Goal: Task Accomplishment & Management: Use online tool/utility

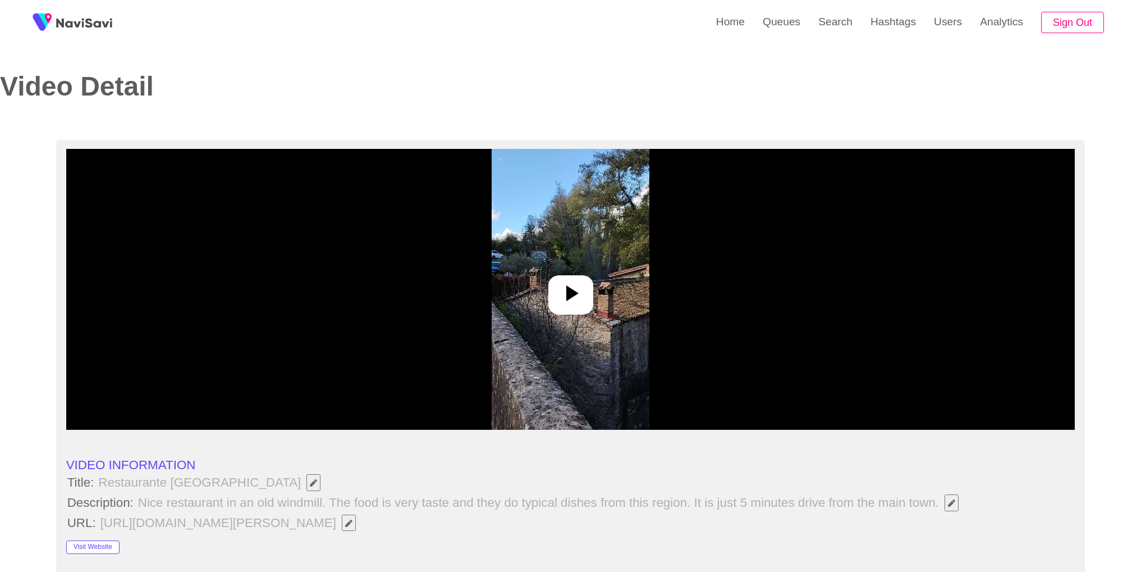
select select "****"
select select "**********"
click at [847, 32] on link "Search" at bounding box center [836, 22] width 52 height 44
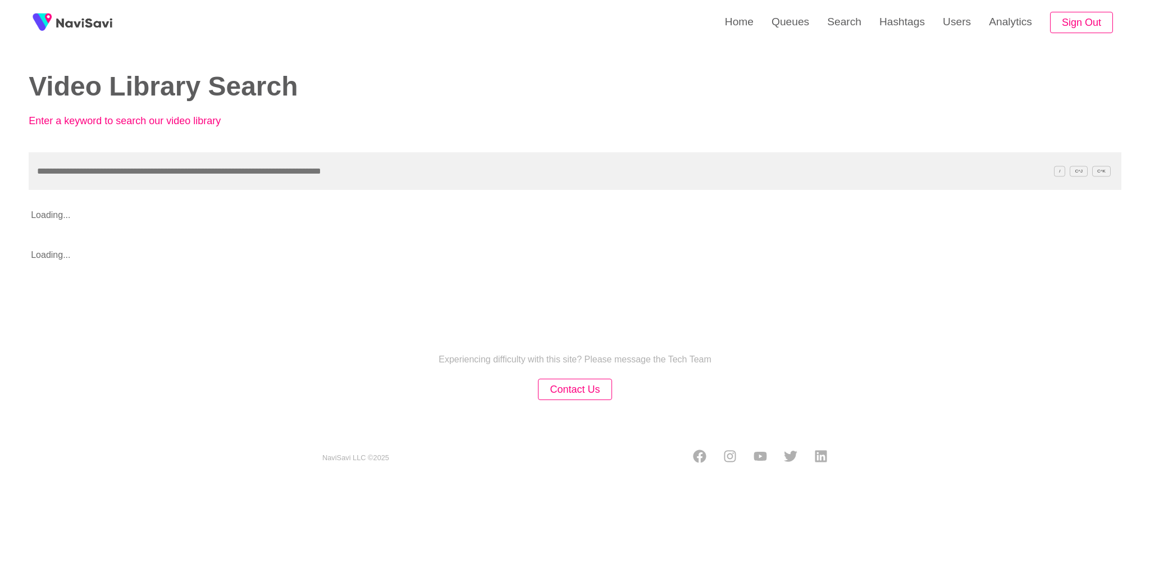
click at [451, 159] on input "text" at bounding box center [575, 171] width 1093 height 38
type input "**********"
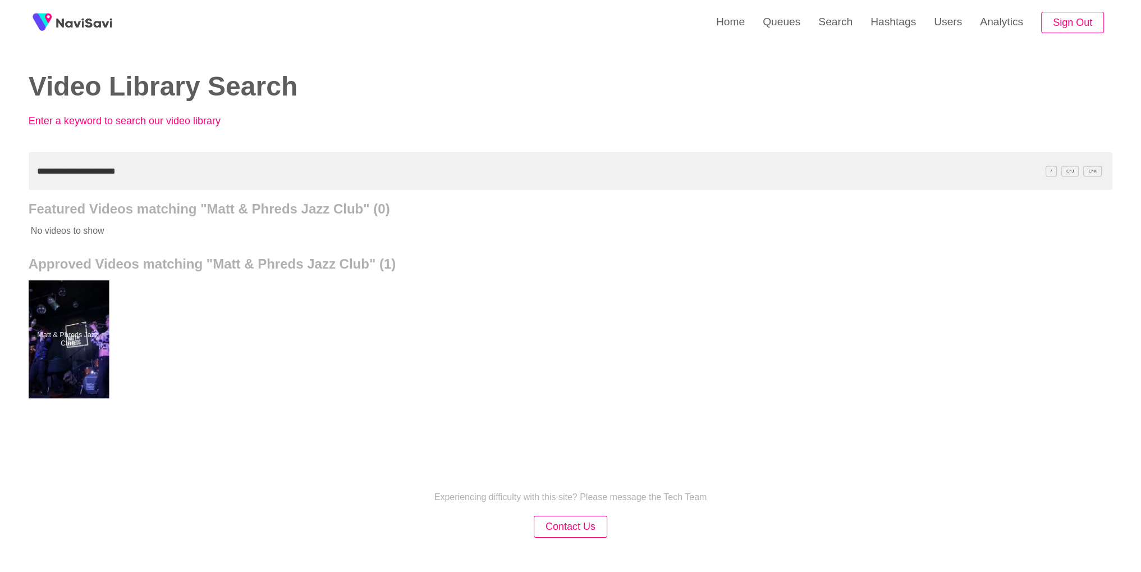
click at [81, 328] on div at bounding box center [67, 339] width 83 height 118
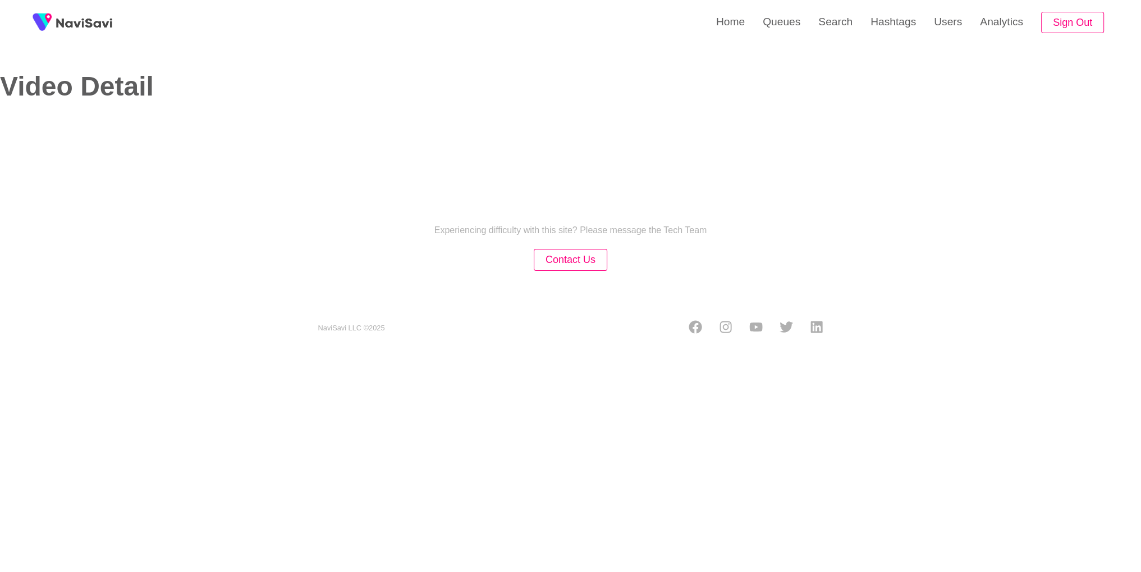
select select "**********"
select select "**"
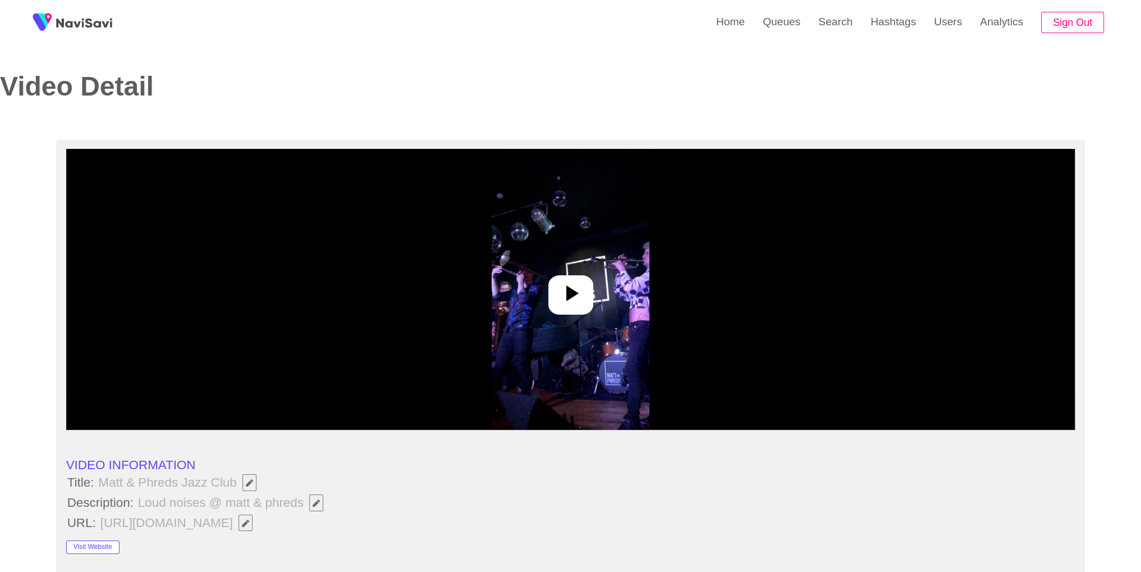
click at [592, 314] on img at bounding box center [571, 289] width 158 height 281
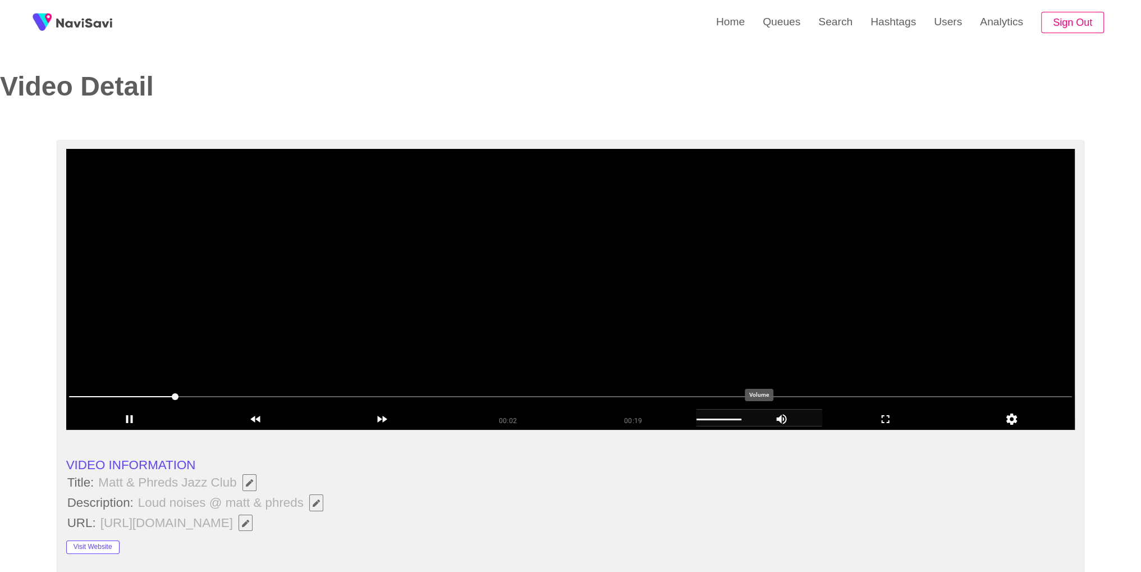
click at [715, 422] on div "add" at bounding box center [759, 417] width 126 height 17
click at [632, 273] on video at bounding box center [570, 289] width 1009 height 281
click at [765, 421] on icon "add" at bounding box center [782, 418] width 80 height 13
click at [630, 259] on video at bounding box center [570, 289] width 1009 height 281
click at [900, 422] on icon "add" at bounding box center [885, 418] width 125 height 13
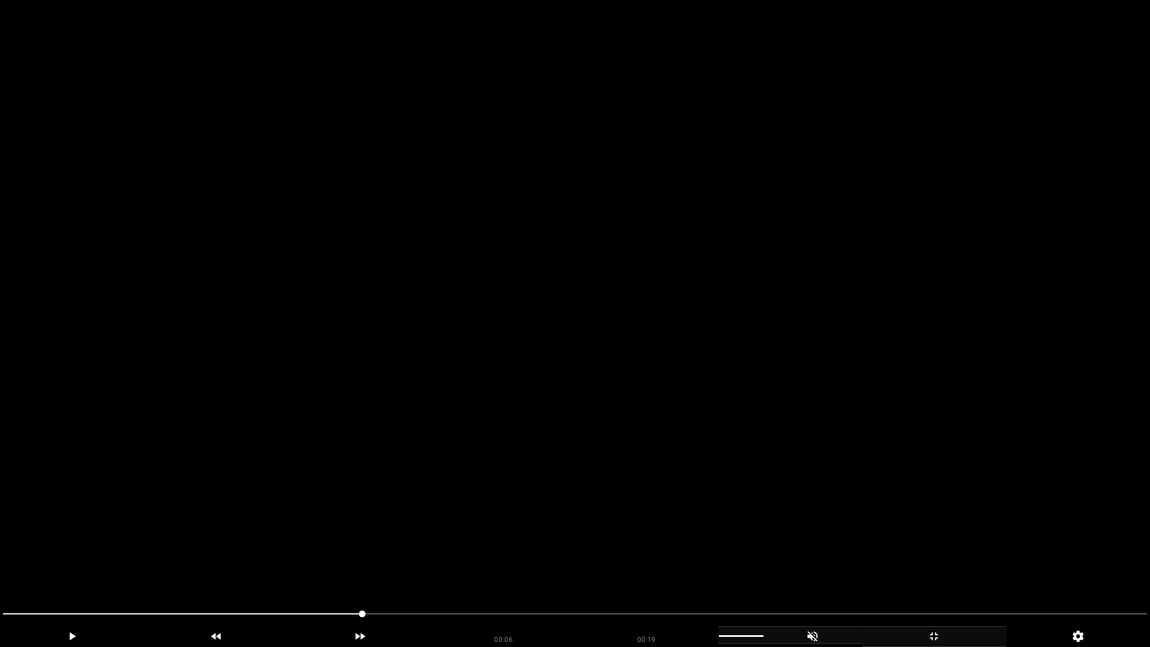
click at [899, 464] on video at bounding box center [575, 323] width 1150 height 647
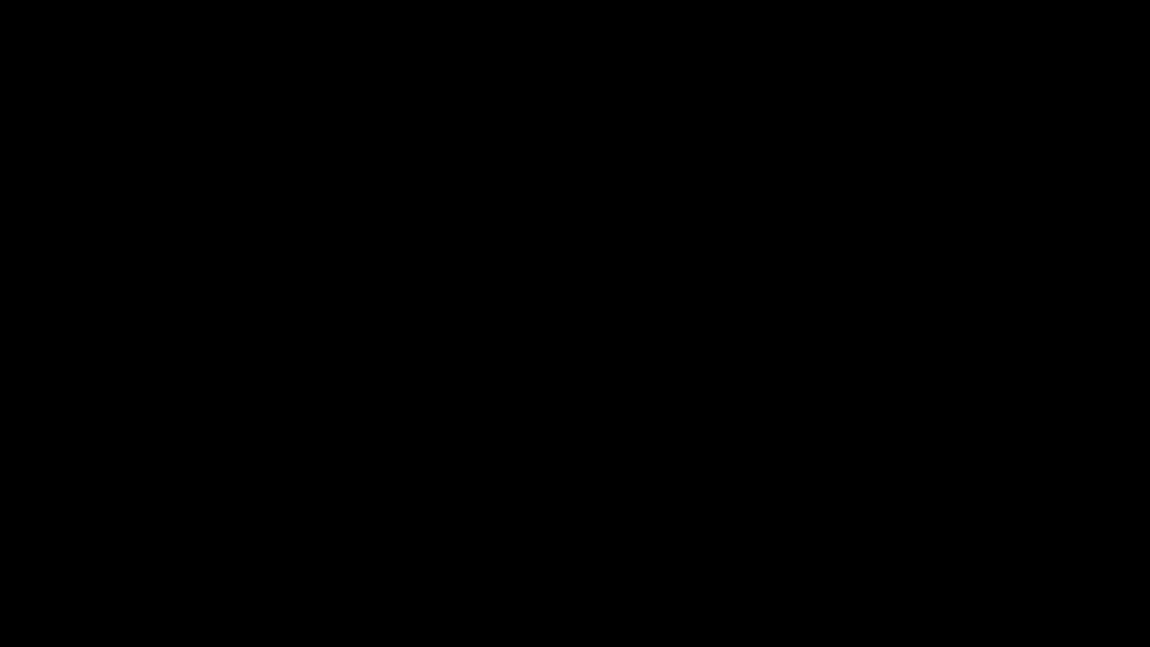
click at [939, 571] on icon "add" at bounding box center [933, 635] width 143 height 13
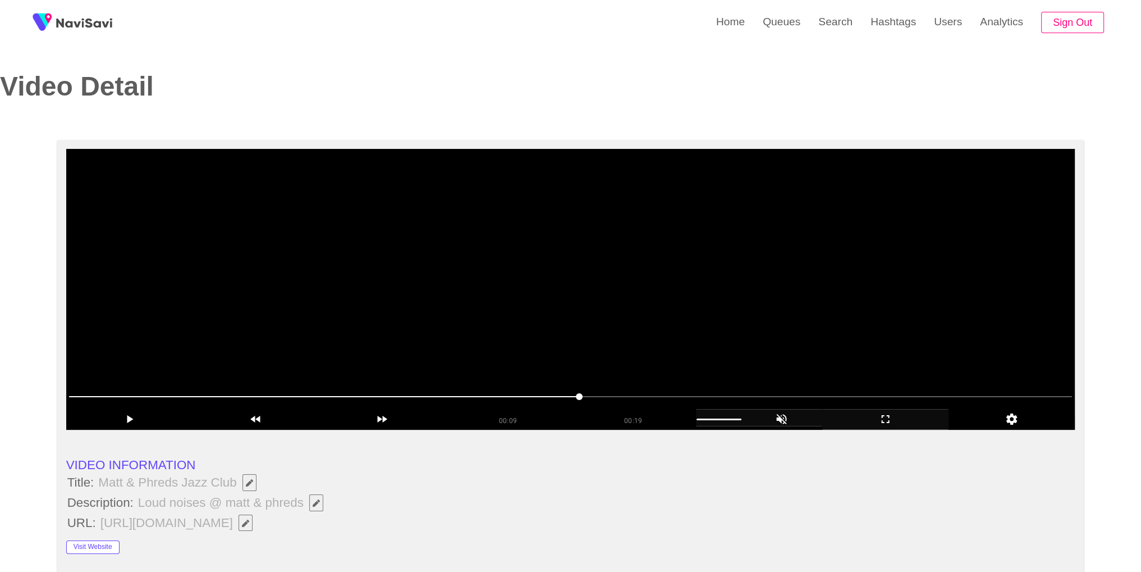
click at [693, 333] on video at bounding box center [570, 289] width 1009 height 281
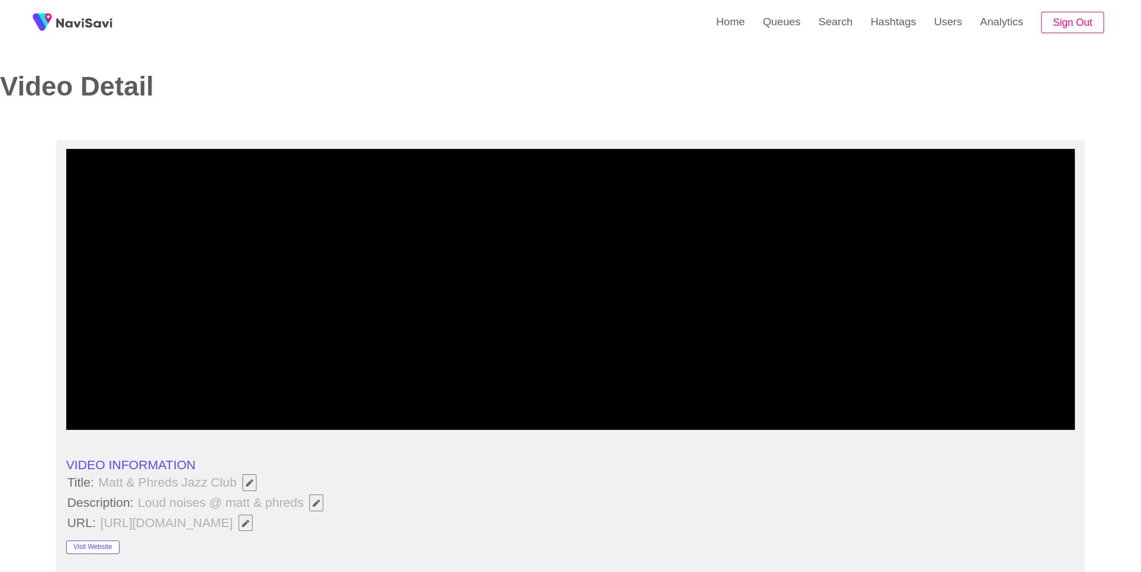
click at [660, 395] on span at bounding box center [571, 396] width 1004 height 18
click at [842, 395] on span at bounding box center [571, 396] width 1004 height 18
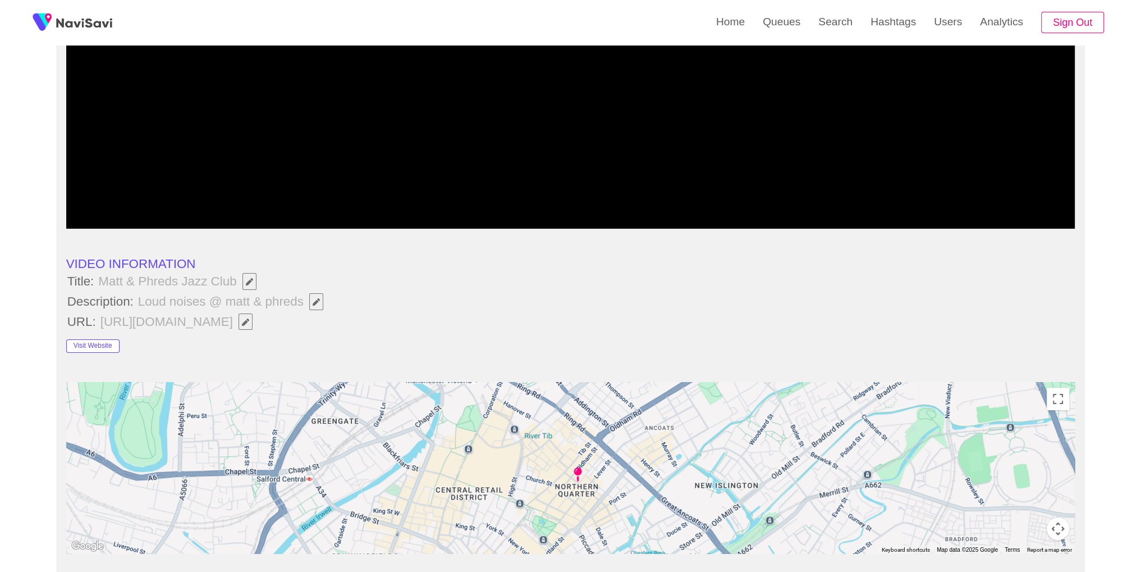
scroll to position [208, 0]
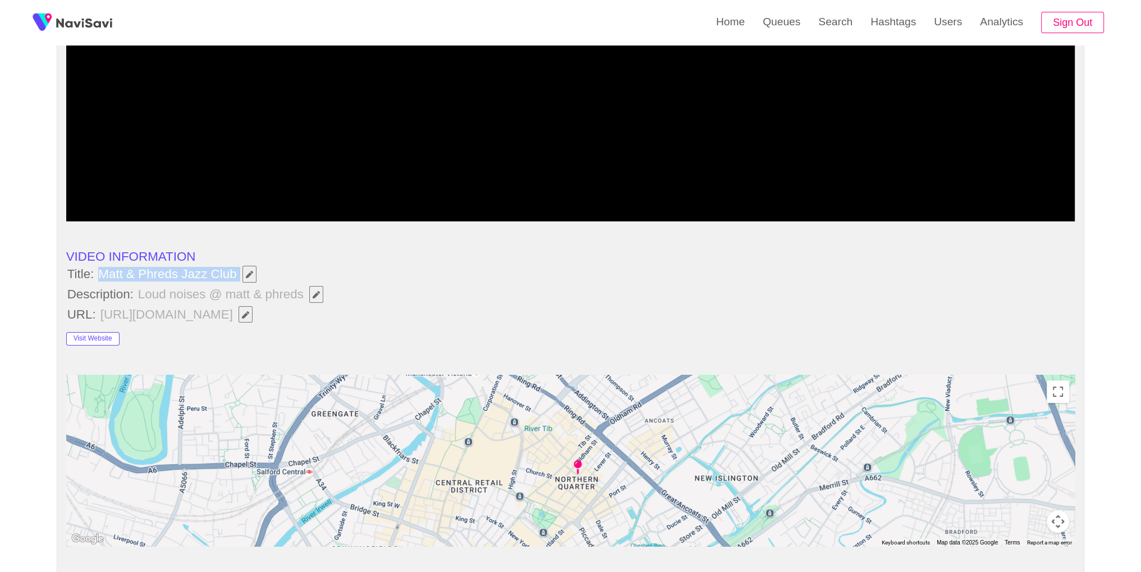
drag, startPoint x: 100, startPoint y: 276, endPoint x: 238, endPoint y: 281, distance: 137.7
click at [238, 281] on span "Matt & Phreds Jazz Club" at bounding box center [180, 273] width 166 height 19
copy span "Matt & Phreds Jazz Club"
drag, startPoint x: 101, startPoint y: 271, endPoint x: 304, endPoint y: 16, distance: 325.6
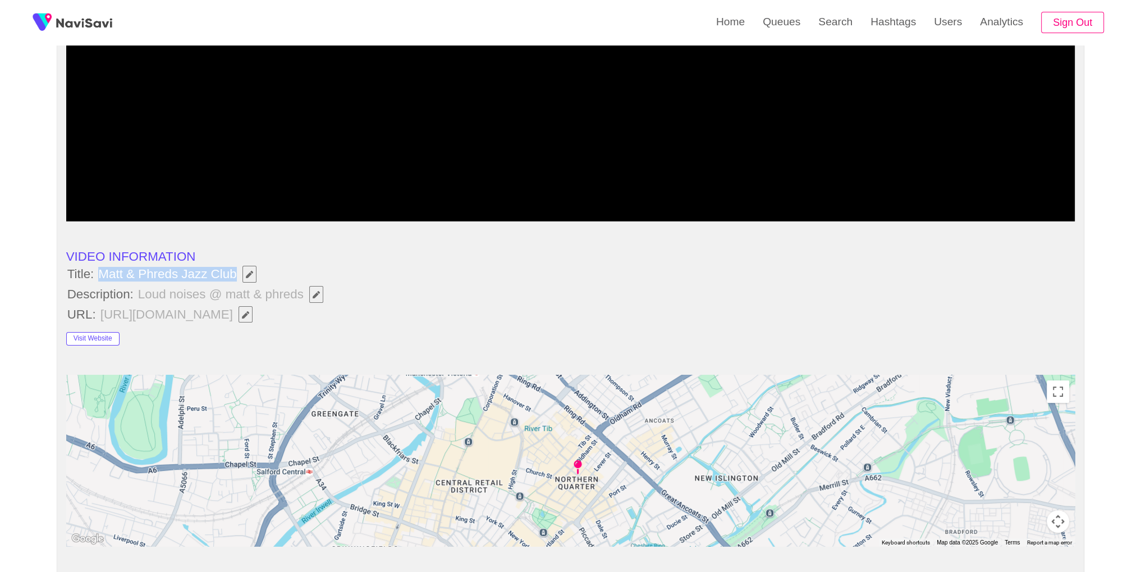
click at [238, 272] on span "Matt & Phreds Jazz Club" at bounding box center [180, 273] width 166 height 19
click at [318, 295] on icon "Edit Field" at bounding box center [316, 294] width 7 height 7
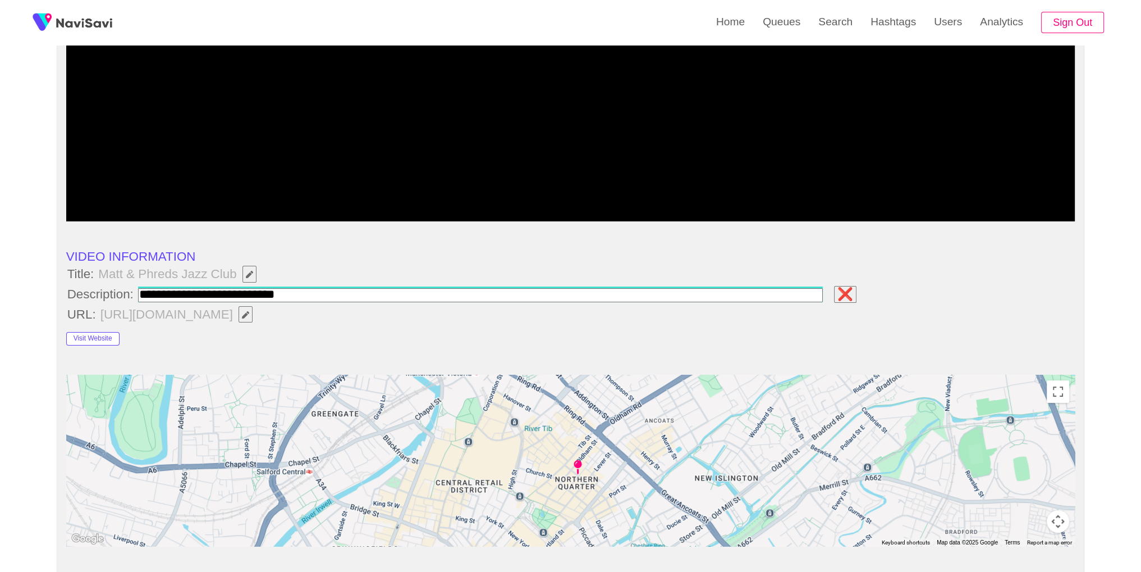
type input "**********"
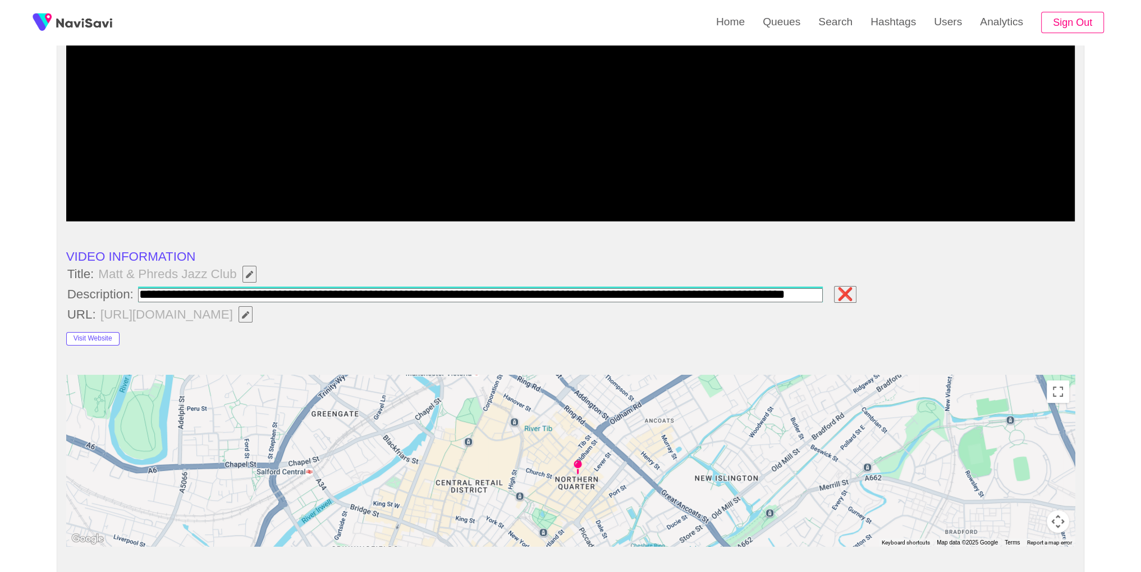
scroll to position [0, 27]
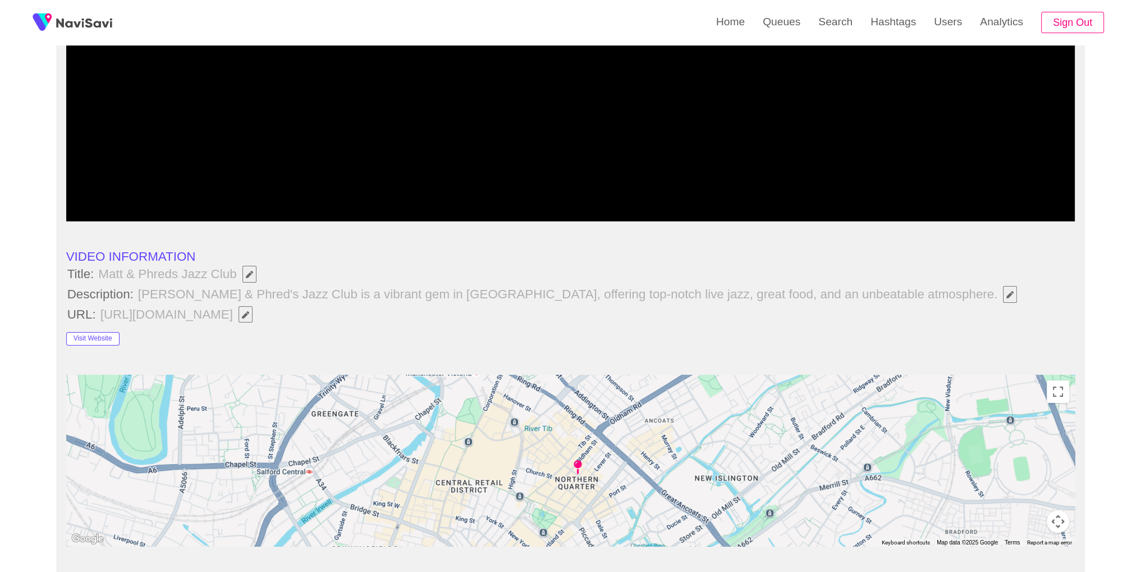
click at [410, 257] on li "VIDEO INFORMATION" at bounding box center [570, 256] width 1009 height 15
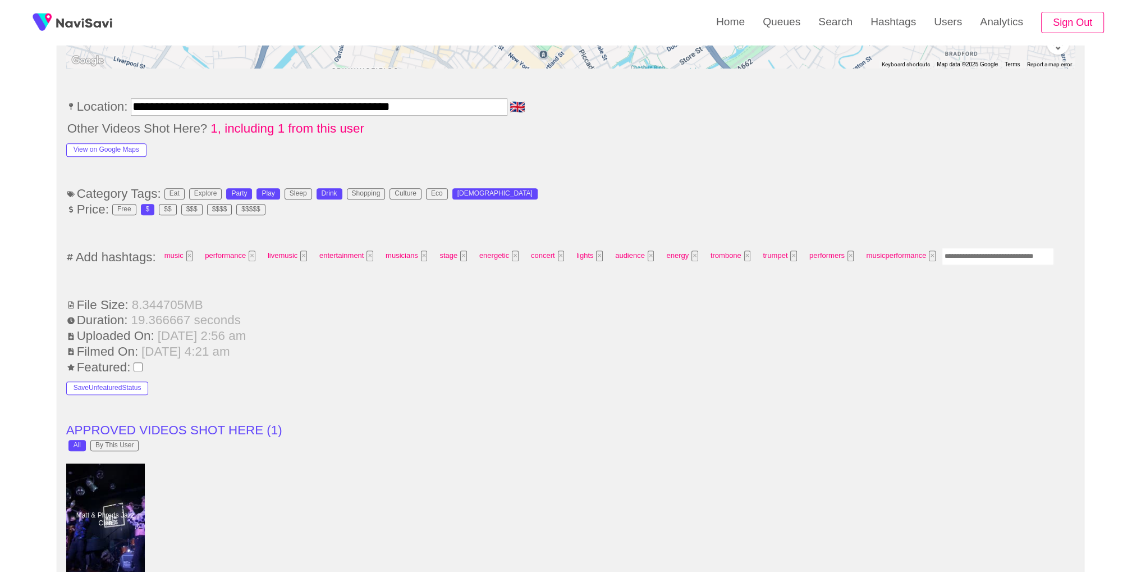
scroll to position [442, 0]
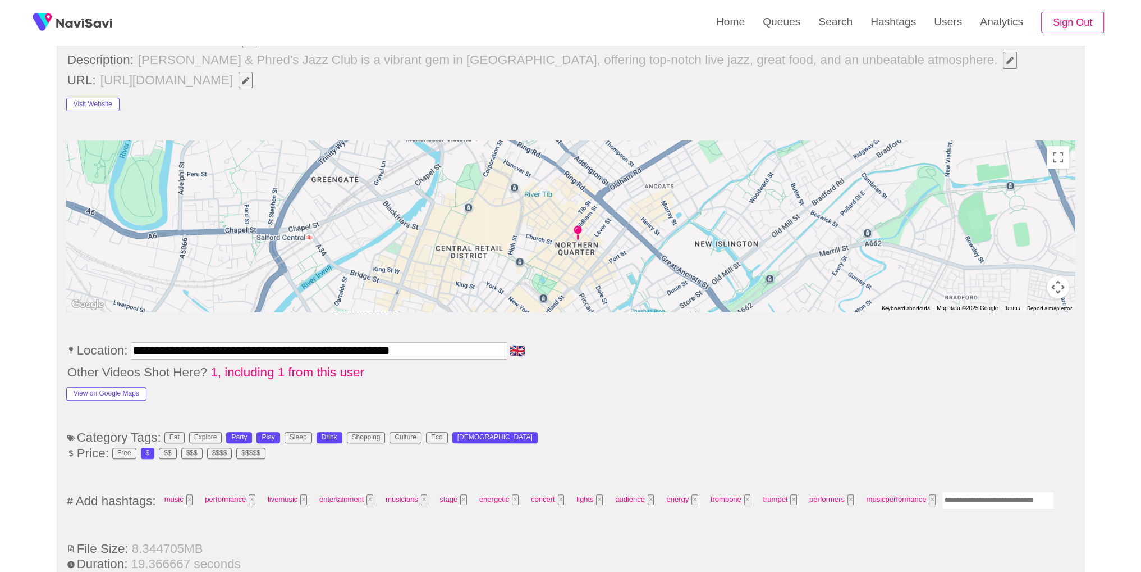
click at [982, 491] on input "Enter tag here and press return" at bounding box center [998, 499] width 112 height 17
type input "*****"
click at [191, 497] on button "×" at bounding box center [188, 499] width 7 height 11
drag, startPoint x: 1007, startPoint y: 500, endPoint x: 993, endPoint y: 457, distance: 45.5
click at [1007, 500] on input "Enter tag here and press return" at bounding box center [998, 499] width 112 height 17
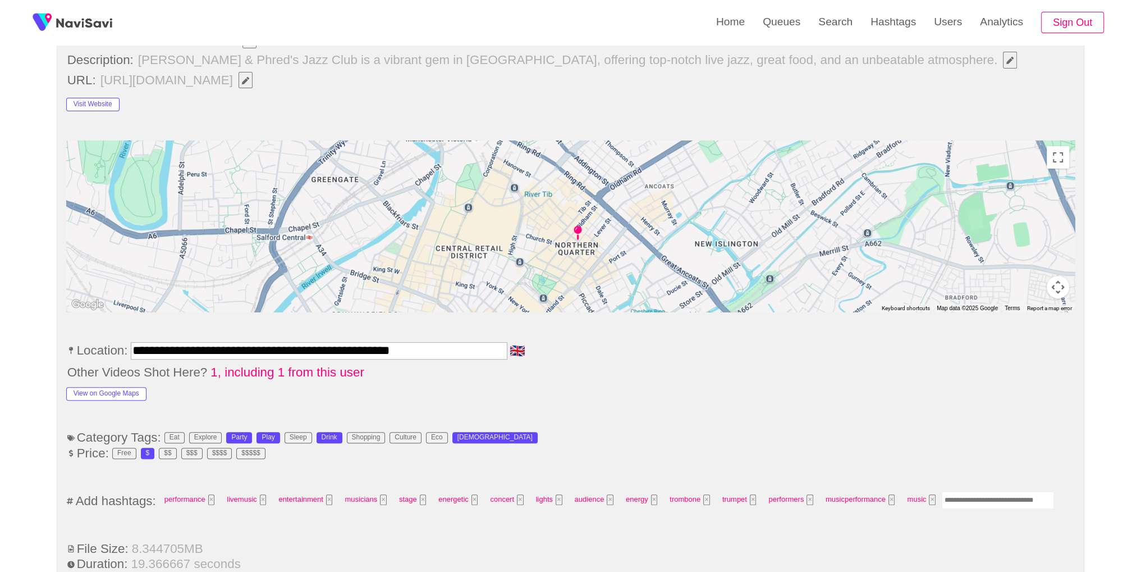
click at [989, 447] on li "Price: Free $ $$ $$$ $$$$ $$$$$" at bounding box center [570, 453] width 1009 height 15
click at [973, 498] on input "Enter tag here and press return" at bounding box center [998, 499] width 112 height 17
type input "*"
type input "*******"
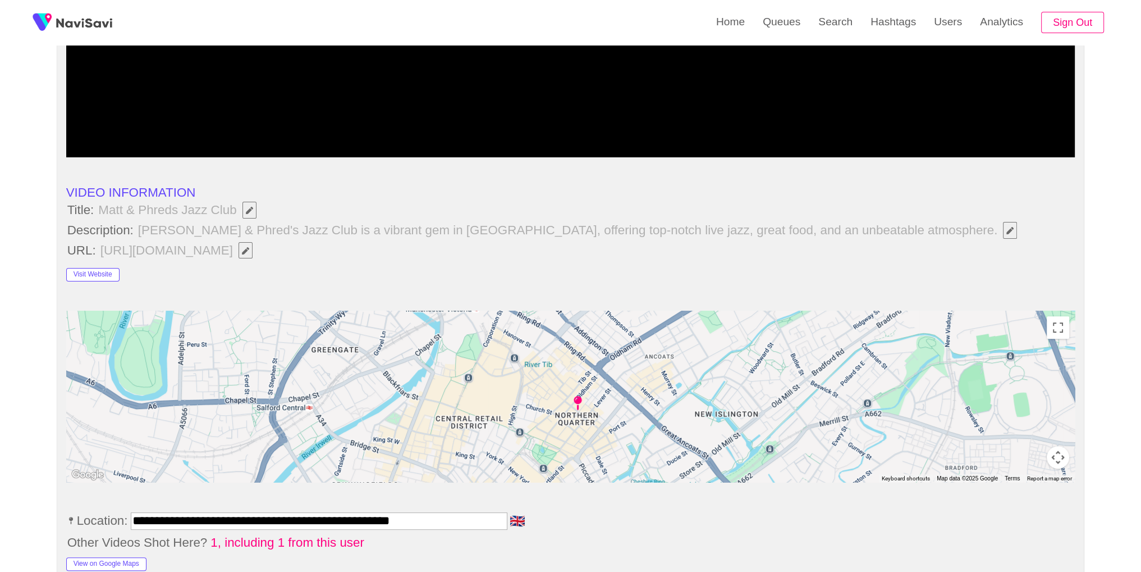
scroll to position [8, 0]
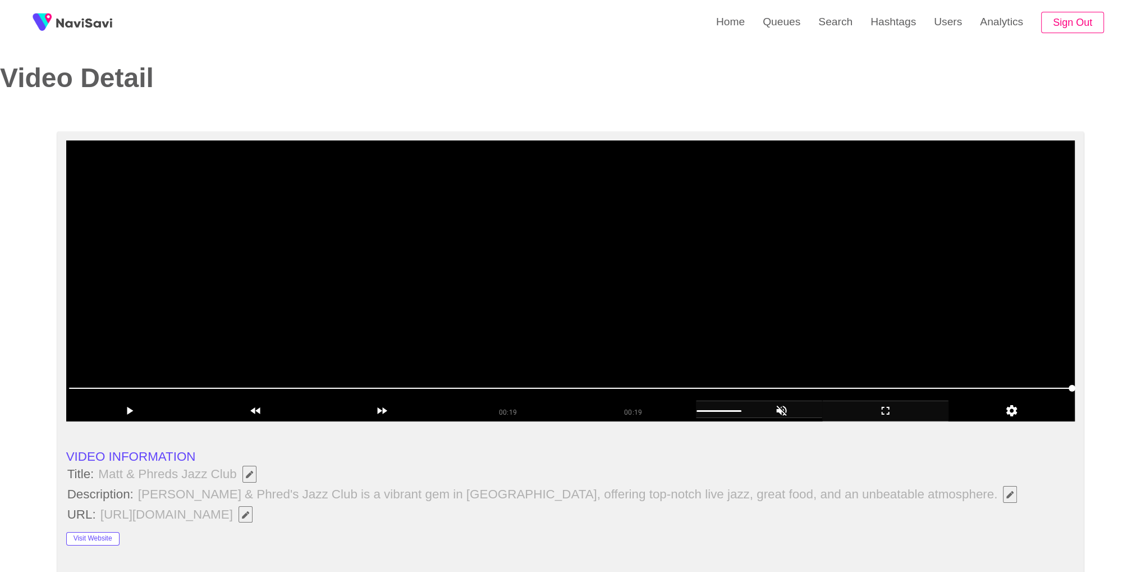
click at [529, 313] on video at bounding box center [570, 280] width 1009 height 281
click at [845, 279] on video at bounding box center [570, 280] width 1009 height 281
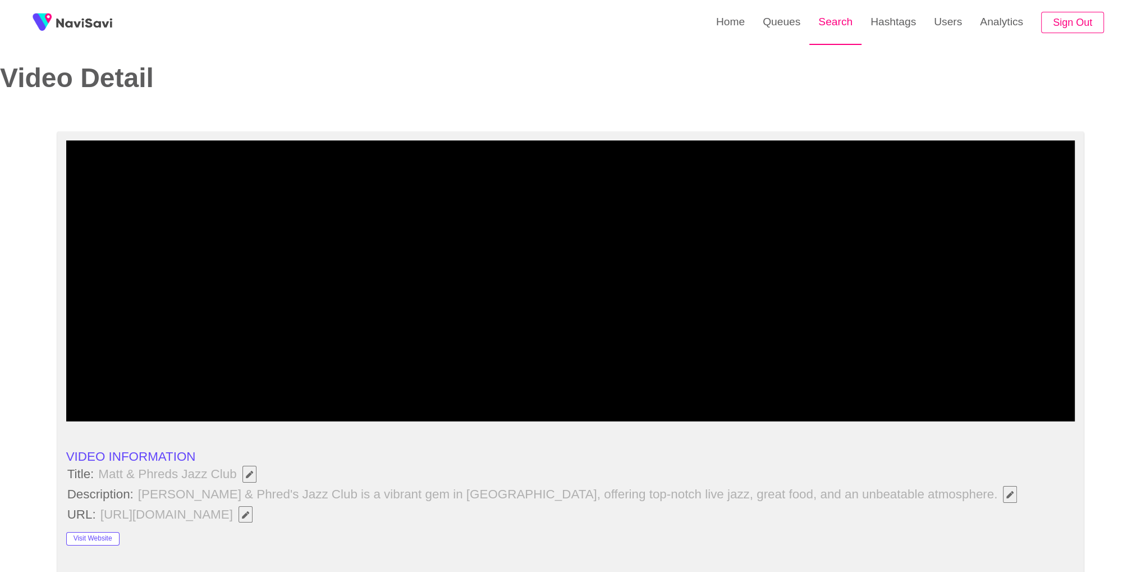
click at [824, 34] on link "Search" at bounding box center [836, 22] width 52 height 44
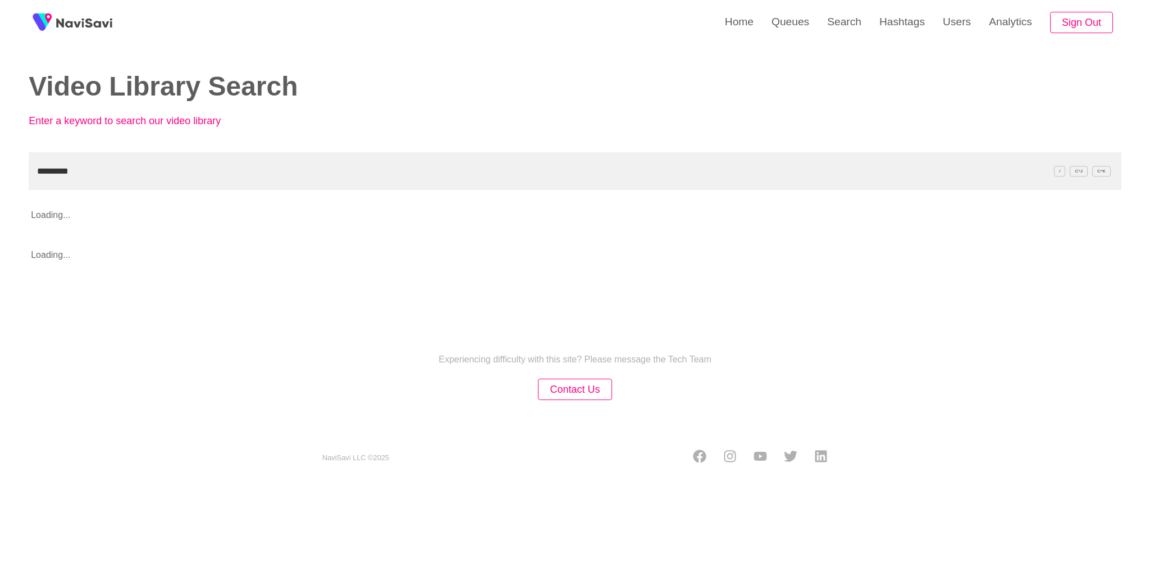
type input "*********"
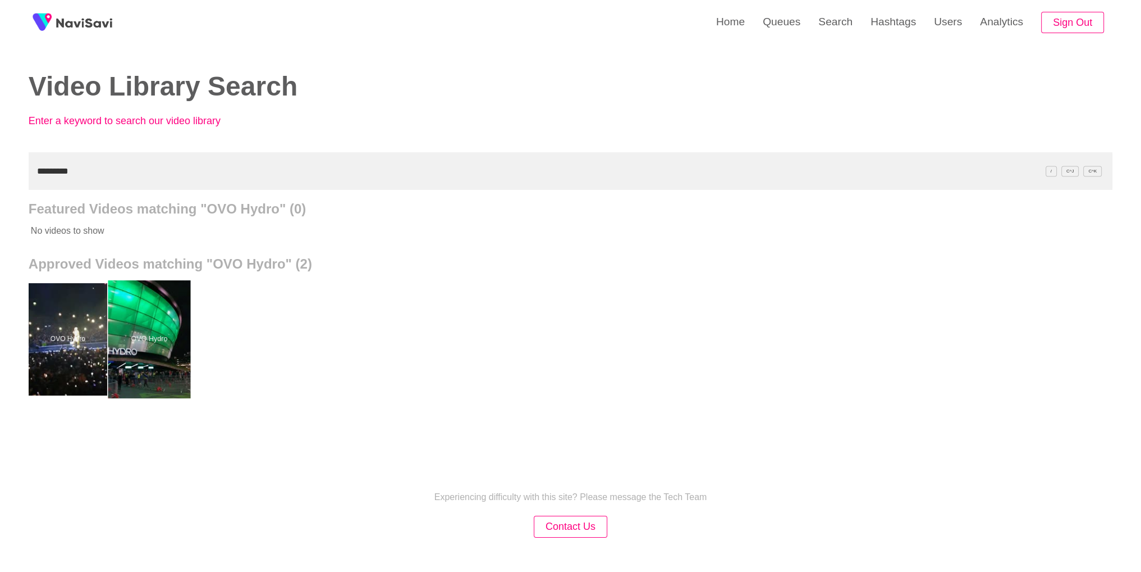
click at [182, 330] on div at bounding box center [149, 339] width 83 height 118
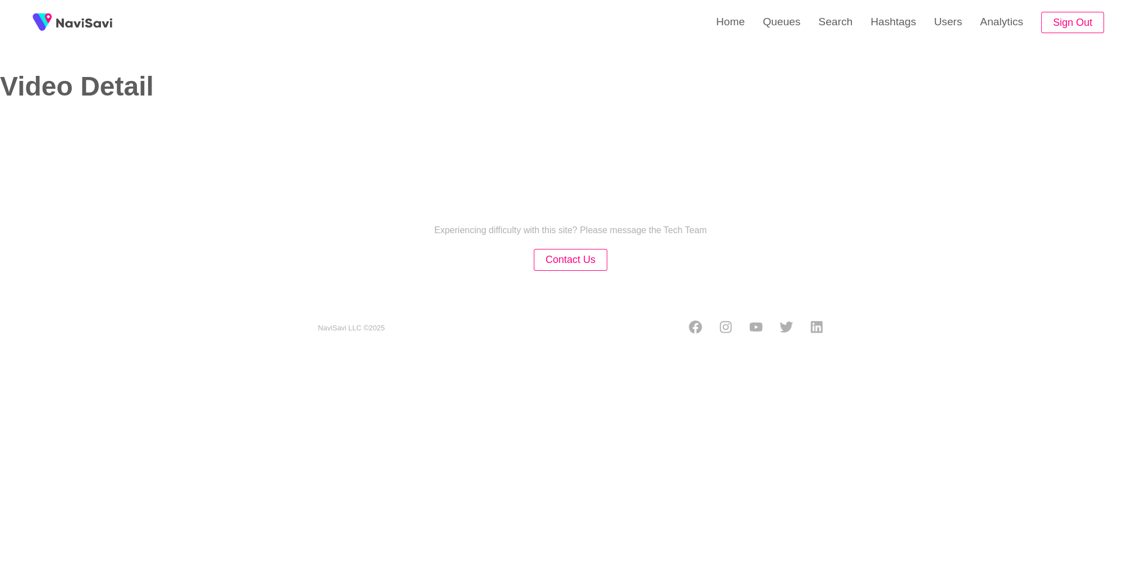
select select "**********"
select select "**"
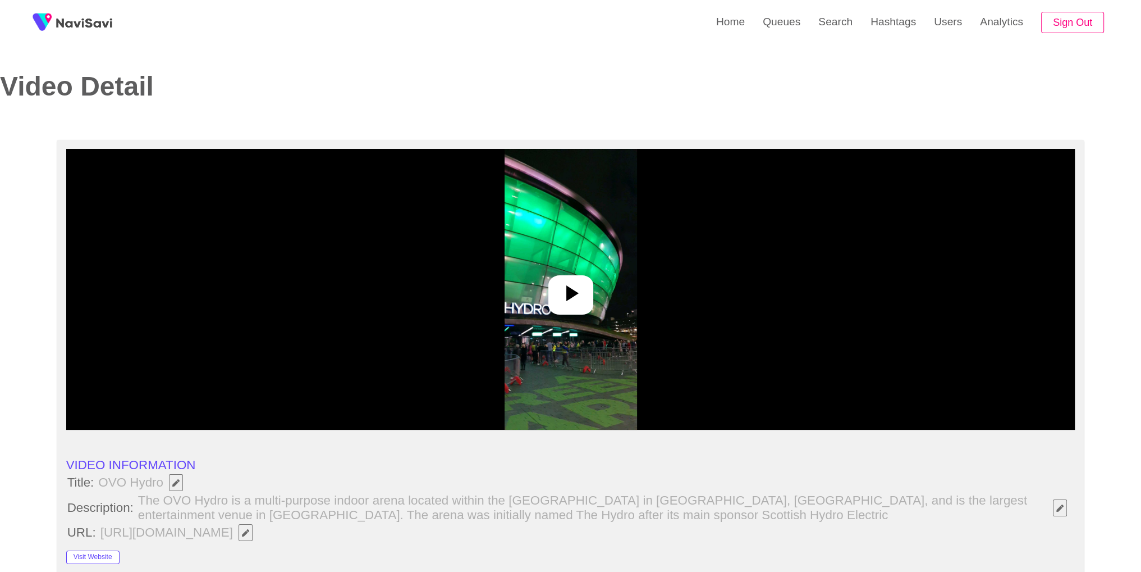
click at [563, 291] on icon at bounding box center [570, 293] width 27 height 27
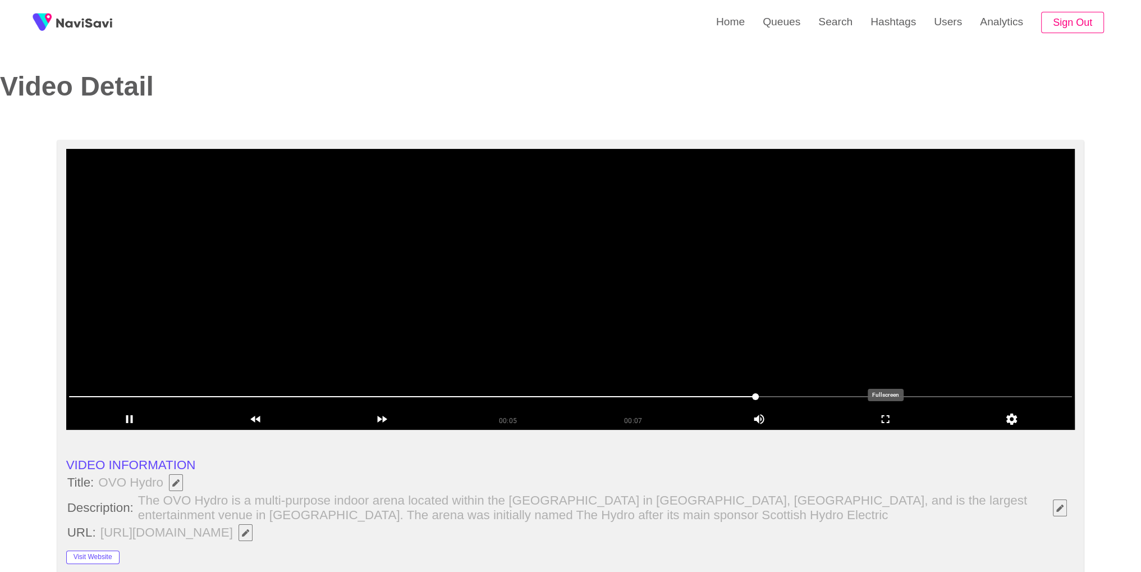
drag, startPoint x: 909, startPoint y: 423, endPoint x: 909, endPoint y: 472, distance: 48.8
click at [909, 423] on icon "add" at bounding box center [885, 418] width 125 height 13
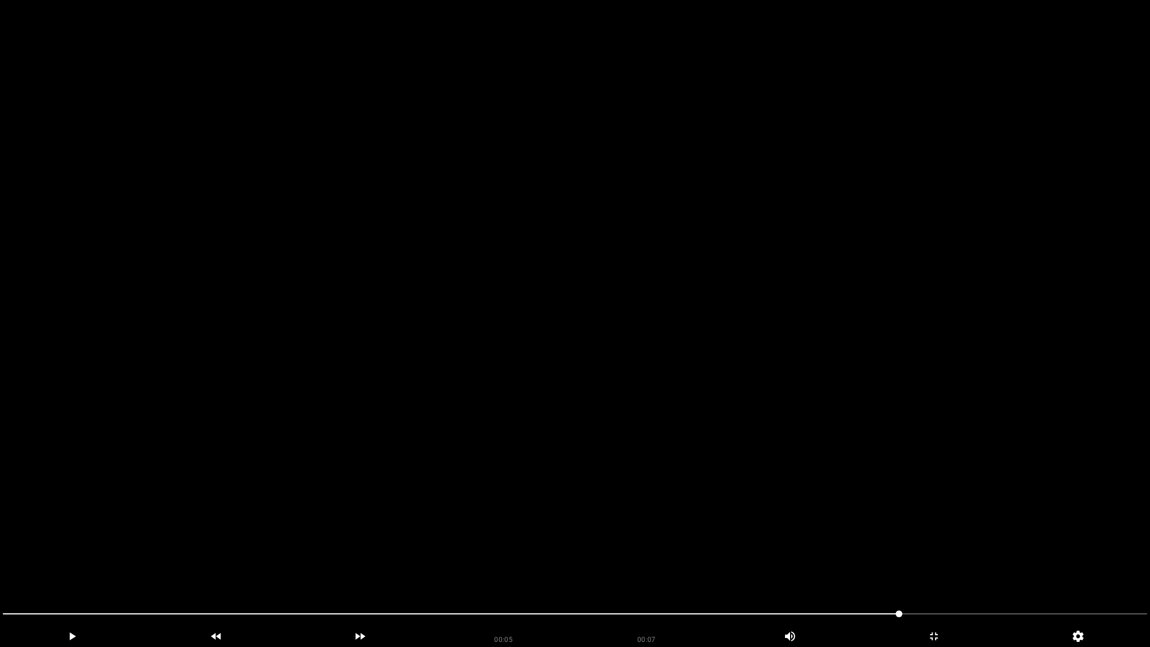
click at [909, 472] on video at bounding box center [575, 323] width 1150 height 647
click at [948, 571] on div "add" at bounding box center [934, 636] width 144 height 21
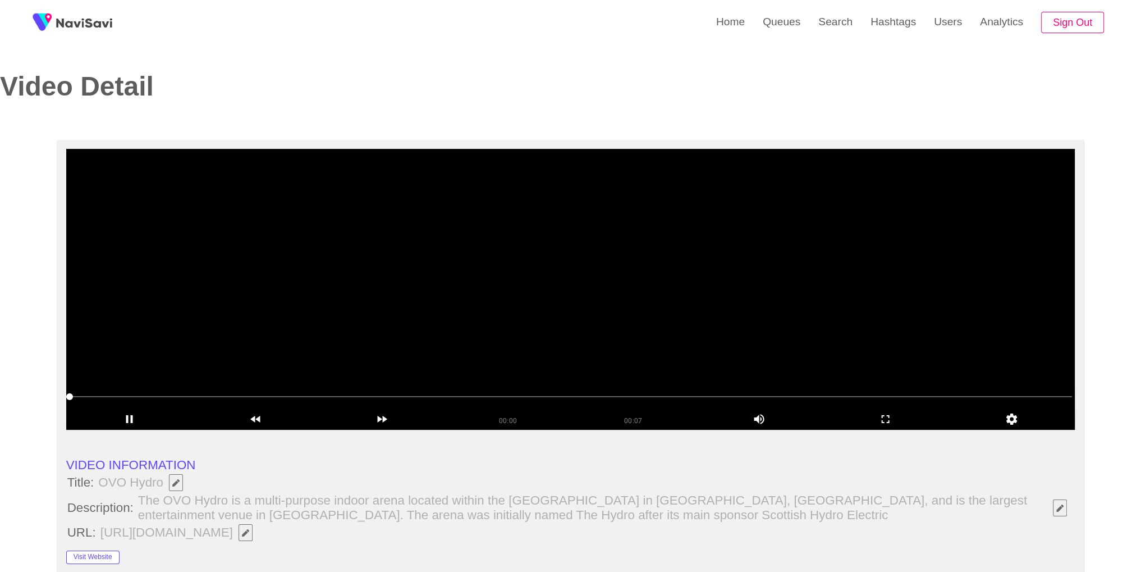
click at [619, 328] on video at bounding box center [570, 289] width 1009 height 281
click at [889, 429] on div "add" at bounding box center [885, 419] width 126 height 21
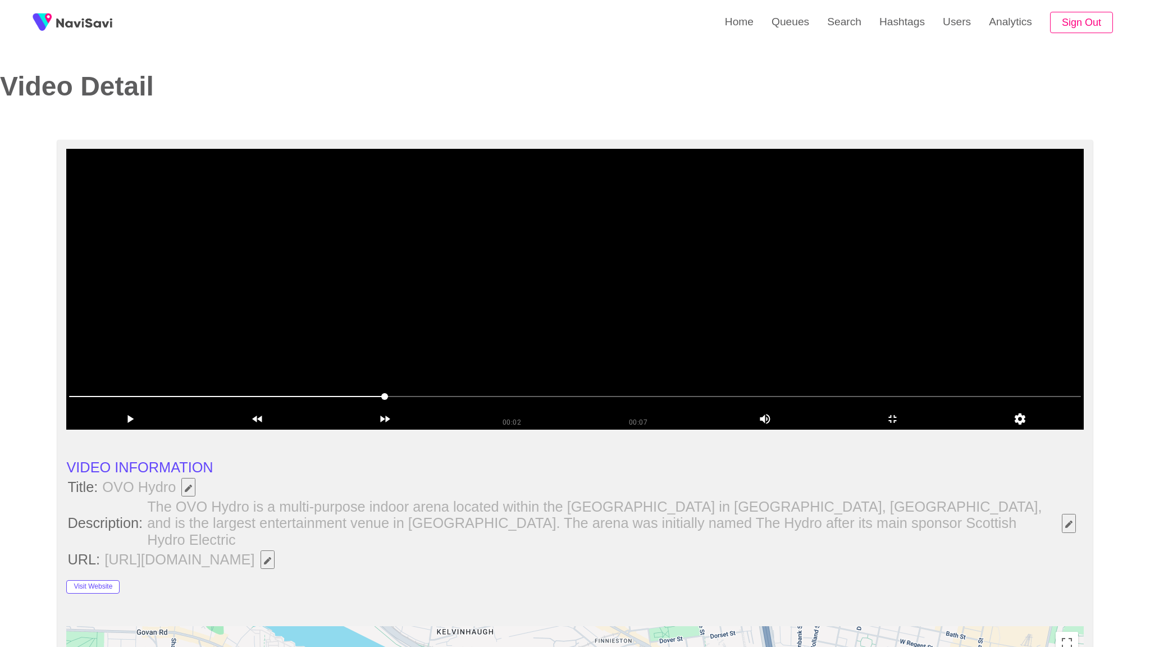
click at [889, 429] on video at bounding box center [574, 289] width 1017 height 281
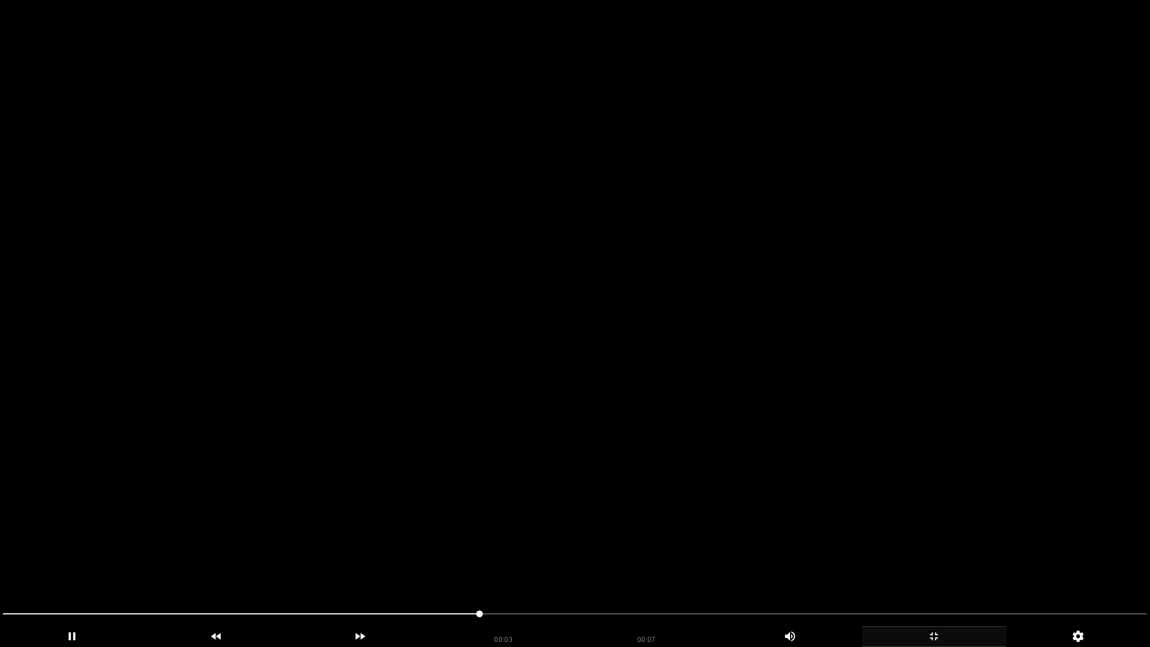
click at [925, 571] on icon "add" at bounding box center [933, 635] width 143 height 13
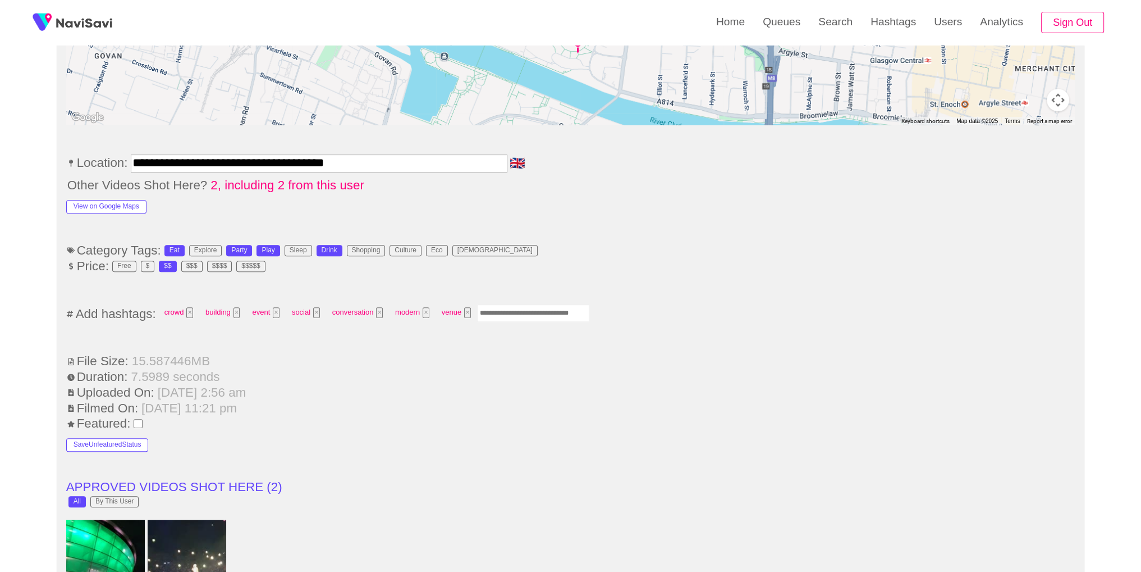
scroll to position [684, 0]
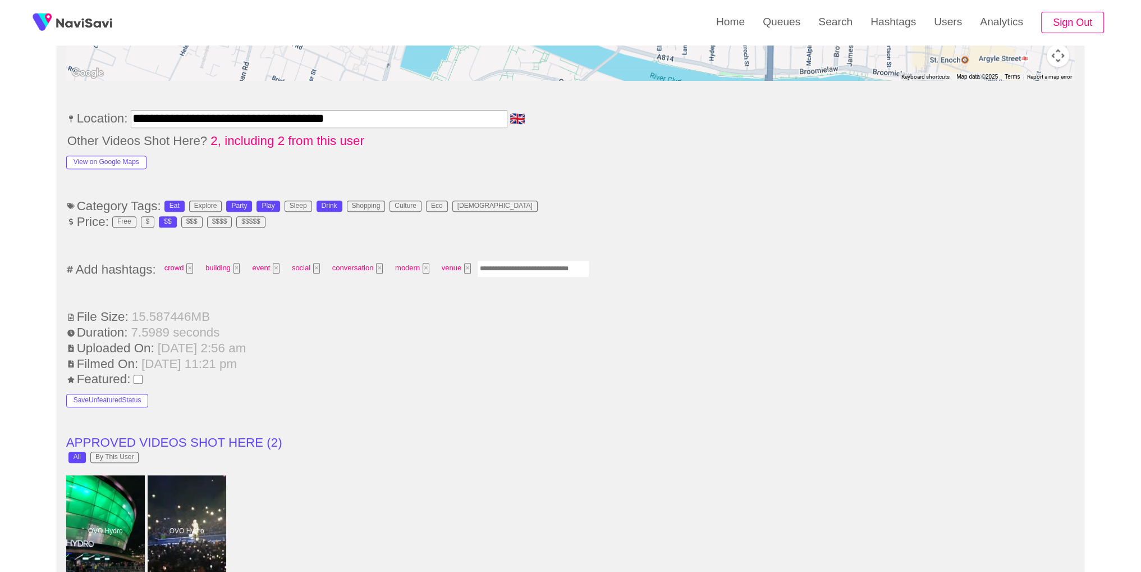
click at [538, 266] on input "Enter tag here and press return" at bounding box center [533, 268] width 112 height 17
type input "*********"
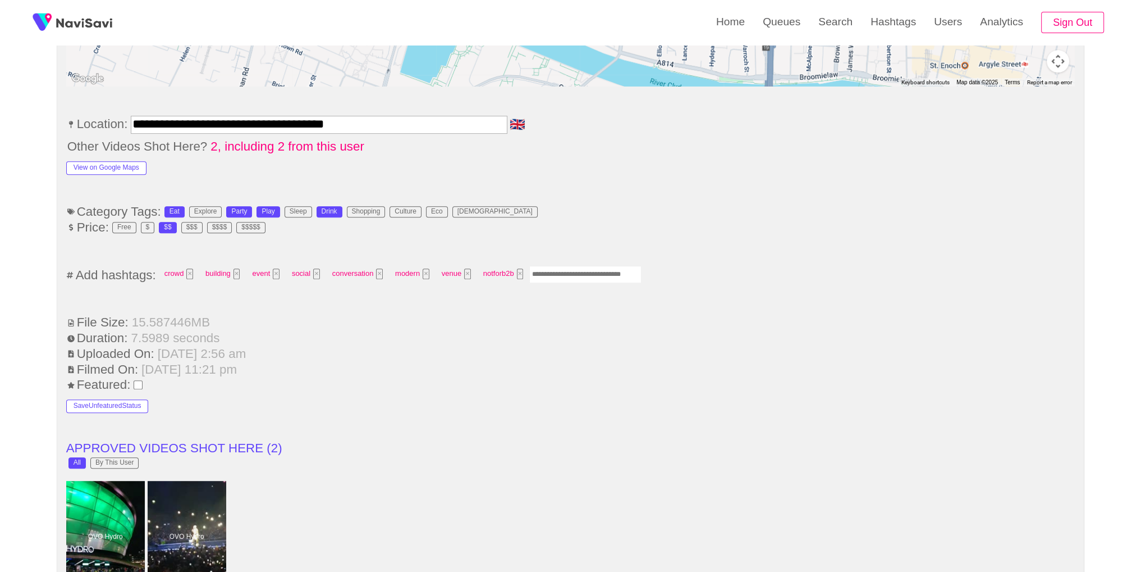
scroll to position [0, 0]
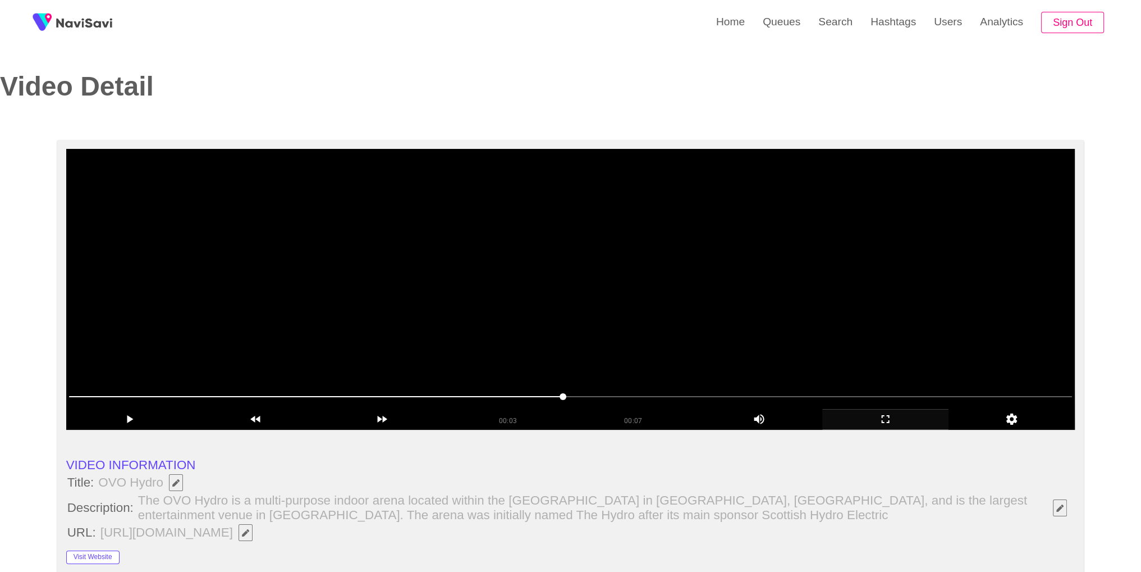
click at [563, 286] on video at bounding box center [570, 289] width 1009 height 281
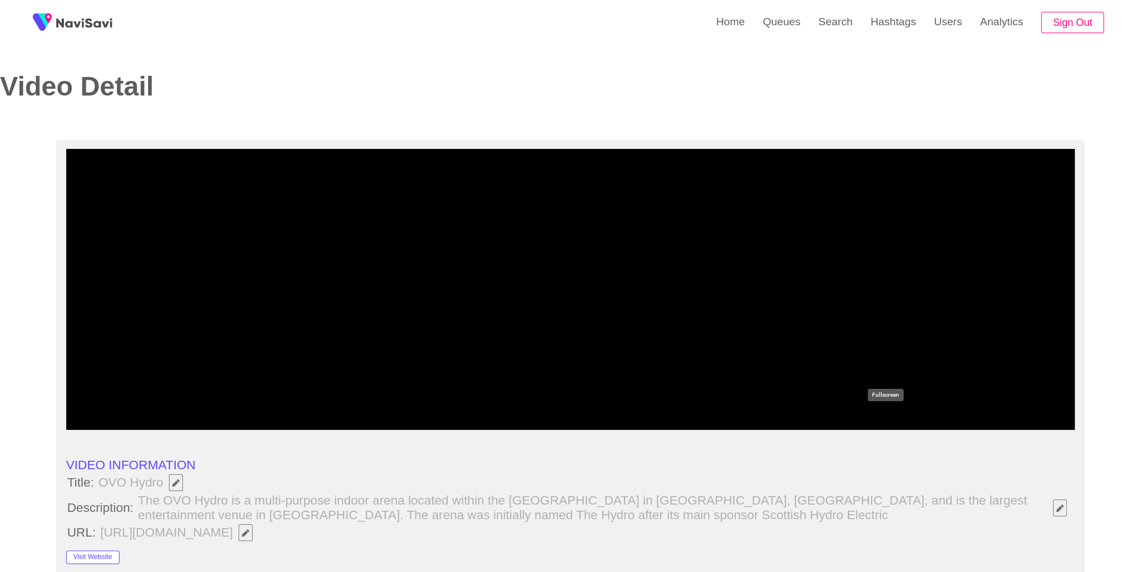
click at [893, 422] on icon "add" at bounding box center [885, 418] width 125 height 13
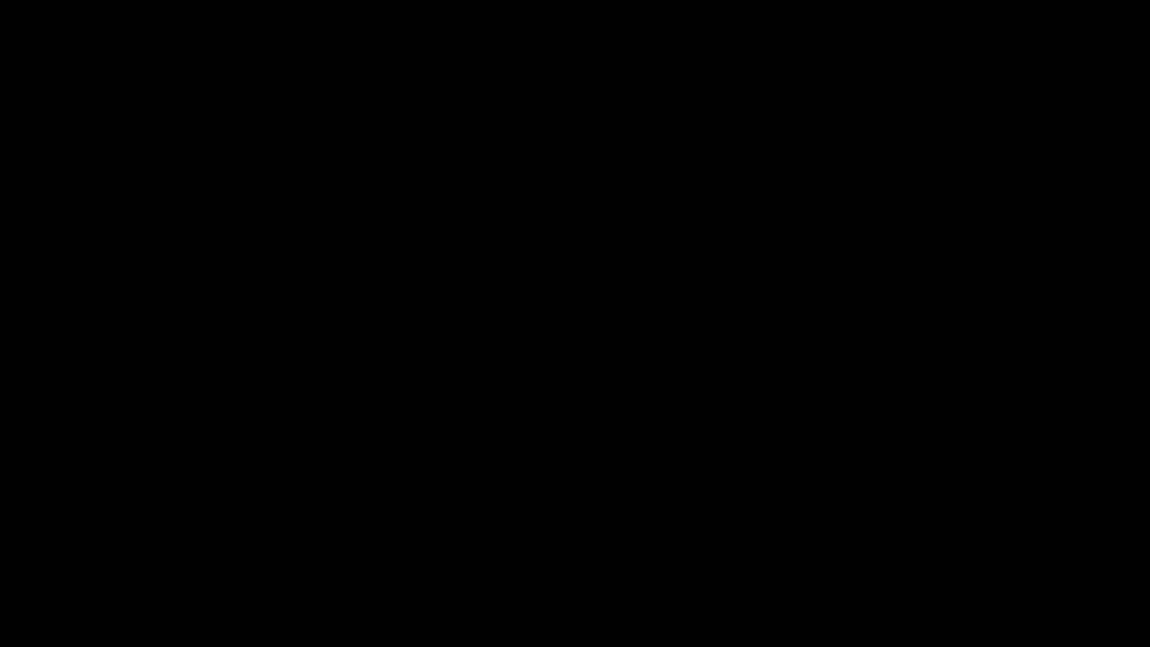
click at [884, 571] on span at bounding box center [575, 614] width 1144 height 18
click at [19, 571] on span at bounding box center [575, 614] width 1144 height 18
click at [182, 571] on span at bounding box center [575, 614] width 1144 height 18
click at [543, 571] on div "00:03" at bounding box center [503, 636] width 143 height 20
click at [723, 571] on span at bounding box center [575, 613] width 1144 height 1
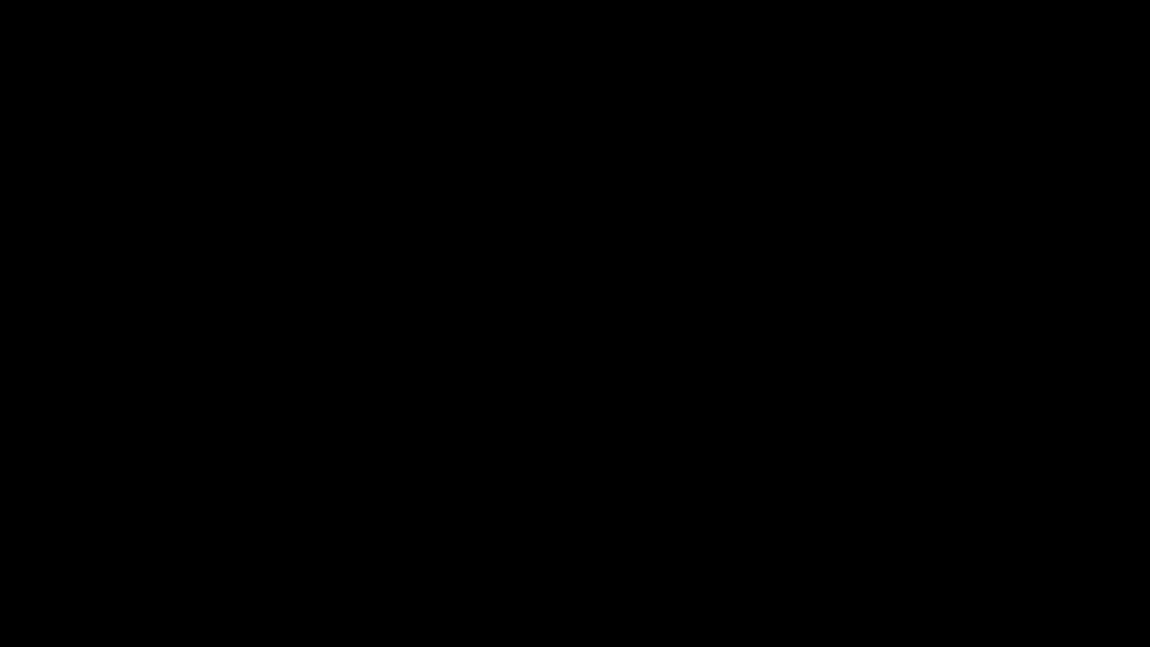
click at [954, 571] on span at bounding box center [575, 614] width 1144 height 18
click at [1004, 571] on span at bounding box center [575, 614] width 1144 height 18
click at [1039, 571] on span at bounding box center [575, 614] width 1144 height 18
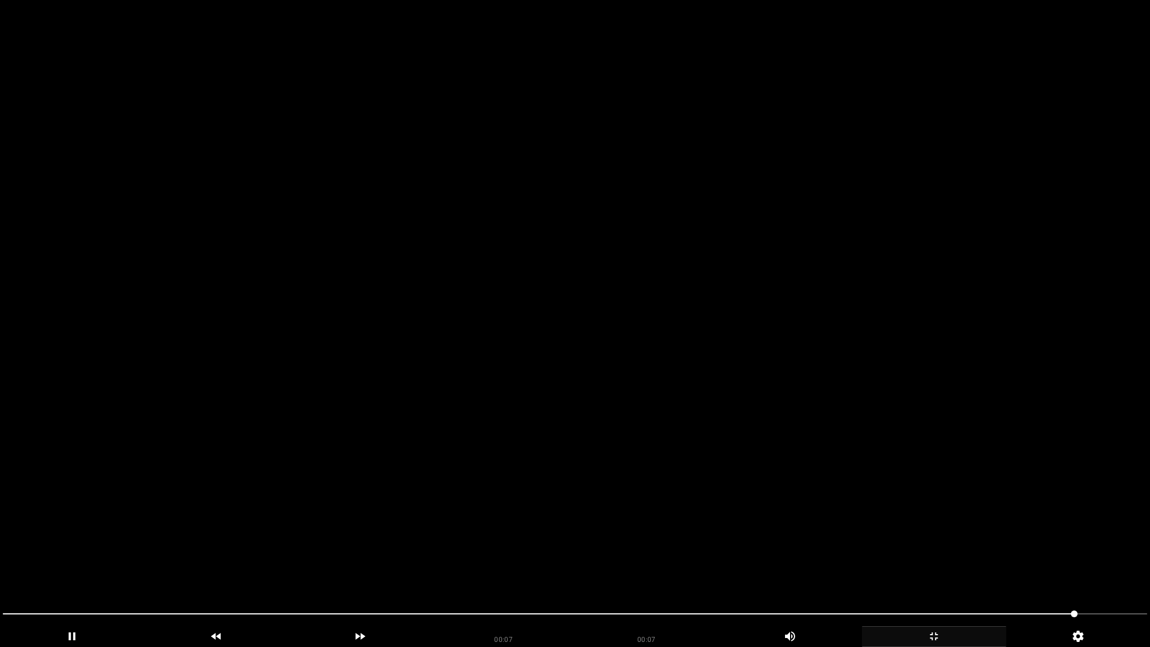
click at [1004, 561] on video at bounding box center [575, 323] width 1150 height 647
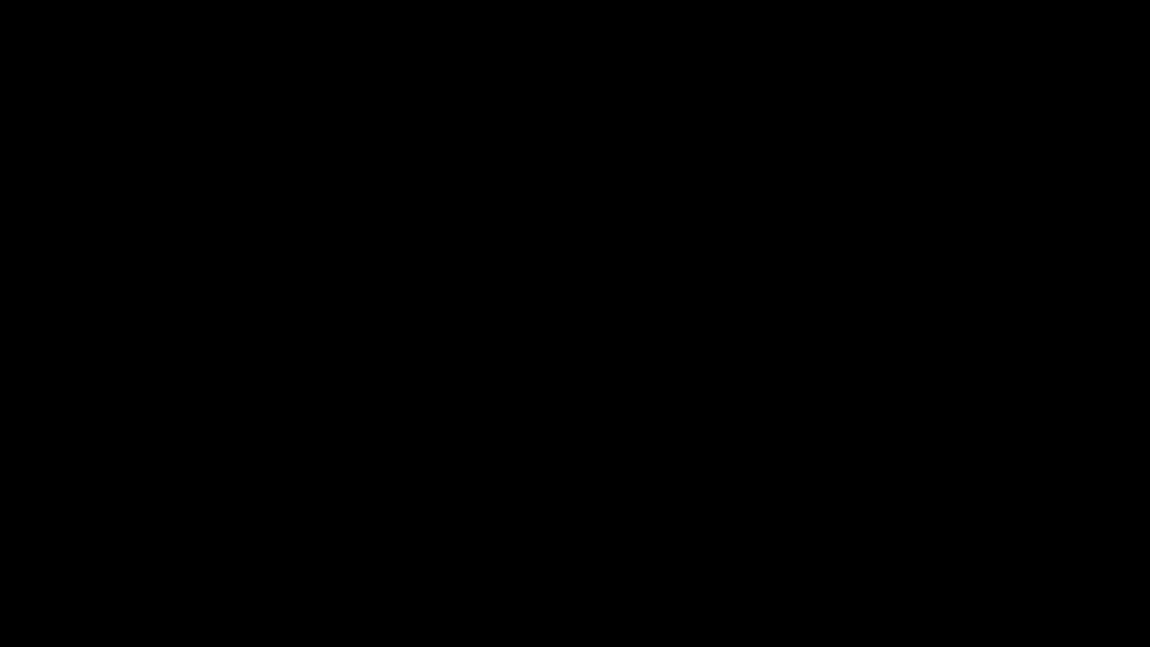
click at [1066, 571] on span at bounding box center [575, 614] width 1144 height 18
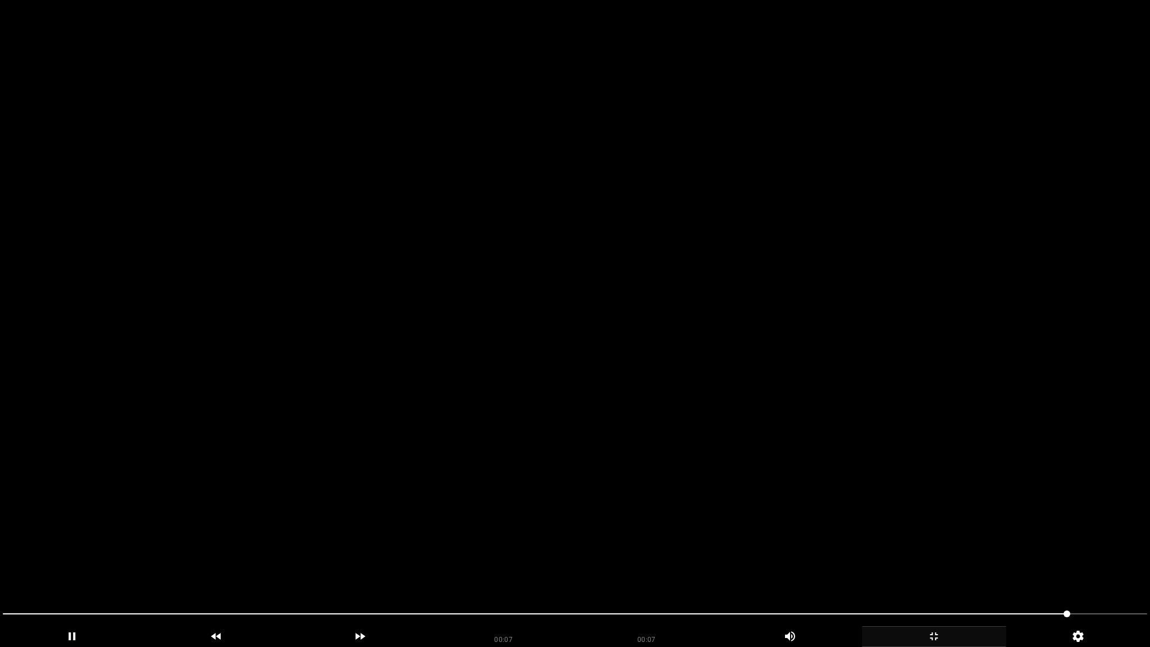
click at [1006, 571] on video at bounding box center [575, 323] width 1150 height 647
click at [981, 571] on video at bounding box center [575, 323] width 1150 height 647
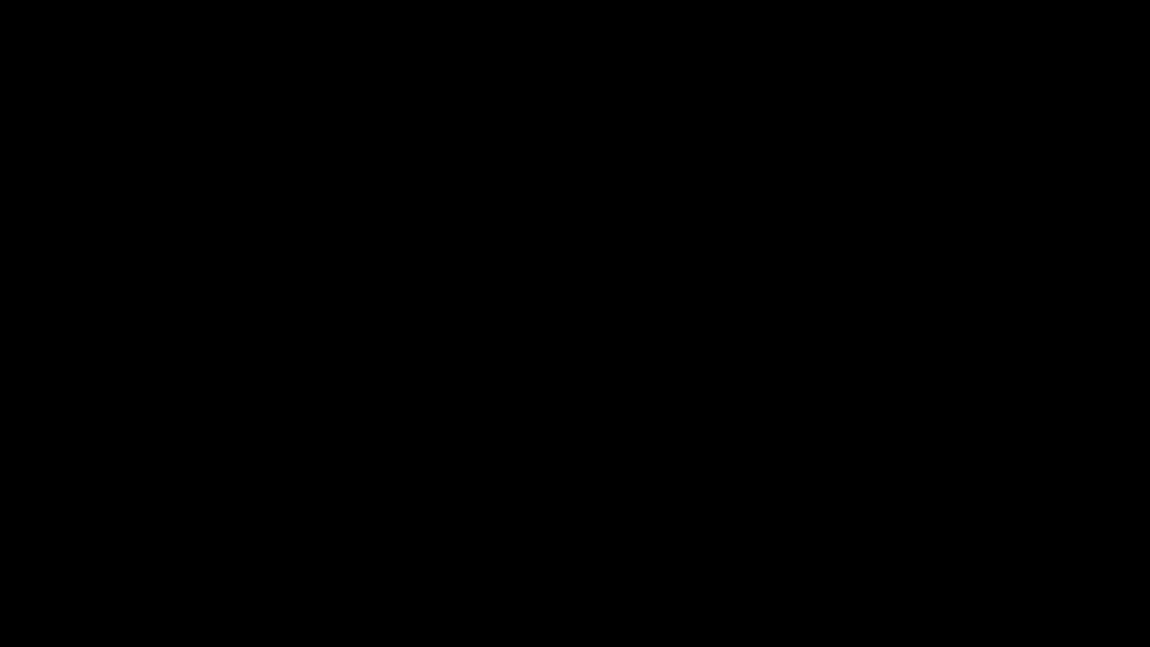
click at [916, 571] on icon "add" at bounding box center [933, 635] width 143 height 13
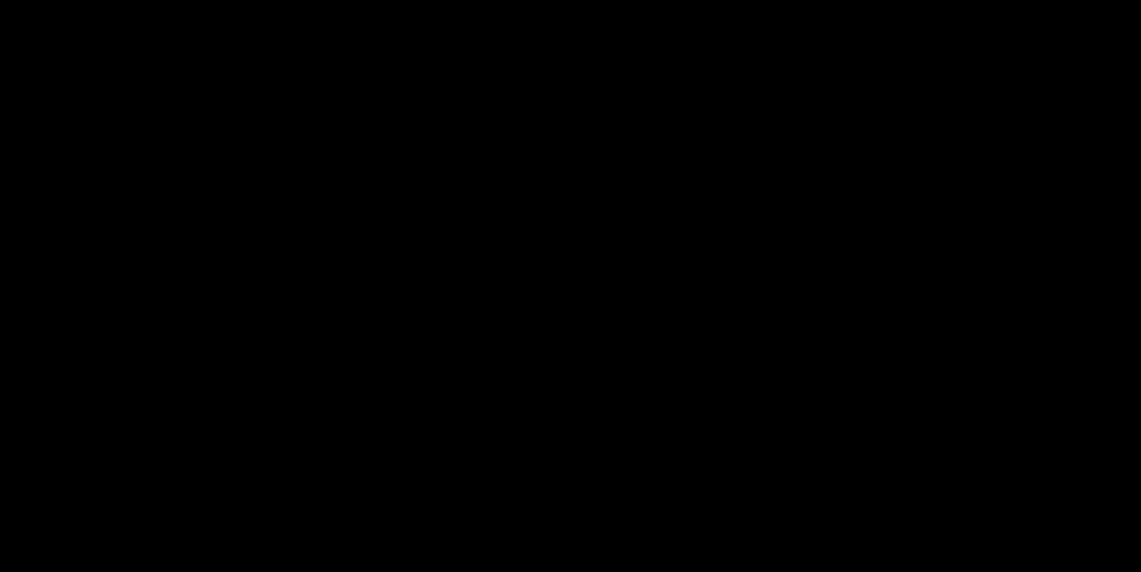
scroll to position [636, 0]
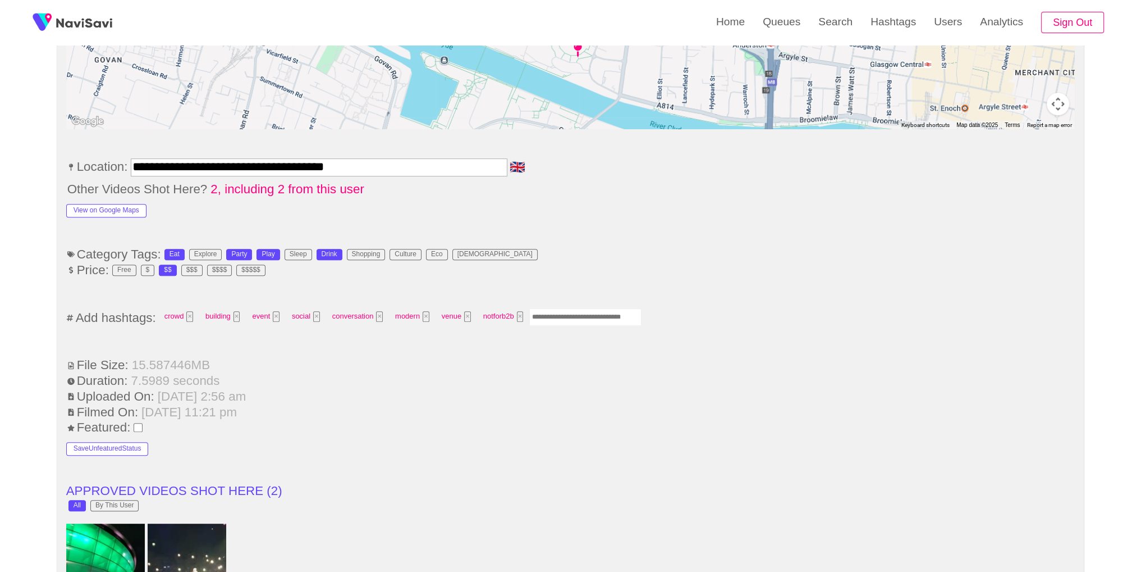
drag, startPoint x: 556, startPoint y: 313, endPoint x: 606, endPoint y: 273, distance: 63.5
click at [558, 310] on input "Enter tag here and press return" at bounding box center [585, 316] width 112 height 17
type input "*********"
click at [692, 433] on ul "**********" at bounding box center [570, 535] width 1009 height 1483
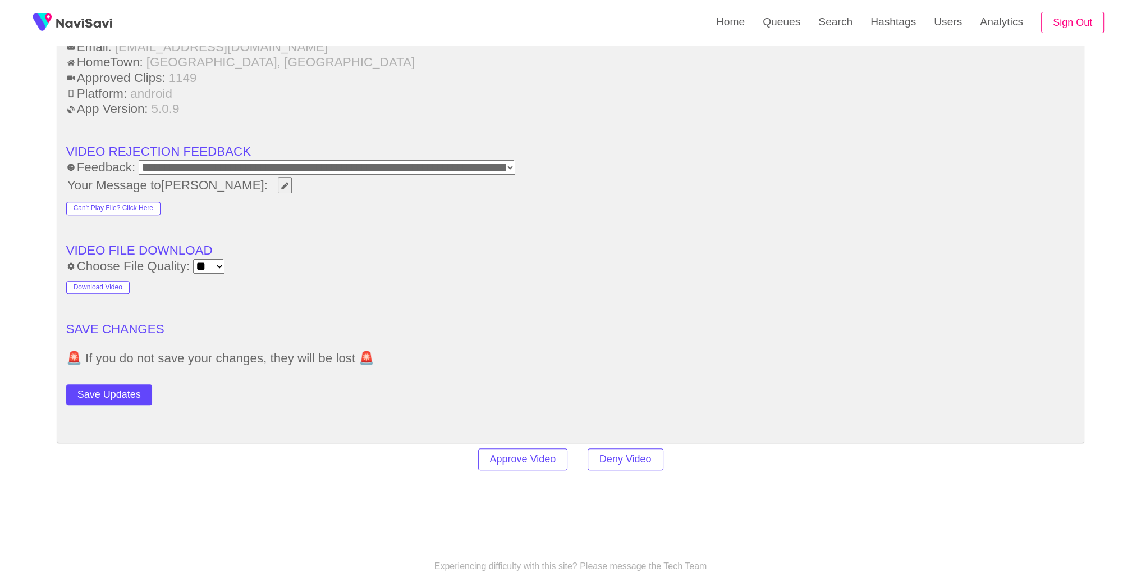
scroll to position [1501, 0]
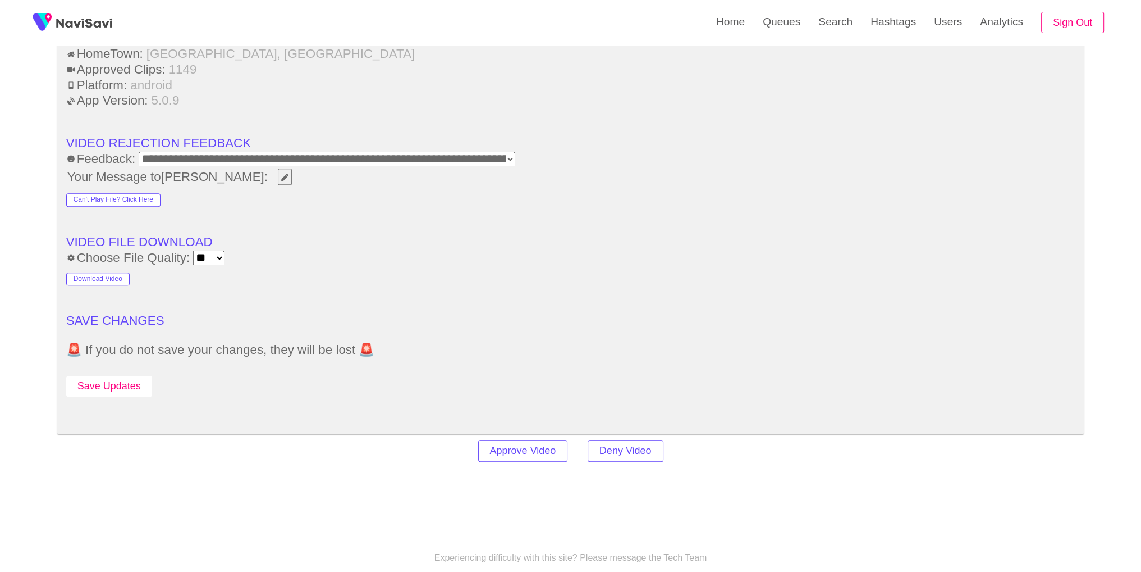
click at [76, 385] on button "Save Updates" at bounding box center [109, 386] width 86 height 21
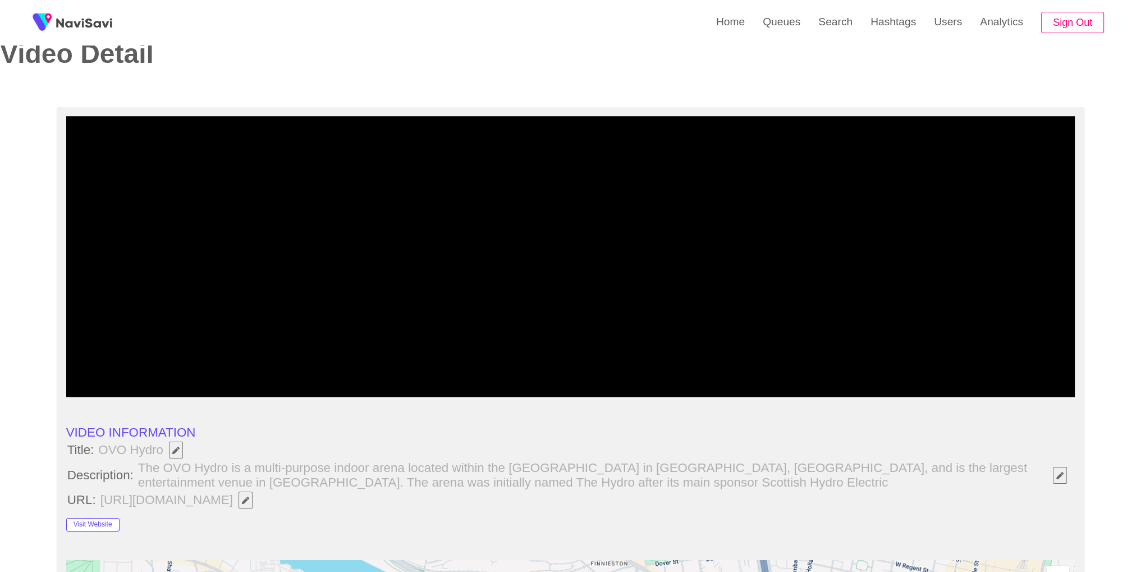
scroll to position [0, 0]
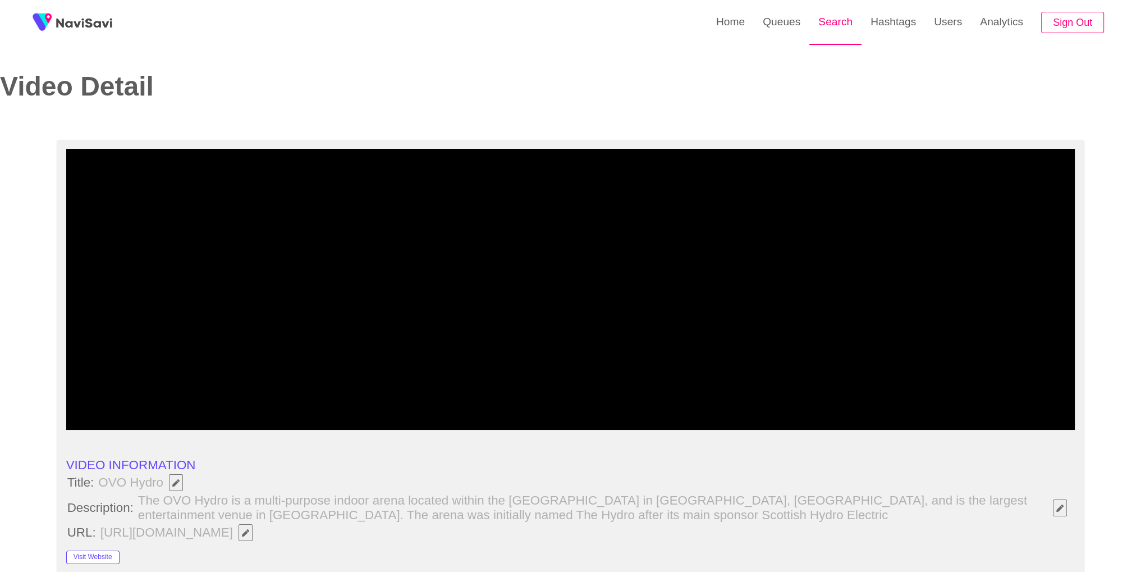
click at [838, 35] on link "Search" at bounding box center [836, 22] width 52 height 44
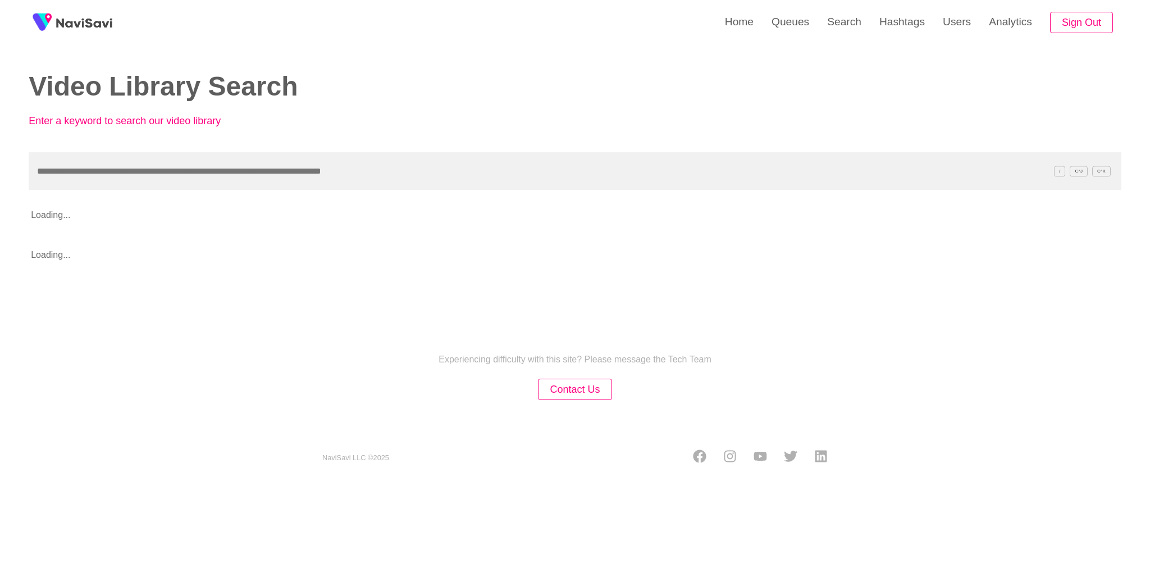
click at [393, 165] on input "text" at bounding box center [575, 171] width 1093 height 38
type input "*********"
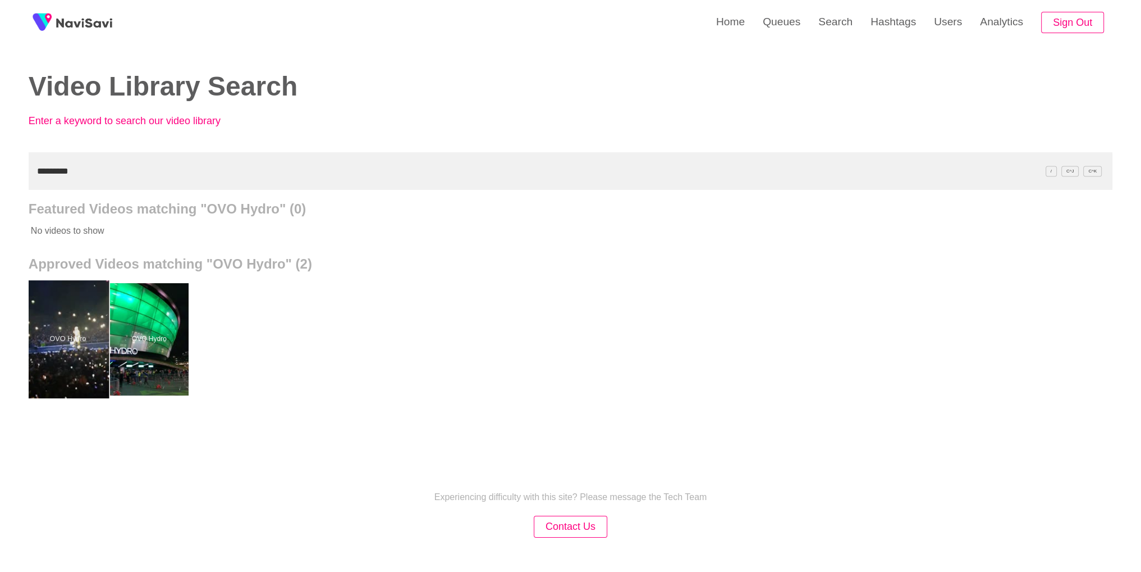
click at [82, 344] on div at bounding box center [67, 339] width 83 height 118
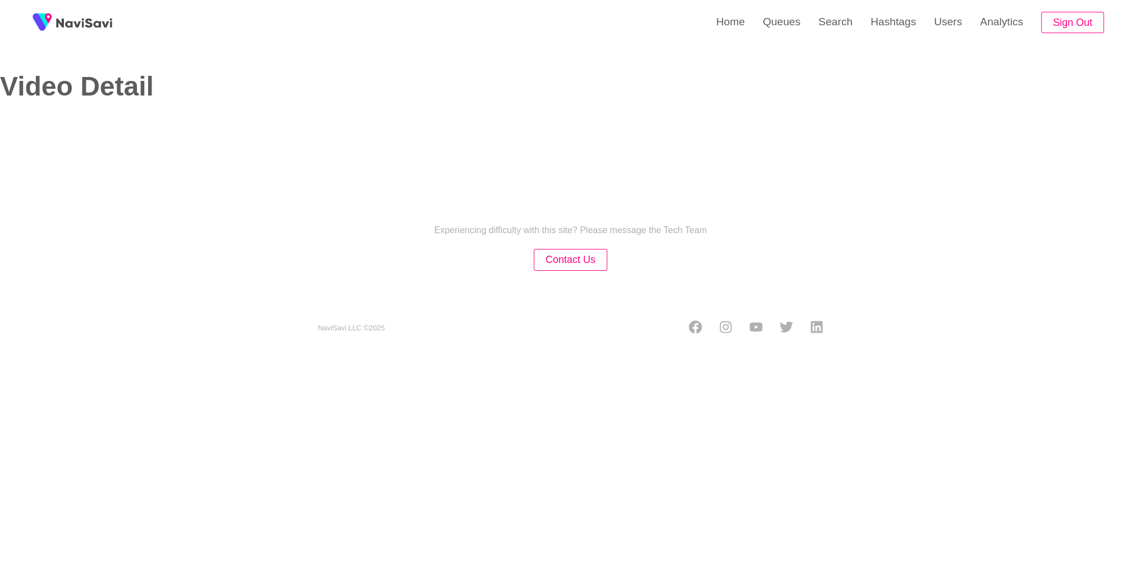
select select "**********"
select select "**"
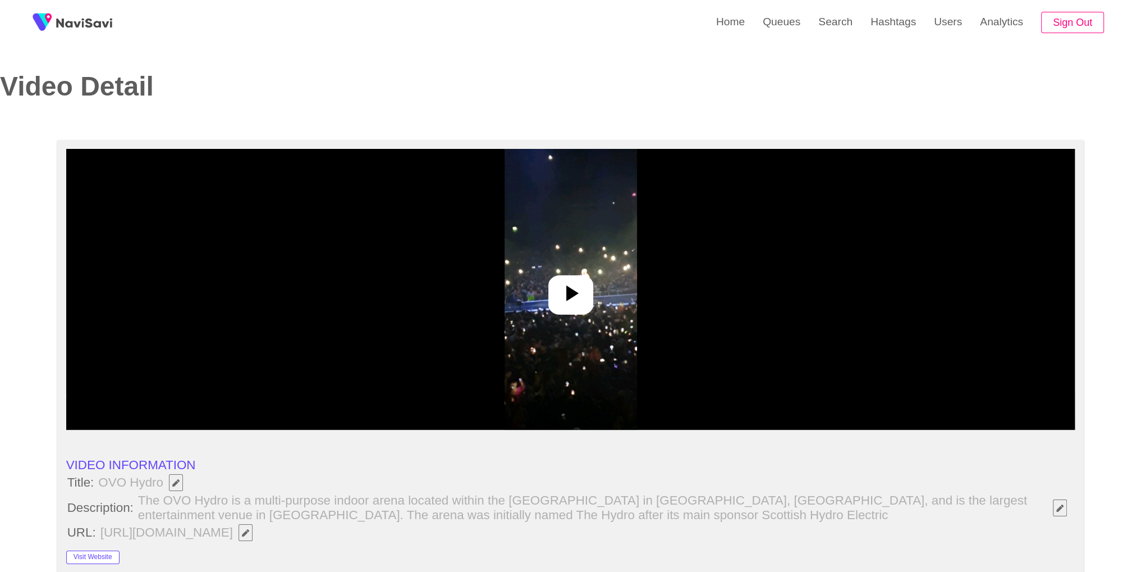
click at [586, 318] on img at bounding box center [571, 289] width 132 height 281
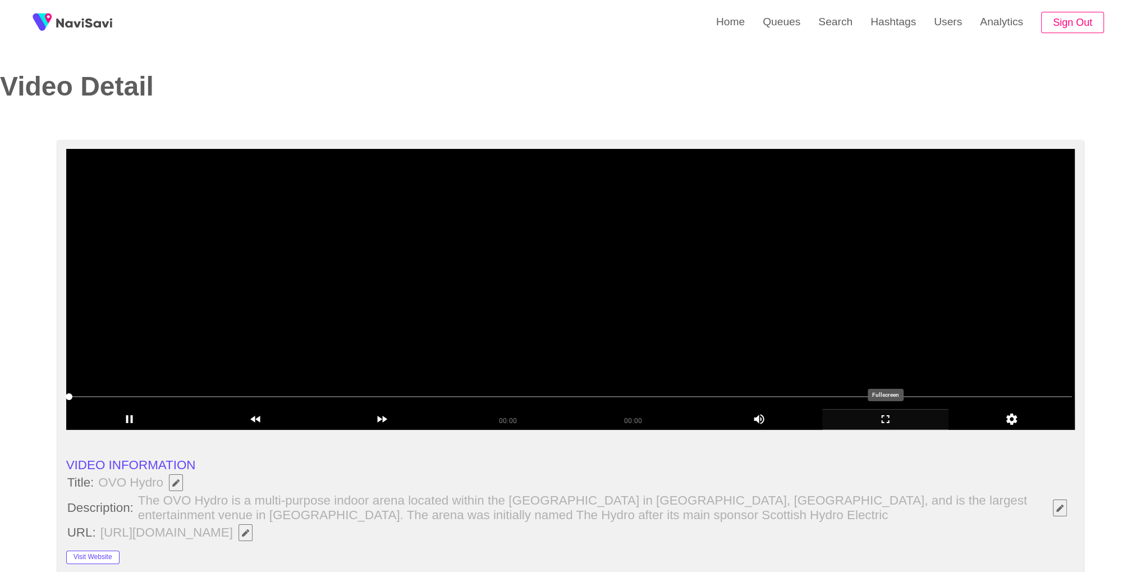
click at [894, 423] on icon "add" at bounding box center [885, 418] width 125 height 13
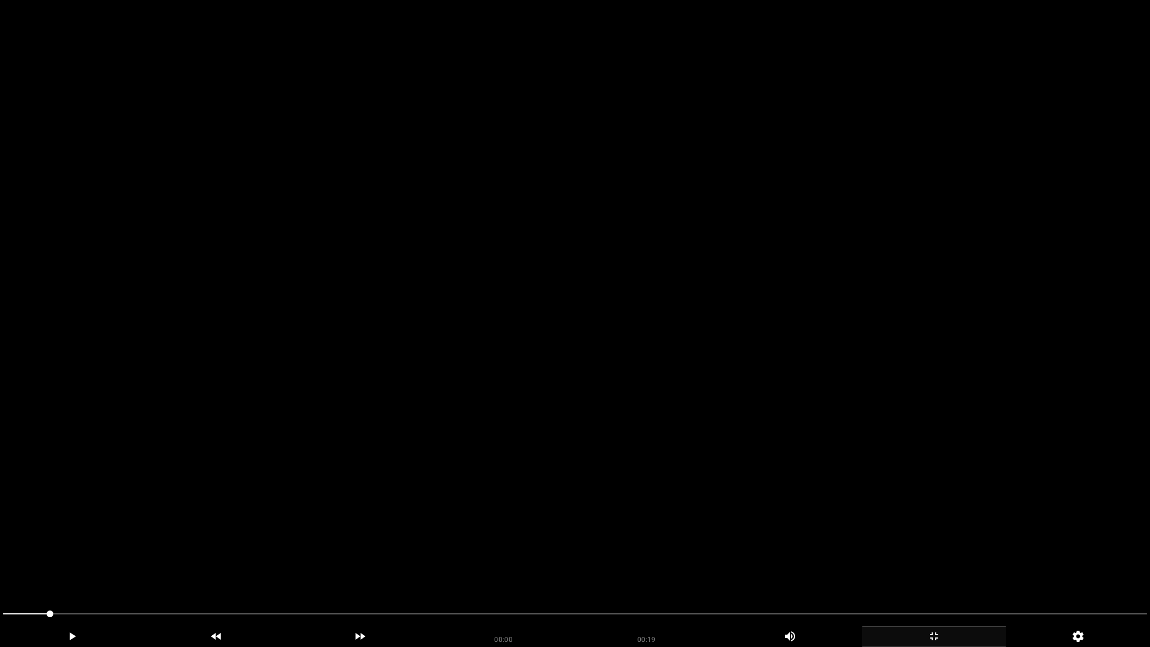
click at [679, 556] on video at bounding box center [575, 323] width 1150 height 647
click at [986, 571] on span at bounding box center [575, 614] width 1144 height 18
click at [929, 571] on div "add" at bounding box center [934, 636] width 144 height 21
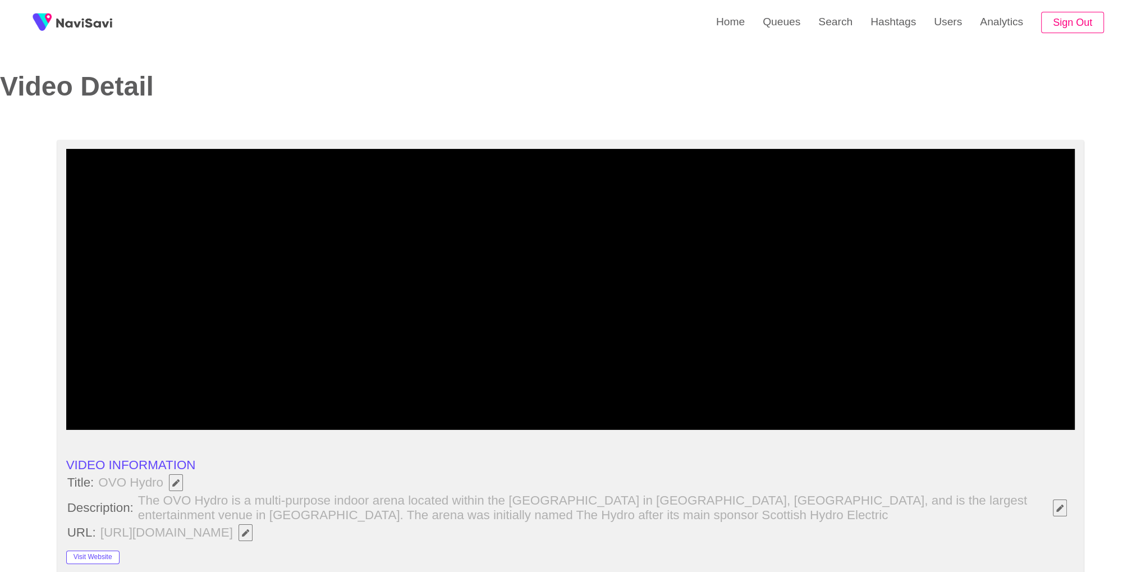
click at [756, 248] on video at bounding box center [570, 289] width 1009 height 281
click at [887, 421] on icon "add" at bounding box center [885, 418] width 125 height 13
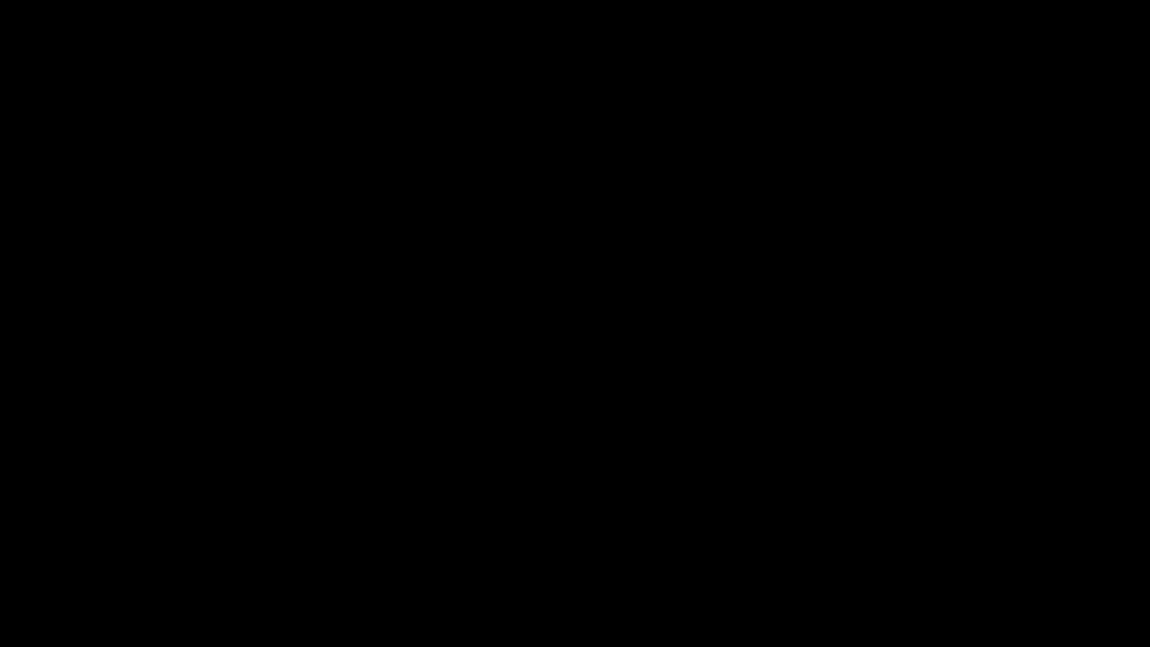
click at [869, 571] on span at bounding box center [575, 614] width 1144 height 18
click at [961, 571] on div "add" at bounding box center [934, 636] width 144 height 21
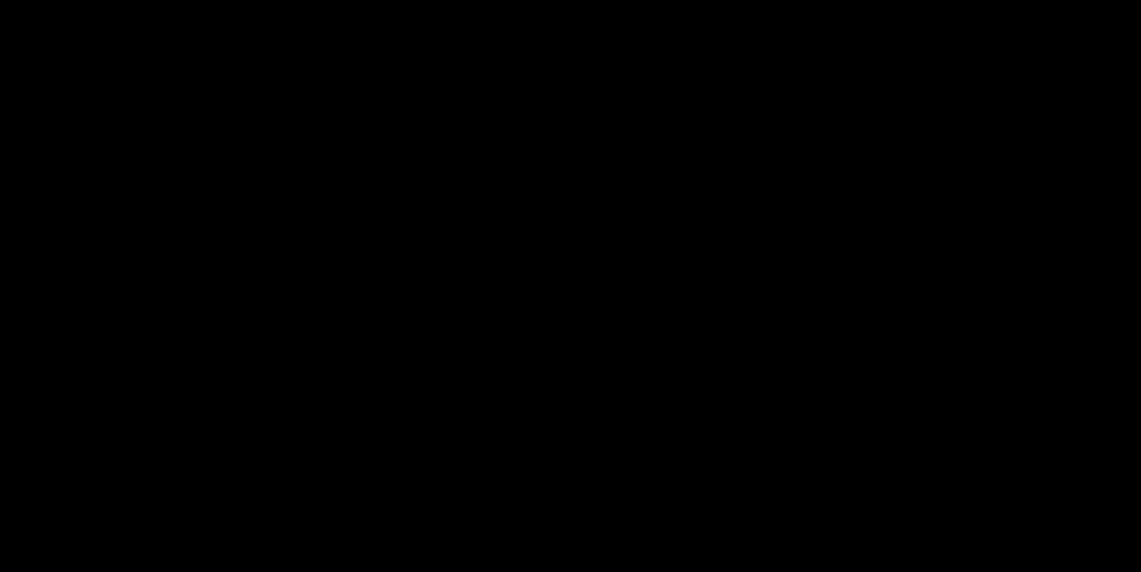
click at [616, 305] on video at bounding box center [570, 286] width 1141 height 572
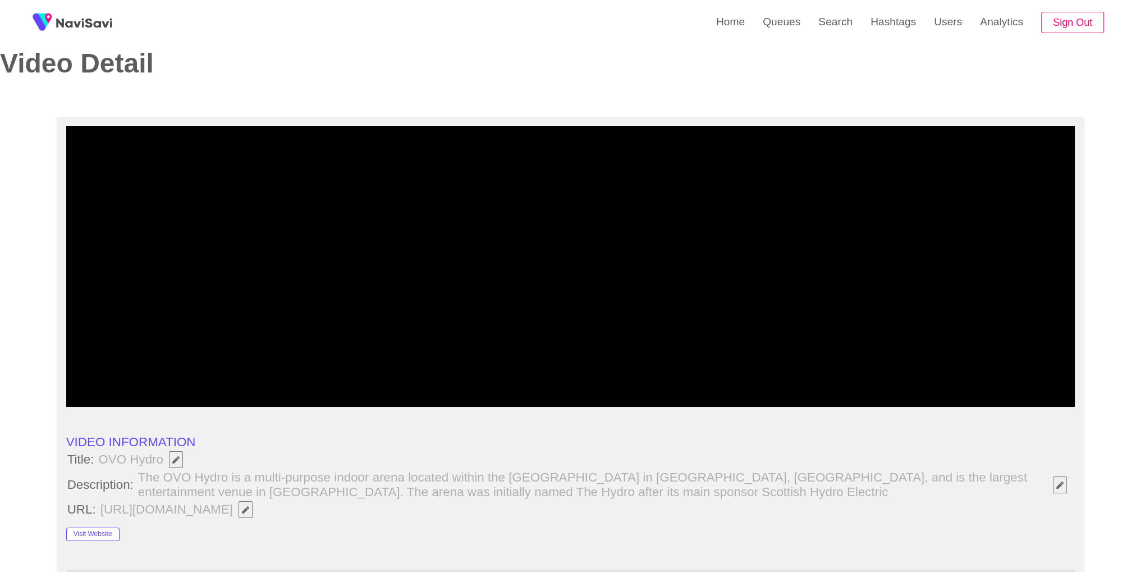
scroll to position [500, 0]
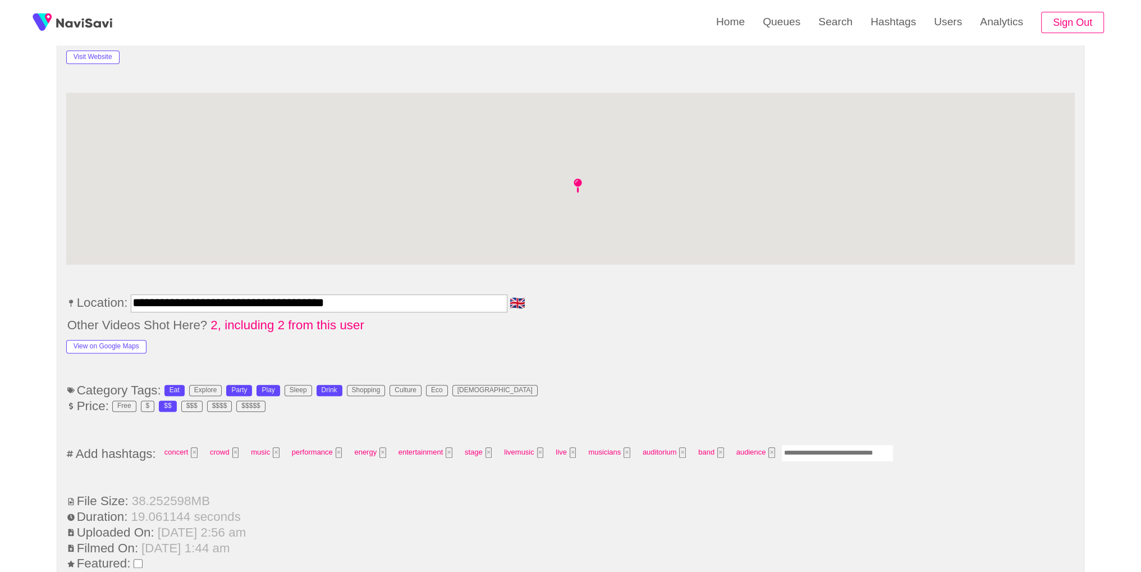
click at [851, 453] on input "Enter tag here and press return" at bounding box center [837, 452] width 112 height 17
type input "*****"
type input "*********"
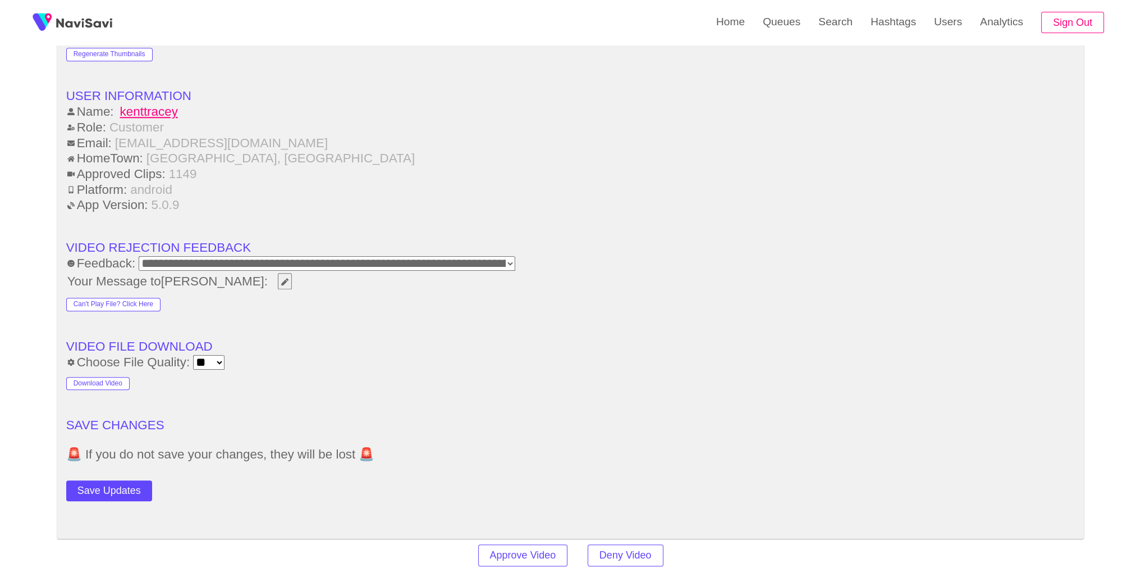
scroll to position [1525, 0]
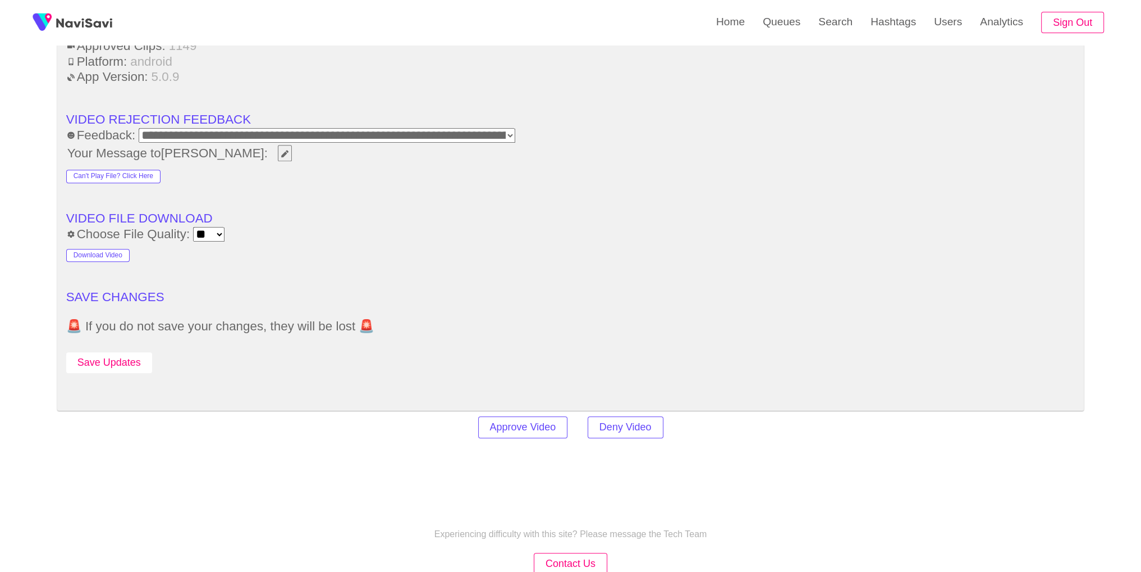
click at [116, 363] on button "Save Updates" at bounding box center [109, 362] width 86 height 21
click at [821, 21] on link "Search" at bounding box center [836, 22] width 52 height 44
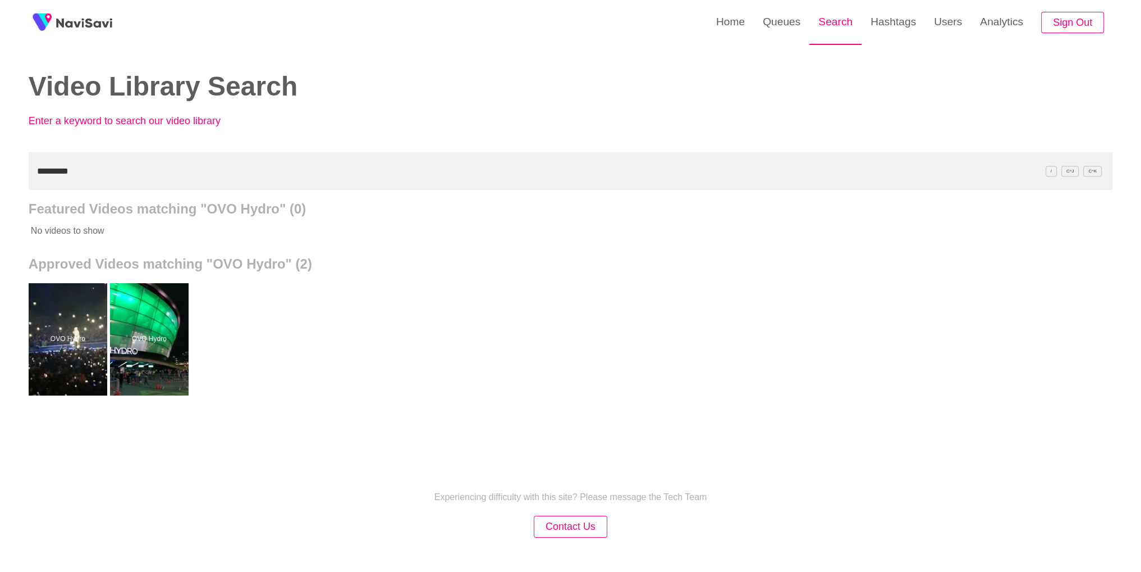
click at [842, 29] on link "Search" at bounding box center [836, 22] width 52 height 44
click at [827, 37] on link "Search" at bounding box center [836, 22] width 52 height 44
drag, startPoint x: 547, startPoint y: 171, endPoint x: 0, endPoint y: 173, distance: 547.4
click at [0, 173] on div "Home Queues Search Hashtags Users Analytics Sign Out Video Library Search Enter…" at bounding box center [570, 310] width 1141 height 621
paste input "******"
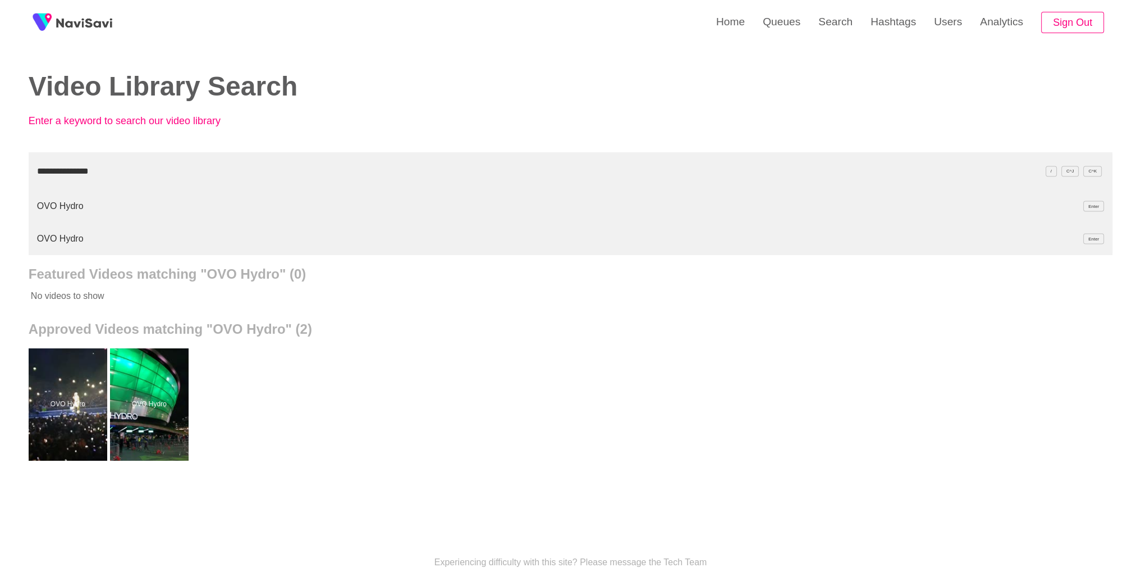
type input "**********"
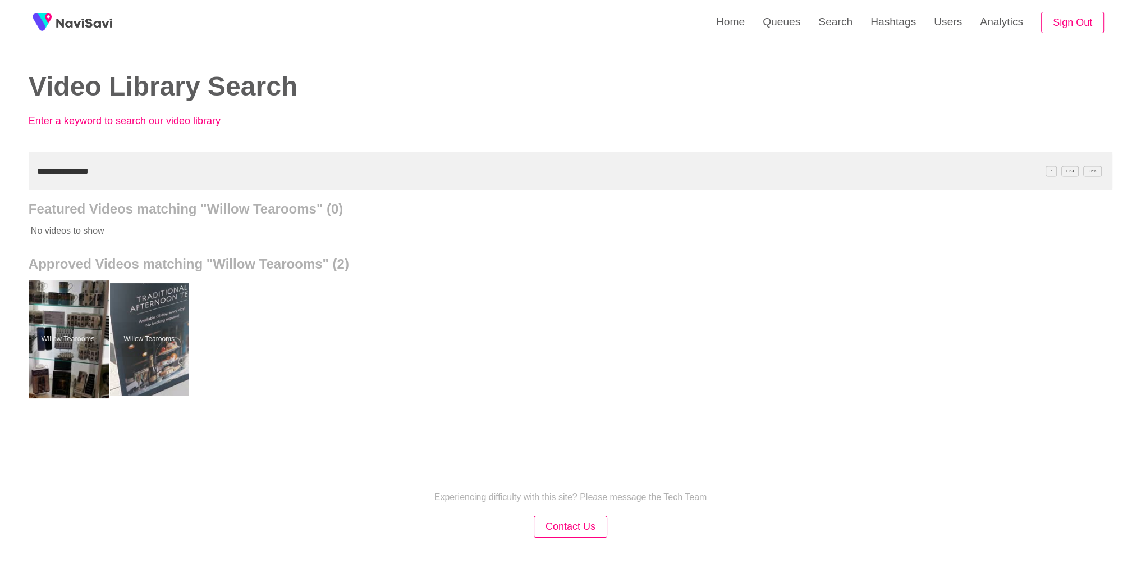
click at [75, 319] on div at bounding box center [67, 339] width 83 height 118
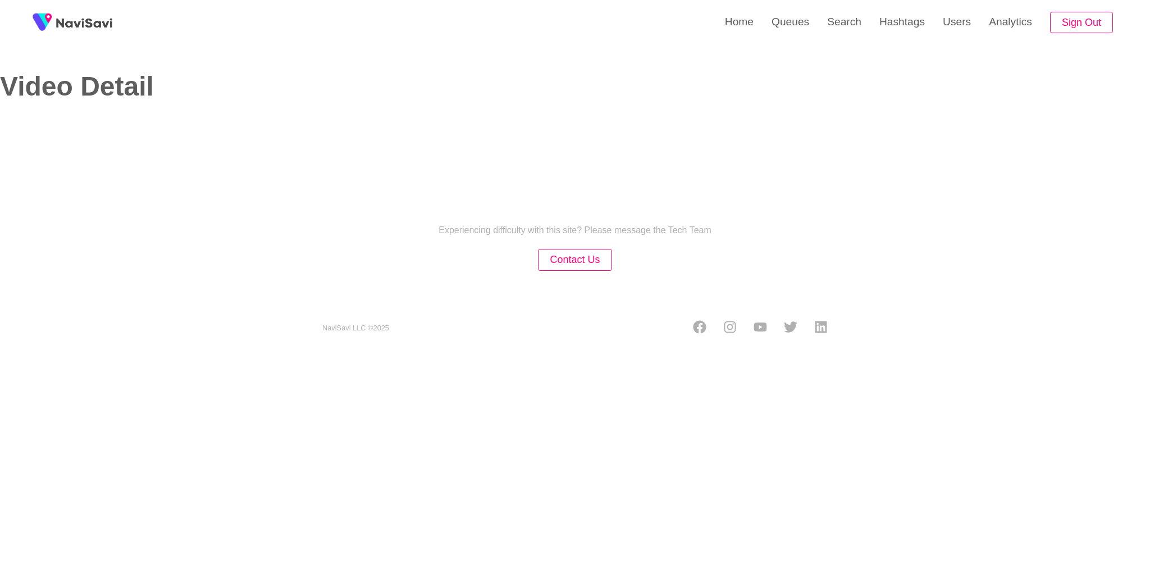
select select "**********"
select select "**"
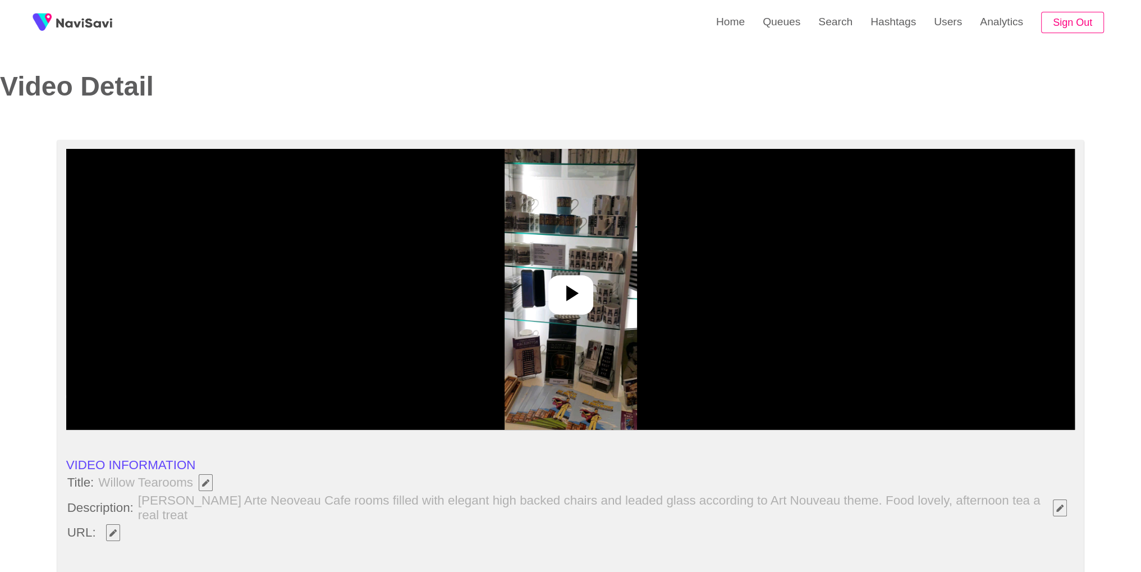
click at [633, 316] on img at bounding box center [571, 289] width 132 height 281
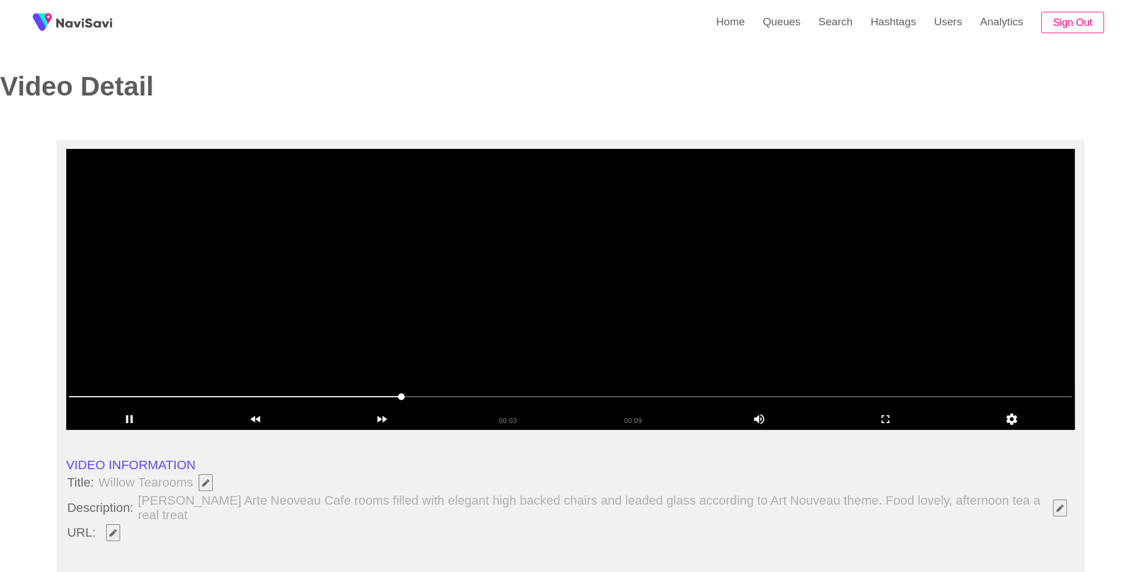
click at [674, 267] on video at bounding box center [570, 289] width 1009 height 281
click at [844, 477] on li "Title: Willow Tearooms" at bounding box center [570, 482] width 1009 height 19
click at [812, 337] on video at bounding box center [570, 289] width 1009 height 281
click at [778, 423] on icon "add" at bounding box center [782, 418] width 80 height 13
click at [900, 424] on icon "add" at bounding box center [885, 418] width 125 height 13
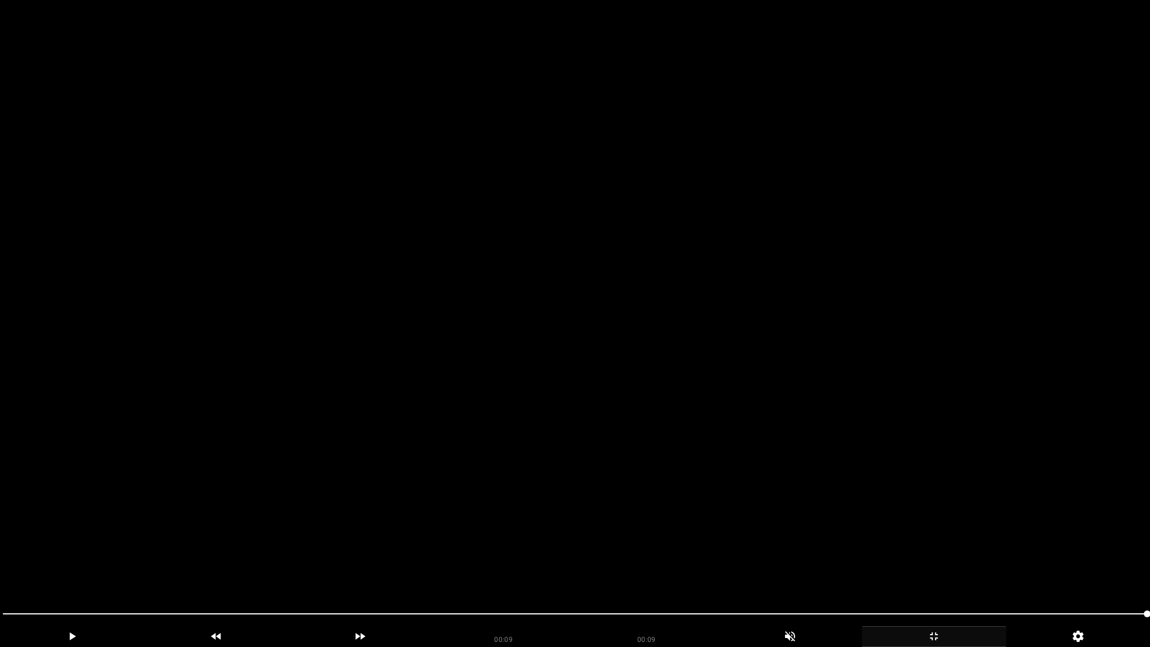
click at [593, 389] on video at bounding box center [575, 323] width 1150 height 647
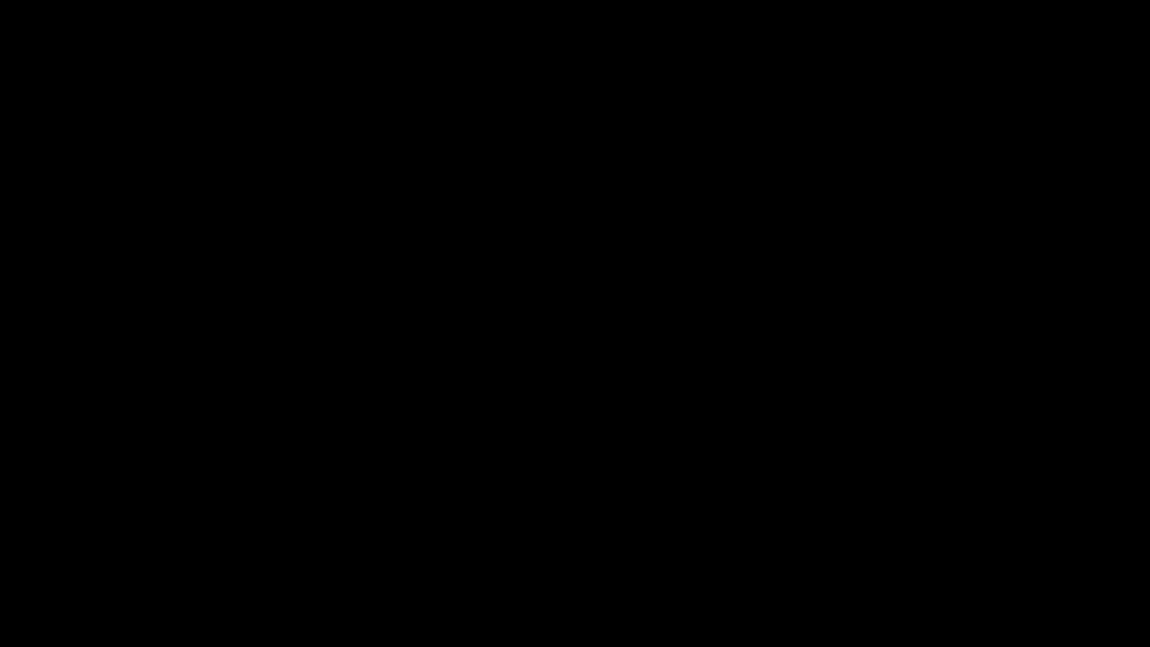
click at [939, 571] on icon "add" at bounding box center [933, 635] width 143 height 13
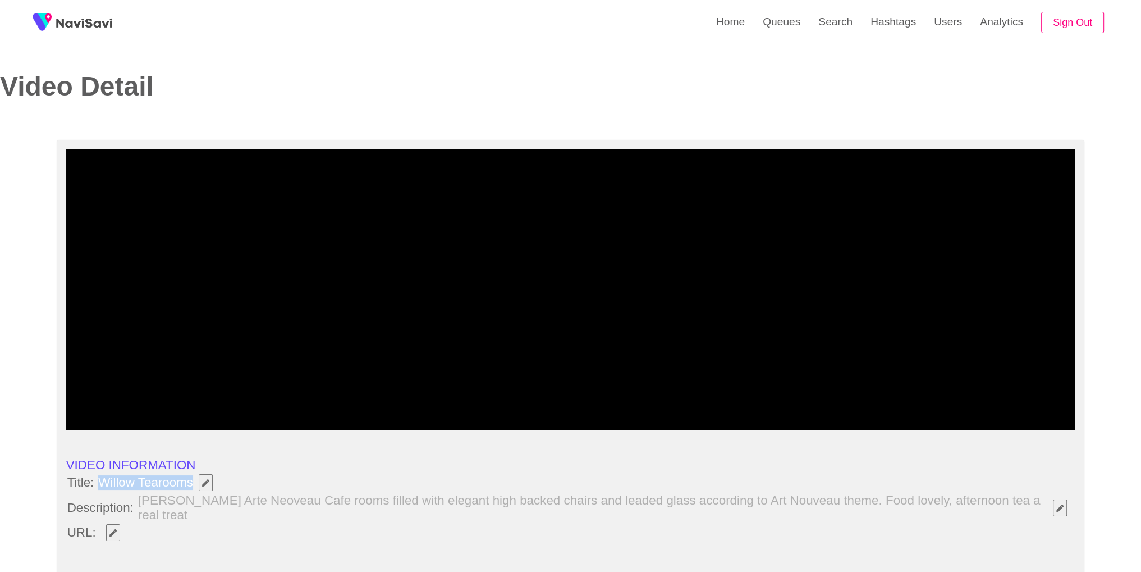
drag, startPoint x: 102, startPoint y: 479, endPoint x: 190, endPoint y: 479, distance: 88.1
click at [190, 479] on span "Willow Tearooms" at bounding box center [158, 482] width 122 height 19
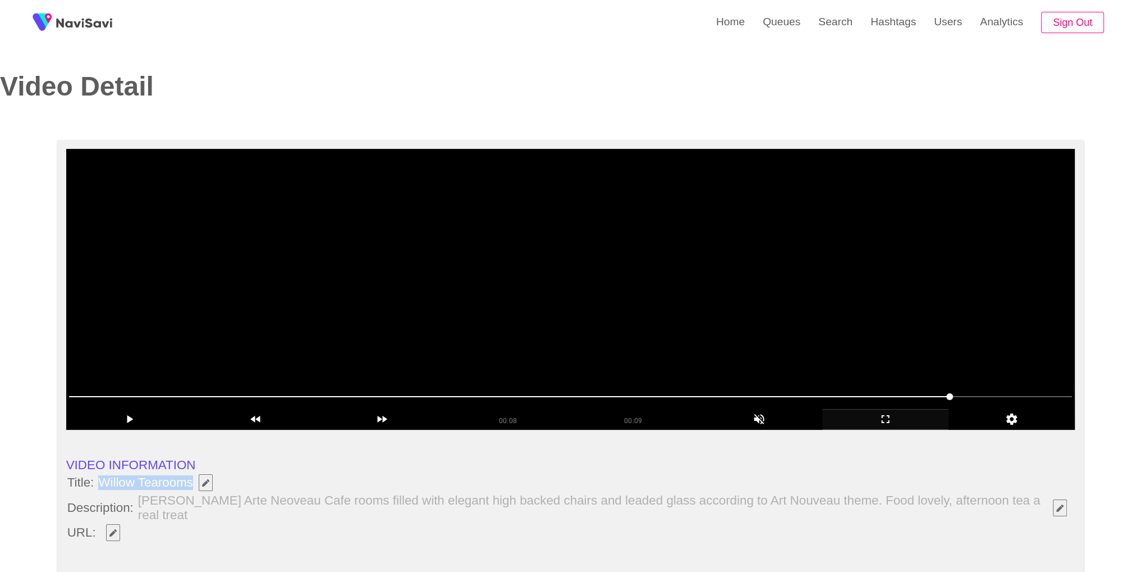
copy span "Willow Tearooms"
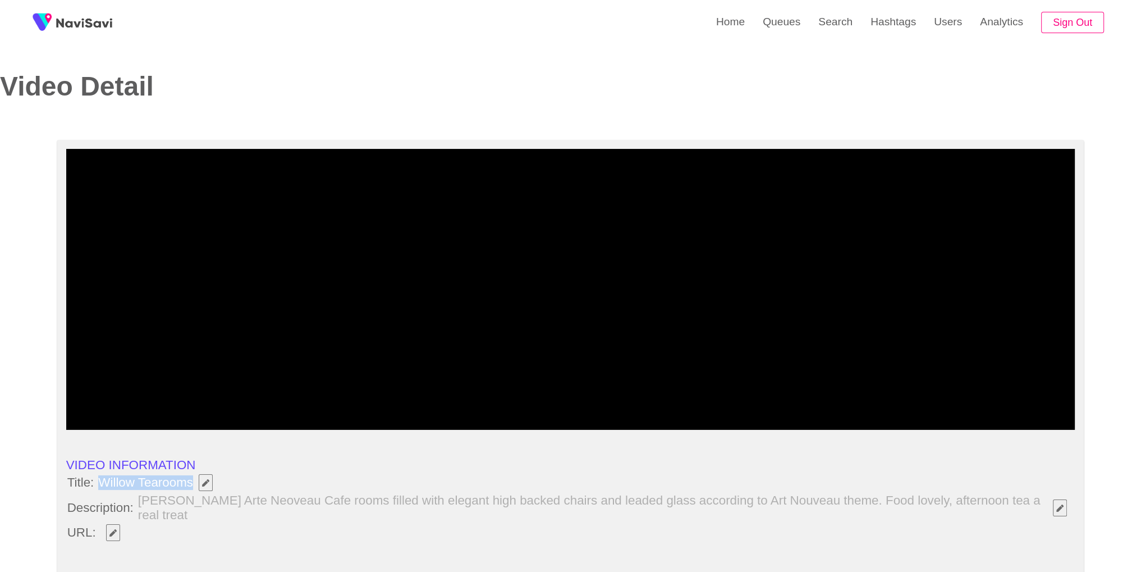
click at [114, 535] on icon "Edit Field" at bounding box center [112, 532] width 7 height 7
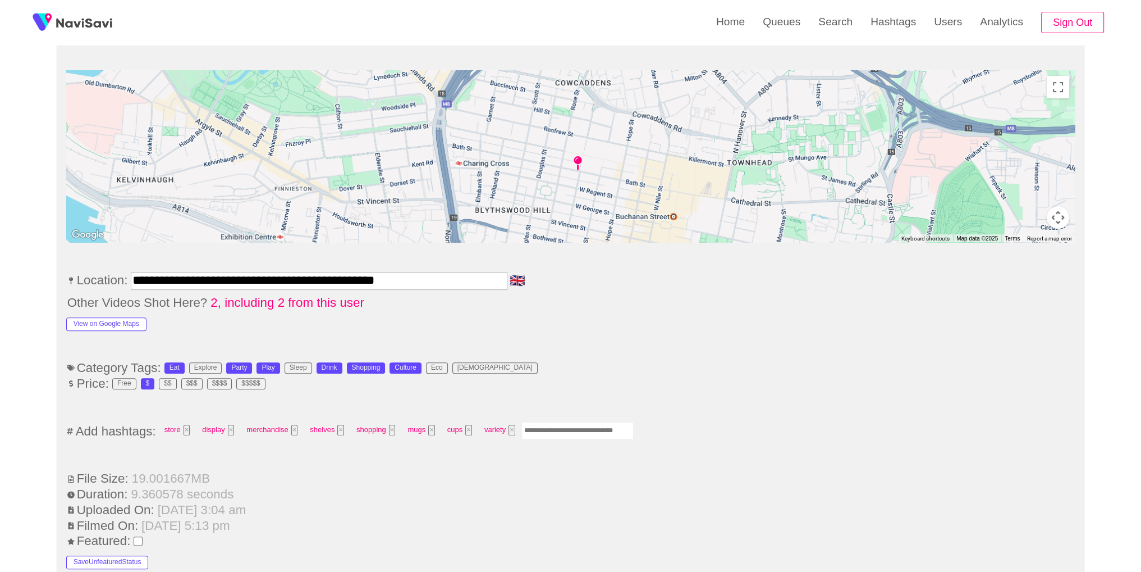
scroll to position [540, 0]
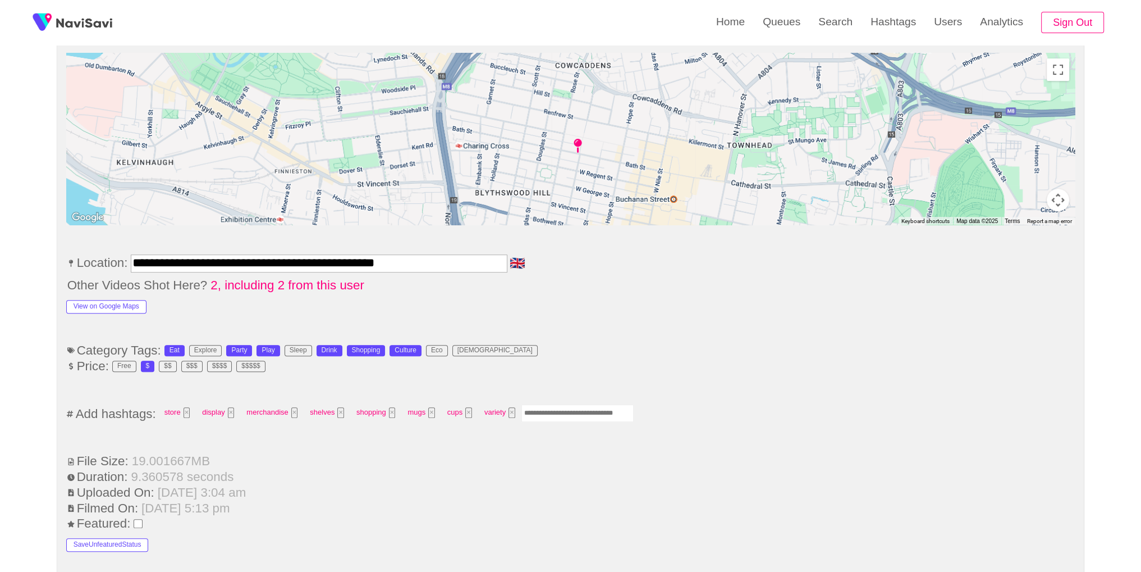
click at [1139, 290] on div "**********" at bounding box center [570, 514] width 1141 height 1829
click at [565, 412] on input "Enter tag here and press return" at bounding box center [578, 412] width 112 height 17
type input "*********"
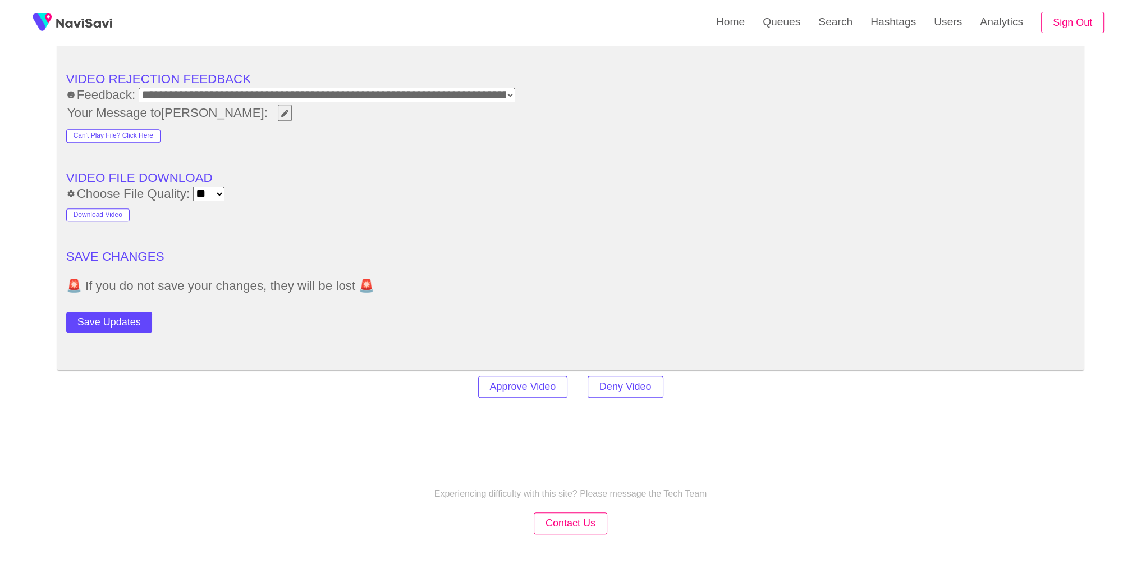
scroll to position [1607, 0]
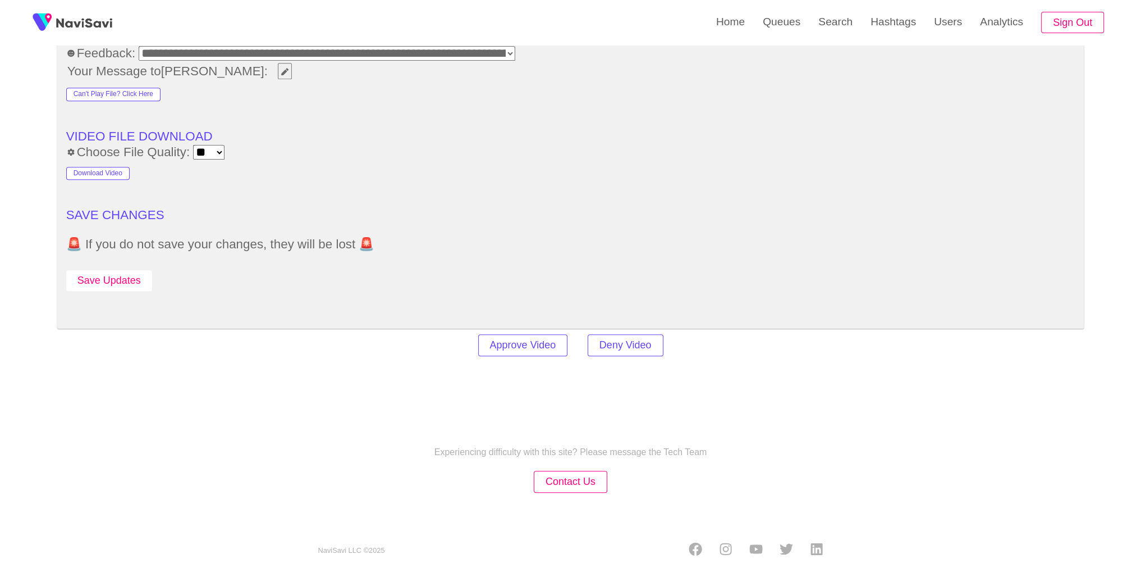
click at [92, 278] on button "Save Updates" at bounding box center [109, 280] width 86 height 21
click at [842, 32] on link "Search" at bounding box center [836, 22] width 52 height 44
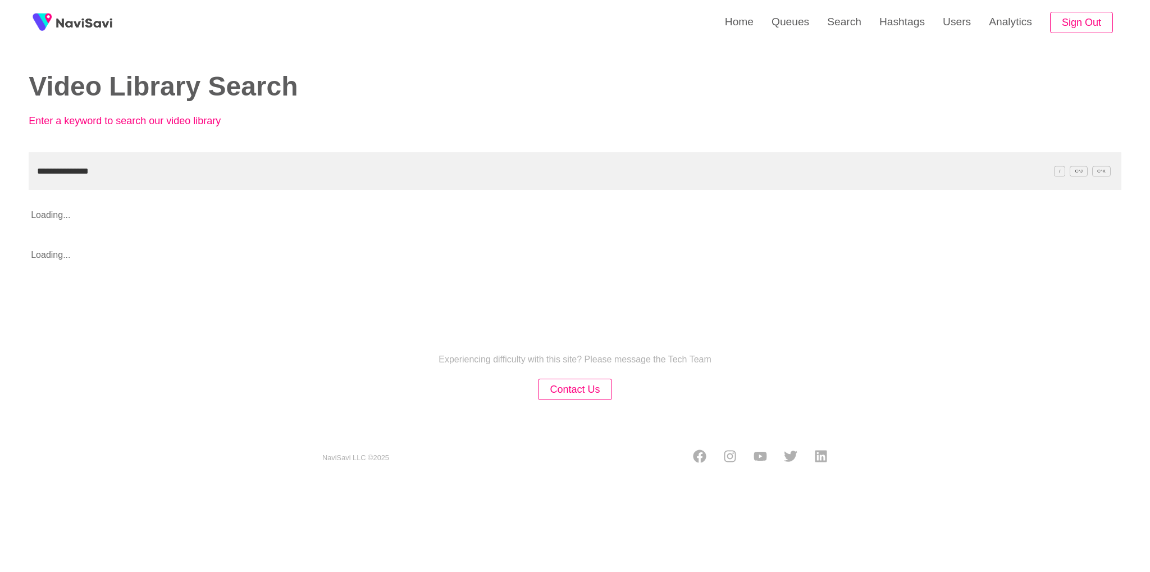
type input "**********"
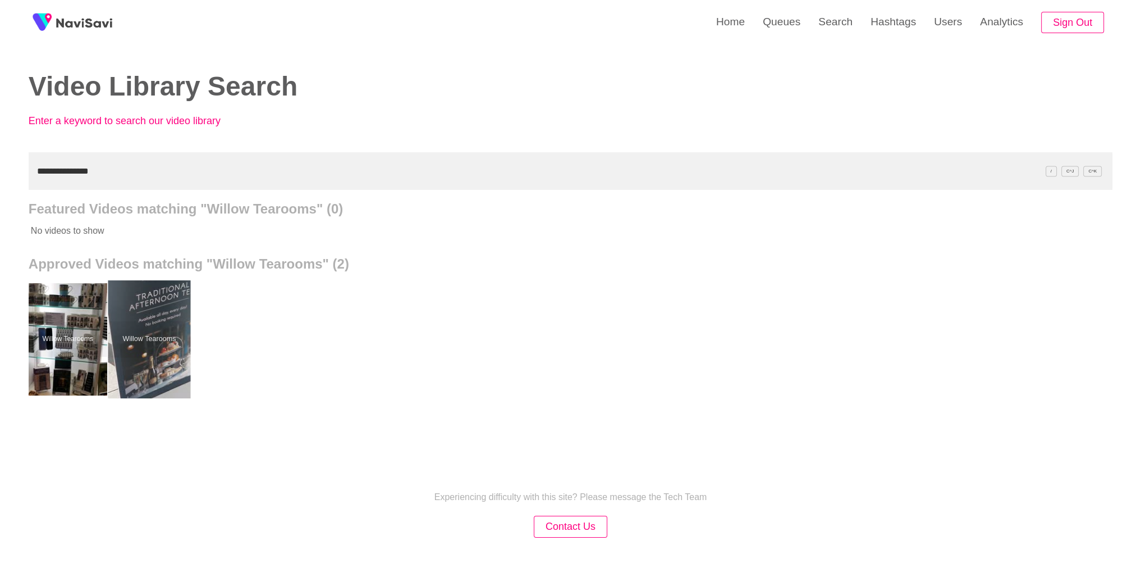
click at [157, 333] on div at bounding box center [149, 339] width 83 height 118
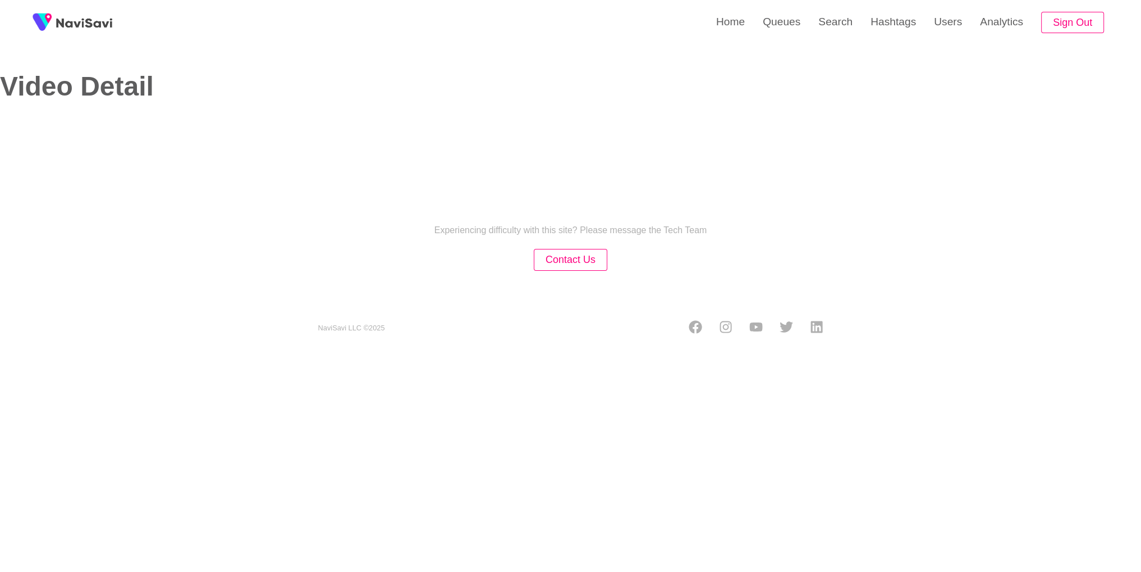
select select "**********"
select select "**"
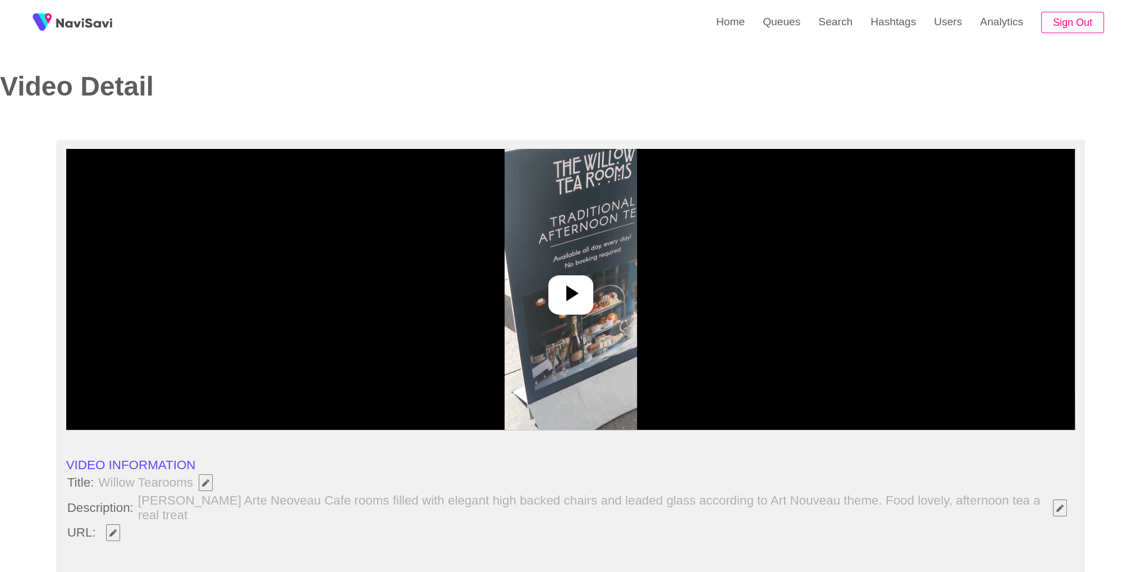
click at [572, 301] on icon at bounding box center [570, 293] width 27 height 27
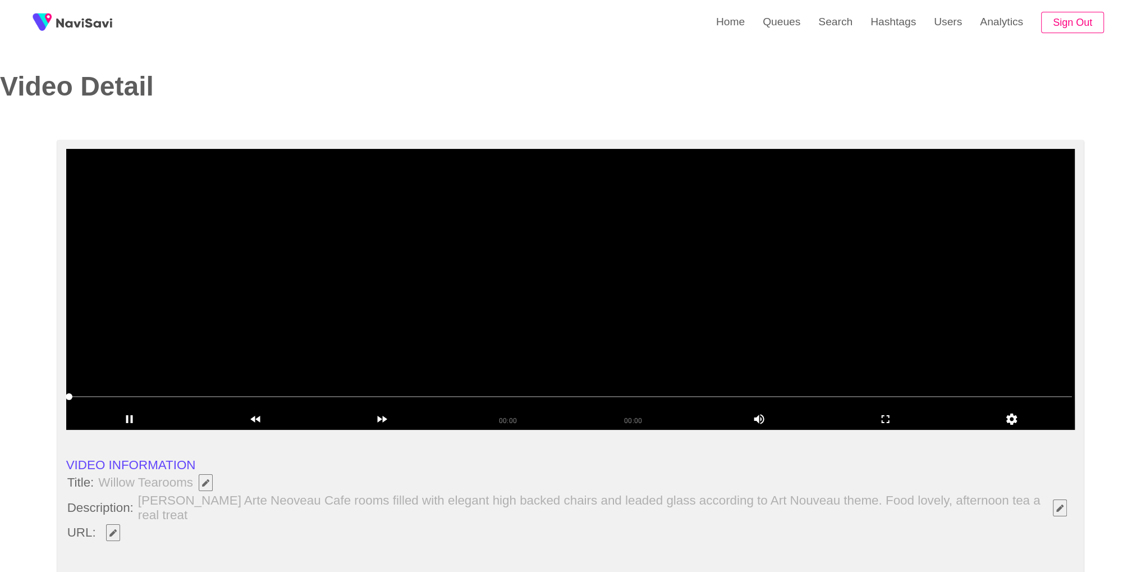
click at [117, 535] on span "Edit Field" at bounding box center [113, 532] width 10 height 7
type input "**********"
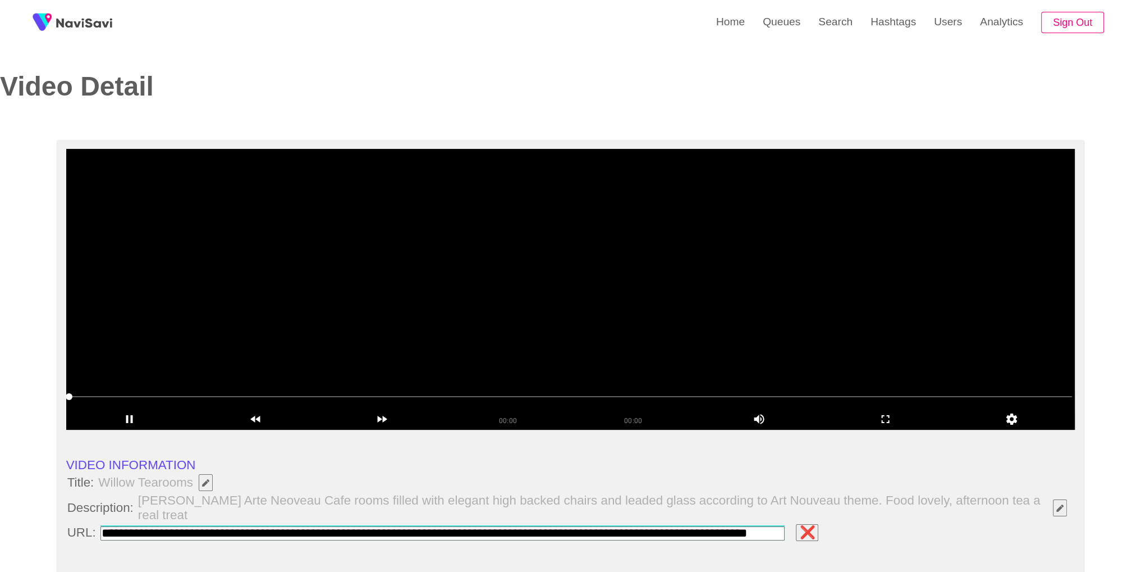
scroll to position [0, 27]
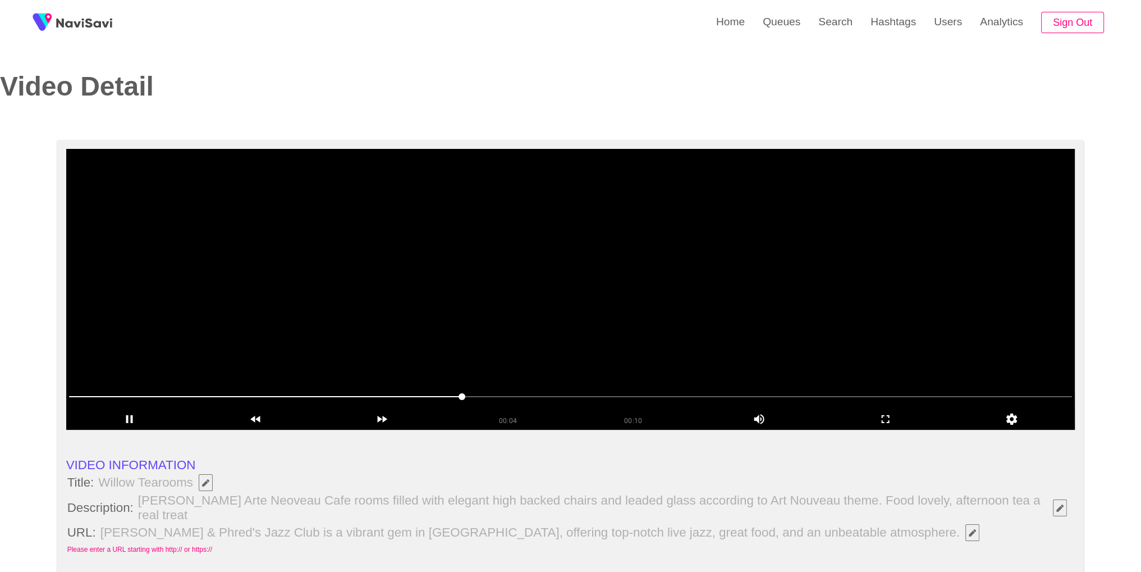
click at [622, 532] on span "[PERSON_NAME] & Phred's Jazz Club is a vibrant gem in [GEOGRAPHIC_DATA], offeri…" at bounding box center [542, 532] width 887 height 19
click at [969, 530] on icon "Edit Field" at bounding box center [972, 532] width 7 height 7
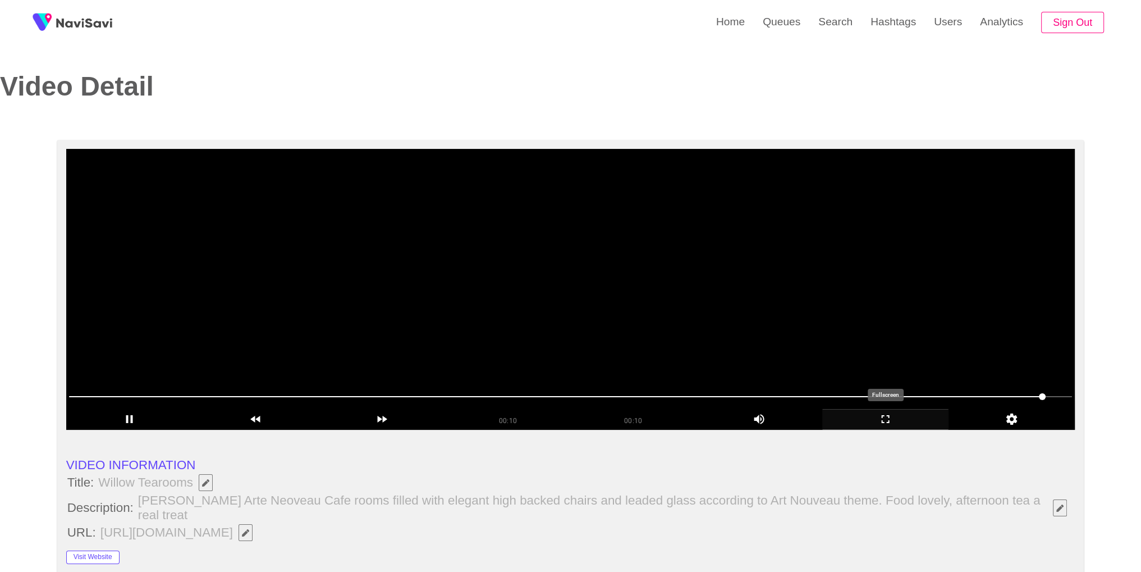
click at [891, 421] on icon "add" at bounding box center [885, 418] width 125 height 13
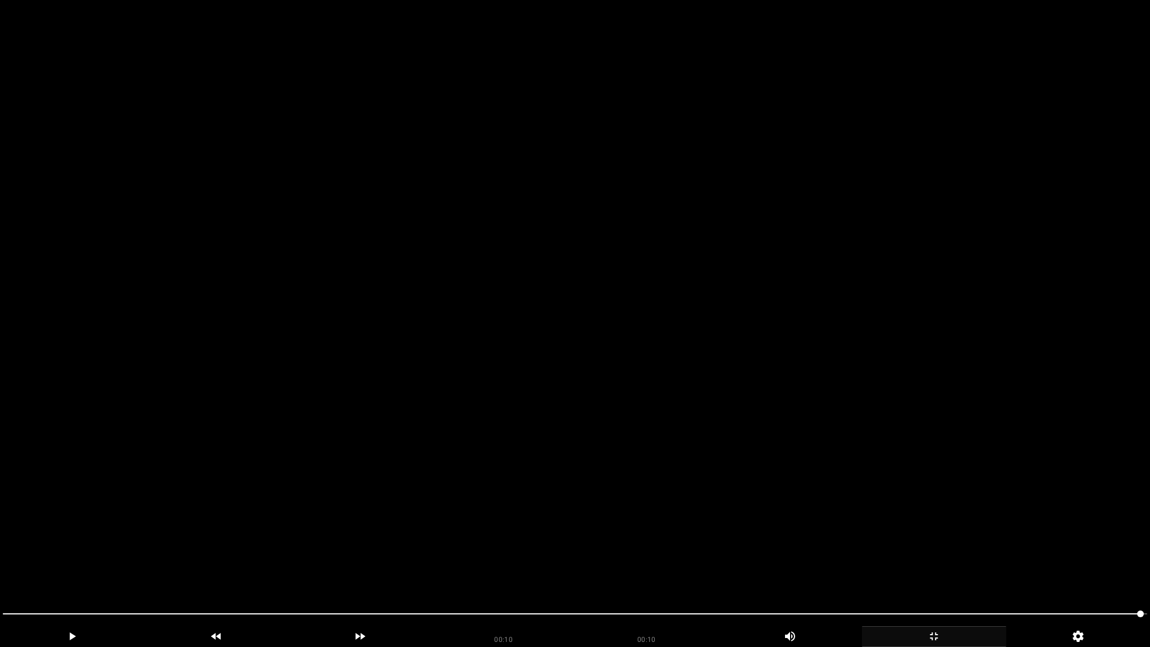
click at [891, 469] on video at bounding box center [575, 323] width 1150 height 647
click at [889, 469] on video at bounding box center [575, 323] width 1150 height 647
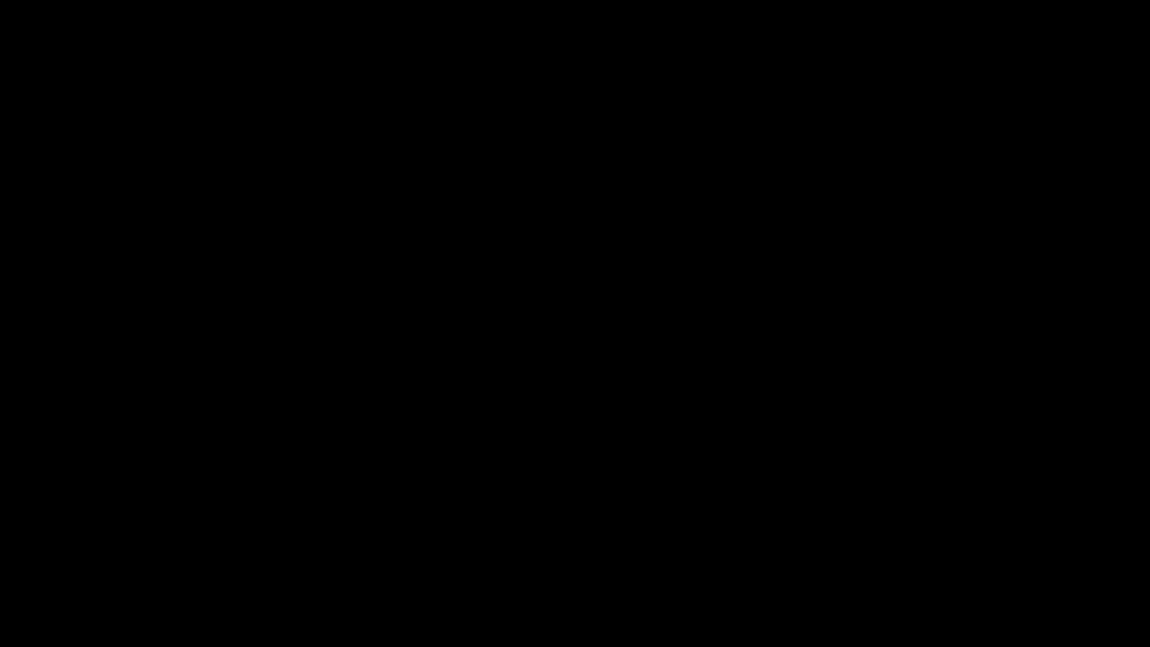
click at [938, 571] on icon "add" at bounding box center [933, 635] width 143 height 13
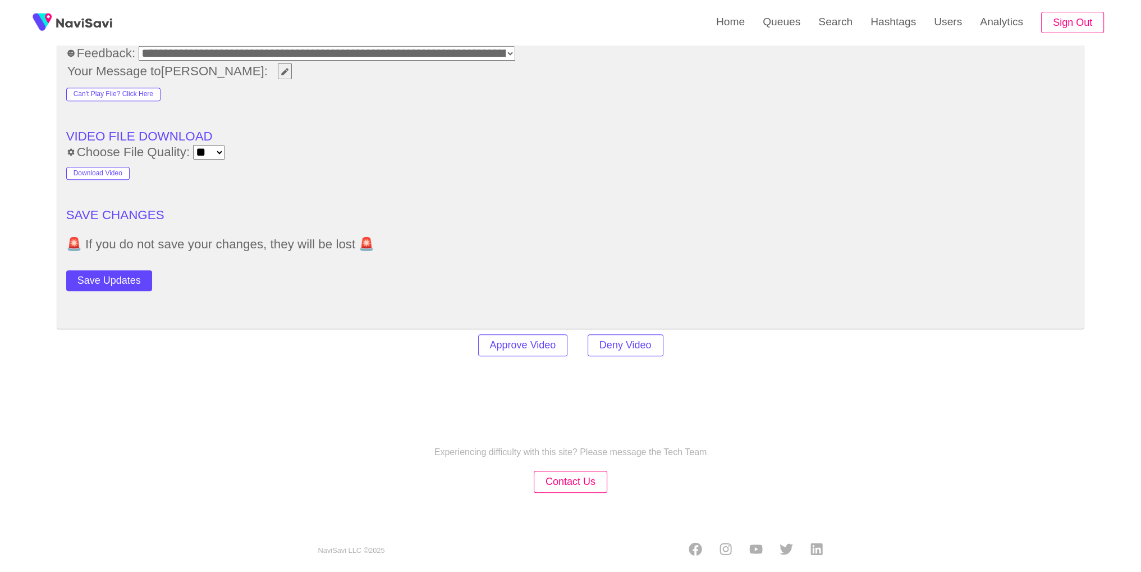
scroll to position [623, 0]
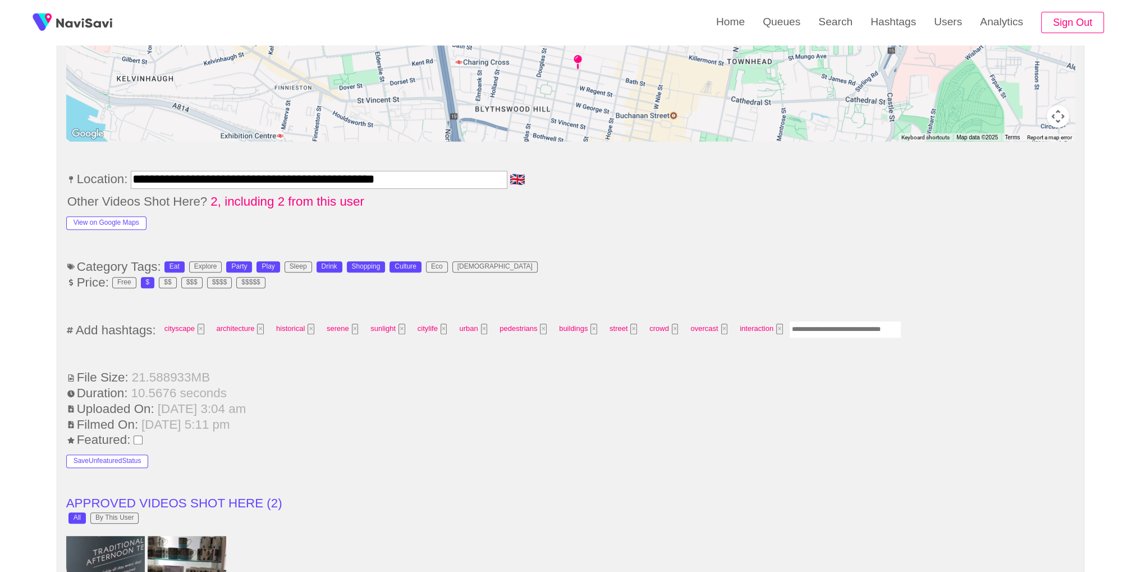
click at [847, 315] on ul "**********" at bounding box center [570, 547] width 1009 height 1483
click at [845, 324] on input "Enter tag here and press return" at bounding box center [845, 329] width 112 height 17
type input "*********"
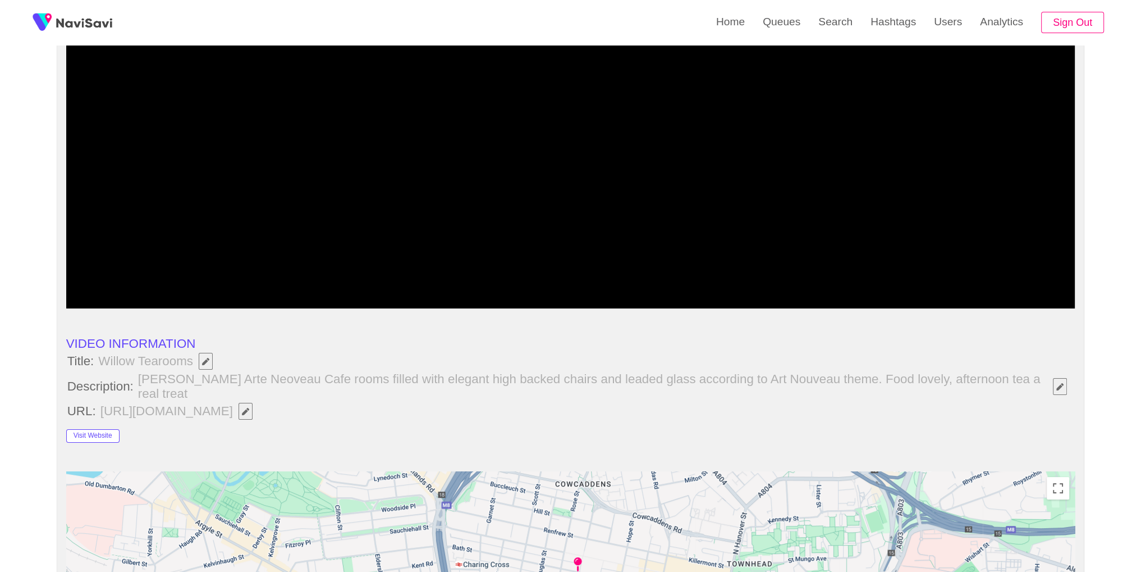
scroll to position [0, 0]
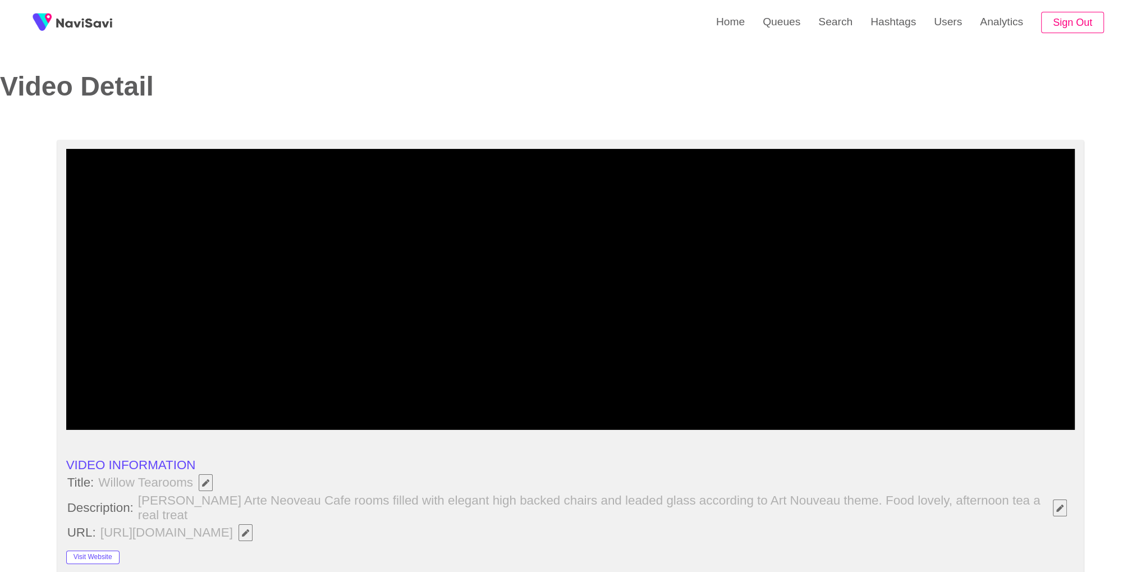
click at [881, 423] on icon "add" at bounding box center [885, 418] width 125 height 13
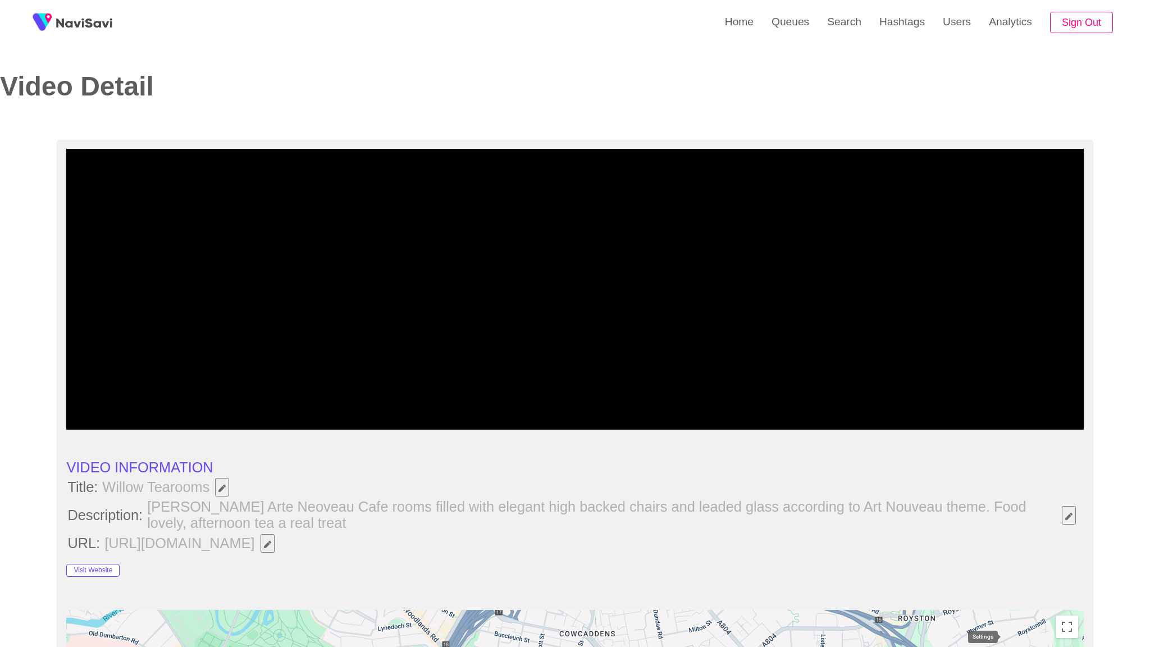
click at [1083, 426] on icon "add" at bounding box center [1020, 418] width 126 height 13
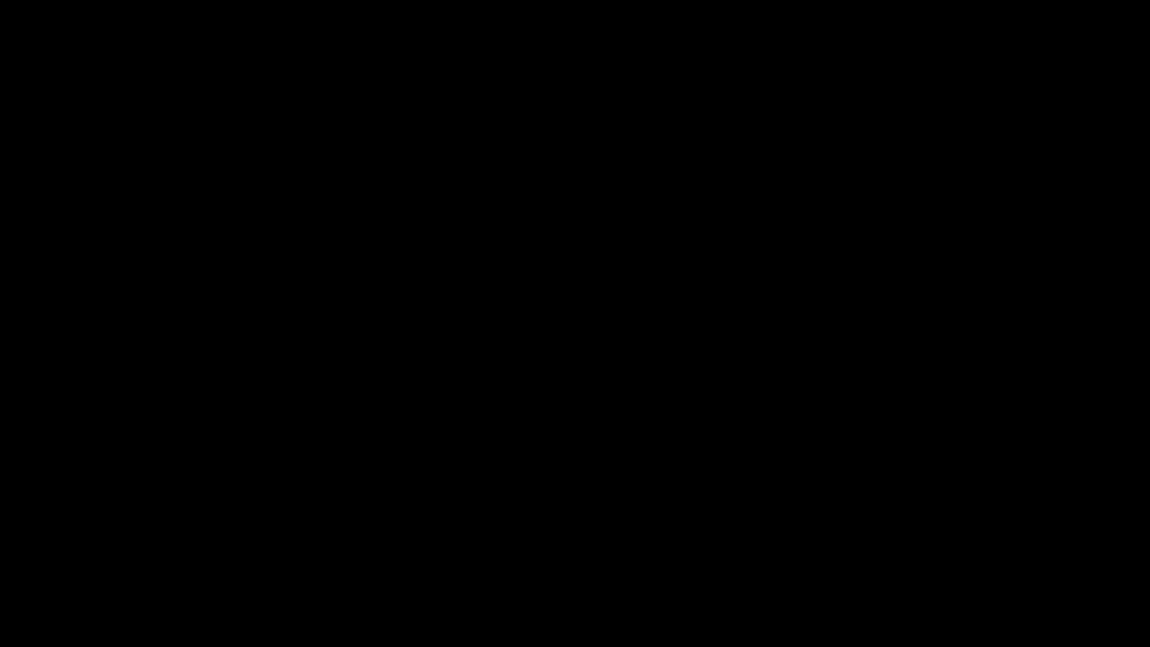
click at [1092, 571] on icon "add" at bounding box center [1082, 611] width 22 height 13
click at [1079, 571] on icon "add" at bounding box center [1078, 636] width 16 height 16
drag, startPoint x: 1085, startPoint y: 606, endPoint x: 1117, endPoint y: 614, distance: 33.0
click at [927, 571] on div "add" at bounding box center [934, 636] width 144 height 21
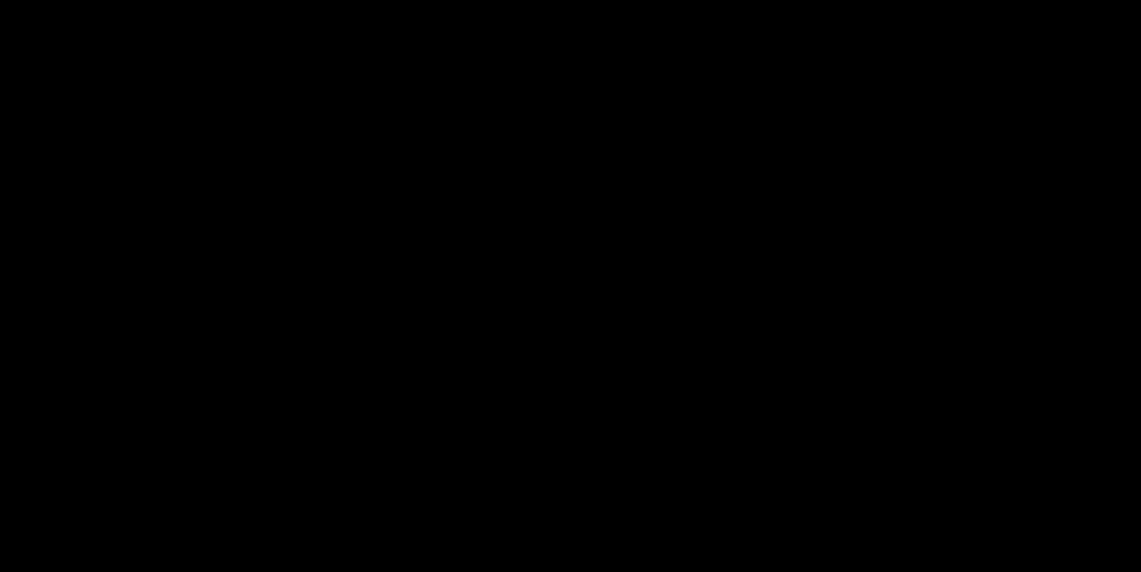
scroll to position [863, 0]
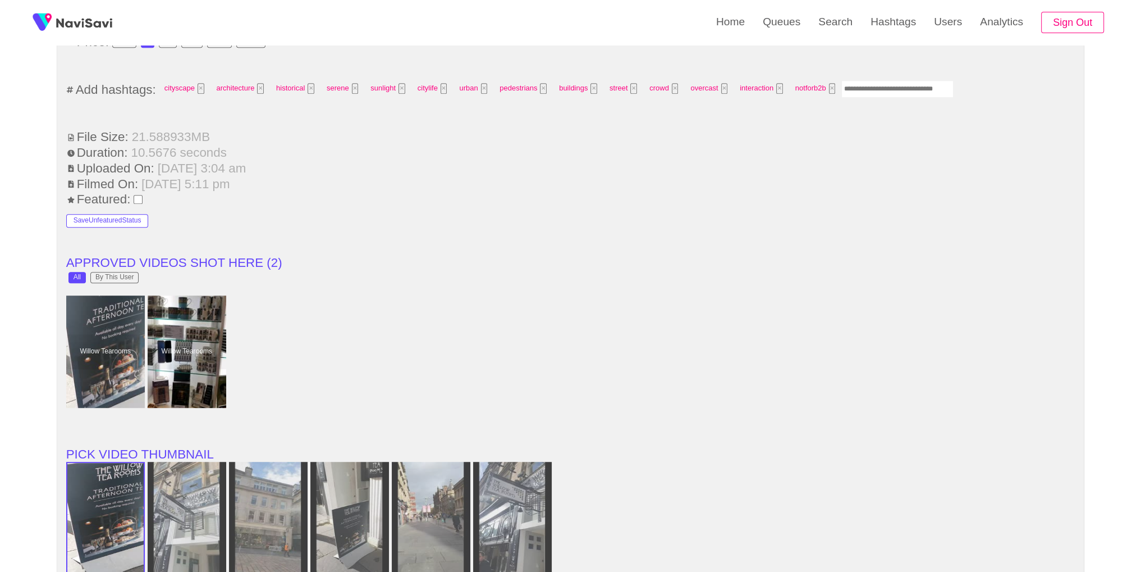
click at [874, 86] on input "Enter tag here and press return" at bounding box center [898, 88] width 112 height 17
type input "****"
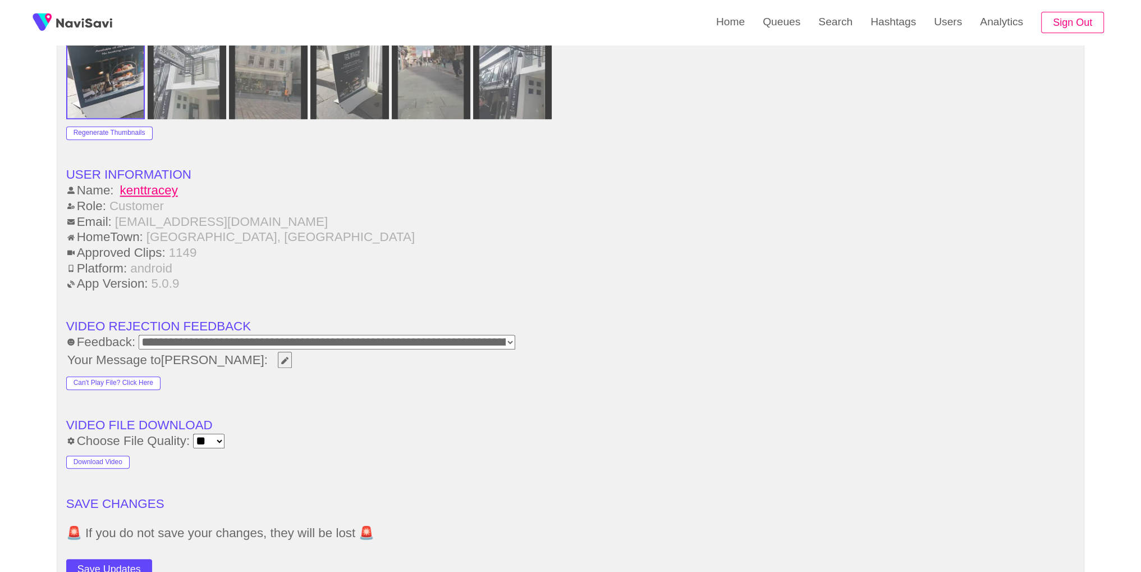
scroll to position [1327, 0]
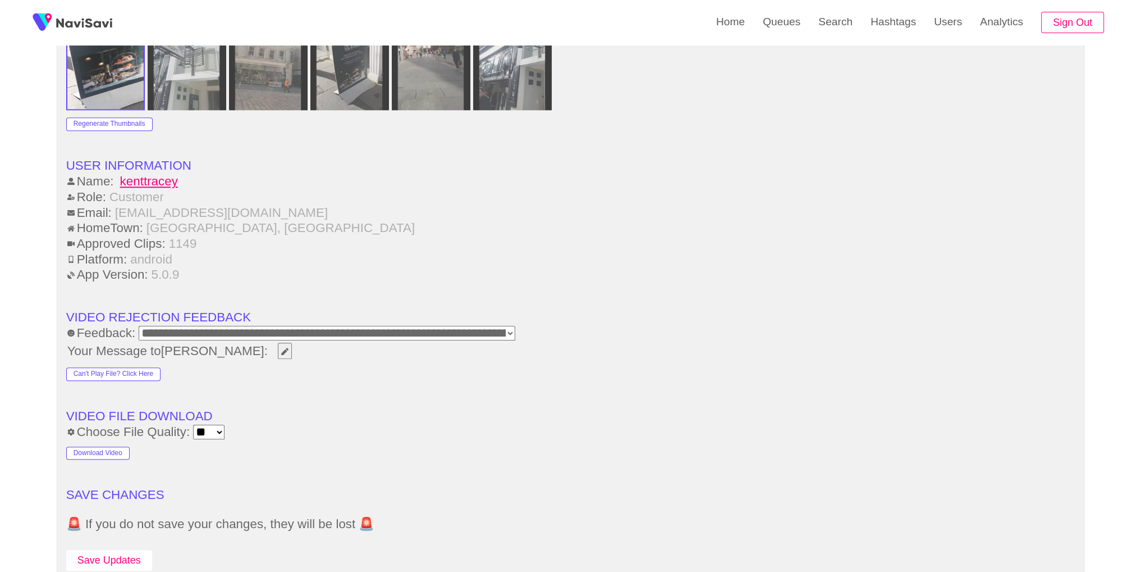
click at [124, 564] on button "Save Updates" at bounding box center [109, 560] width 86 height 21
click at [842, 21] on link "Search" at bounding box center [836, 22] width 52 height 44
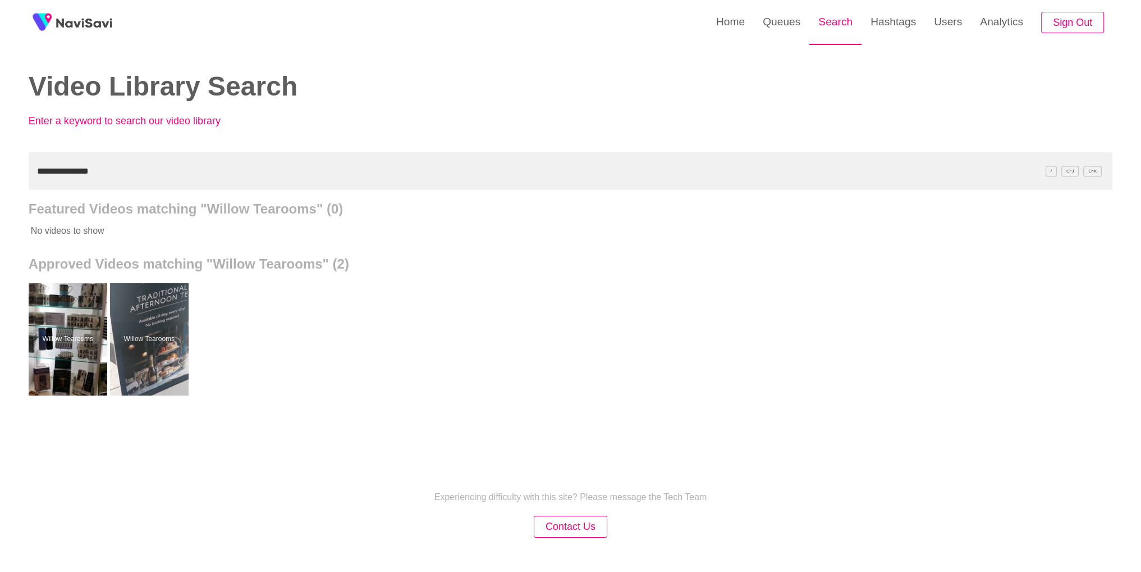
click at [830, 40] on link "Search" at bounding box center [836, 22] width 52 height 44
drag, startPoint x: 378, startPoint y: 167, endPoint x: 0, endPoint y: 151, distance: 378.2
click at [0, 151] on div "**********" at bounding box center [570, 310] width 1141 height 621
paste input "text"
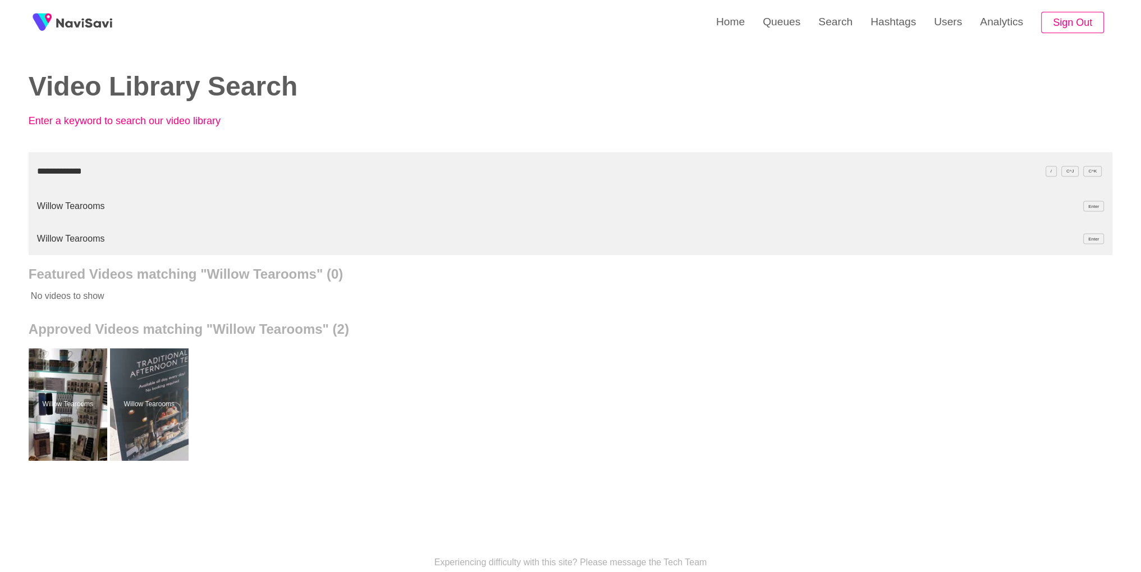
type input "**********"
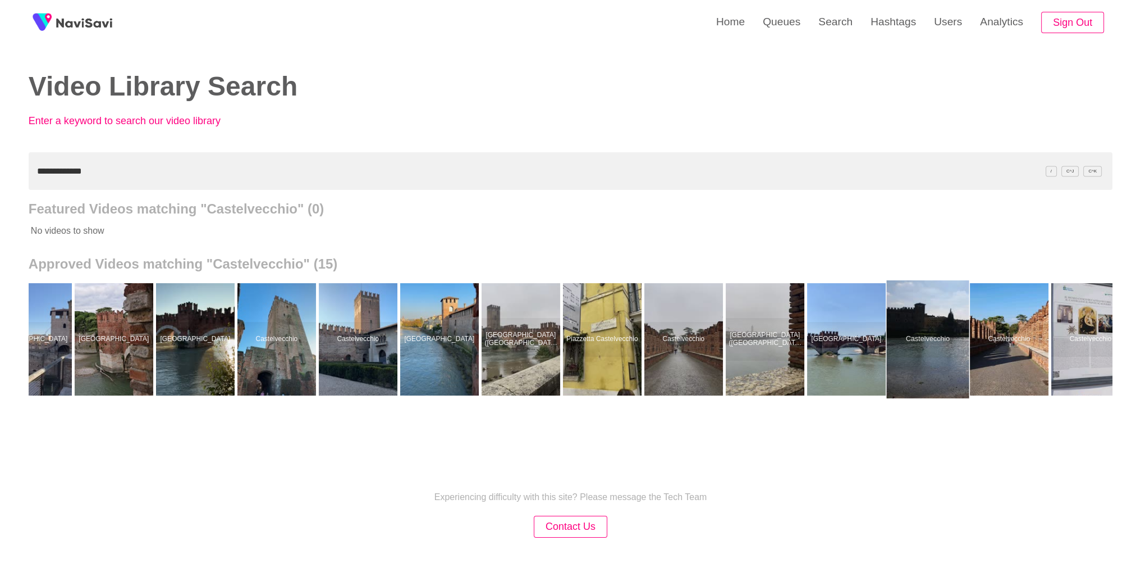
scroll to position [0, 67]
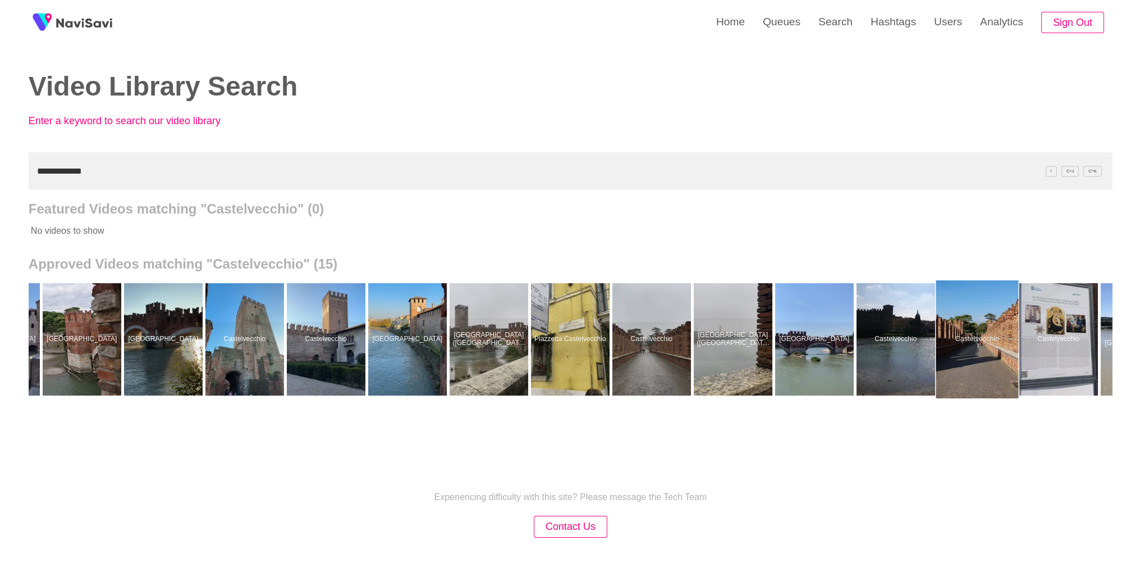
click at [962, 372] on div at bounding box center [977, 339] width 83 height 118
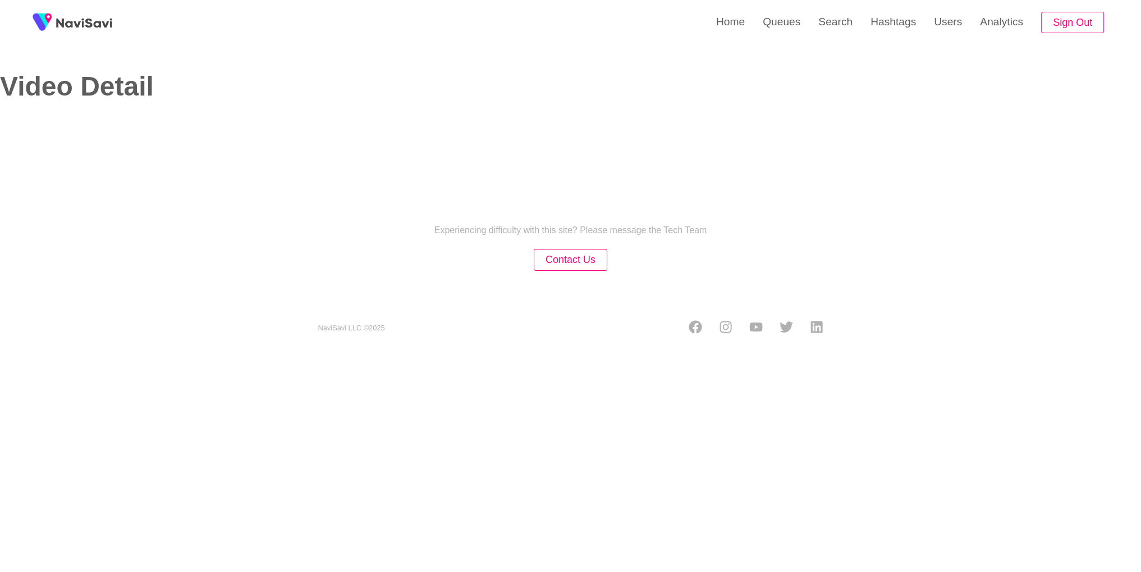
select select "**********"
select select "**"
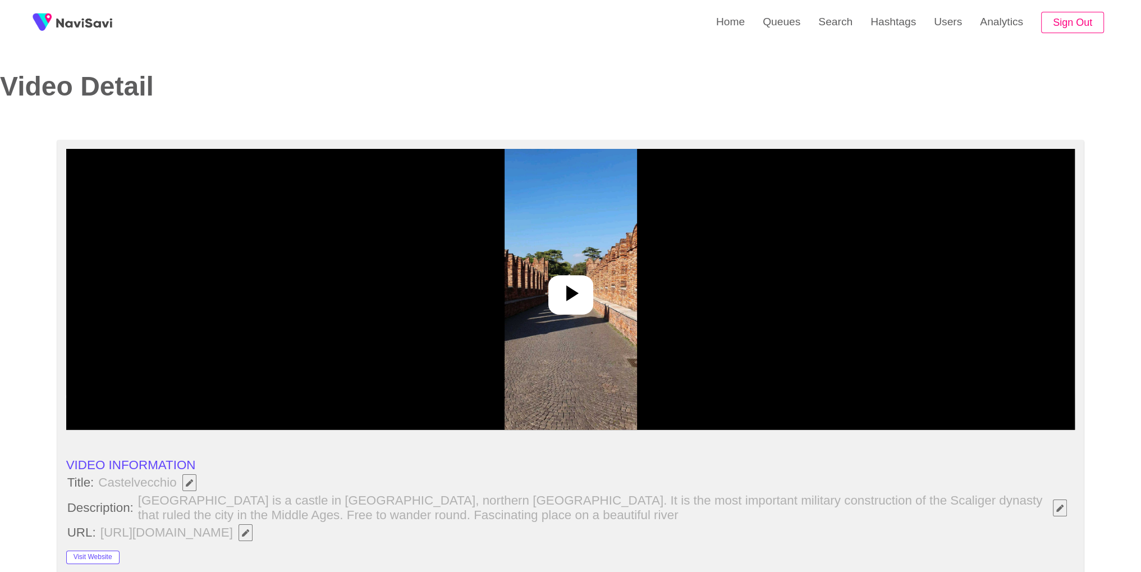
click at [581, 288] on icon at bounding box center [570, 293] width 27 height 27
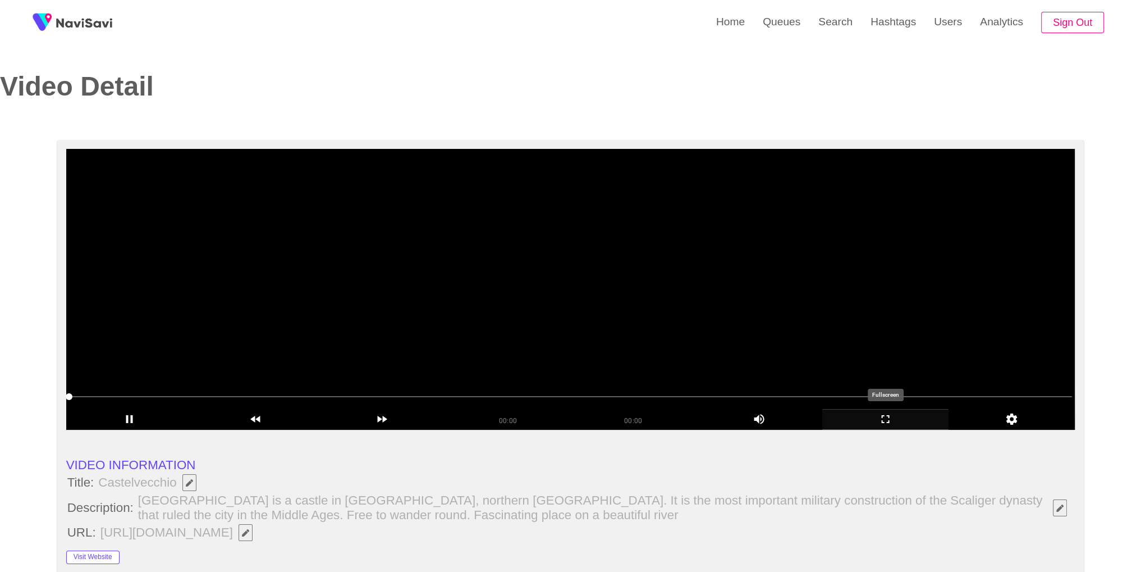
click at [898, 425] on icon "add" at bounding box center [885, 418] width 125 height 13
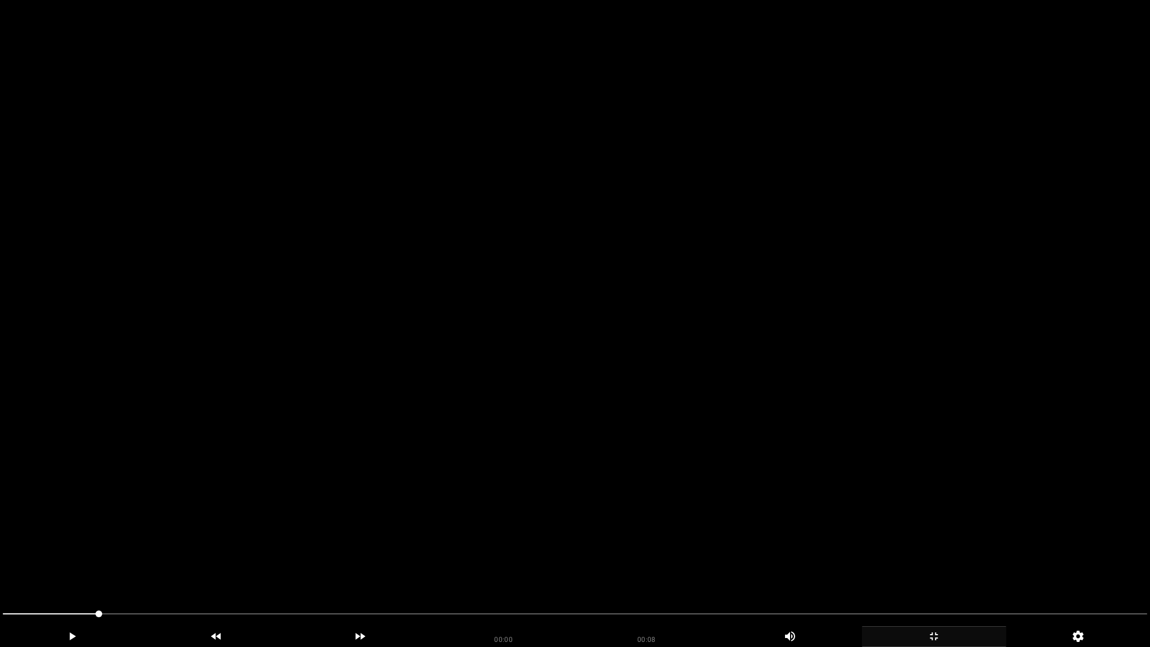
click at [898, 474] on video at bounding box center [575, 323] width 1150 height 647
click at [931, 571] on icon "add" at bounding box center [933, 635] width 143 height 13
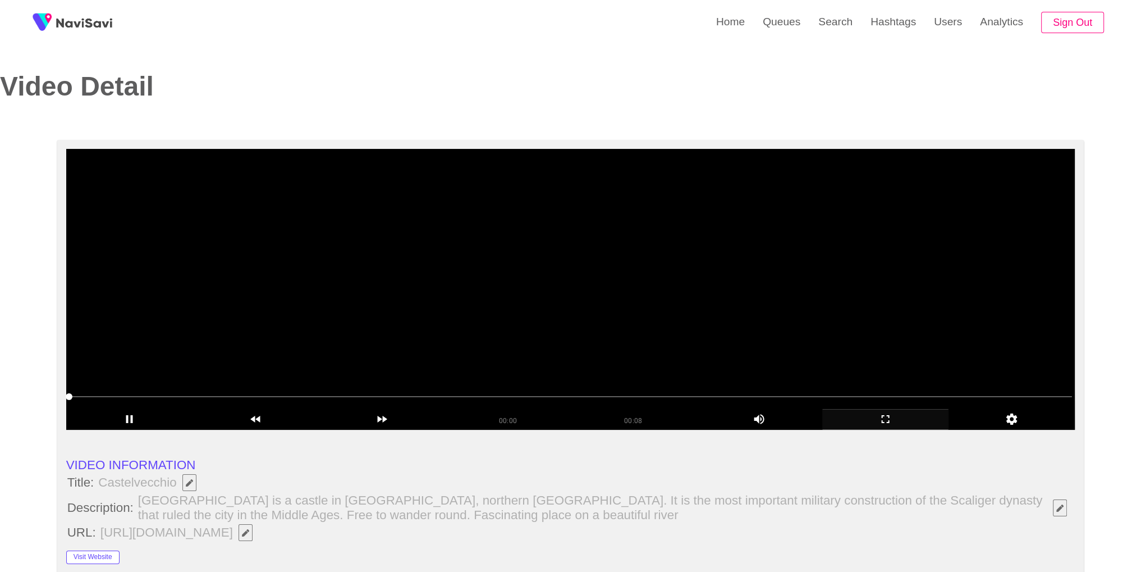
click at [638, 323] on video at bounding box center [570, 289] width 1009 height 281
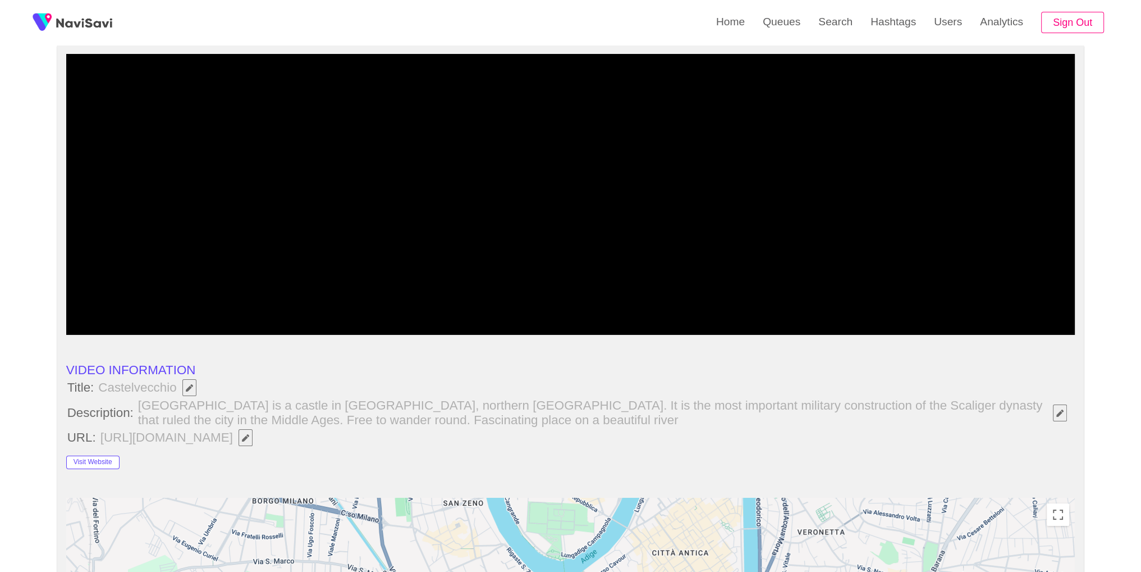
scroll to position [65, 0]
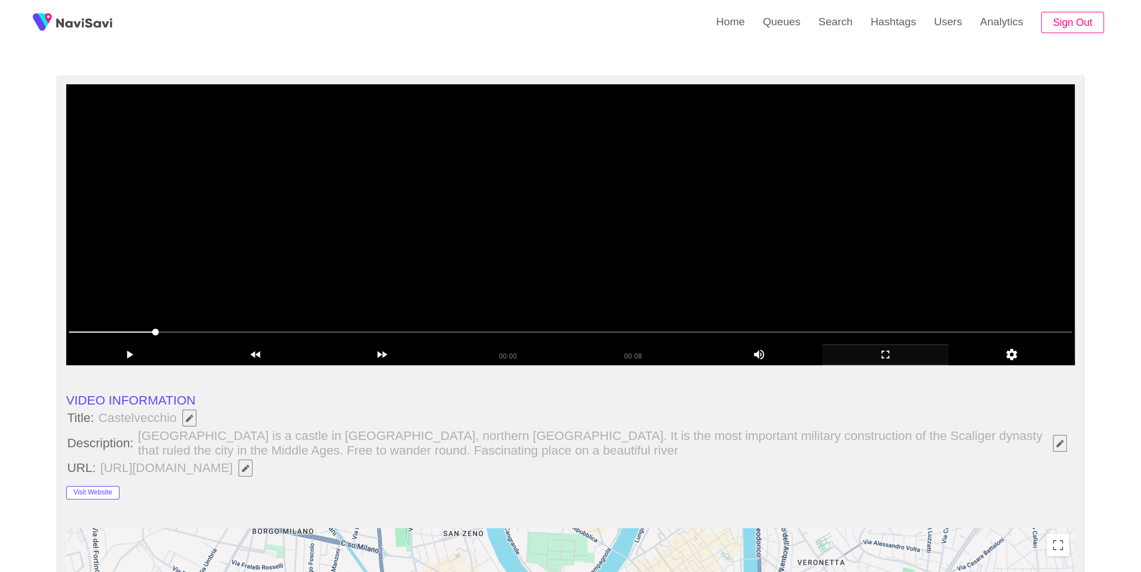
click at [746, 267] on video at bounding box center [570, 224] width 1009 height 281
click at [895, 360] on icon "add" at bounding box center [885, 354] width 125 height 13
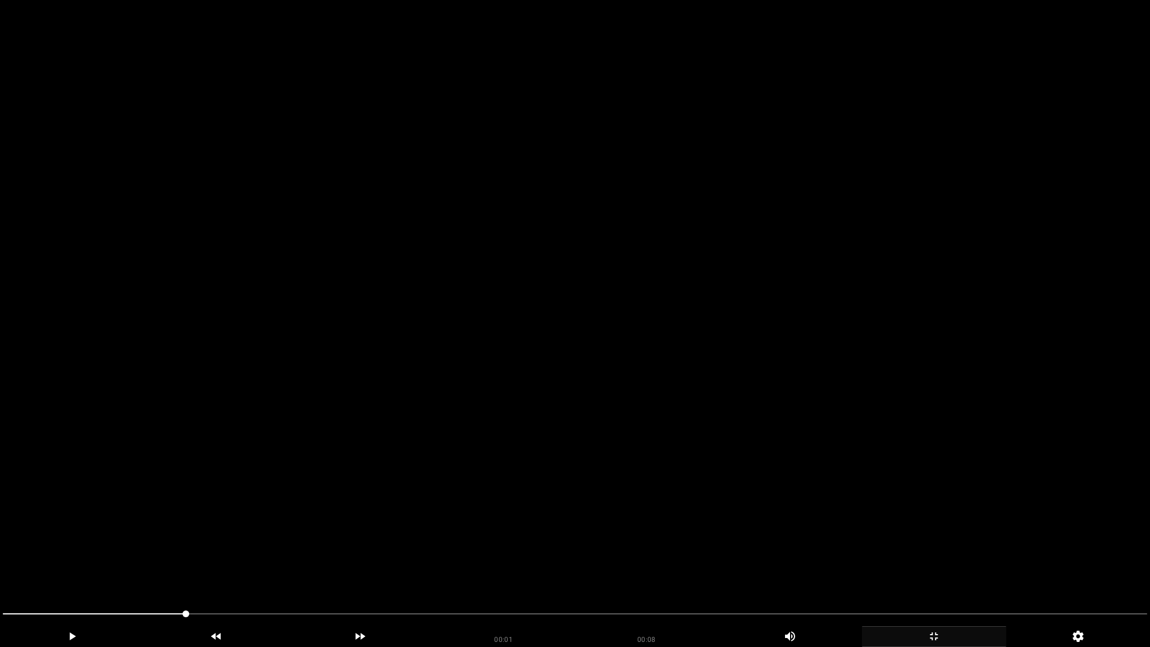
click at [860, 403] on video at bounding box center [575, 323] width 1150 height 647
click at [851, 404] on video at bounding box center [575, 323] width 1150 height 647
click at [934, 571] on div "add" at bounding box center [934, 636] width 144 height 21
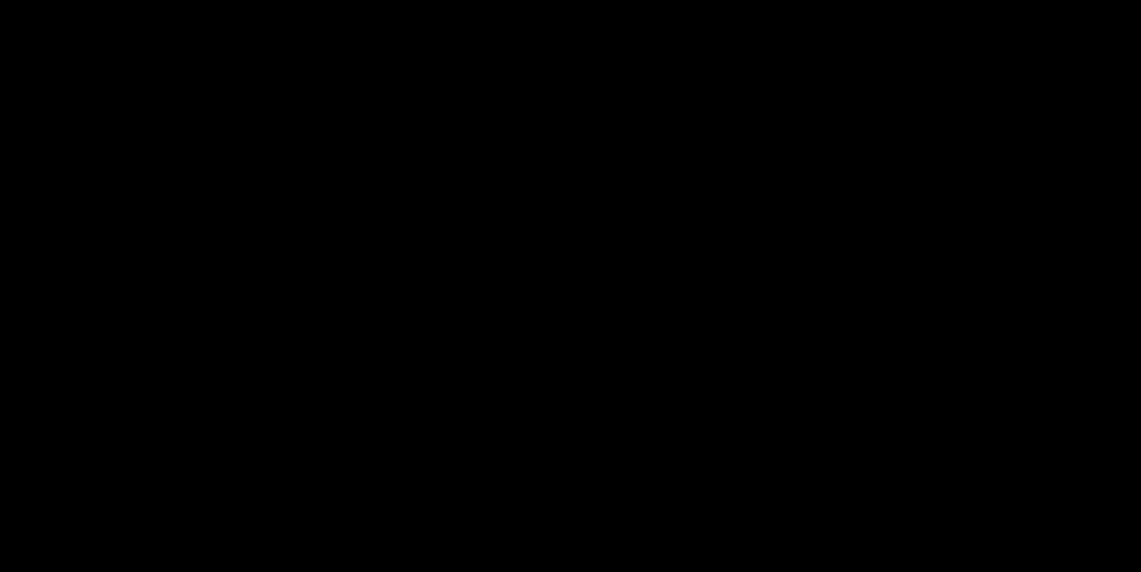
click at [739, 243] on video at bounding box center [570, 286] width 1141 height 572
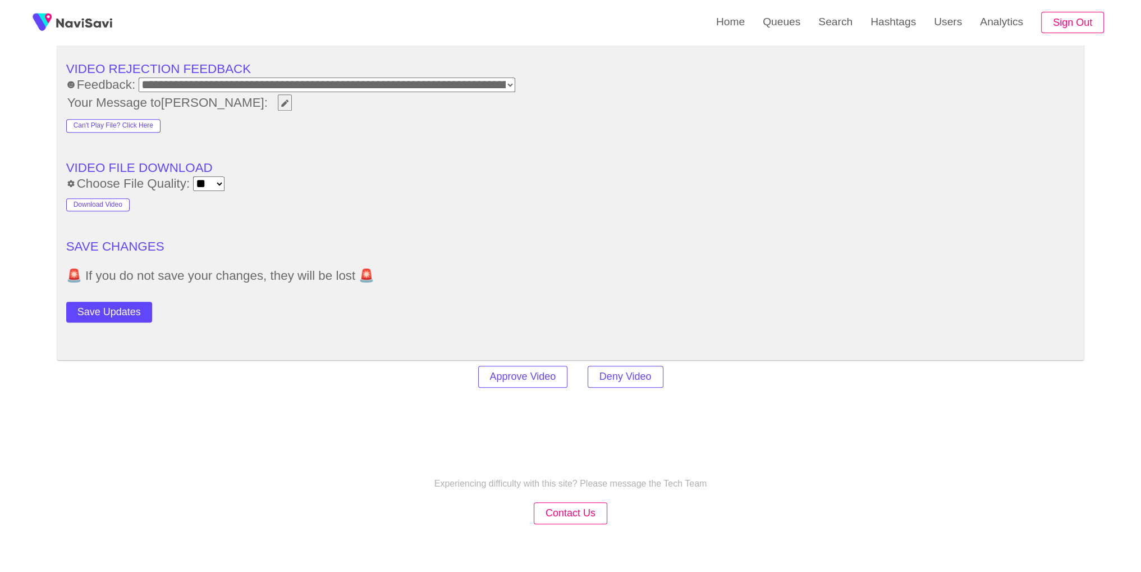
scroll to position [1607, 0]
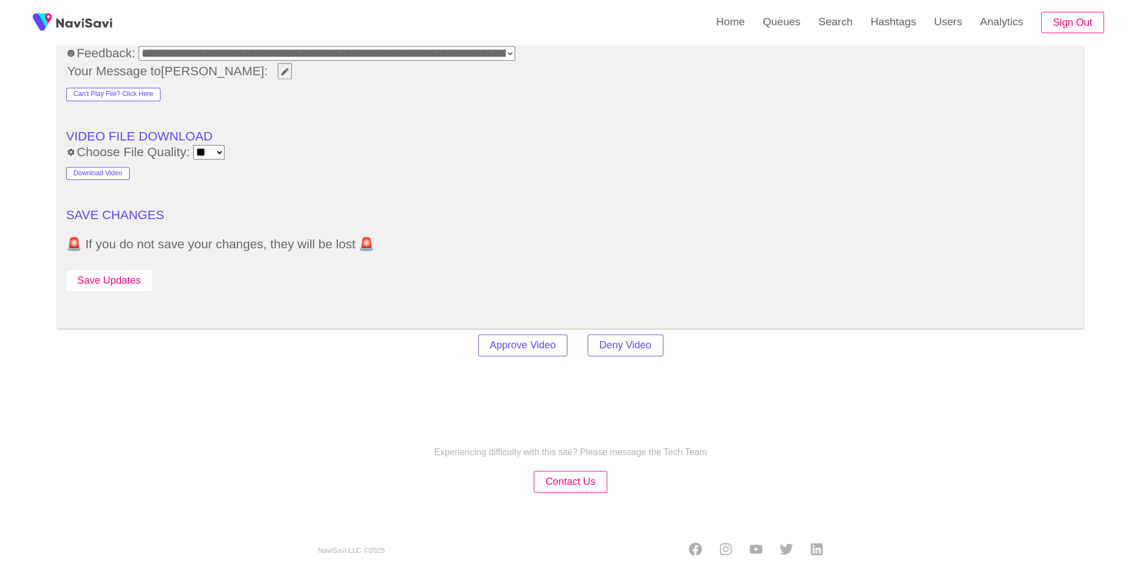
click at [103, 273] on button "Save Updates" at bounding box center [109, 280] width 86 height 21
click at [849, 30] on link "Search" at bounding box center [836, 22] width 52 height 44
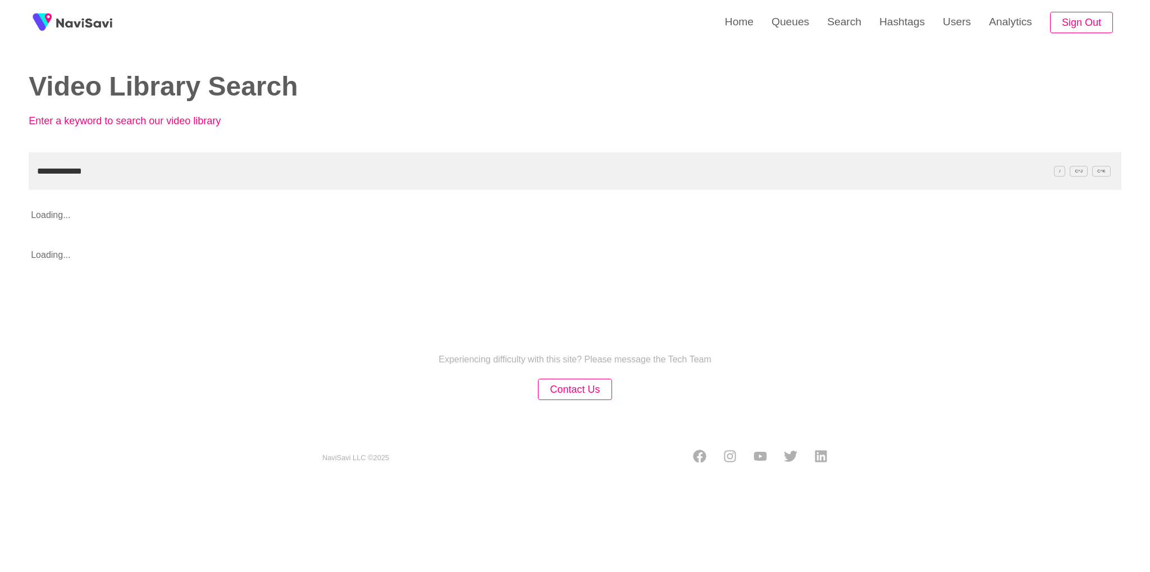
type input "**********"
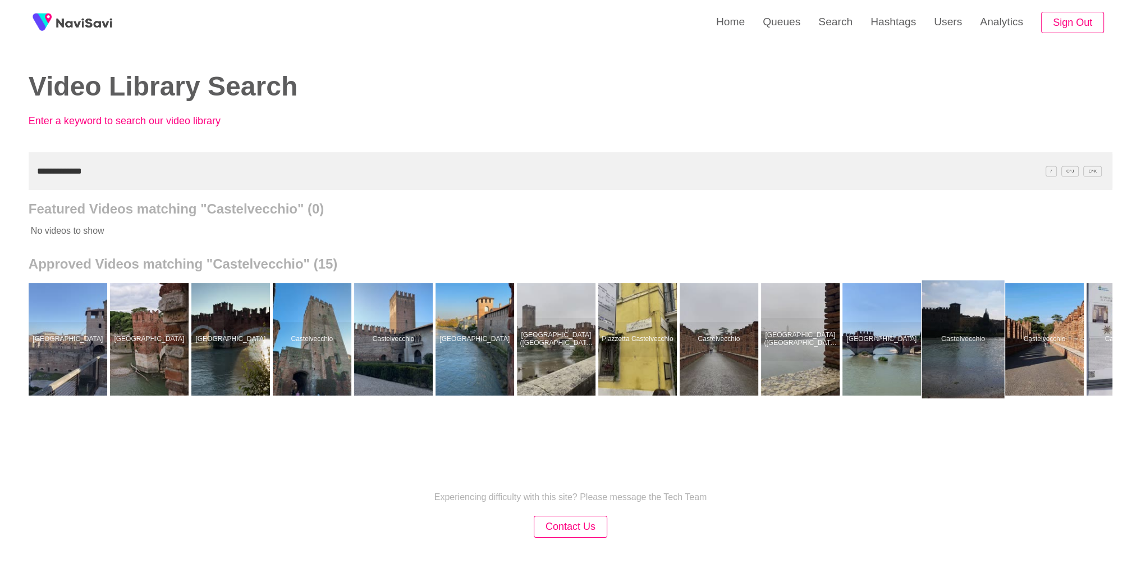
click at [966, 307] on div at bounding box center [963, 339] width 83 height 118
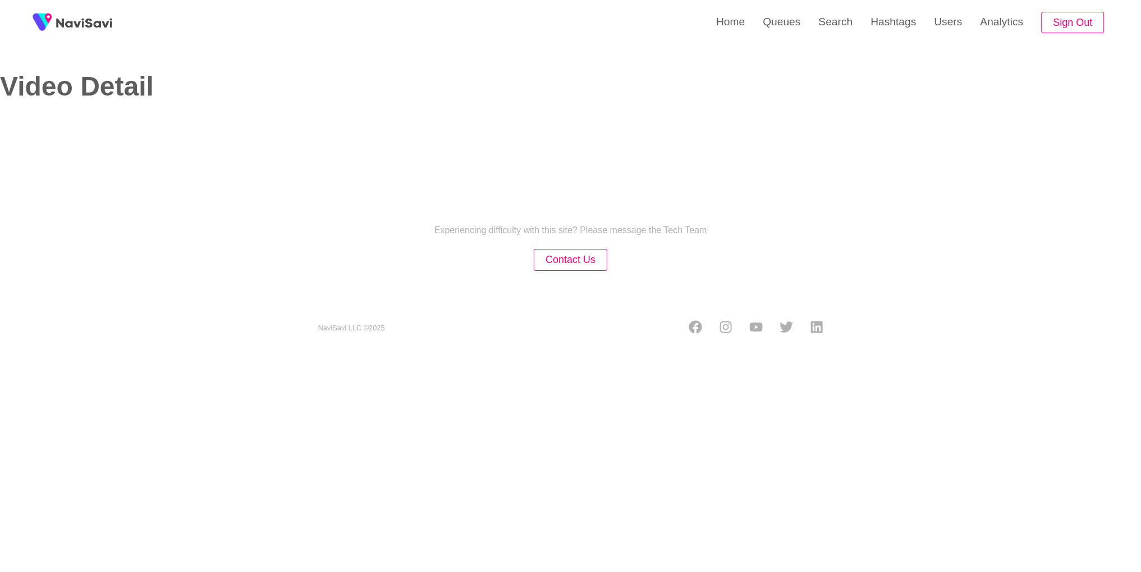
select select "**********"
select select "**"
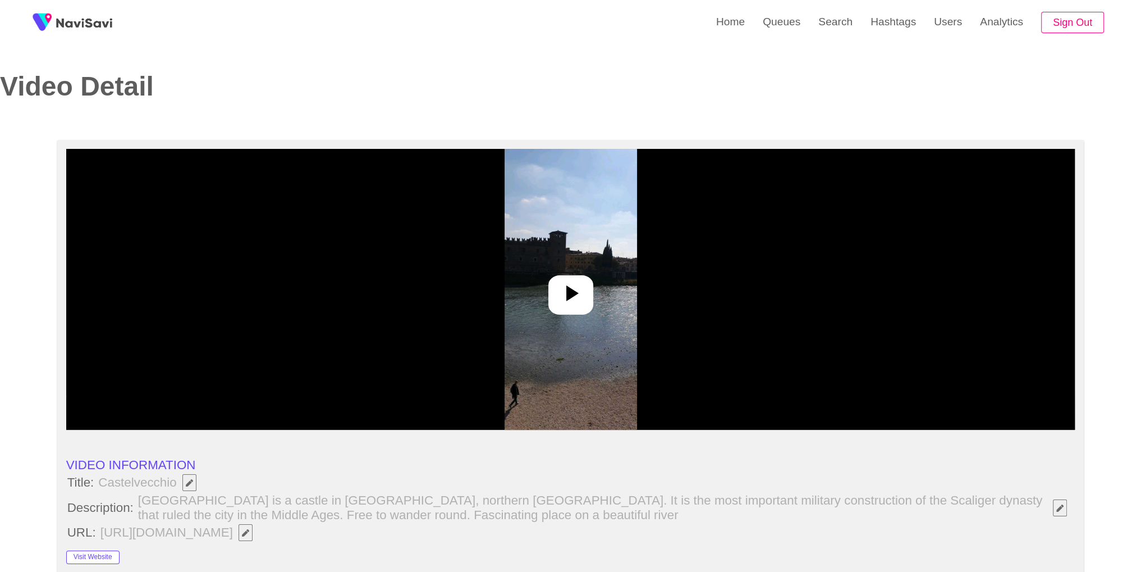
click at [575, 291] on icon at bounding box center [572, 293] width 12 height 16
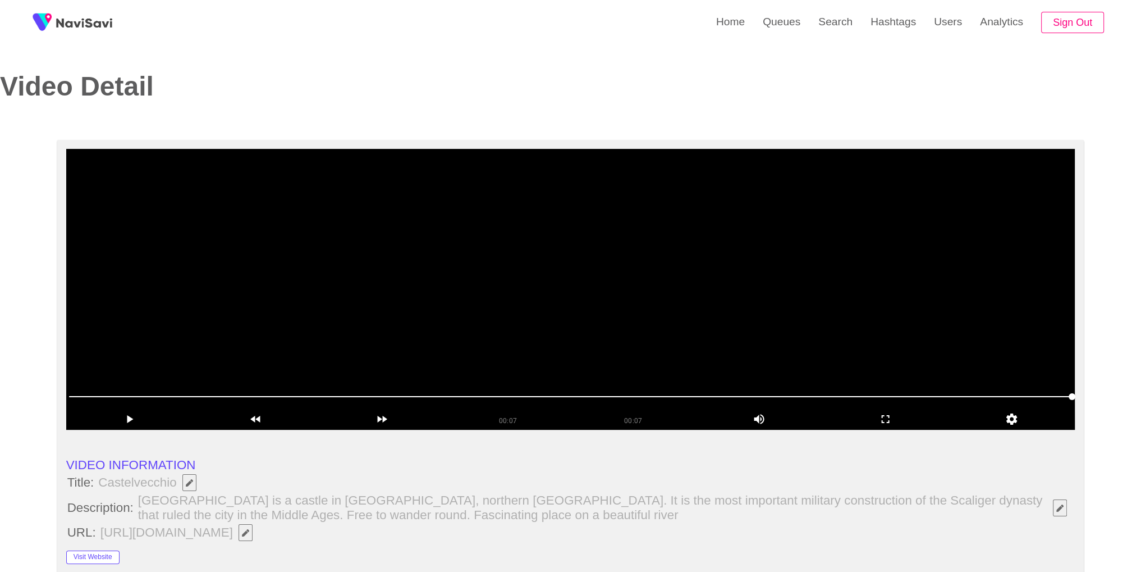
click at [707, 324] on video at bounding box center [570, 289] width 1009 height 281
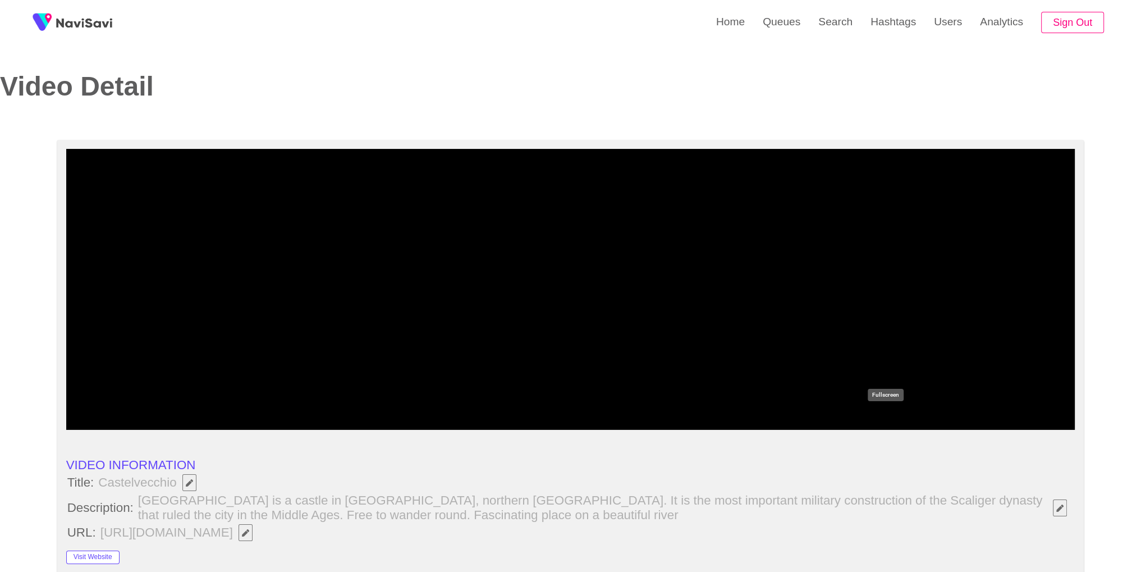
click at [899, 420] on icon "add" at bounding box center [885, 418] width 125 height 13
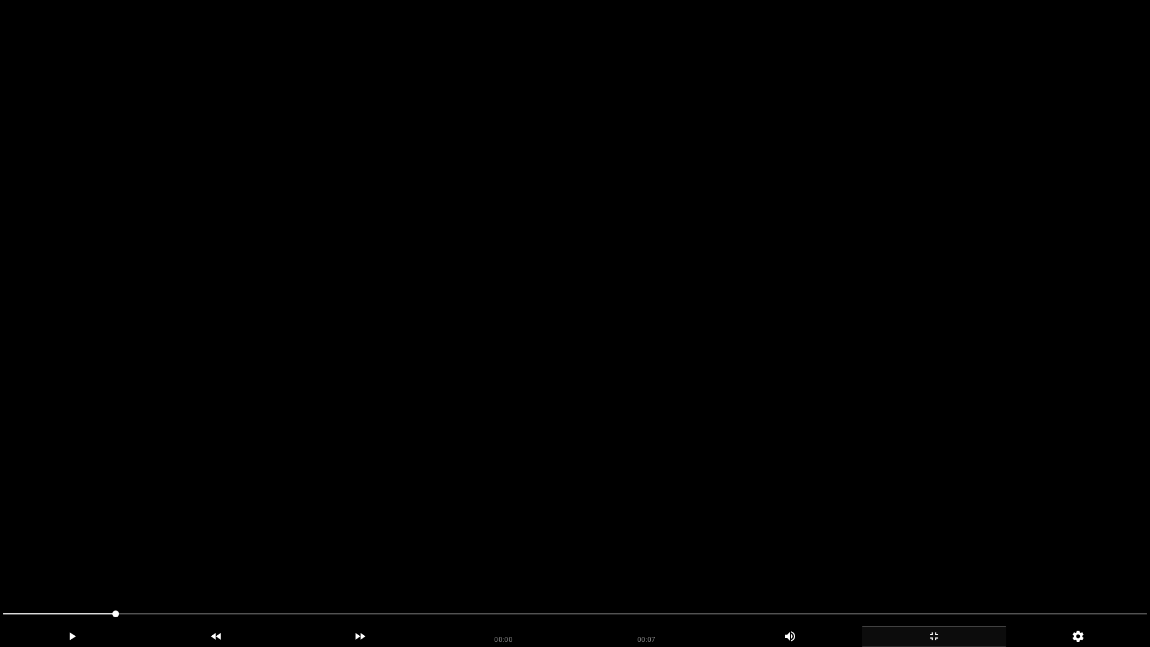
click at [767, 413] on video at bounding box center [575, 323] width 1150 height 647
click at [937, 571] on div "add" at bounding box center [934, 636] width 144 height 21
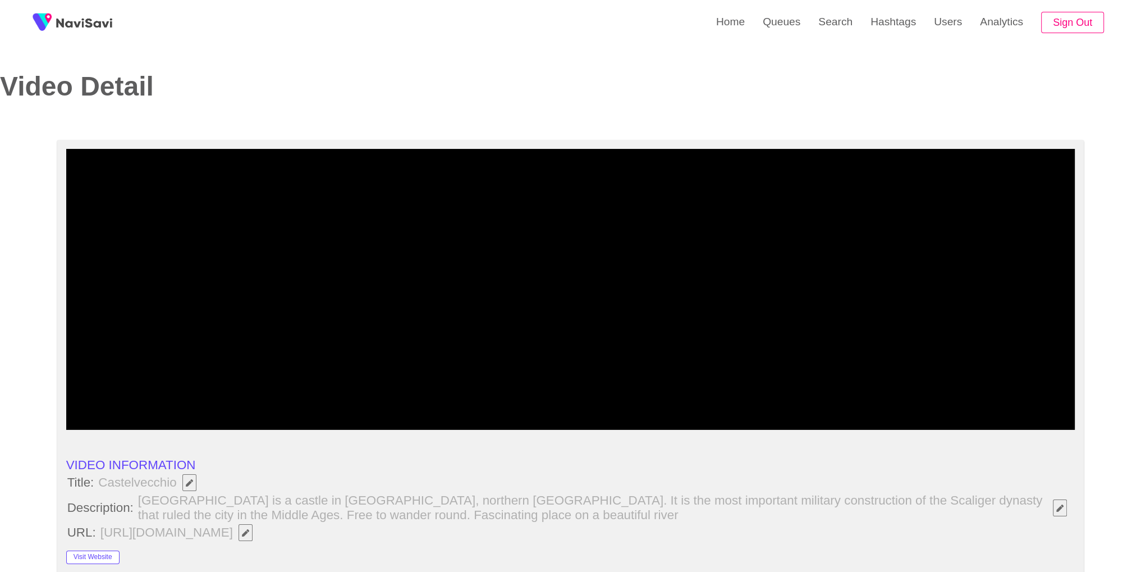
click at [647, 328] on video at bounding box center [570, 289] width 1009 height 281
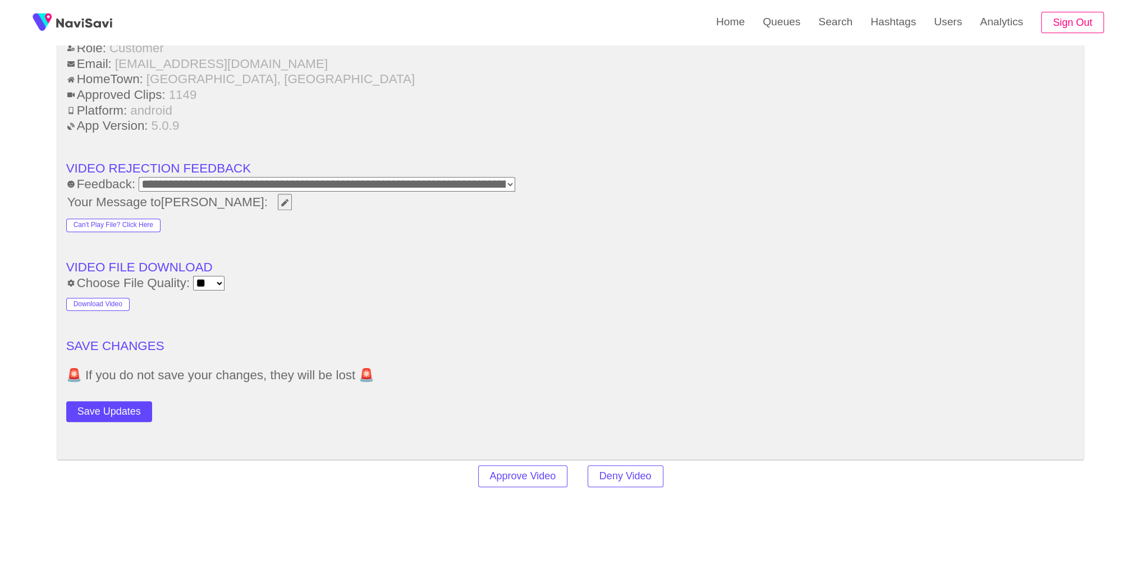
scroll to position [1480, 0]
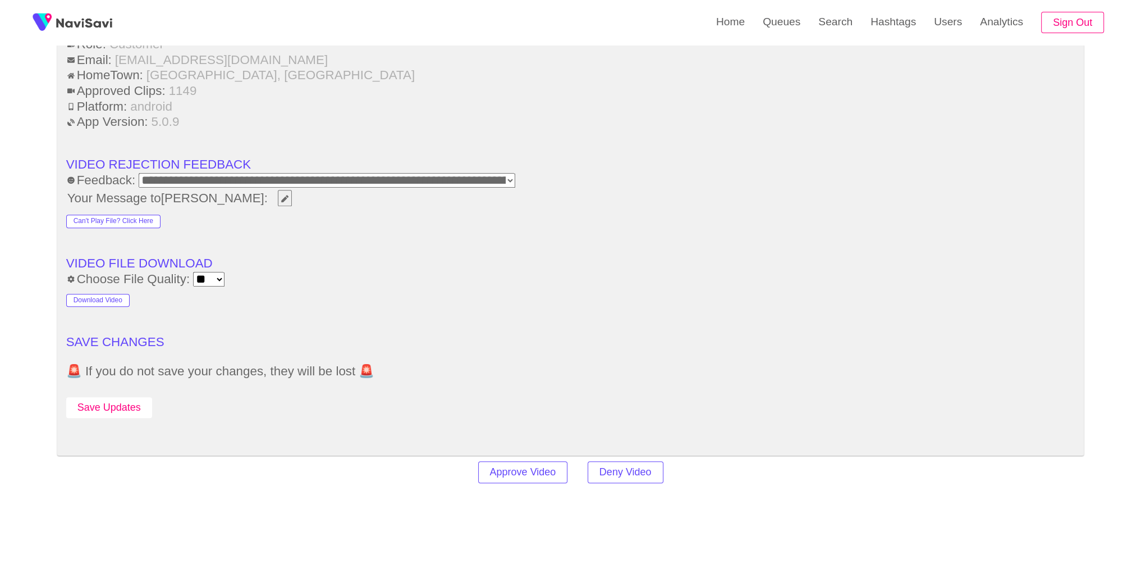
click at [132, 403] on button "Save Updates" at bounding box center [109, 407] width 86 height 21
click at [825, 28] on link "Search" at bounding box center [836, 22] width 52 height 44
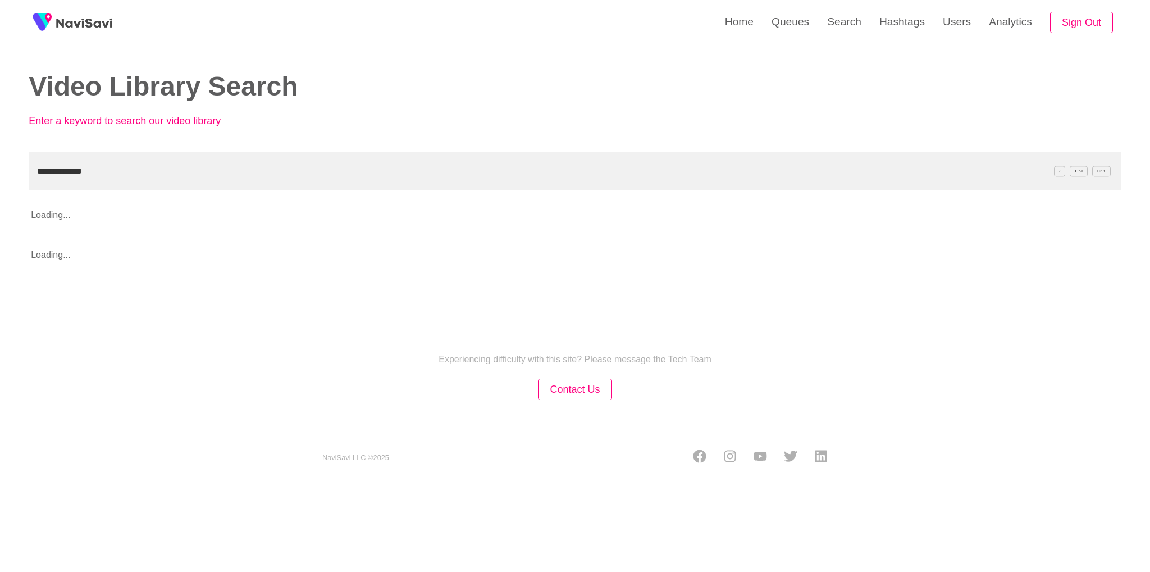
type input "**********"
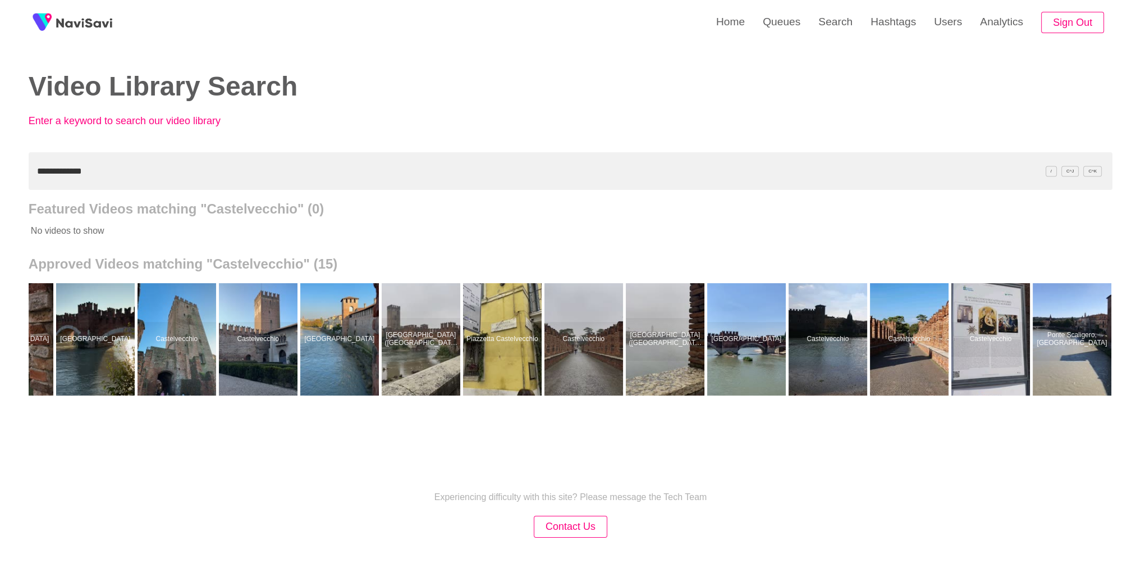
scroll to position [0, 137]
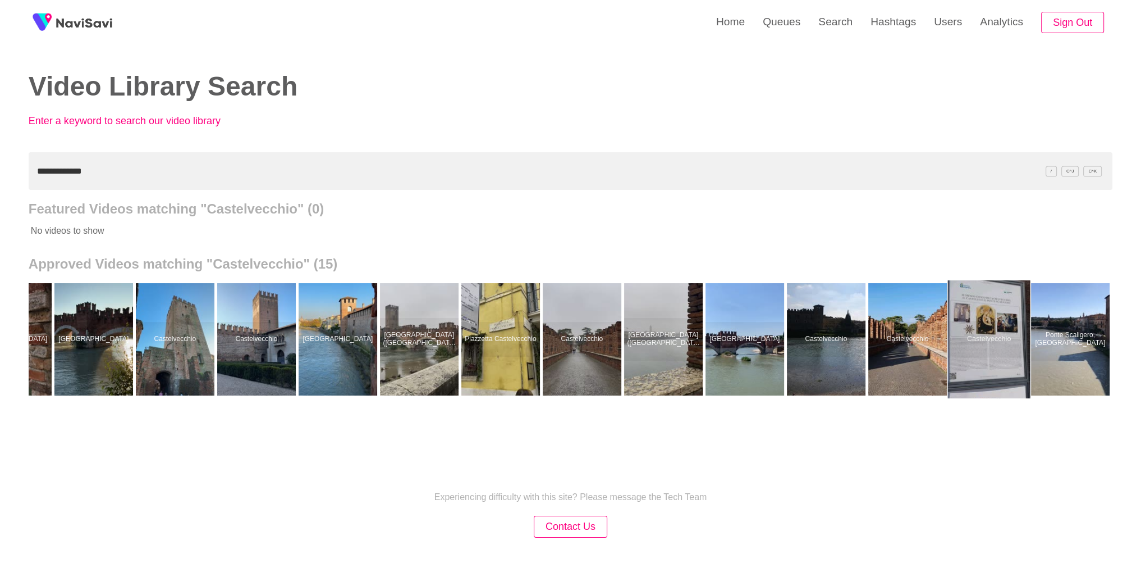
click at [987, 323] on div at bounding box center [989, 339] width 83 height 118
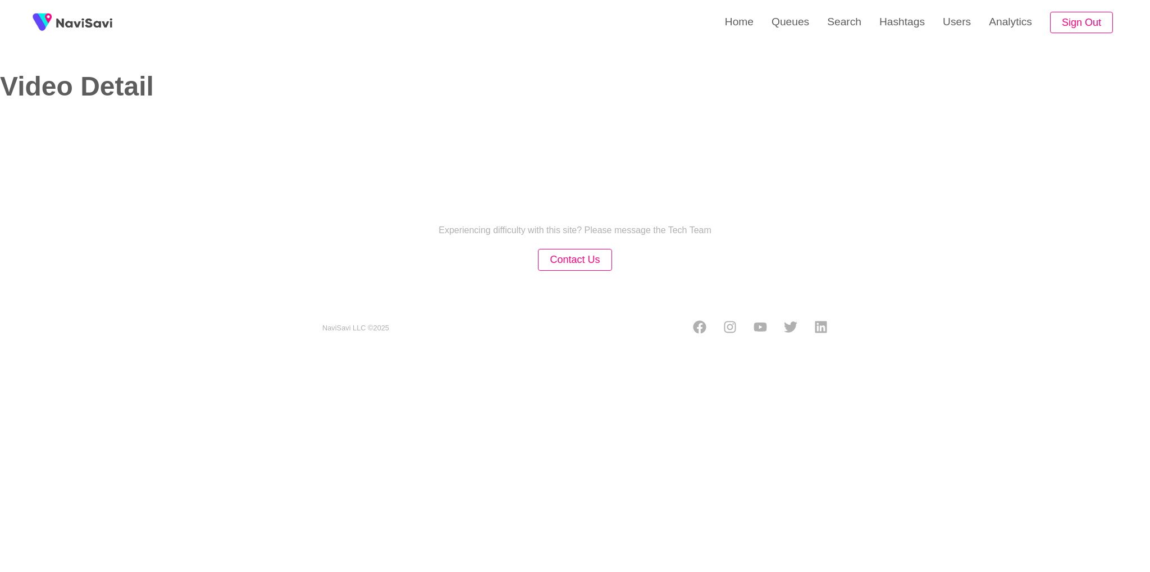
select select "**"
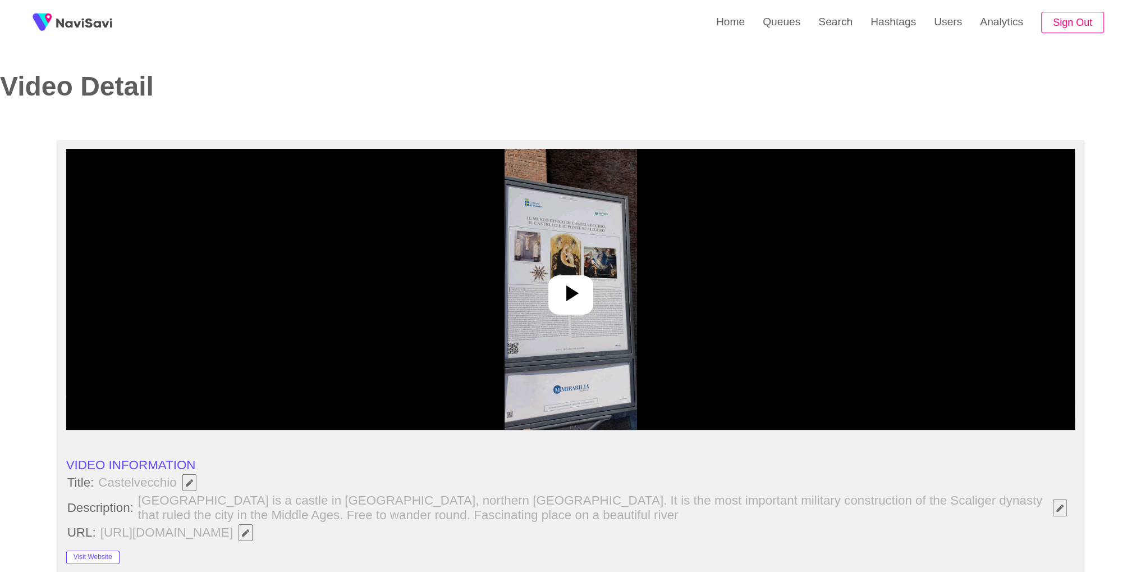
select select "**********"
click at [627, 318] on img at bounding box center [571, 289] width 132 height 281
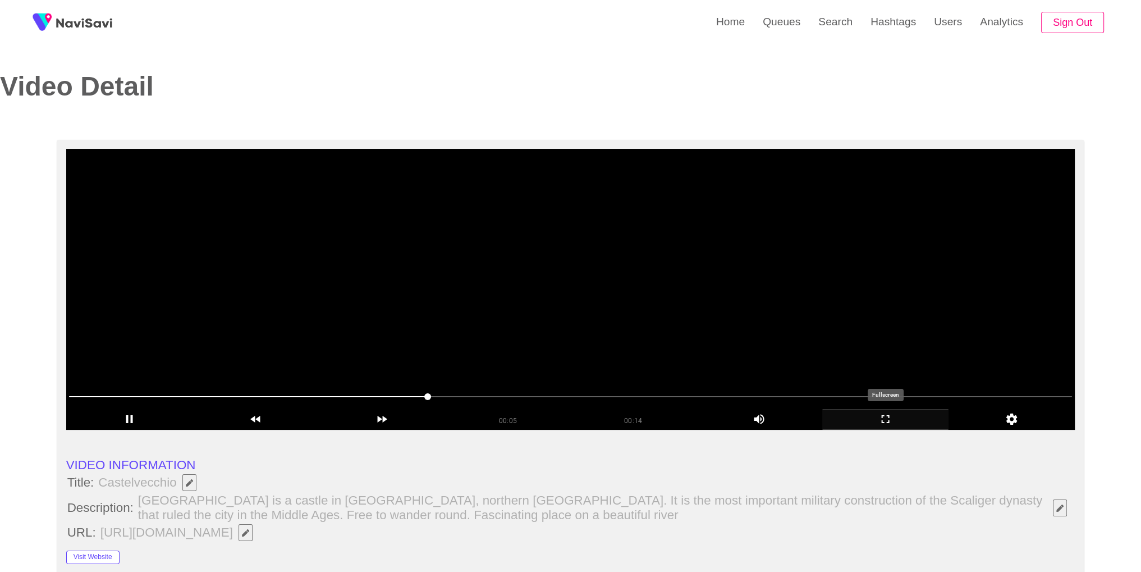
click at [889, 419] on icon "add" at bounding box center [885, 418] width 125 height 13
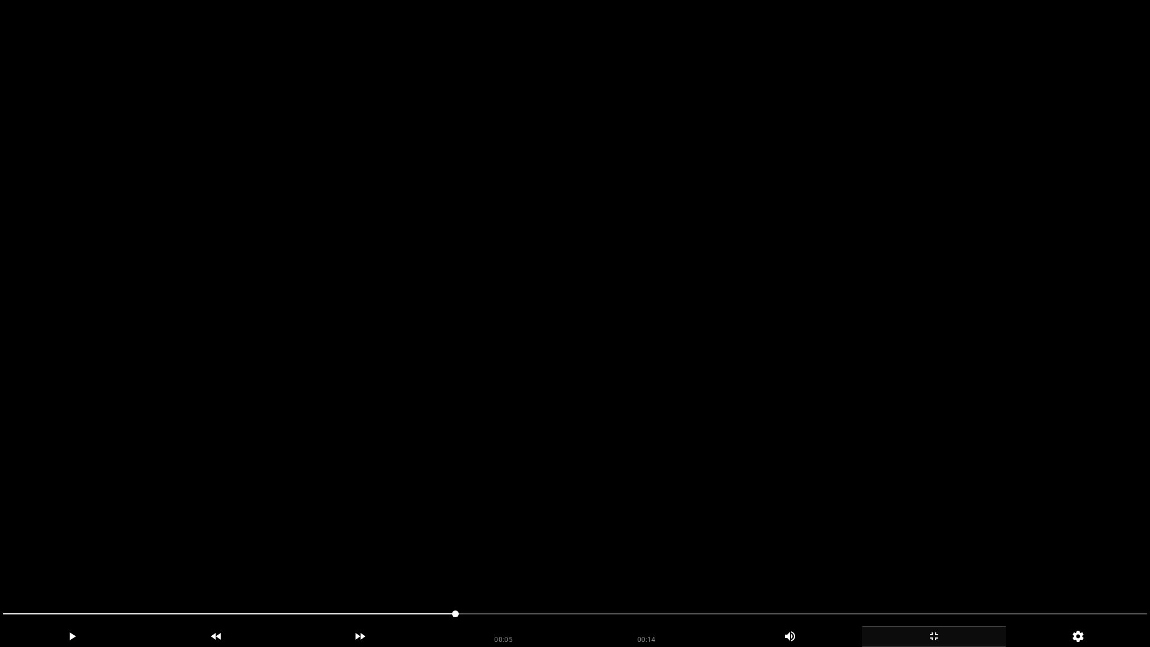
click at [848, 383] on video at bounding box center [575, 323] width 1150 height 647
click at [849, 305] on video at bounding box center [575, 323] width 1150 height 647
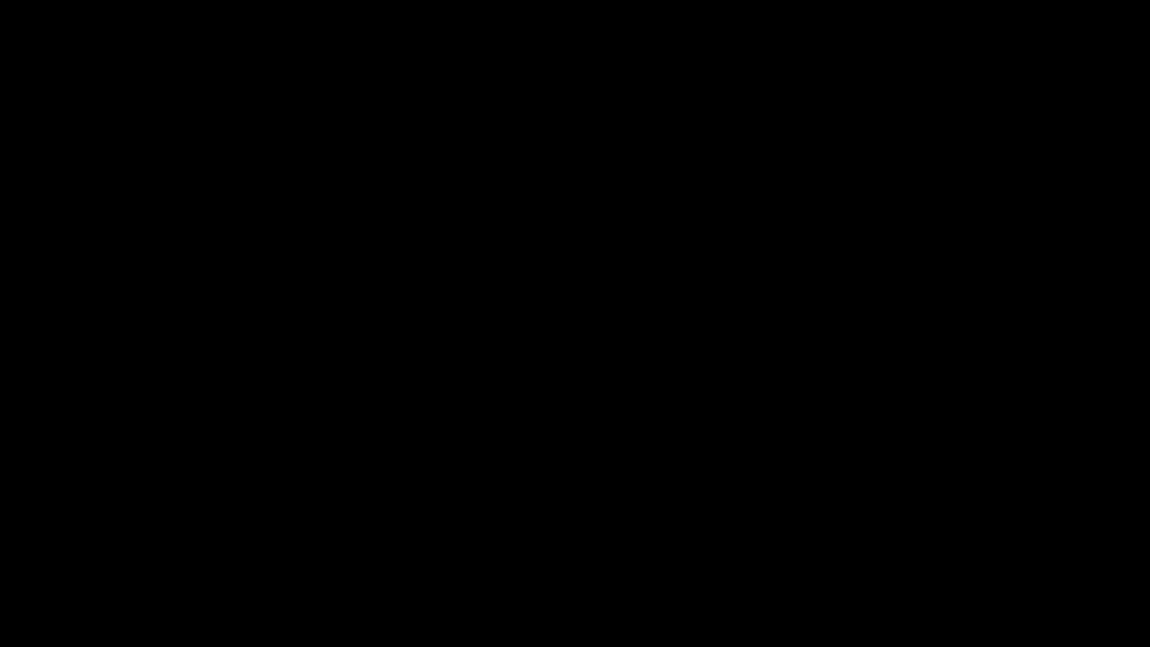
click at [970, 571] on icon "add" at bounding box center [933, 635] width 143 height 13
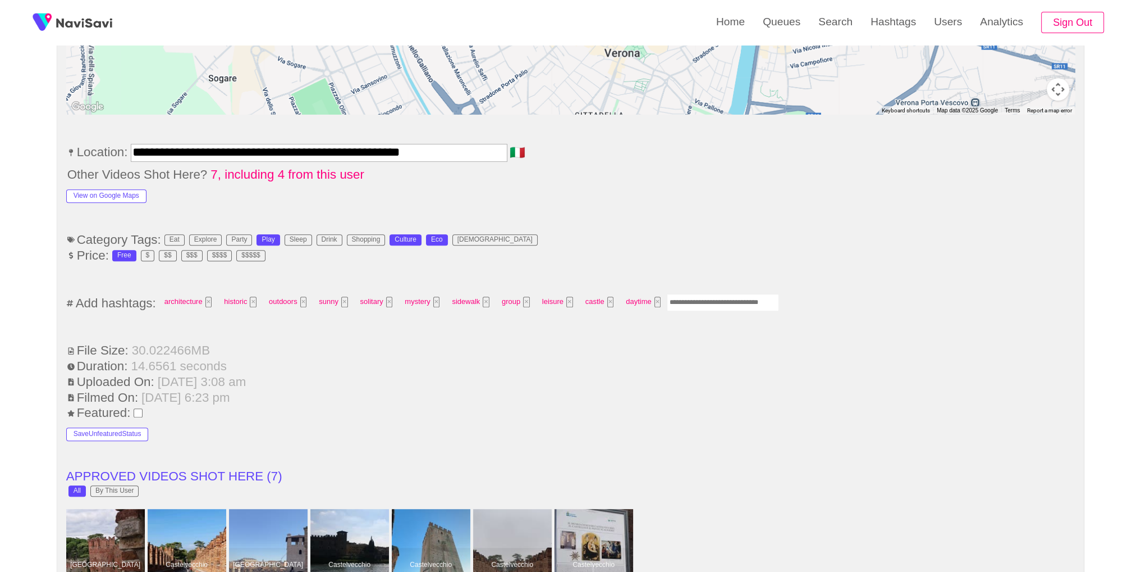
scroll to position [714, 0]
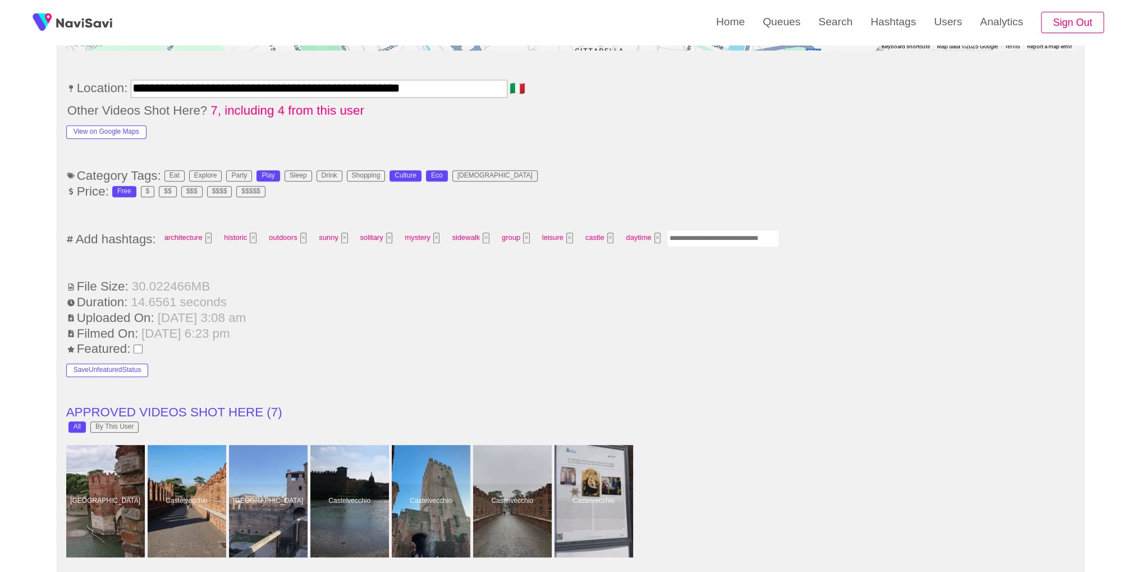
click at [747, 212] on ul "**********" at bounding box center [570, 456] width 1009 height 1483
click at [751, 230] on input "Enter tag here and press return" at bounding box center [723, 238] width 112 height 17
type input "*********"
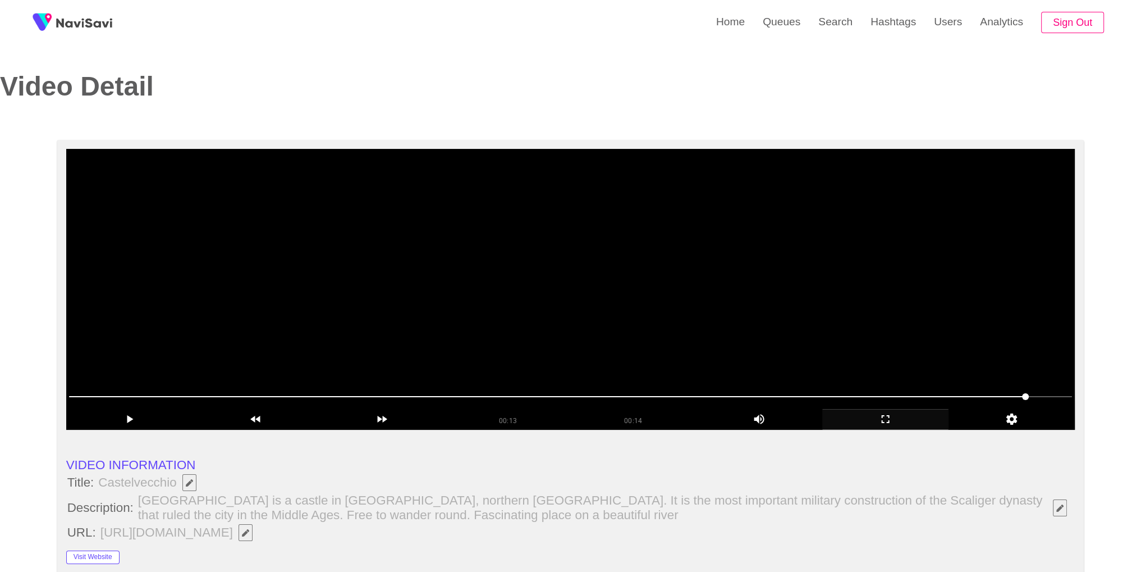
click at [760, 217] on video at bounding box center [570, 289] width 1009 height 281
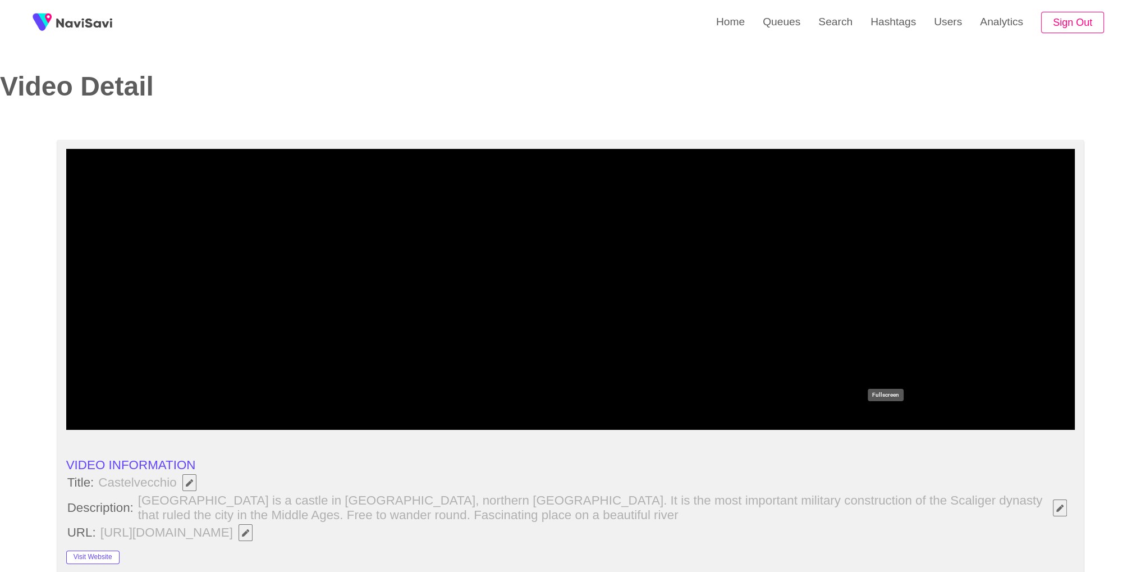
click at [890, 427] on div "add" at bounding box center [885, 419] width 126 height 21
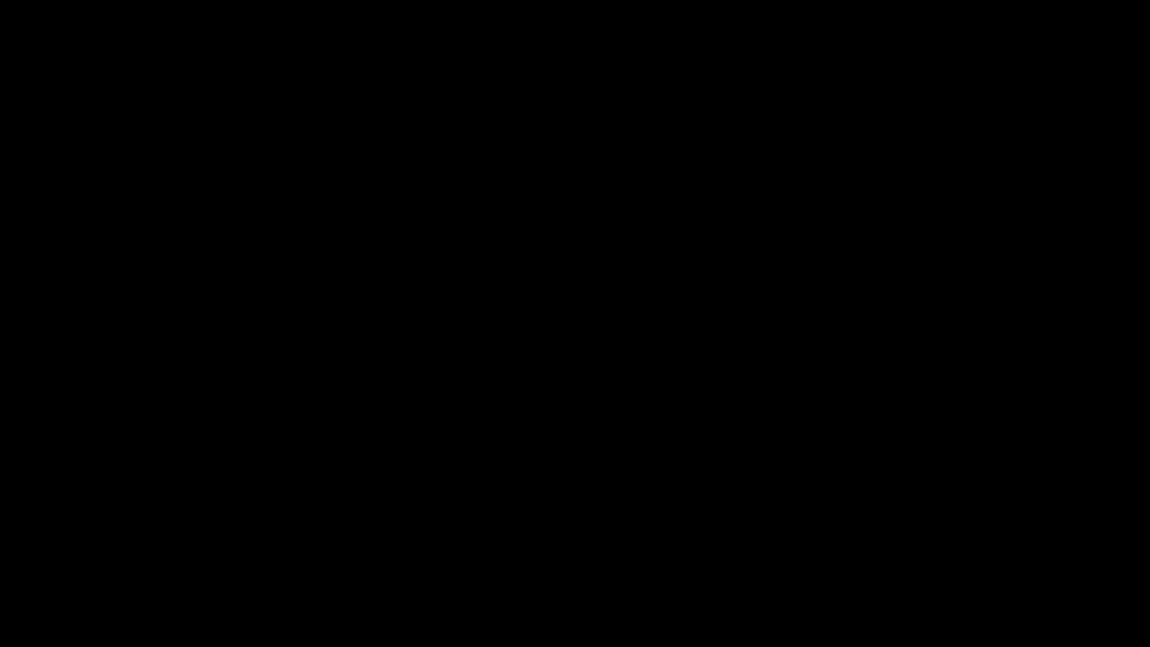
click at [930, 571] on icon "add" at bounding box center [933, 635] width 143 height 13
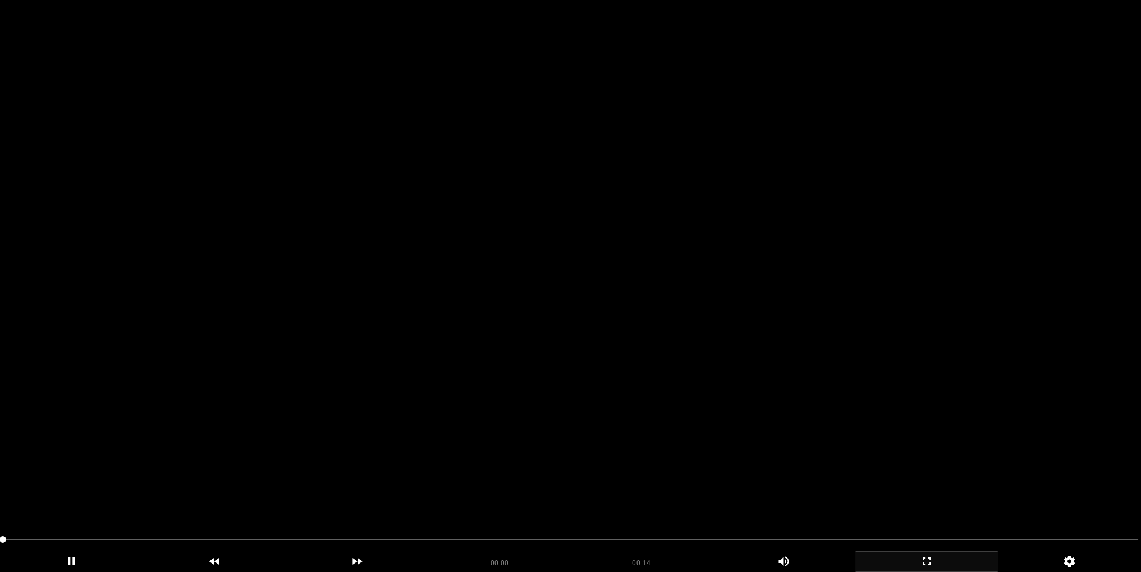
click at [606, 332] on video at bounding box center [570, 286] width 1141 height 572
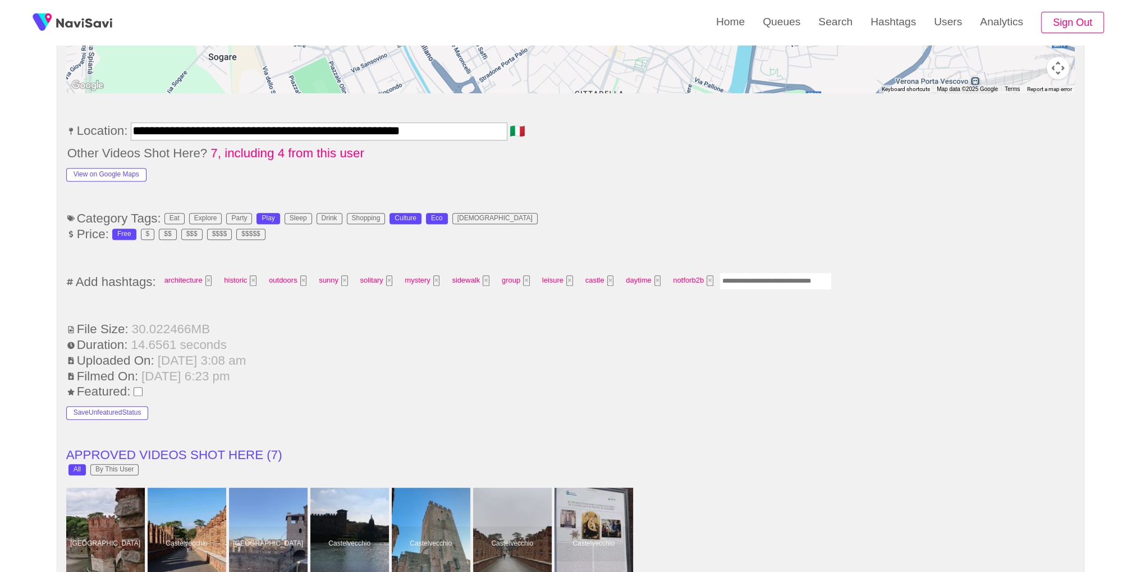
scroll to position [698, 0]
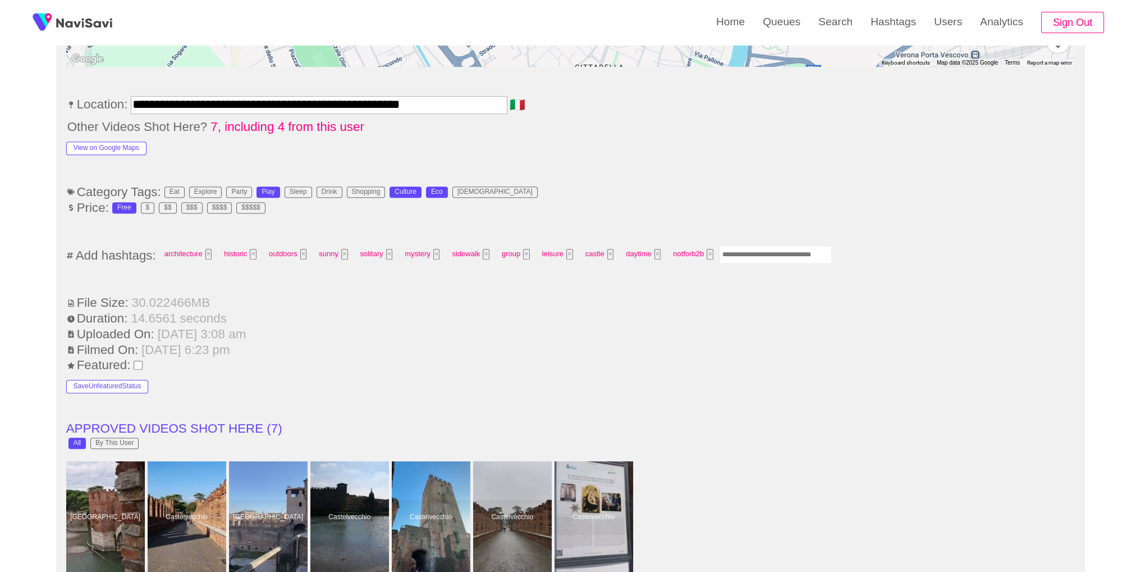
click at [746, 260] on div "architecture × historic × outdoors × sunny × solitary × mystery × sidewalk × gr…" at bounding box center [495, 255] width 674 height 21
click at [781, 251] on input "Enter tag here and press return" at bounding box center [776, 254] width 112 height 17
type input "*********"
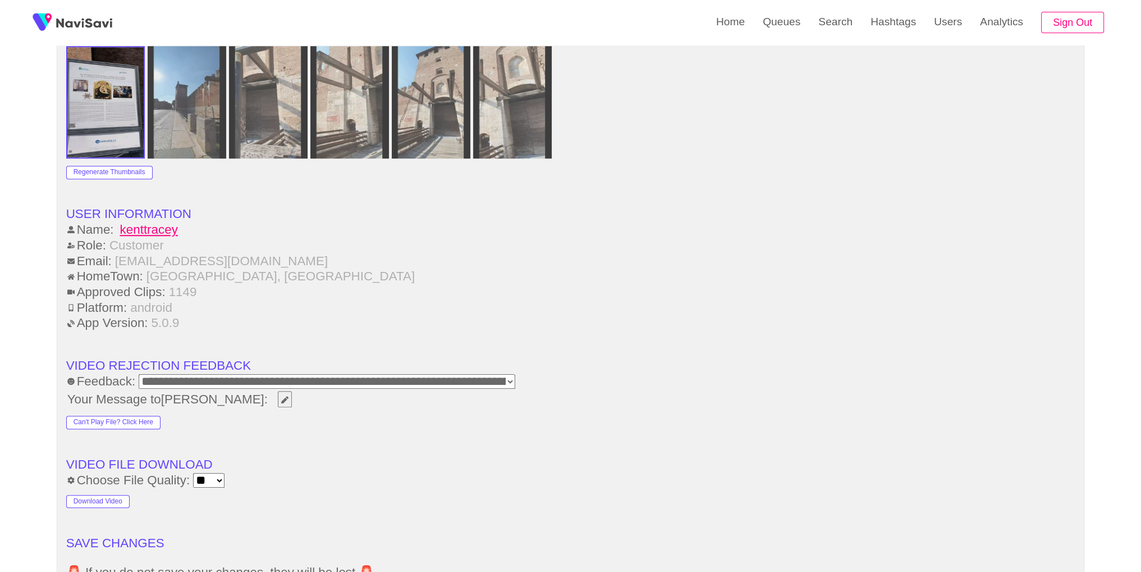
scroll to position [1322, 0]
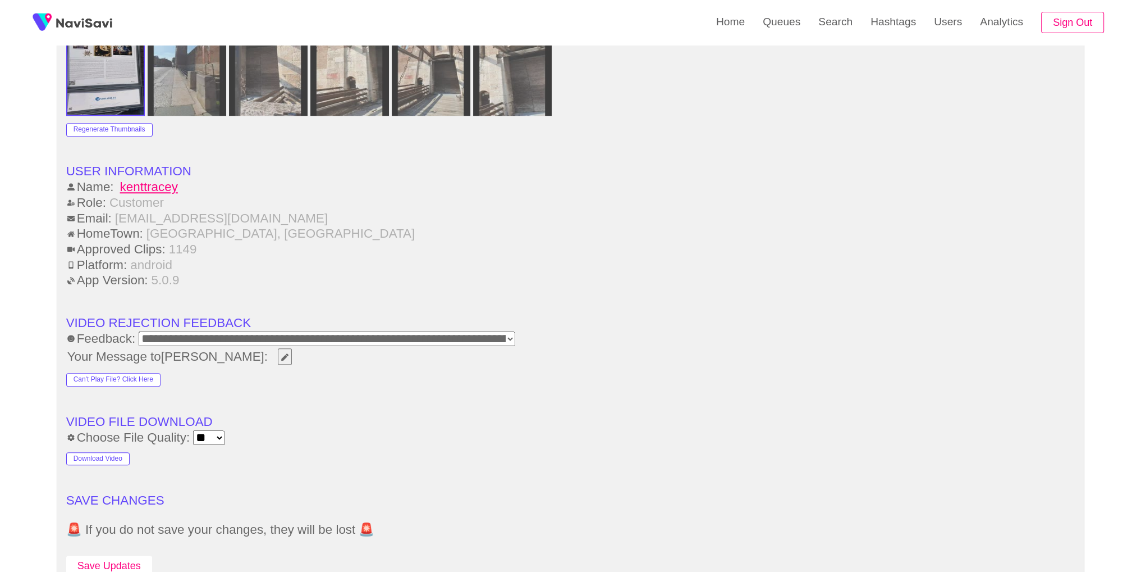
click at [126, 559] on button "Save Updates" at bounding box center [109, 565] width 86 height 21
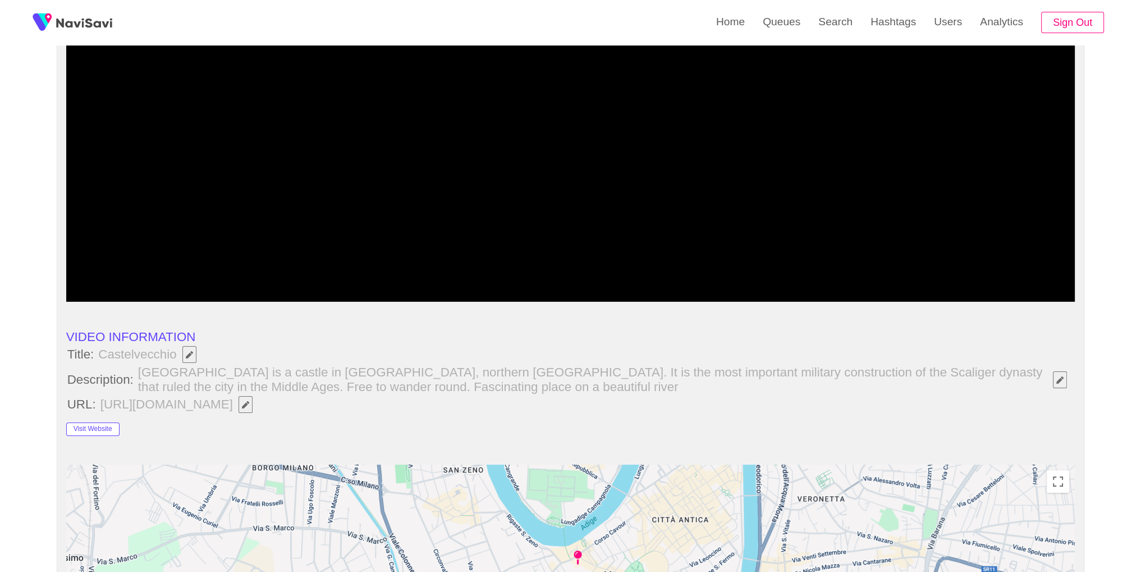
scroll to position [0, 0]
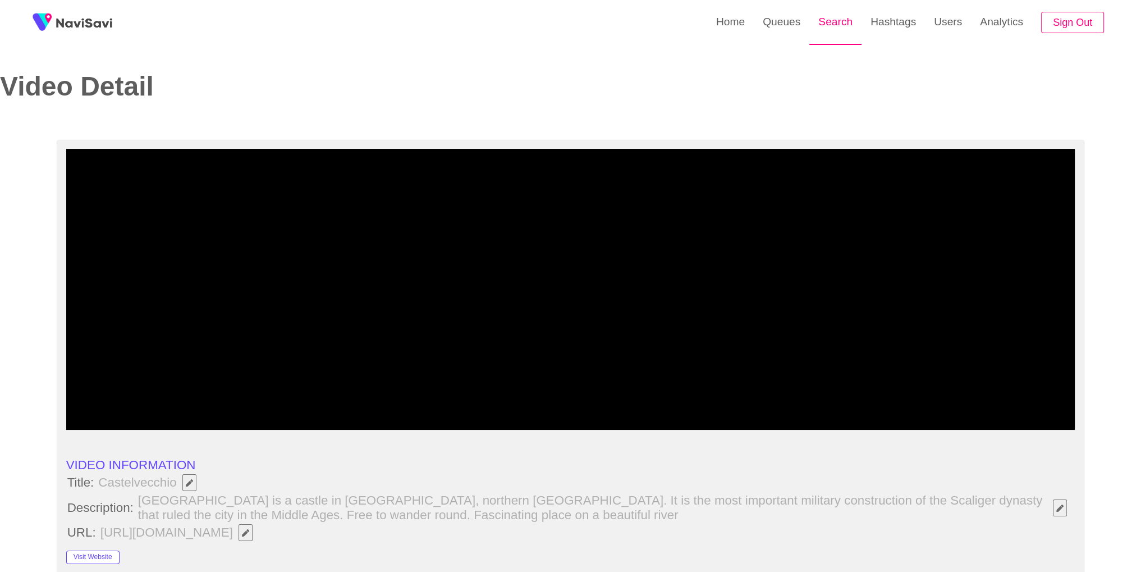
click at [816, 30] on link "Search" at bounding box center [836, 22] width 52 height 44
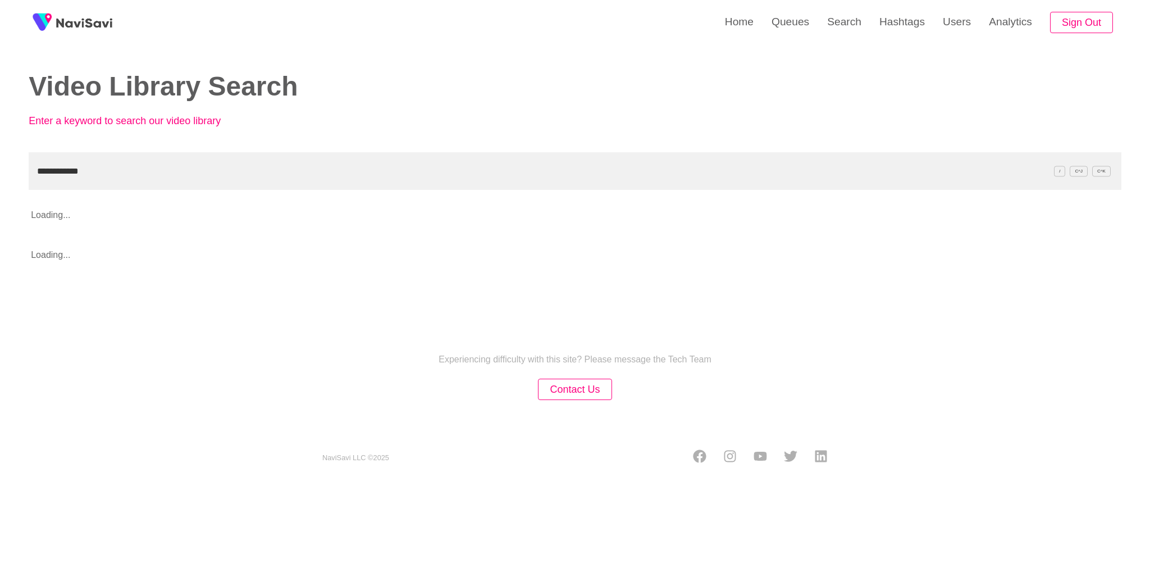
type input "**********"
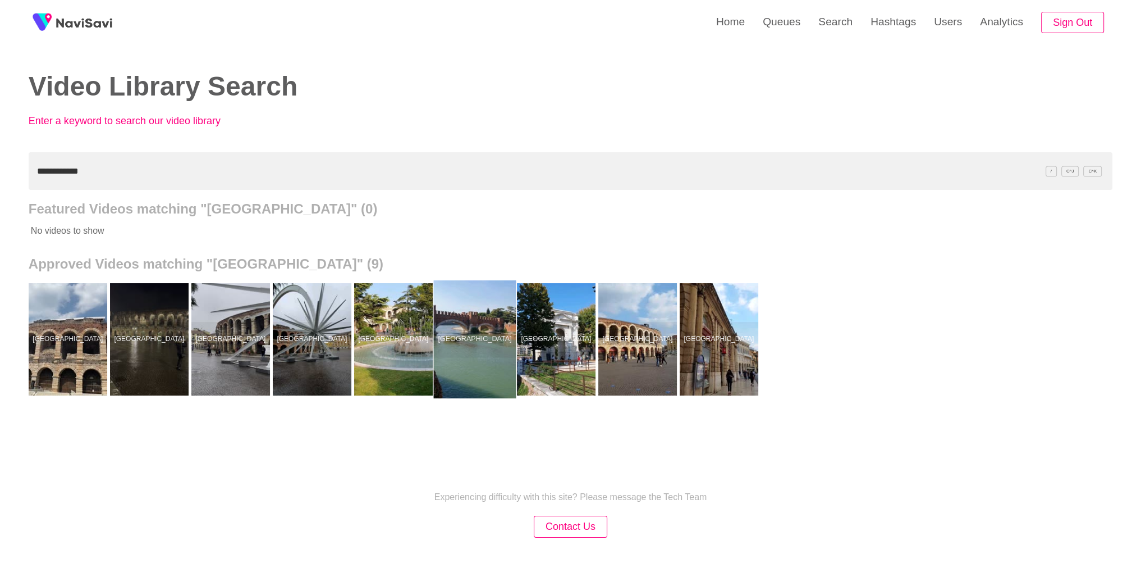
click at [463, 349] on div at bounding box center [474, 339] width 83 height 118
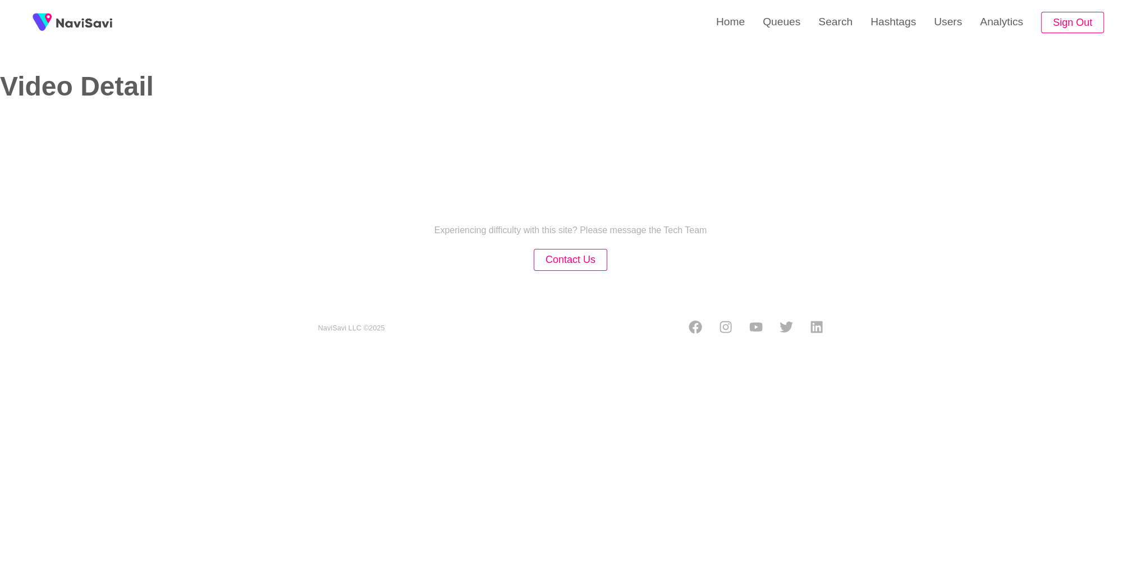
select select "**********"
select select "**"
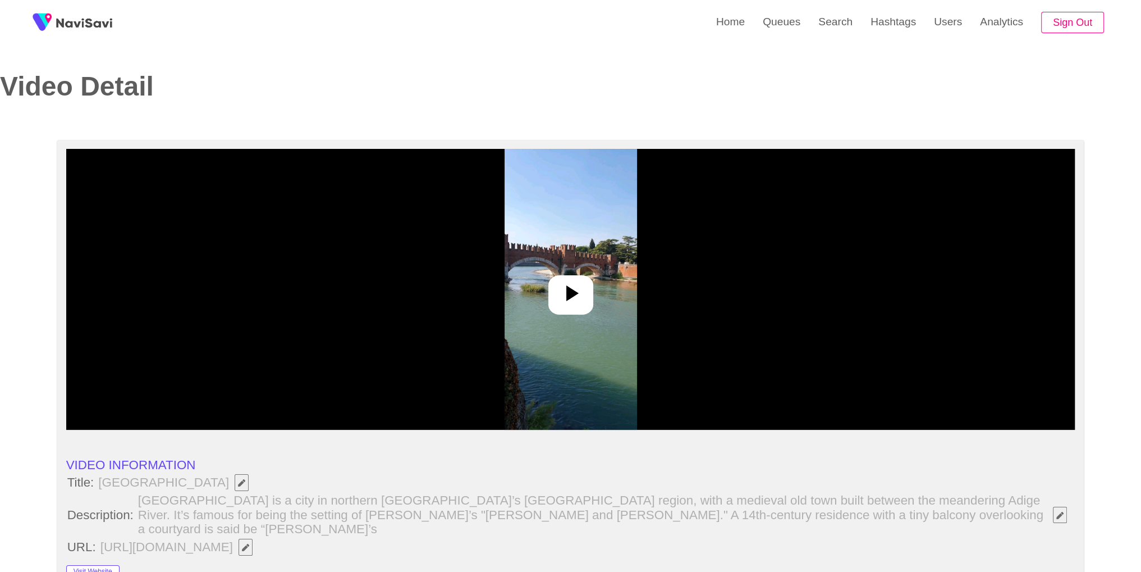
click at [561, 316] on div at bounding box center [570, 289] width 1009 height 281
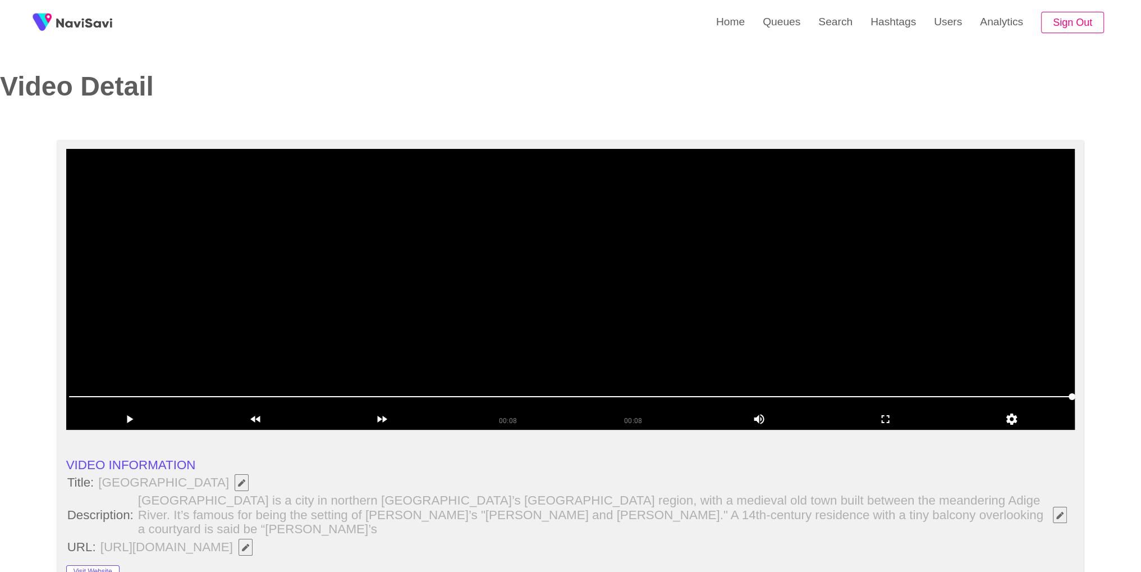
click at [424, 316] on video at bounding box center [570, 289] width 1009 height 281
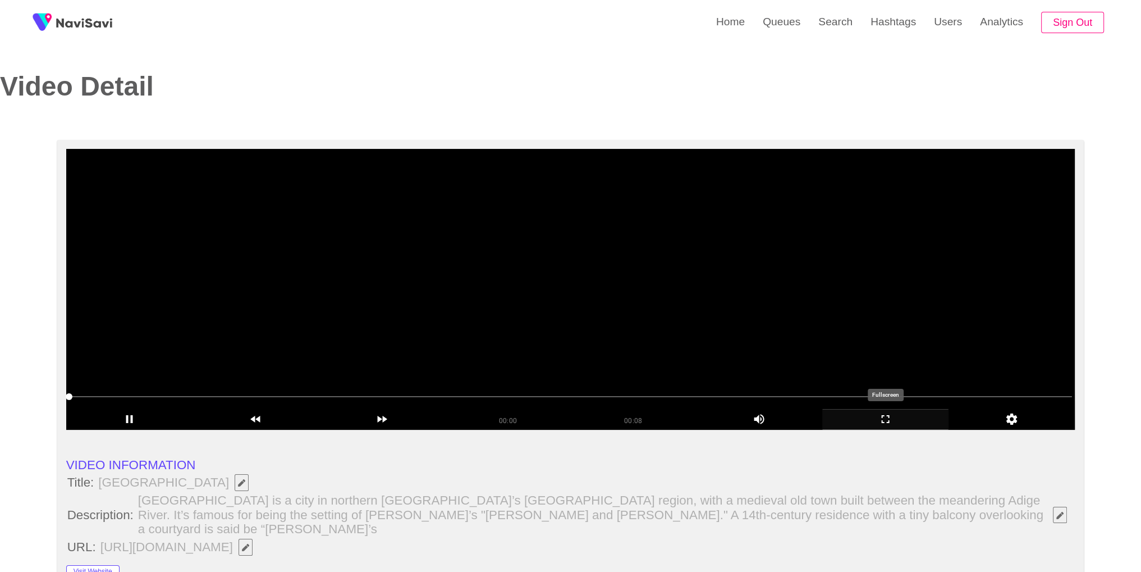
click at [908, 427] on div "add" at bounding box center [885, 419] width 126 height 21
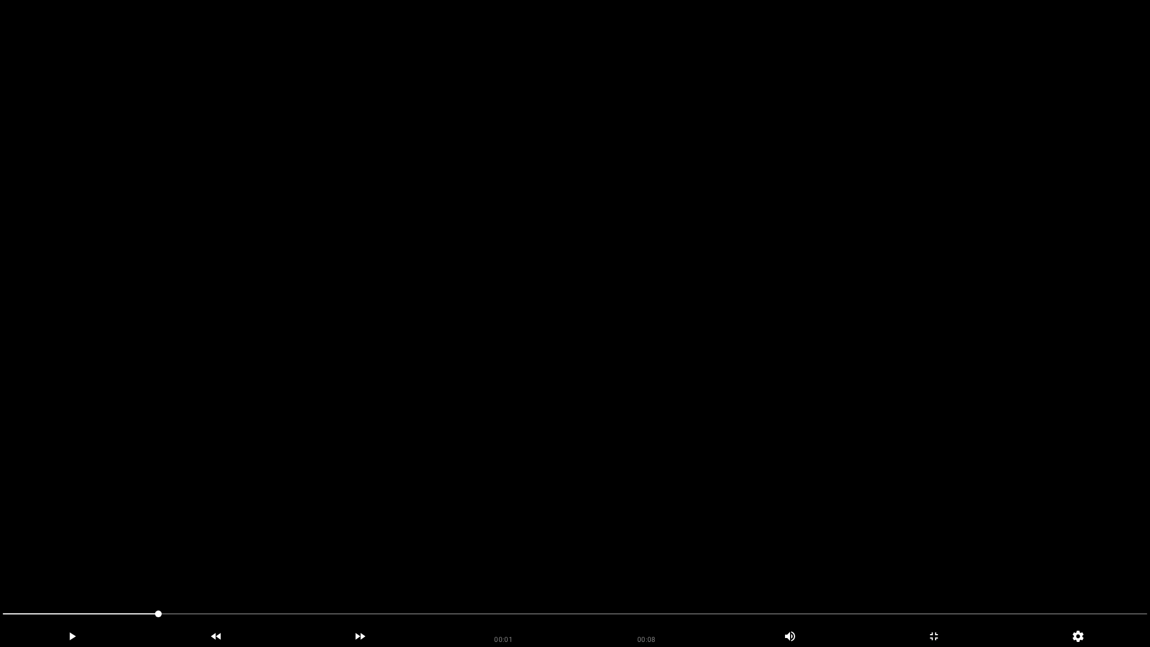
click at [808, 455] on video at bounding box center [575, 323] width 1150 height 647
click at [385, 571] on span at bounding box center [575, 614] width 1144 height 18
drag, startPoint x: 753, startPoint y: 615, endPoint x: 764, endPoint y: 615, distance: 10.7
click at [764, 571] on span at bounding box center [575, 614] width 1144 height 18
click at [59, 571] on span at bounding box center [575, 614] width 1144 height 18
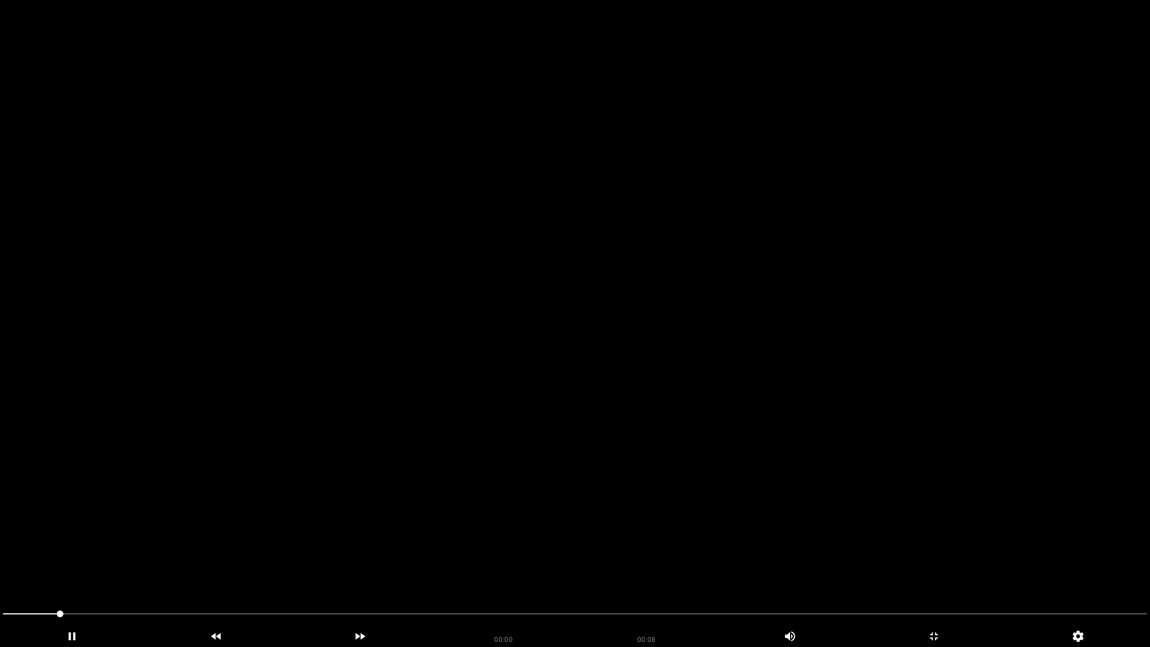
click at [509, 380] on video at bounding box center [575, 323] width 1150 height 647
click at [931, 571] on icon "add" at bounding box center [933, 635] width 143 height 13
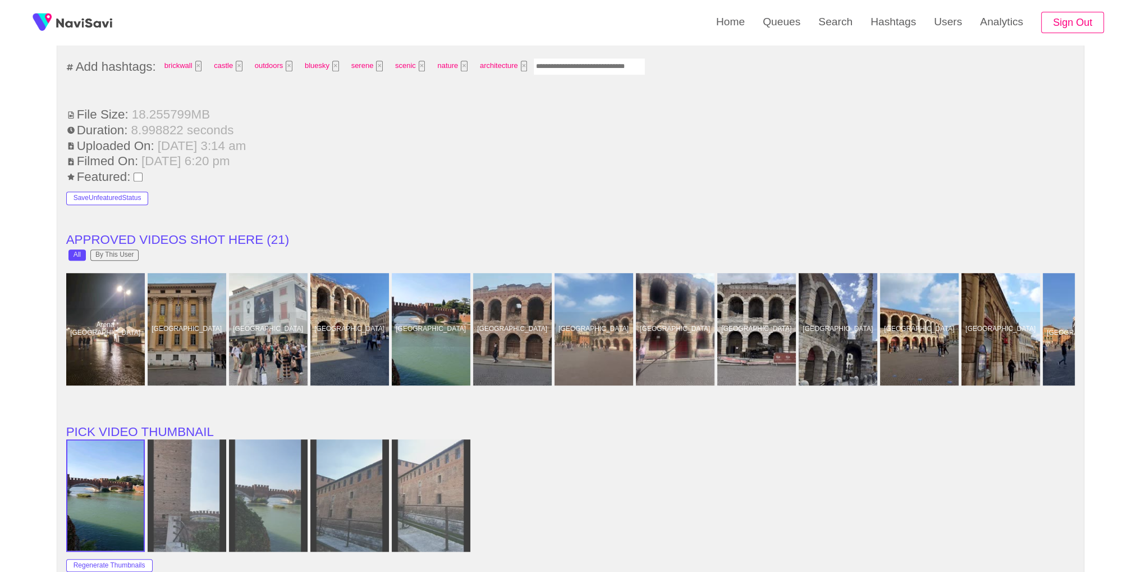
scroll to position [701, 0]
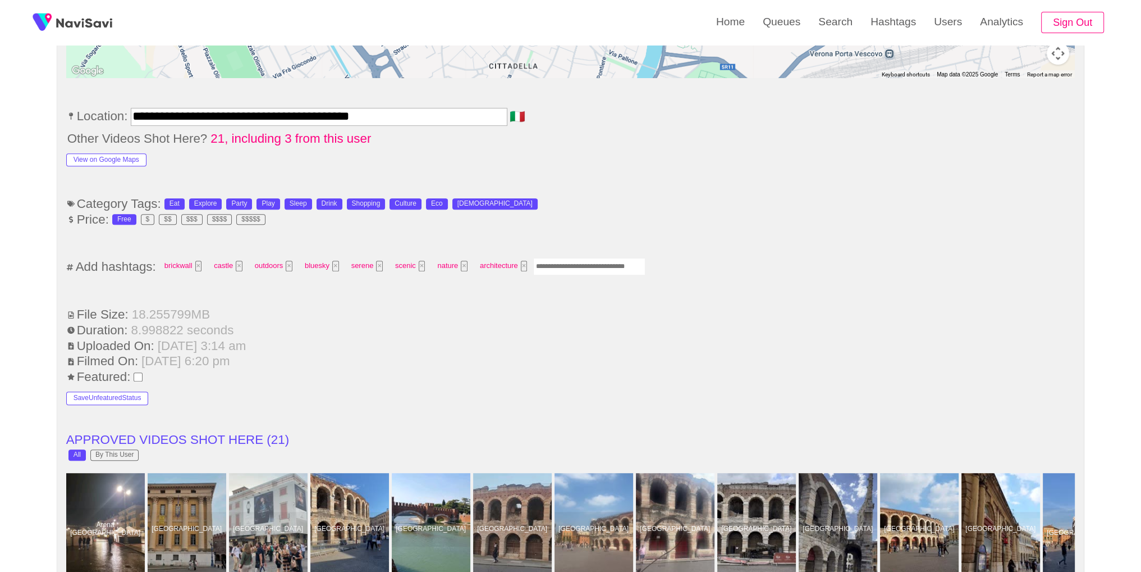
click at [604, 258] on input "Enter tag here and press return" at bounding box center [589, 266] width 112 height 17
type input "*********"
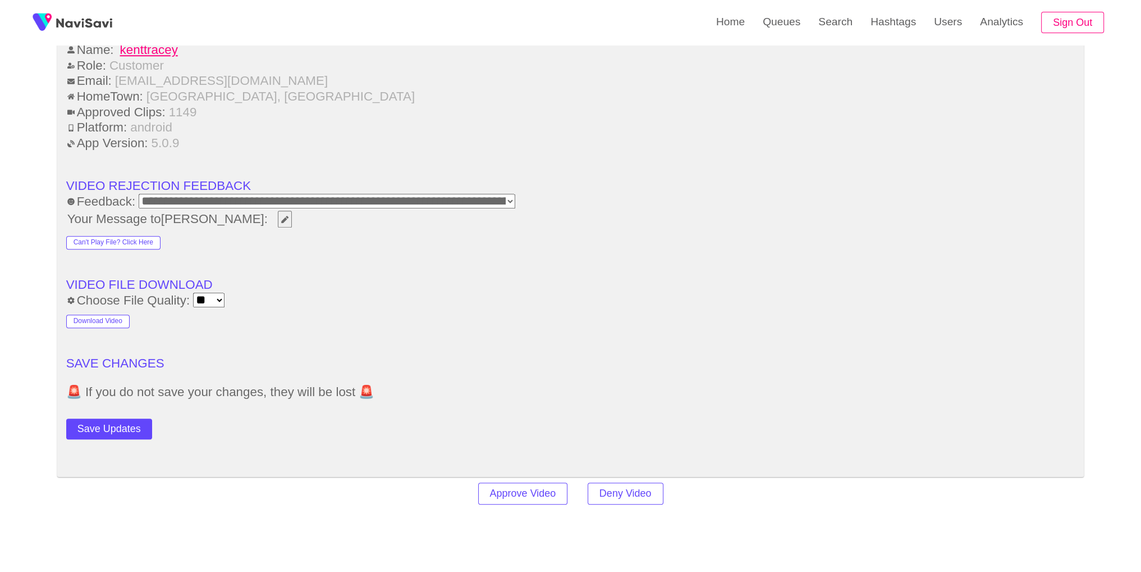
scroll to position [1607, 0]
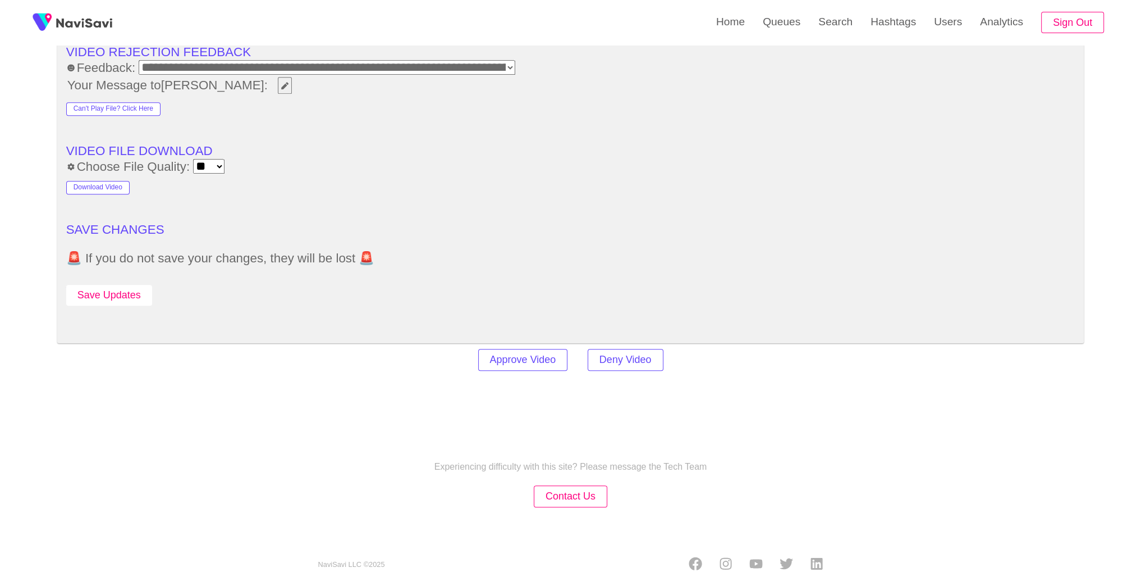
click at [145, 285] on button "Save Updates" at bounding box center [109, 295] width 86 height 21
click at [817, 25] on link "Search" at bounding box center [836, 22] width 52 height 44
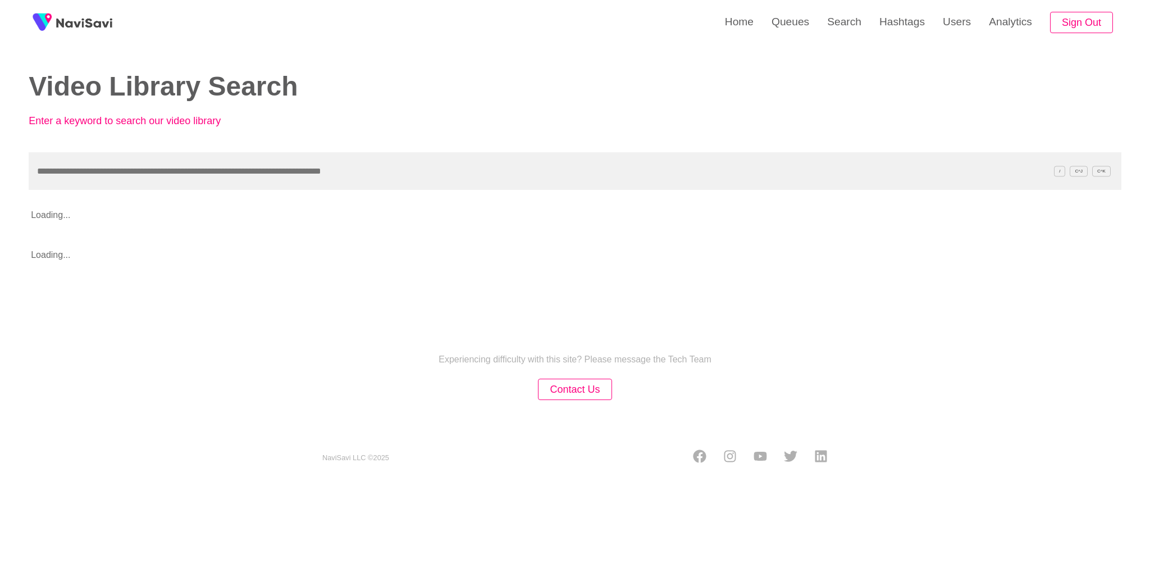
click at [541, 170] on input "text" at bounding box center [575, 171] width 1093 height 38
type input "**********"
click at [434, 99] on h2 "Video Library Search" at bounding box center [293, 87] width 529 height 30
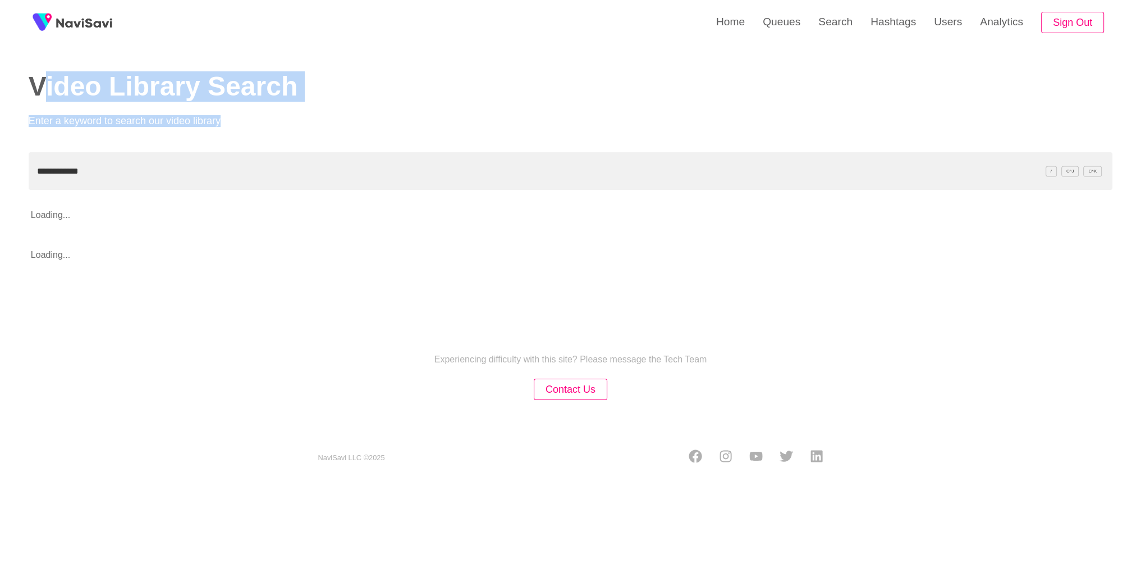
drag, startPoint x: 361, startPoint y: 111, endPoint x: 0, endPoint y: 37, distance: 368.4
click at [0, 38] on div "**********" at bounding box center [570, 242] width 1141 height 484
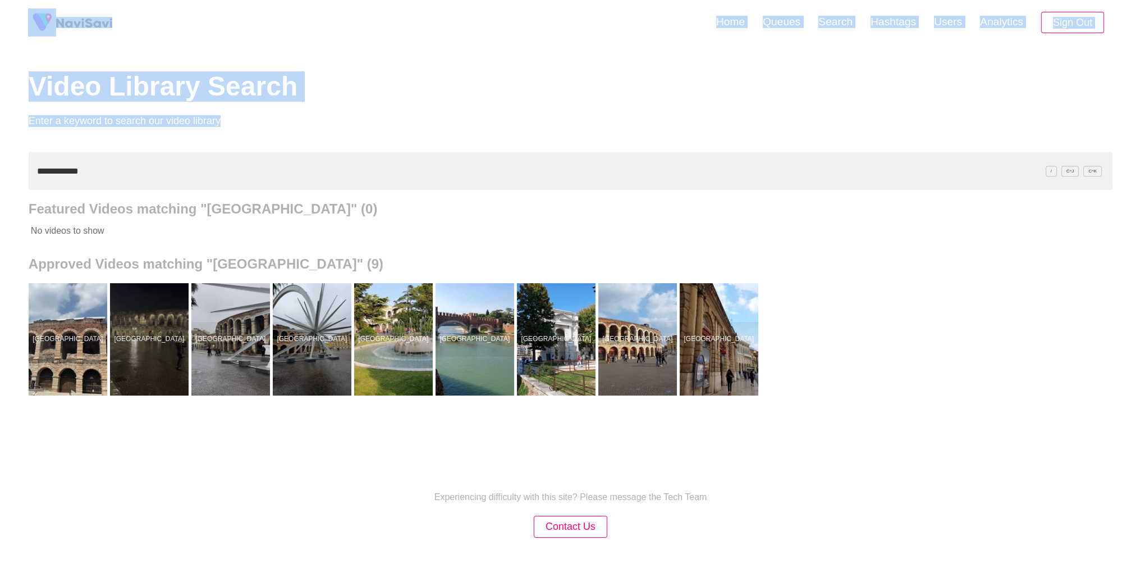
click at [503, 72] on h2 "Video Library Search" at bounding box center [291, 87] width 525 height 30
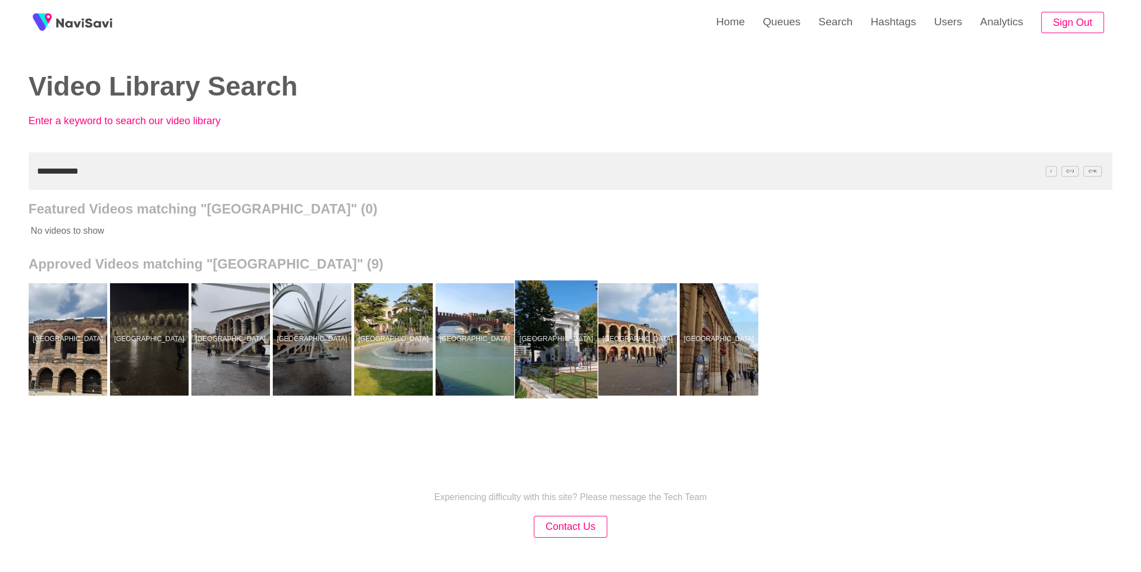
click at [543, 342] on div at bounding box center [556, 339] width 83 height 118
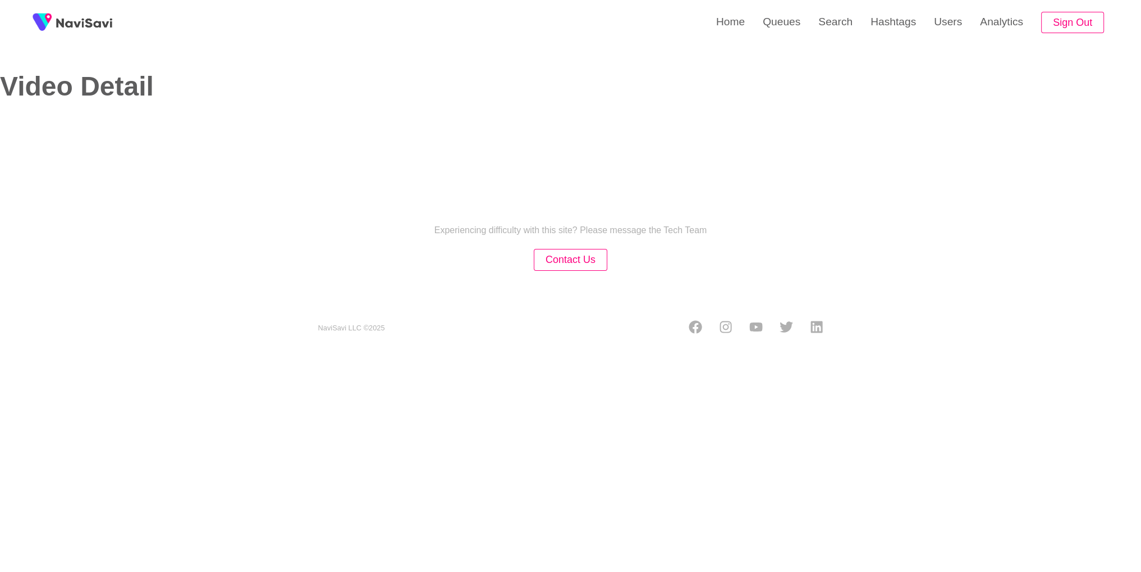
select select "**********"
select select "**"
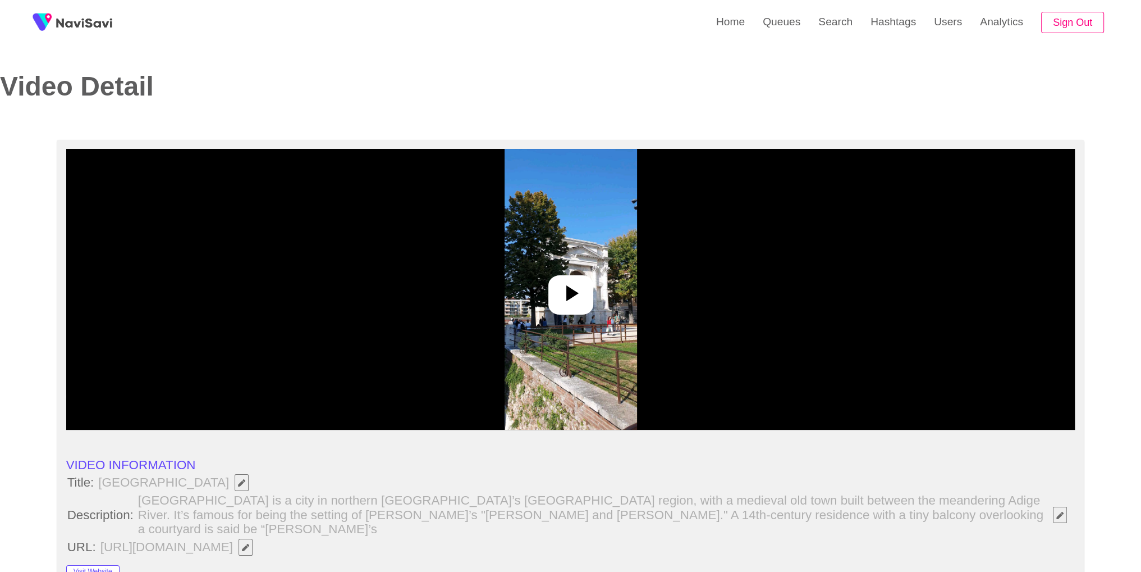
click at [602, 330] on img at bounding box center [571, 289] width 132 height 281
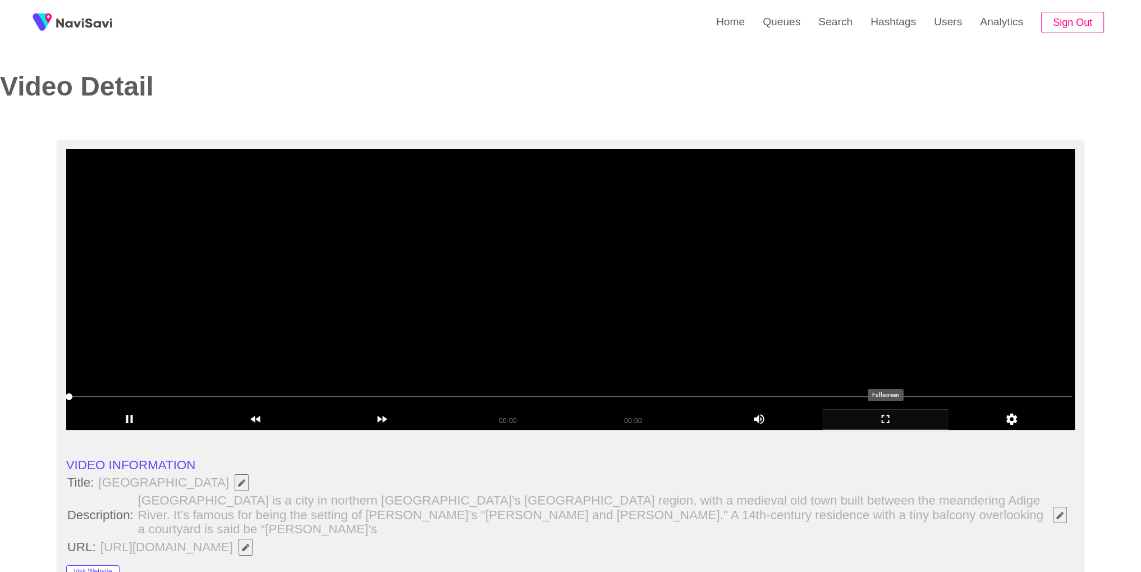
click at [886, 420] on icon "add" at bounding box center [885, 418] width 125 height 13
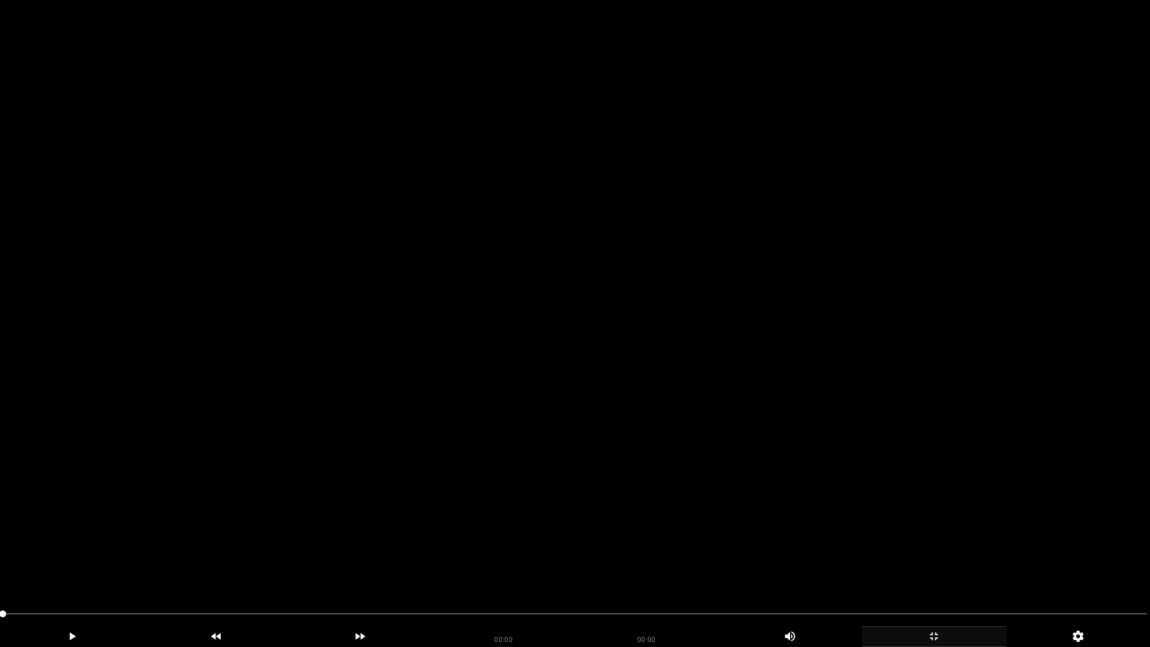
click at [827, 259] on video at bounding box center [575, 323] width 1150 height 647
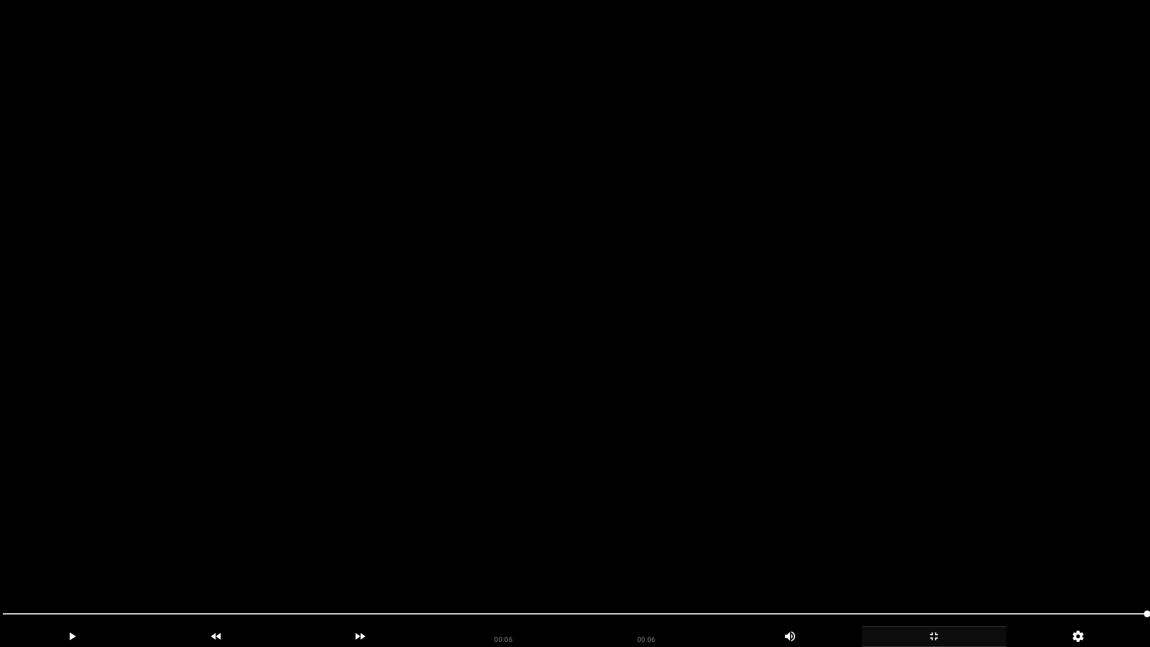
click at [769, 397] on video at bounding box center [575, 323] width 1150 height 647
click at [421, 432] on video at bounding box center [575, 323] width 1150 height 647
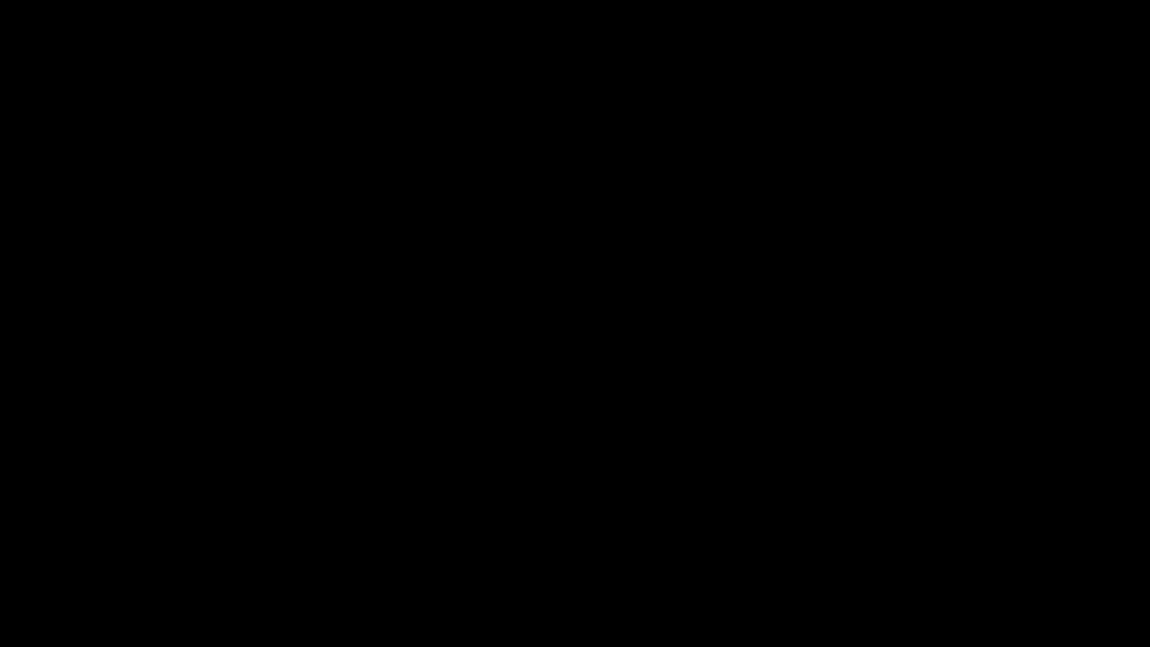
click at [959, 571] on icon "add" at bounding box center [933, 635] width 143 height 13
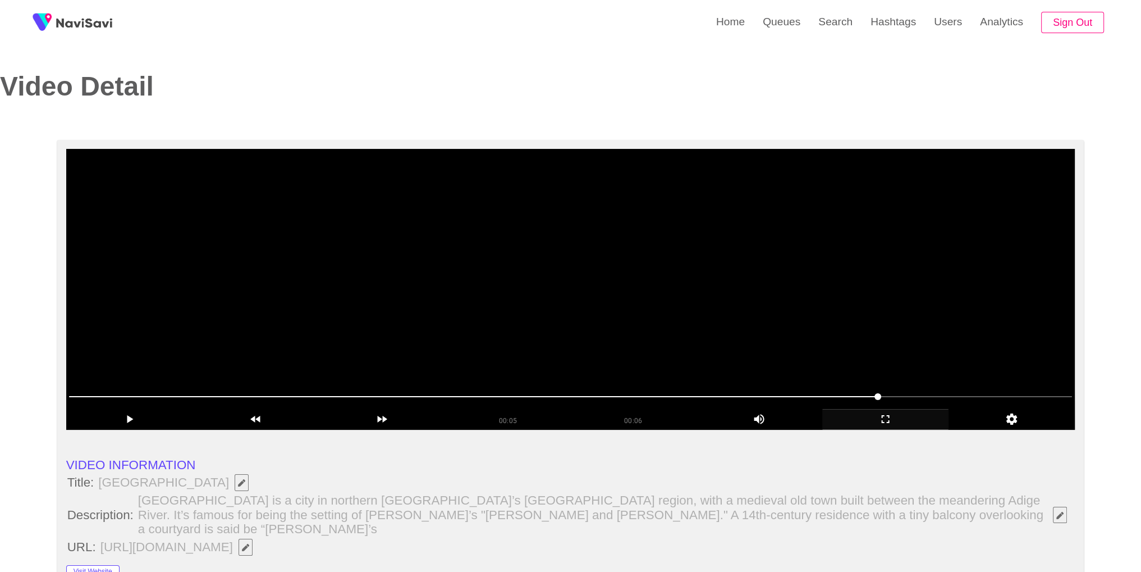
click at [909, 261] on video at bounding box center [570, 289] width 1009 height 281
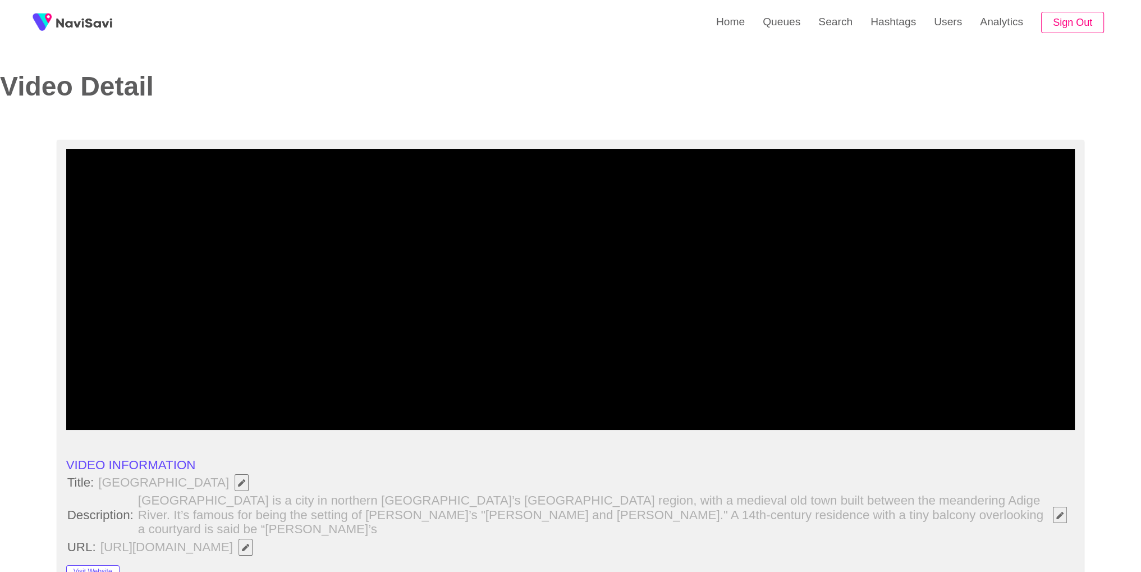
click at [885, 415] on icon "add" at bounding box center [885, 418] width 125 height 13
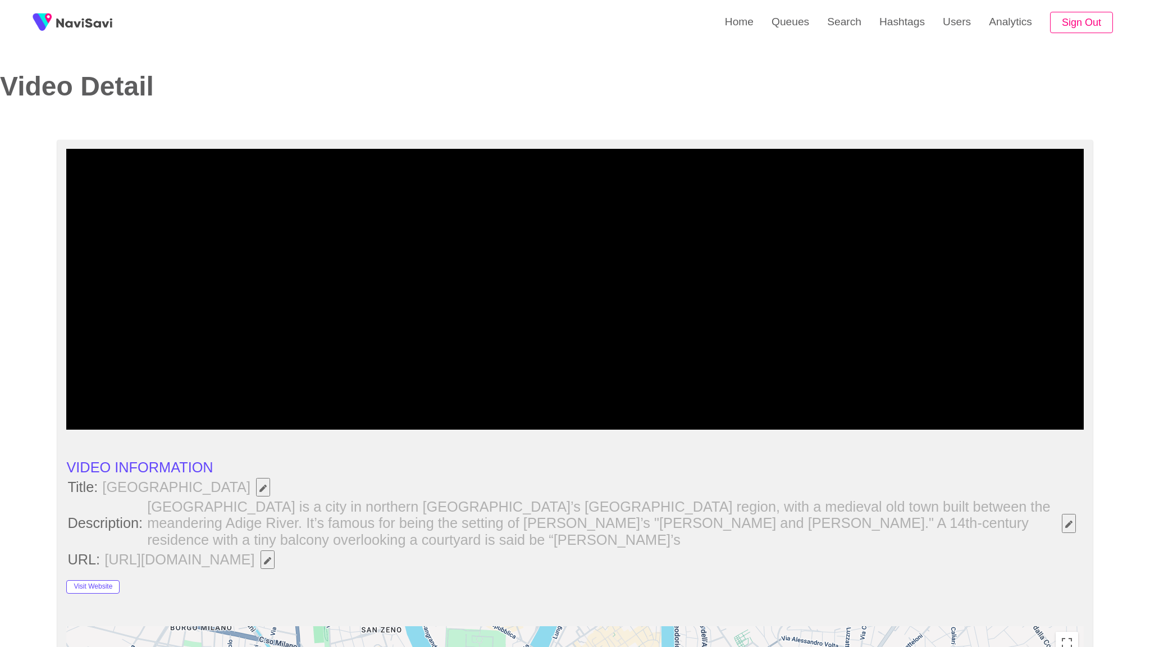
click at [925, 426] on icon "add" at bounding box center [892, 418] width 126 height 13
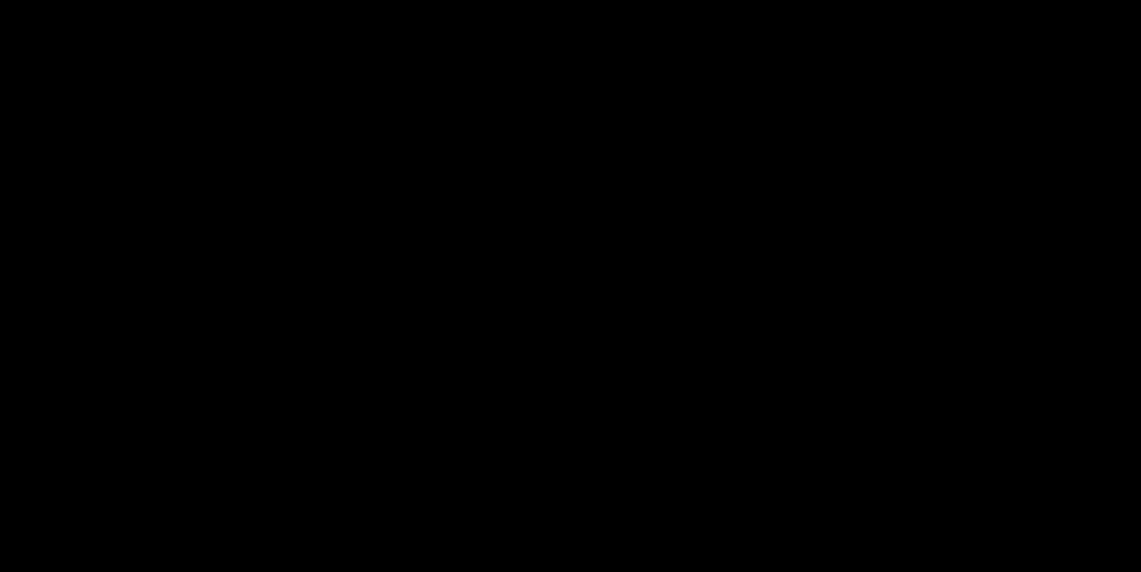
scroll to position [669, 0]
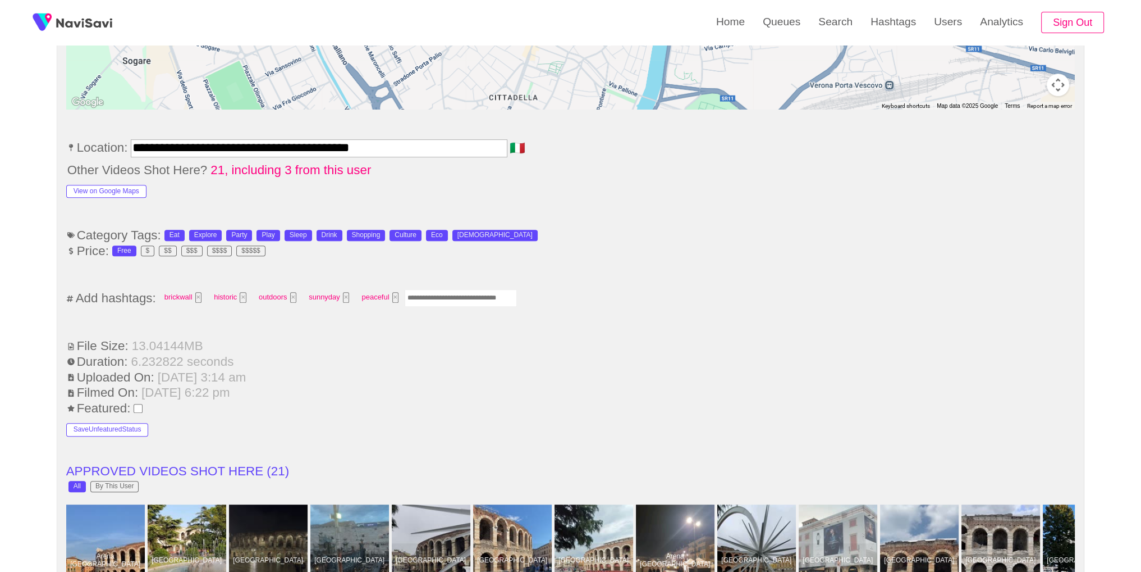
click at [461, 289] on input "Enter tag here and press return" at bounding box center [461, 297] width 112 height 17
type input "*********"
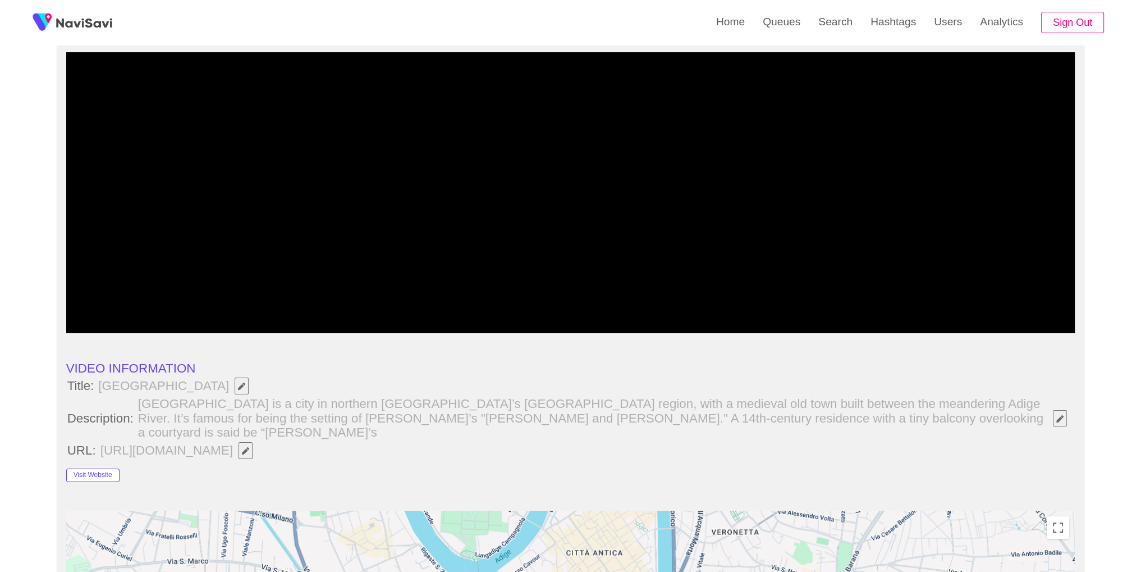
scroll to position [0, 0]
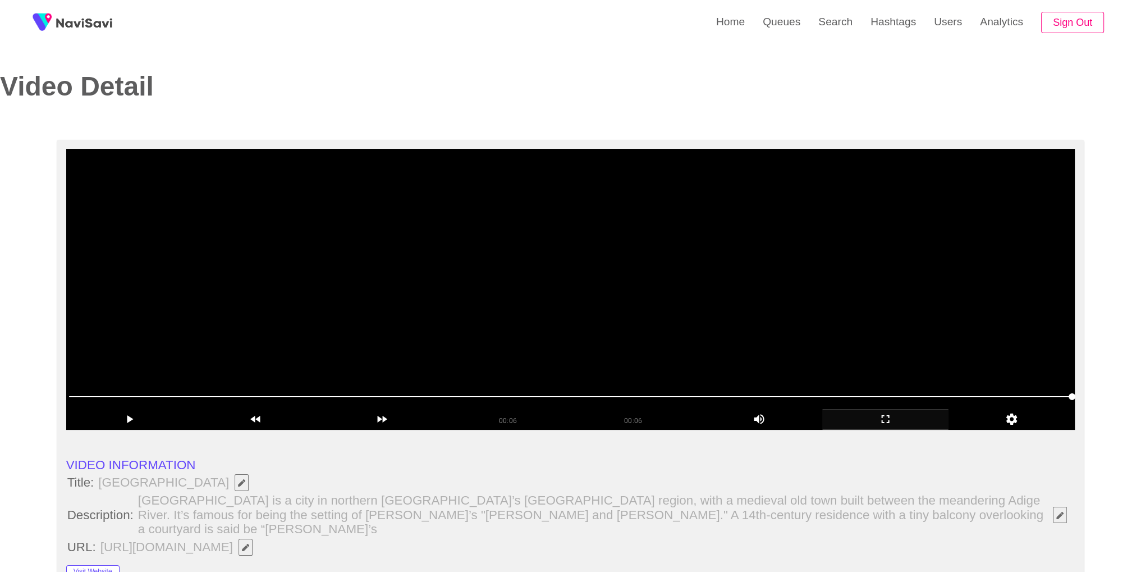
click at [757, 284] on video at bounding box center [570, 289] width 1009 height 281
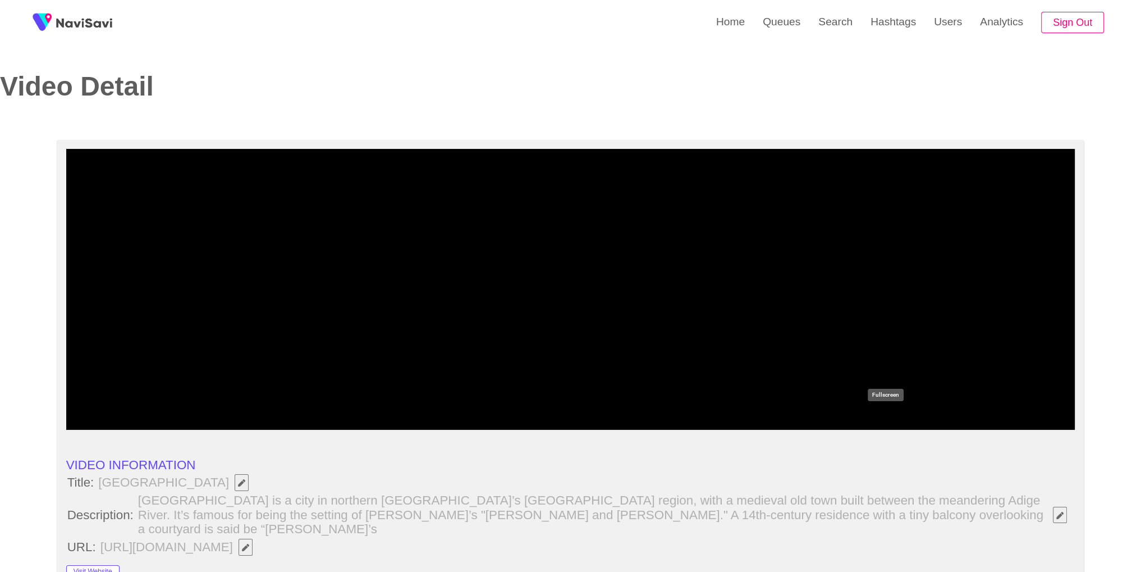
click at [905, 418] on icon "add" at bounding box center [885, 418] width 125 height 13
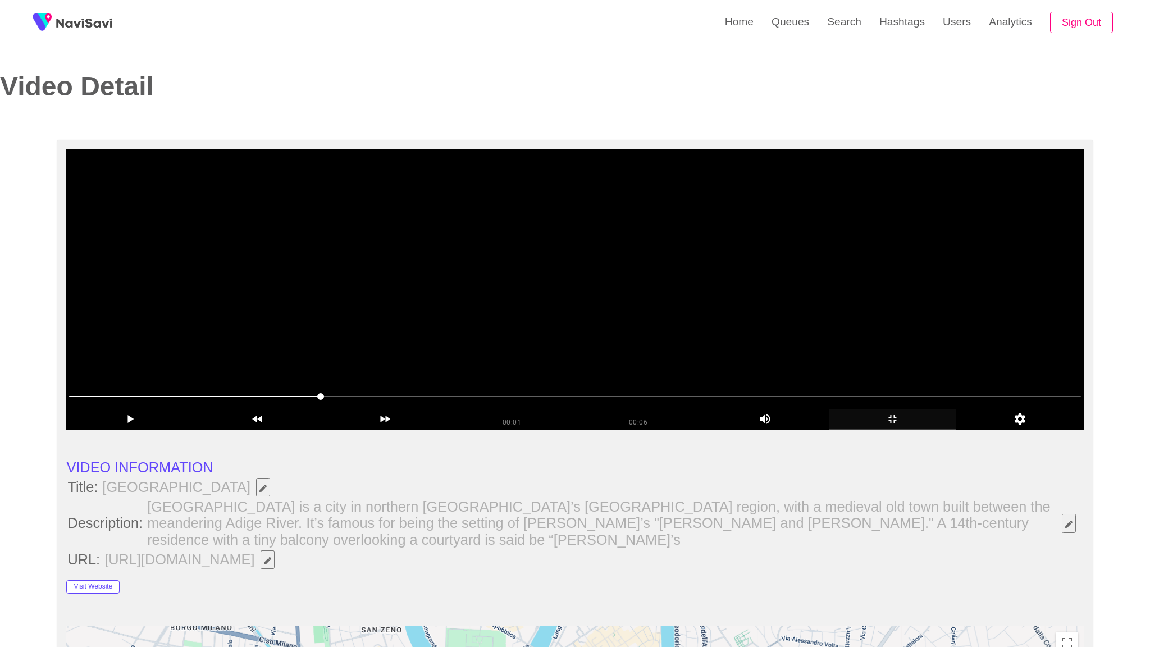
click at [575, 429] on video at bounding box center [574, 289] width 1017 height 281
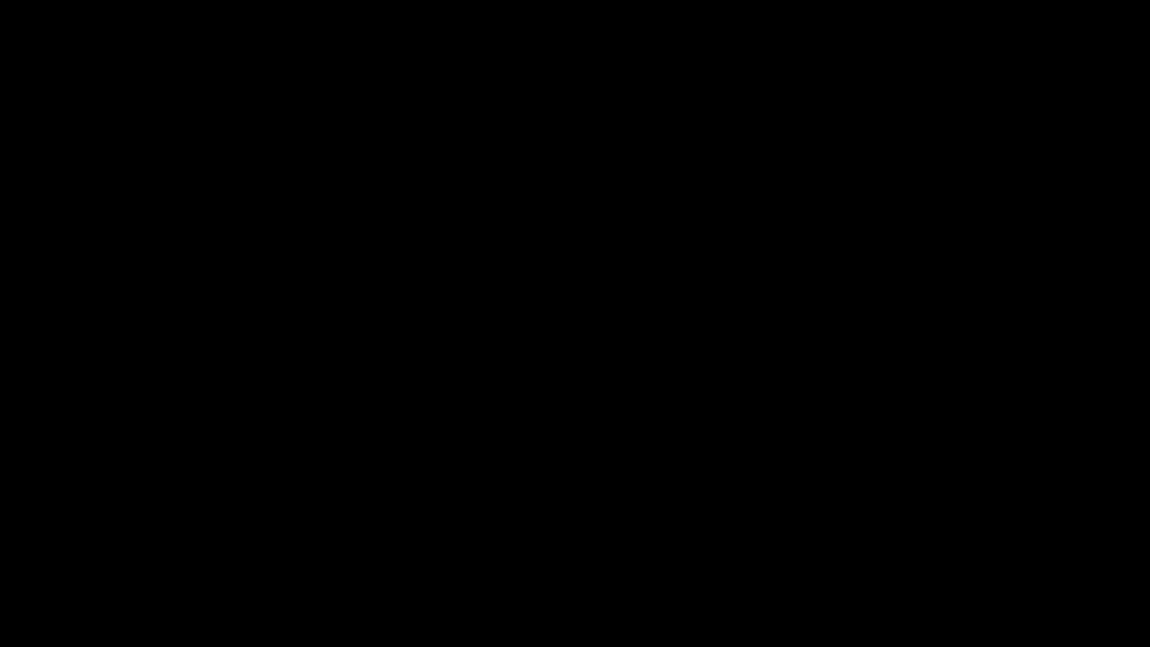
click at [925, 571] on icon "add" at bounding box center [933, 635] width 143 height 13
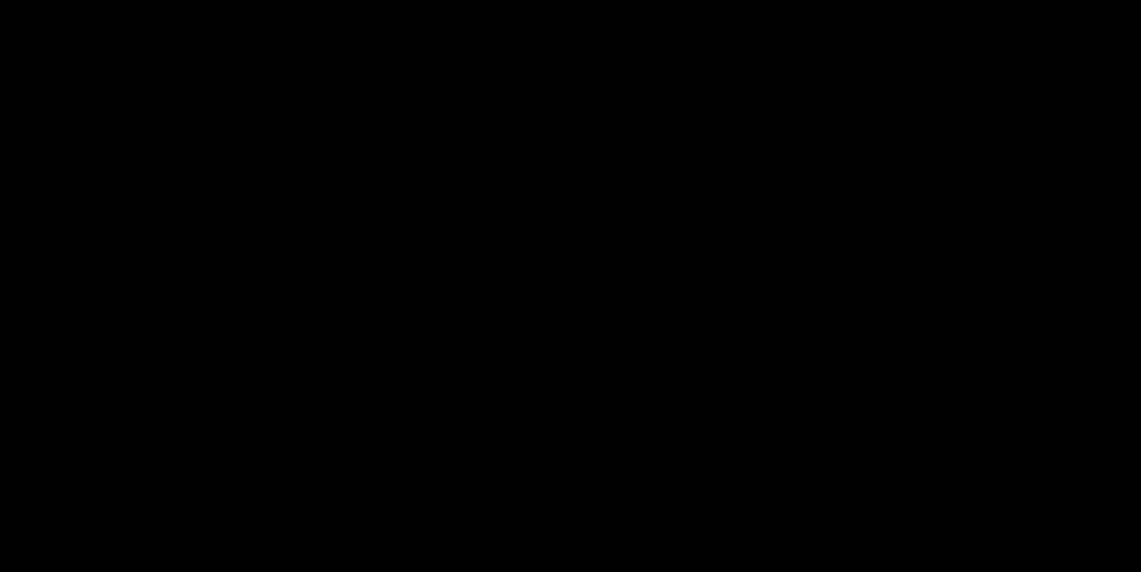
scroll to position [572, 0]
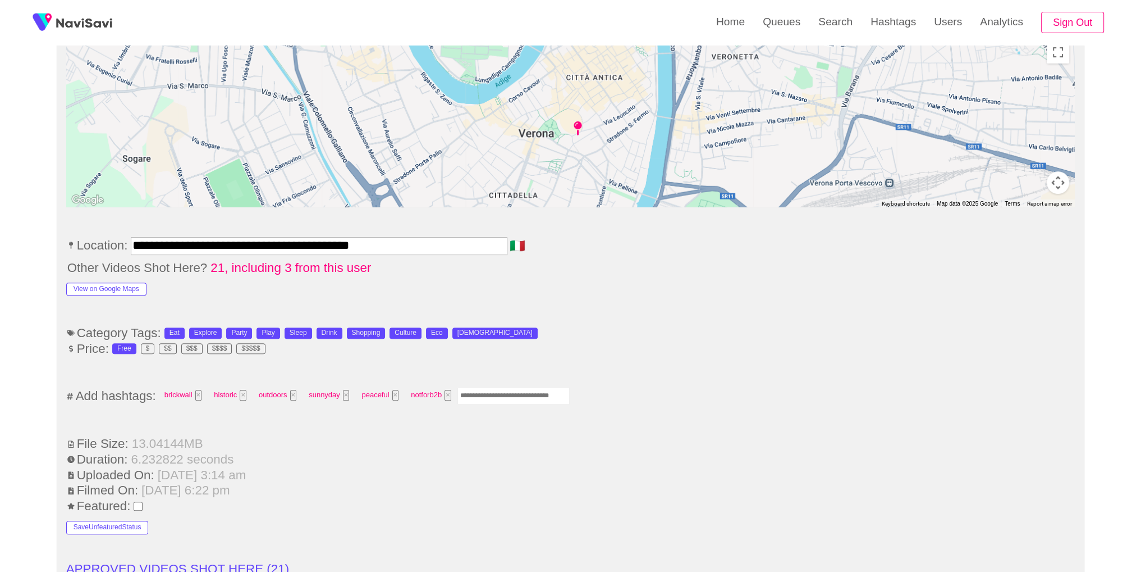
click at [515, 387] on input "Enter tag here and press return" at bounding box center [514, 395] width 112 height 17
type input "*********"
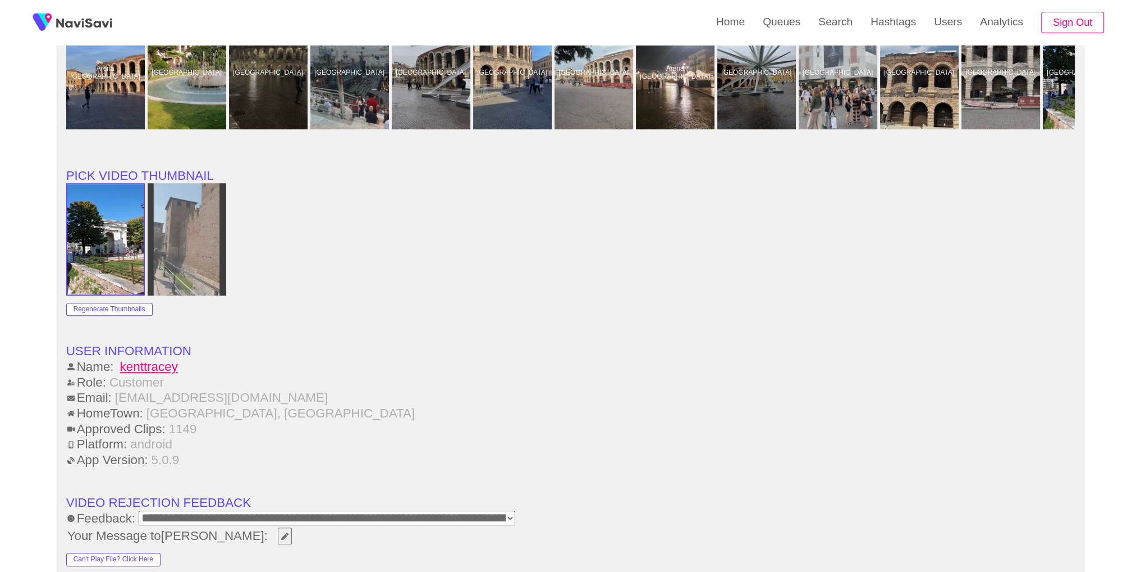
scroll to position [1380, 0]
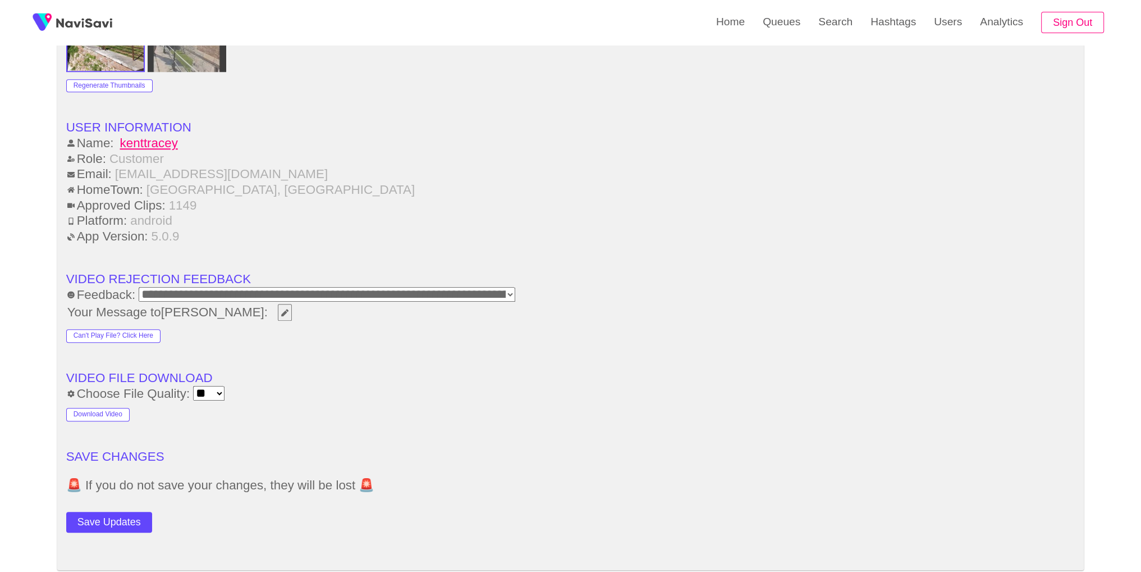
drag, startPoint x: 106, startPoint y: 499, endPoint x: 121, endPoint y: 485, distance: 21.1
click at [106, 511] on button "Save Updates" at bounding box center [109, 521] width 86 height 21
click at [840, 40] on link "Search" at bounding box center [836, 22] width 52 height 44
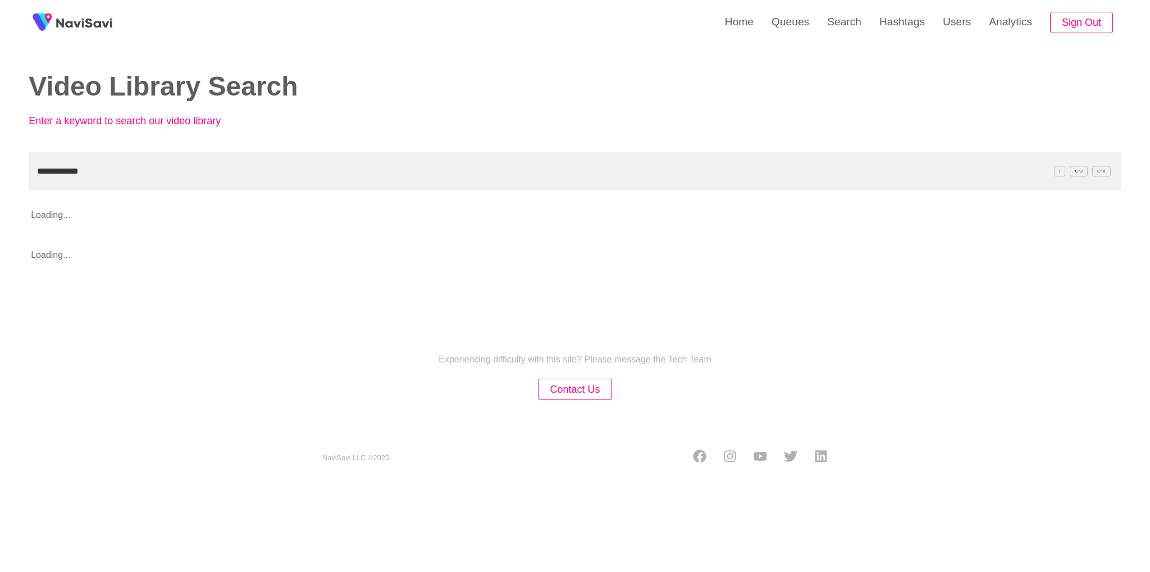
type input "**********"
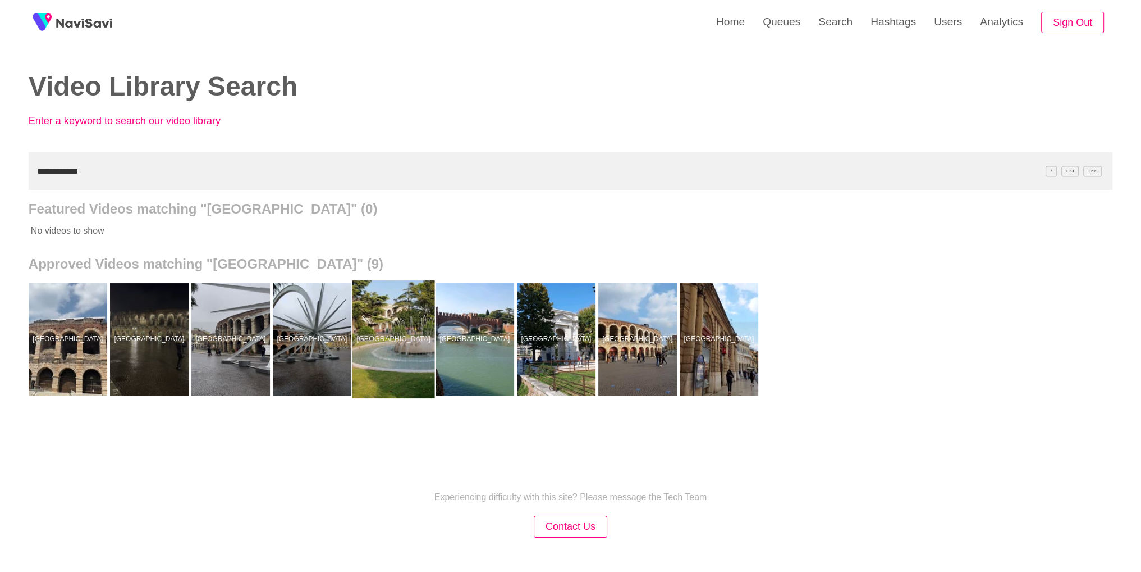
click at [397, 319] on div at bounding box center [393, 339] width 83 height 118
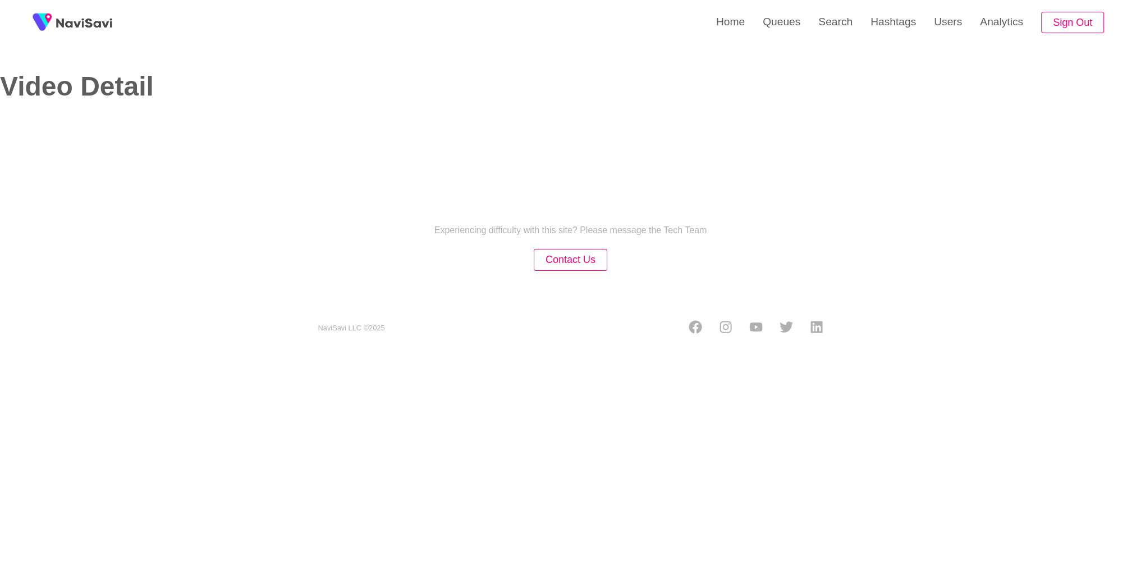
select select "**********"
select select "**"
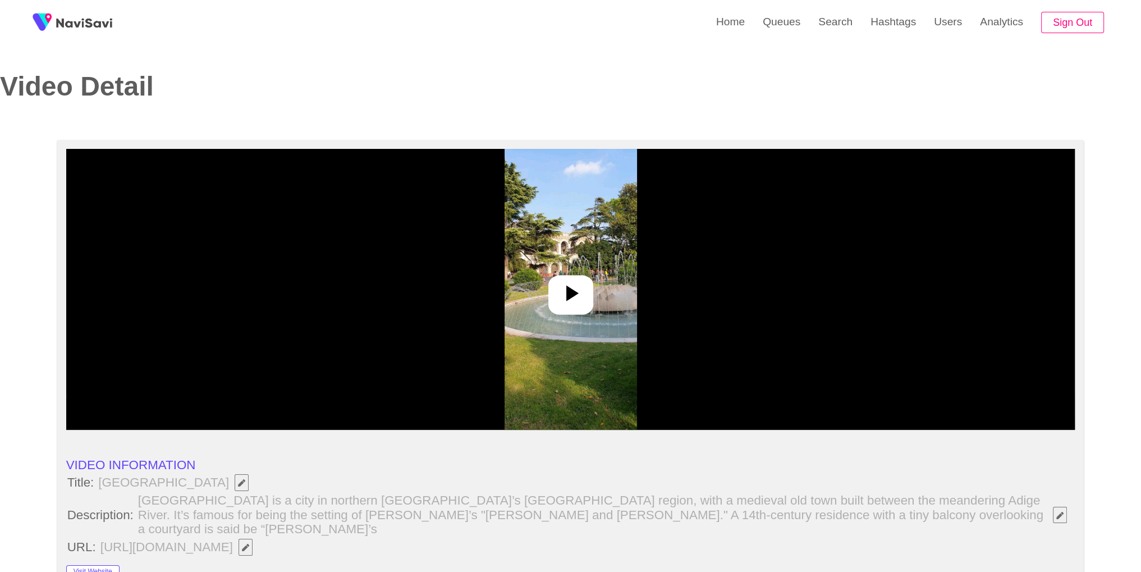
click at [549, 273] on img at bounding box center [571, 289] width 132 height 281
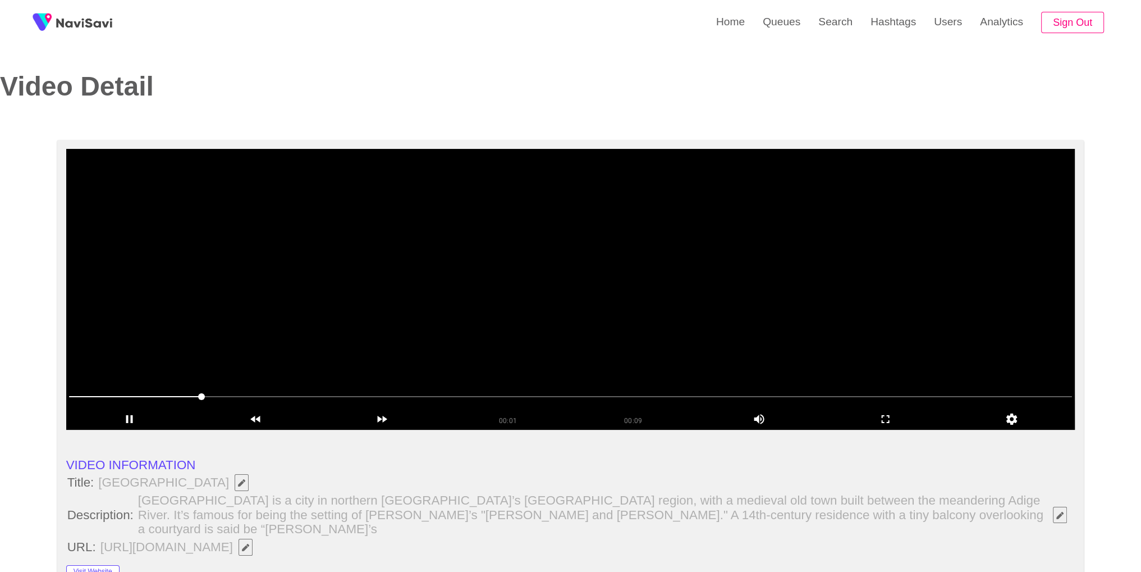
click at [892, 426] on div "add" at bounding box center [885, 419] width 126 height 21
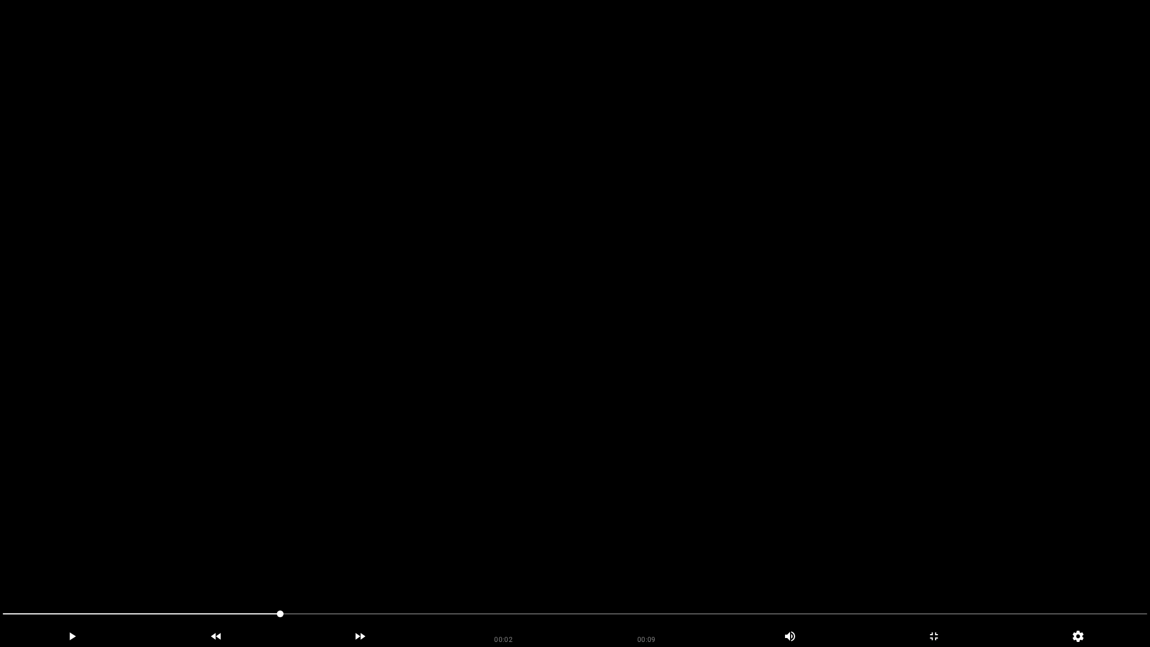
click at [892, 474] on video at bounding box center [575, 323] width 1150 height 647
click at [746, 413] on video at bounding box center [575, 323] width 1150 height 647
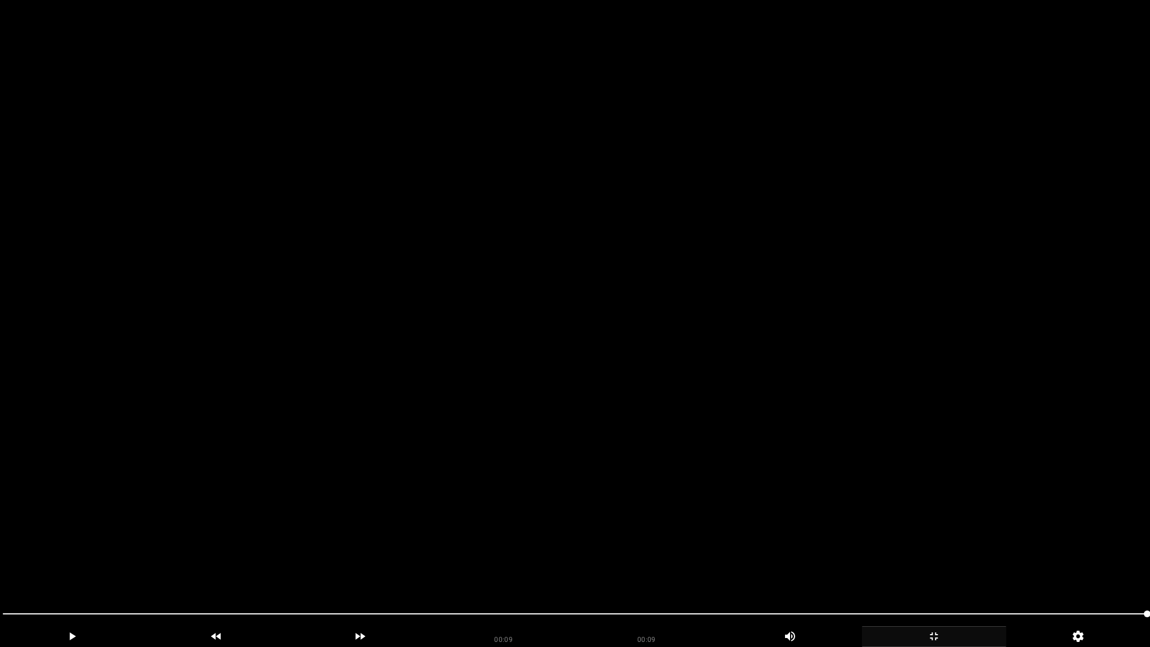
click at [950, 571] on div "add" at bounding box center [934, 636] width 144 height 21
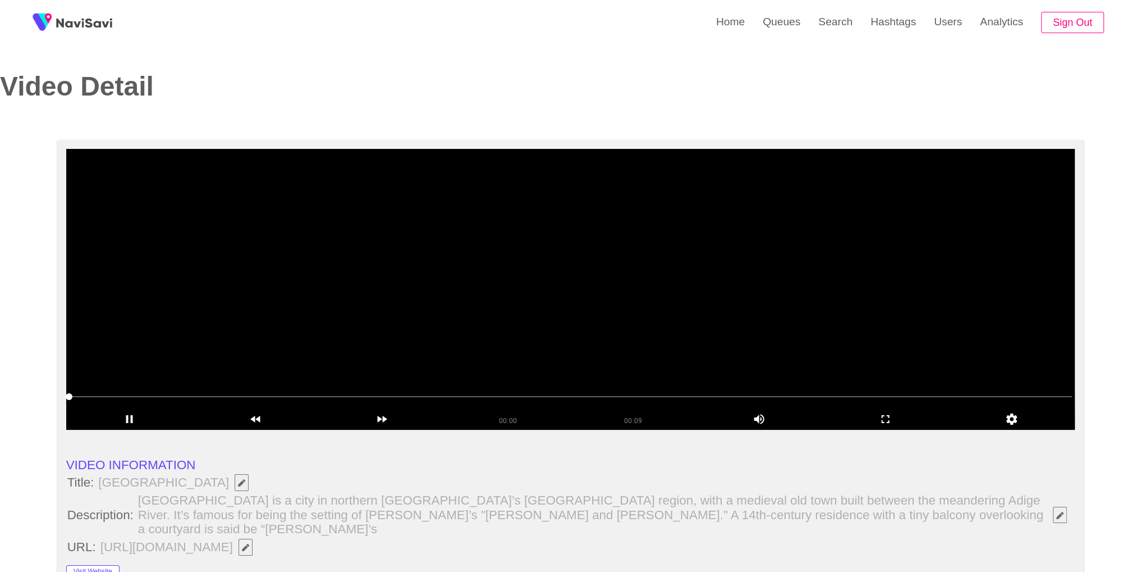
click at [650, 275] on video at bounding box center [570, 289] width 1009 height 281
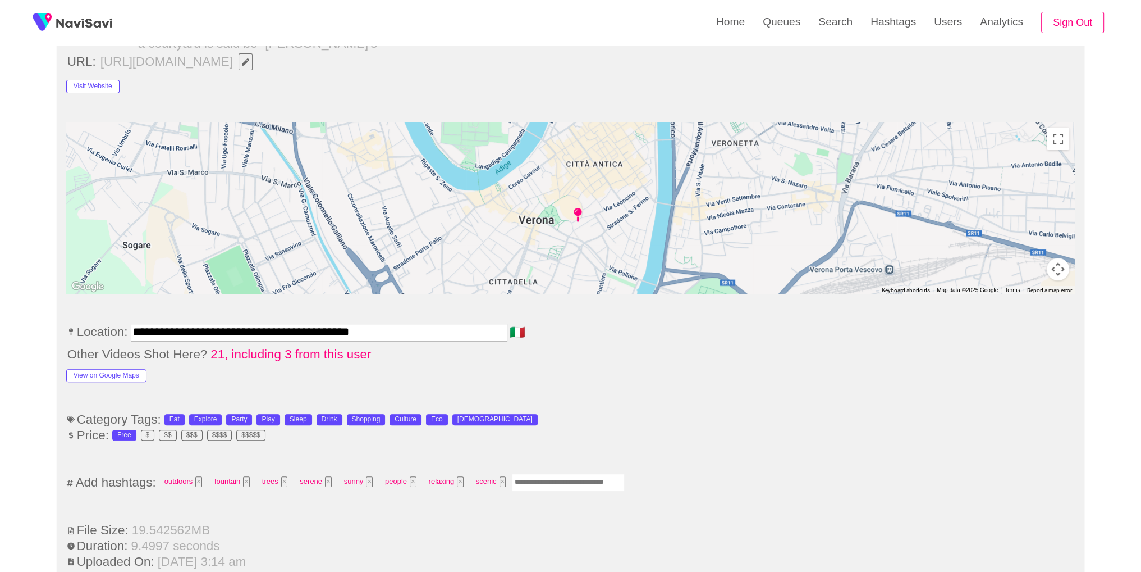
scroll to position [486, 0]
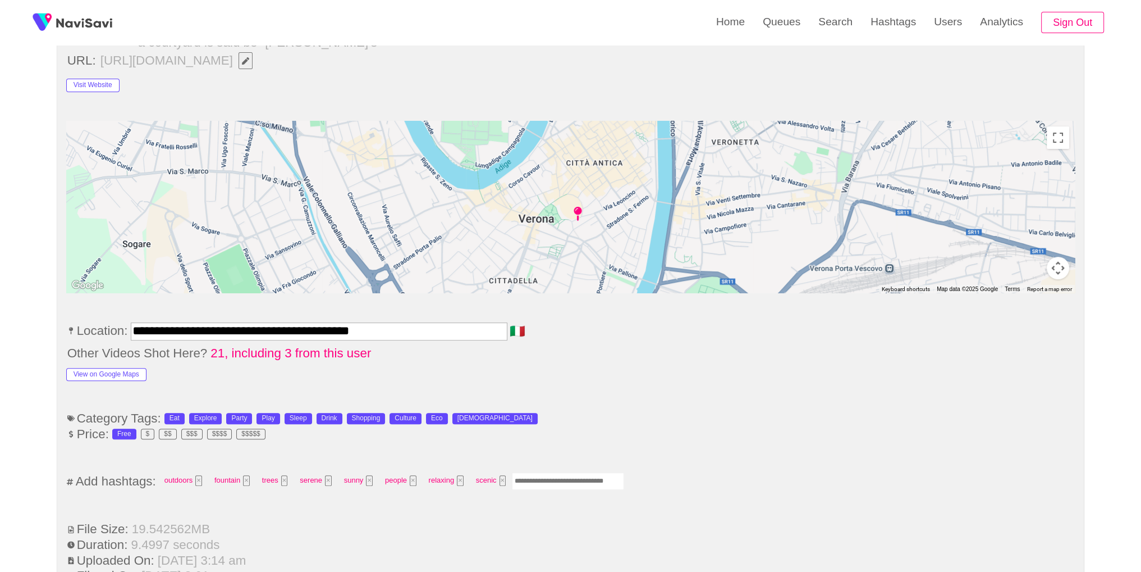
click at [584, 472] on input "Enter tag here and press return" at bounding box center [568, 480] width 112 height 17
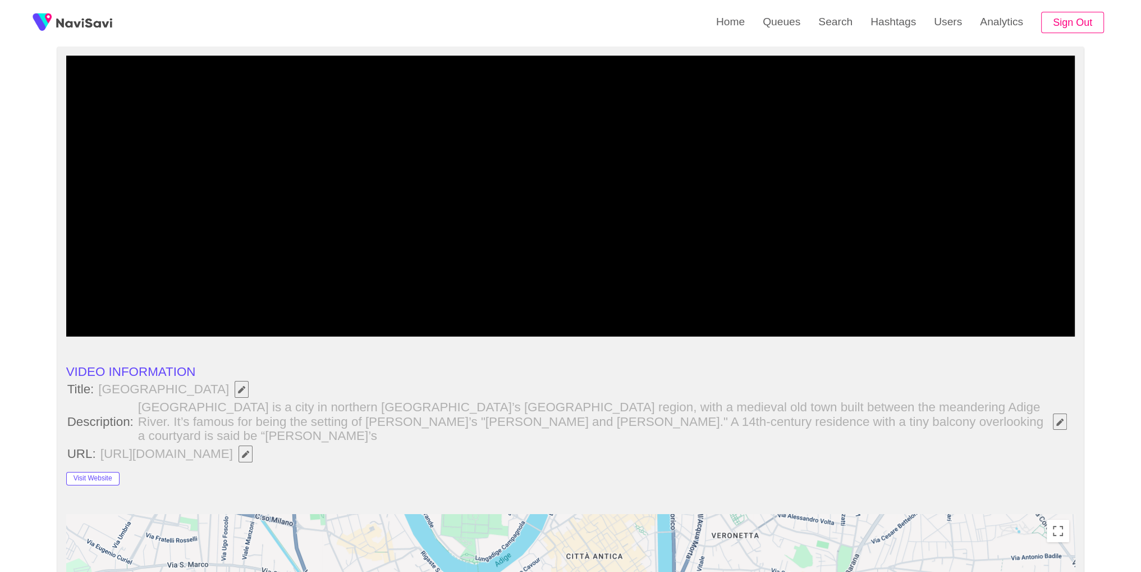
scroll to position [0, 0]
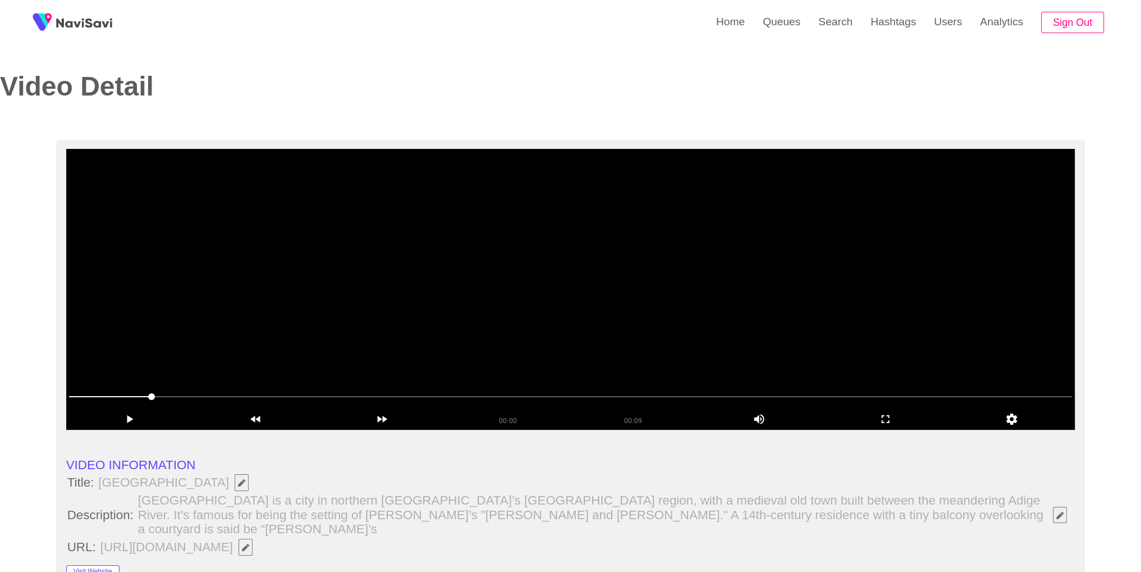
click at [615, 218] on video at bounding box center [570, 289] width 1009 height 281
click at [892, 427] on div "add" at bounding box center [885, 419] width 126 height 21
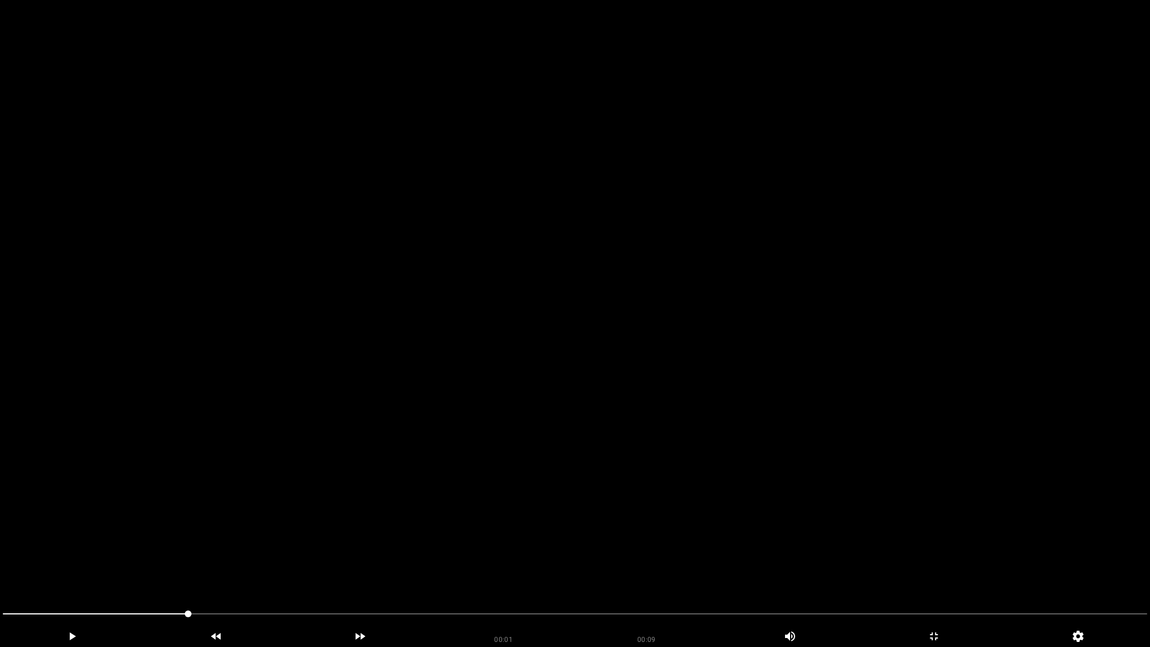
click at [871, 449] on video at bounding box center [575, 323] width 1150 height 647
click at [933, 571] on icon "add" at bounding box center [933, 635] width 143 height 13
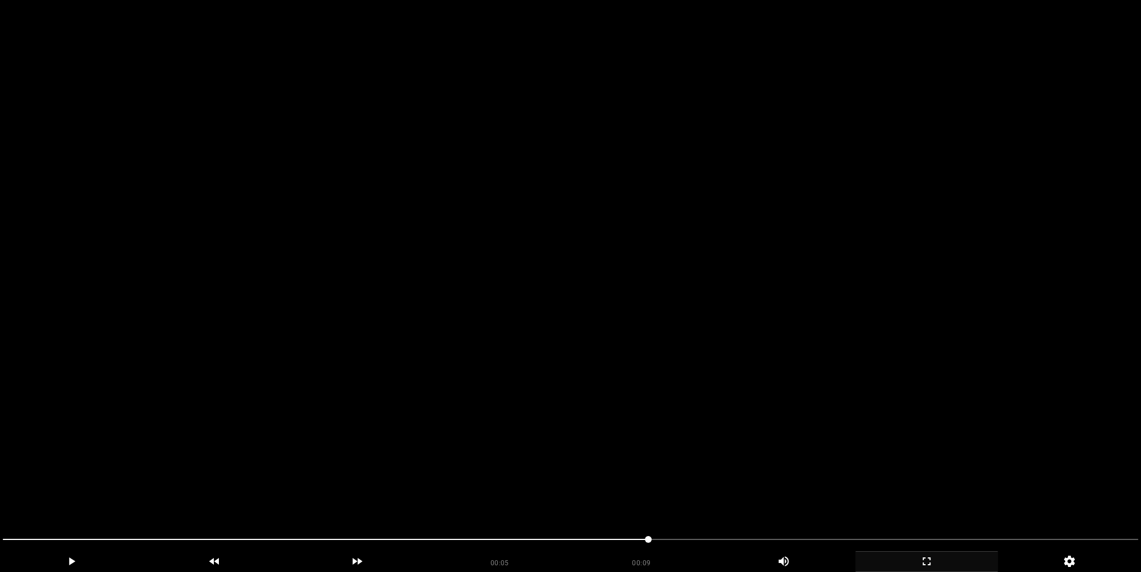
scroll to position [797, 0]
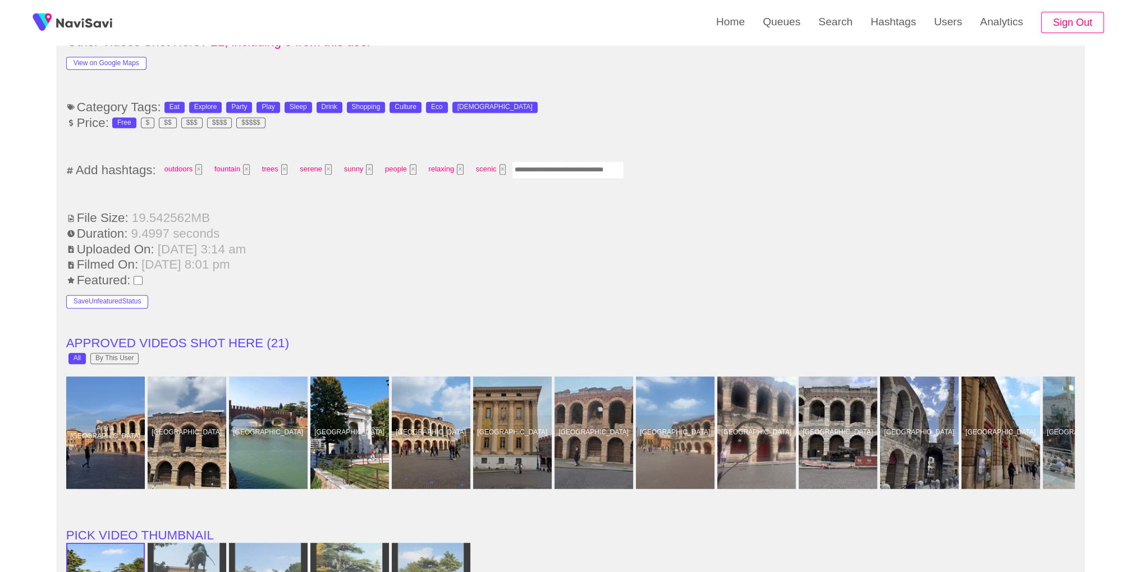
click at [563, 161] on input "Enter tag here and press return" at bounding box center [568, 169] width 112 height 17
type input "*********"
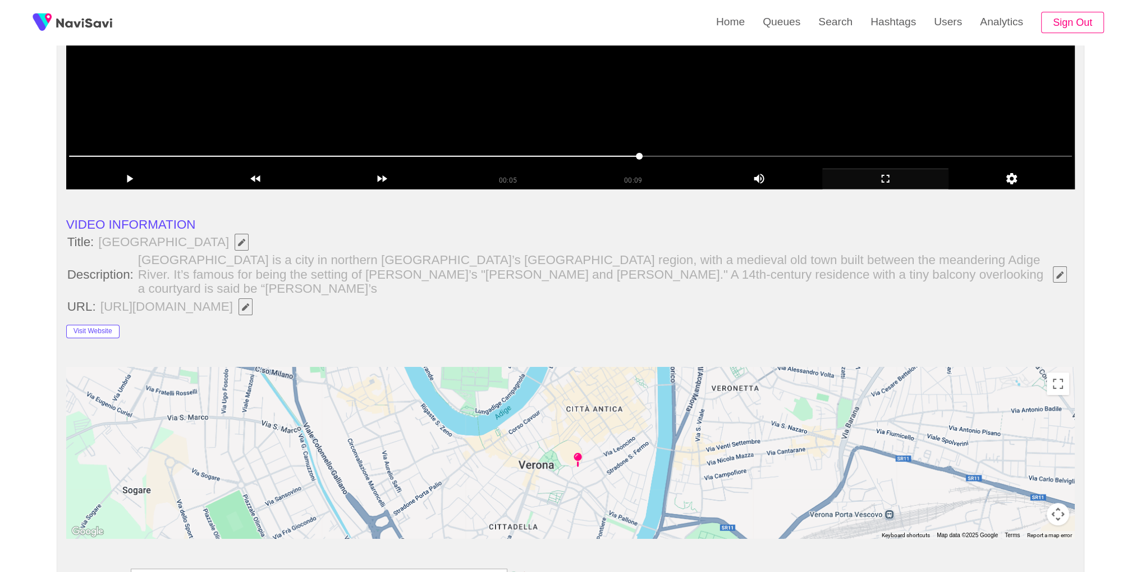
scroll to position [168, 0]
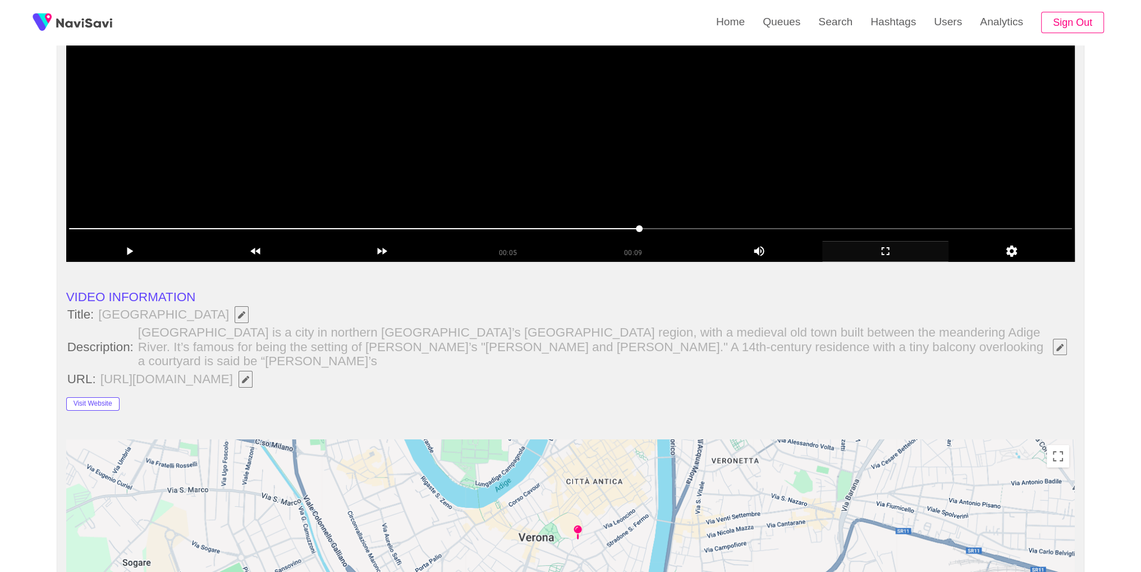
click at [669, 121] on video at bounding box center [570, 121] width 1009 height 281
click at [688, 125] on video at bounding box center [570, 121] width 1009 height 281
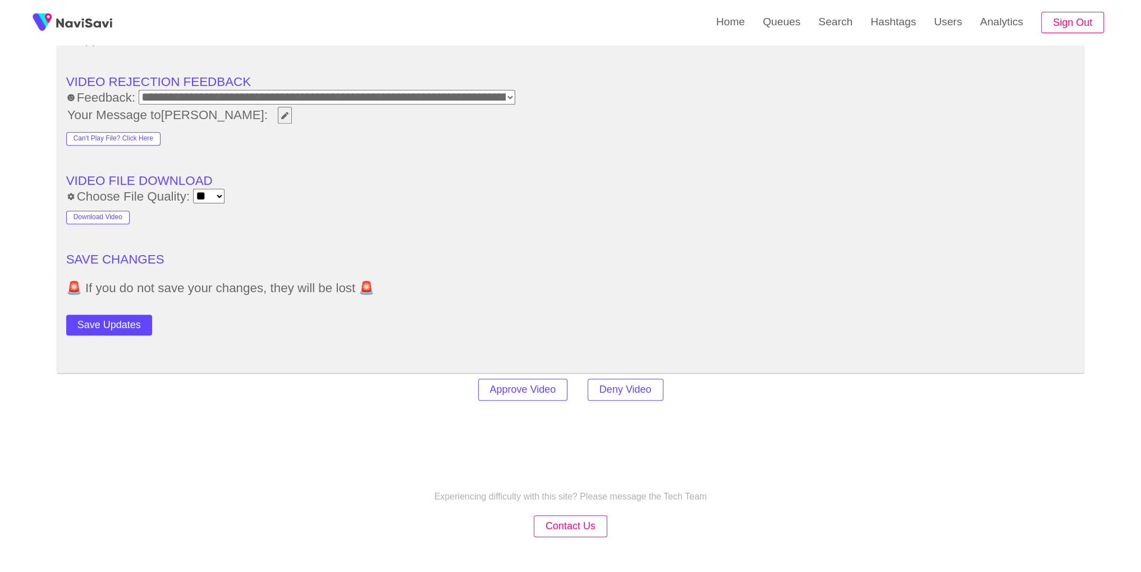
scroll to position [1607, 0]
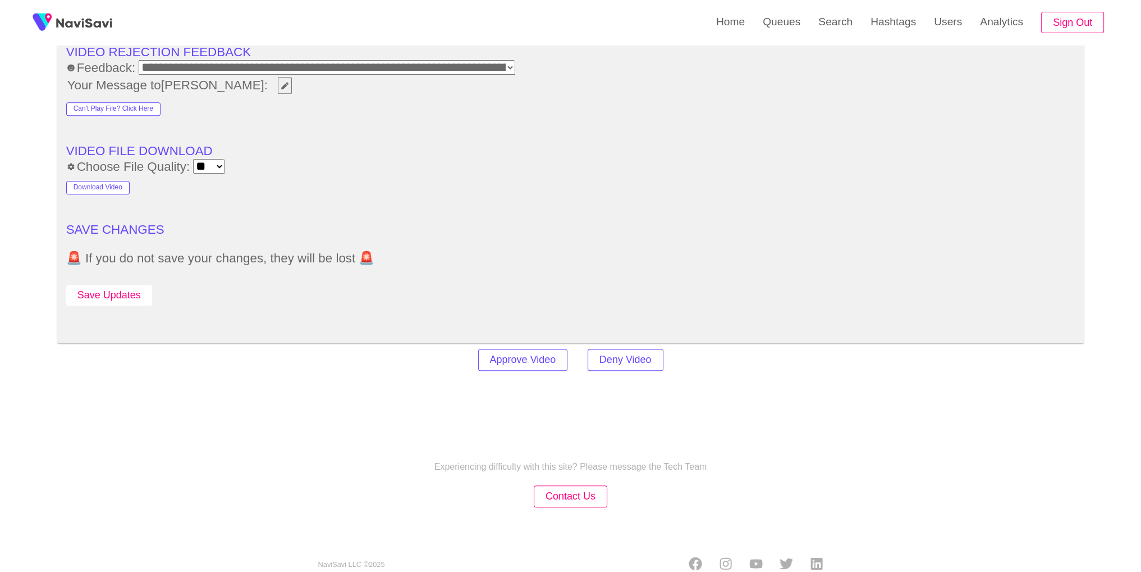
click at [90, 285] on button "Save Updates" at bounding box center [109, 295] width 86 height 21
click at [847, 33] on link "Search" at bounding box center [836, 22] width 52 height 44
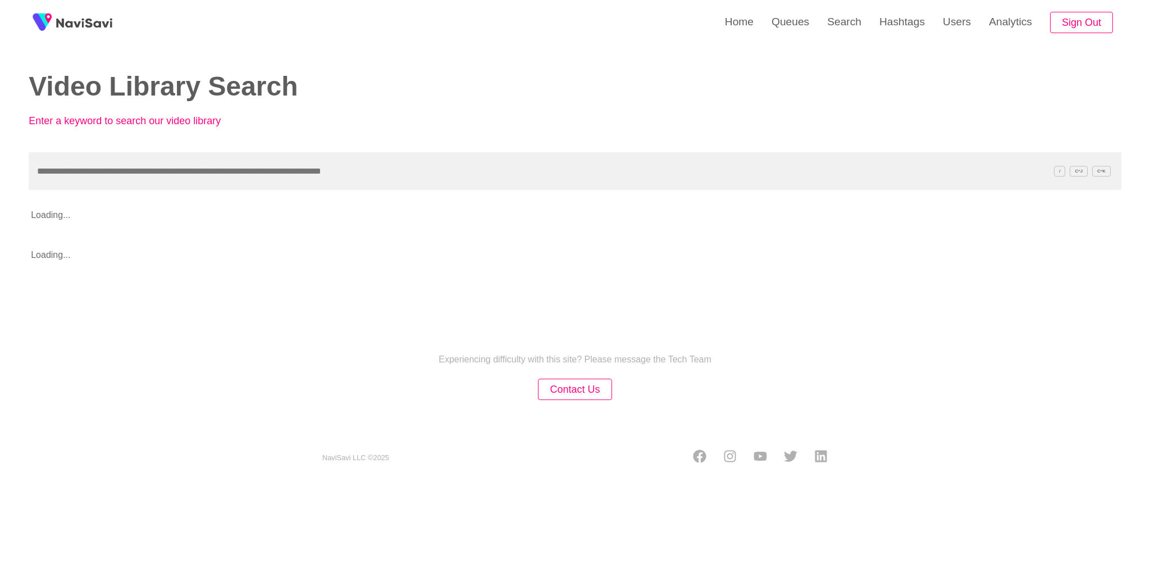
click at [537, 163] on input "text" at bounding box center [575, 171] width 1093 height 38
type input "**********"
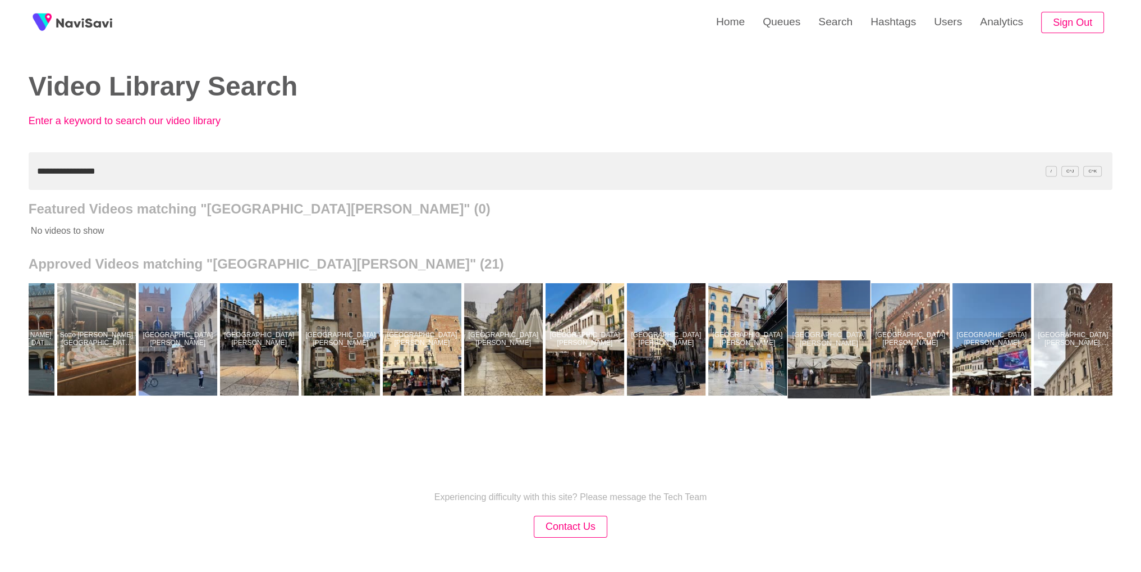
scroll to position [0, 625]
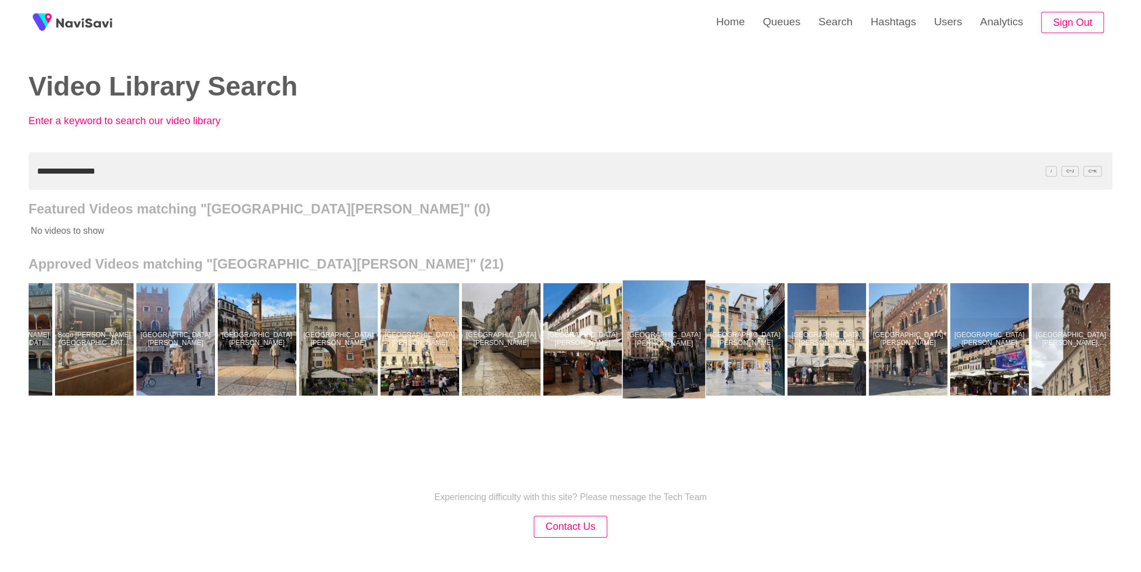
click at [662, 337] on div at bounding box center [664, 339] width 83 height 118
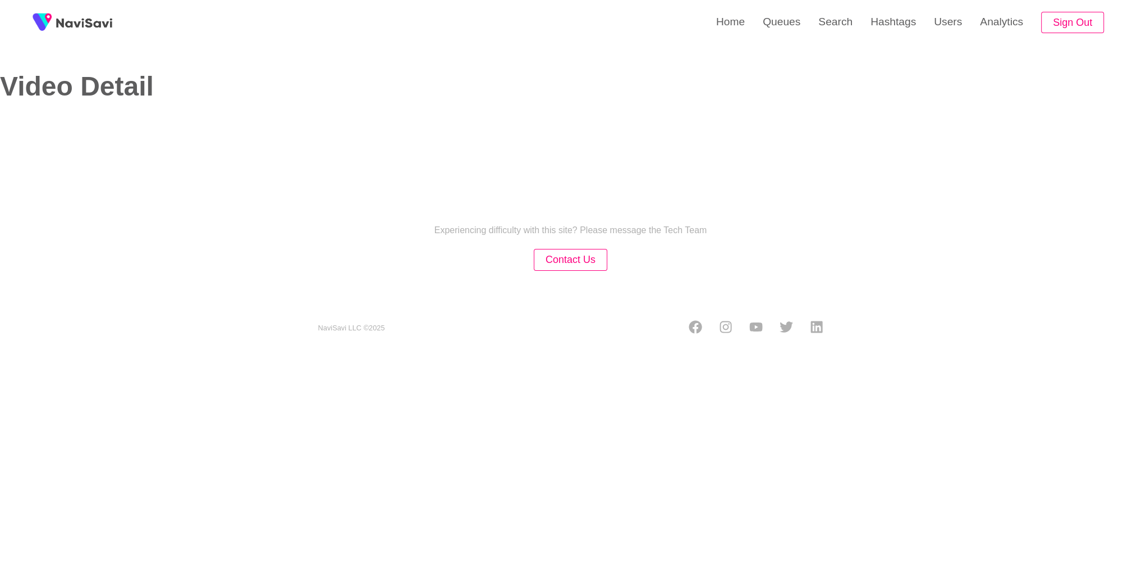
select select "**********"
select select "**"
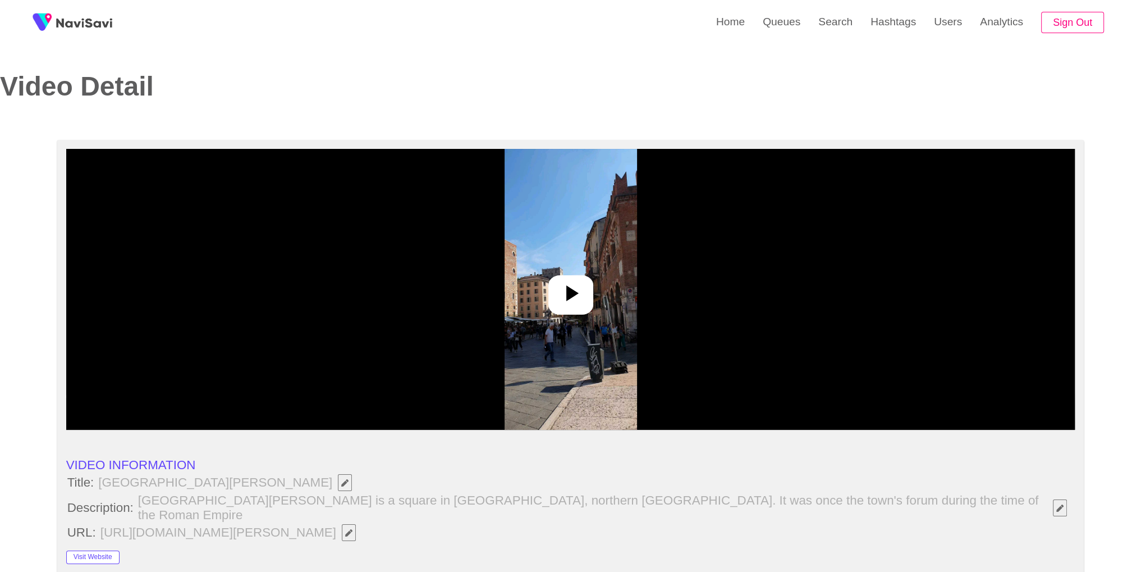
click at [559, 313] on div at bounding box center [571, 294] width 45 height 39
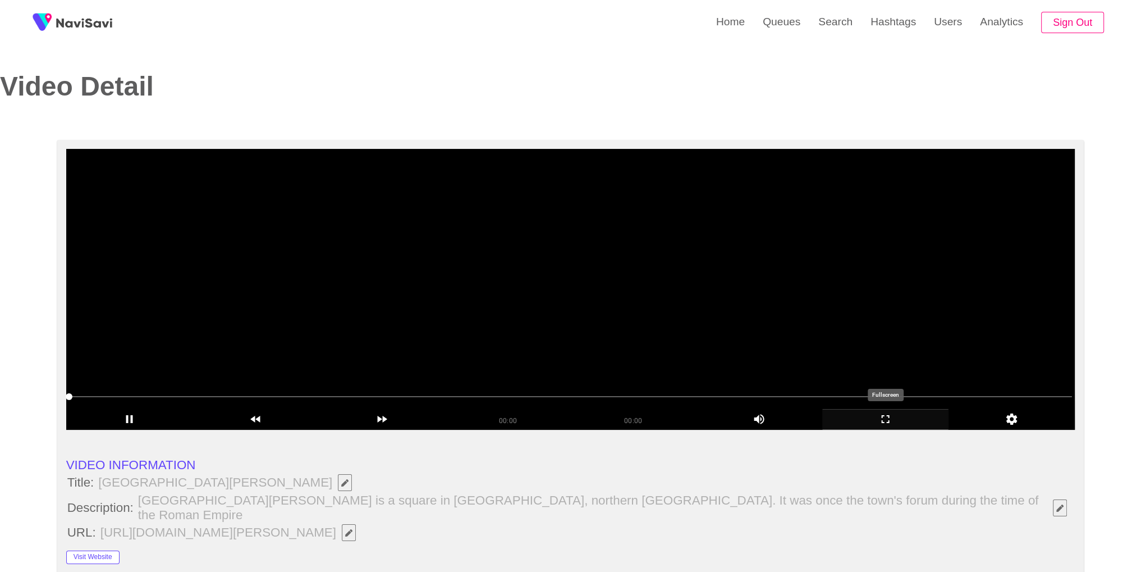
click at [879, 418] on icon "add" at bounding box center [885, 418] width 125 height 13
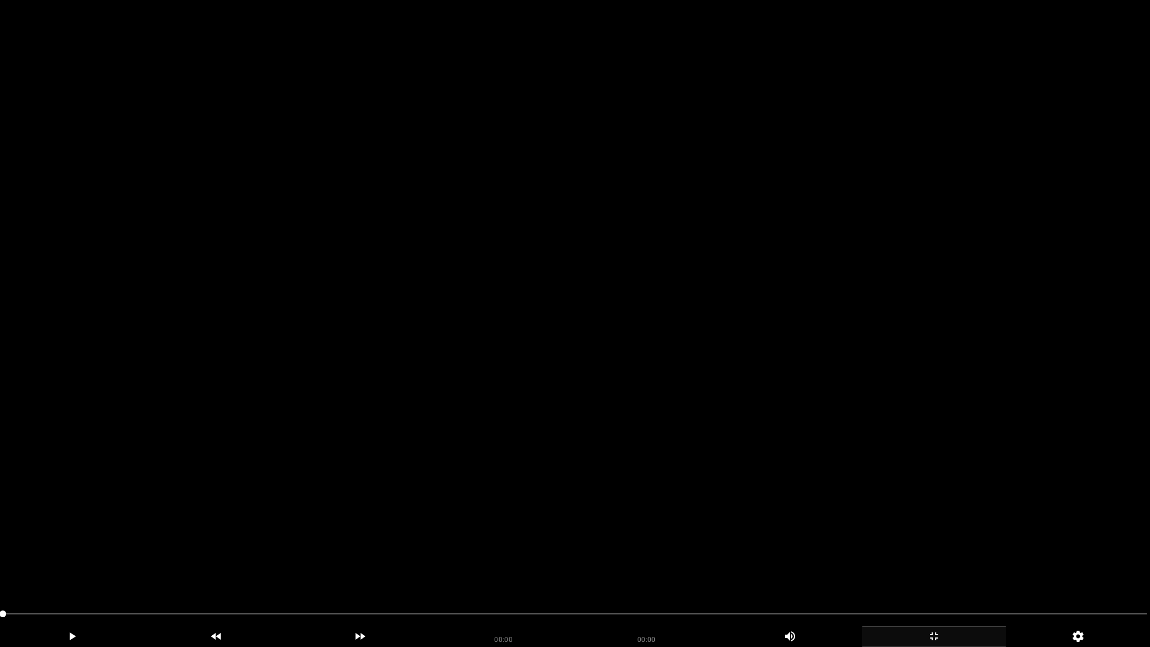
click at [1013, 285] on video at bounding box center [575, 323] width 1150 height 647
click at [952, 571] on div "add" at bounding box center [934, 636] width 144 height 21
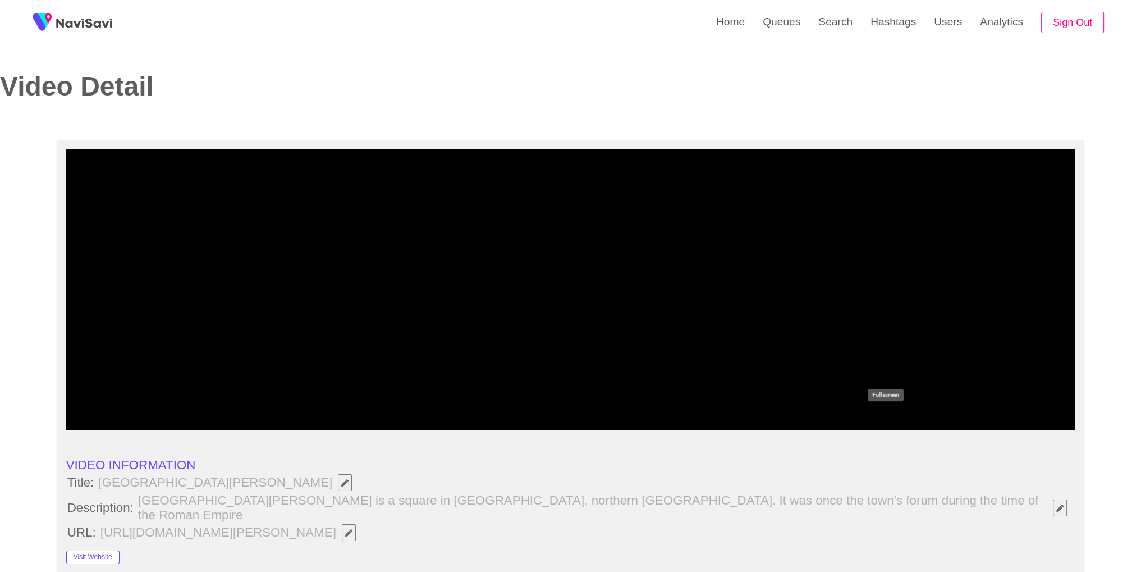
click at [883, 427] on div "add" at bounding box center [885, 419] width 126 height 21
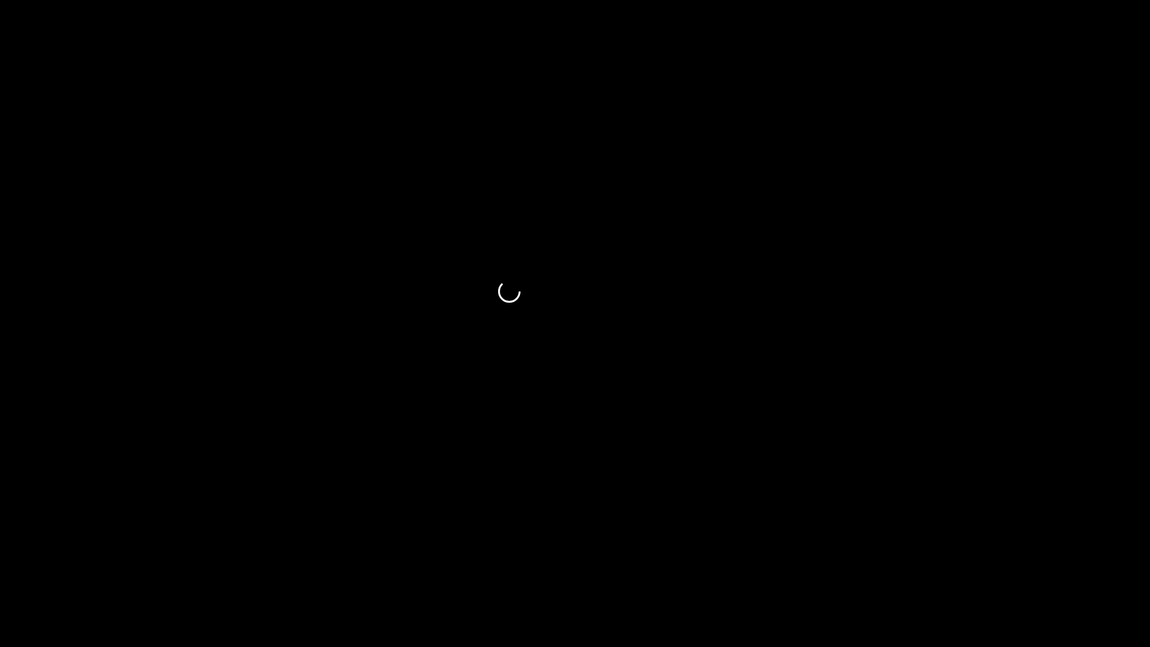
drag, startPoint x: 114, startPoint y: 618, endPoint x: 0, endPoint y: 619, distance: 114.0
click at [11, 571] on span at bounding box center [14, 613] width 7 height 7
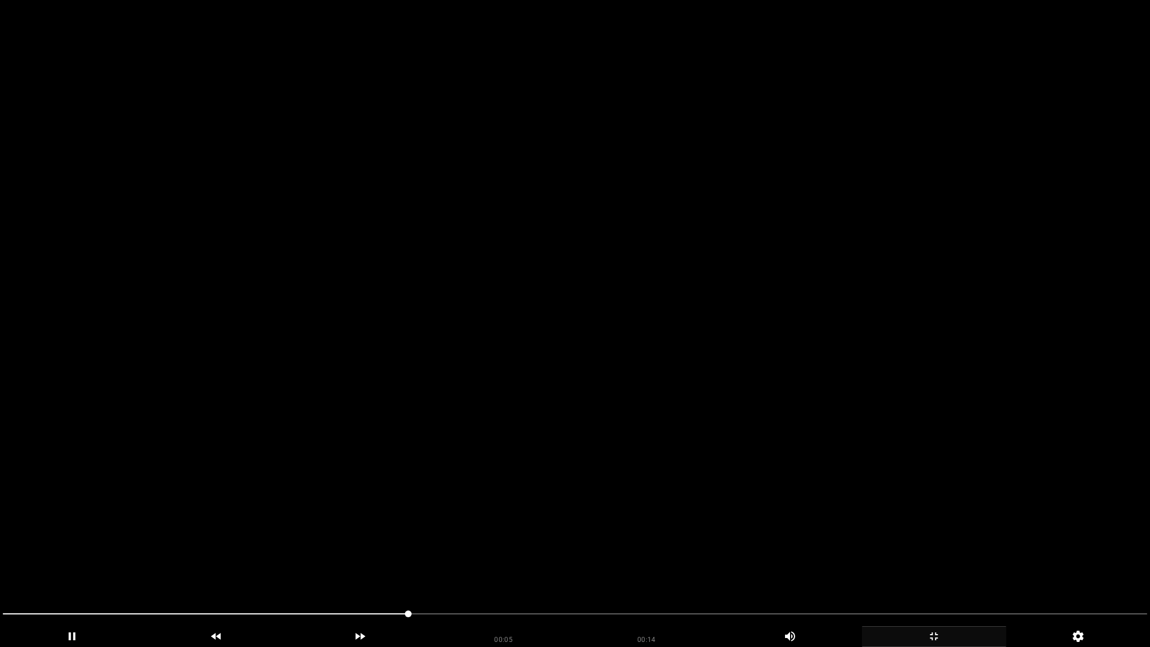
click at [930, 571] on icon "add" at bounding box center [933, 635] width 143 height 13
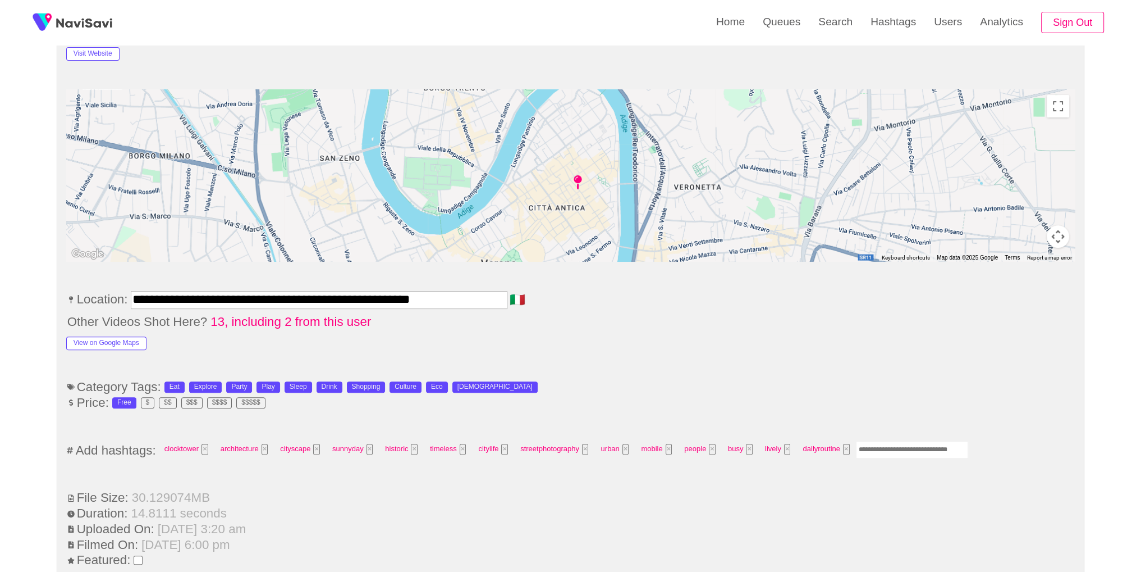
scroll to position [639, 0]
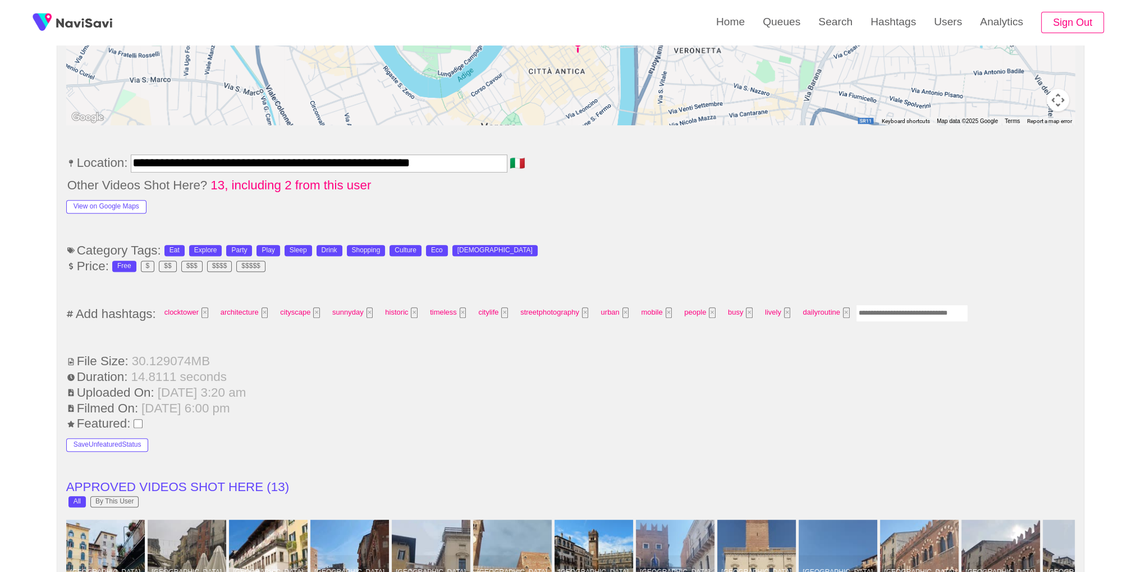
click at [883, 289] on ul "**********" at bounding box center [570, 531] width 1009 height 1483
click at [891, 304] on input "Enter tag here and press return" at bounding box center [912, 312] width 112 height 17
type input "*********"
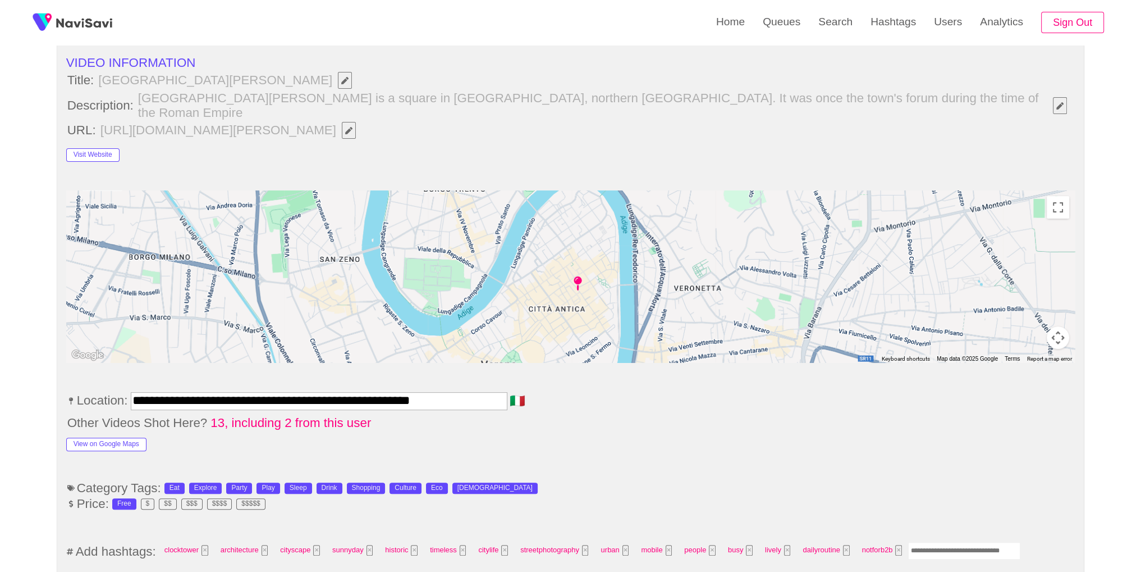
scroll to position [0, 0]
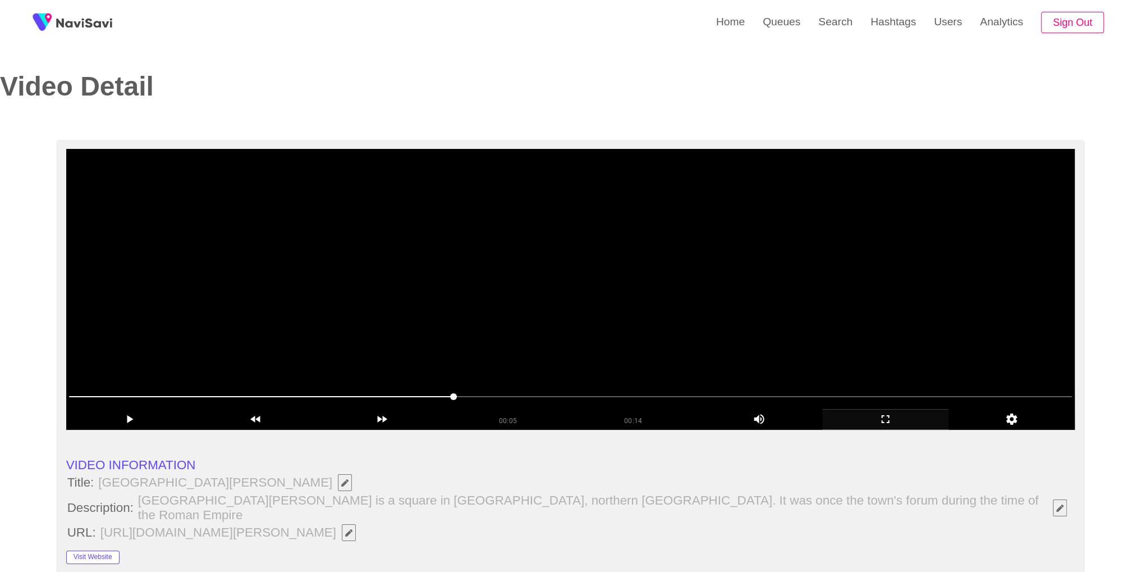
click at [700, 232] on video at bounding box center [570, 289] width 1009 height 281
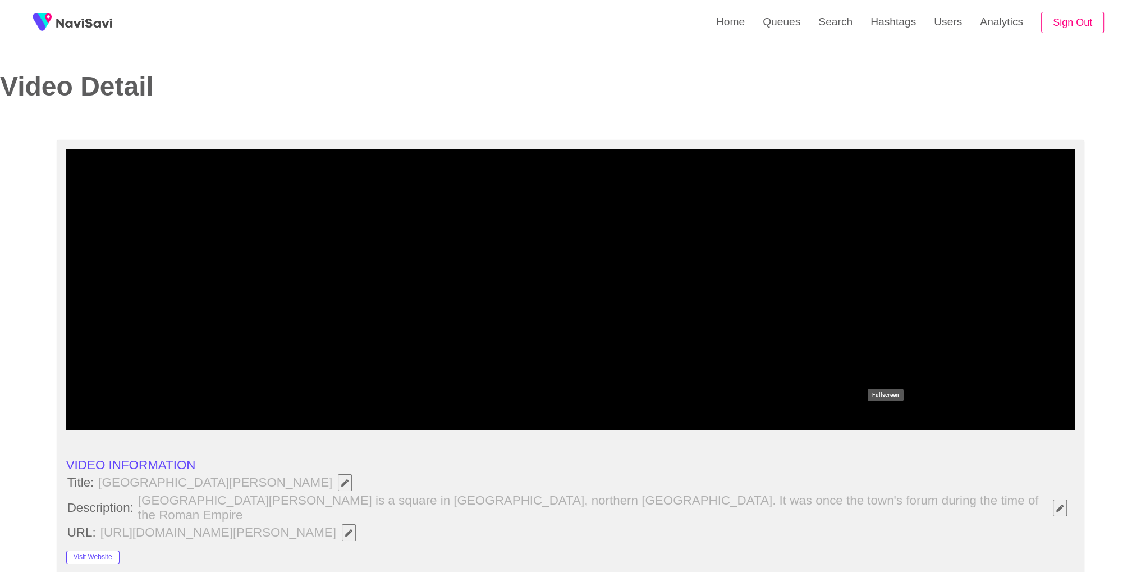
click at [894, 421] on icon "add" at bounding box center [885, 418] width 125 height 13
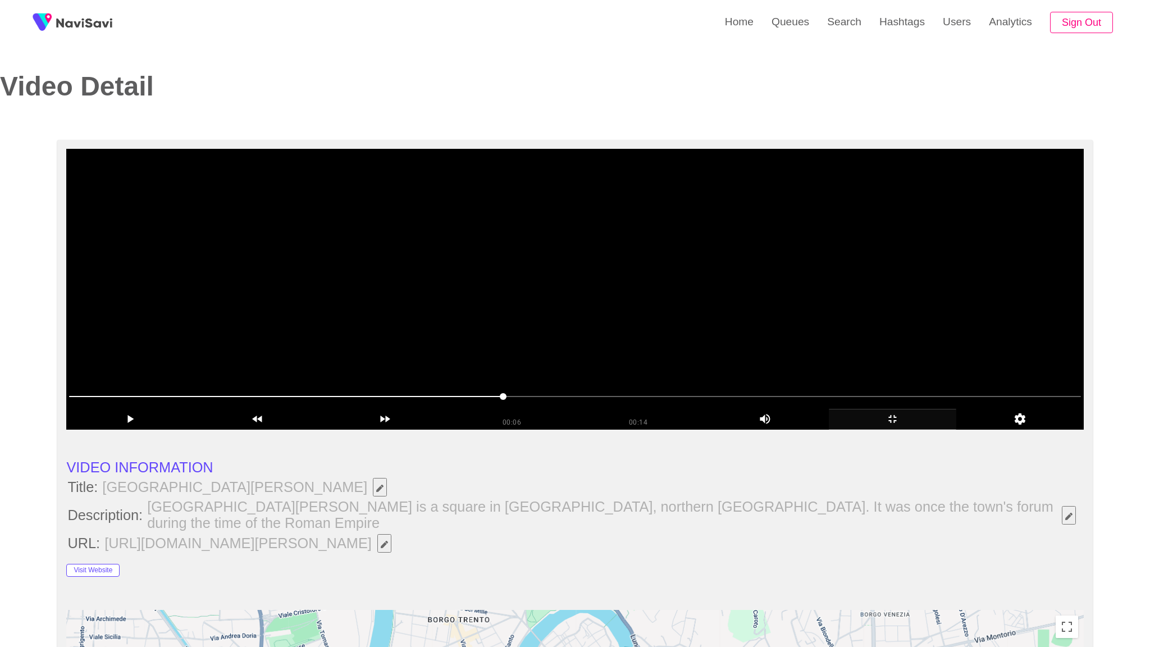
click at [854, 344] on video at bounding box center [574, 289] width 1017 height 281
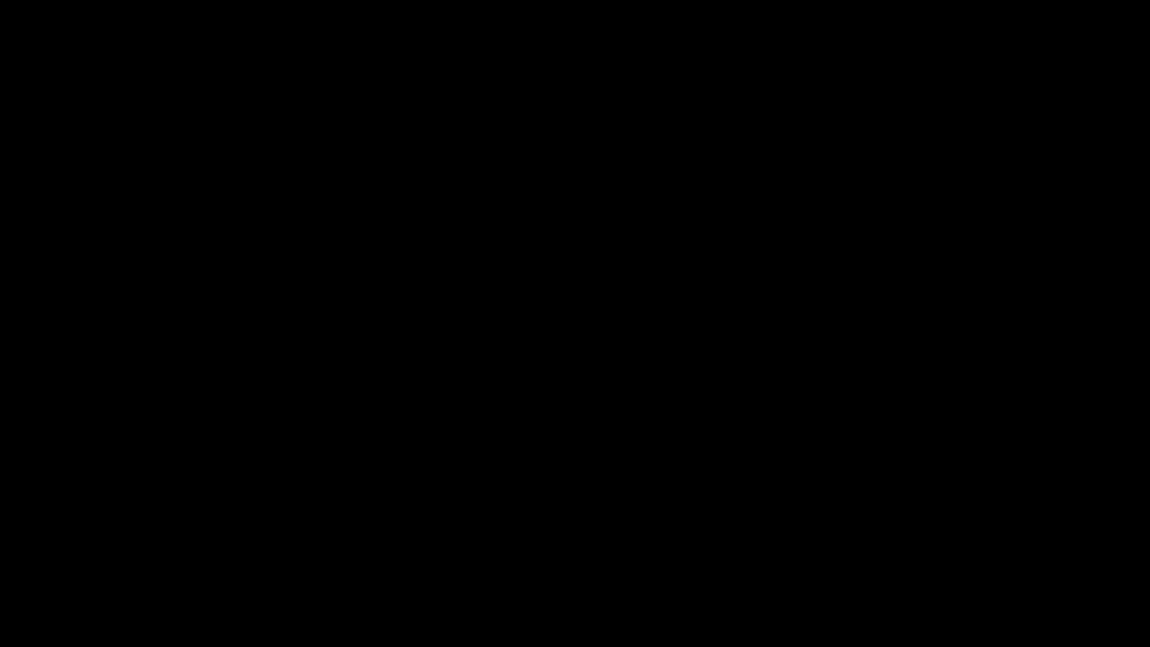
click at [0, 571] on div at bounding box center [574, 615] width 1153 height 30
drag, startPoint x: 12, startPoint y: 615, endPoint x: 1, endPoint y: 615, distance: 11.8
click at [1, 571] on div at bounding box center [574, 615] width 1153 height 30
click at [930, 571] on icon "add" at bounding box center [933, 635] width 143 height 13
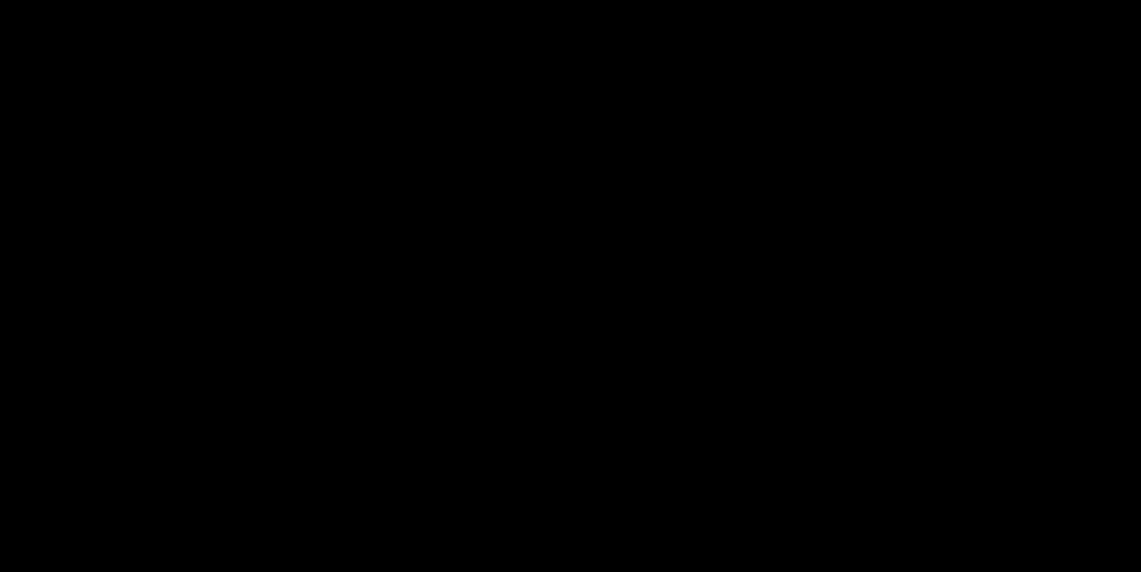
scroll to position [71, 0]
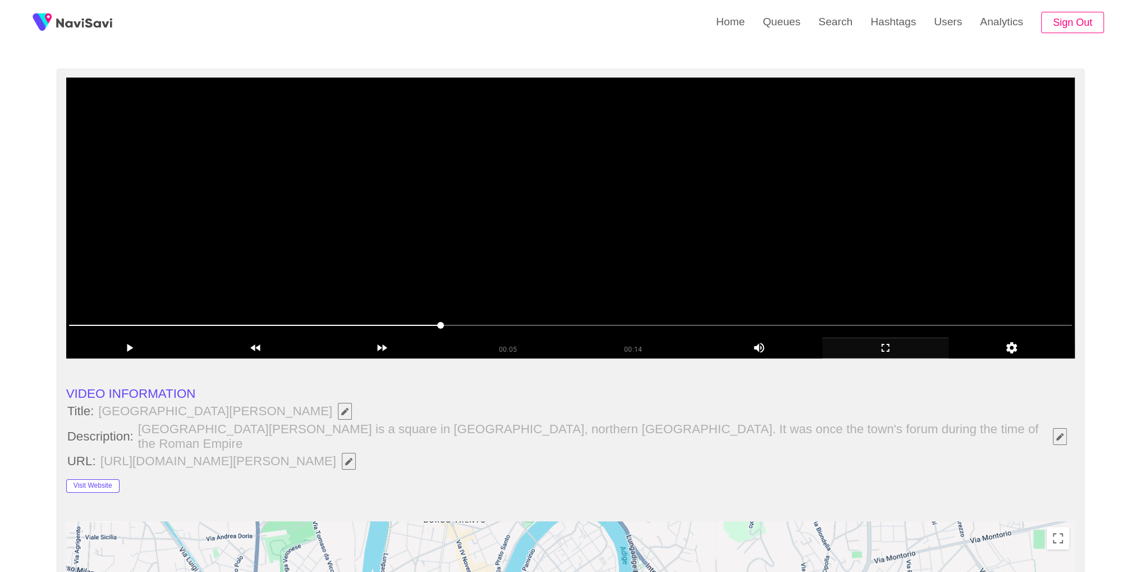
click at [842, 262] on video at bounding box center [570, 217] width 1009 height 281
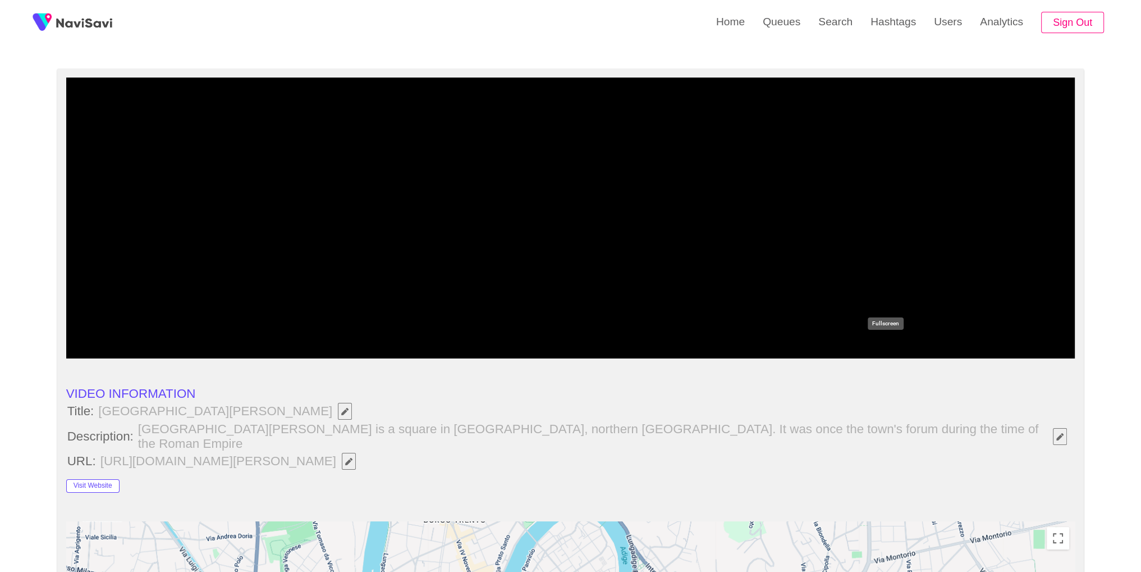
click at [893, 351] on icon "add" at bounding box center [885, 347] width 125 height 13
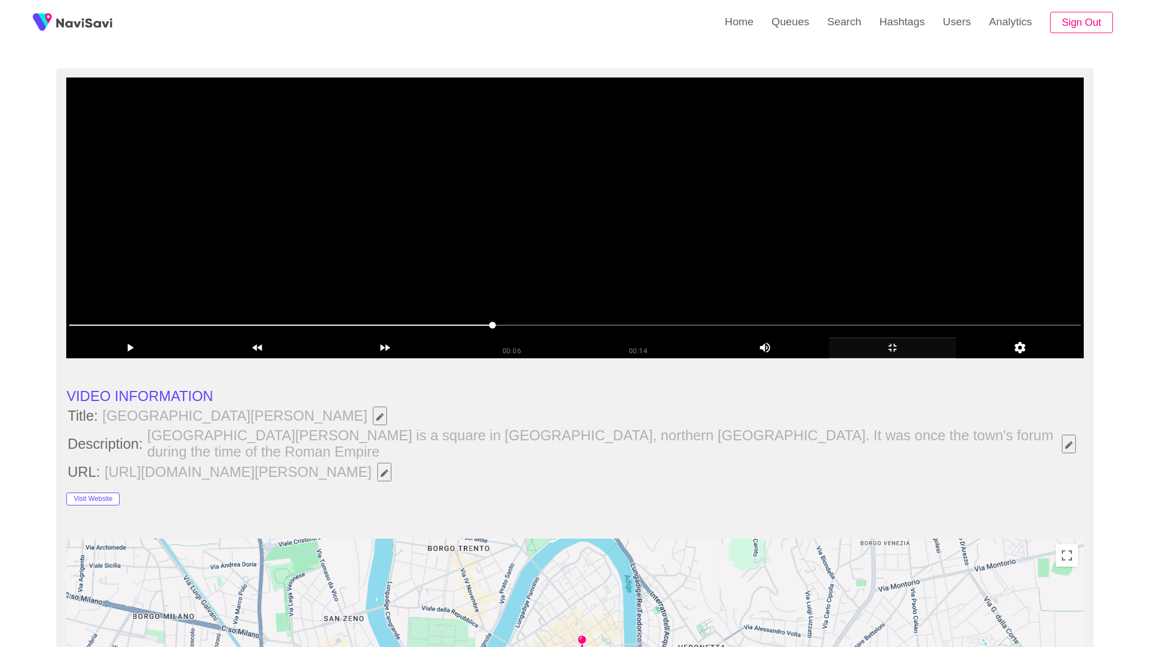
click at [893, 358] on video at bounding box center [574, 217] width 1017 height 281
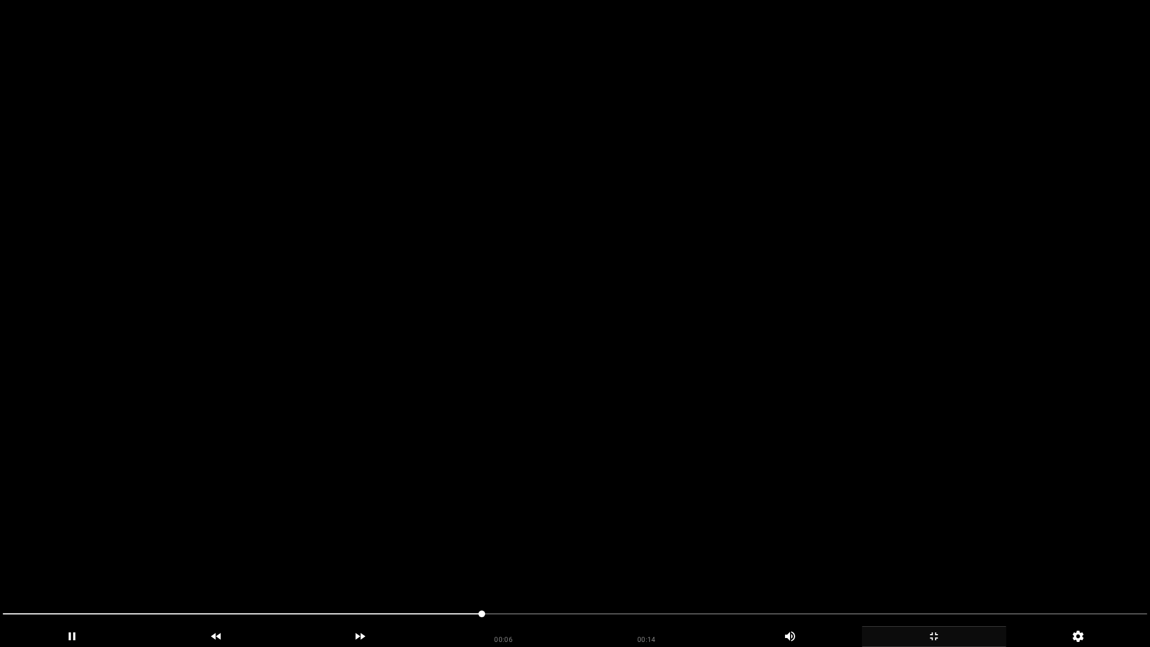
click at [885, 386] on video at bounding box center [575, 323] width 1150 height 647
click at [884, 389] on video at bounding box center [575, 323] width 1150 height 647
drag, startPoint x: 1000, startPoint y: 609, endPoint x: 1089, endPoint y: 611, distance: 88.7
click at [979, 571] on icon "add" at bounding box center [933, 635] width 143 height 13
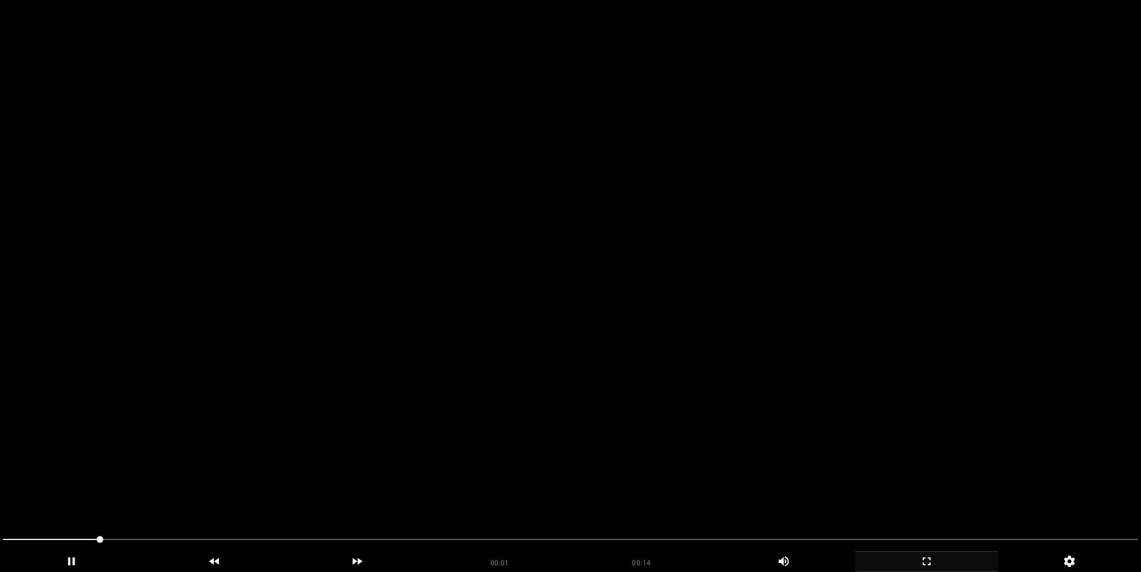
click at [700, 226] on video at bounding box center [570, 286] width 1141 height 572
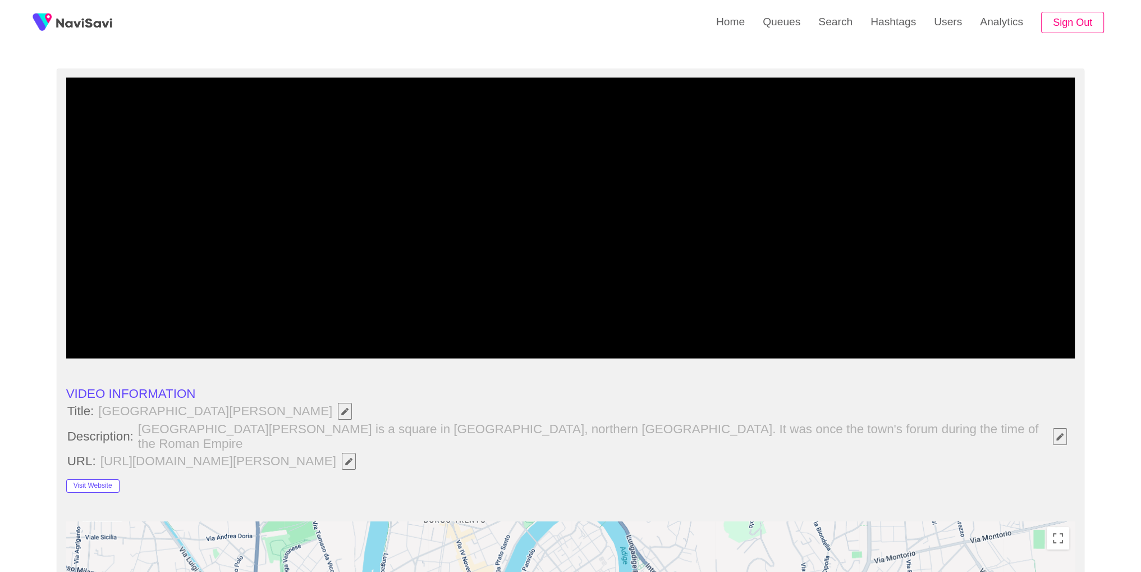
click at [905, 357] on div "add" at bounding box center [885, 347] width 126 height 21
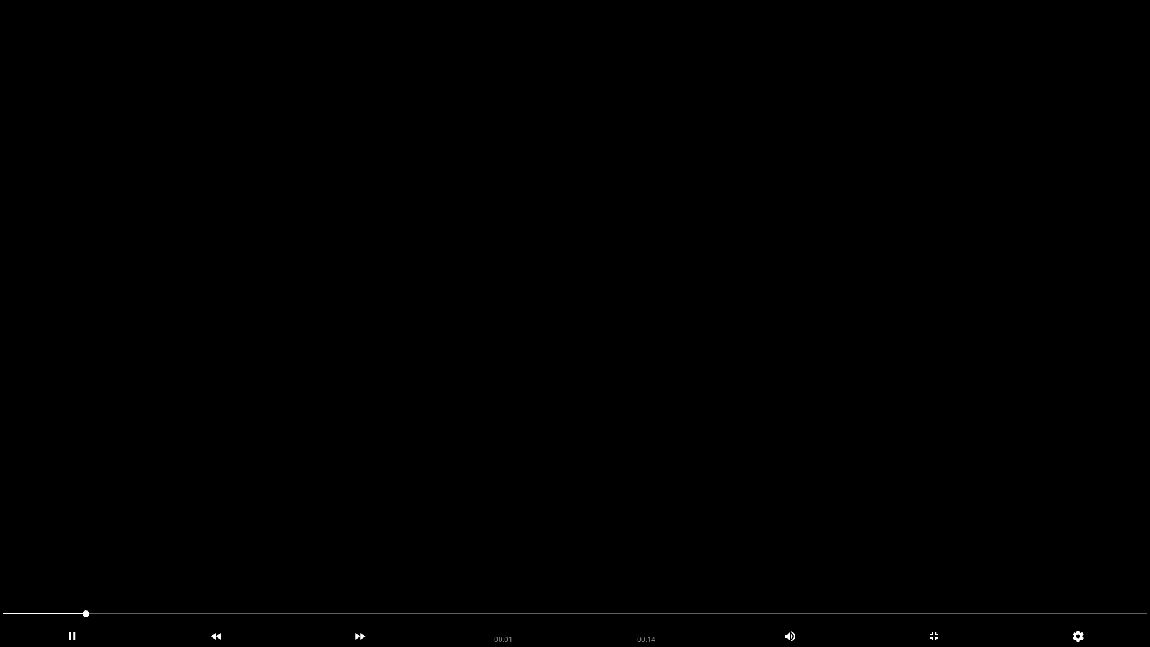
click at [473, 416] on video at bounding box center [575, 323] width 1150 height 647
click at [923, 571] on icon "add" at bounding box center [933, 635] width 143 height 13
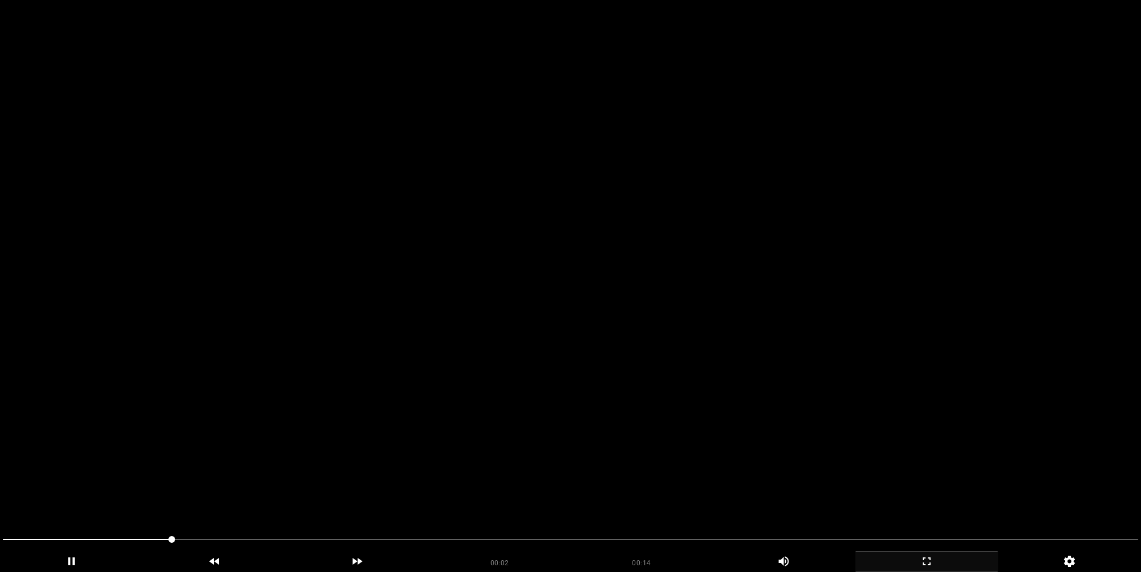
click at [555, 253] on video at bounding box center [570, 286] width 1141 height 572
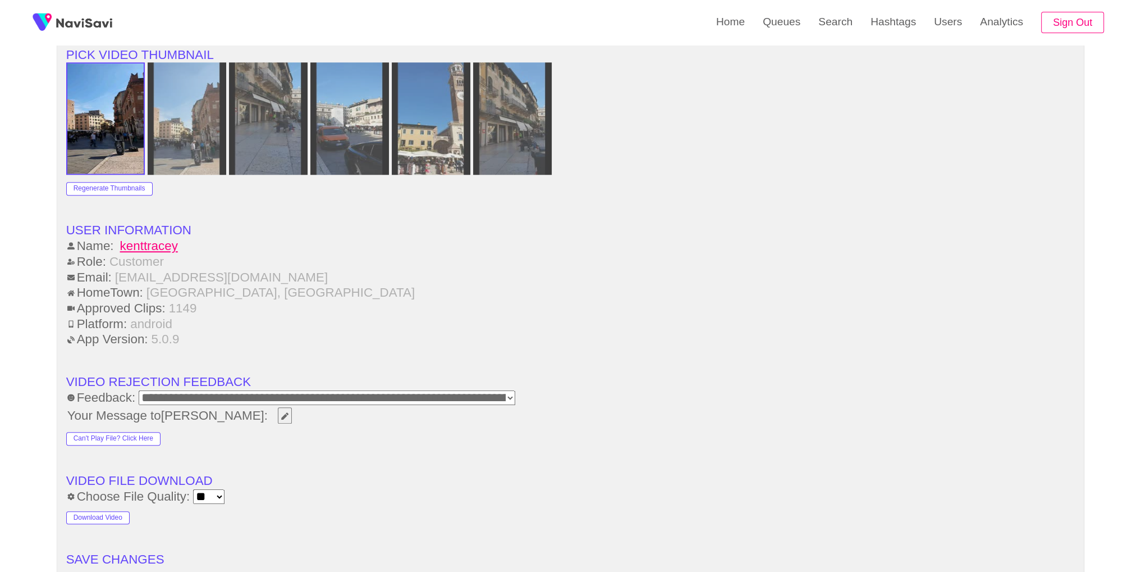
scroll to position [1597, 0]
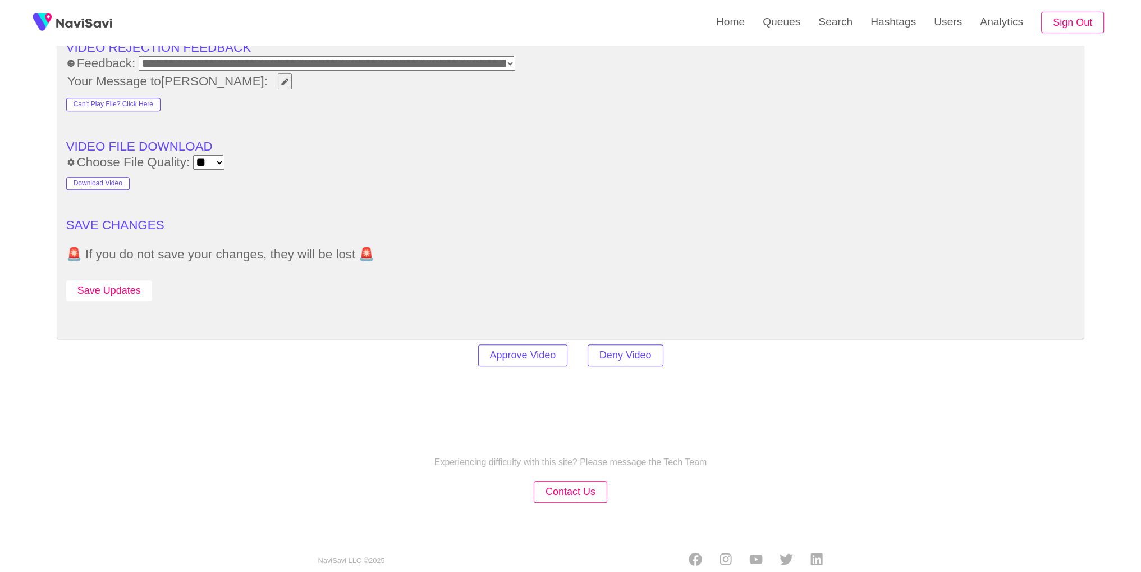
click at [144, 280] on button "Save Updates" at bounding box center [109, 290] width 86 height 21
click at [831, 24] on link "Search" at bounding box center [836, 22] width 52 height 44
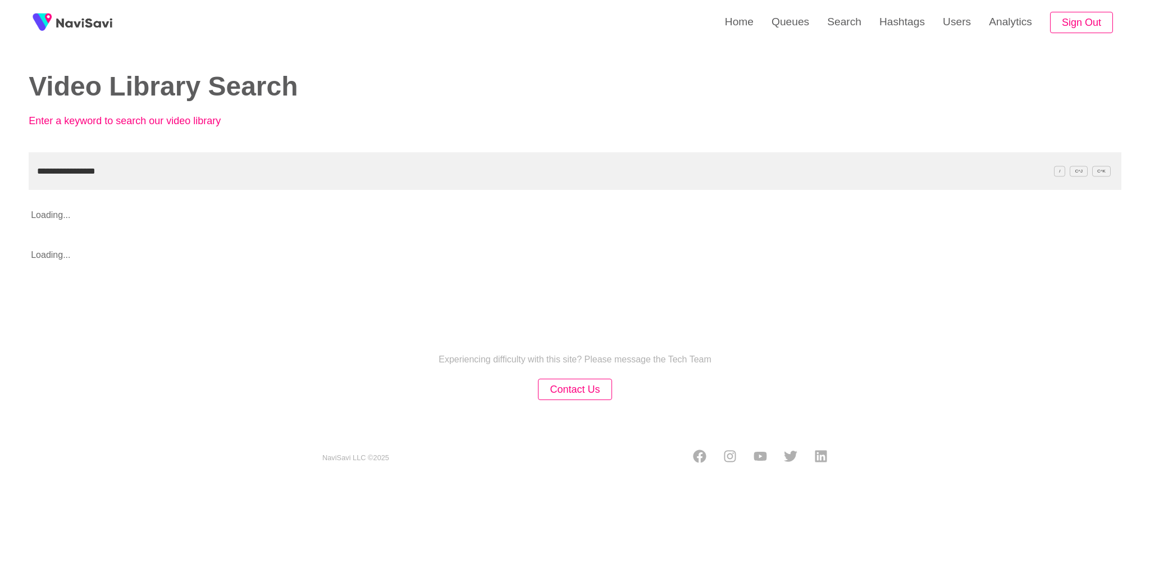
type input "**********"
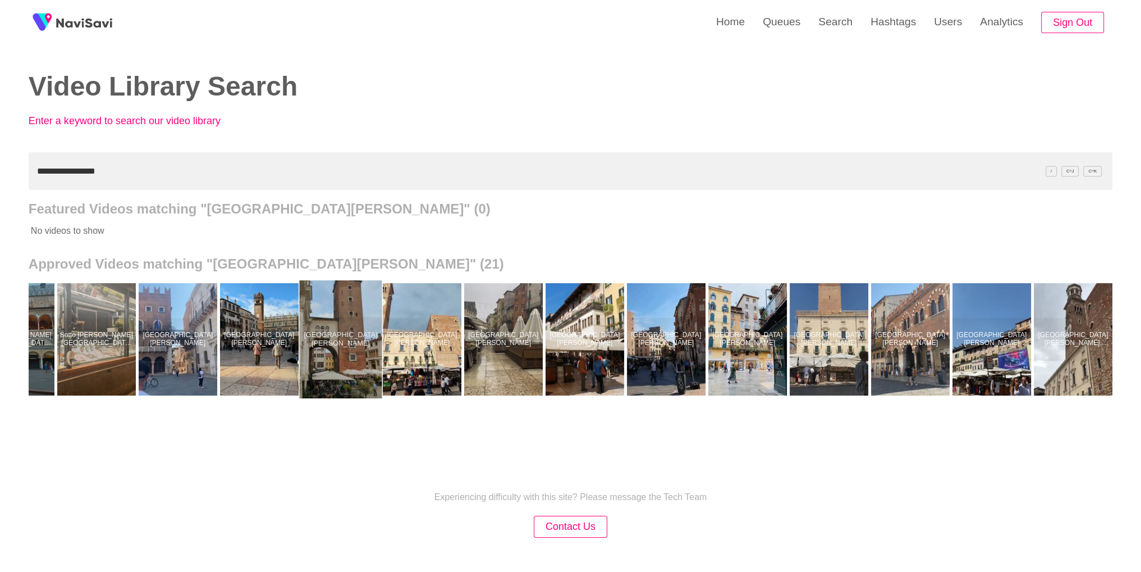
scroll to position [0, 625]
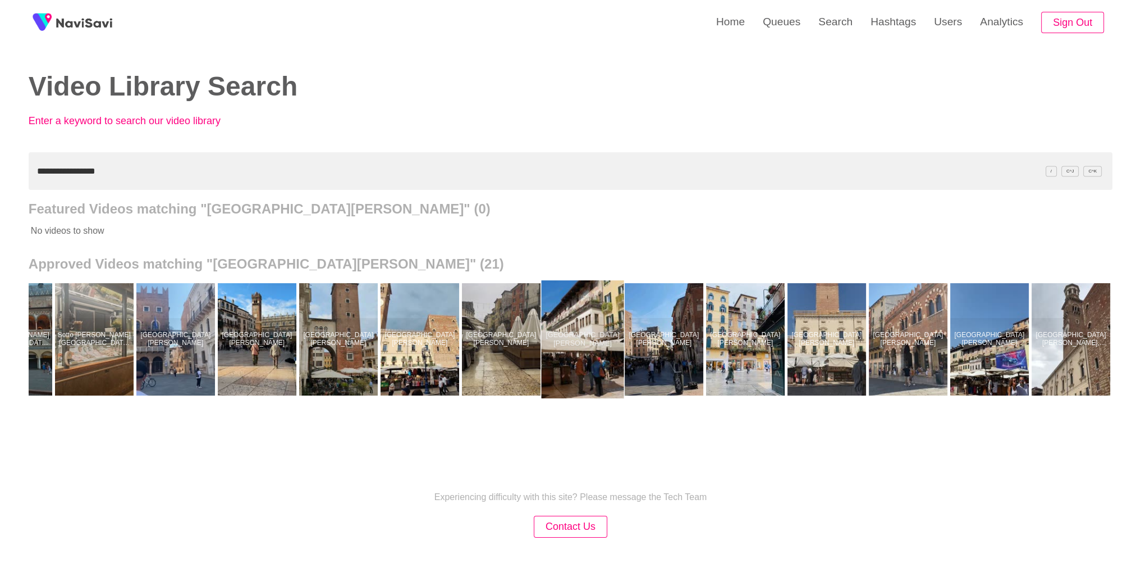
click at [608, 363] on div at bounding box center [582, 339] width 83 height 118
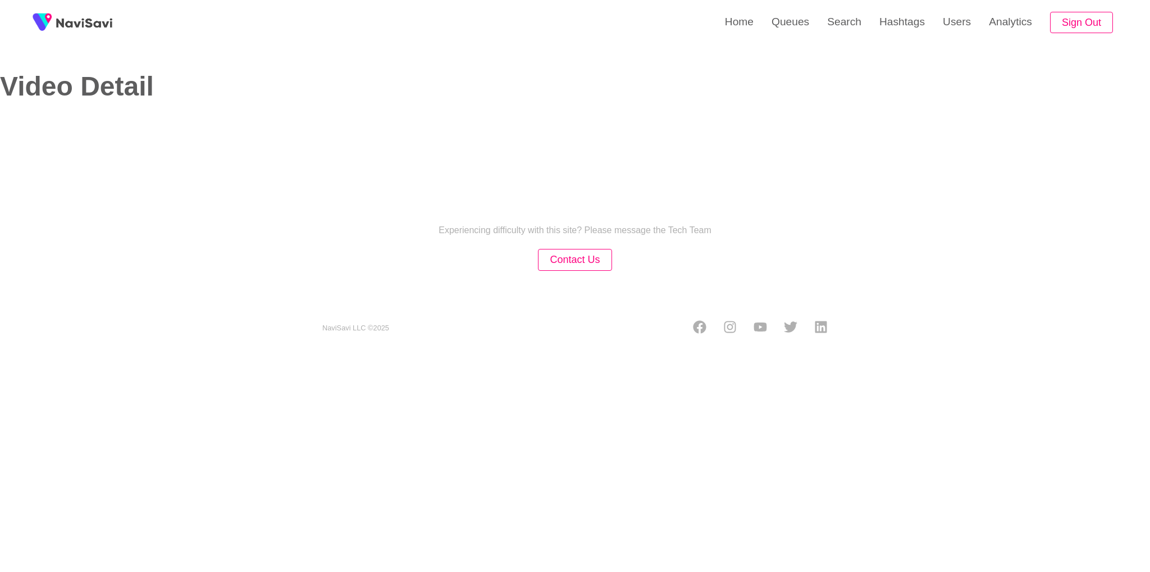
select select "**********"
select select "**"
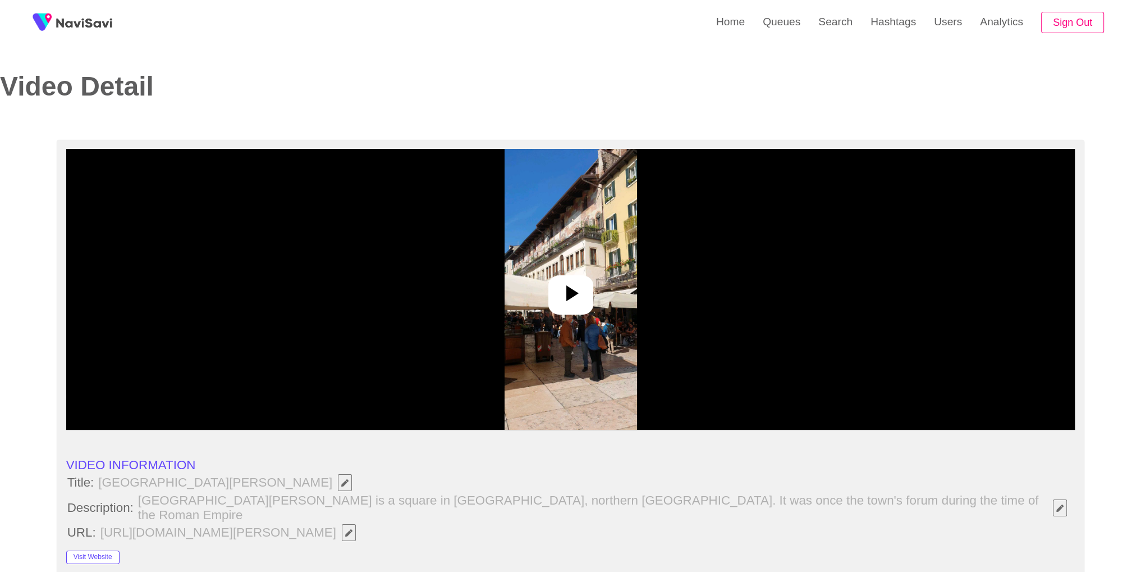
click at [570, 287] on icon at bounding box center [570, 293] width 27 height 27
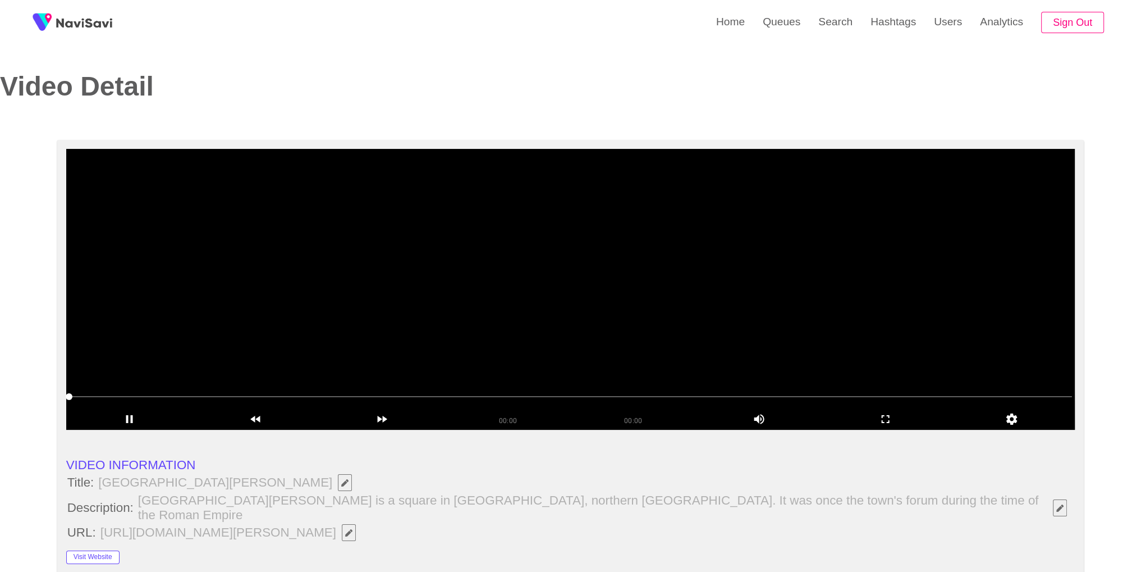
click at [550, 223] on video at bounding box center [570, 289] width 1009 height 281
click at [611, 277] on video at bounding box center [570, 289] width 1009 height 281
click at [898, 423] on icon "add" at bounding box center [885, 418] width 125 height 13
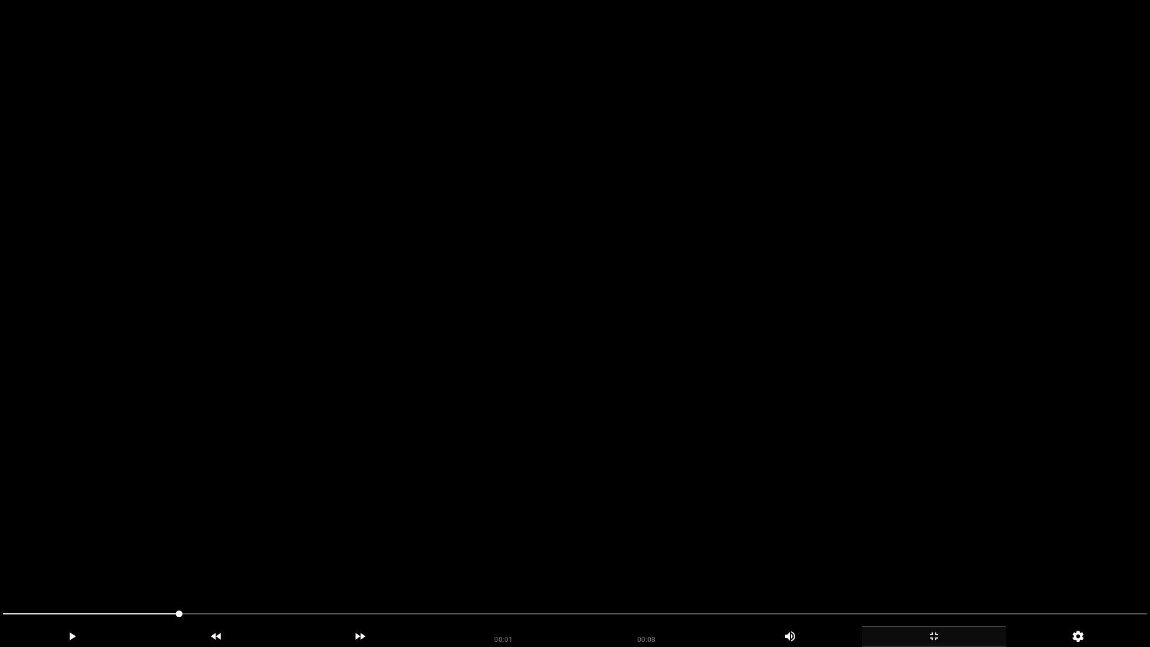
click at [772, 443] on video at bounding box center [575, 323] width 1150 height 647
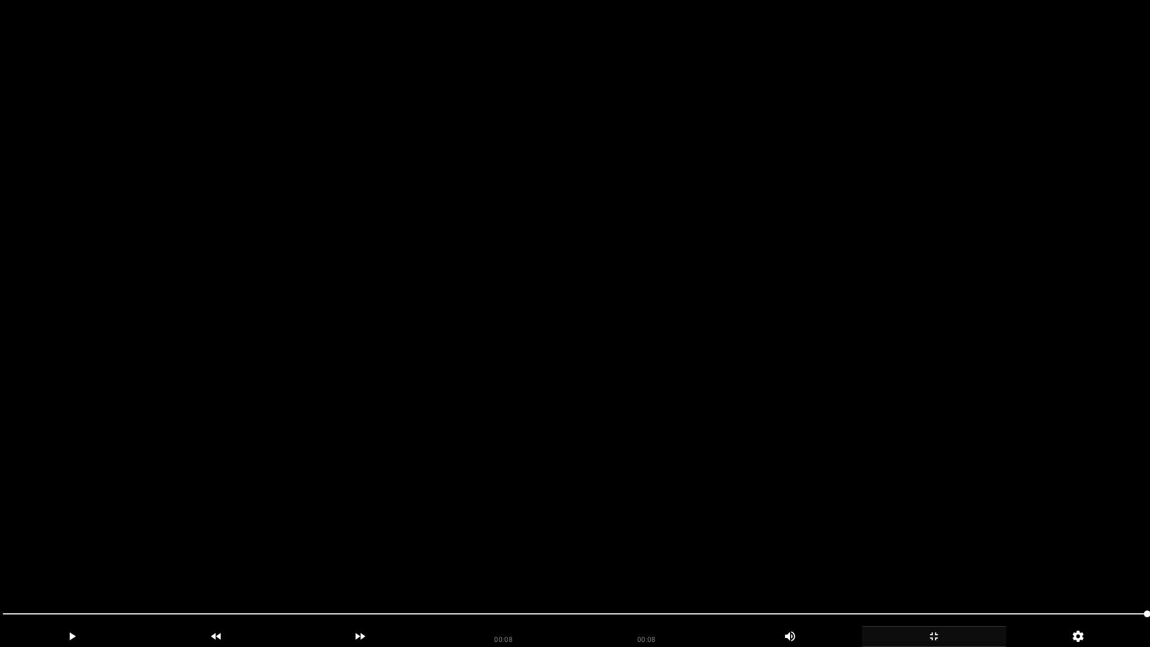
click at [817, 394] on video at bounding box center [575, 323] width 1150 height 647
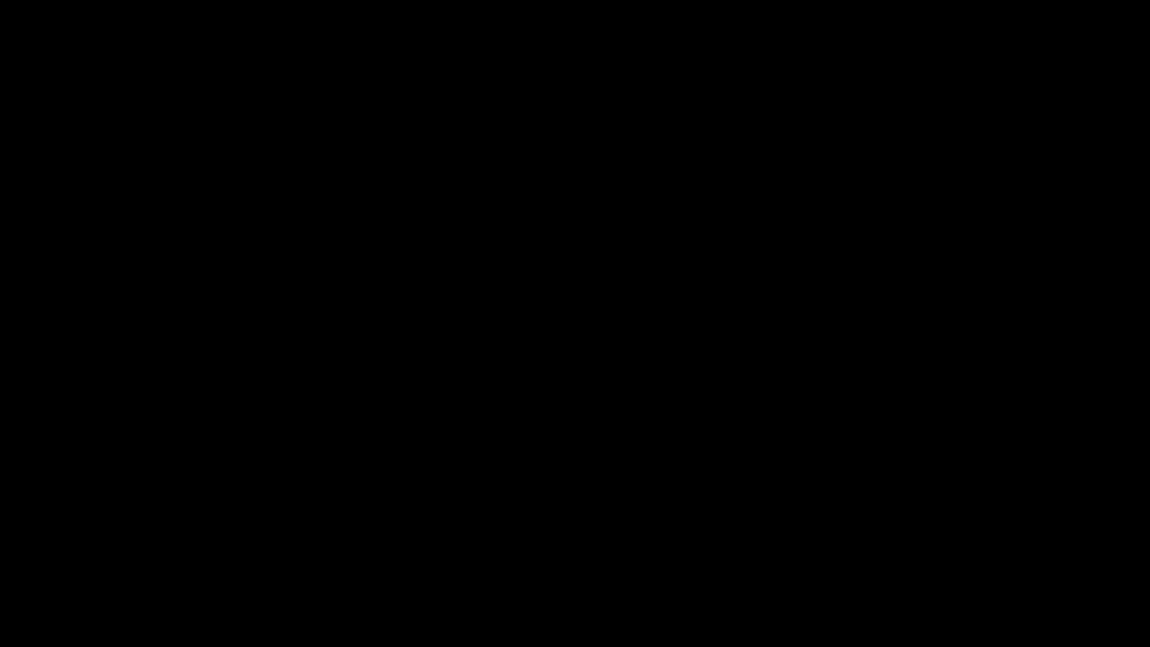
click at [950, 571] on icon "add" at bounding box center [933, 635] width 143 height 13
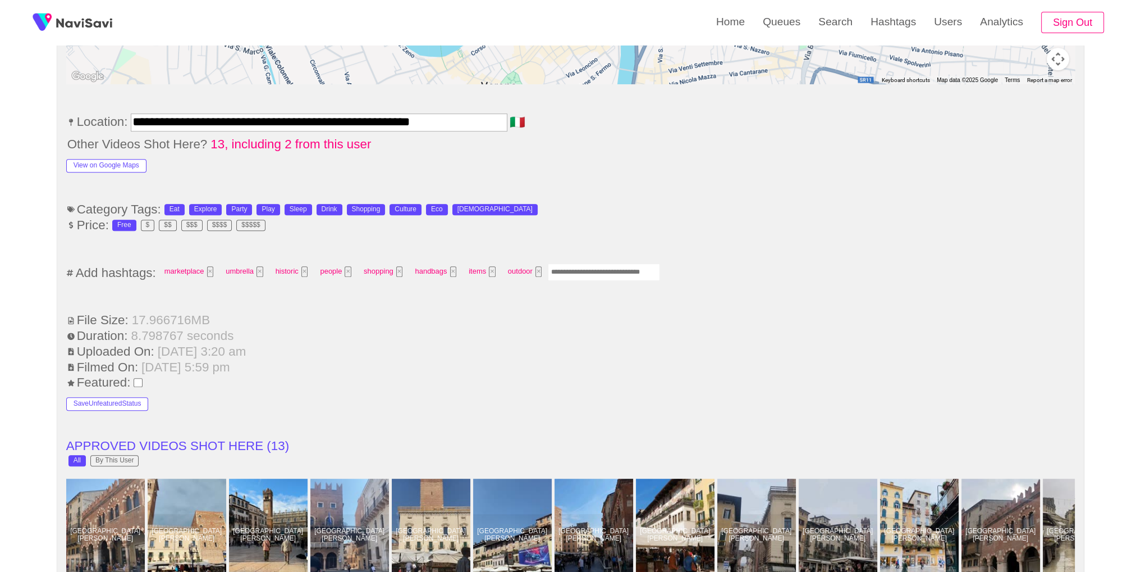
scroll to position [682, 0]
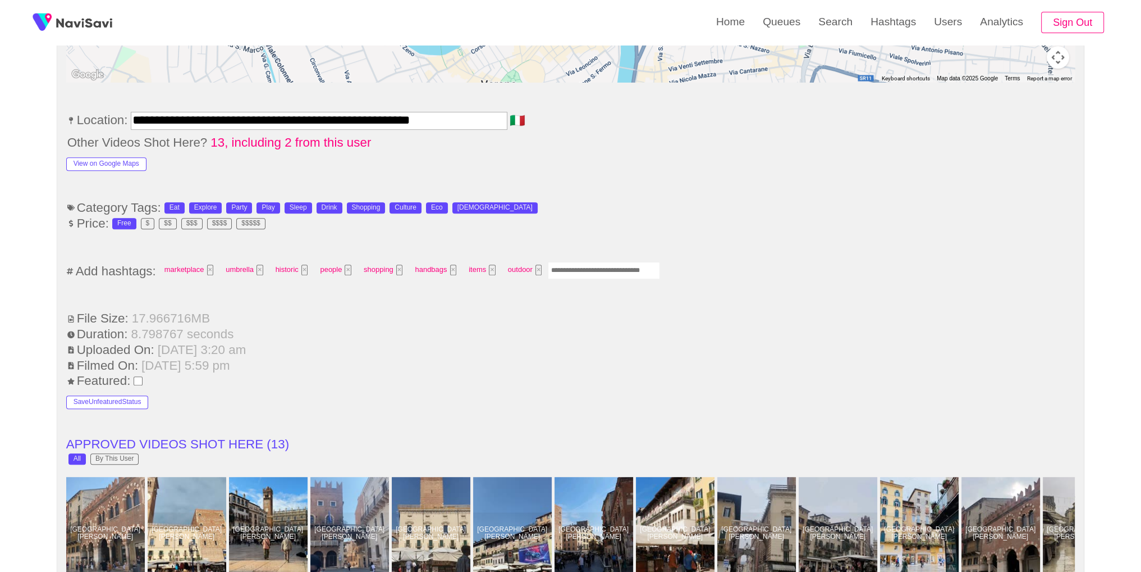
click at [579, 262] on input "Enter tag here and press return" at bounding box center [604, 270] width 112 height 17
type input "*********"
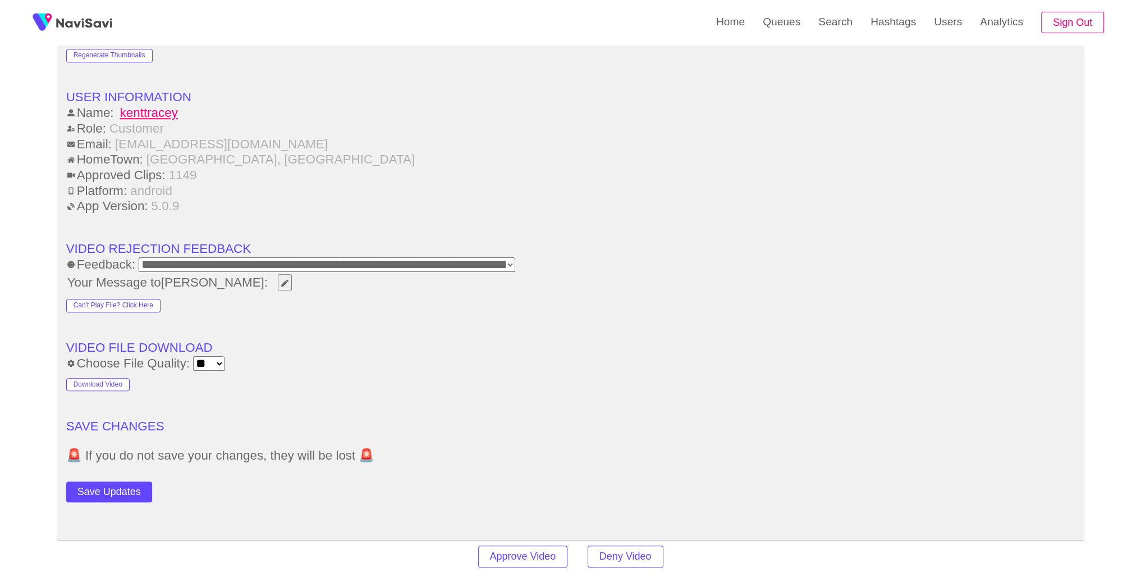
scroll to position [1417, 0]
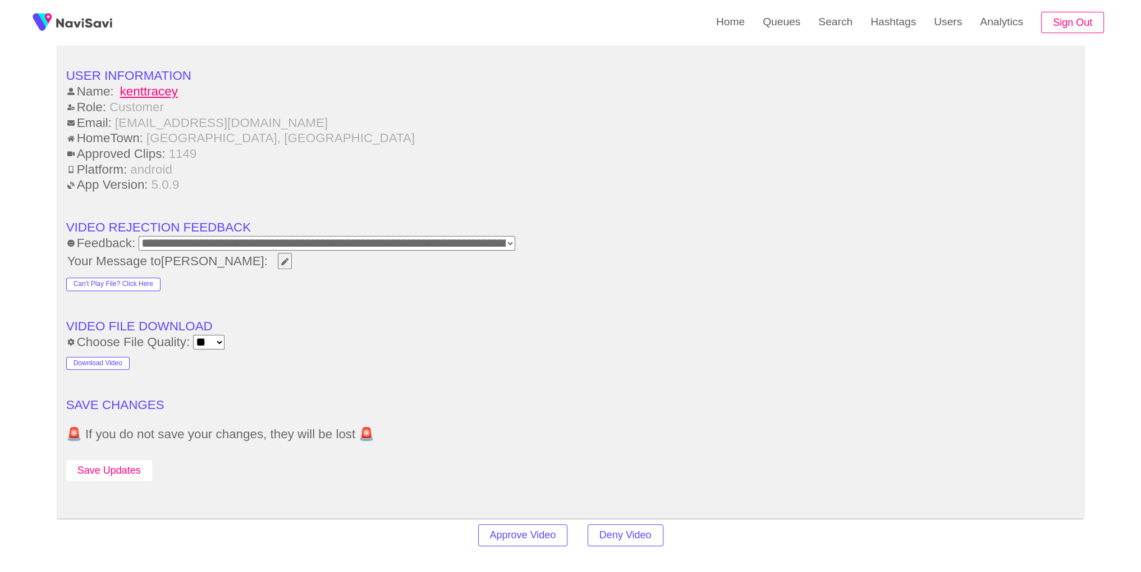
click at [115, 460] on button "Save Updates" at bounding box center [109, 470] width 86 height 21
click at [849, 28] on link "Search" at bounding box center [836, 22] width 52 height 44
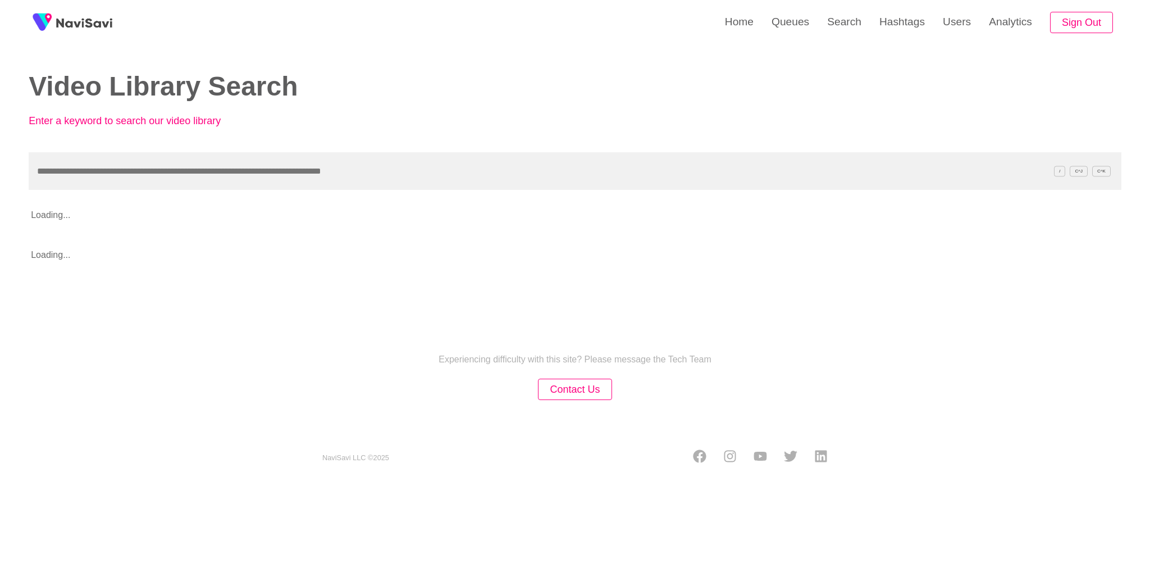
click at [524, 181] on input "text" at bounding box center [575, 171] width 1093 height 38
type input "**********"
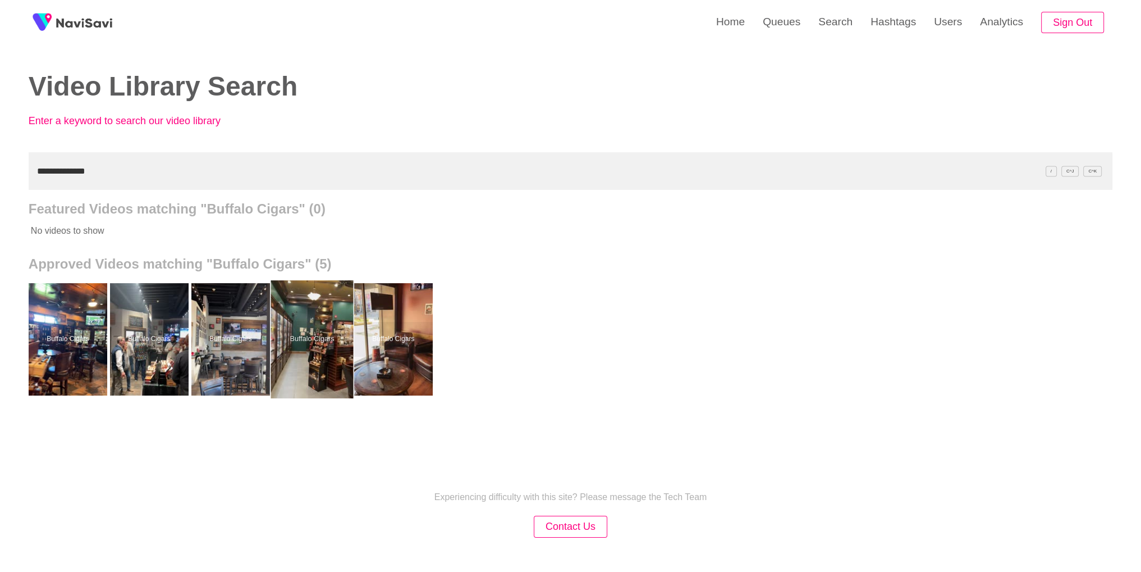
click at [316, 361] on div at bounding box center [312, 339] width 83 height 118
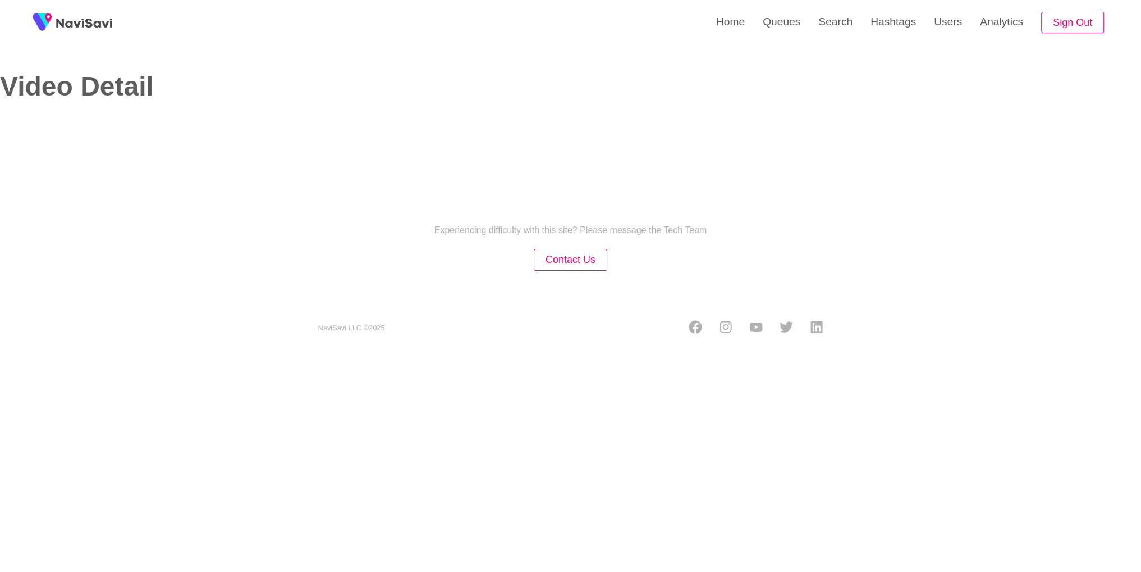
select select "**********"
select select "**"
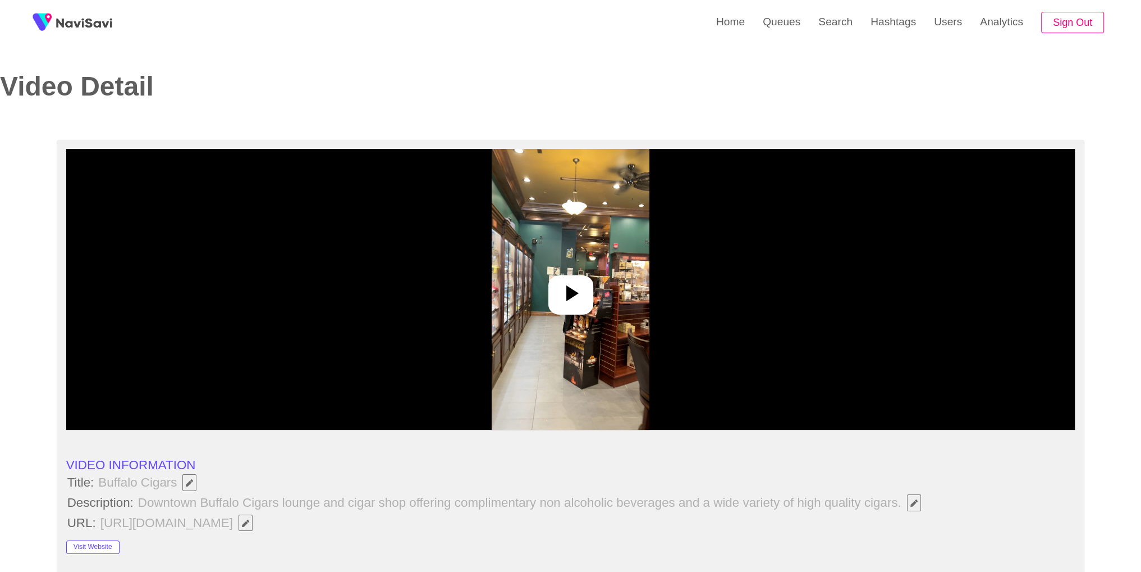
click at [595, 263] on div at bounding box center [570, 289] width 1009 height 281
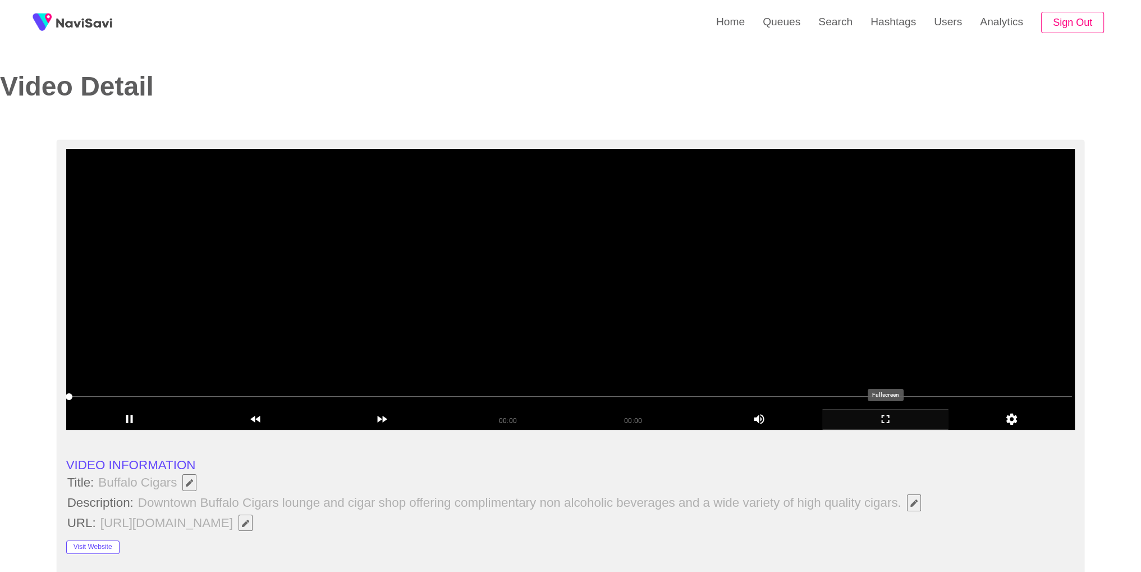
click at [877, 422] on icon "add" at bounding box center [885, 418] width 125 height 13
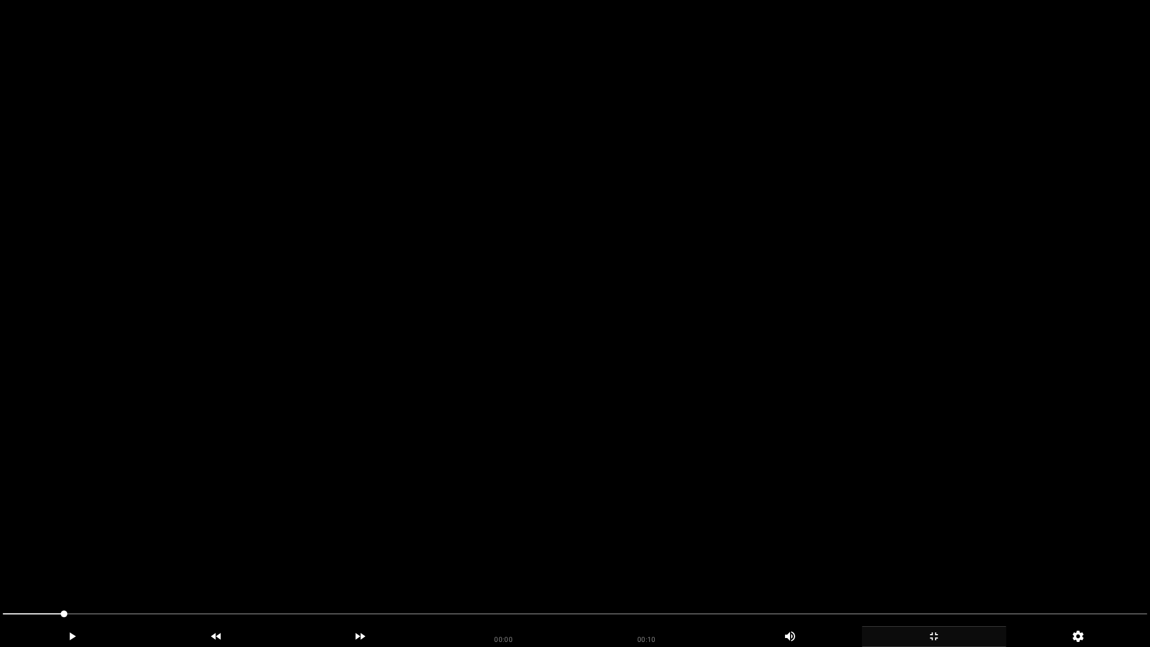
click at [842, 422] on video at bounding box center [575, 323] width 1150 height 647
click at [801, 358] on video at bounding box center [575, 323] width 1150 height 647
click at [796, 359] on video at bounding box center [575, 323] width 1150 height 647
click at [940, 571] on icon "add" at bounding box center [933, 635] width 143 height 13
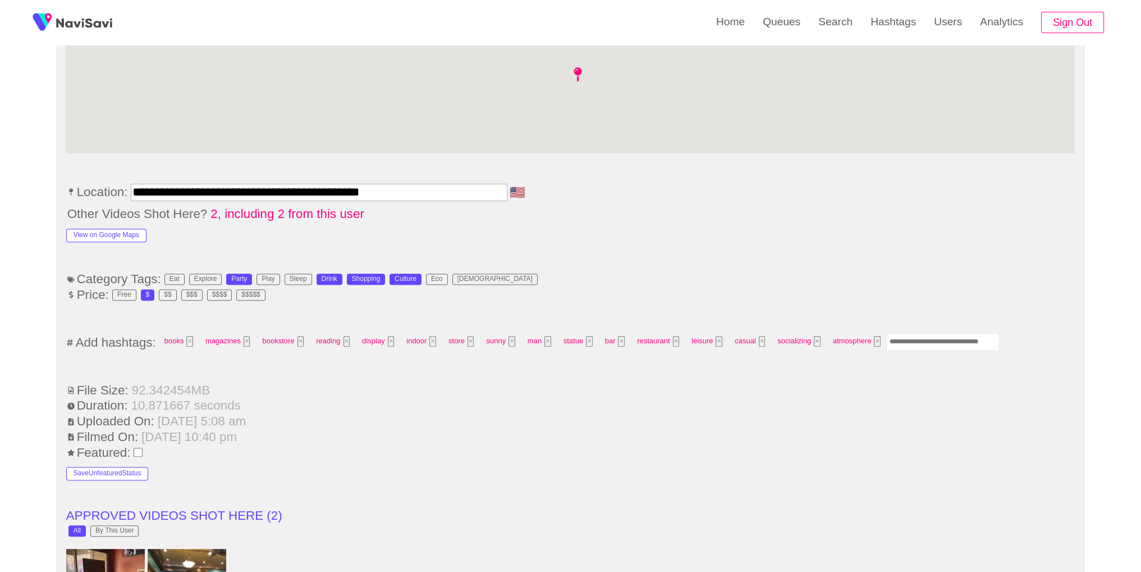
scroll to position [728, 0]
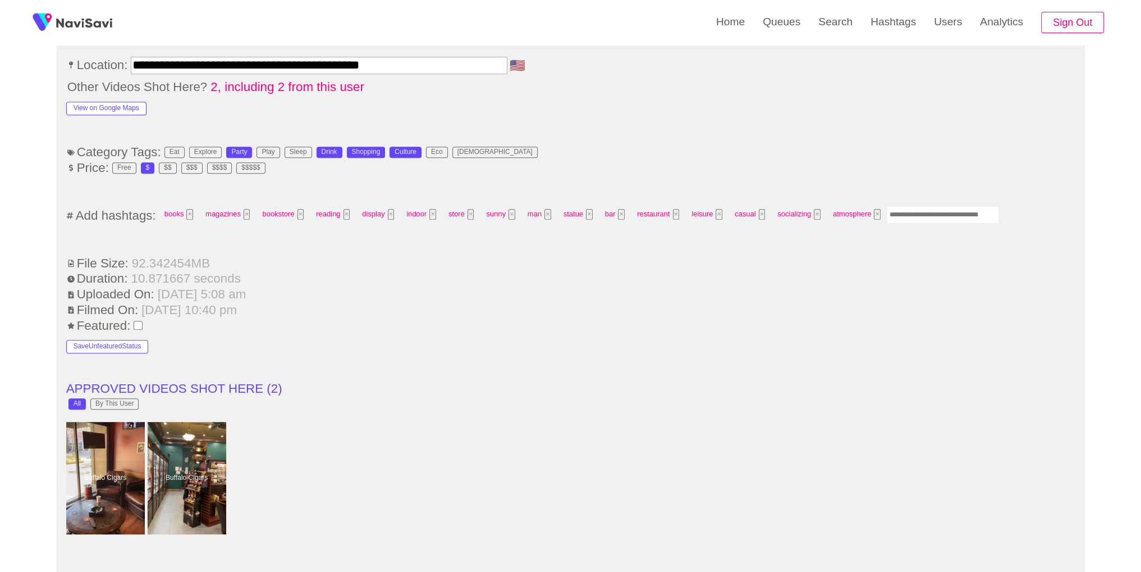
click at [932, 206] on input "Enter tag here and press return" at bounding box center [943, 214] width 112 height 17
type input "*********"
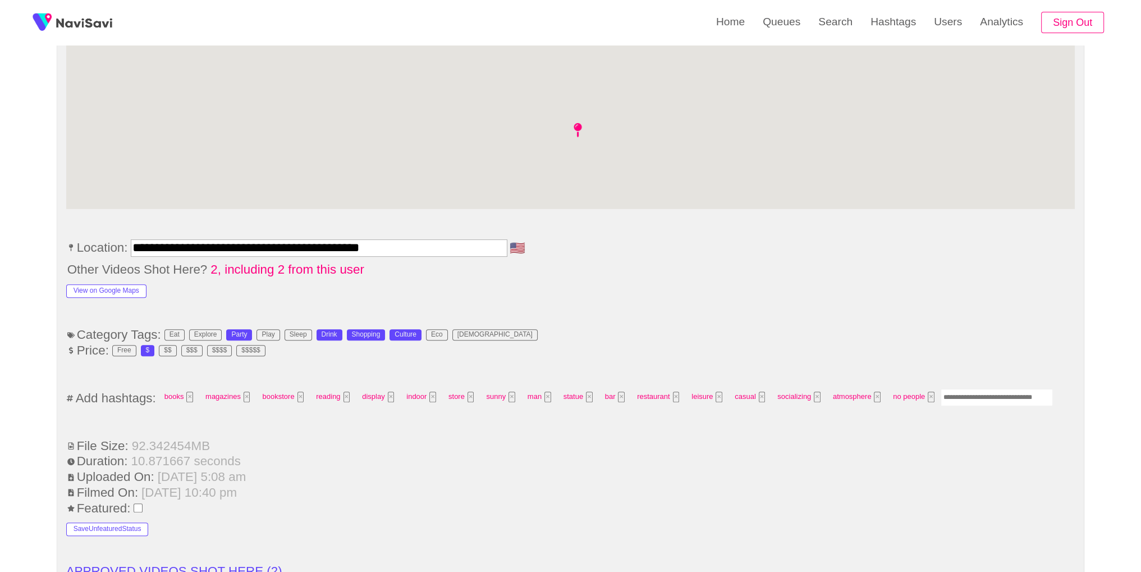
scroll to position [0, 0]
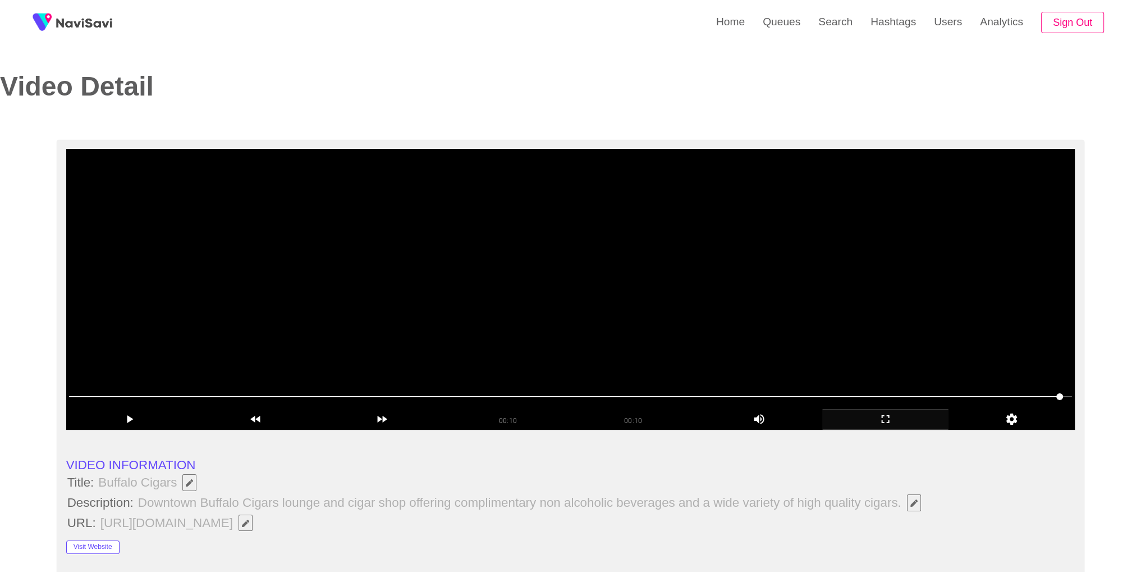
click at [645, 353] on video at bounding box center [570, 289] width 1009 height 281
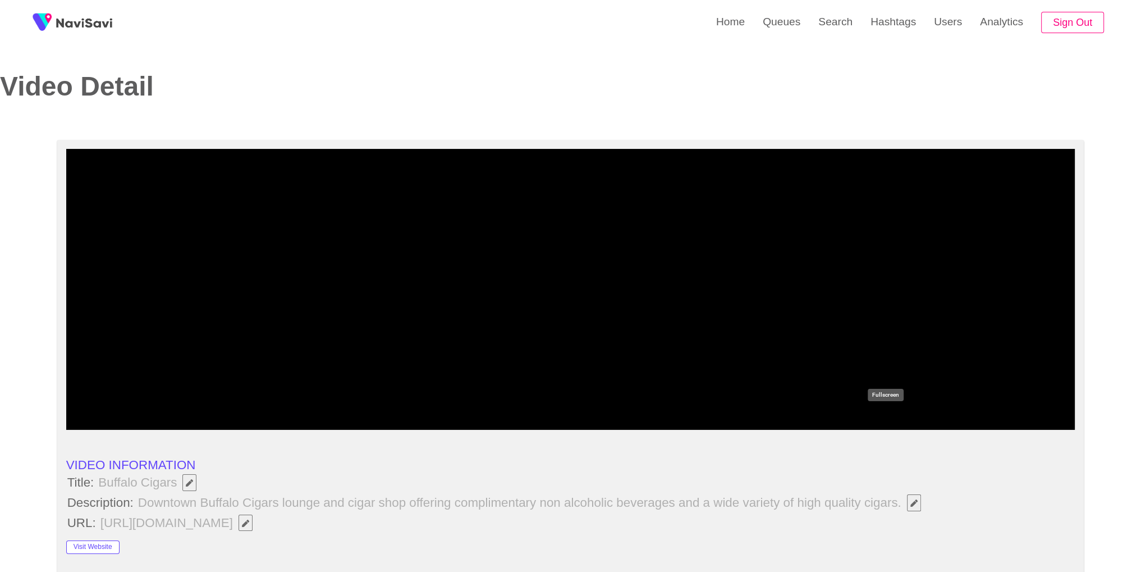
click at [875, 413] on icon "add" at bounding box center [885, 418] width 125 height 13
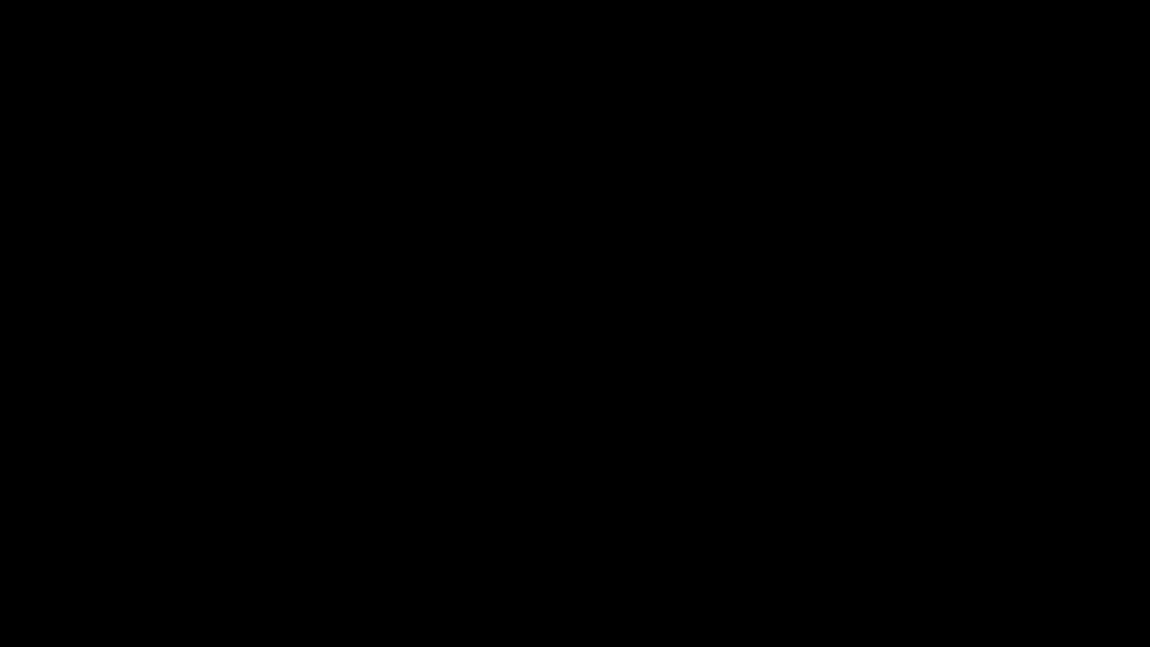
click at [868, 571] on span at bounding box center [575, 614] width 1144 height 18
click at [1020, 571] on span at bounding box center [575, 614] width 1144 height 18
click at [935, 571] on div "add" at bounding box center [934, 636] width 144 height 21
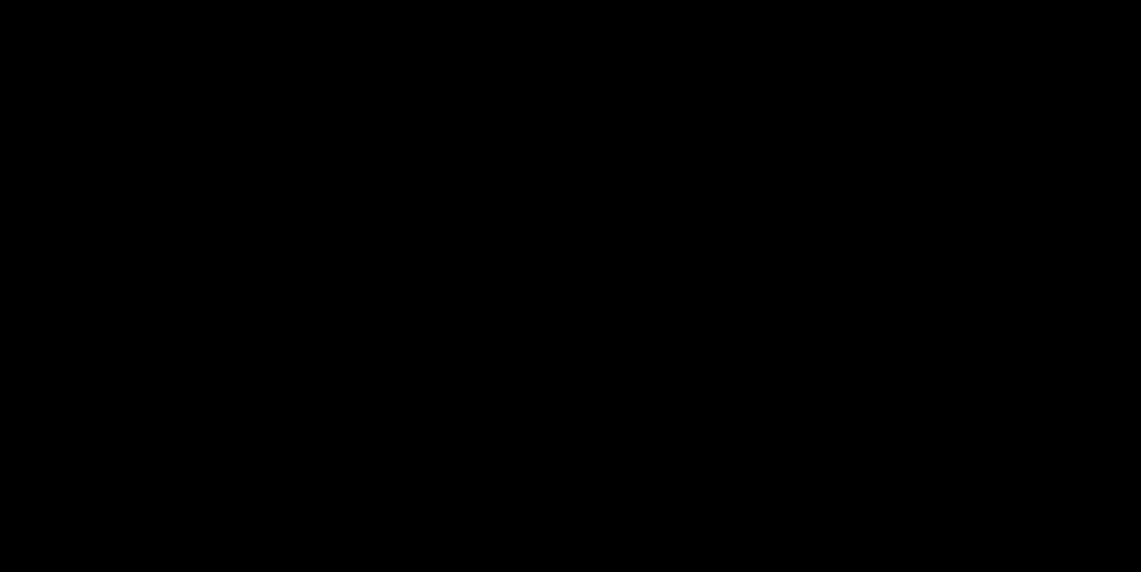
scroll to position [1610, 0]
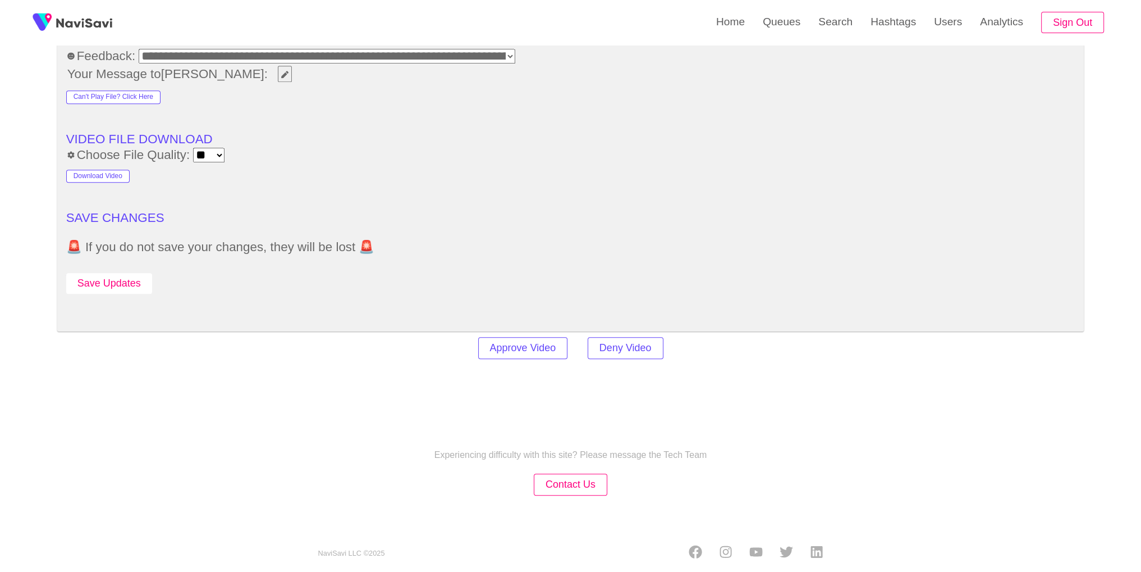
click at [105, 287] on button "Save Updates" at bounding box center [109, 283] width 86 height 21
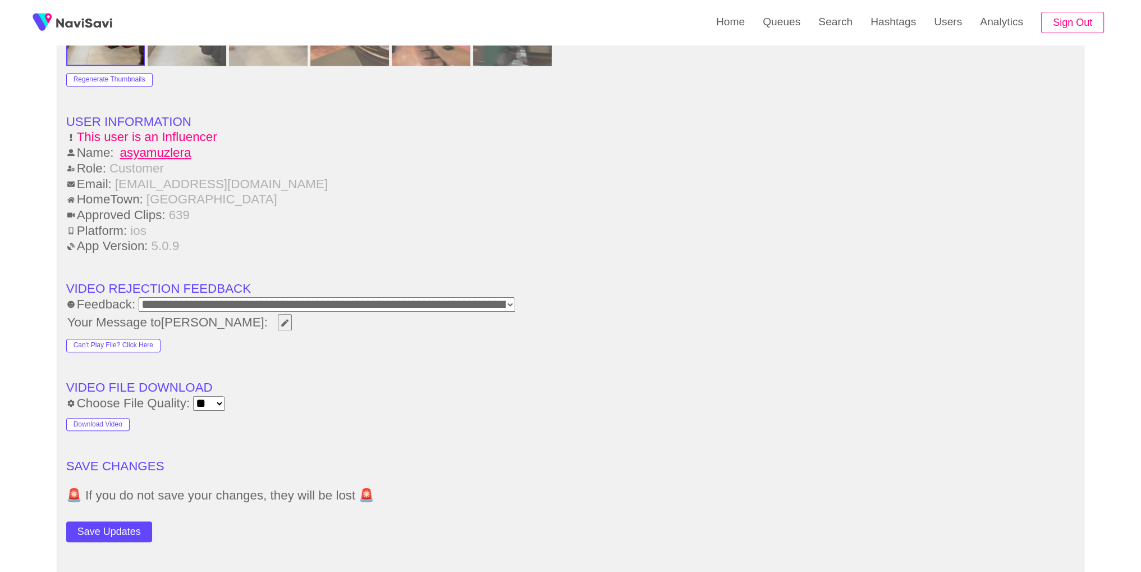
scroll to position [930, 0]
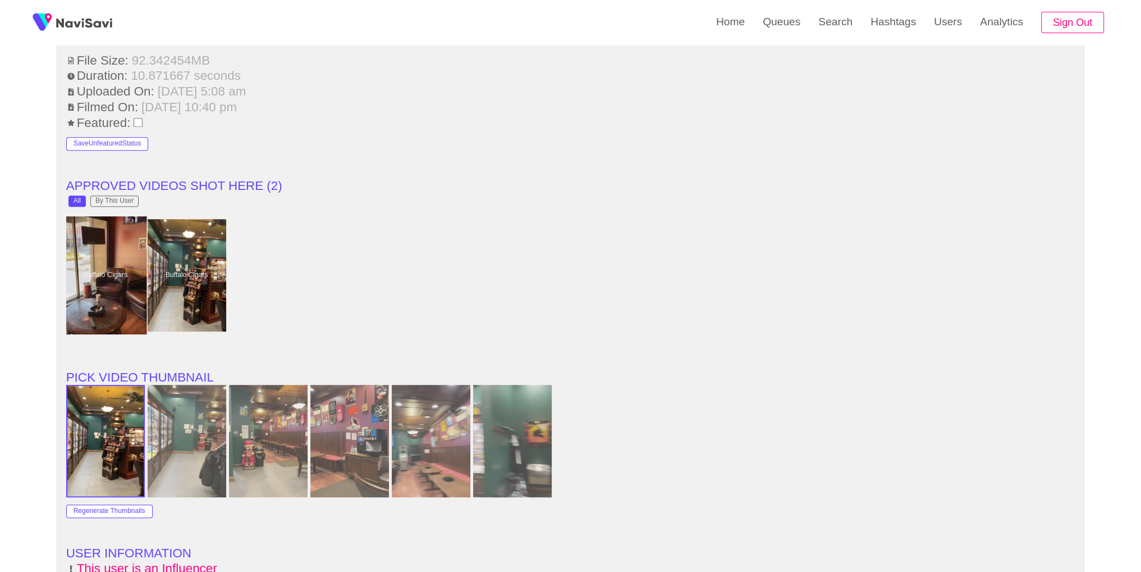
click at [131, 287] on div at bounding box center [105, 275] width 83 height 118
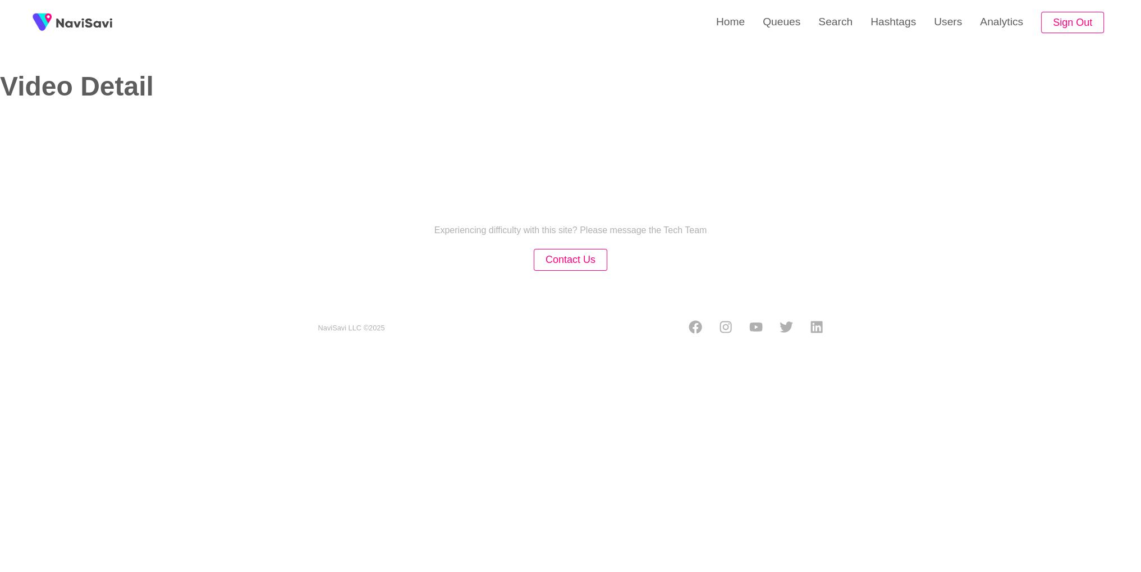
select select "**********"
select select "**"
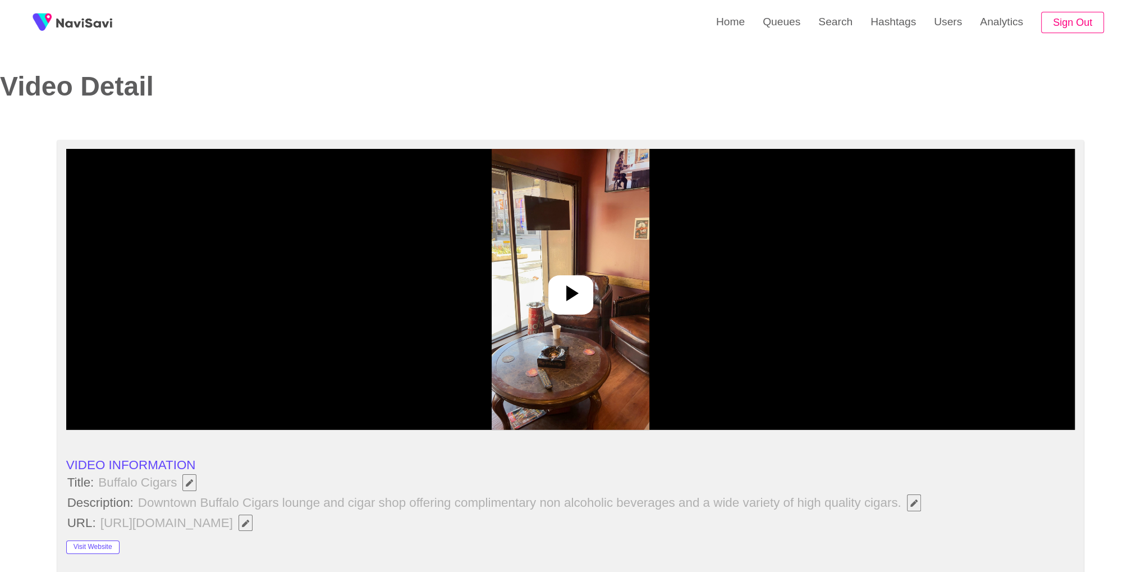
click at [541, 276] on div at bounding box center [570, 289] width 1009 height 281
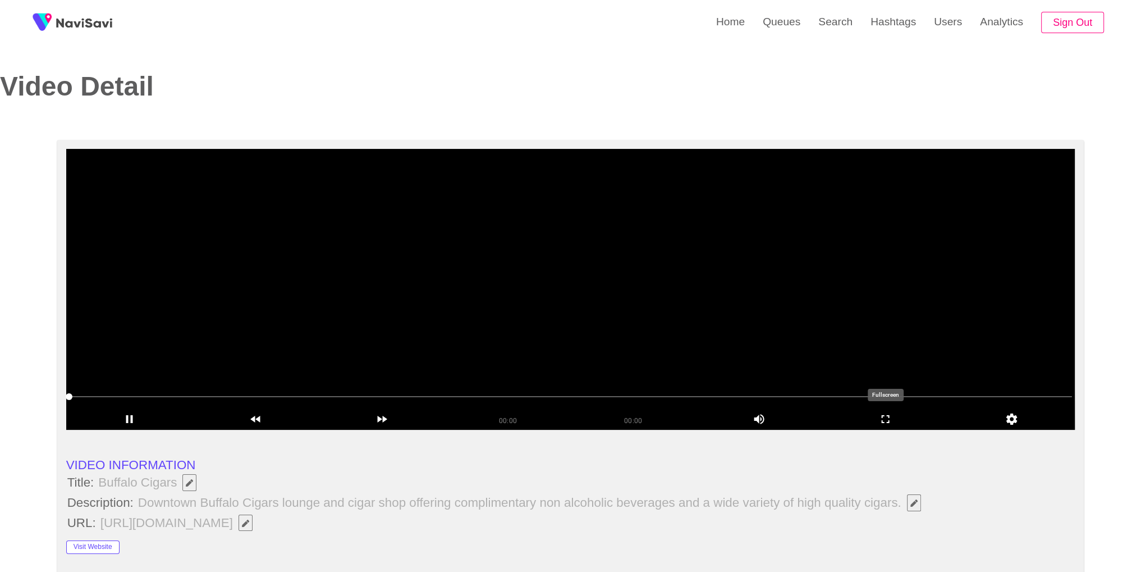
drag, startPoint x: 889, startPoint y: 417, endPoint x: 895, endPoint y: 463, distance: 45.9
click at [894, 414] on icon "add" at bounding box center [885, 418] width 125 height 13
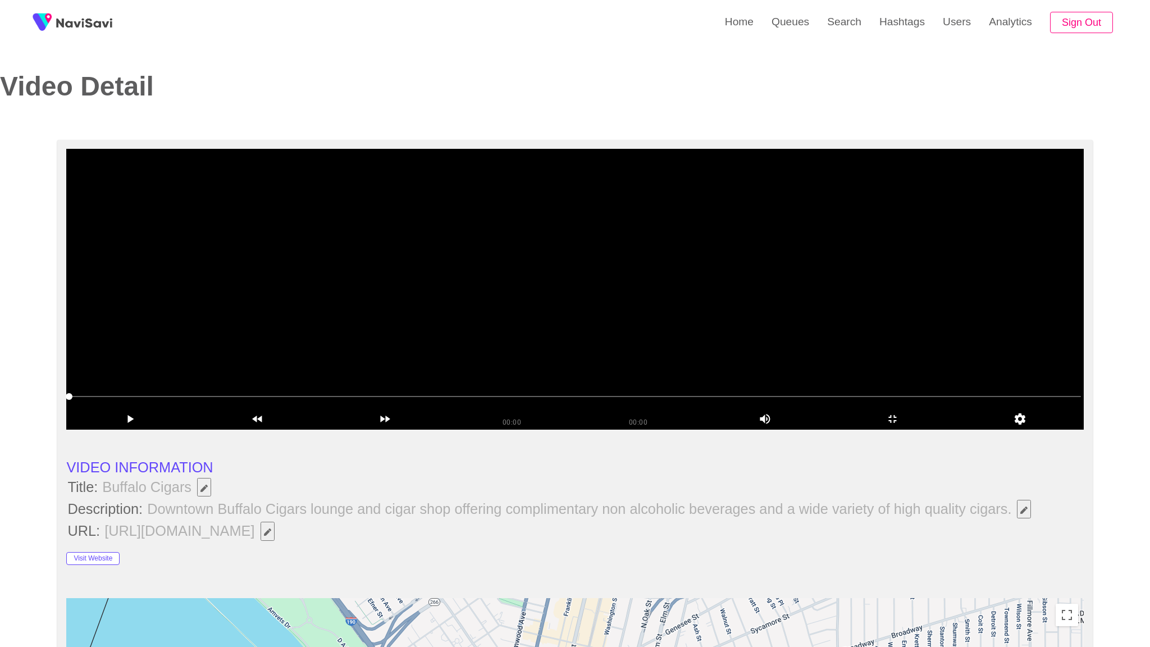
click at [602, 409] on video at bounding box center [574, 289] width 1017 height 281
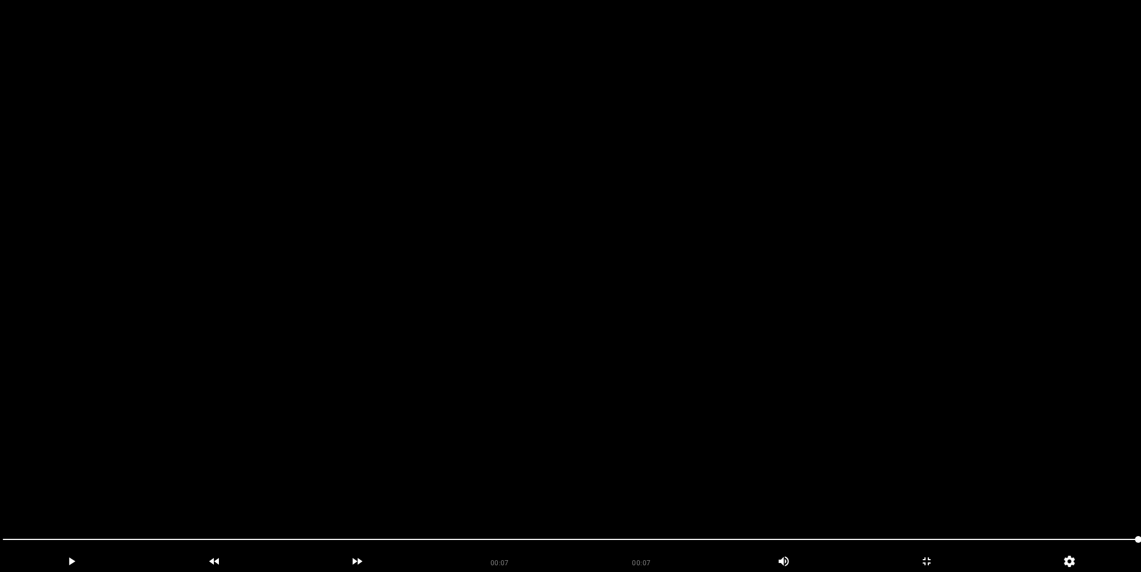
click at [780, 312] on video at bounding box center [570, 286] width 1141 height 572
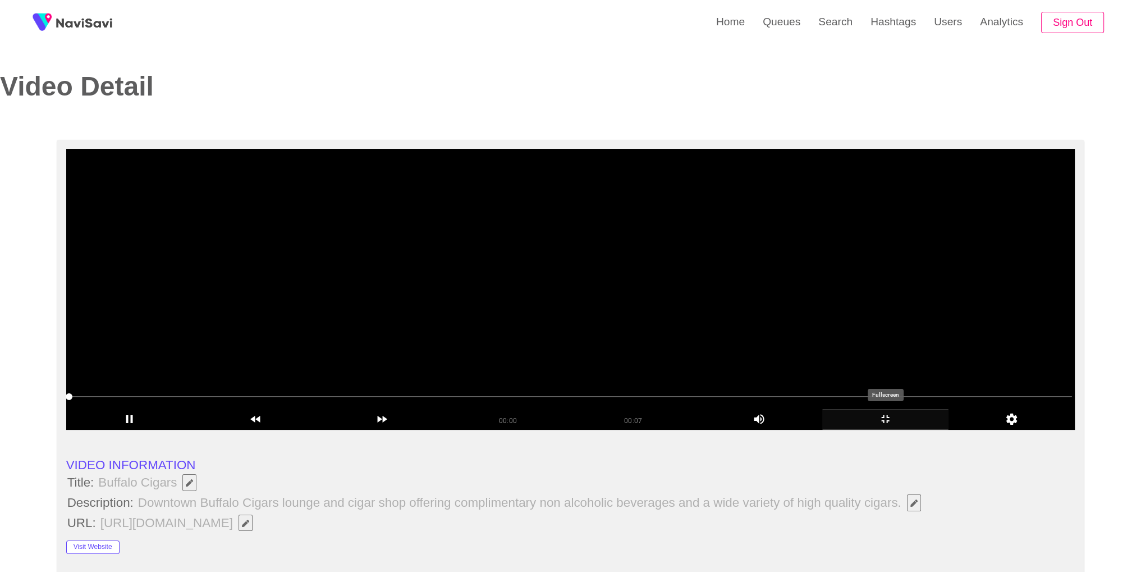
click at [885, 418] on icon "add" at bounding box center [885, 418] width 125 height 13
click at [883, 423] on icon "add" at bounding box center [885, 418] width 125 height 13
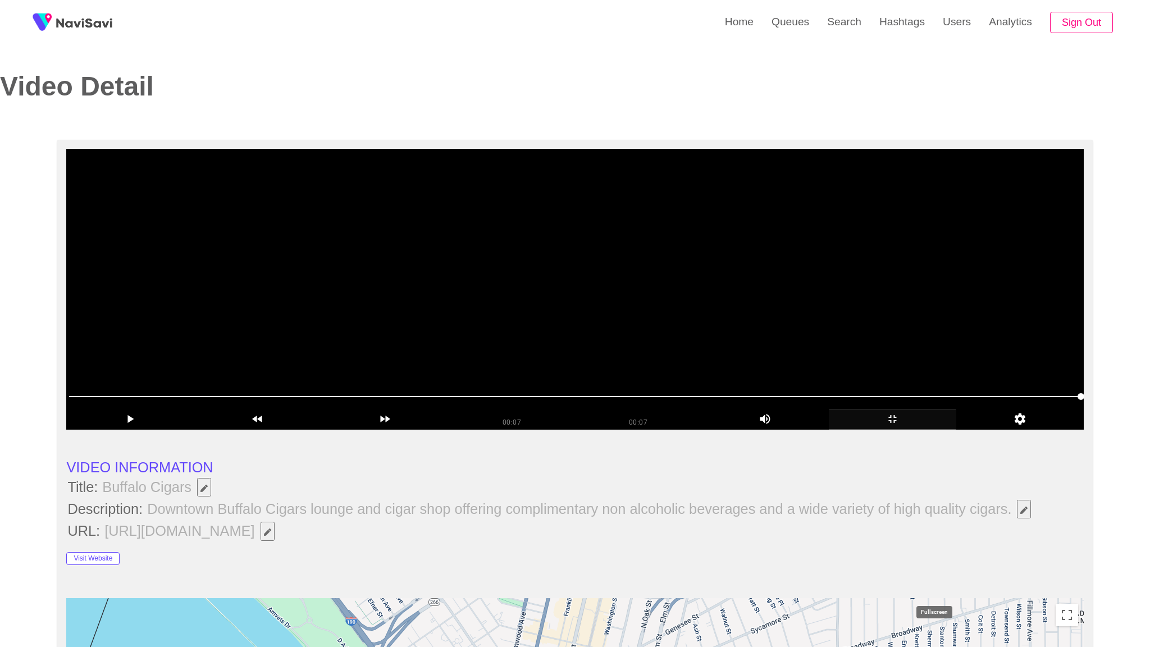
click at [956, 426] on icon "add" at bounding box center [892, 418] width 126 height 13
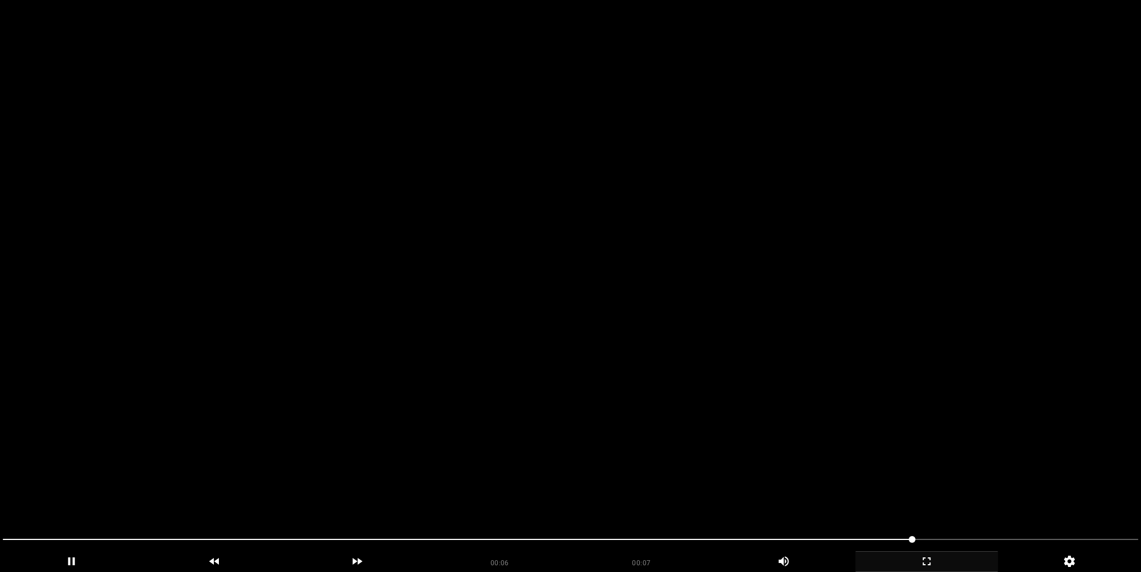
scroll to position [760, 0]
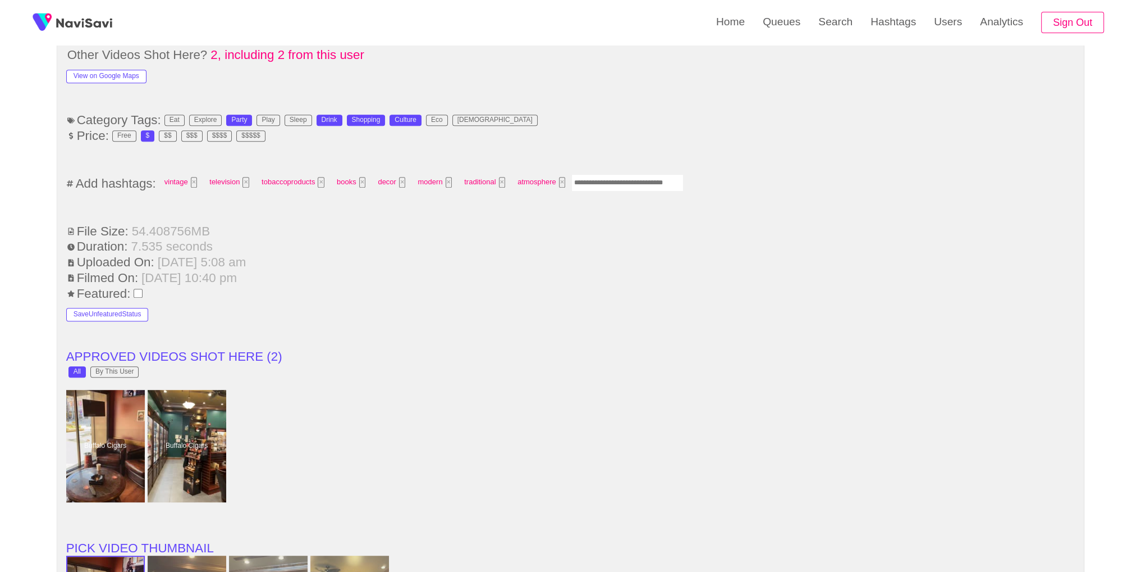
click at [596, 179] on input "Enter tag here and press return" at bounding box center [628, 182] width 112 height 17
type input "*****"
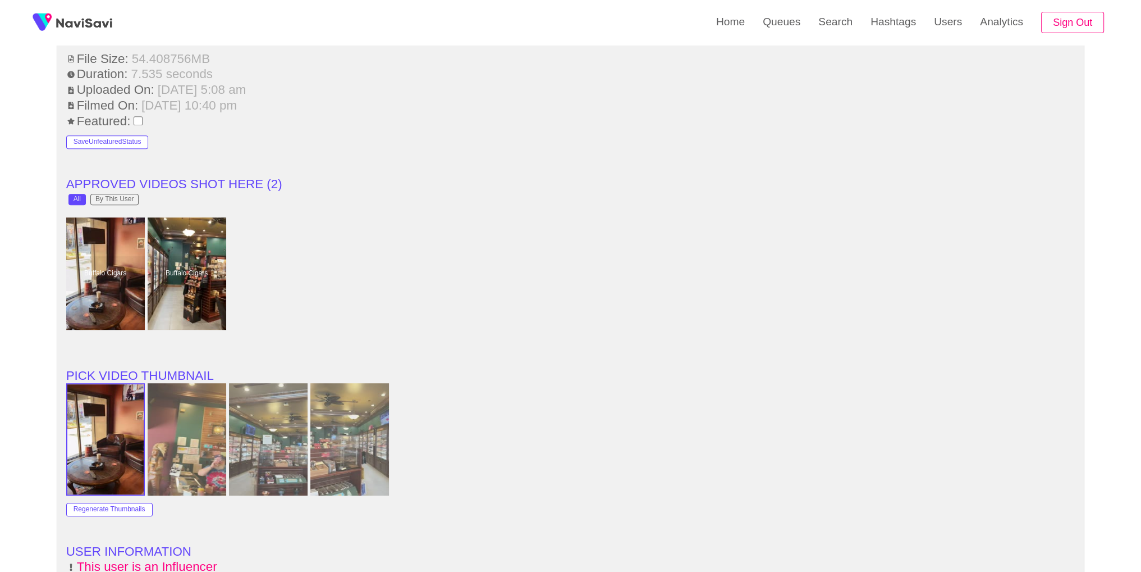
scroll to position [1612, 0]
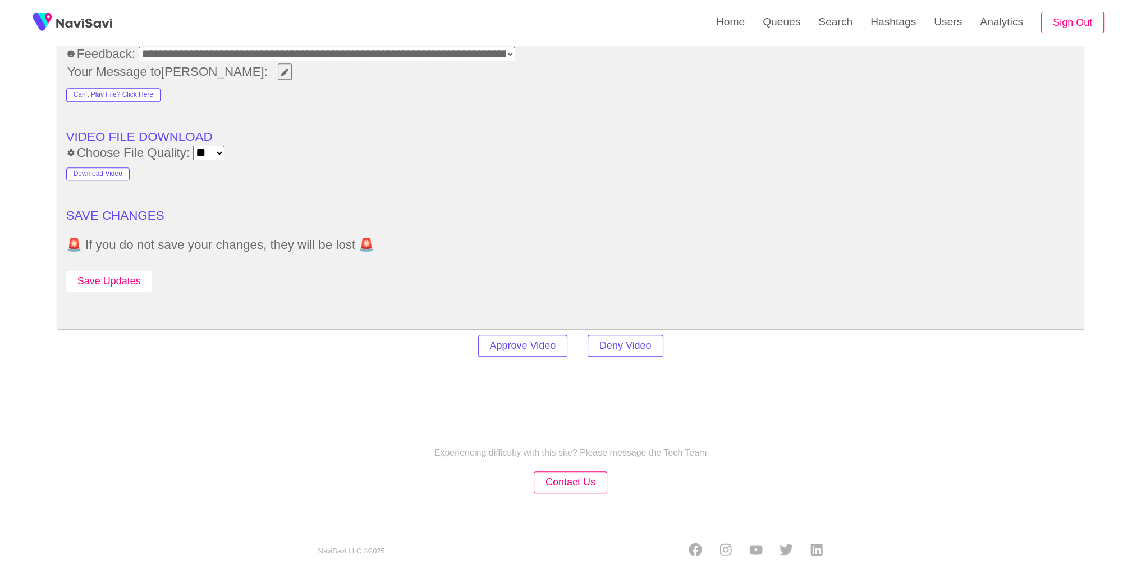
click at [135, 284] on button "Save Updates" at bounding box center [109, 281] width 86 height 21
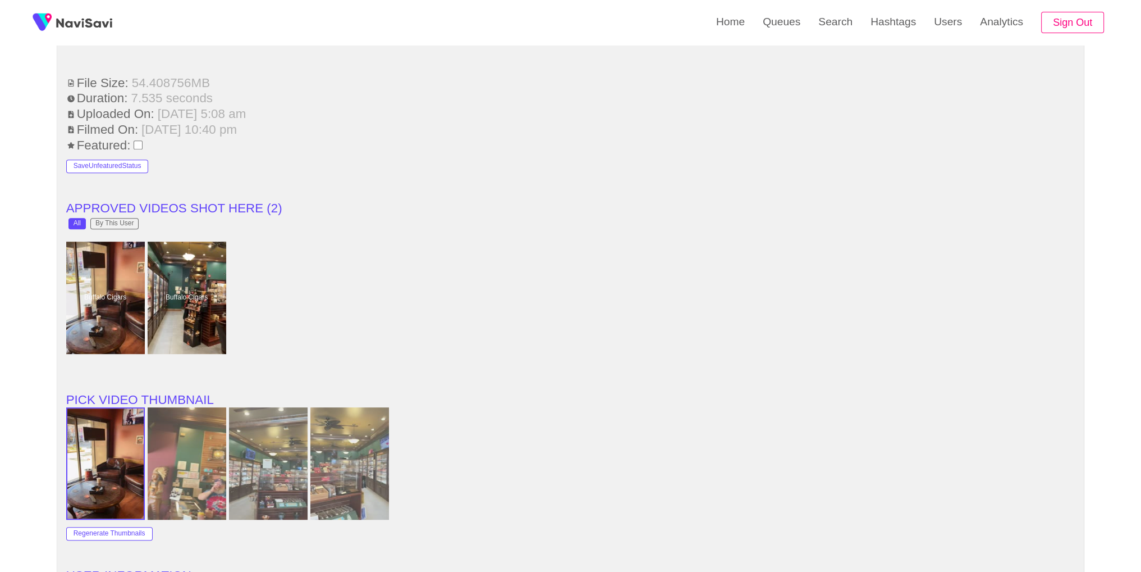
scroll to position [851, 0]
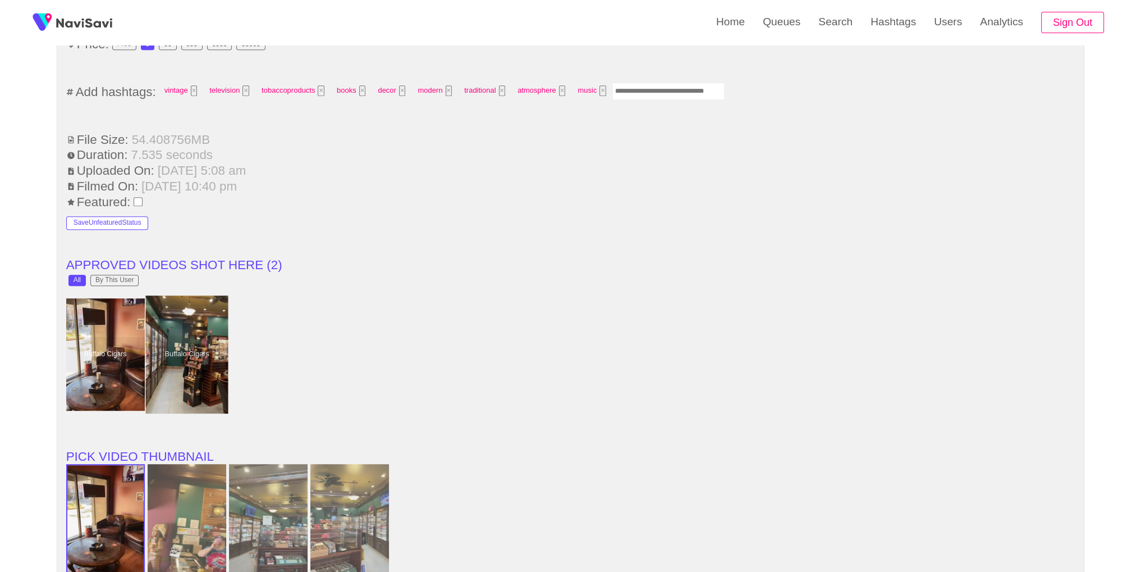
click at [149, 364] on div at bounding box center [186, 354] width 83 height 118
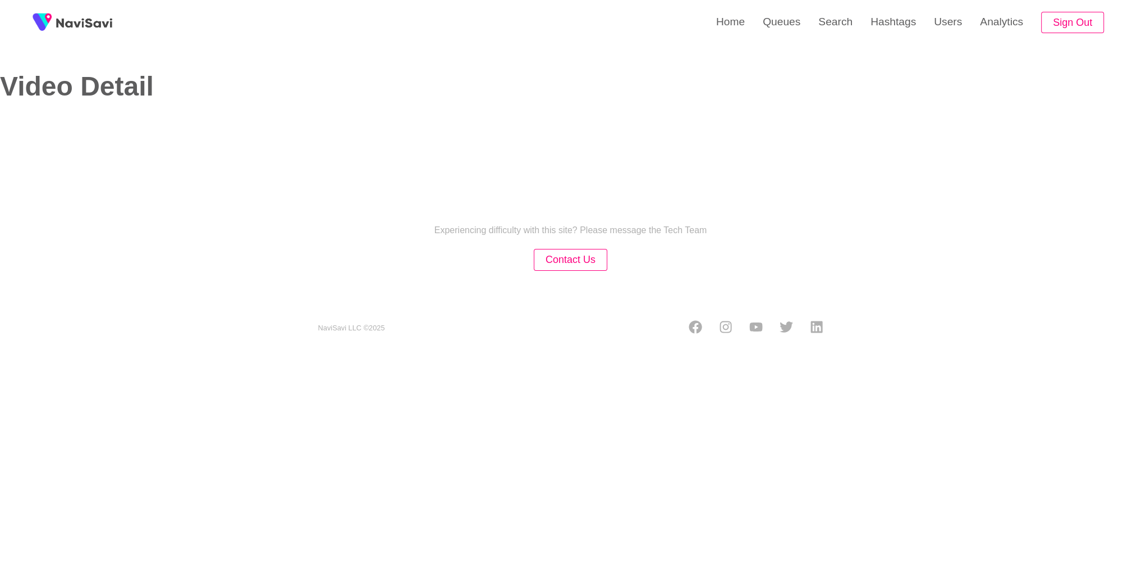
select select "**********"
select select "**"
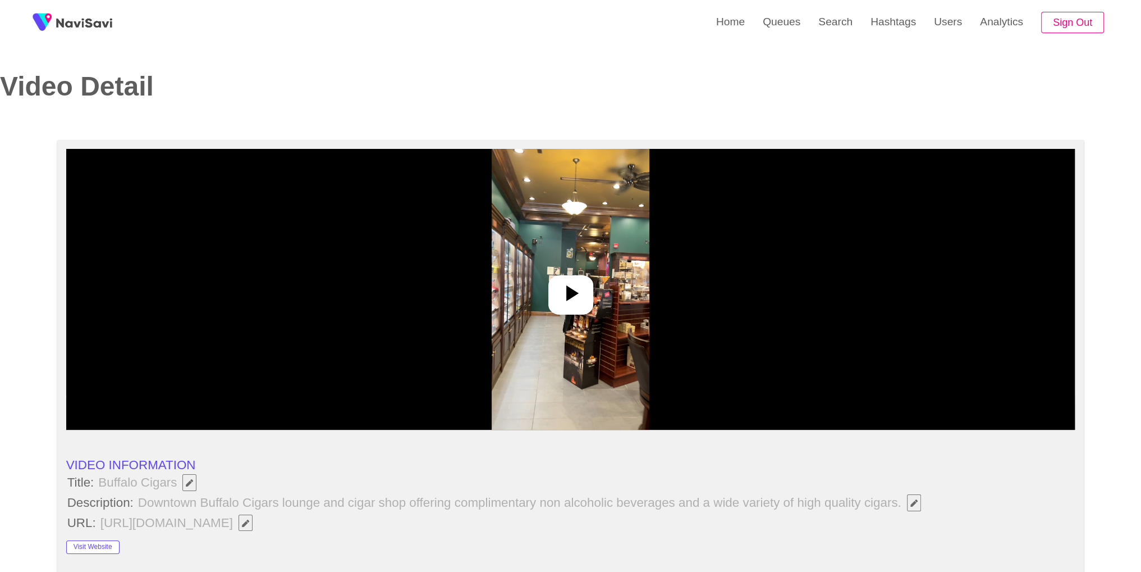
click at [576, 348] on img at bounding box center [571, 289] width 158 height 281
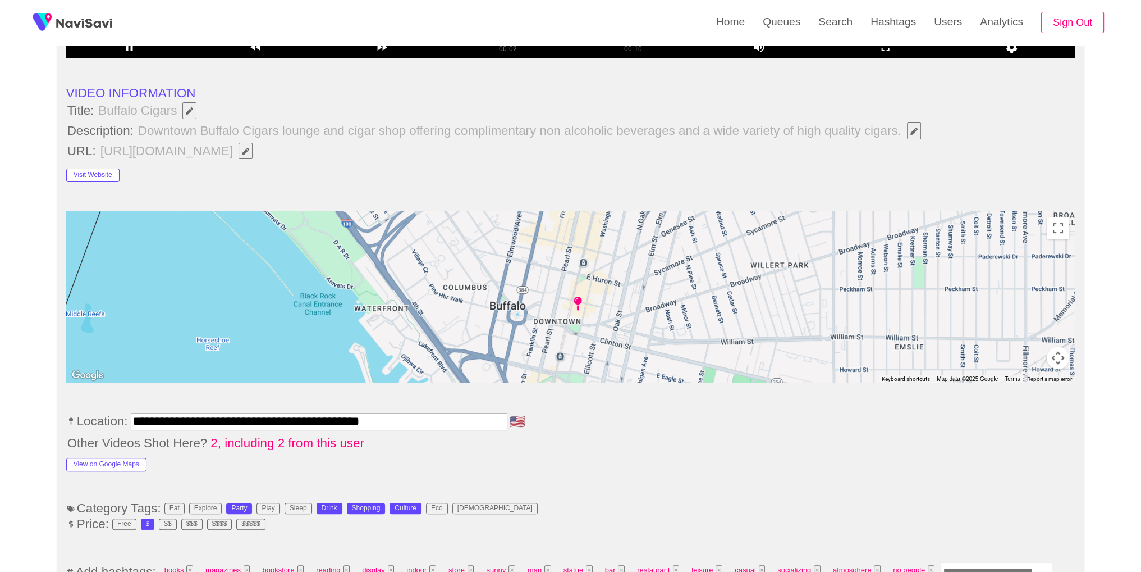
scroll to position [381, 0]
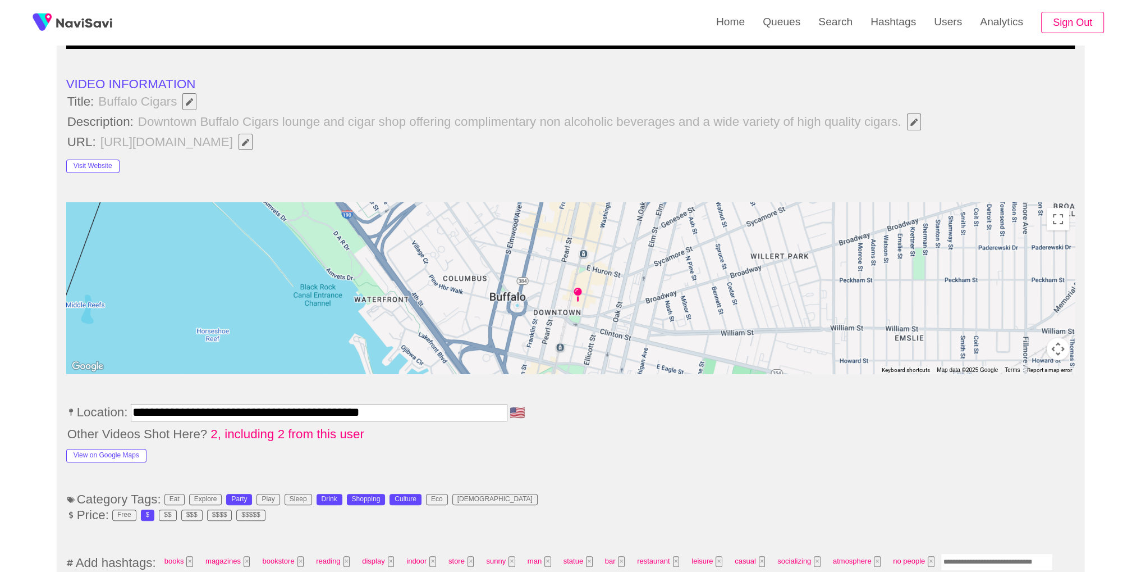
click at [984, 557] on input "Enter tag here and press return" at bounding box center [997, 561] width 112 height 17
type input "*****"
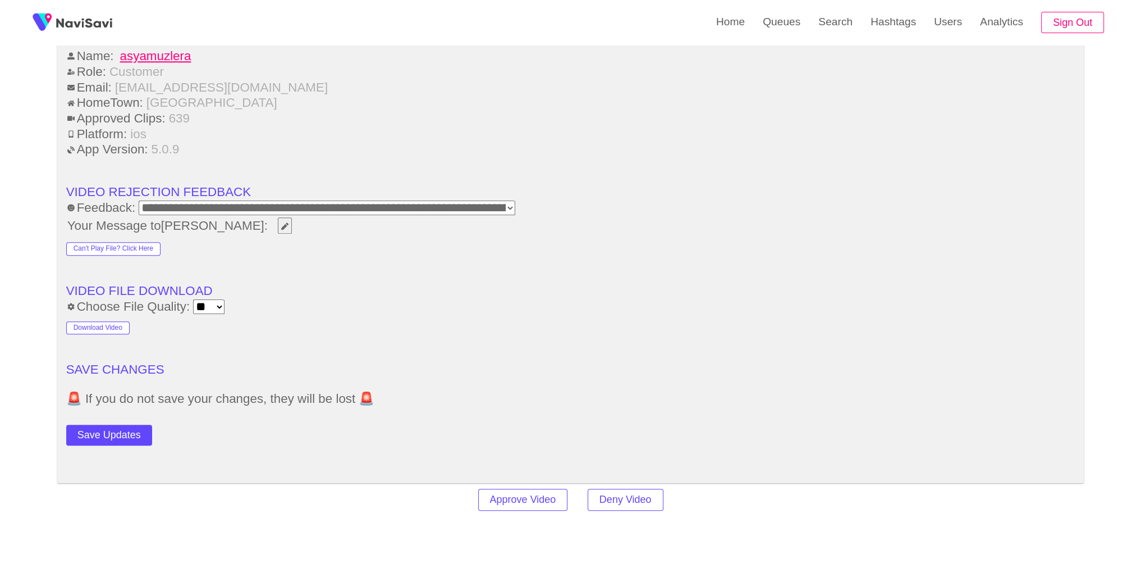
scroll to position [1629, 0]
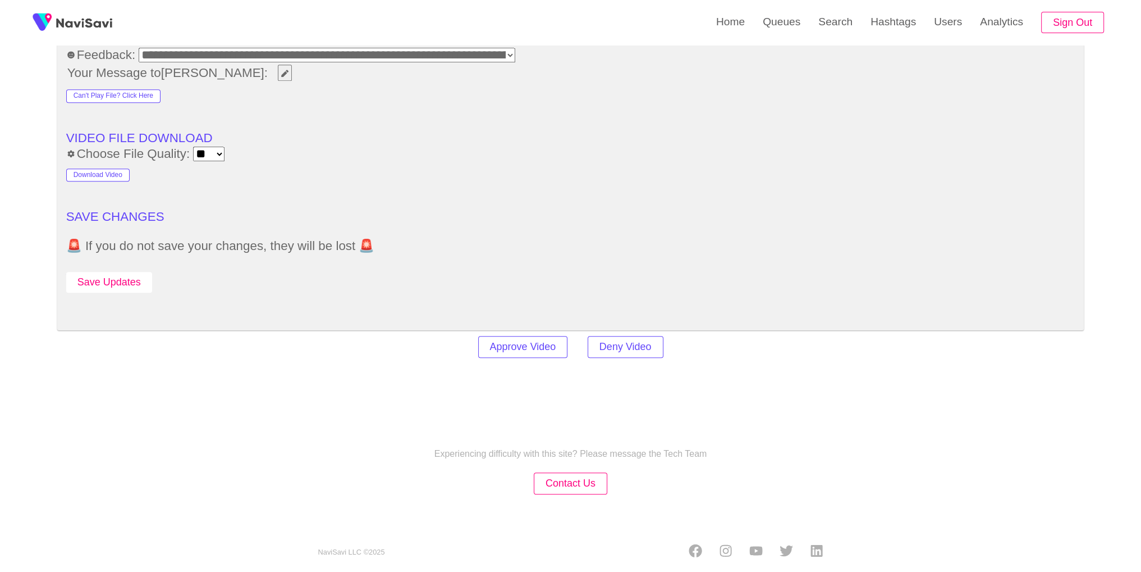
click at [138, 278] on button "Save Updates" at bounding box center [109, 282] width 86 height 21
click at [867, 28] on link "Hashtags" at bounding box center [893, 22] width 63 height 44
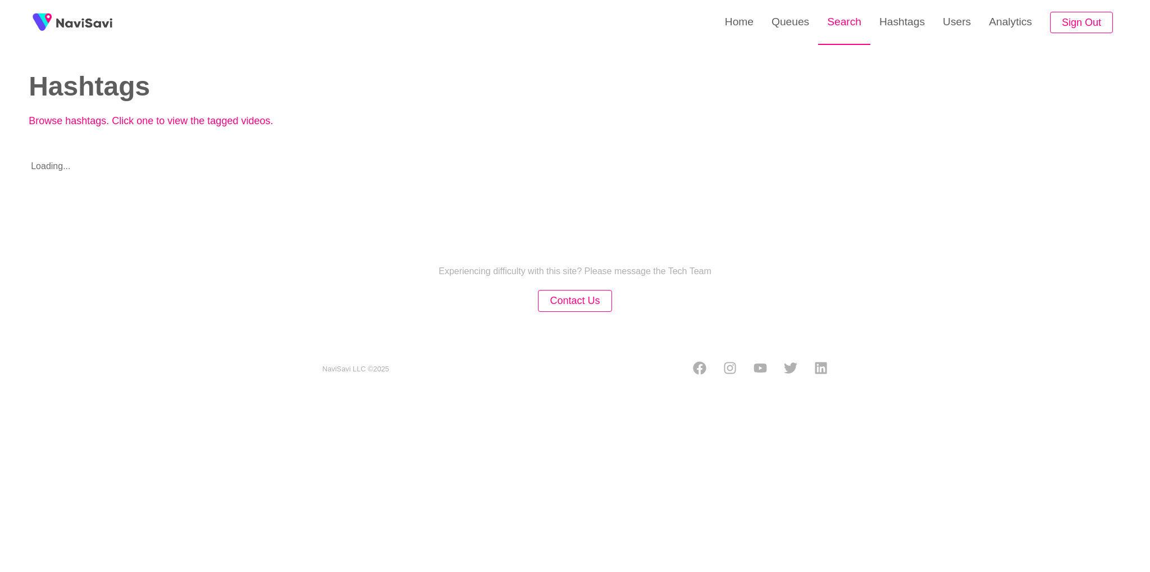
click at [842, 28] on link "Search" at bounding box center [844, 22] width 52 height 44
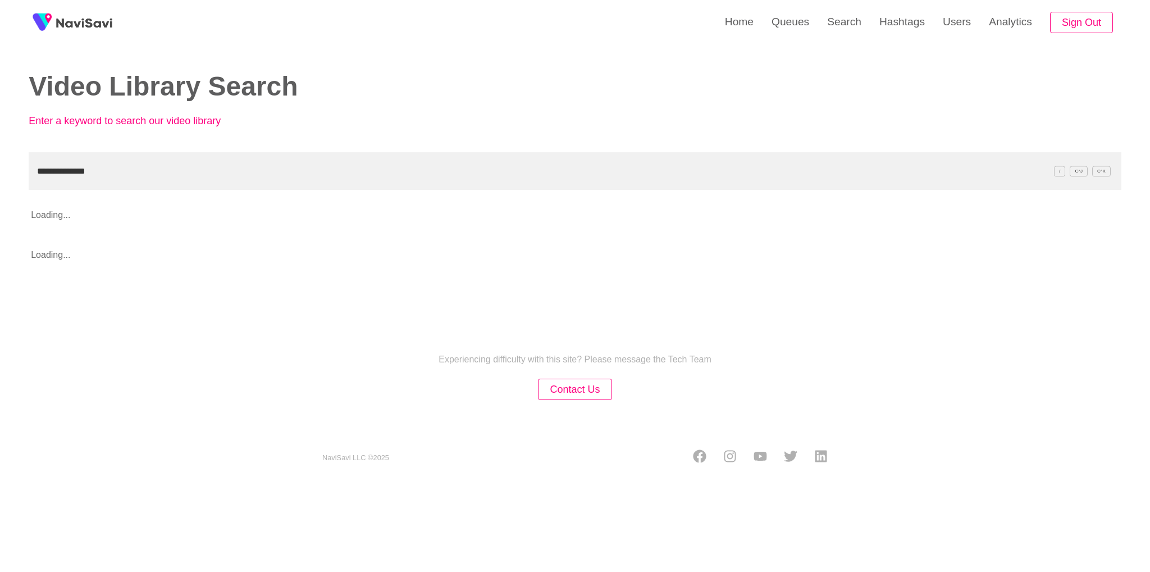
type input "**********"
click at [748, 484] on html "**********" at bounding box center [575, 242] width 1150 height 484
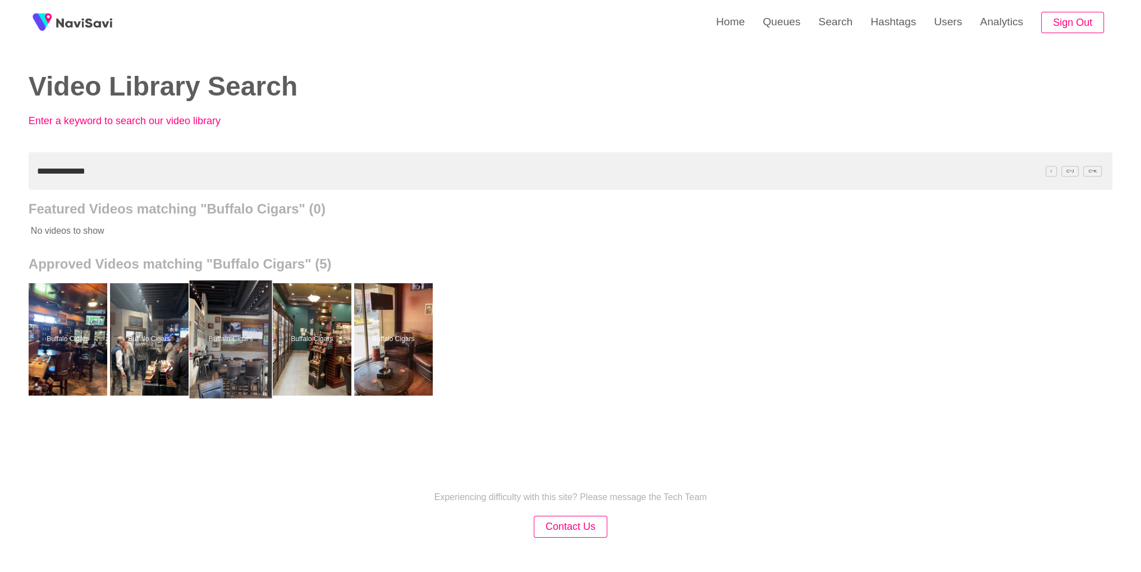
click at [238, 368] on div at bounding box center [230, 339] width 83 height 118
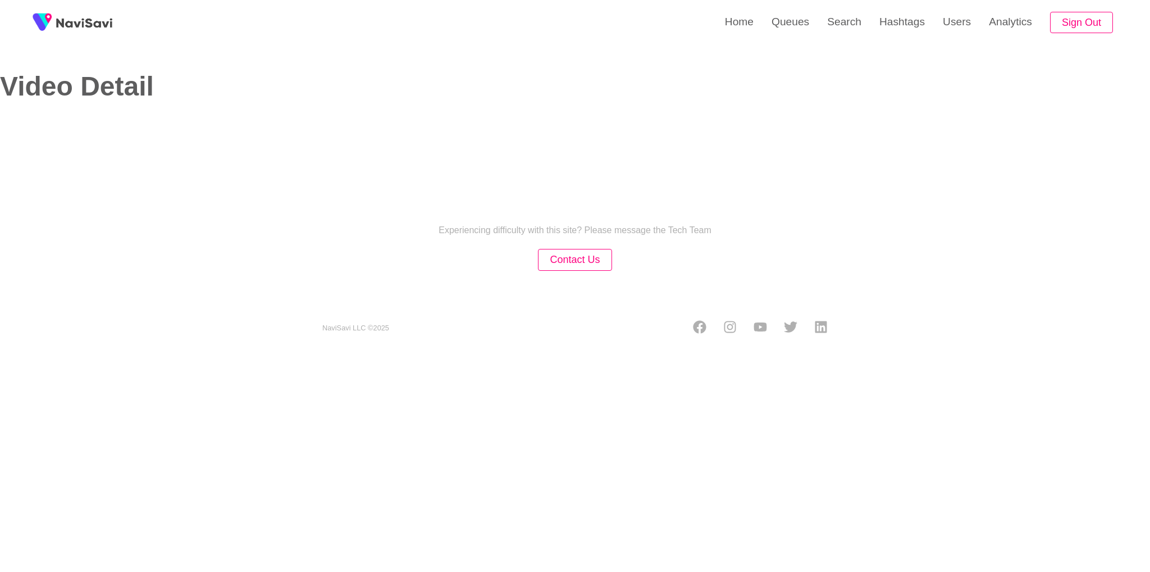
select select "**********"
select select "**"
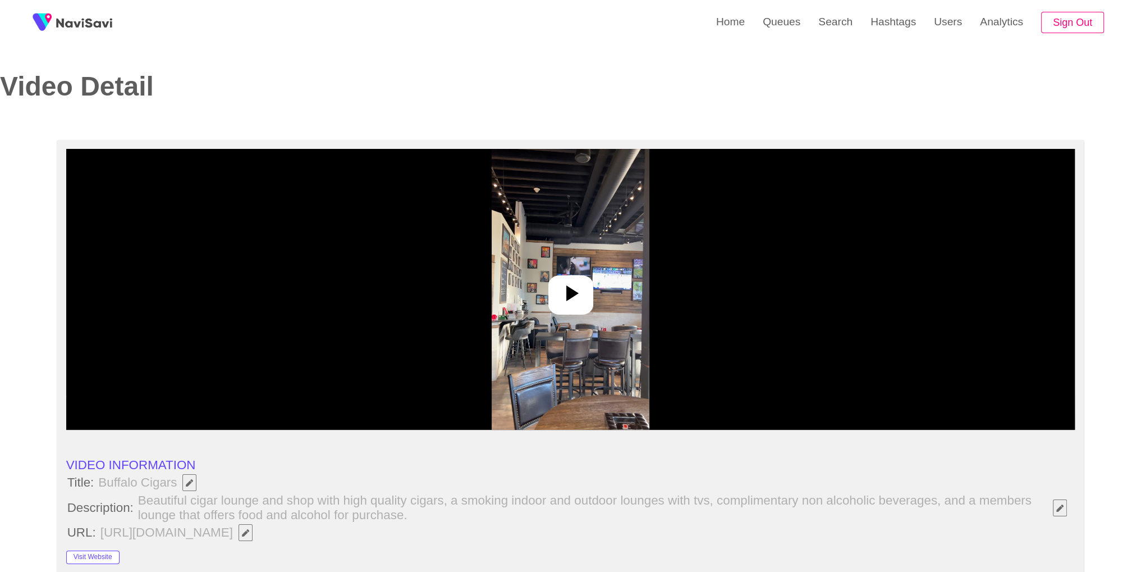
click at [579, 323] on img at bounding box center [571, 289] width 158 height 281
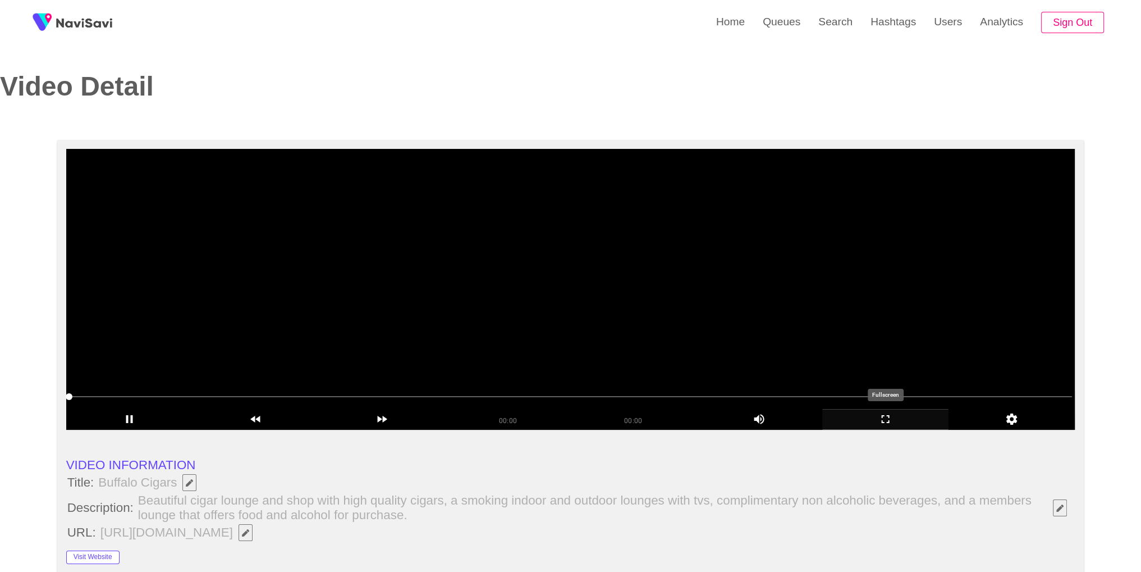
click at [874, 420] on icon "add" at bounding box center [885, 418] width 125 height 13
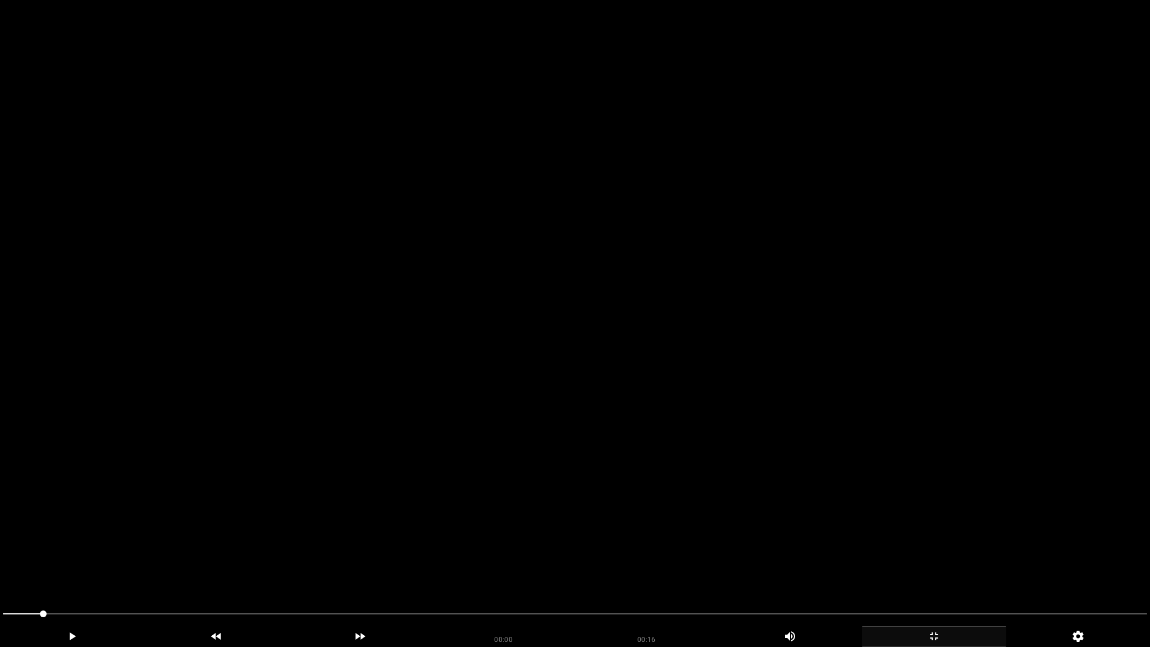
click at [752, 382] on video at bounding box center [575, 323] width 1150 height 647
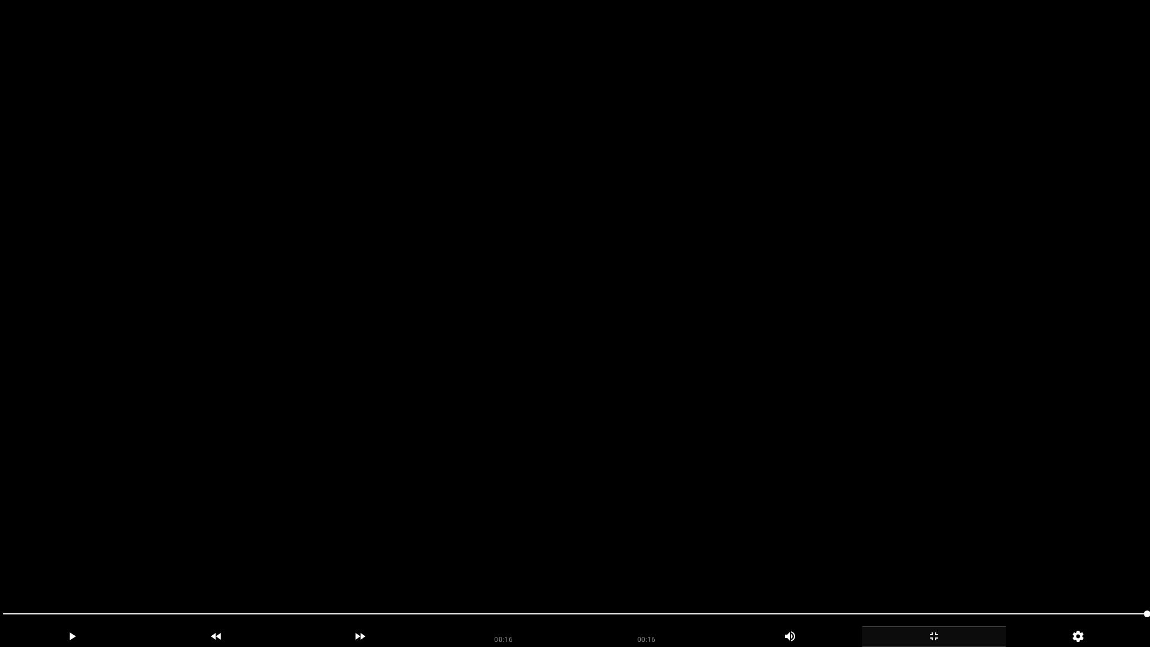
click at [354, 333] on video at bounding box center [575, 323] width 1150 height 647
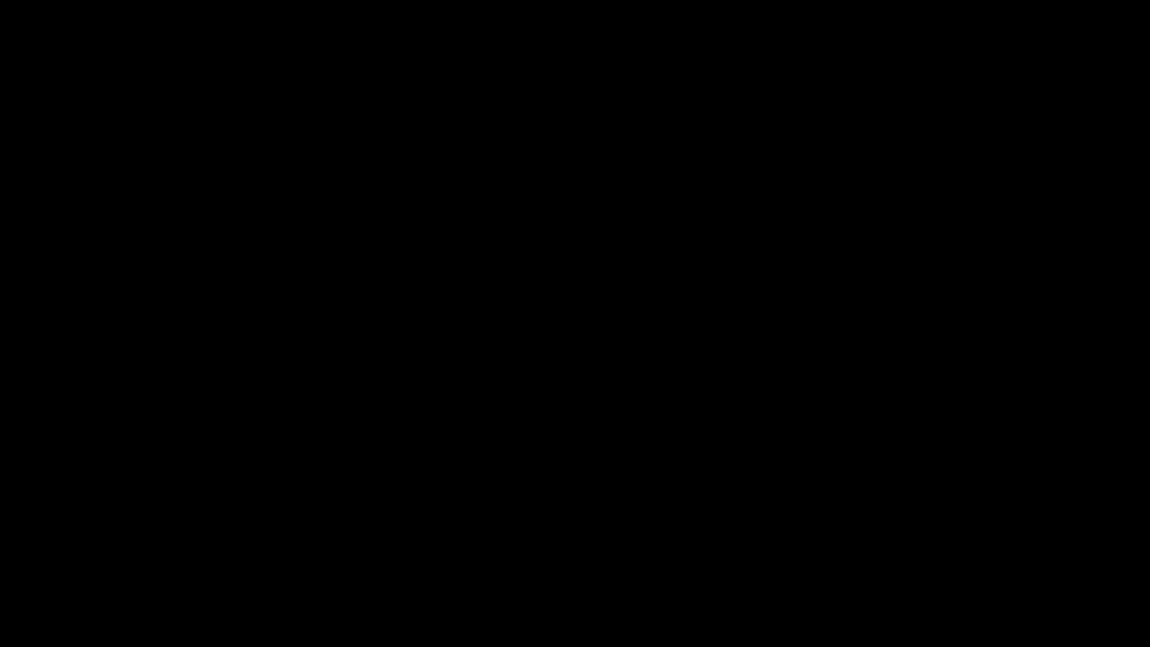
click at [926, 571] on div "add" at bounding box center [934, 636] width 144 height 21
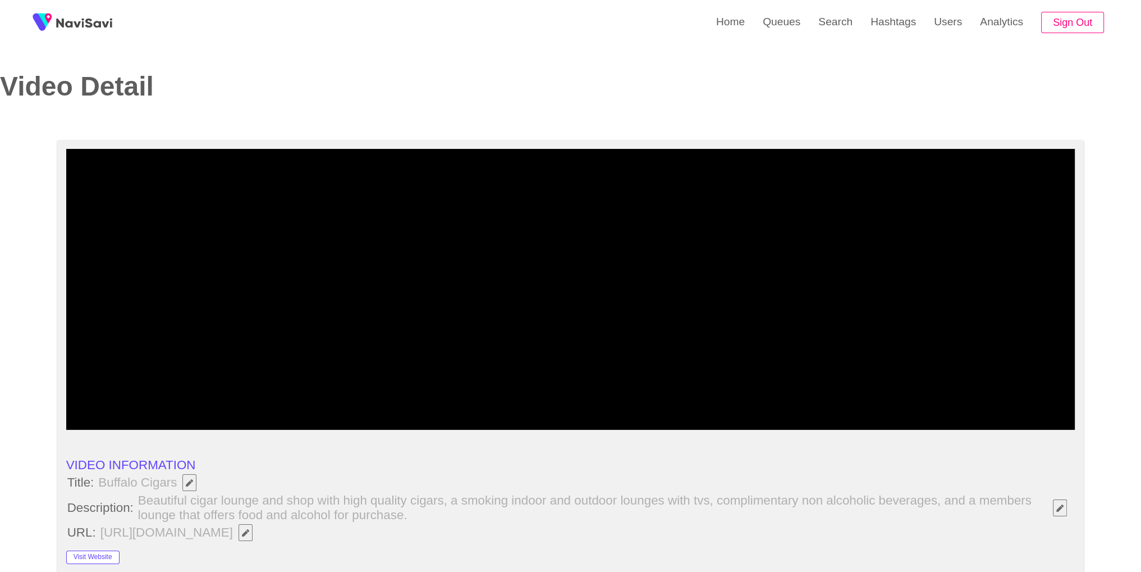
click at [606, 317] on video at bounding box center [570, 289] width 1009 height 281
click at [717, 296] on video at bounding box center [570, 289] width 1009 height 281
click at [728, 281] on video at bounding box center [570, 289] width 1009 height 281
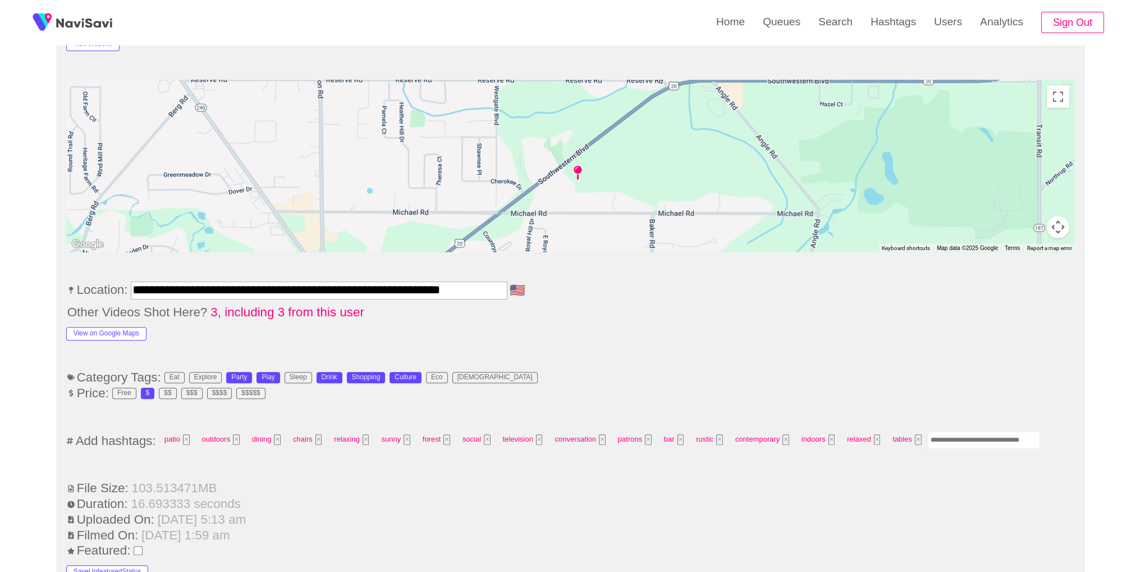
scroll to position [527, 0]
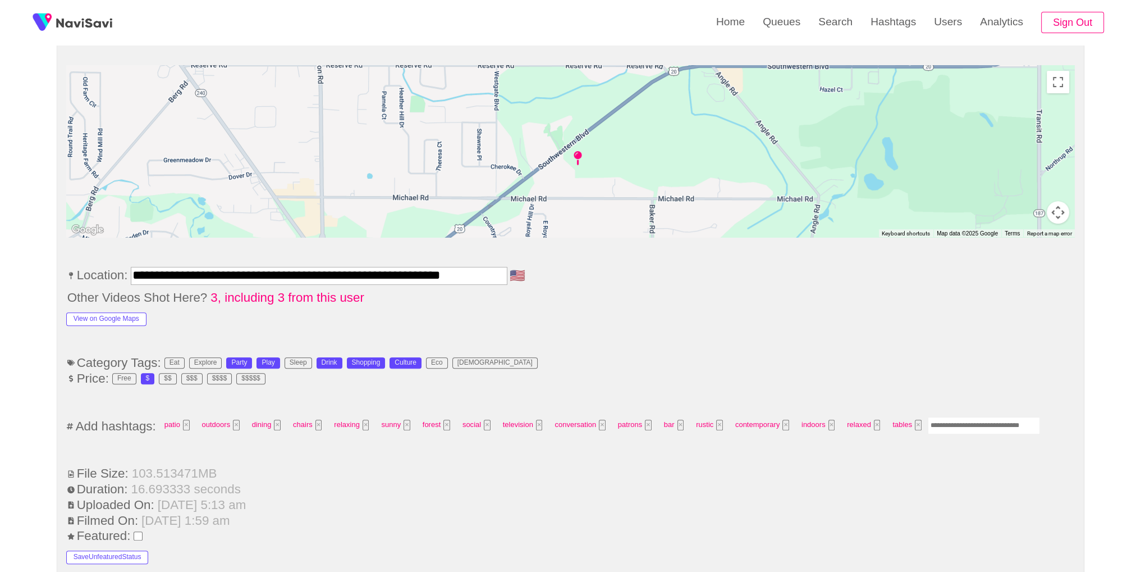
click at [1023, 424] on input "Enter tag here and press return" at bounding box center [984, 425] width 112 height 17
type input "*********"
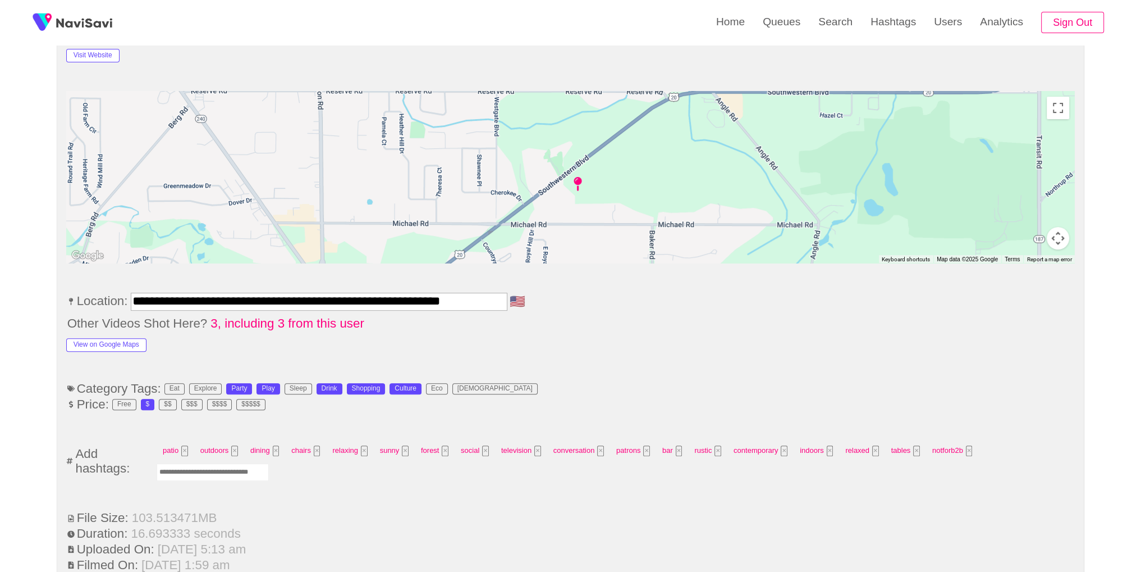
scroll to position [0, 0]
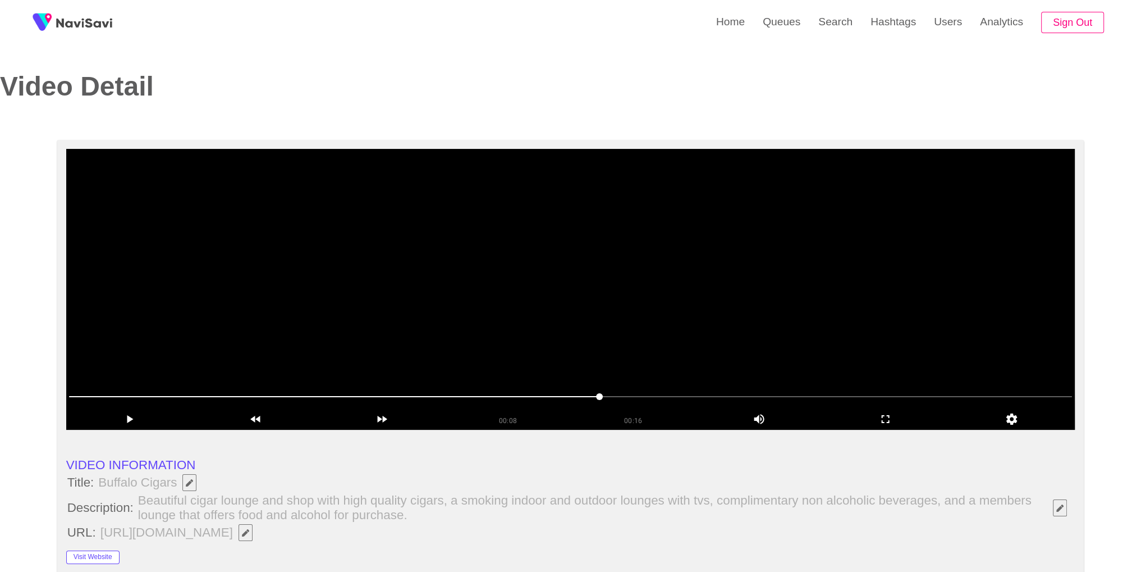
click at [569, 361] on video at bounding box center [570, 289] width 1009 height 281
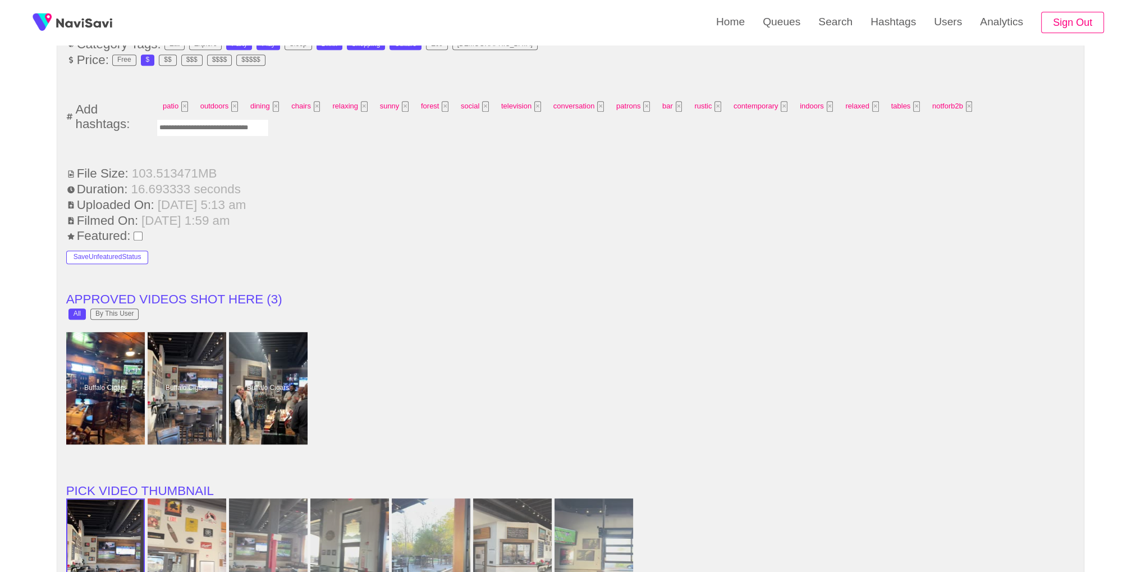
scroll to position [851, 0]
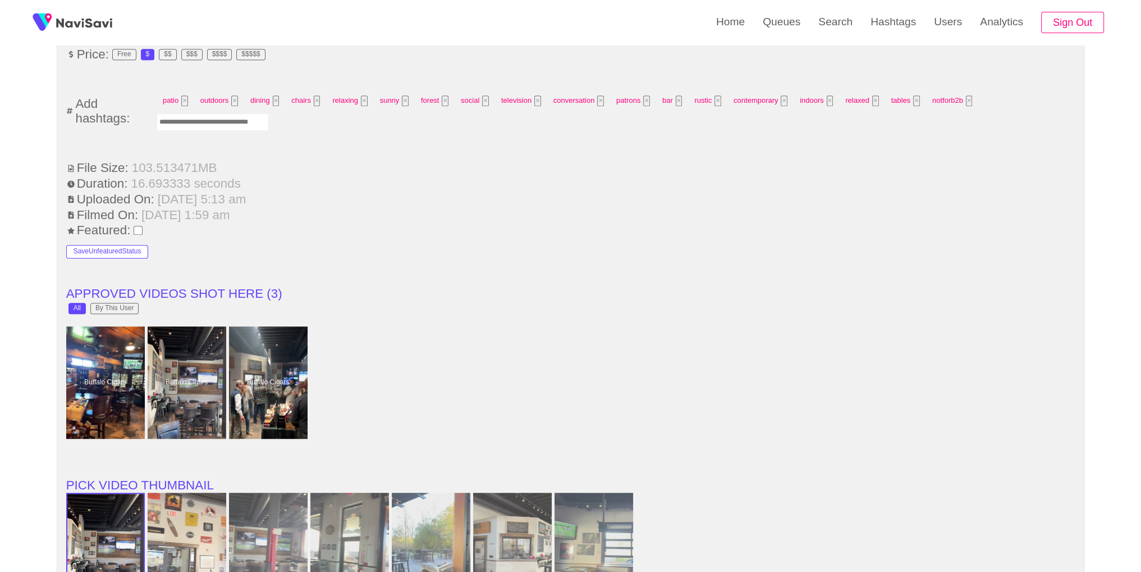
click at [214, 123] on input "Enter tag here and press return" at bounding box center [213, 121] width 112 height 17
type input "*****"
click at [1003, 99] on button "×" at bounding box center [1006, 100] width 7 height 11
click at [237, 119] on input "Enter tag here and press return" at bounding box center [213, 121] width 112 height 17
type input "*****"
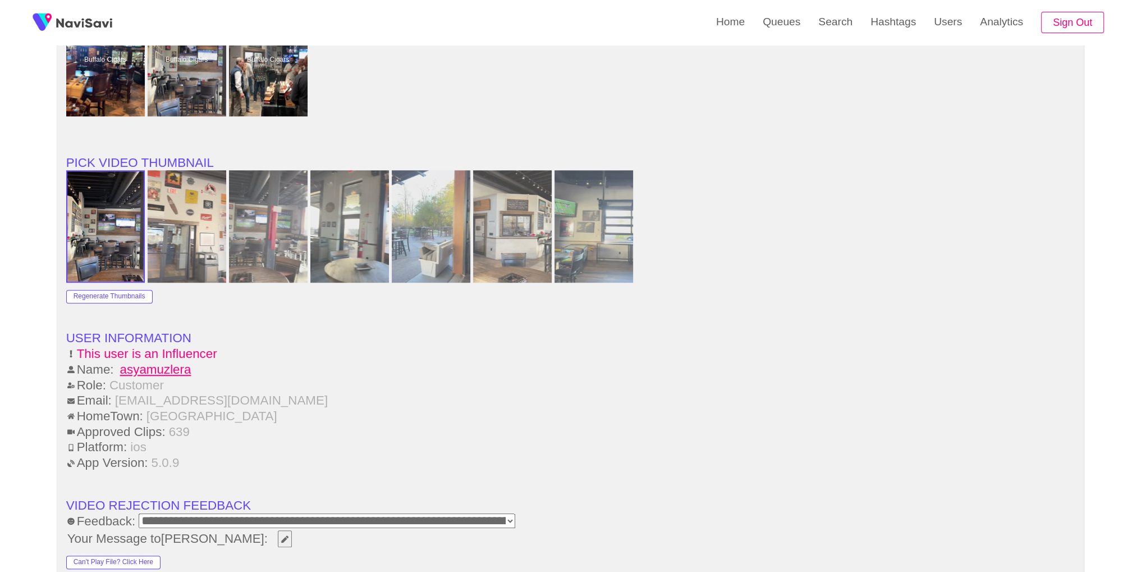
scroll to position [1639, 0]
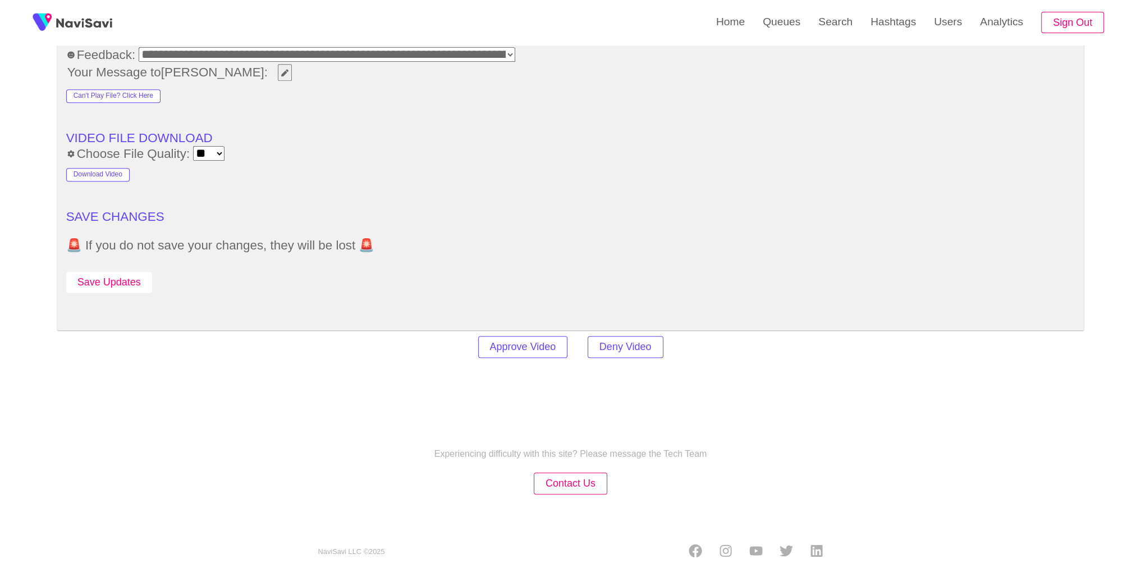
click at [88, 282] on button "Save Updates" at bounding box center [109, 282] width 86 height 21
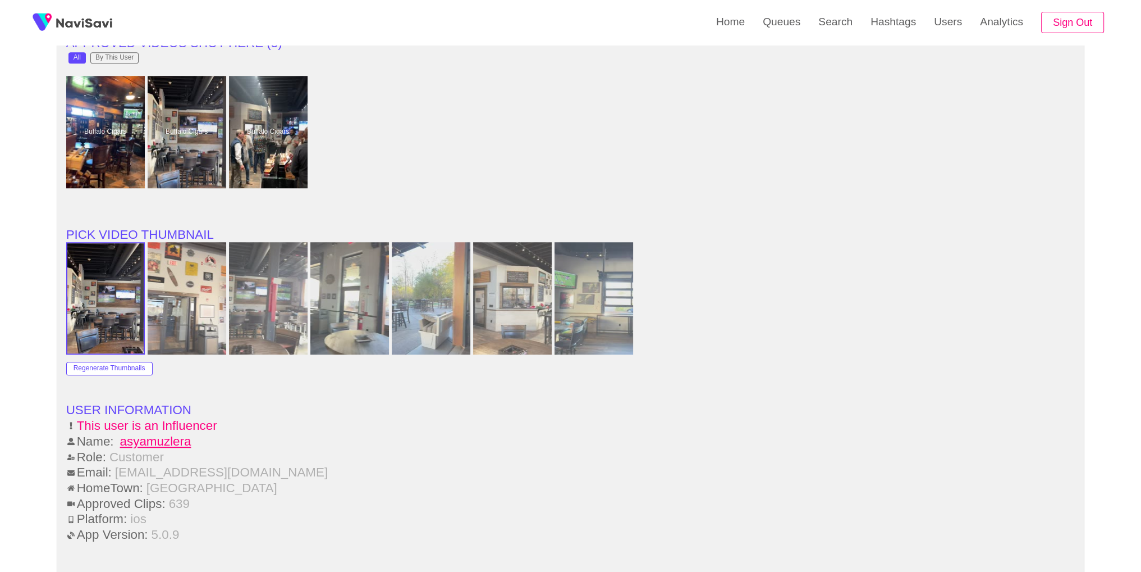
scroll to position [1078, 0]
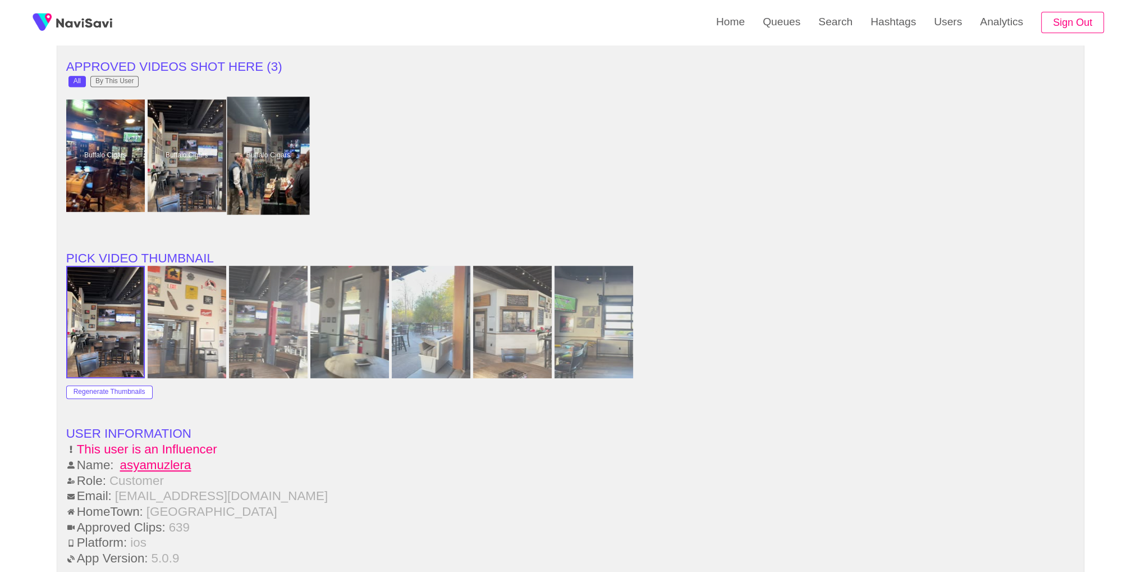
click at [243, 128] on div at bounding box center [268, 156] width 83 height 118
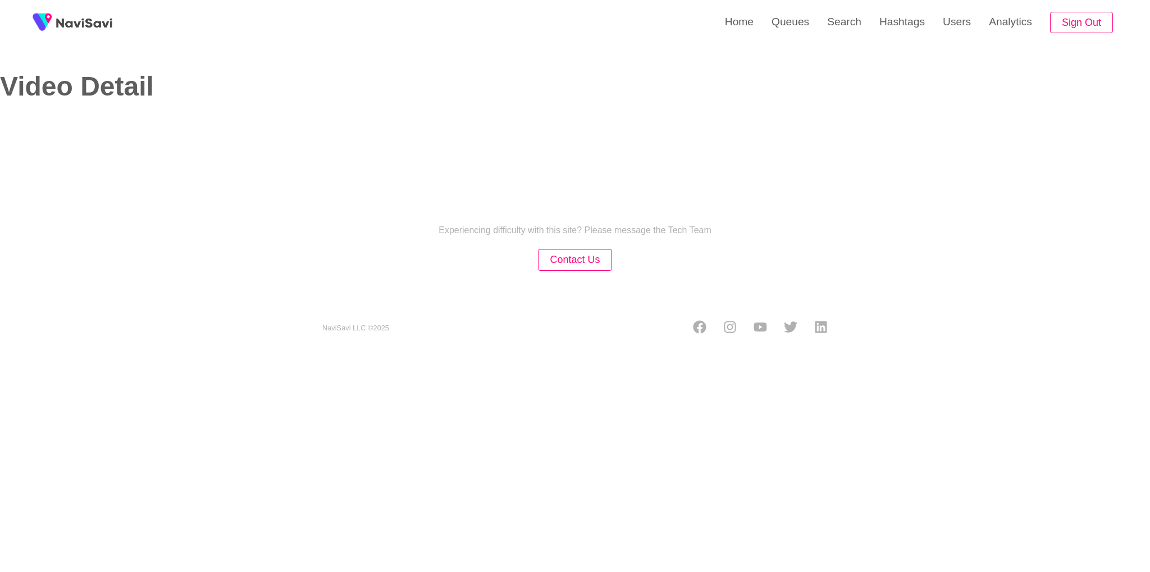
select select "**"
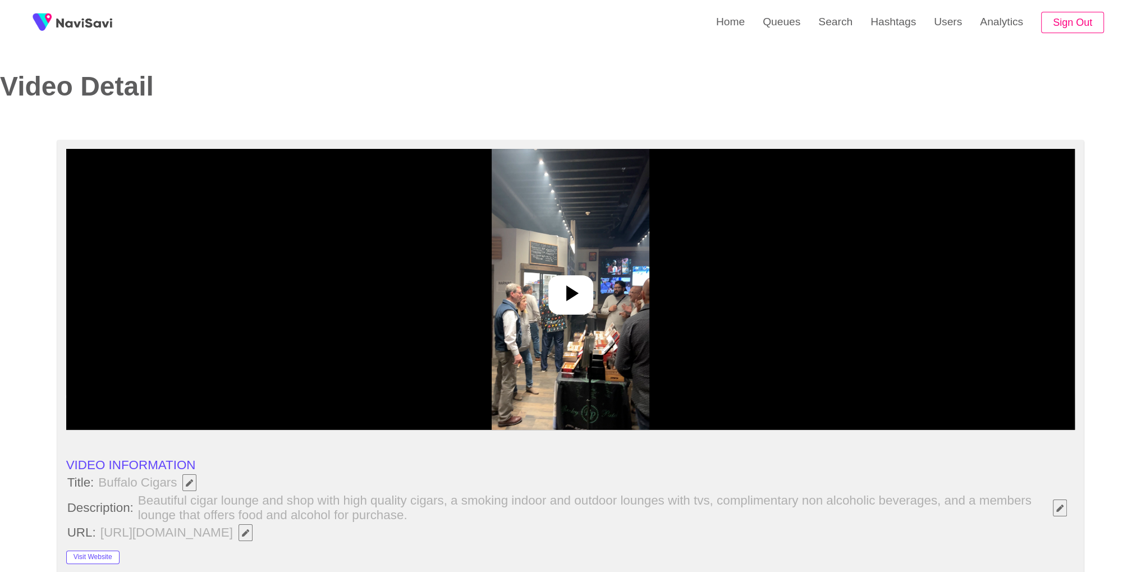
select select "**********"
click at [645, 290] on div at bounding box center [570, 289] width 1009 height 281
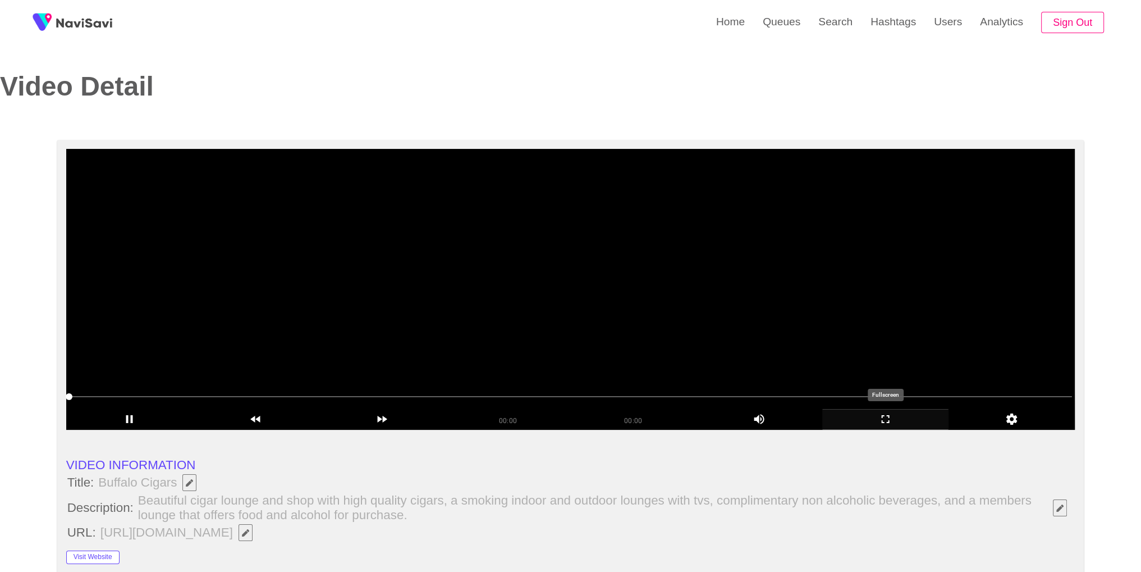
click at [883, 422] on icon "add" at bounding box center [886, 419] width 8 height 8
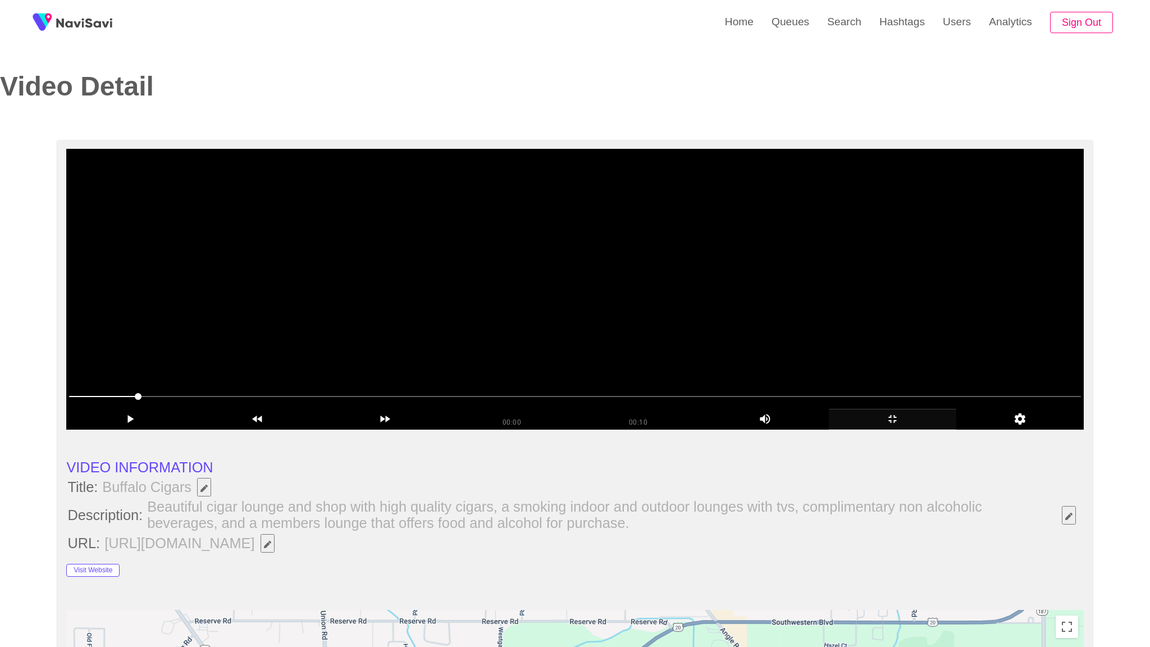
click at [883, 429] on video at bounding box center [574, 289] width 1017 height 281
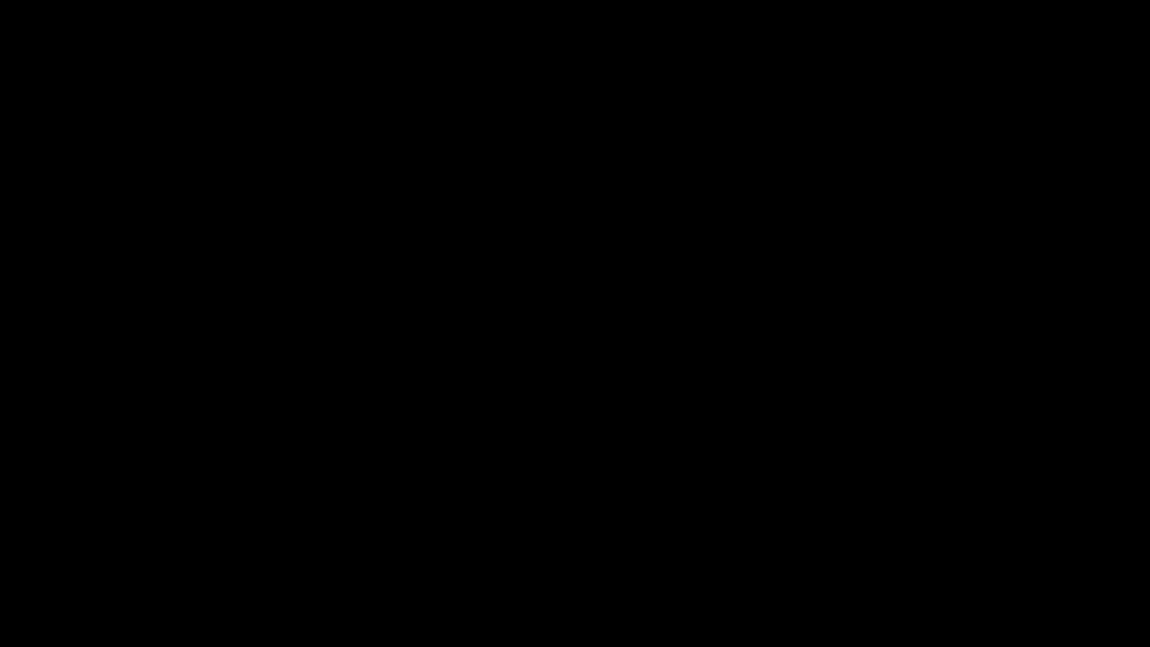
click at [943, 571] on icon "add" at bounding box center [933, 635] width 143 height 13
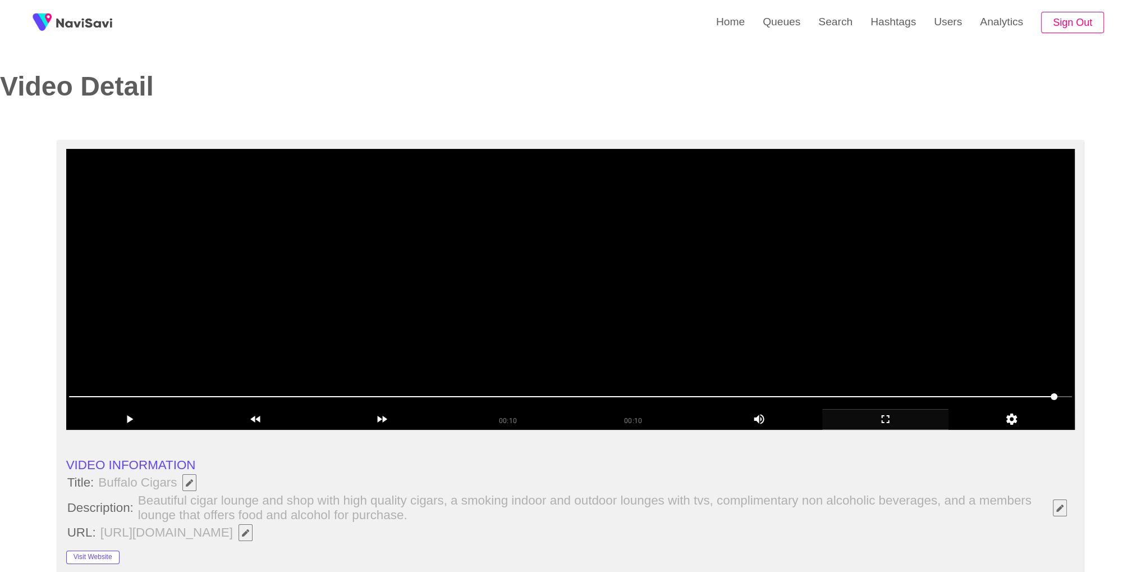
click at [621, 317] on video at bounding box center [570, 289] width 1009 height 281
click at [781, 265] on video at bounding box center [570, 289] width 1009 height 281
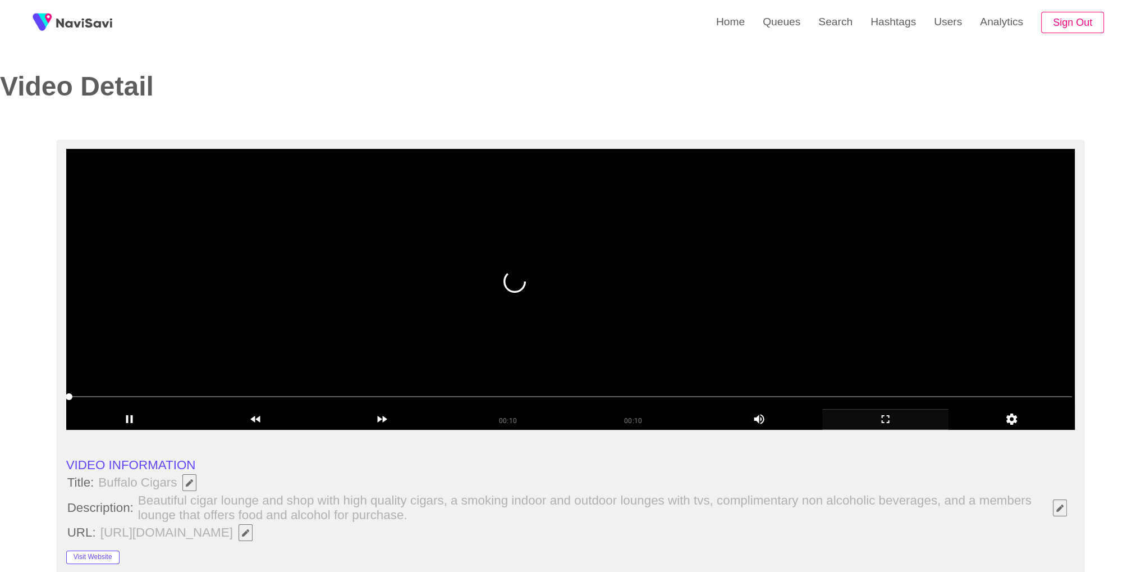
click at [784, 257] on video at bounding box center [570, 289] width 1009 height 281
click at [124, 418] on icon "add" at bounding box center [129, 418] width 125 height 13
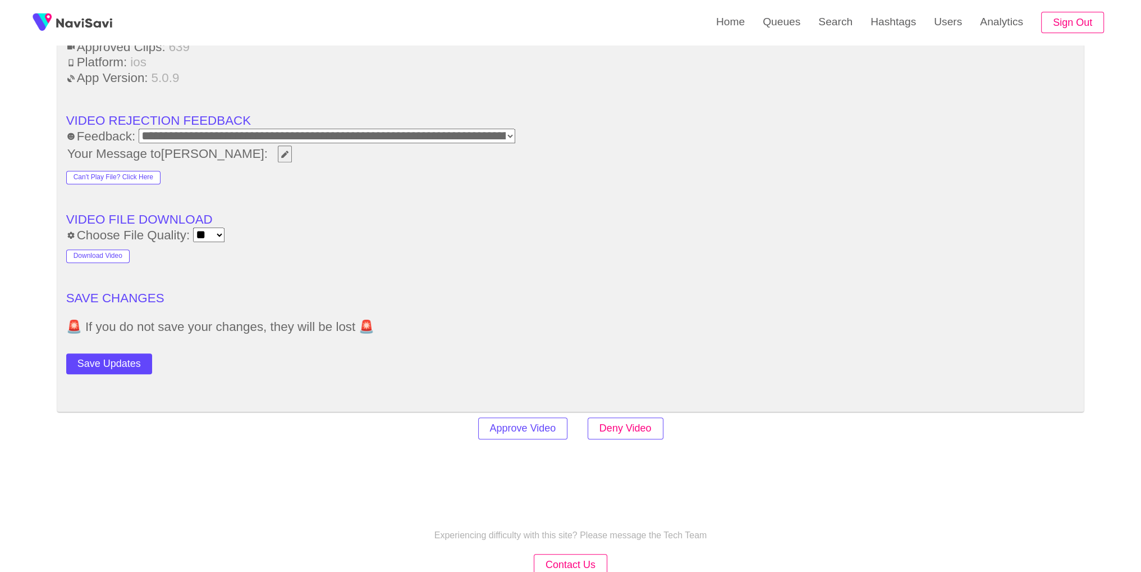
scroll to position [1532, 0]
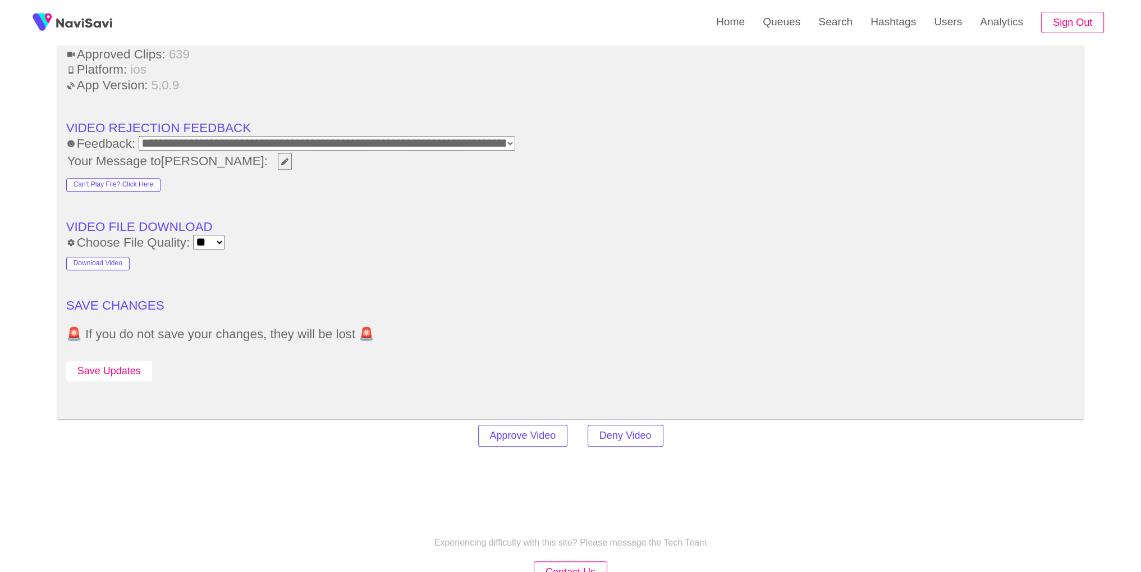
click at [106, 364] on button "Save Updates" at bounding box center [109, 370] width 86 height 21
click at [134, 362] on button "Save Updates" at bounding box center [109, 370] width 86 height 21
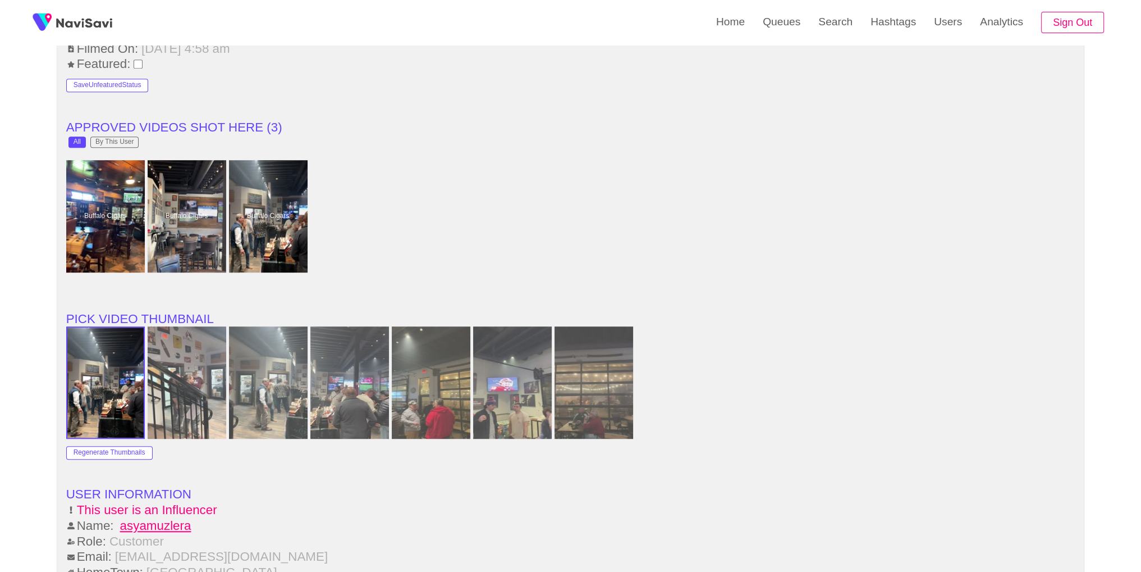
scroll to position [913, 0]
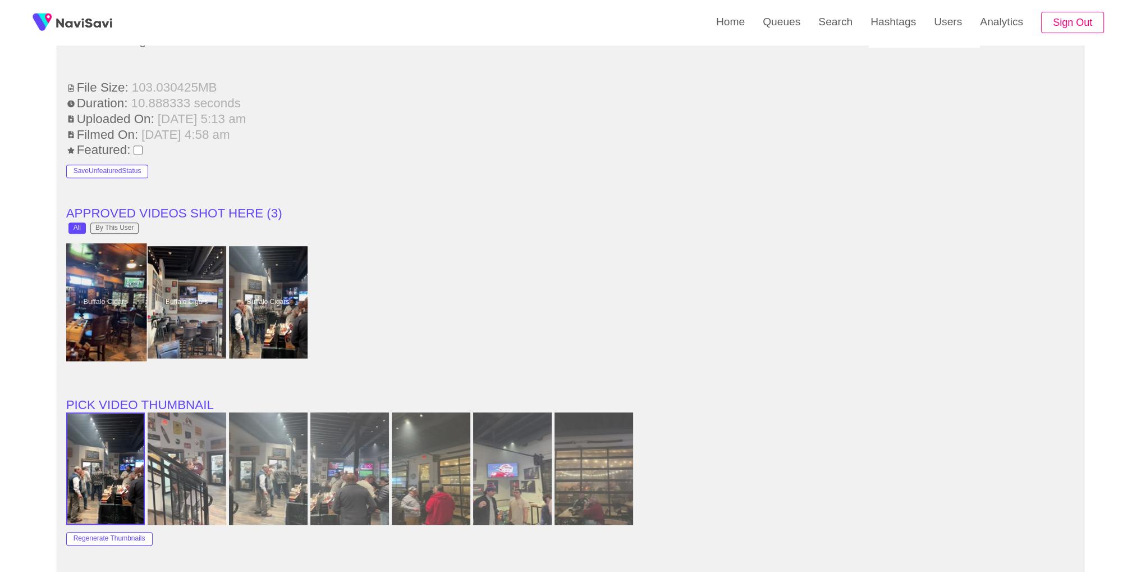
click at [119, 296] on div at bounding box center [105, 302] width 83 height 118
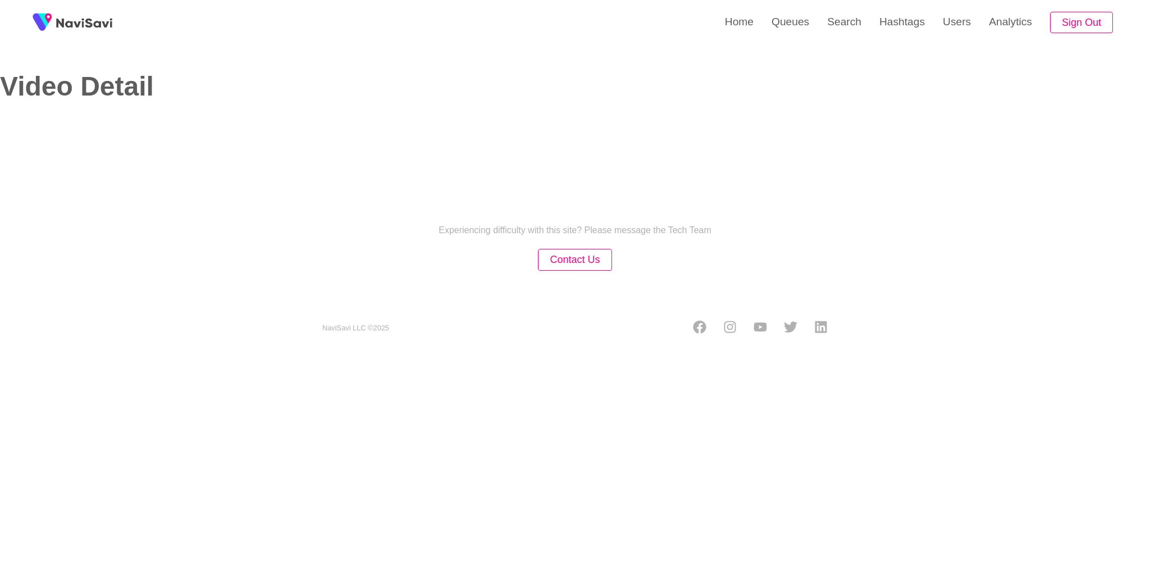
select select "**********"
select select "**"
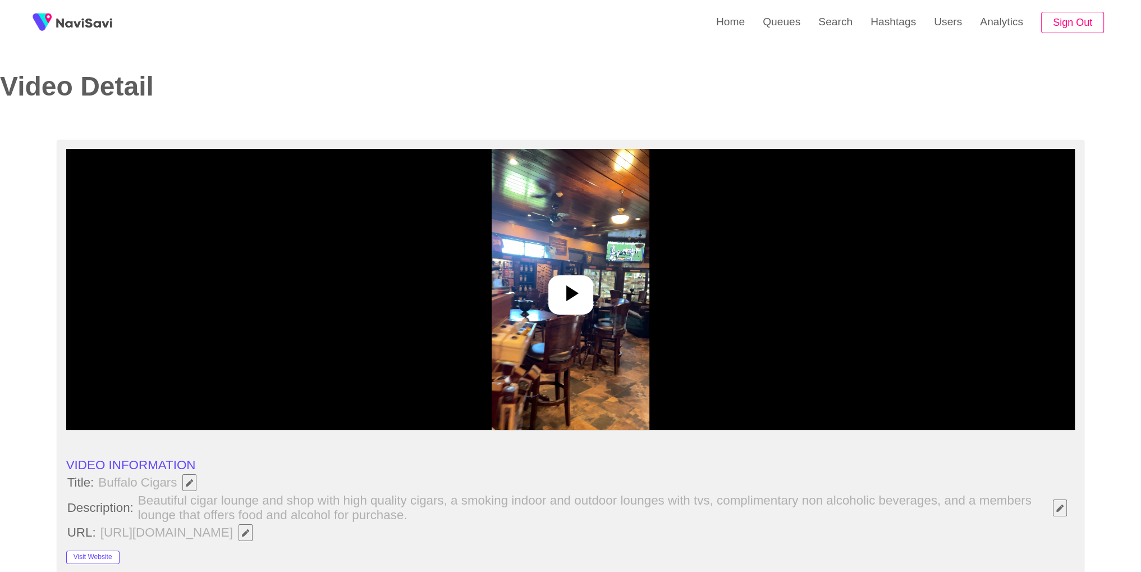
click at [613, 340] on img at bounding box center [571, 289] width 158 height 281
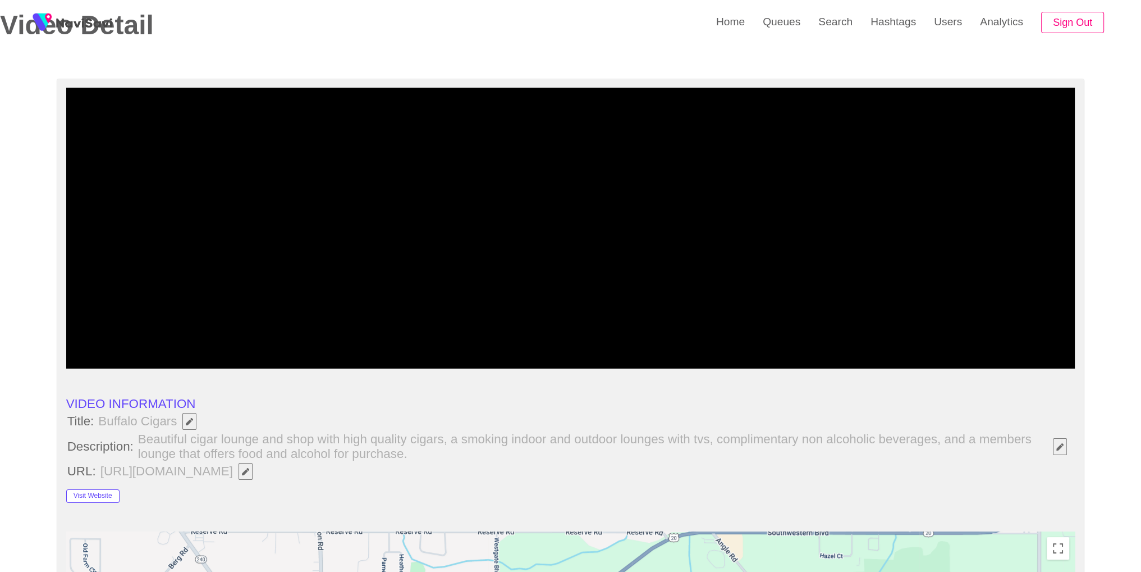
scroll to position [38, 0]
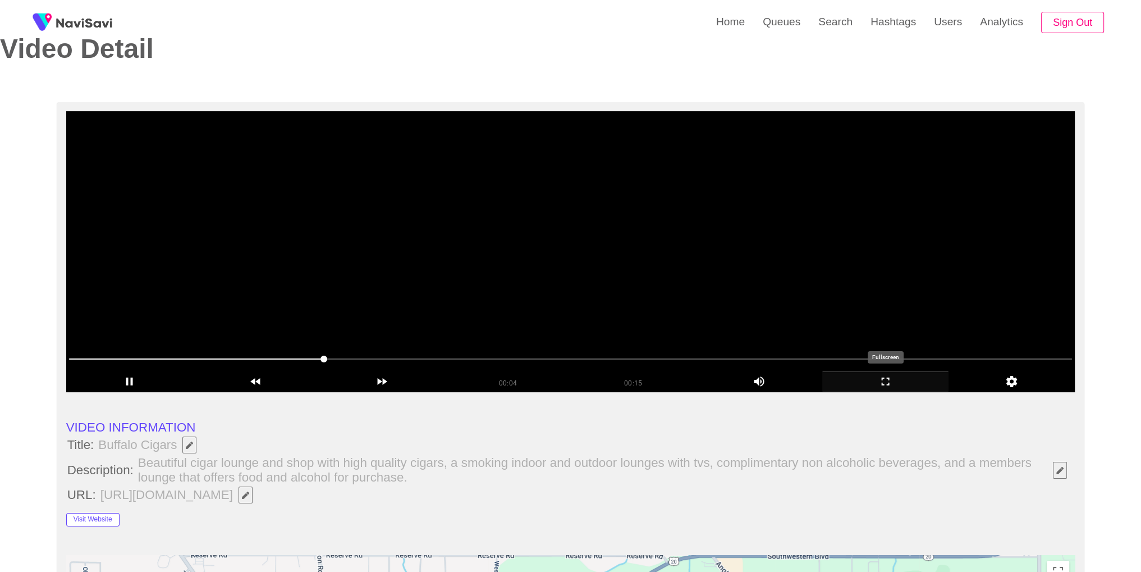
click at [890, 380] on icon "add" at bounding box center [885, 380] width 125 height 13
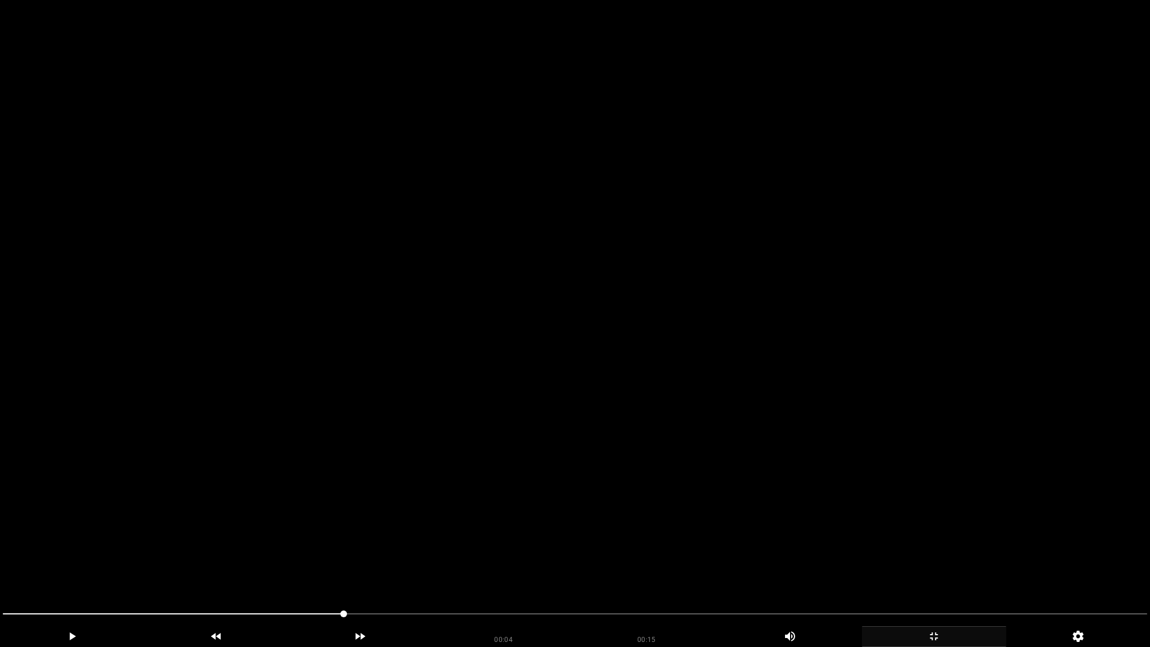
click at [890, 429] on video at bounding box center [575, 323] width 1150 height 647
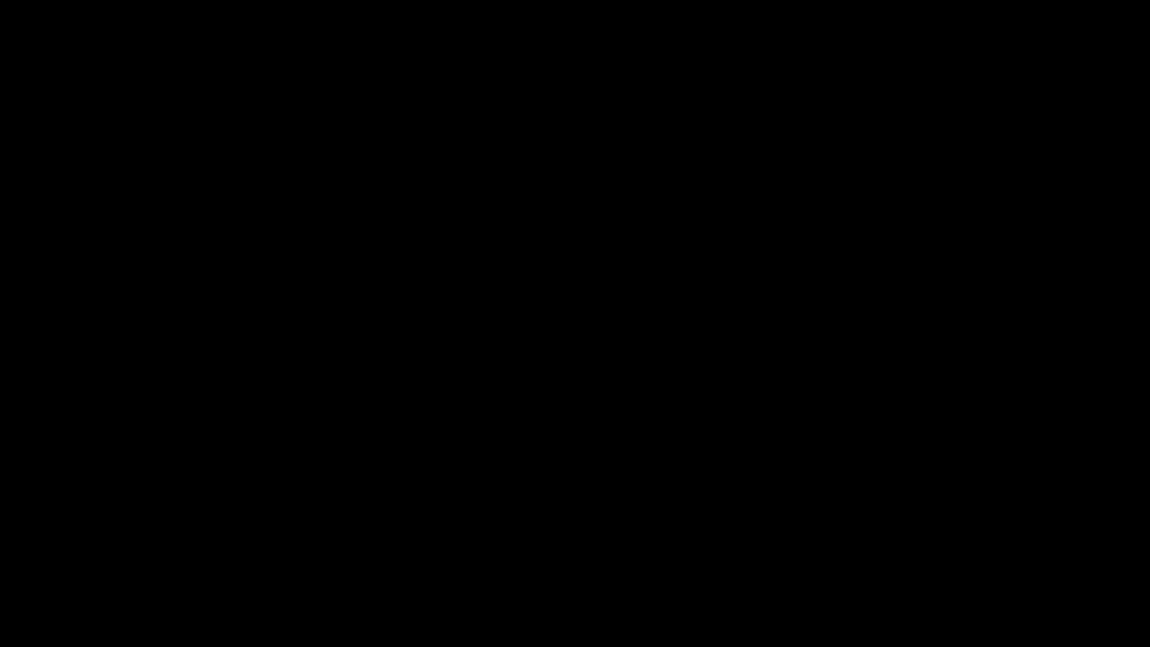
click at [650, 571] on span at bounding box center [575, 614] width 1144 height 18
click at [757, 571] on div at bounding box center [574, 615] width 1153 height 30
click at [922, 571] on div at bounding box center [574, 615] width 1153 height 30
click at [940, 571] on div "add" at bounding box center [934, 636] width 144 height 21
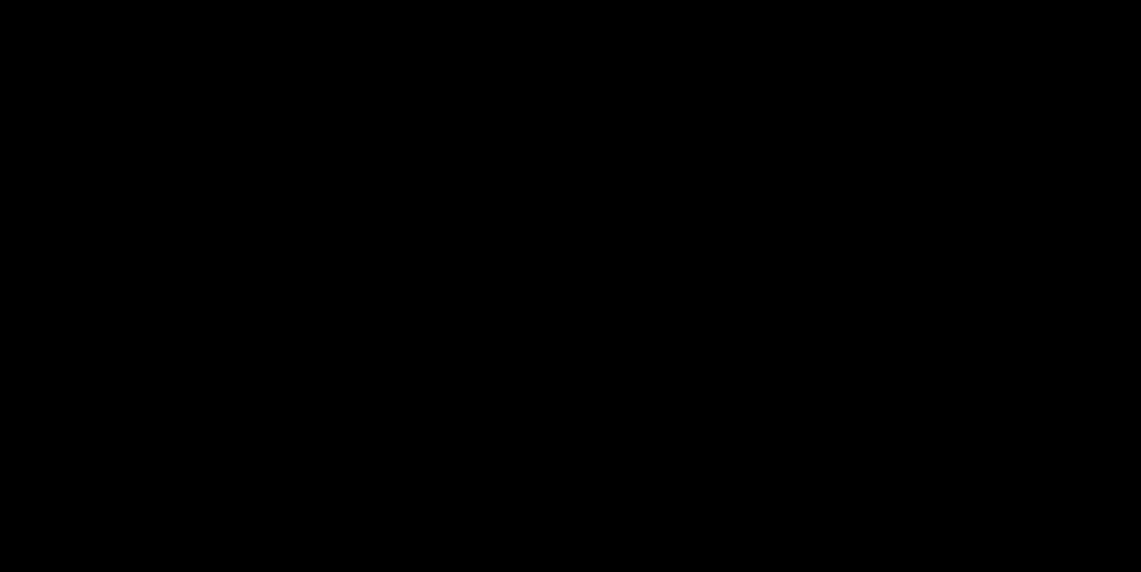
click at [687, 255] on video at bounding box center [570, 286] width 1141 height 572
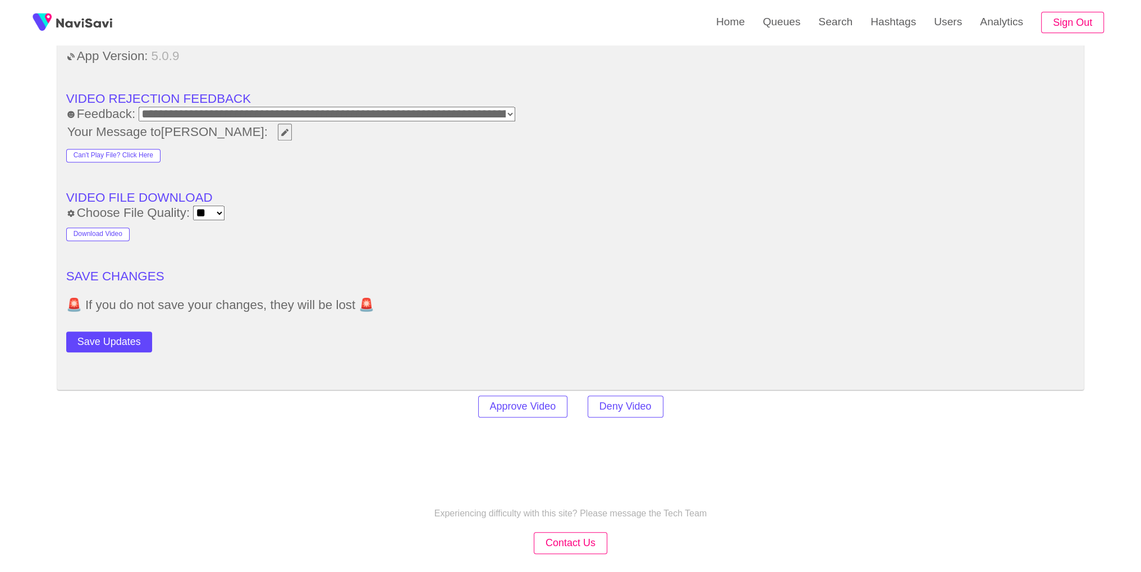
scroll to position [1597, 0]
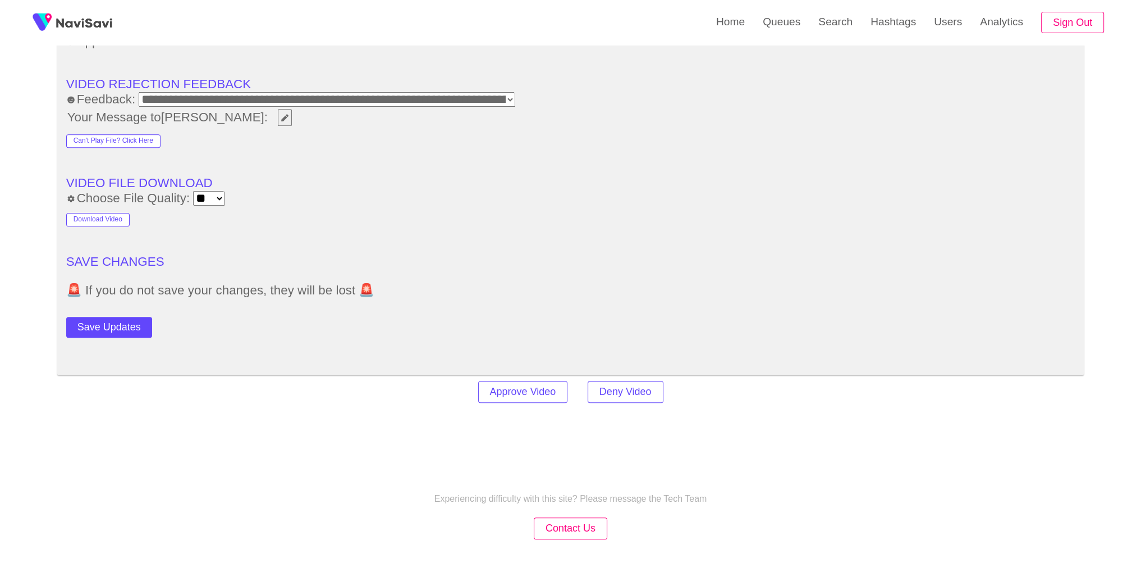
drag, startPoint x: 114, startPoint y: 338, endPoint x: 110, endPoint y: 331, distance: 7.8
click at [108, 324] on button "Save Updates" at bounding box center [109, 327] width 86 height 21
click at [847, 16] on link "Search" at bounding box center [836, 22] width 52 height 44
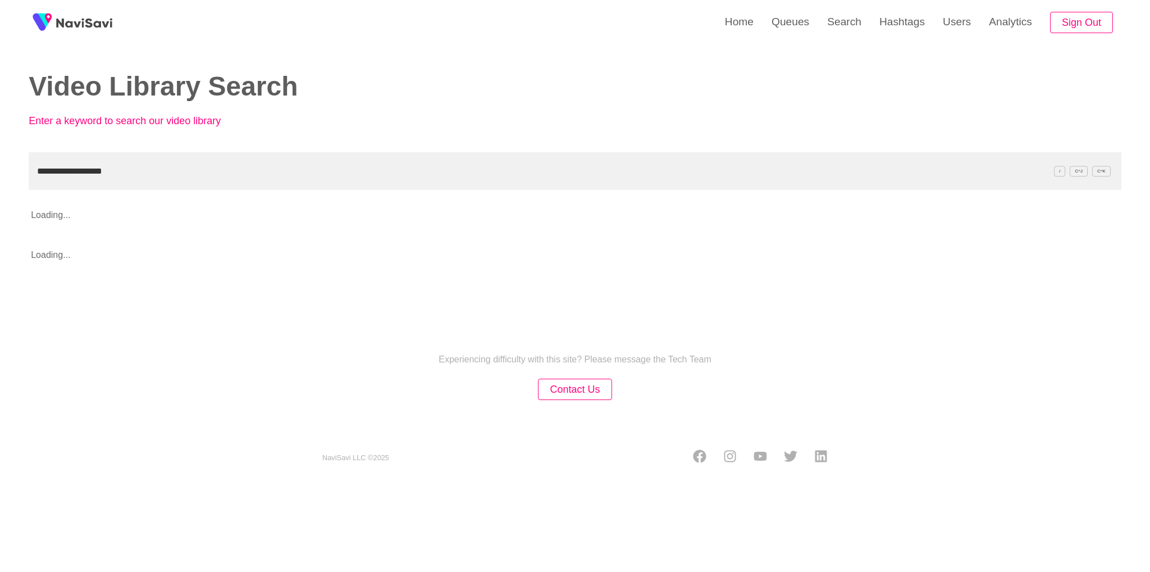
type input "**********"
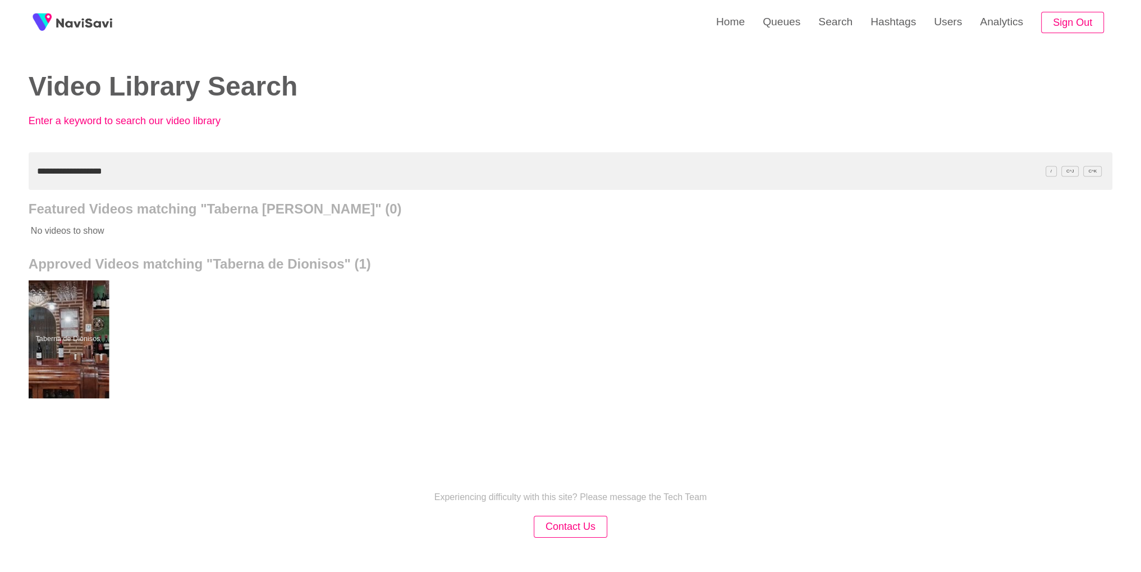
click at [71, 378] on div at bounding box center [67, 339] width 83 height 118
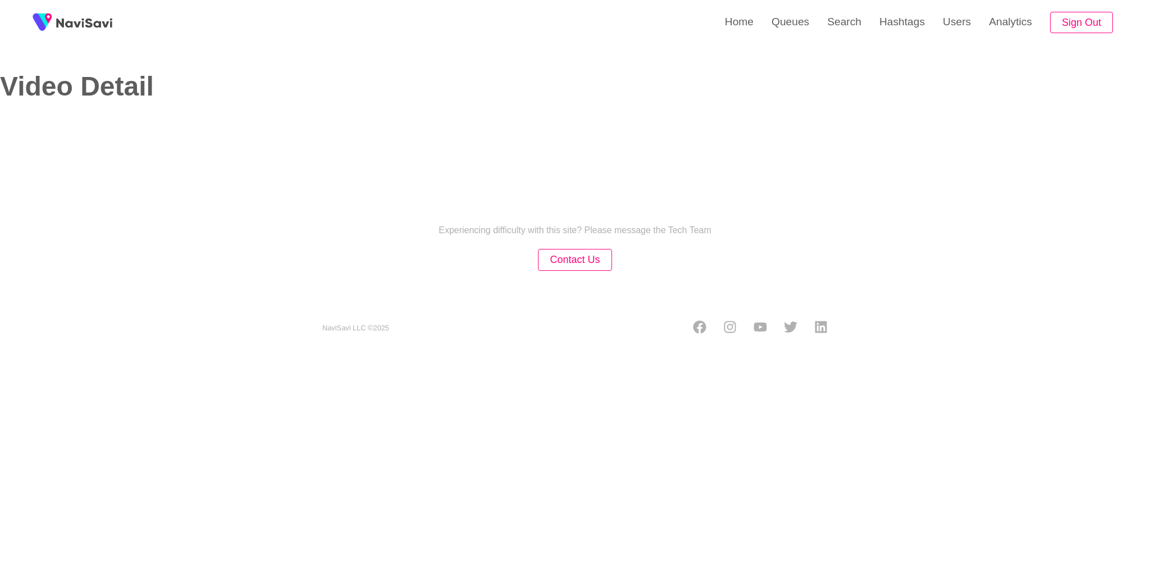
select select "**"
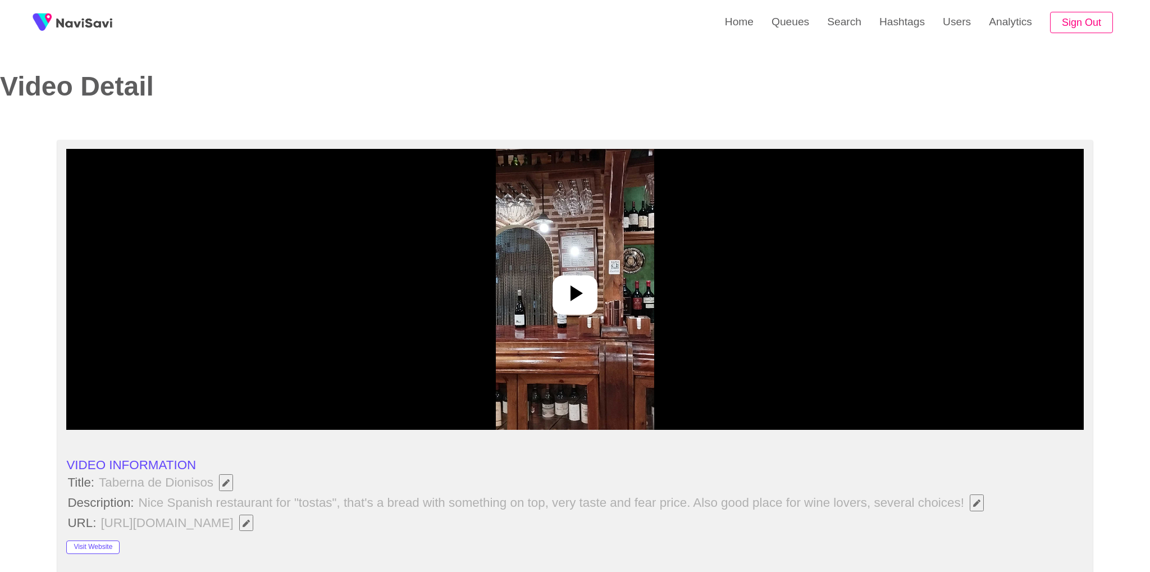
select select "**********"
click at [561, 339] on img at bounding box center [571, 289] width 158 height 281
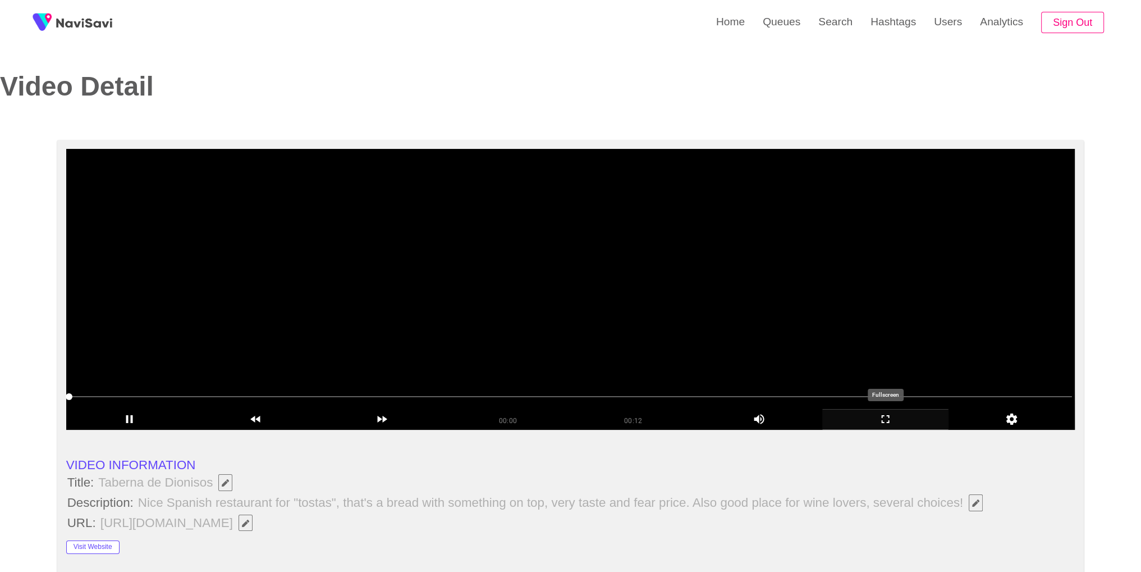
click at [911, 425] on icon "add" at bounding box center [885, 418] width 125 height 13
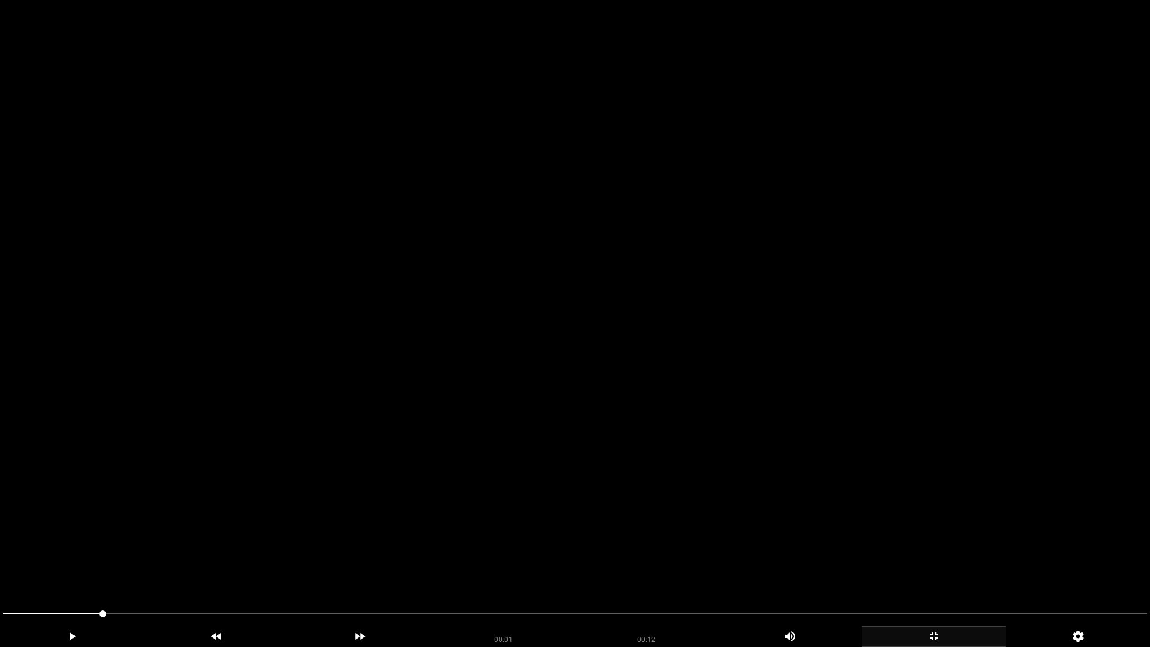
click at [771, 422] on video at bounding box center [575, 323] width 1150 height 647
drag, startPoint x: 303, startPoint y: 617, endPoint x: 486, endPoint y: 620, distance: 182.5
click at [922, 571] on icon "add" at bounding box center [933, 635] width 143 height 13
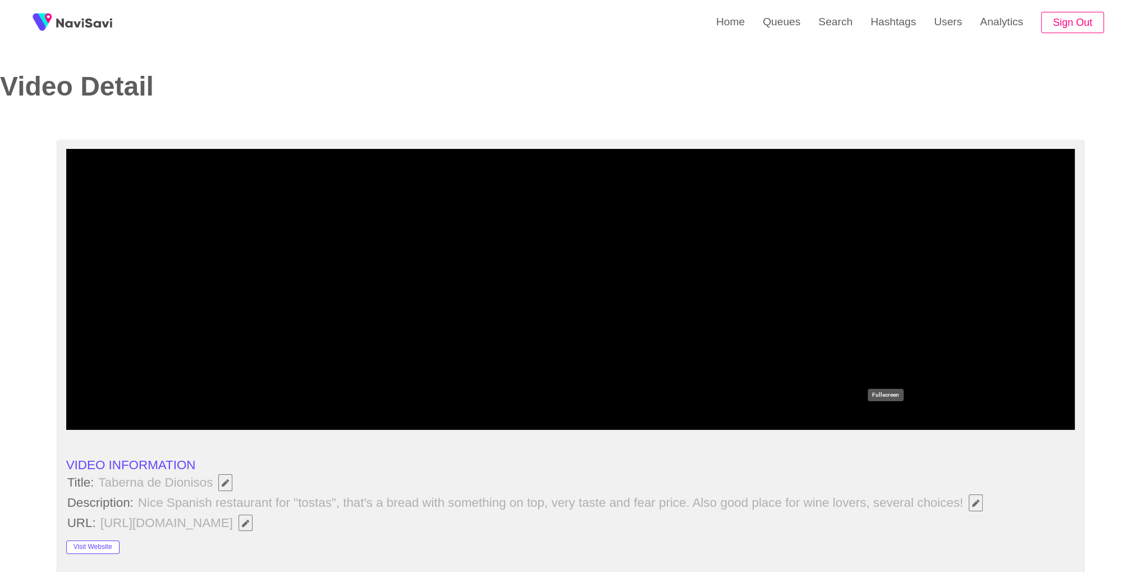
click at [876, 419] on icon "add" at bounding box center [885, 418] width 125 height 13
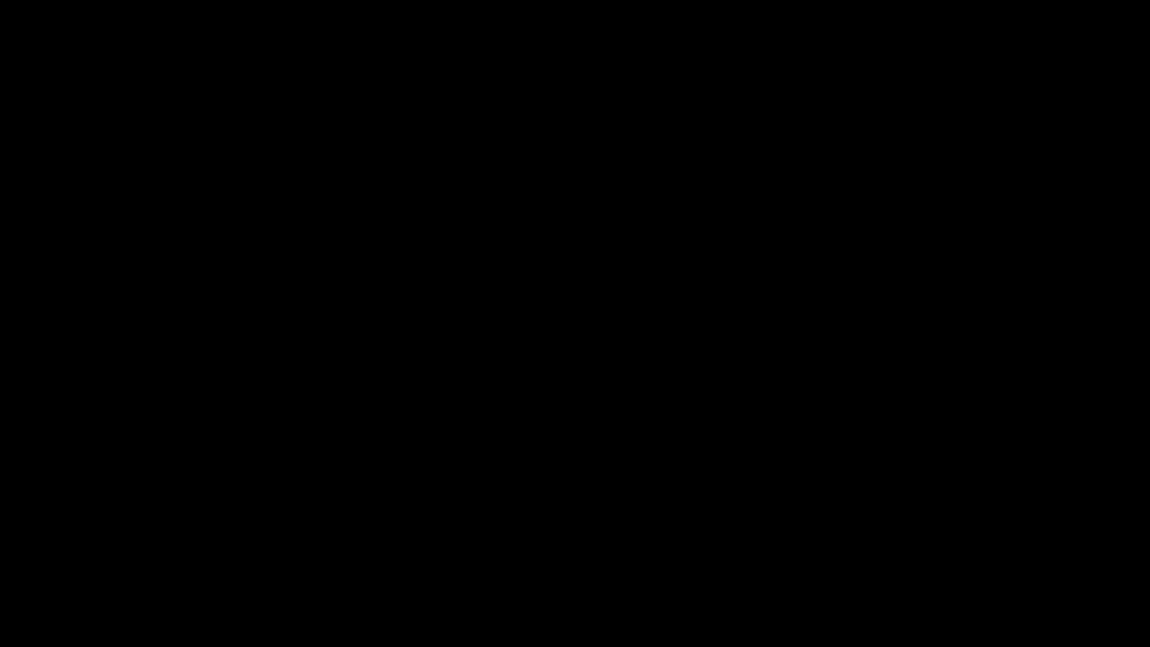
click at [921, 571] on icon "add" at bounding box center [933, 635] width 143 height 13
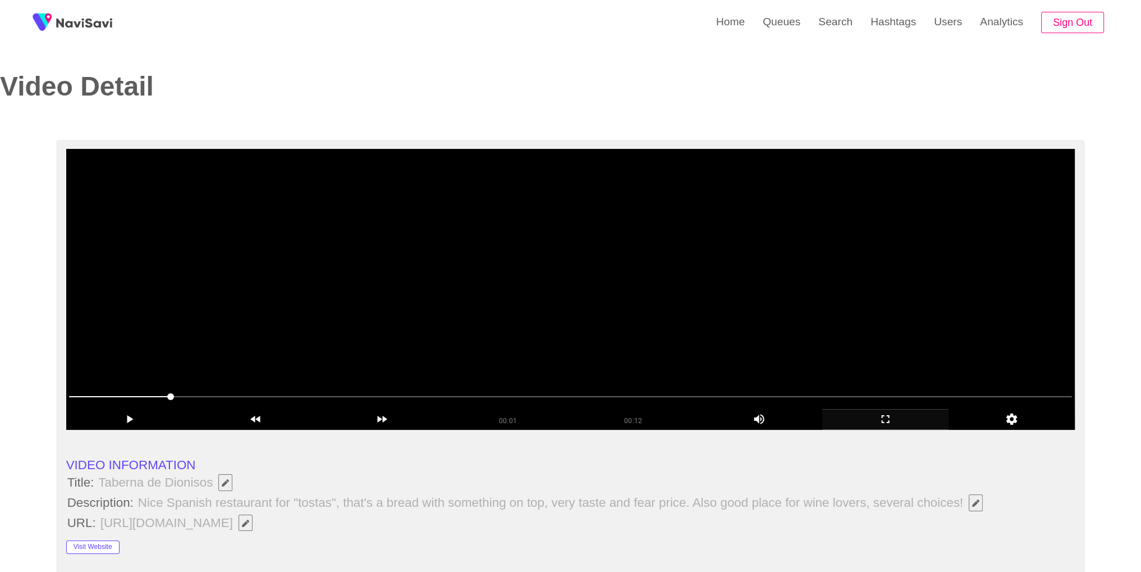
click at [565, 310] on video at bounding box center [570, 289] width 1009 height 281
click at [789, 317] on video at bounding box center [570, 289] width 1009 height 281
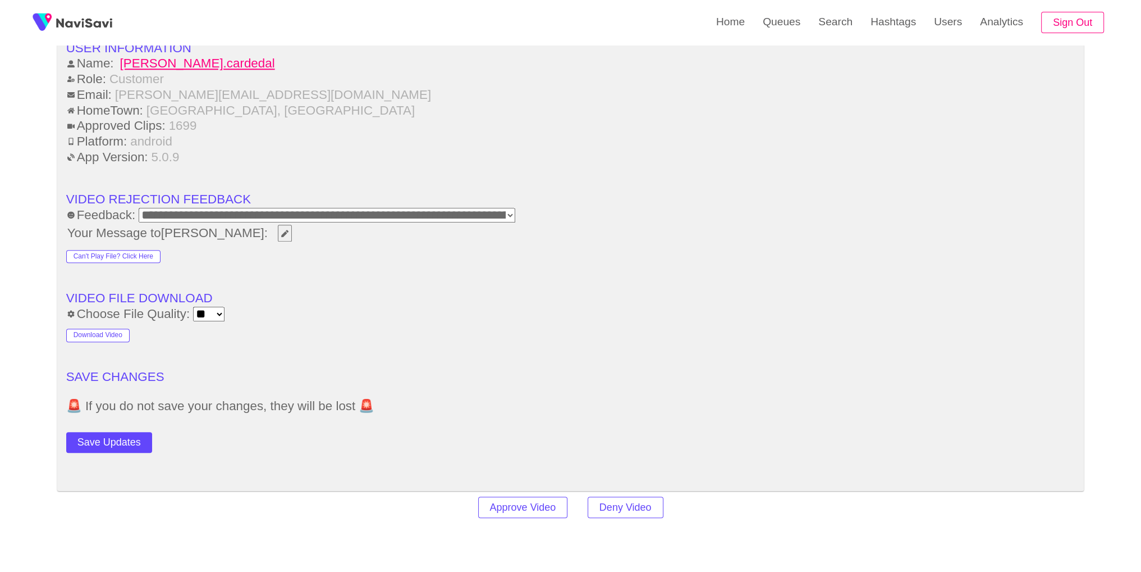
scroll to position [1596, 0]
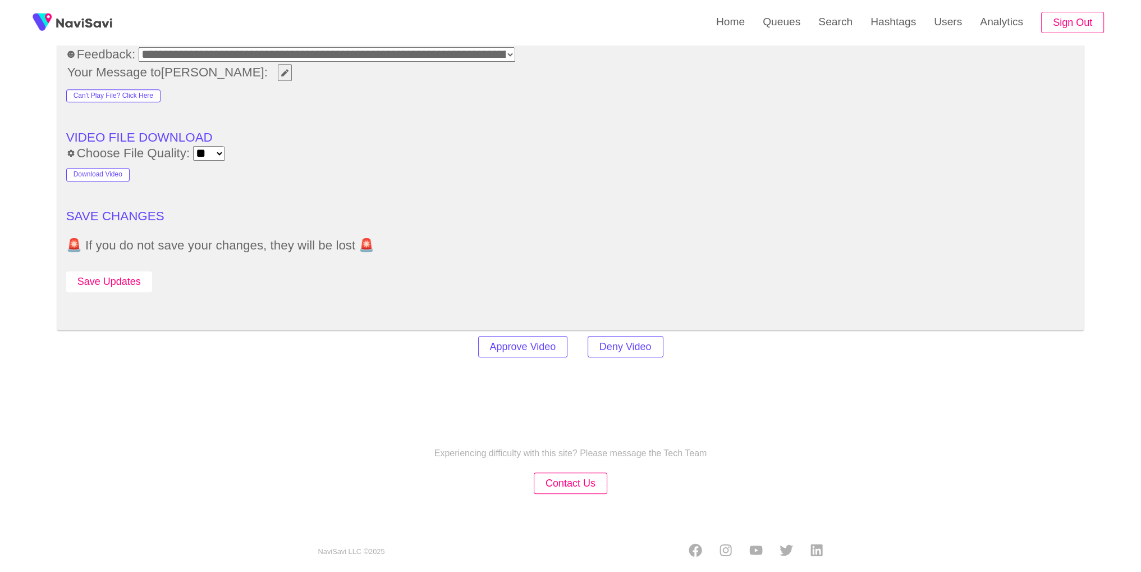
click at [143, 277] on button "Save Updates" at bounding box center [109, 281] width 86 height 21
click at [830, 38] on link "Search" at bounding box center [836, 22] width 52 height 44
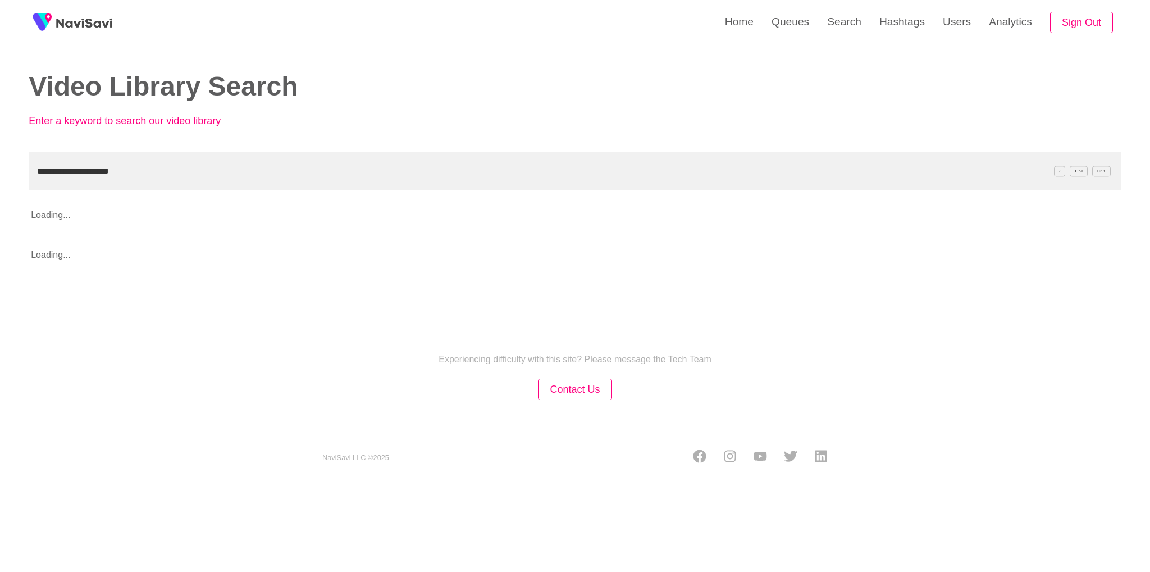
type input "**********"
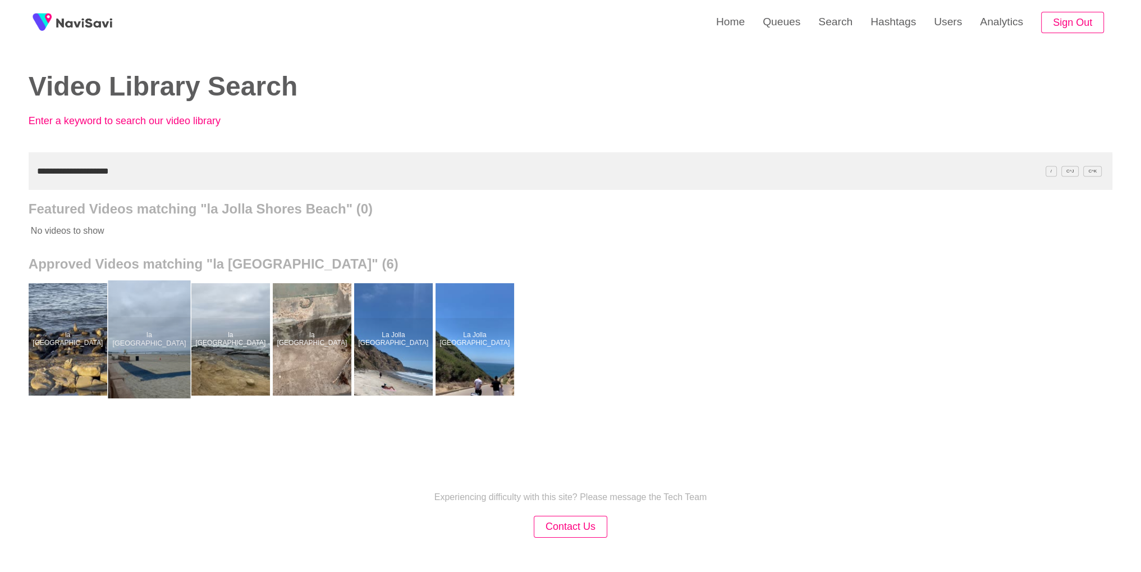
click at [122, 352] on div at bounding box center [149, 339] width 83 height 118
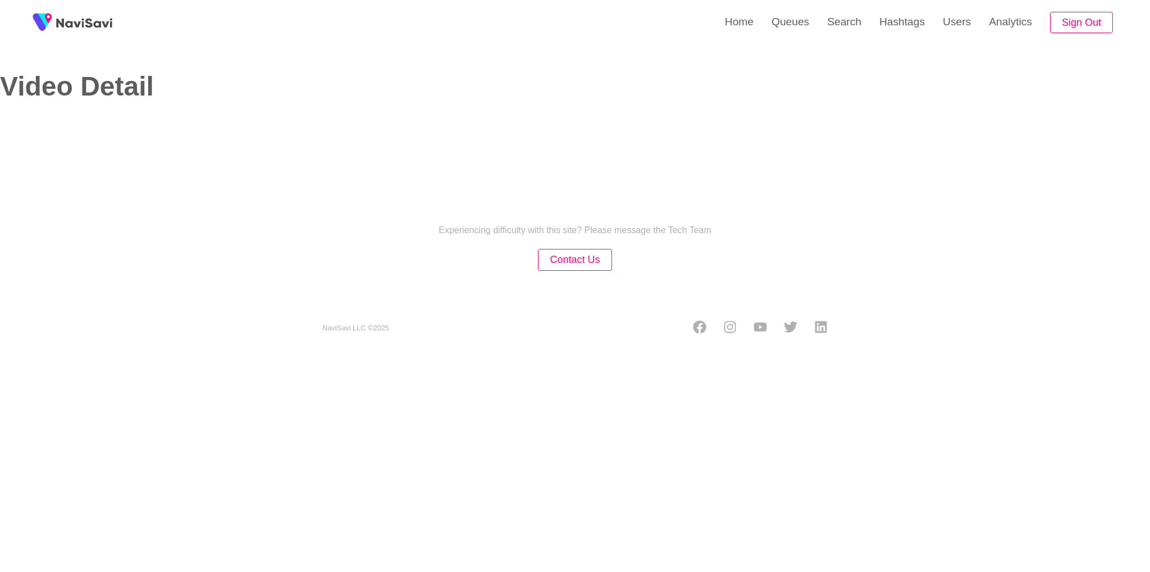
select select "**"
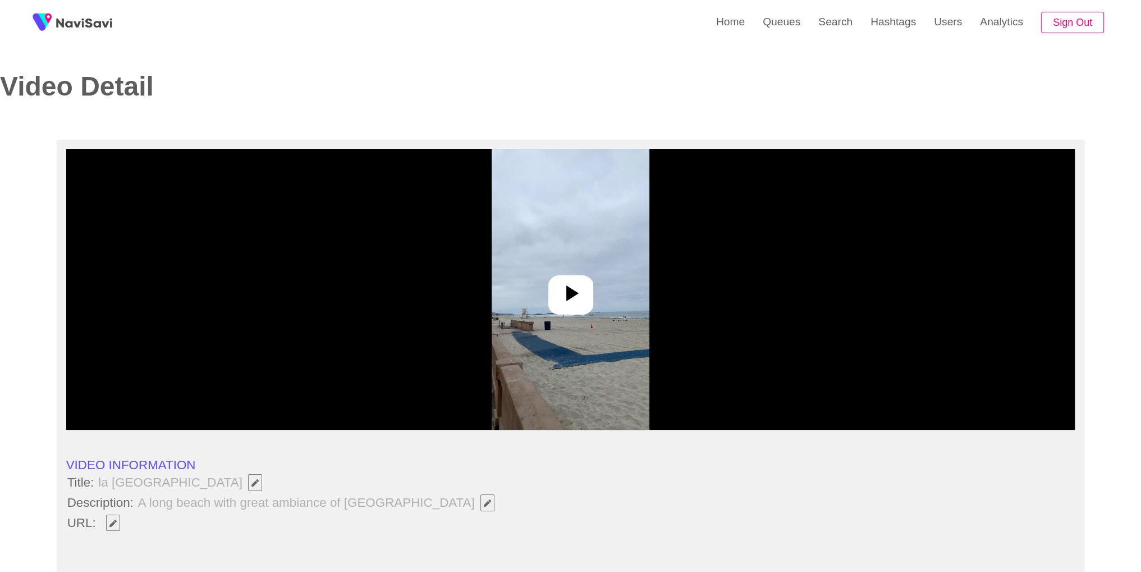
select select "**********"
click at [677, 300] on div at bounding box center [570, 289] width 1009 height 281
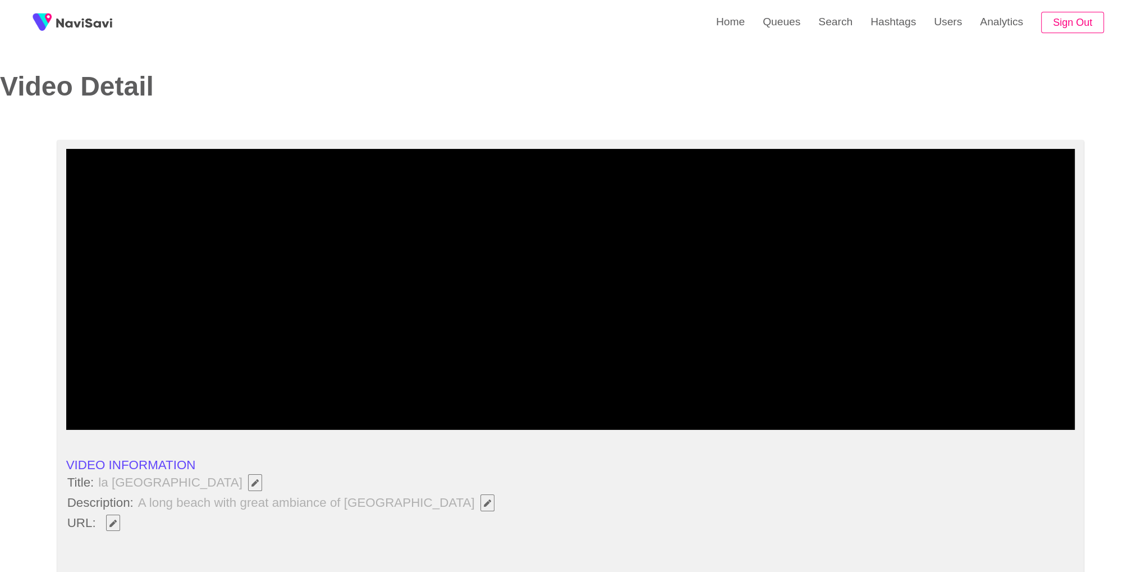
drag, startPoint x: 97, startPoint y: 486, endPoint x: 218, endPoint y: 486, distance: 121.3
click at [218, 486] on span "la [GEOGRAPHIC_DATA]" at bounding box center [183, 482] width 172 height 19
copy span "la [GEOGRAPHIC_DATA]"
drag, startPoint x: 126, startPoint y: 527, endPoint x: 118, endPoint y: 524, distance: 8.3
click at [125, 526] on span at bounding box center [113, 522] width 28 height 19
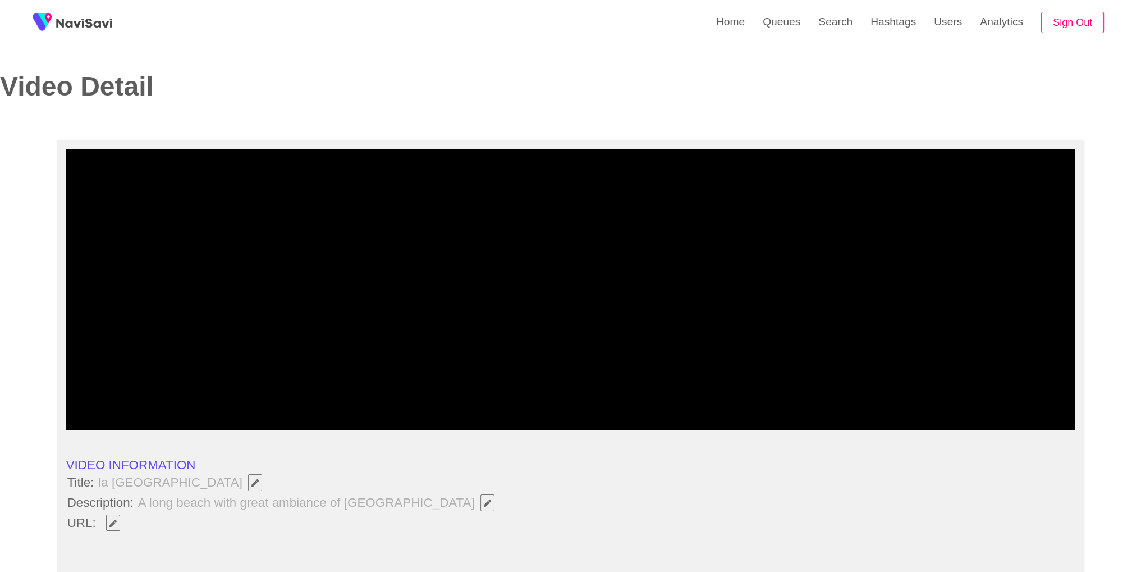
click at [117, 524] on span "Edit Field" at bounding box center [113, 522] width 10 height 7
type input "**********"
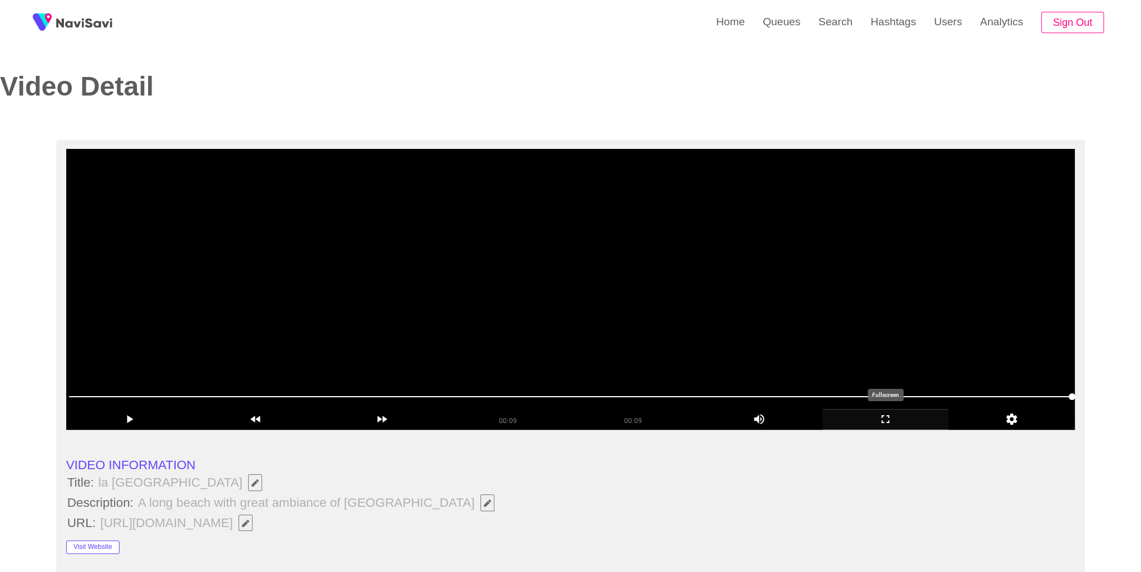
click at [902, 414] on icon "add" at bounding box center [885, 418] width 125 height 13
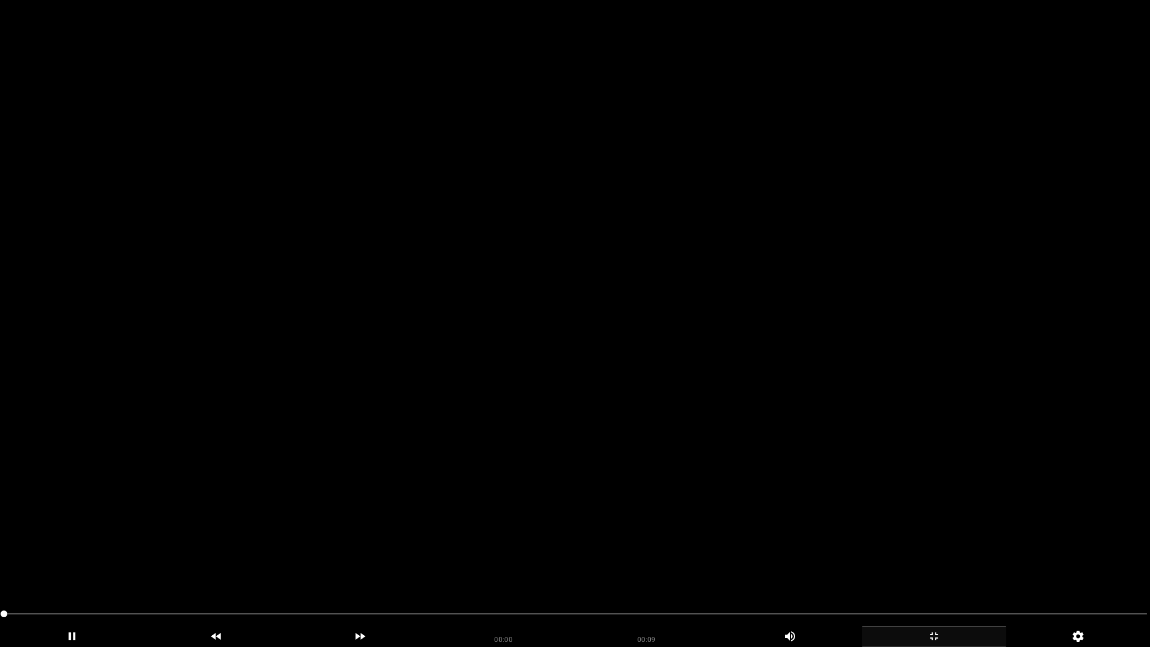
click at [803, 410] on video at bounding box center [575, 323] width 1150 height 647
click at [935, 571] on div "add" at bounding box center [934, 636] width 144 height 21
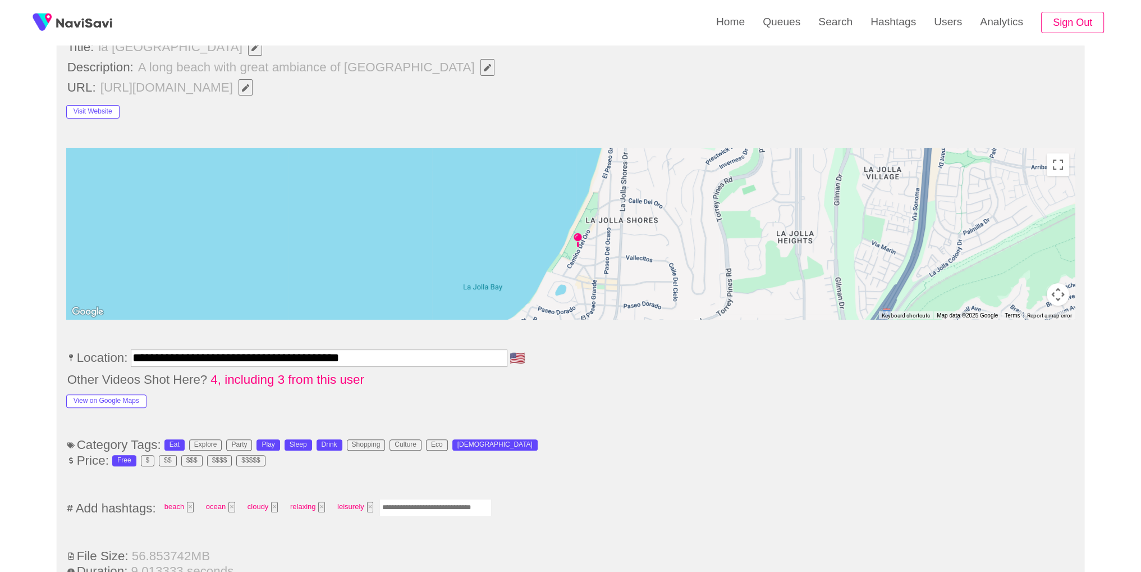
scroll to position [500, 0]
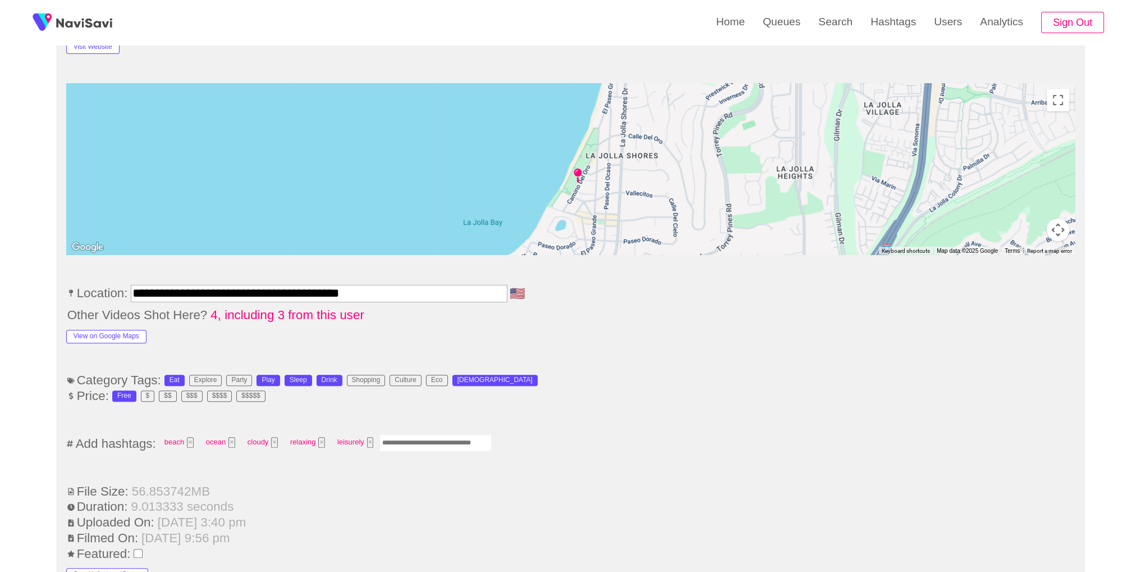
click at [465, 445] on input "Enter tag here and press return" at bounding box center [436, 442] width 112 height 17
type input "*********"
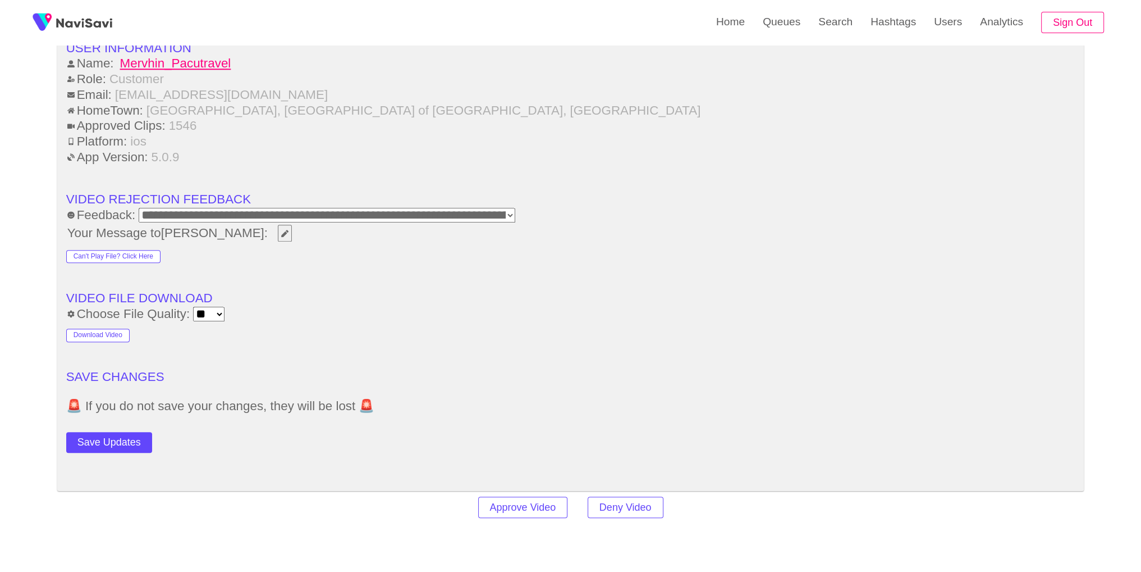
scroll to position [1437, 0]
click at [115, 432] on button "Save Updates" at bounding box center [109, 440] width 86 height 21
click at [858, 26] on link "Search" at bounding box center [836, 22] width 52 height 44
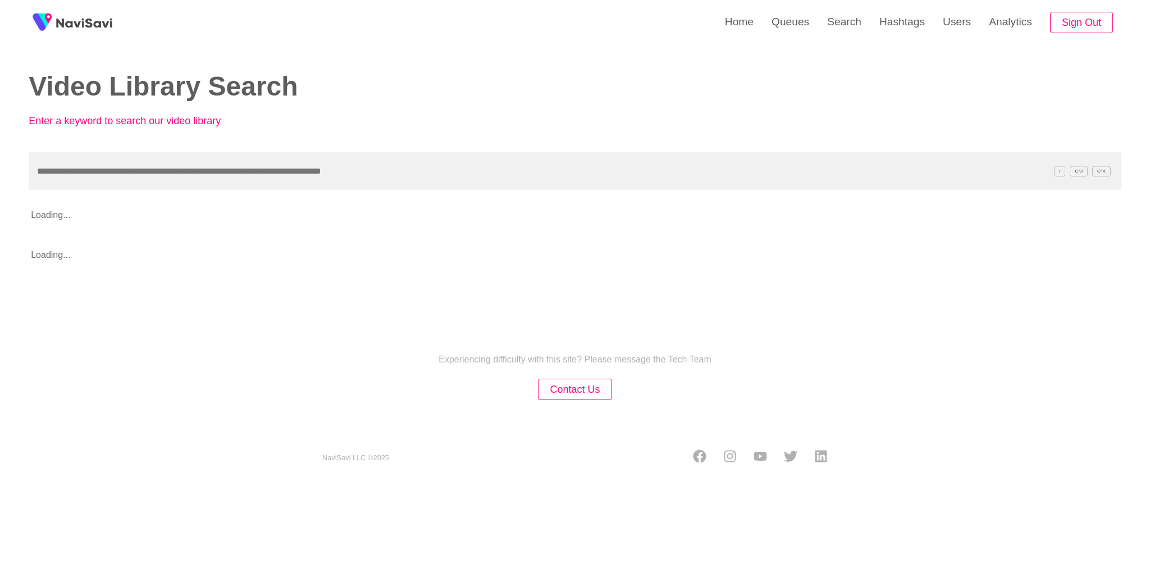
click at [610, 206] on p "Loading..." at bounding box center [520, 215] width 983 height 28
click at [545, 177] on input "text" at bounding box center [575, 171] width 1093 height 38
paste input "**********"
type input "**********"
click at [856, 326] on div "Experiencing difficulty with this site? Please message the Tech Team Contact Us…" at bounding box center [575, 394] width 1150 height 179
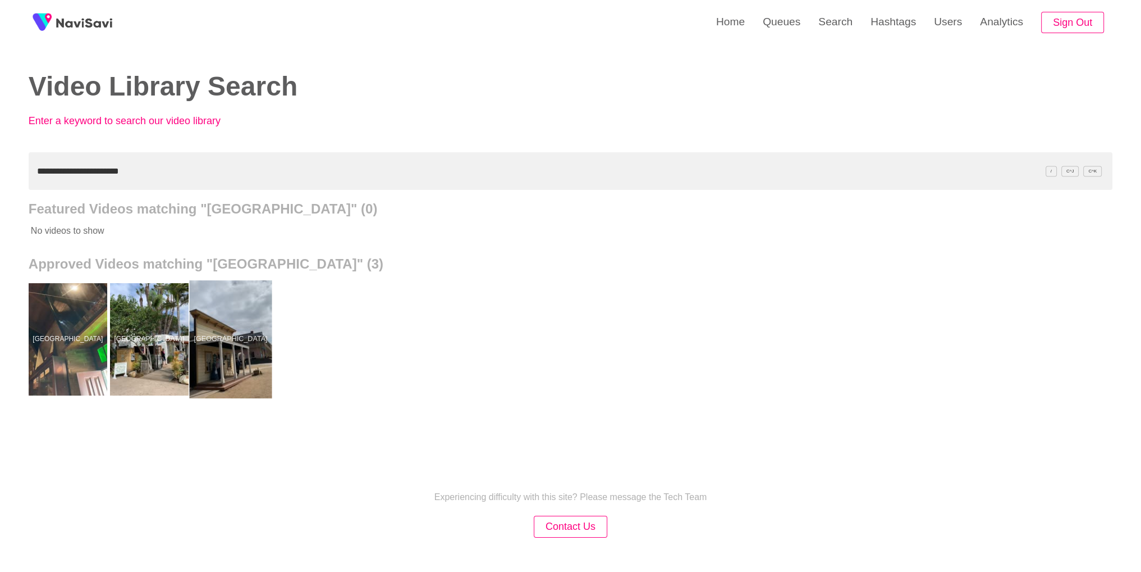
click at [236, 355] on div at bounding box center [230, 339] width 83 height 118
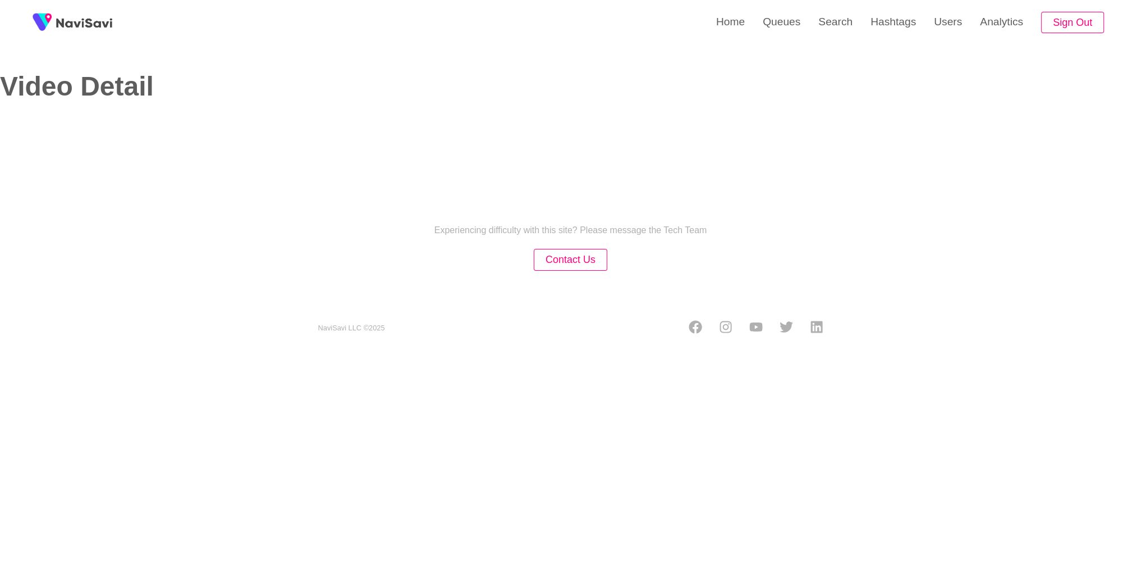
select select "**********"
select select "**"
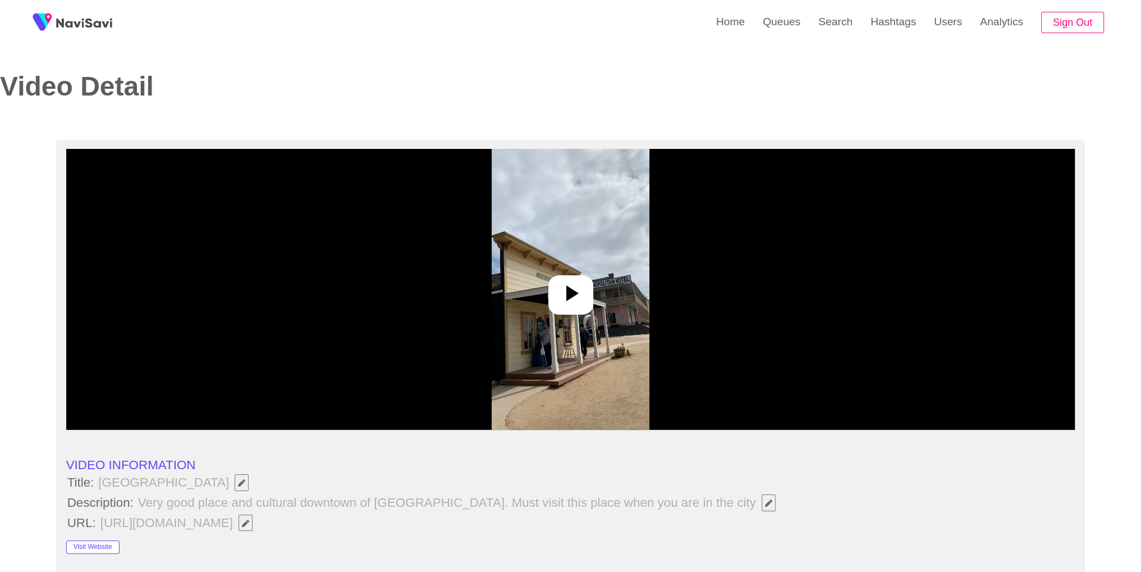
click at [609, 309] on div at bounding box center [570, 289] width 1009 height 281
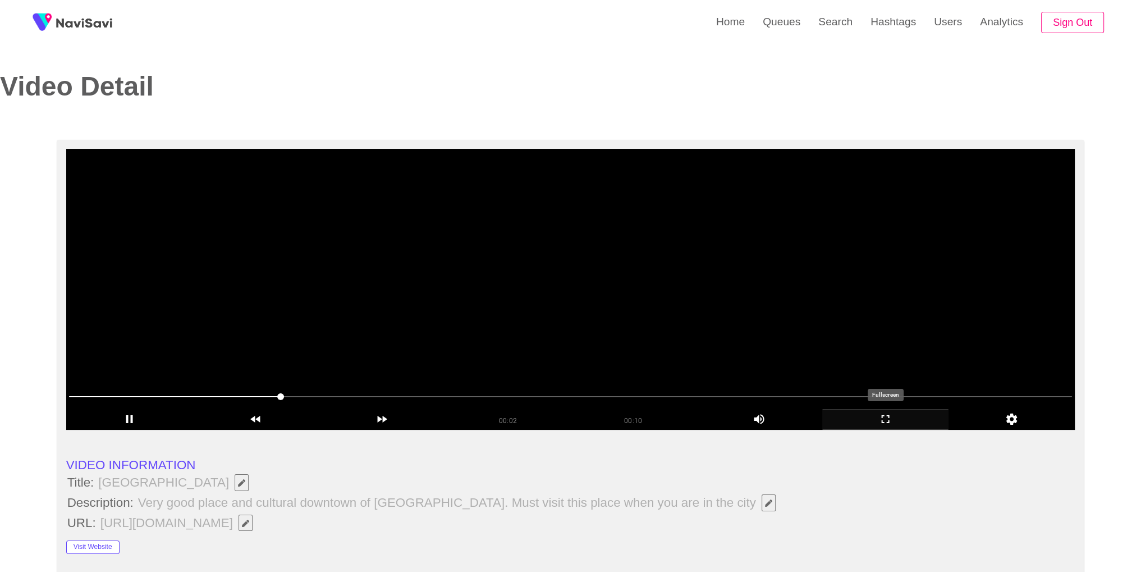
click at [898, 417] on icon "add" at bounding box center [885, 418] width 125 height 13
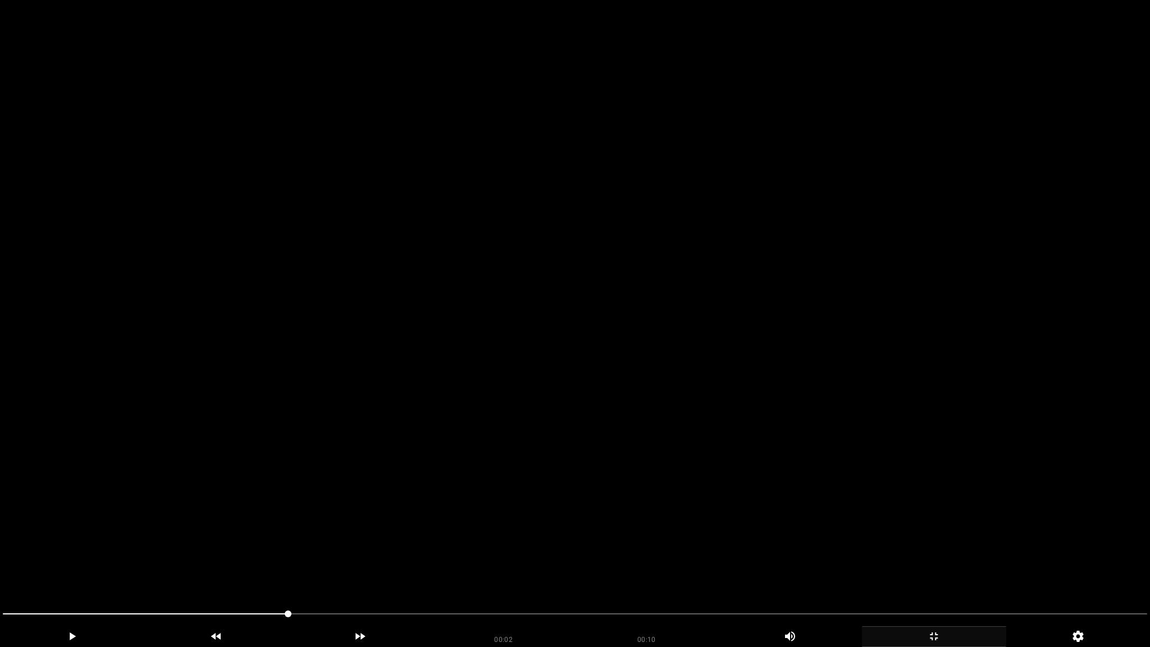
click at [898, 466] on video at bounding box center [575, 323] width 1150 height 647
click at [721, 429] on video at bounding box center [575, 323] width 1150 height 647
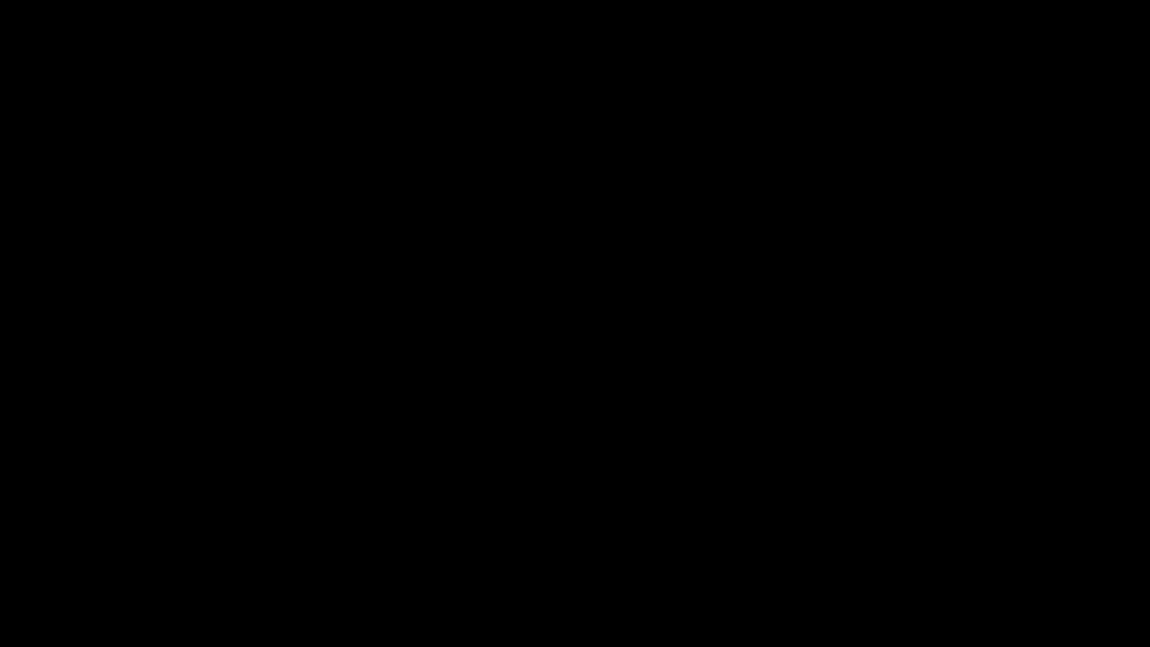
click at [931, 571] on div "add" at bounding box center [934, 636] width 144 height 21
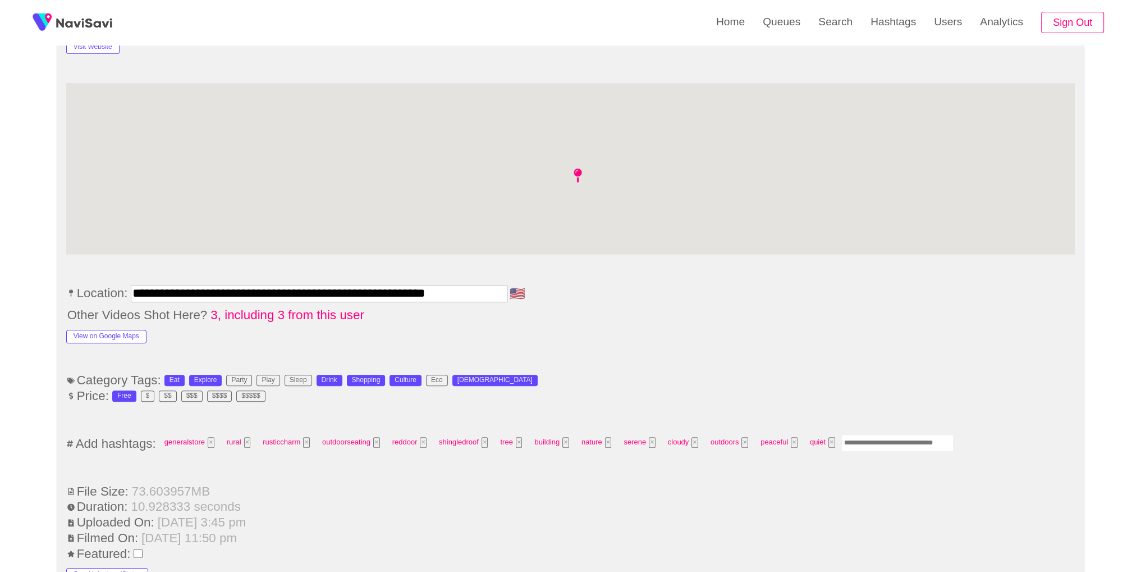
scroll to position [633, 0]
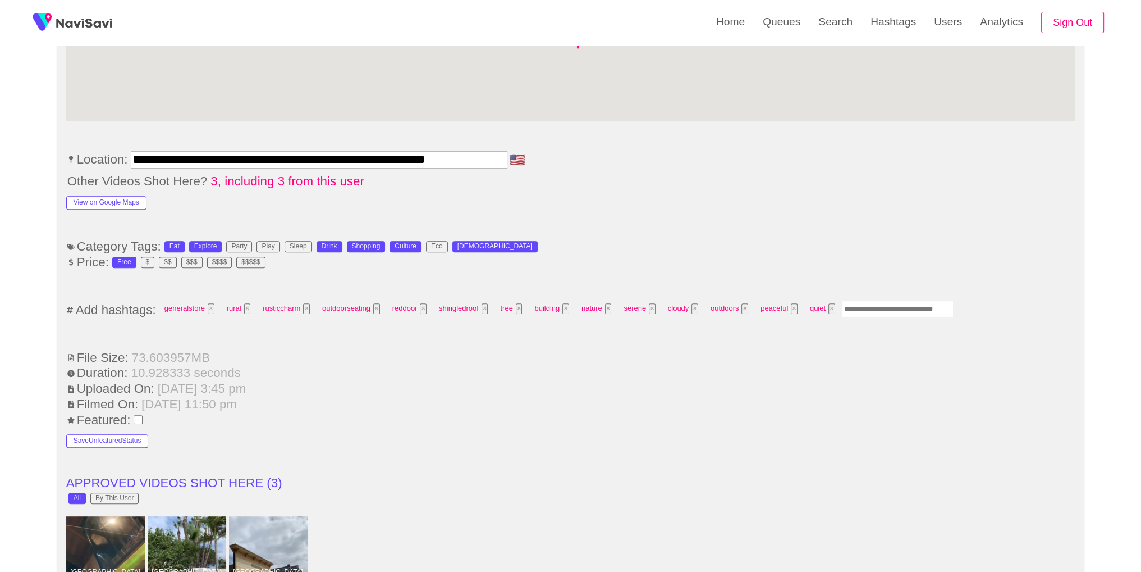
click at [867, 301] on input "Enter tag here and press return" at bounding box center [898, 308] width 112 height 17
type input "*********"
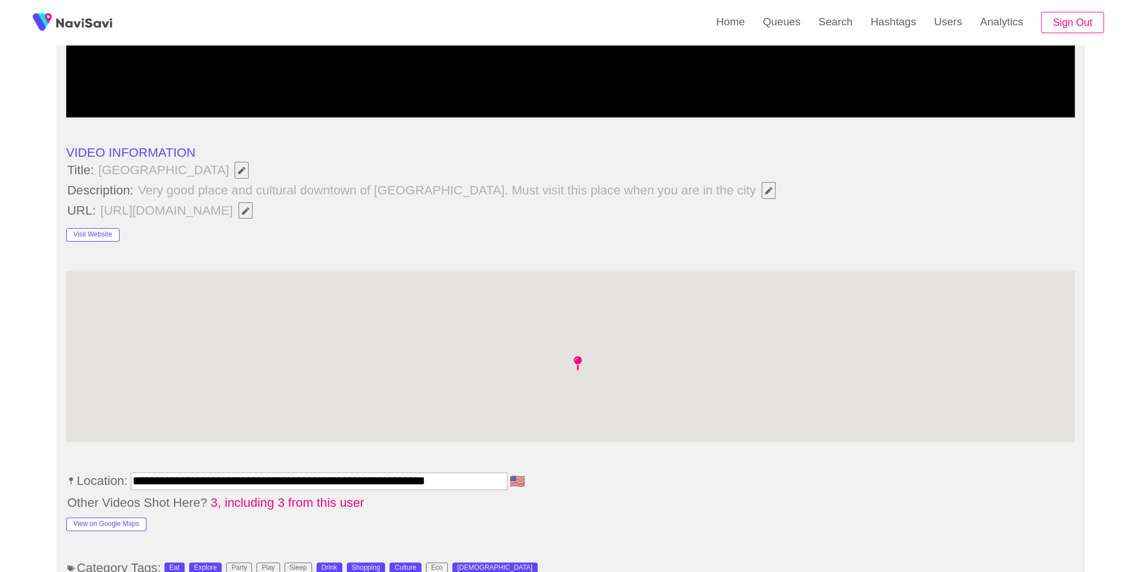
scroll to position [0, 0]
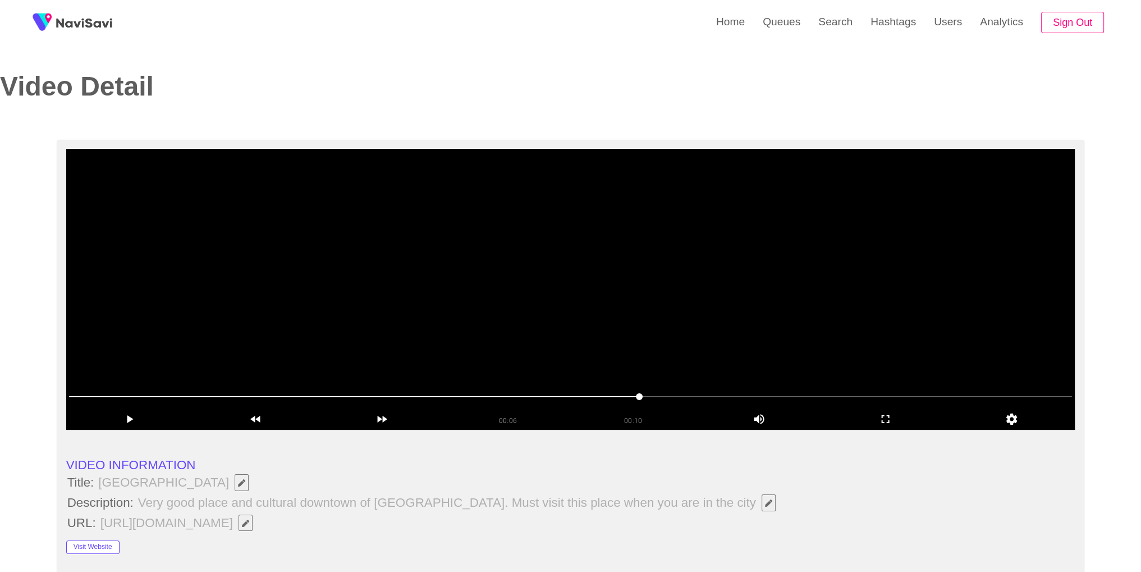
click at [860, 240] on video at bounding box center [570, 289] width 1009 height 281
click at [892, 424] on icon "add" at bounding box center [885, 418] width 125 height 13
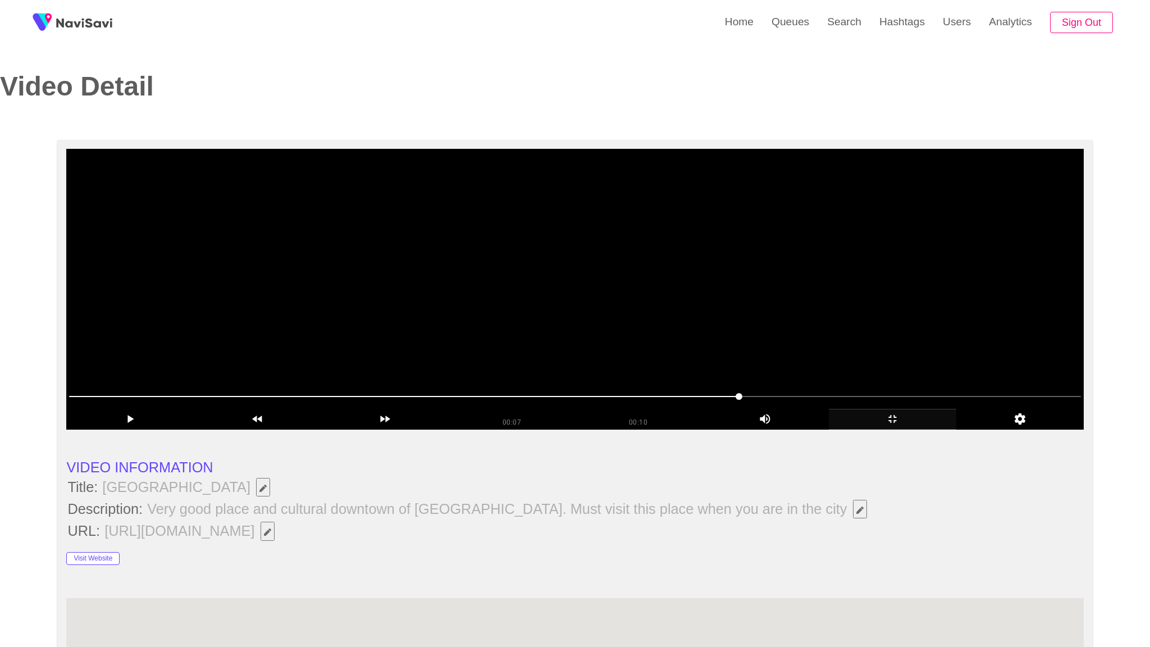
click at [898, 429] on video at bounding box center [574, 289] width 1017 height 281
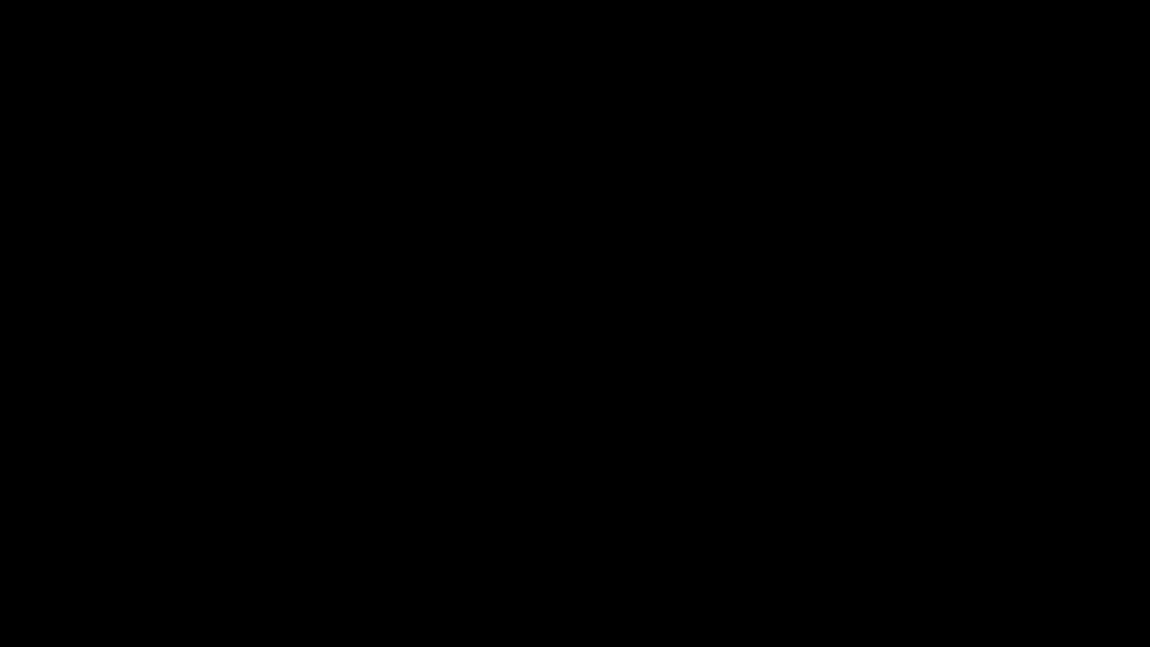
click at [619, 571] on span at bounding box center [575, 614] width 1144 height 18
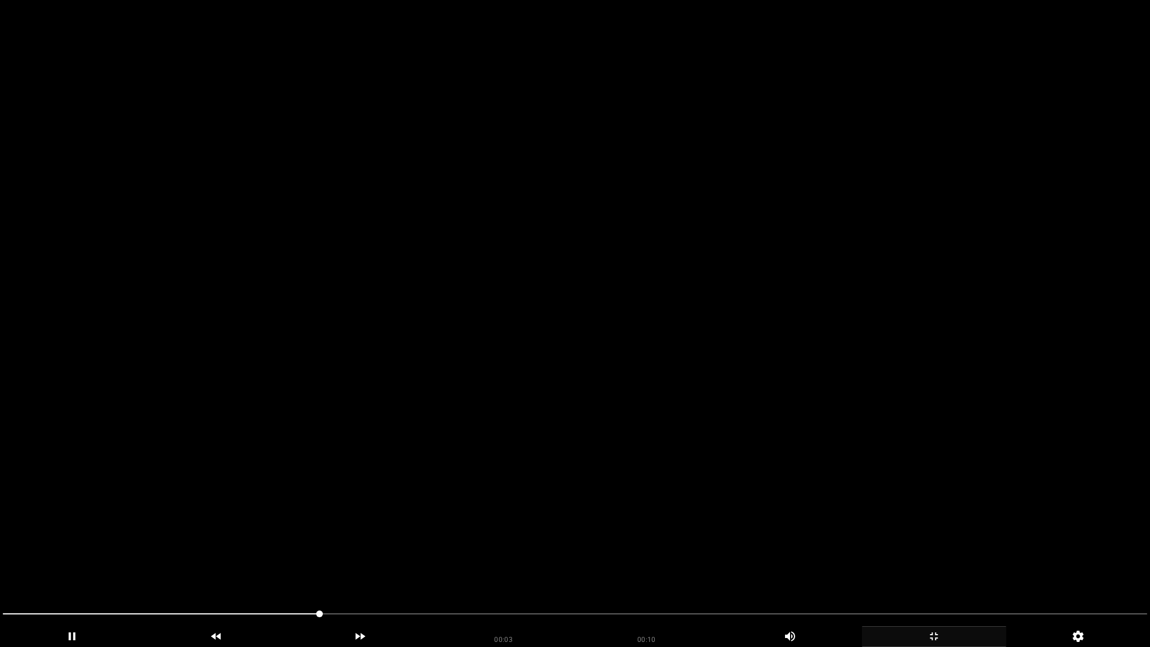
click at [355, 459] on video at bounding box center [575, 323] width 1150 height 647
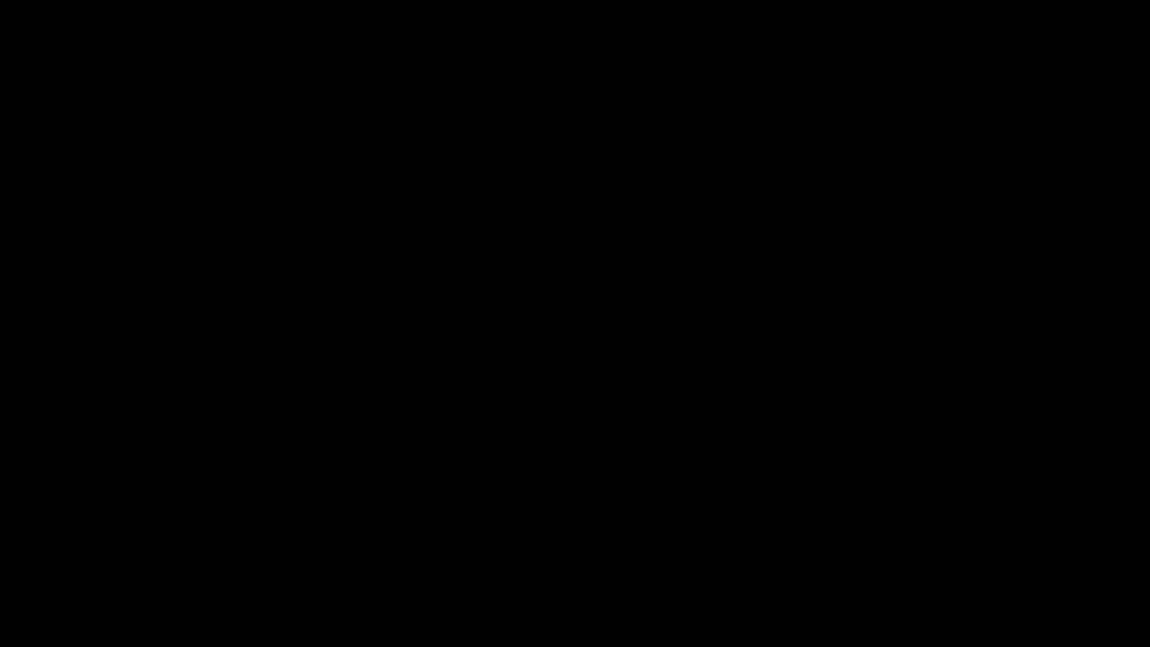
click at [278, 571] on span at bounding box center [575, 614] width 1144 height 18
click at [977, 571] on div "add" at bounding box center [934, 636] width 144 height 21
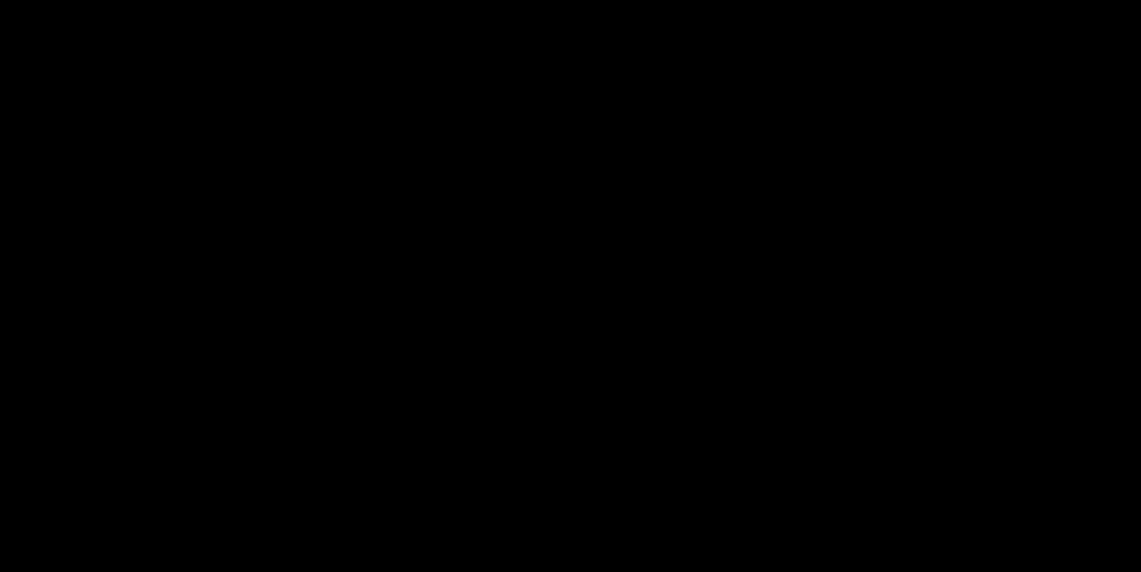
scroll to position [648, 0]
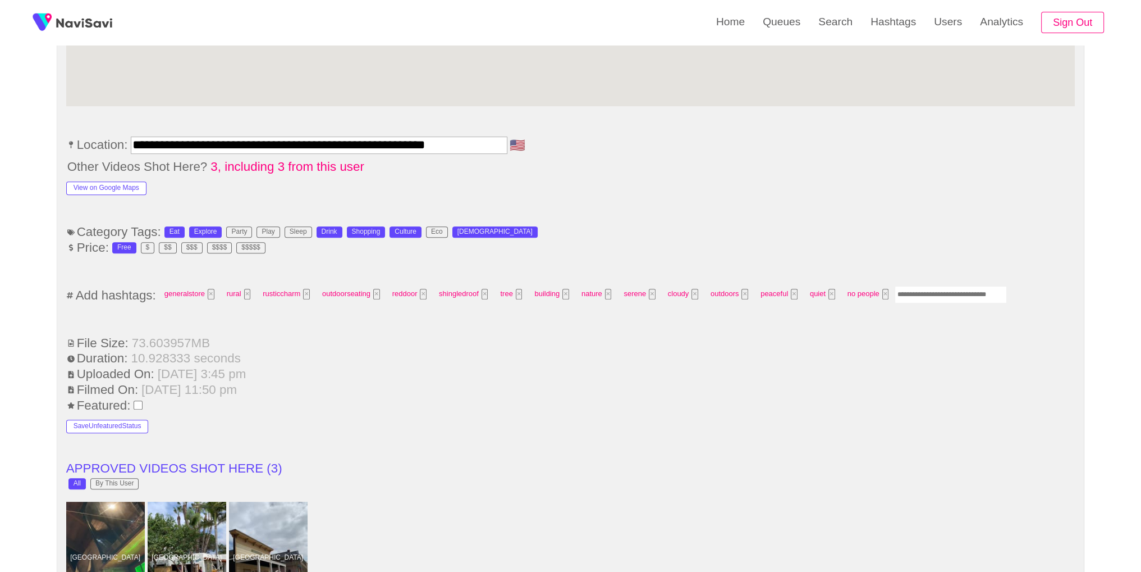
drag, startPoint x: 1029, startPoint y: 281, endPoint x: 954, endPoint y: 286, distance: 74.8
click at [1017, 286] on li "Add hashtags: generalstore × rural × rusticcharm × outdoorseating × reddoor × s…" at bounding box center [570, 295] width 1009 height 21
click at [954, 286] on input "Enter tag here and press return" at bounding box center [951, 294] width 112 height 17
type input "****"
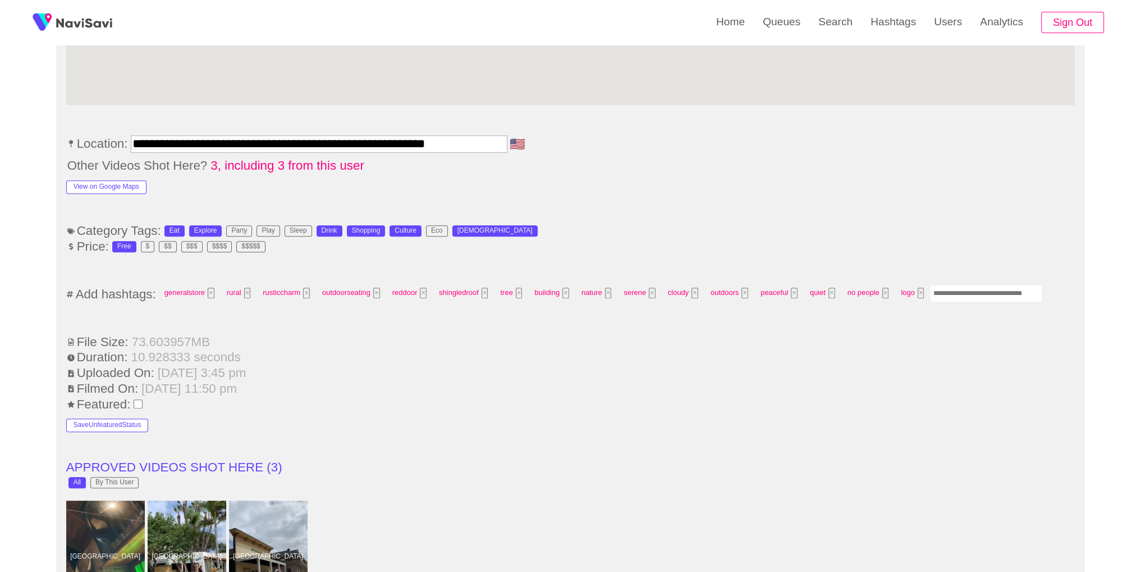
scroll to position [1597, 0]
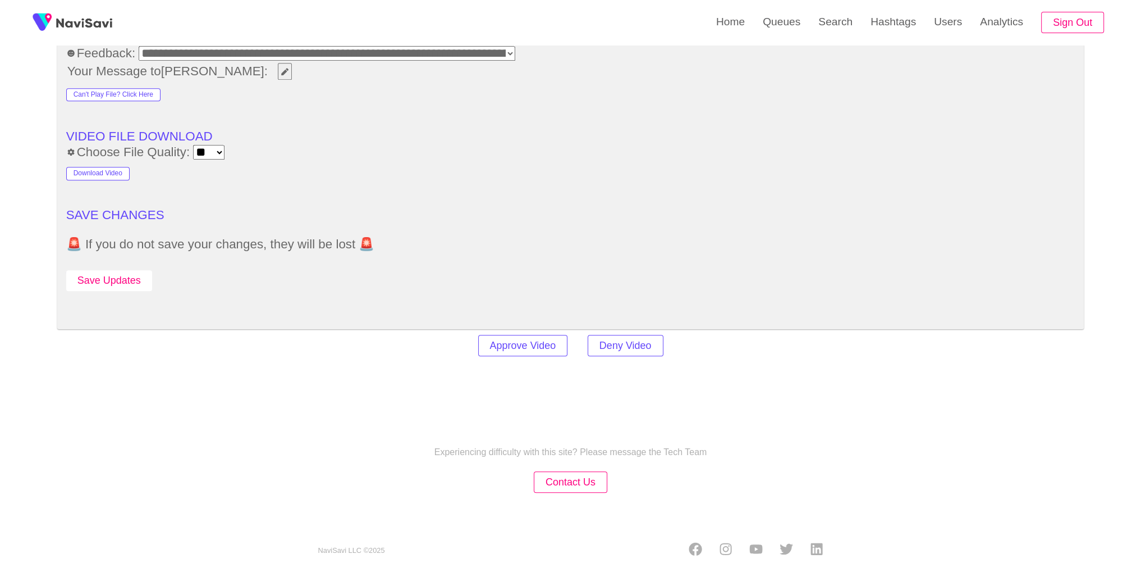
click at [99, 280] on button "Save Updates" at bounding box center [109, 280] width 86 height 21
click at [108, 279] on button "Save Updates" at bounding box center [109, 280] width 86 height 21
click at [840, 27] on link "Search" at bounding box center [836, 22] width 52 height 44
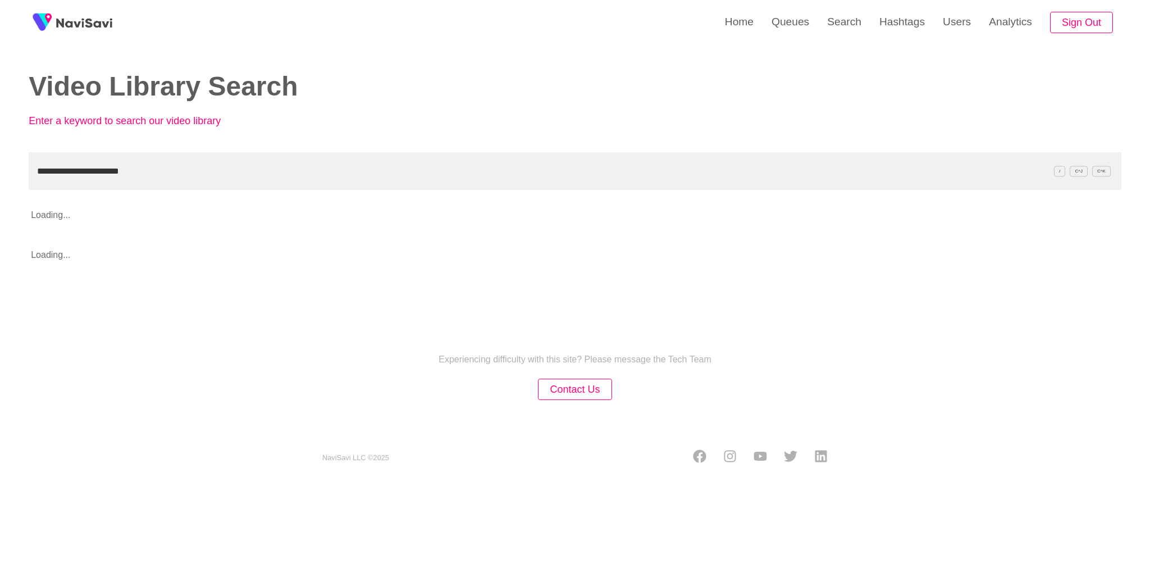
type input "**********"
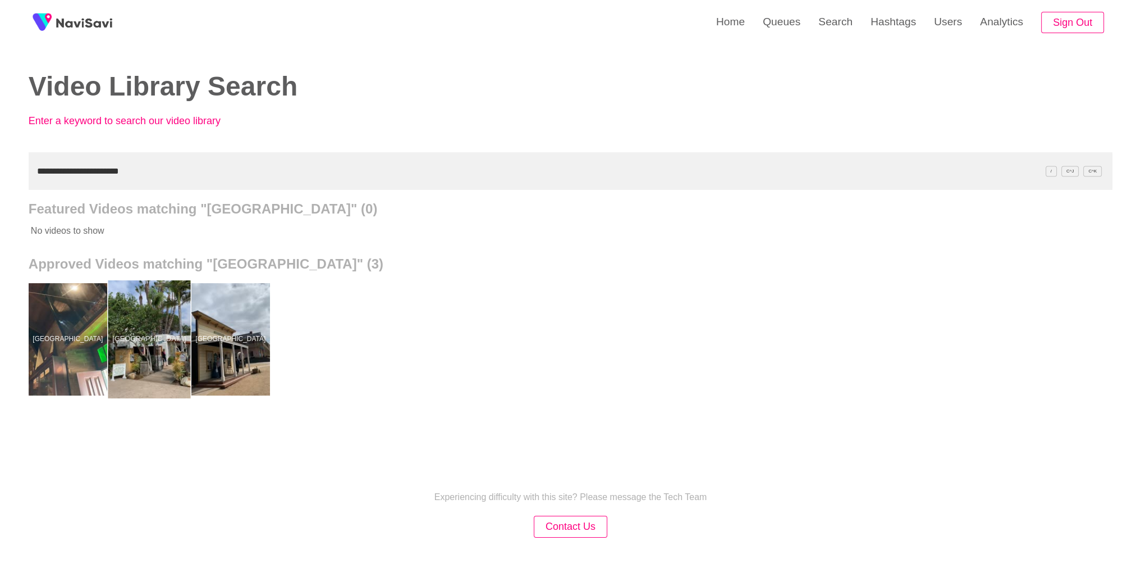
click at [163, 314] on div at bounding box center [149, 339] width 83 height 118
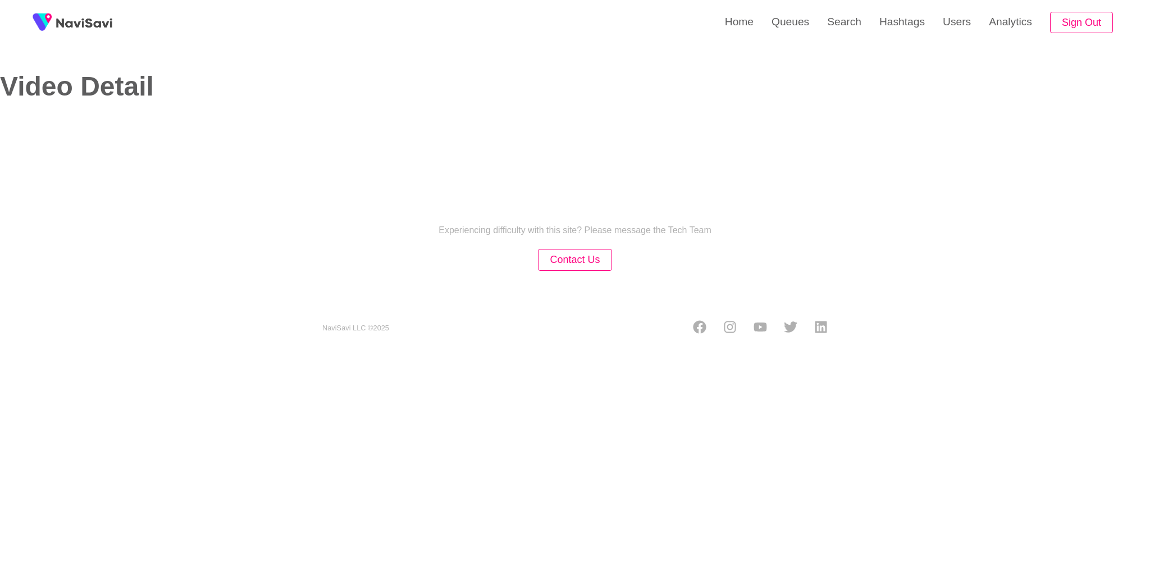
select select "**********"
select select "**"
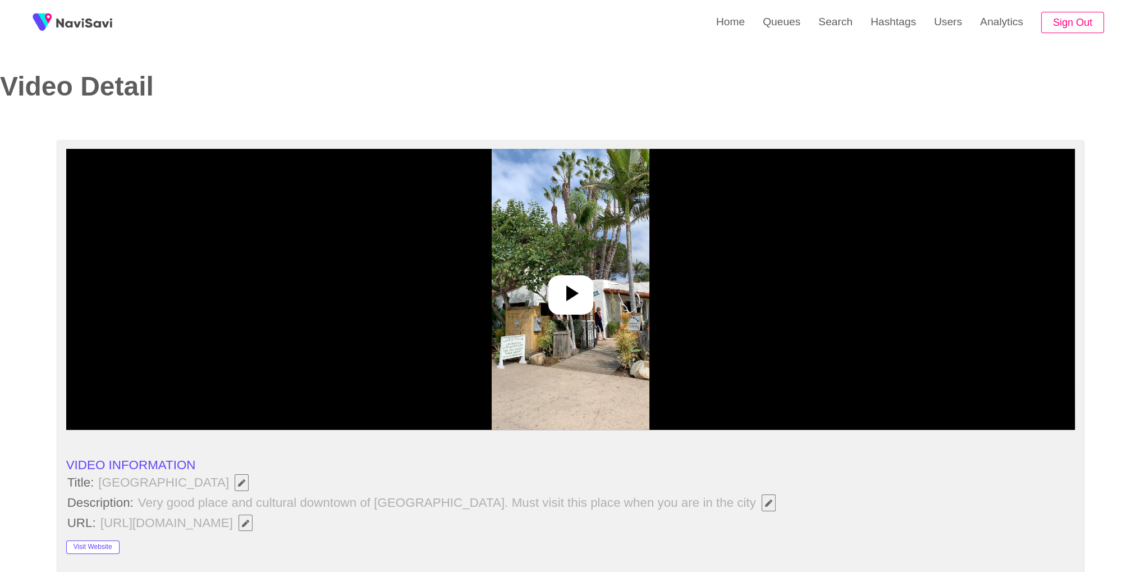
click at [615, 296] on div at bounding box center [570, 289] width 1009 height 281
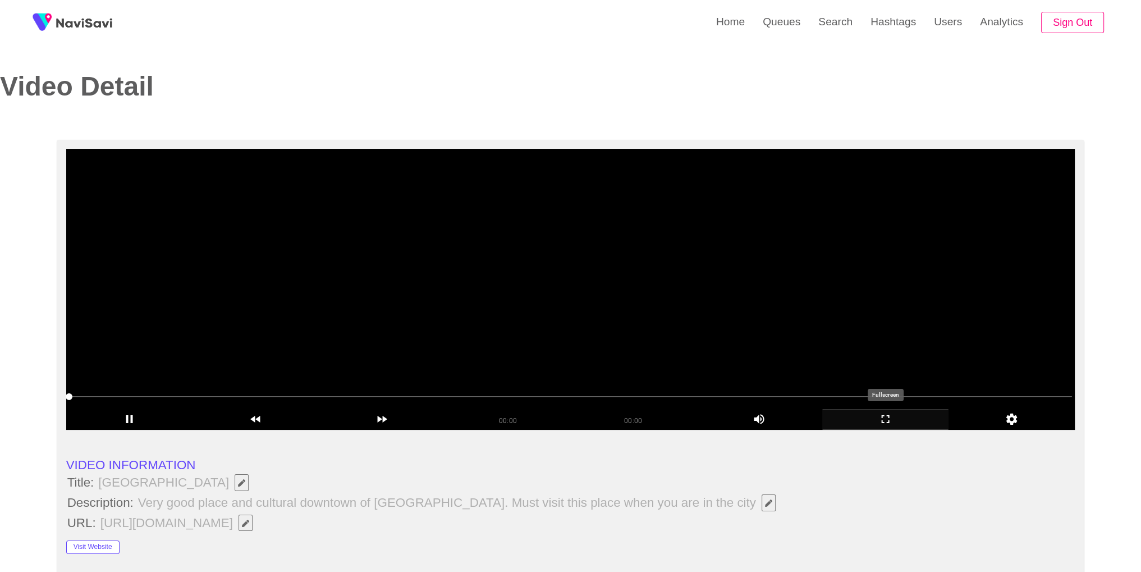
click at [878, 427] on div "add" at bounding box center [885, 419] width 126 height 21
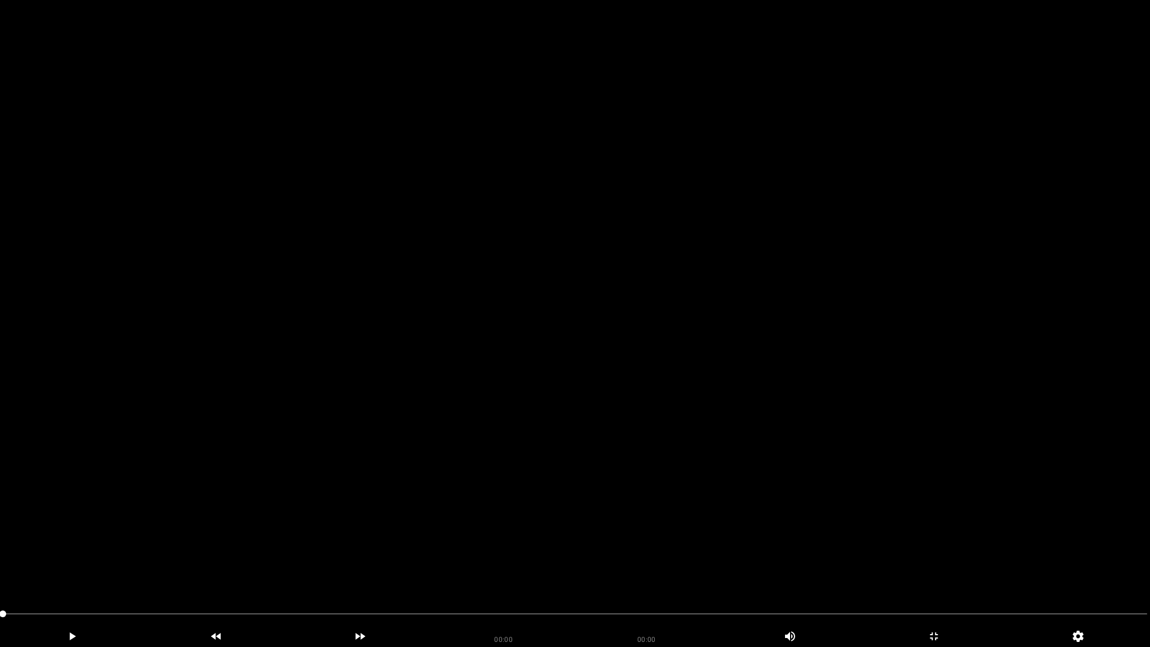
click at [588, 326] on video at bounding box center [575, 323] width 1150 height 647
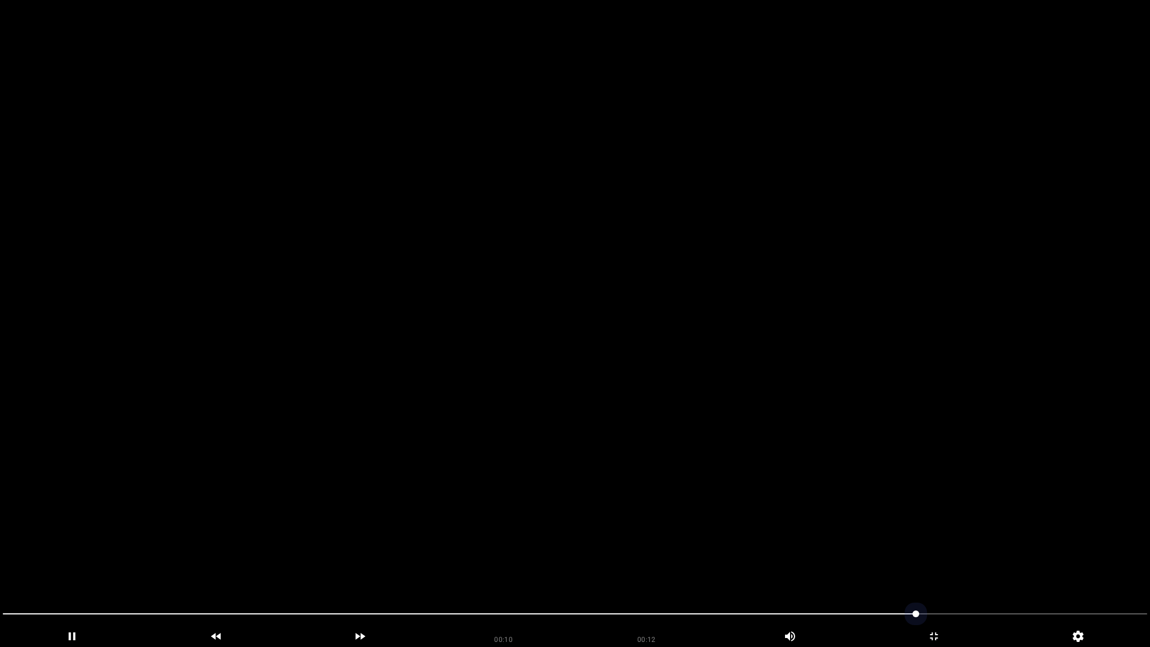
click at [629, 571] on span at bounding box center [575, 614] width 1144 height 18
click at [833, 342] on video at bounding box center [575, 323] width 1150 height 647
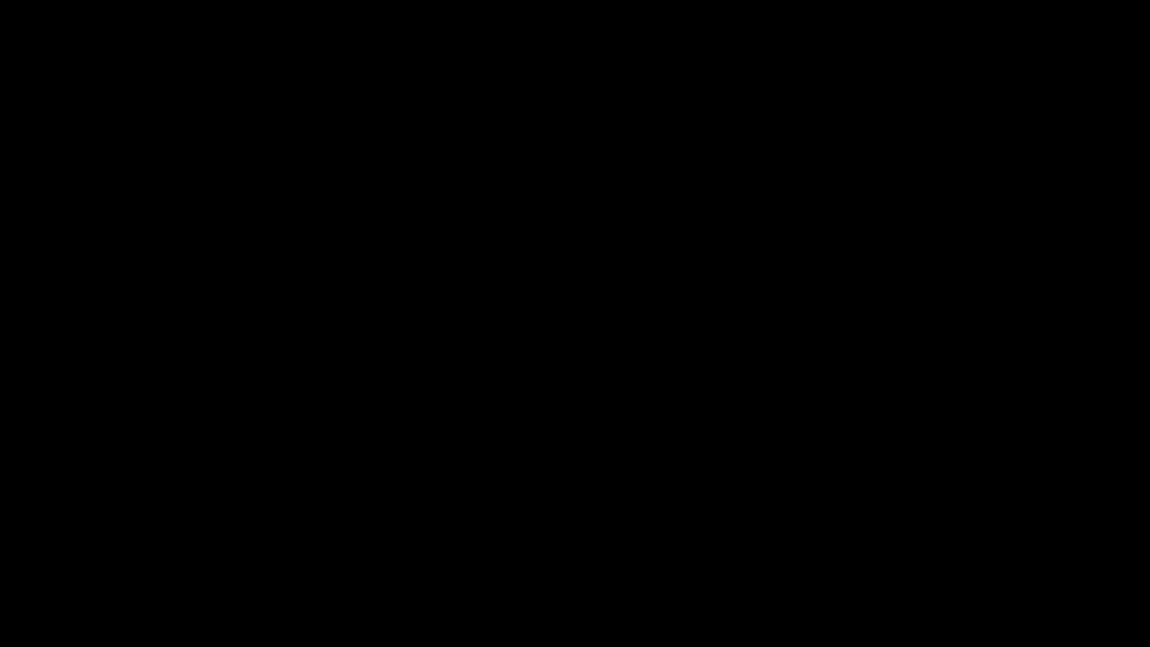
click at [929, 571] on icon "add" at bounding box center [933, 635] width 143 height 13
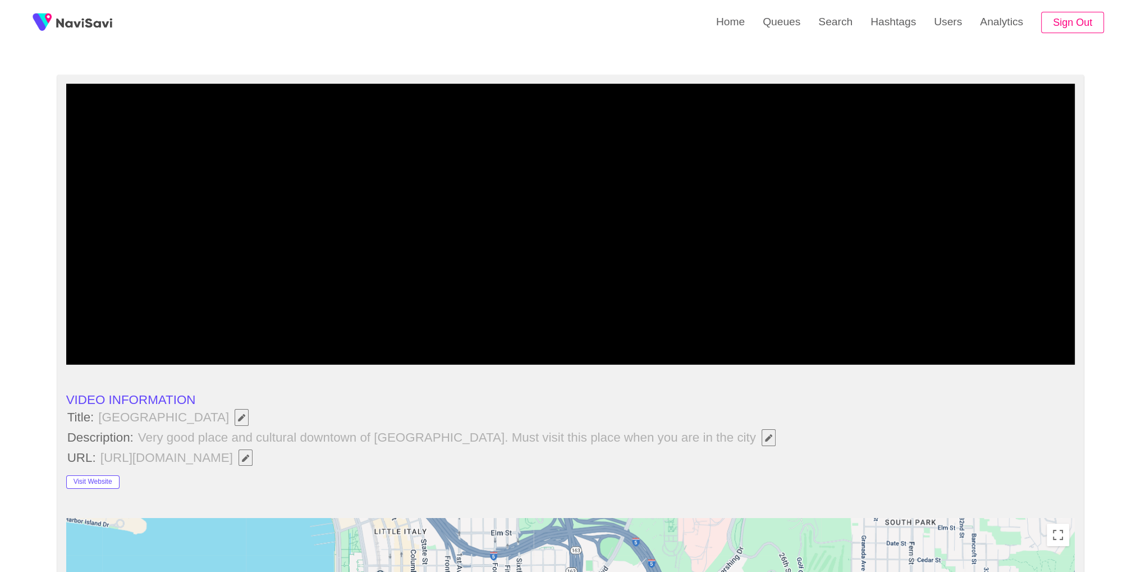
scroll to position [58, 0]
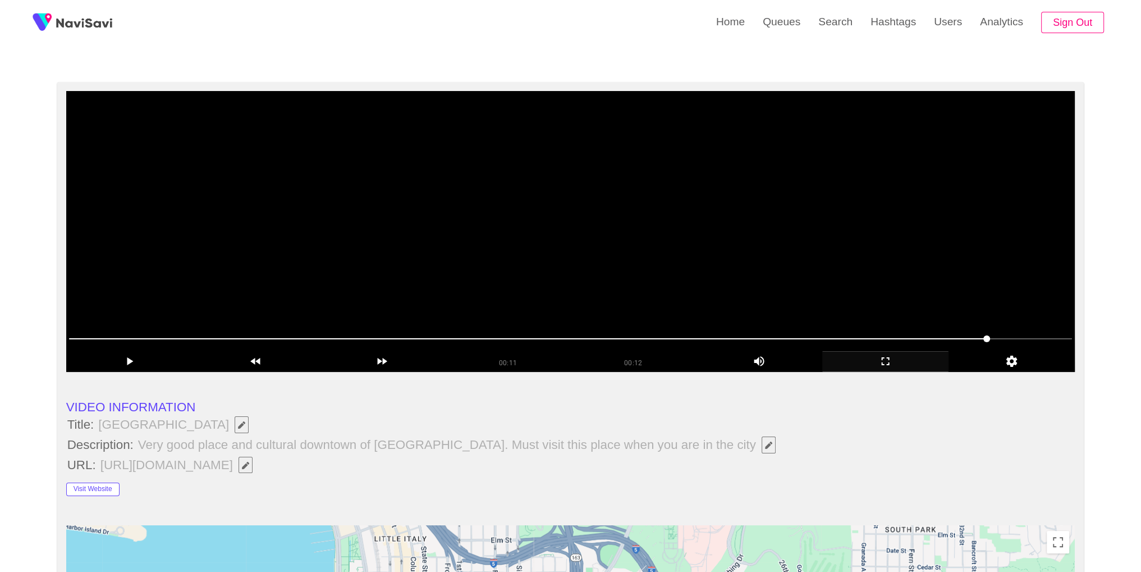
click at [684, 284] on video at bounding box center [570, 231] width 1009 height 281
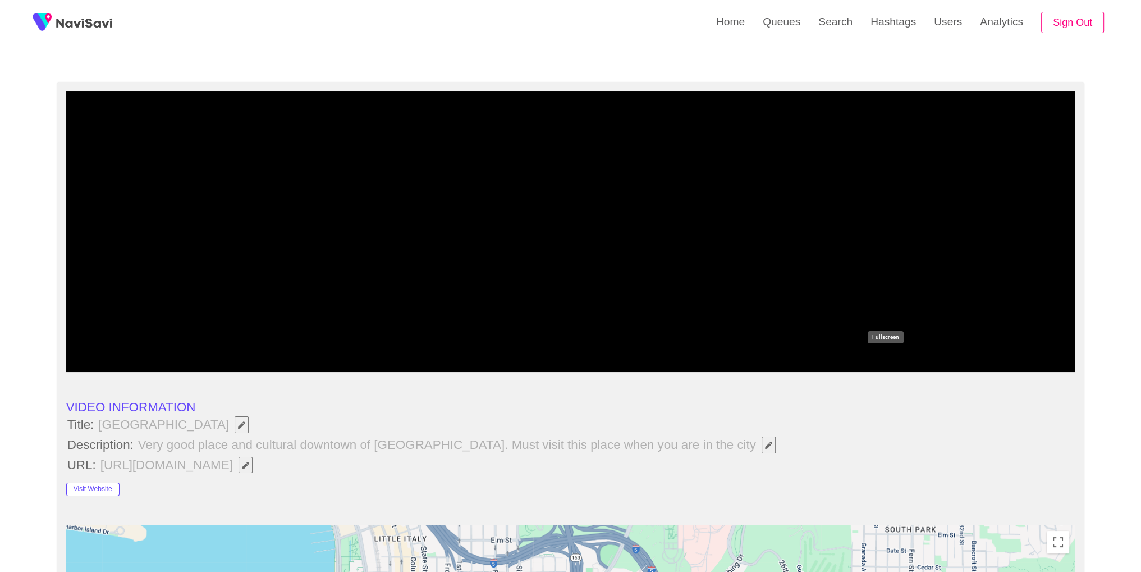
drag, startPoint x: 885, startPoint y: 368, endPoint x: 885, endPoint y: 418, distance: 50.5
click at [885, 369] on div "add" at bounding box center [885, 361] width 126 height 21
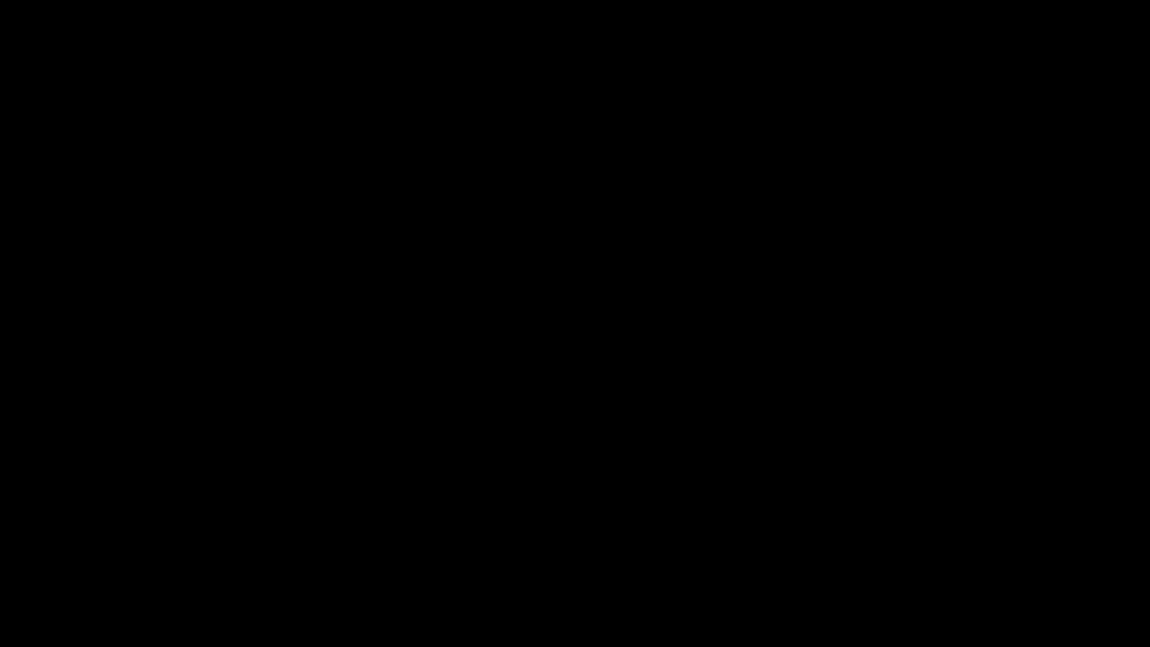
click at [547, 384] on video at bounding box center [575, 323] width 1150 height 647
click at [81, 571] on span at bounding box center [575, 614] width 1144 height 18
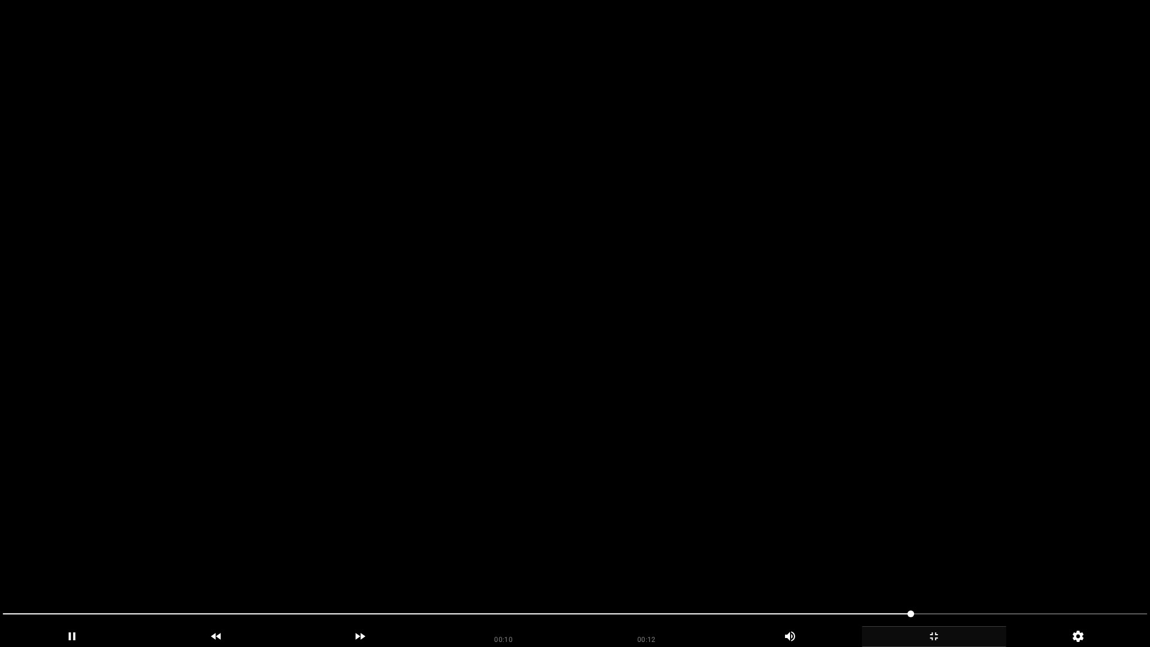
click at [932, 571] on div "add" at bounding box center [934, 636] width 144 height 21
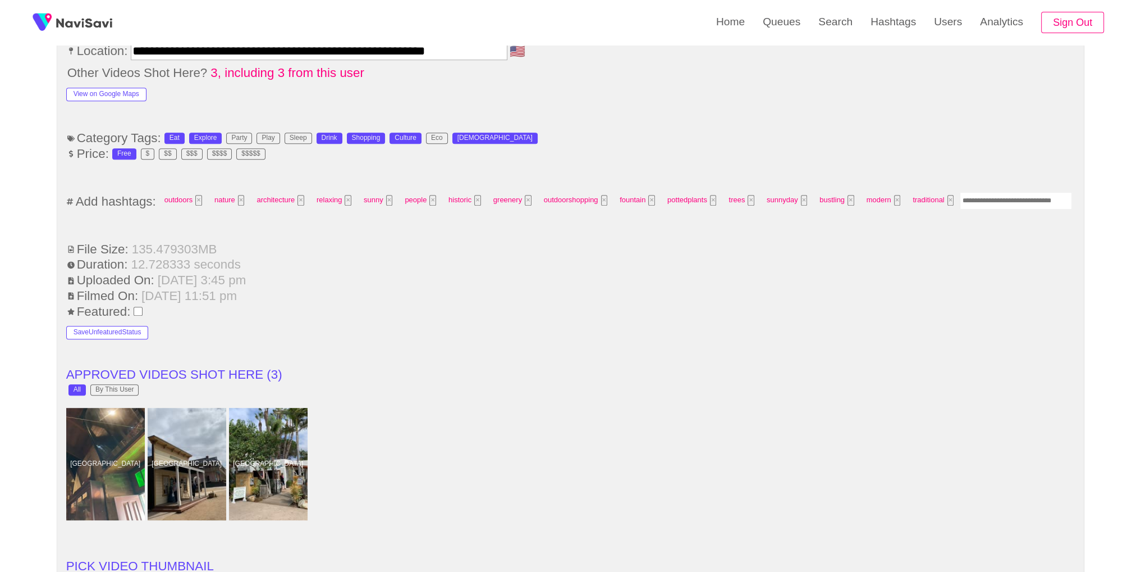
scroll to position [789, 0]
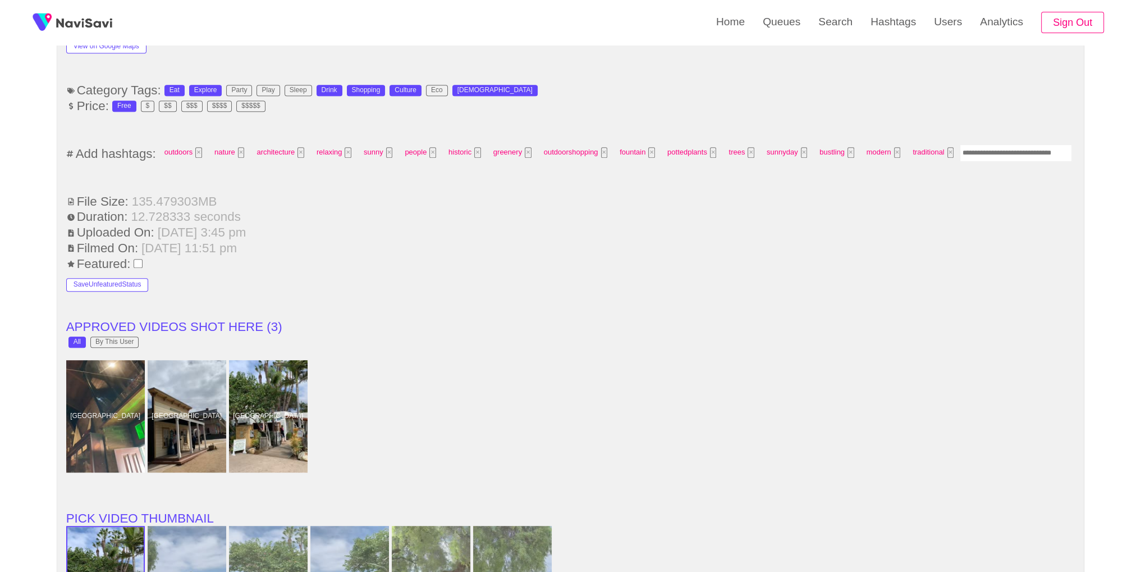
click at [1008, 144] on input "Enter tag here and press return" at bounding box center [1016, 152] width 112 height 17
type input "*********"
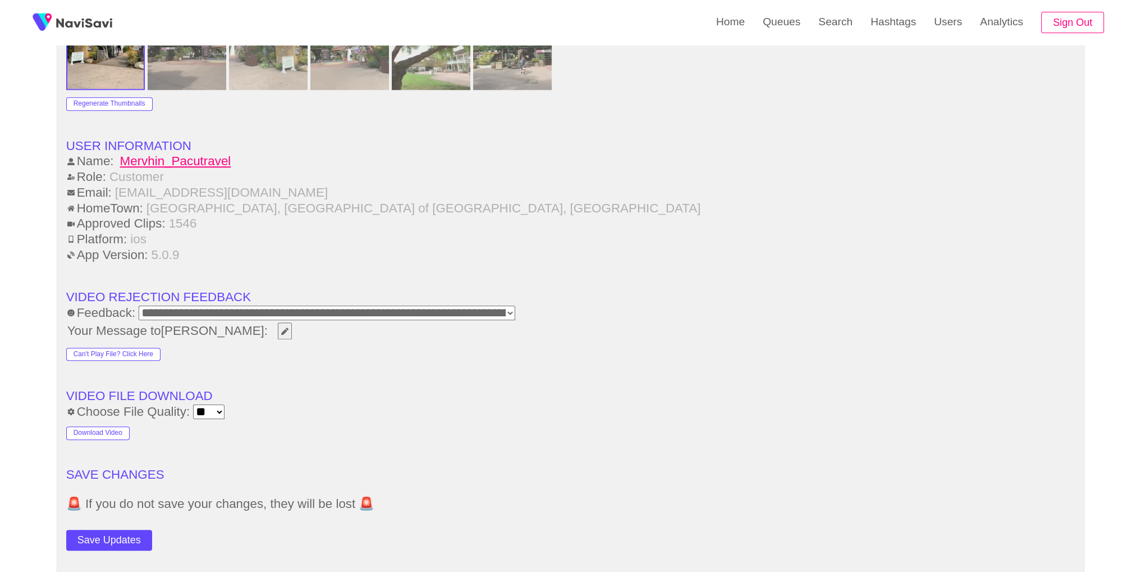
scroll to position [1614, 0]
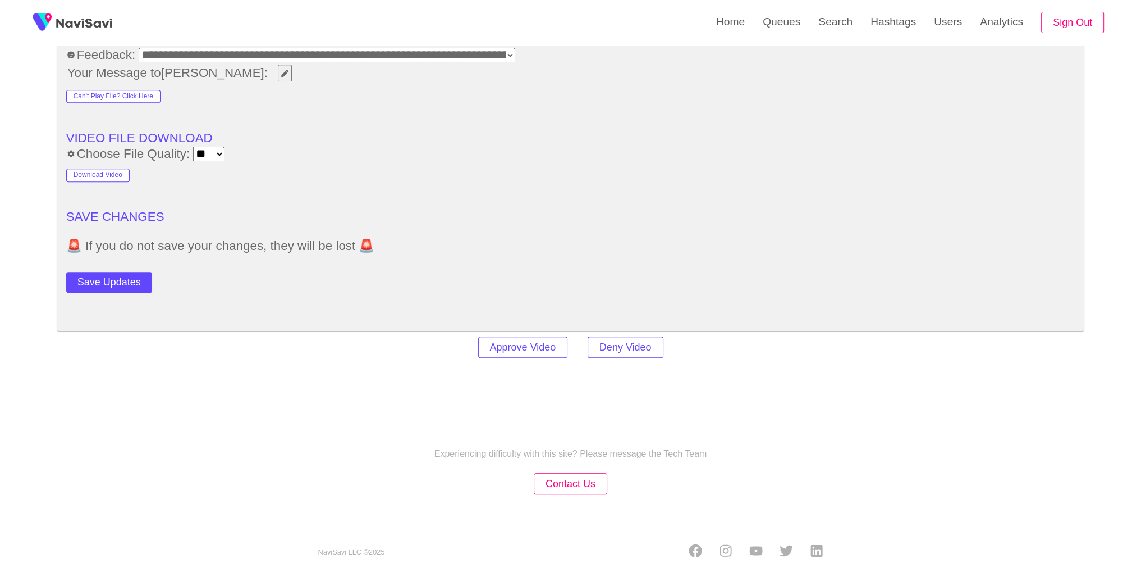
click at [112, 285] on button "Save Updates" at bounding box center [109, 282] width 86 height 21
click at [860, 36] on link "Search" at bounding box center [836, 22] width 52 height 44
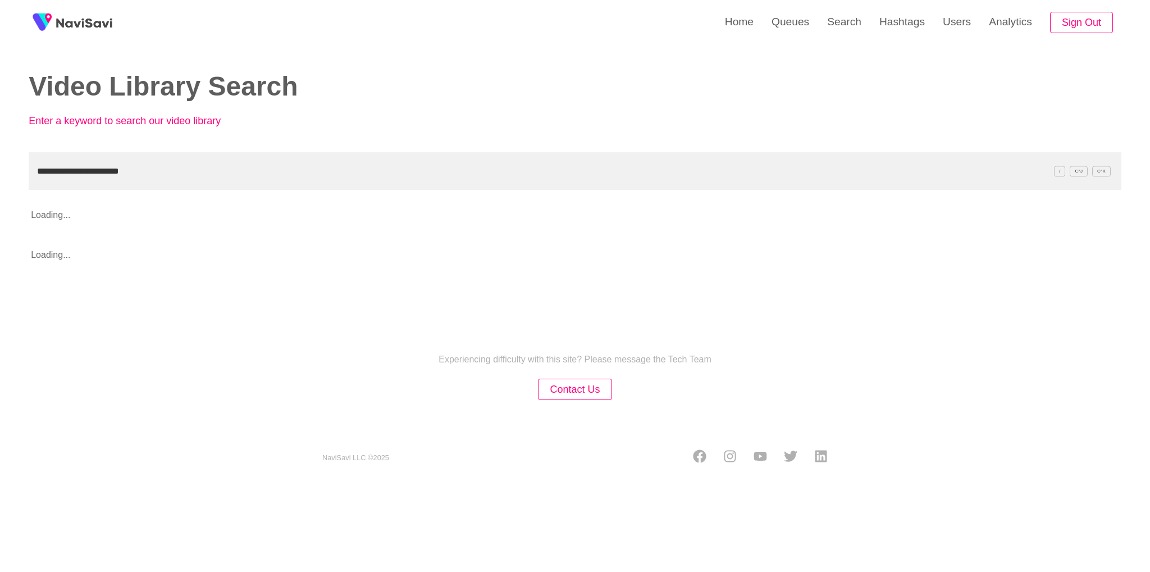
type input "**********"
click at [642, 115] on div "Video Library Search Enter a keyword to search our video library" at bounding box center [566, 108] width 1093 height 73
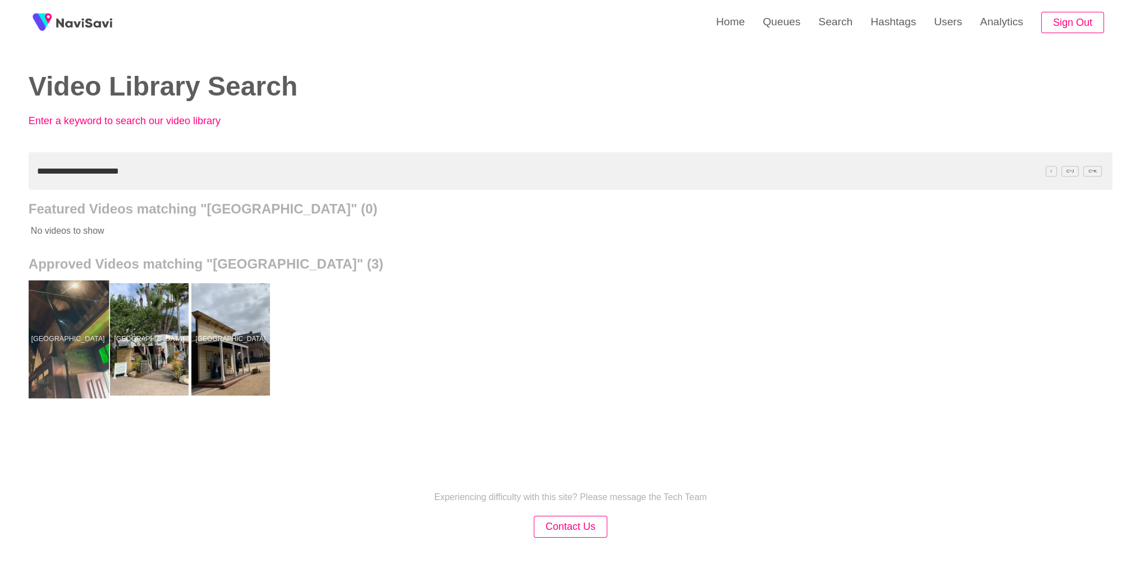
click at [52, 335] on div at bounding box center [67, 339] width 83 height 118
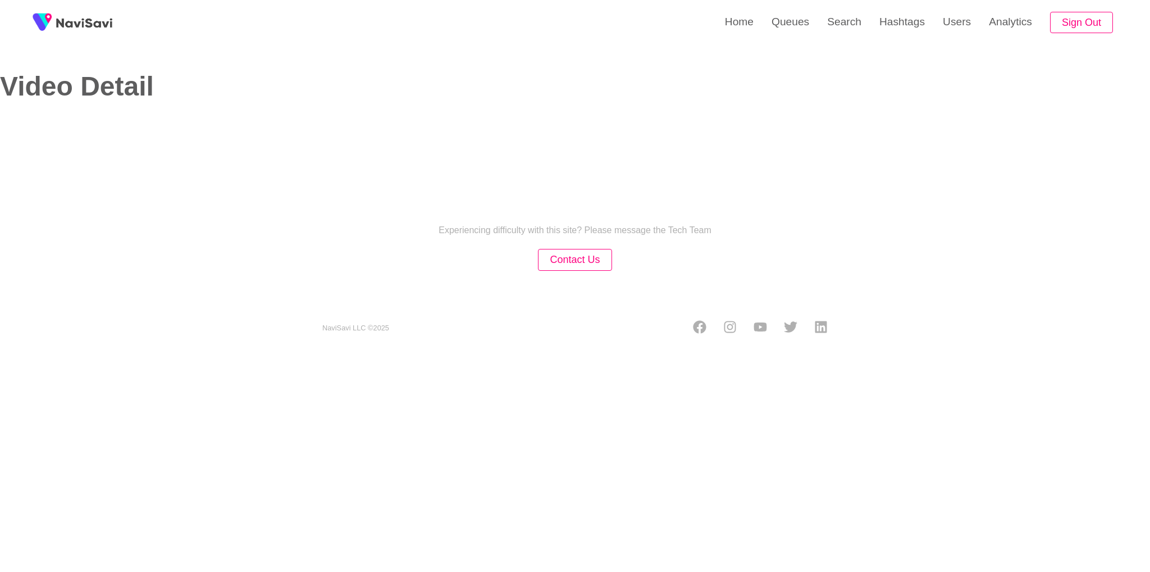
select select "**"
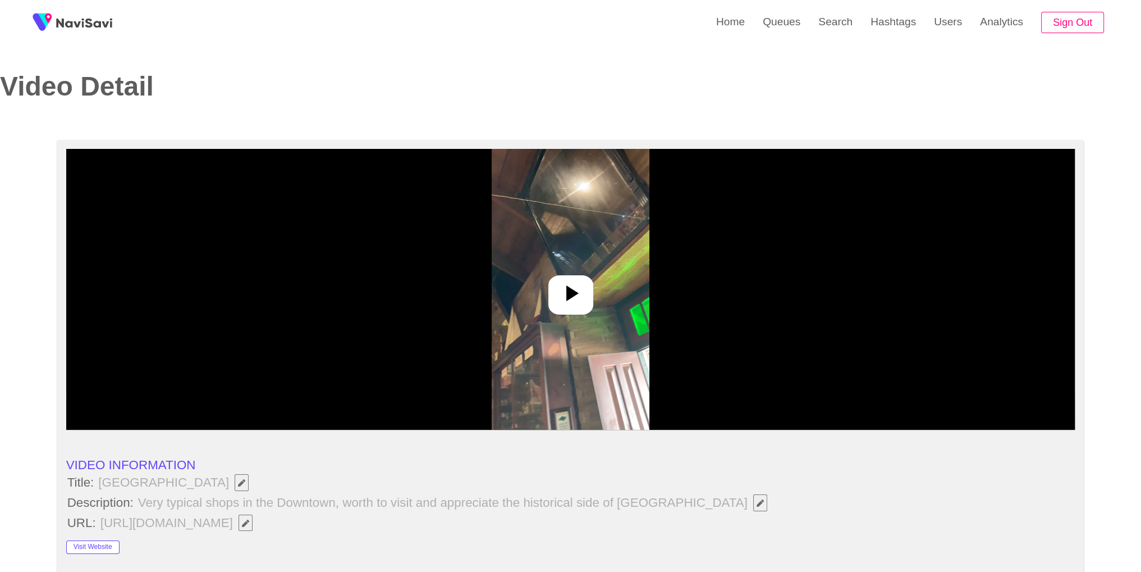
select select "**********"
click at [588, 335] on div at bounding box center [570, 289] width 1009 height 281
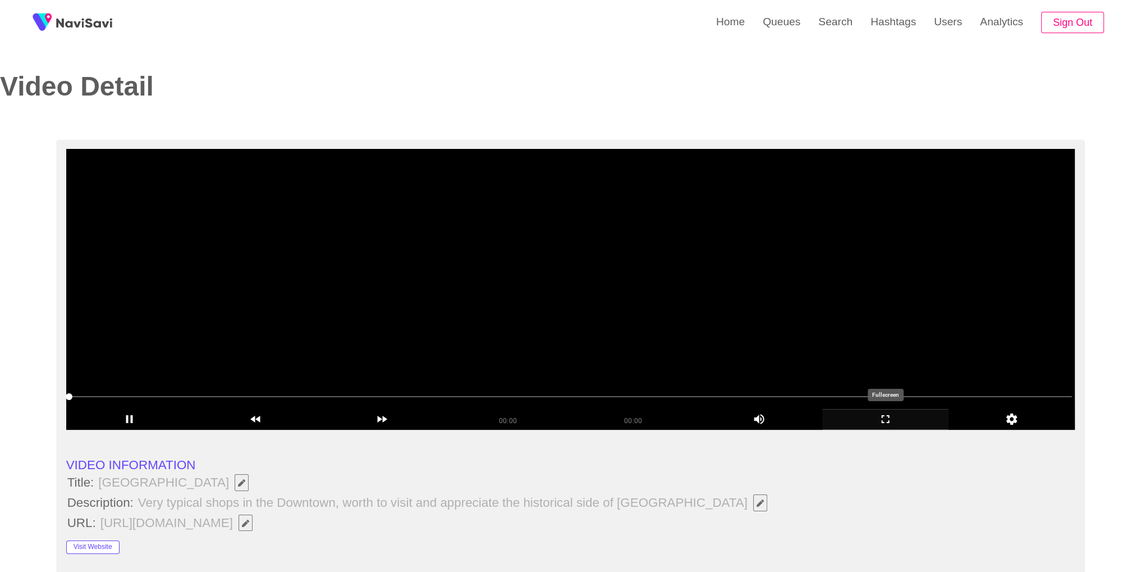
click at [874, 419] on icon "add" at bounding box center [885, 418] width 125 height 13
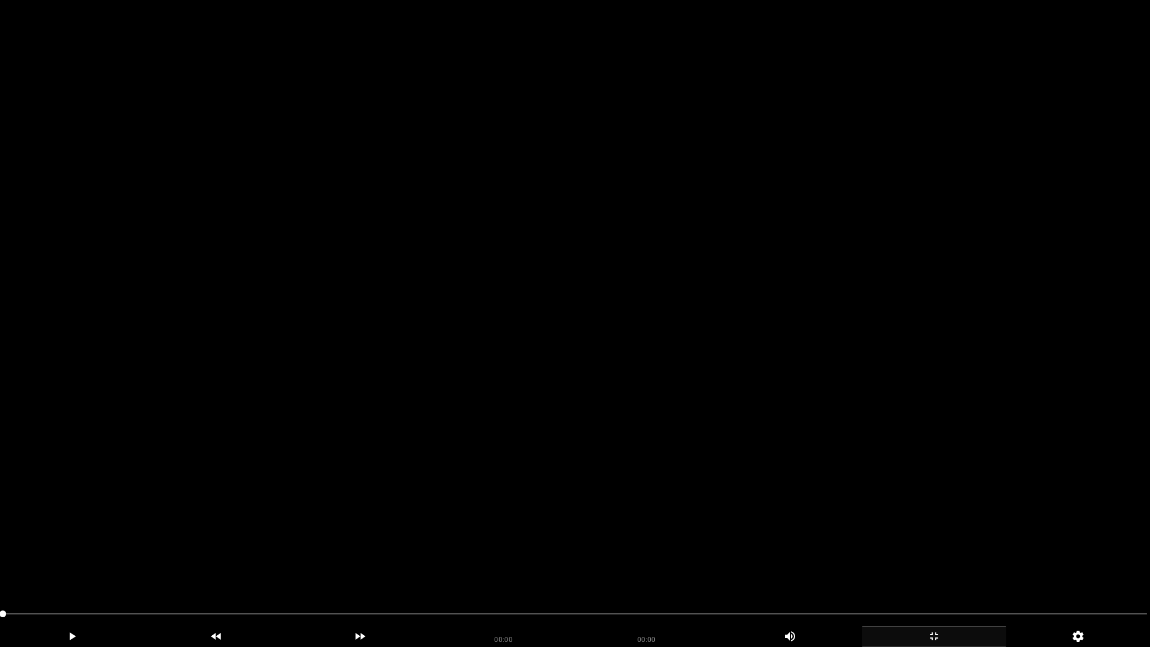
click at [870, 454] on video at bounding box center [575, 323] width 1150 height 647
click at [943, 394] on video at bounding box center [575, 323] width 1150 height 647
click at [936, 389] on video at bounding box center [575, 323] width 1150 height 647
click at [944, 571] on div "add" at bounding box center [934, 636] width 144 height 21
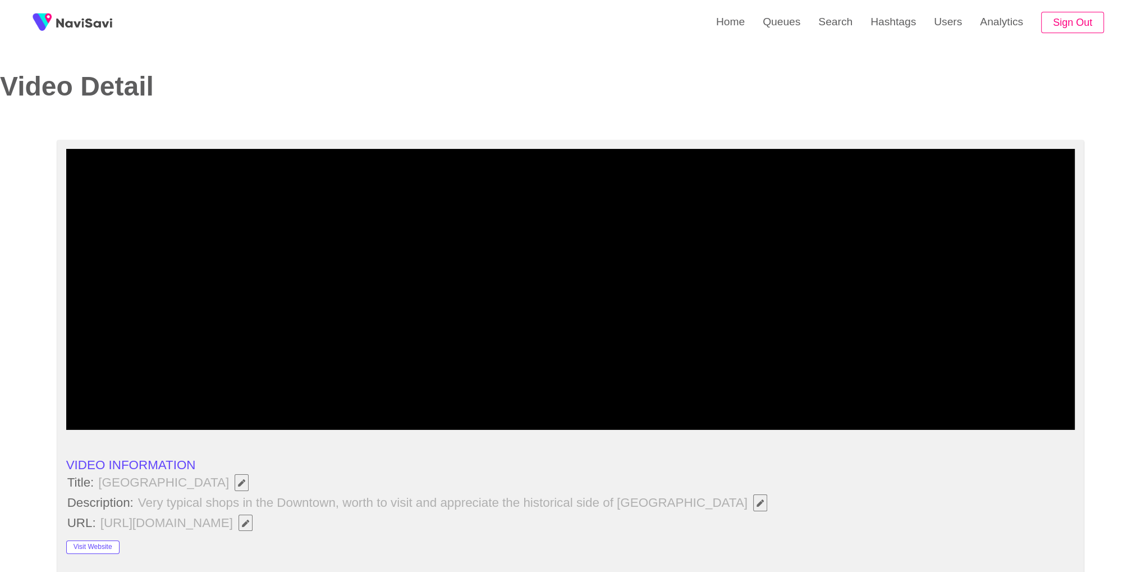
click at [826, 309] on video at bounding box center [570, 289] width 1009 height 281
click at [680, 395] on span at bounding box center [571, 396] width 1004 height 18
click at [892, 429] on div "add" at bounding box center [885, 419] width 126 height 21
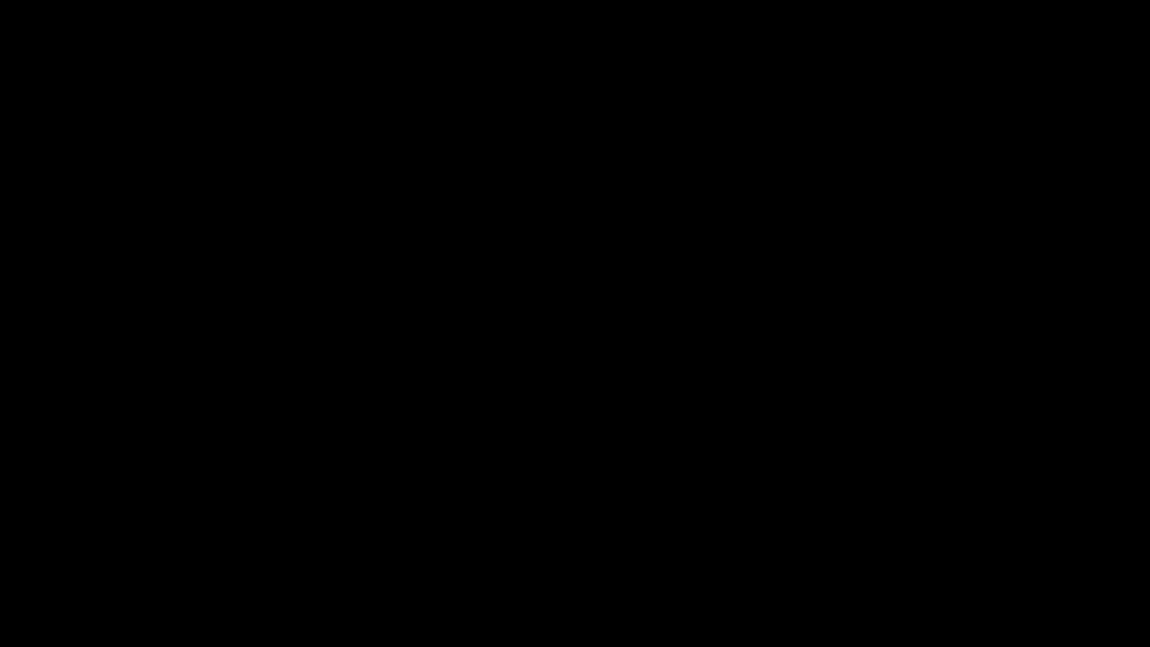
click at [504, 571] on span at bounding box center [575, 614] width 1144 height 18
click at [453, 571] on span at bounding box center [575, 614] width 1144 height 18
click at [374, 571] on span at bounding box center [575, 614] width 1144 height 18
click at [331, 571] on span at bounding box center [186, 613] width 366 height 1
click at [253, 571] on span at bounding box center [575, 614] width 1144 height 18
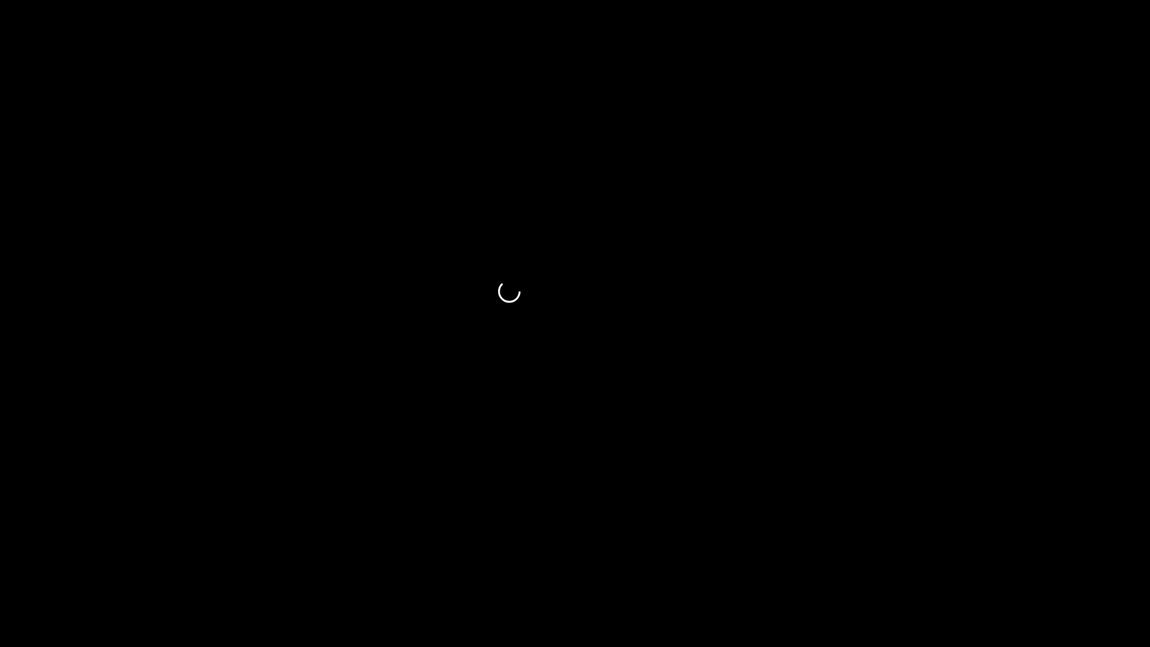
click at [140, 571] on span at bounding box center [575, 614] width 1144 height 18
click at [90, 571] on span at bounding box center [575, 614] width 1144 height 18
click at [424, 571] on div at bounding box center [574, 615] width 1153 height 30
click at [447, 571] on span at bounding box center [575, 613] width 1144 height 1
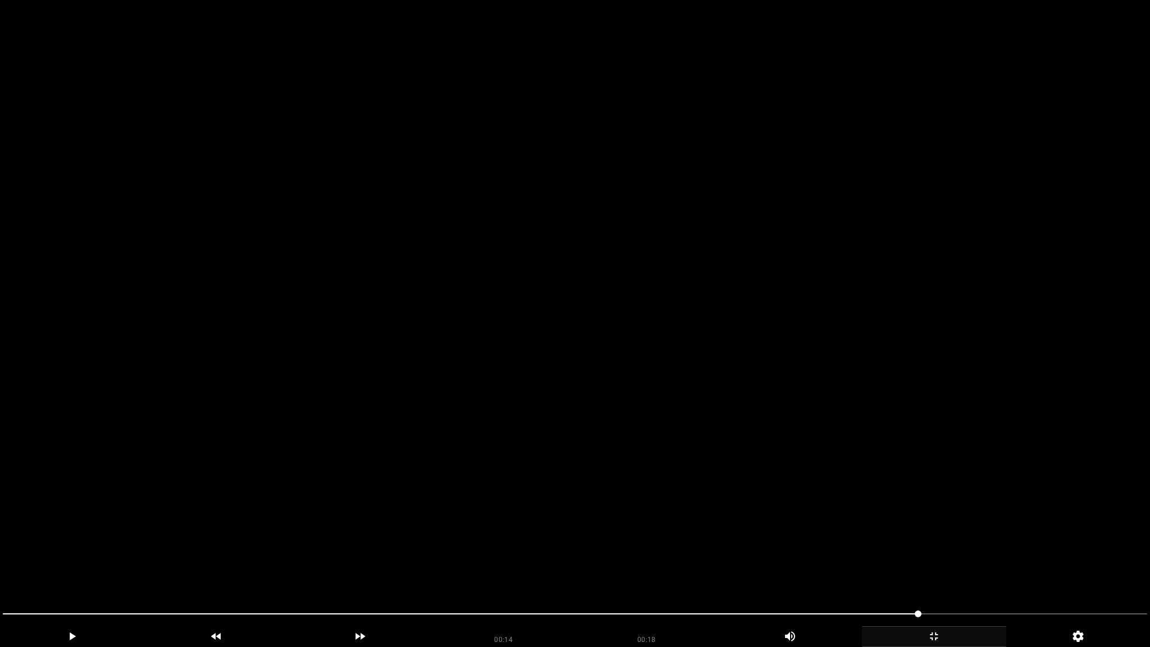
click at [918, 571] on div "add" at bounding box center [934, 636] width 144 height 21
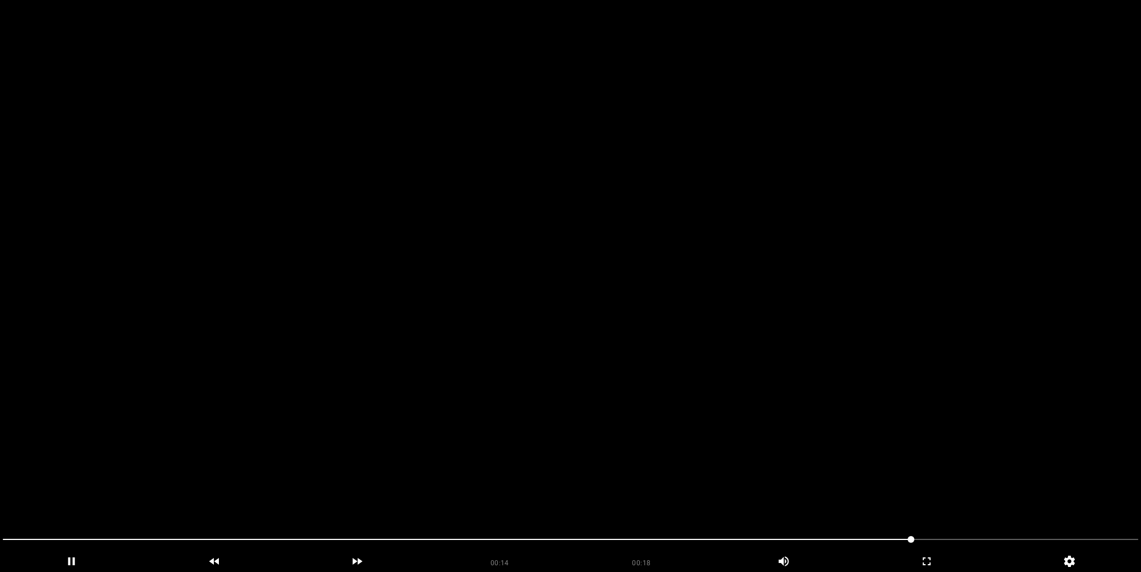
click at [578, 310] on video at bounding box center [570, 286] width 1141 height 572
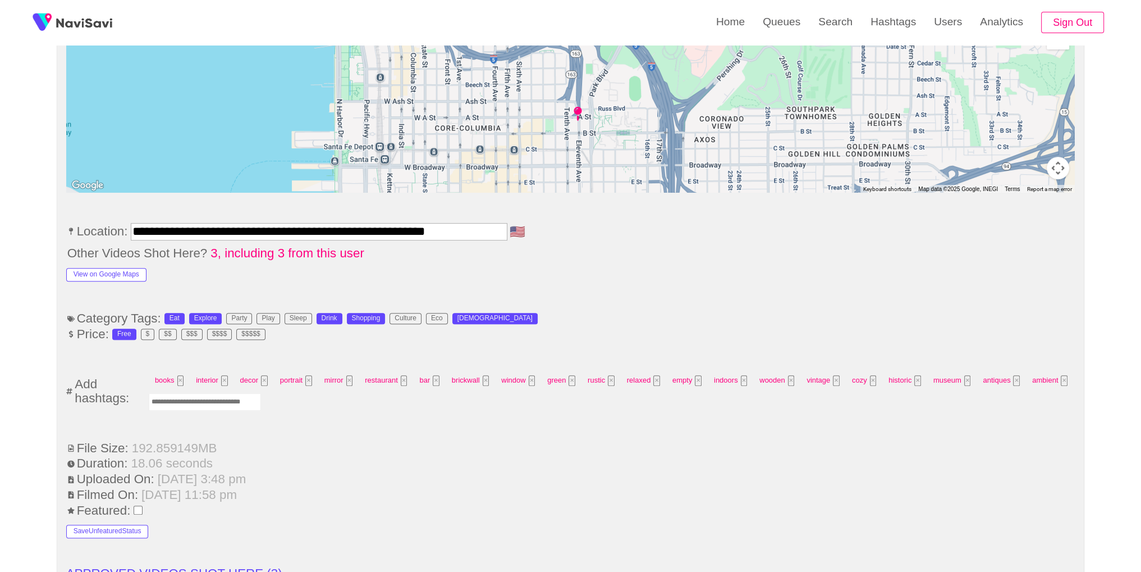
scroll to position [729, 0]
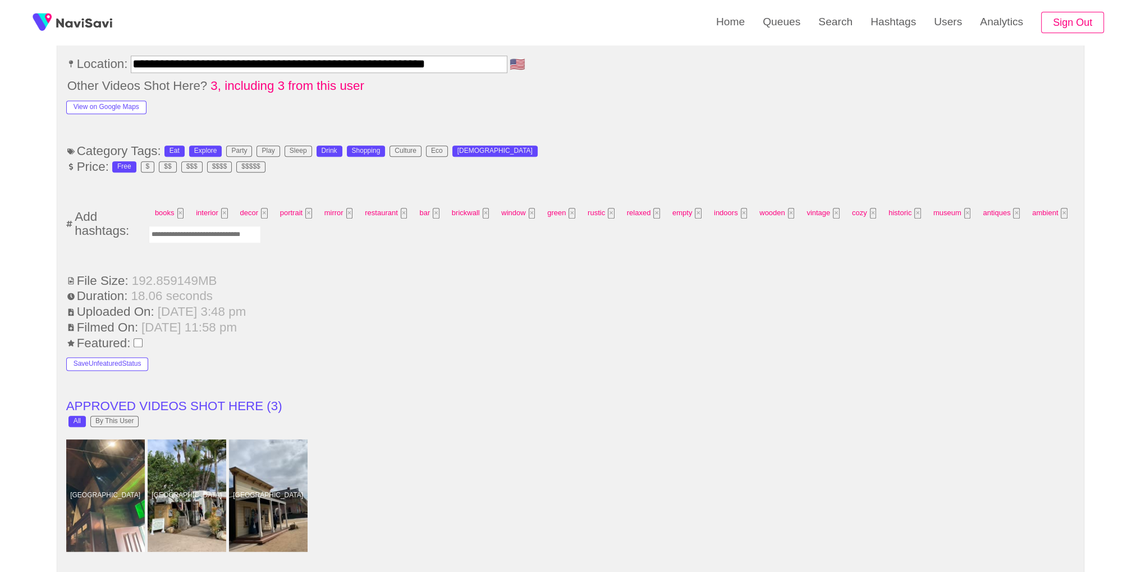
click at [163, 252] on ul "**********" at bounding box center [570, 446] width 1009 height 1491
click at [173, 235] on input "Enter tag here and press return" at bounding box center [205, 234] width 112 height 17
type input "****"
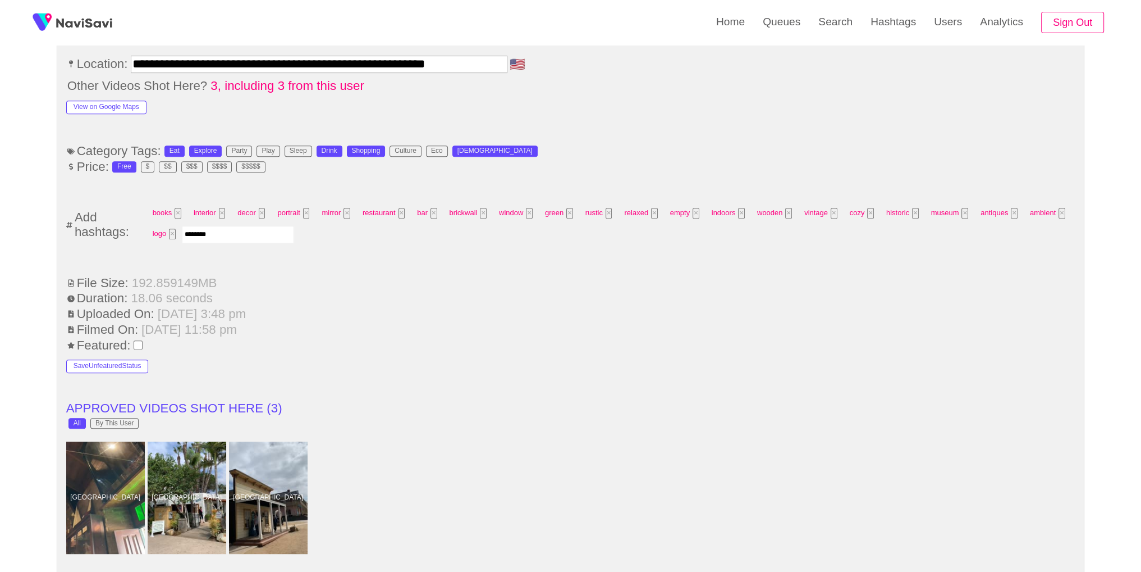
type input "*********"
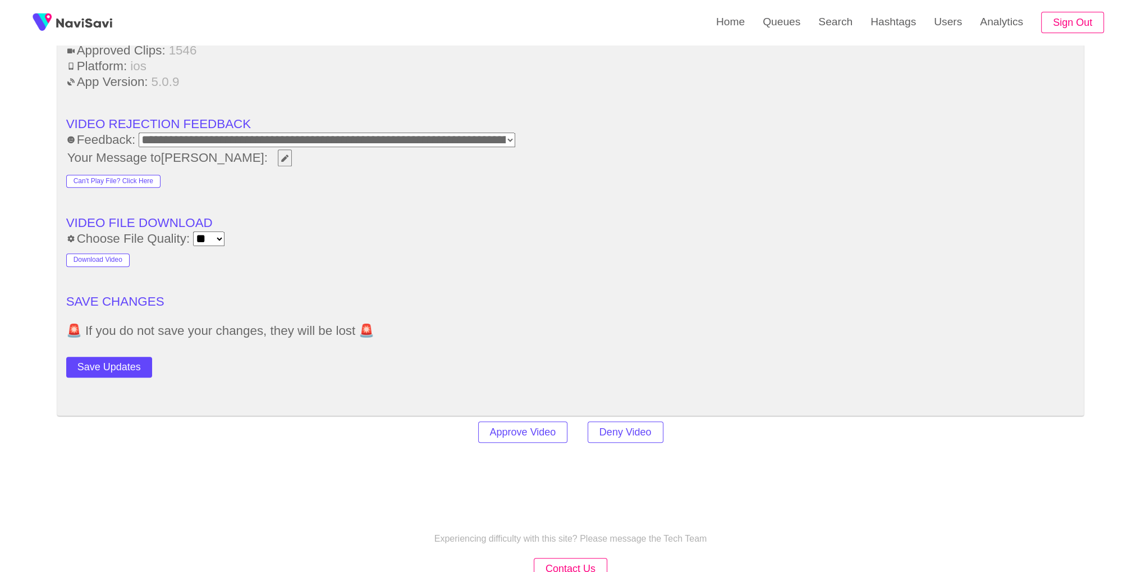
scroll to position [1616, 0]
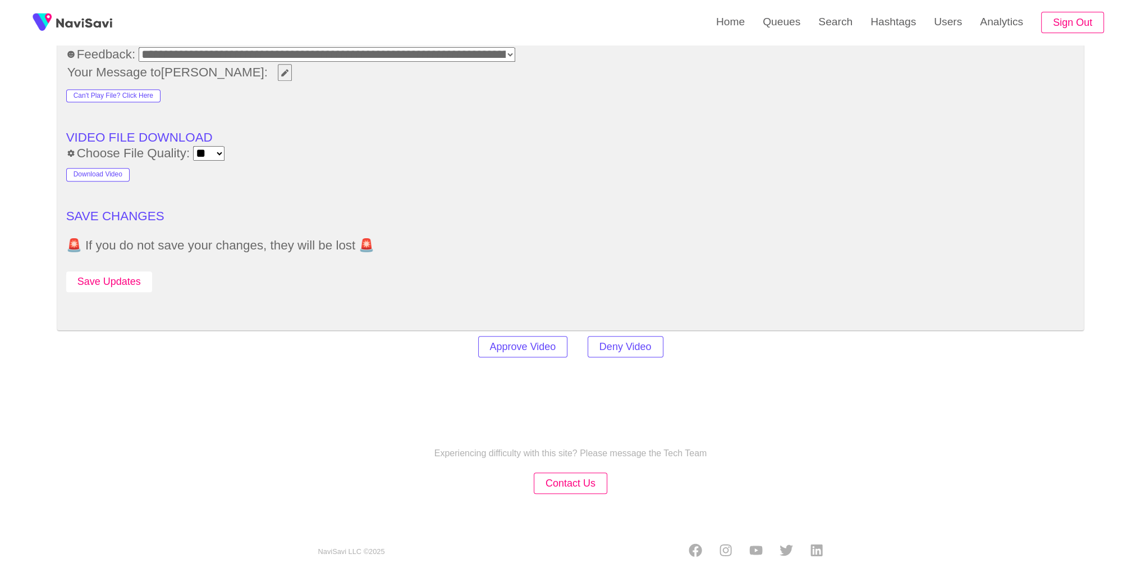
click at [104, 284] on button "Save Updates" at bounding box center [109, 281] width 86 height 21
click at [824, 36] on link "Search" at bounding box center [836, 22] width 52 height 44
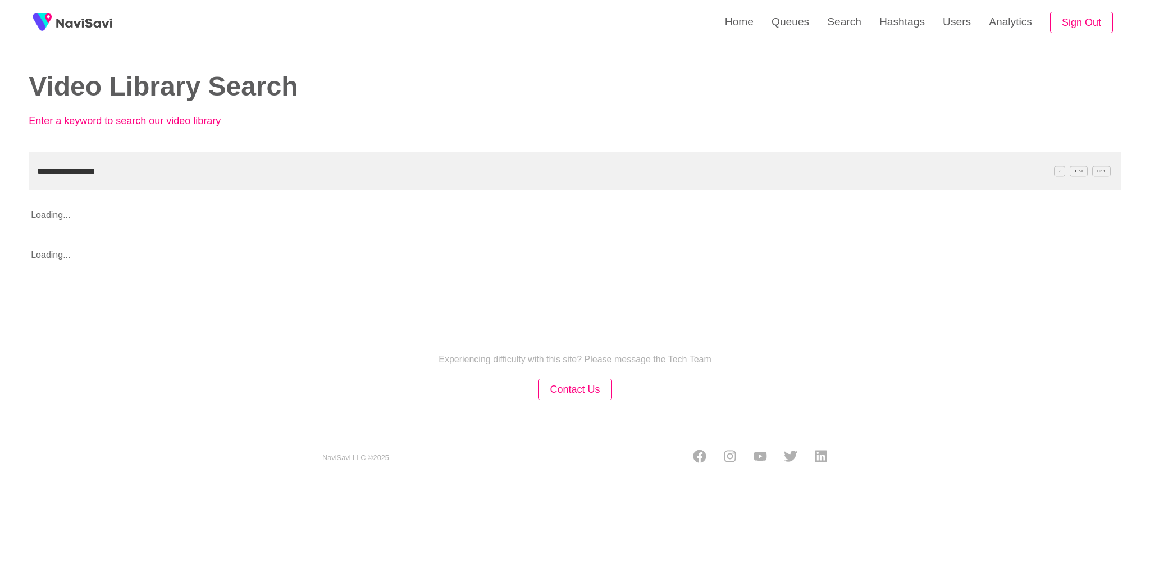
type input "**********"
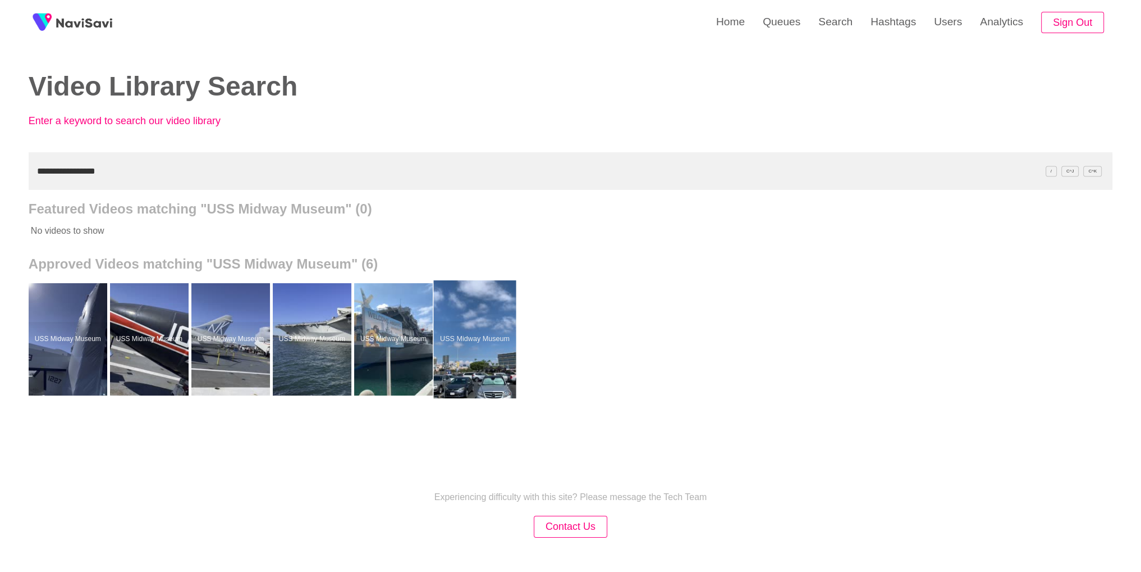
click at [492, 360] on div at bounding box center [474, 339] width 83 height 118
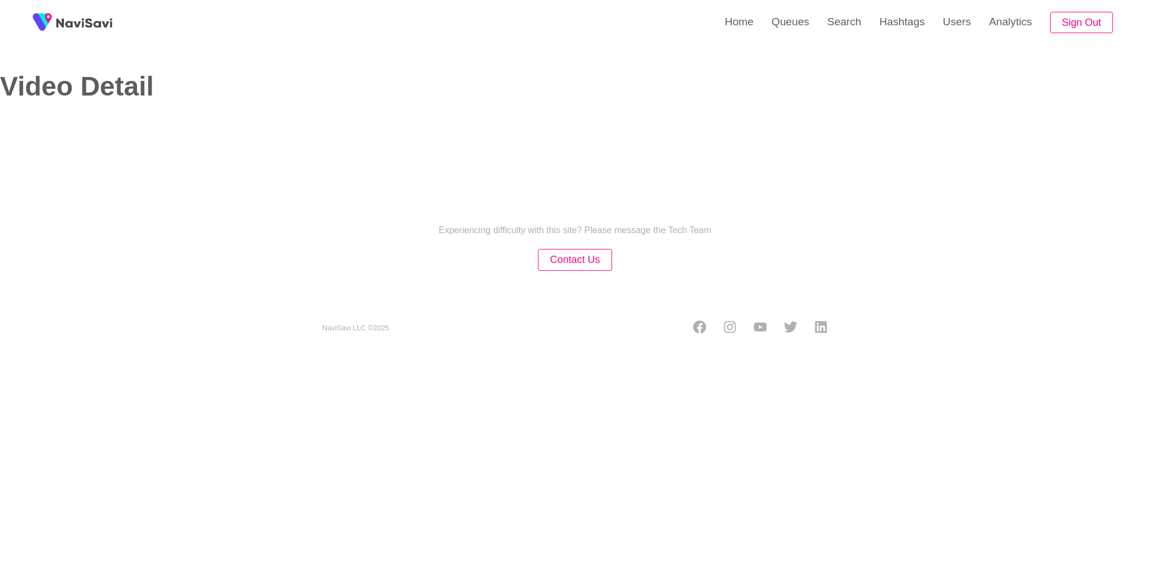
select select "**********"
select select "**"
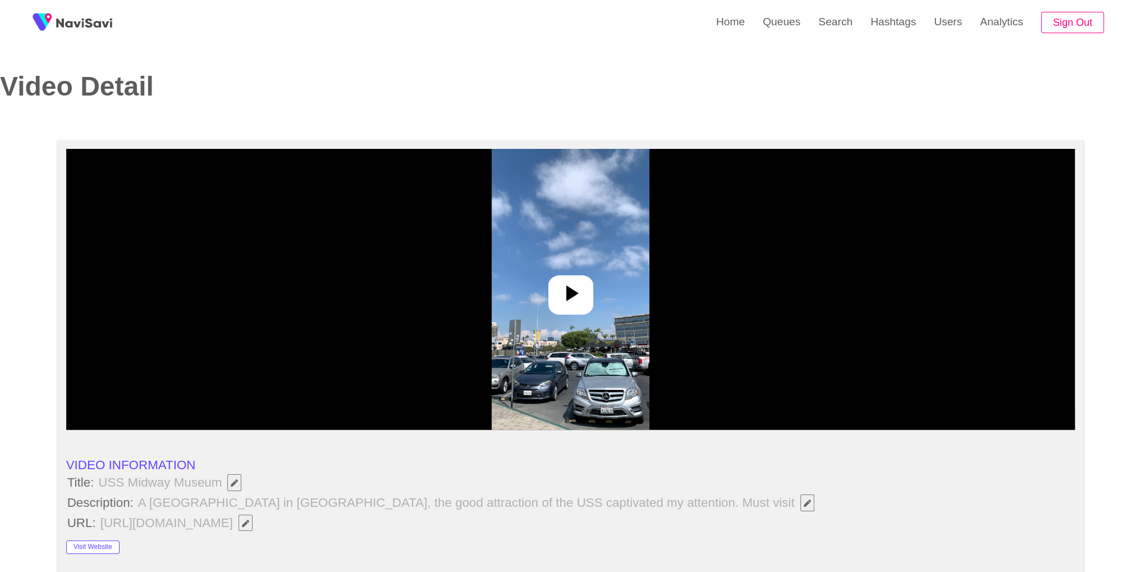
click at [593, 275] on img at bounding box center [571, 289] width 158 height 281
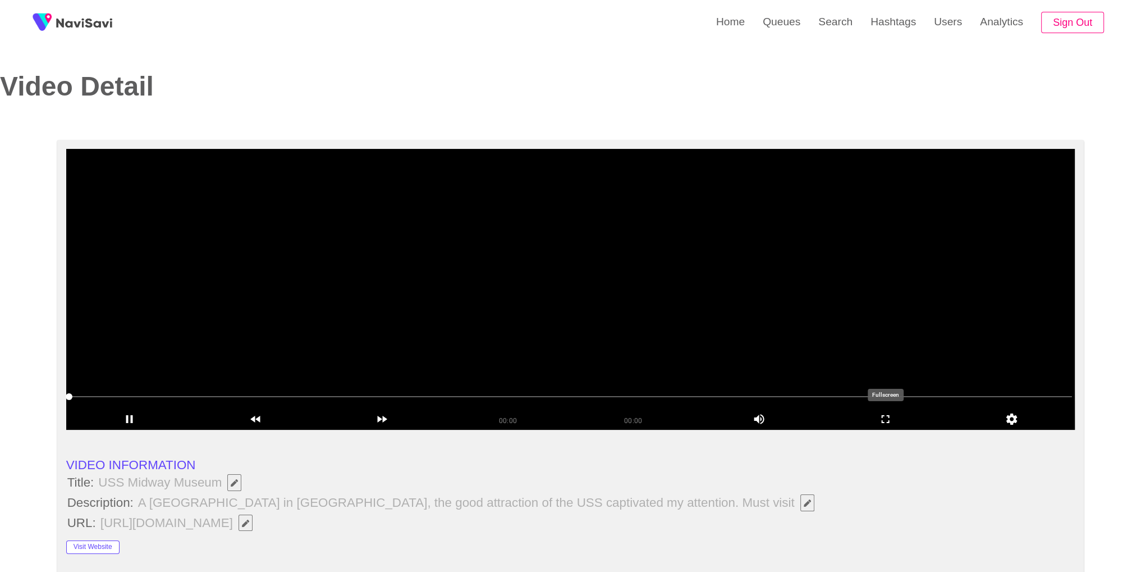
click at [912, 426] on div "add" at bounding box center [885, 419] width 126 height 21
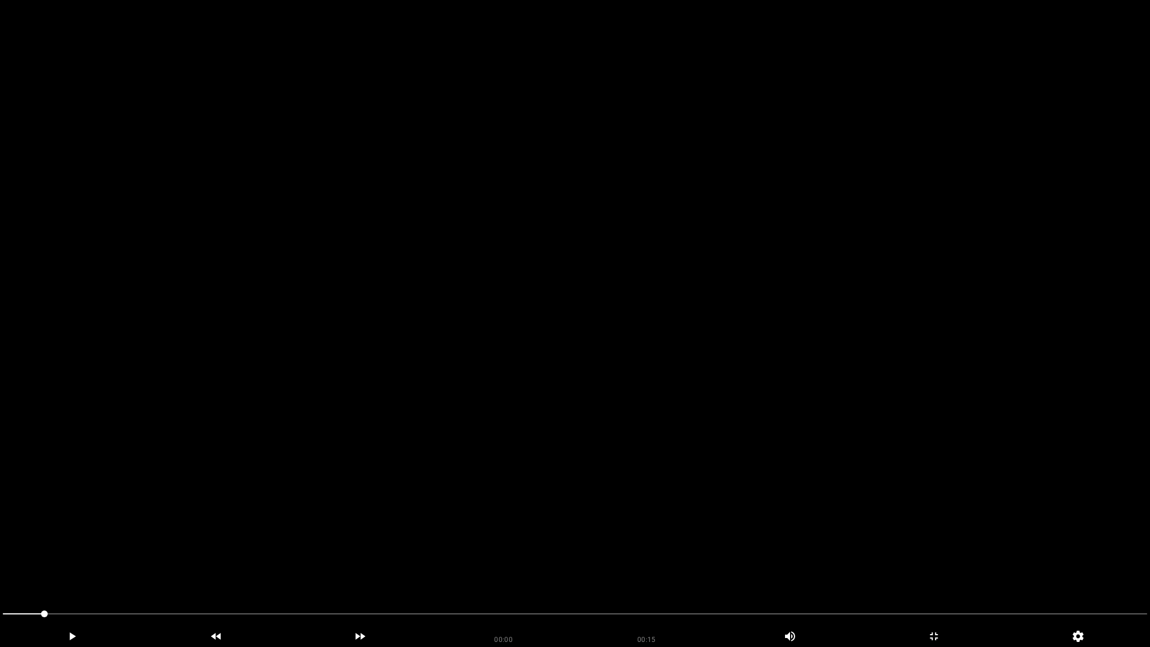
click at [894, 466] on video at bounding box center [575, 323] width 1150 height 647
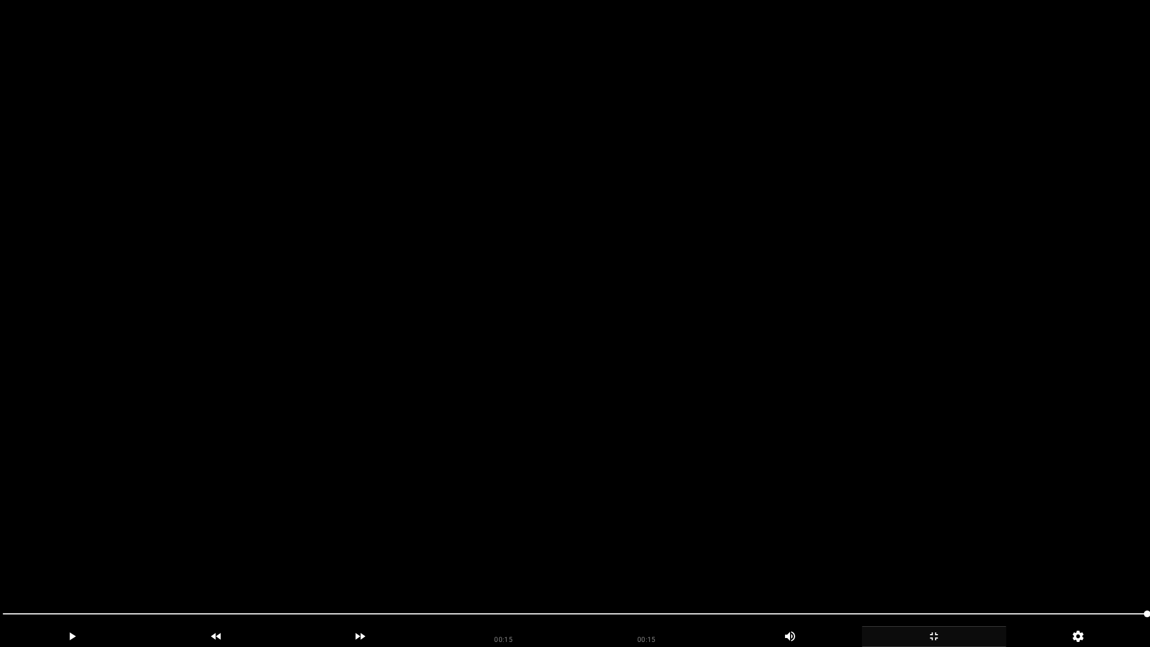
click at [965, 571] on icon "add" at bounding box center [933, 635] width 143 height 13
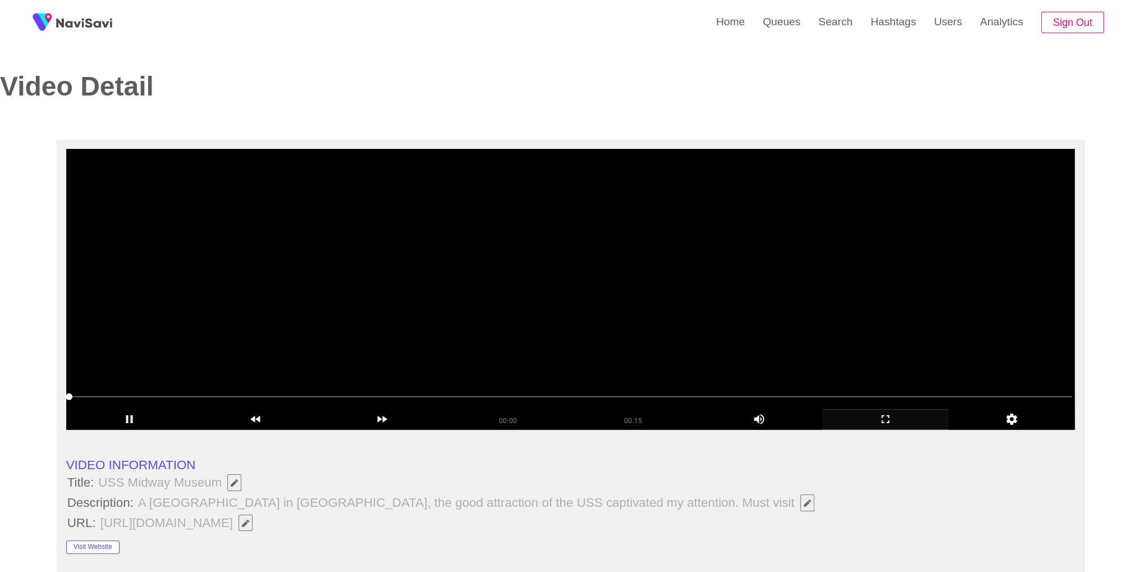
click at [655, 319] on video at bounding box center [570, 289] width 1009 height 281
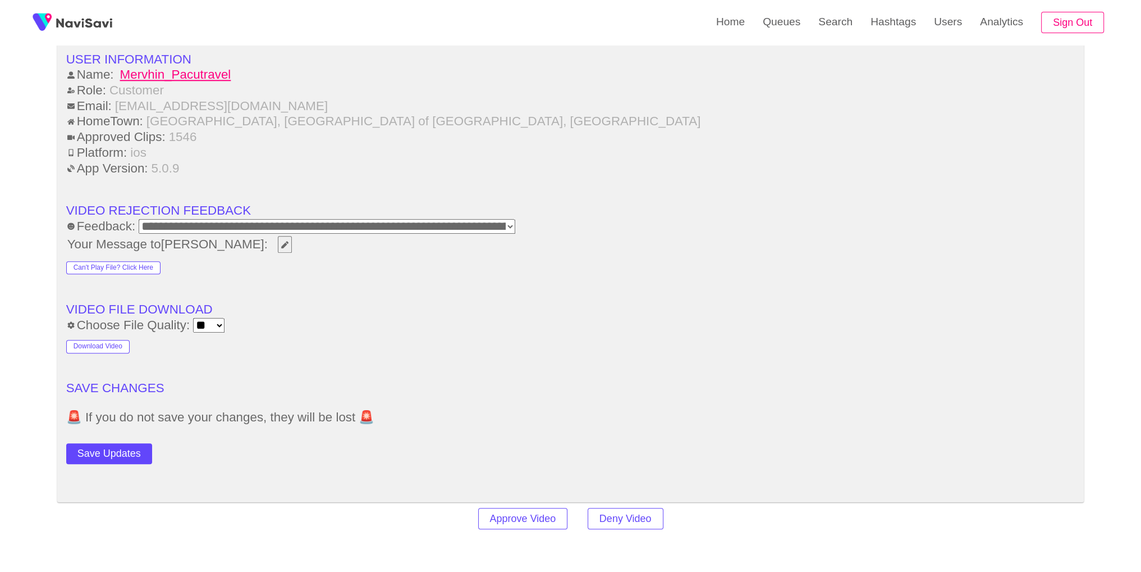
scroll to position [1448, 0]
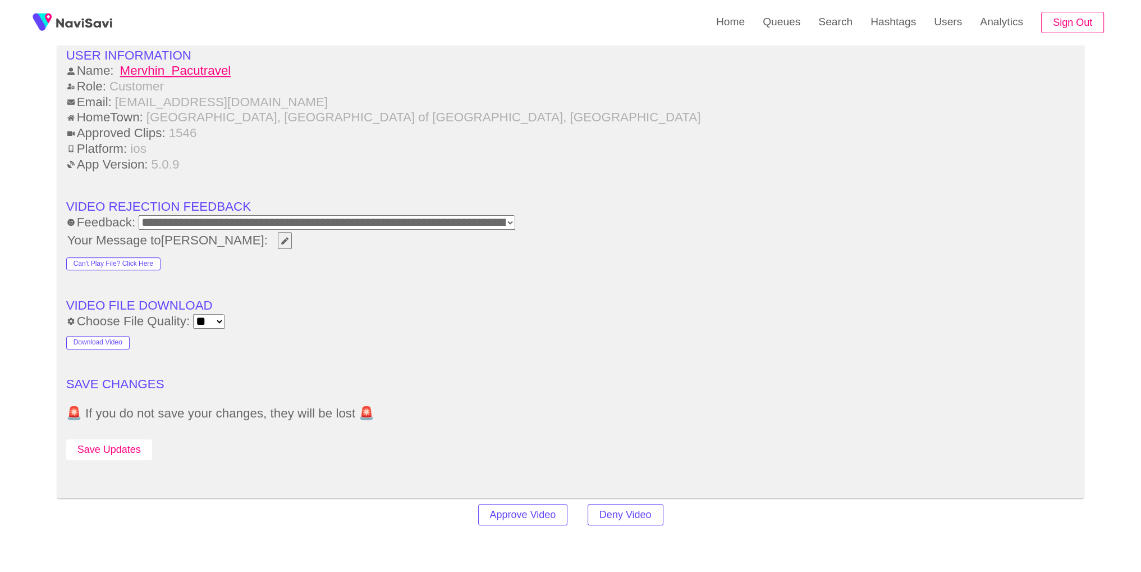
click at [134, 452] on button "Save Updates" at bounding box center [109, 449] width 86 height 21
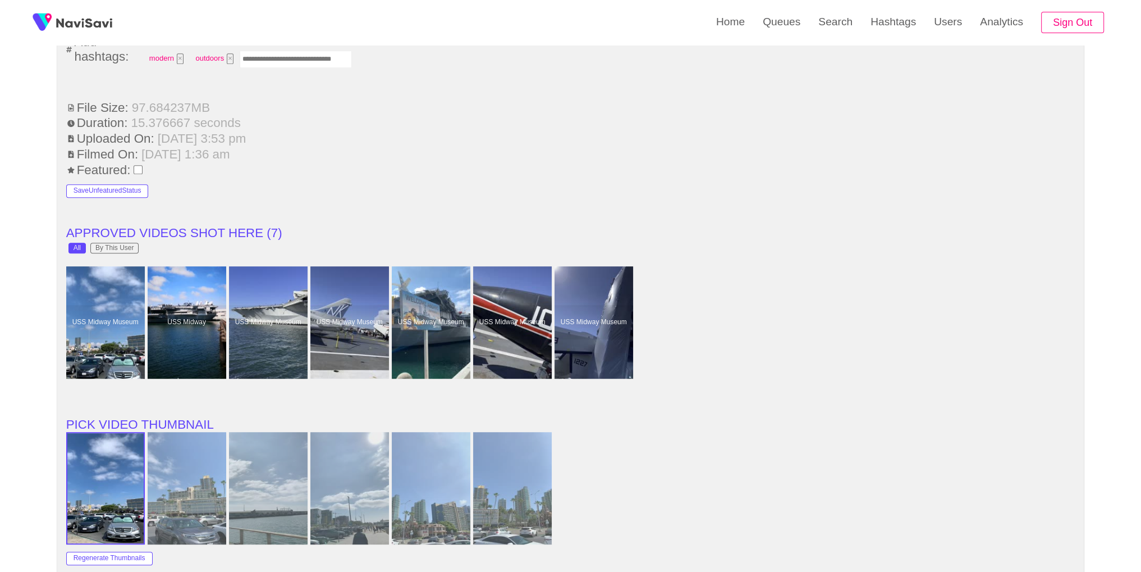
scroll to position [925, 0]
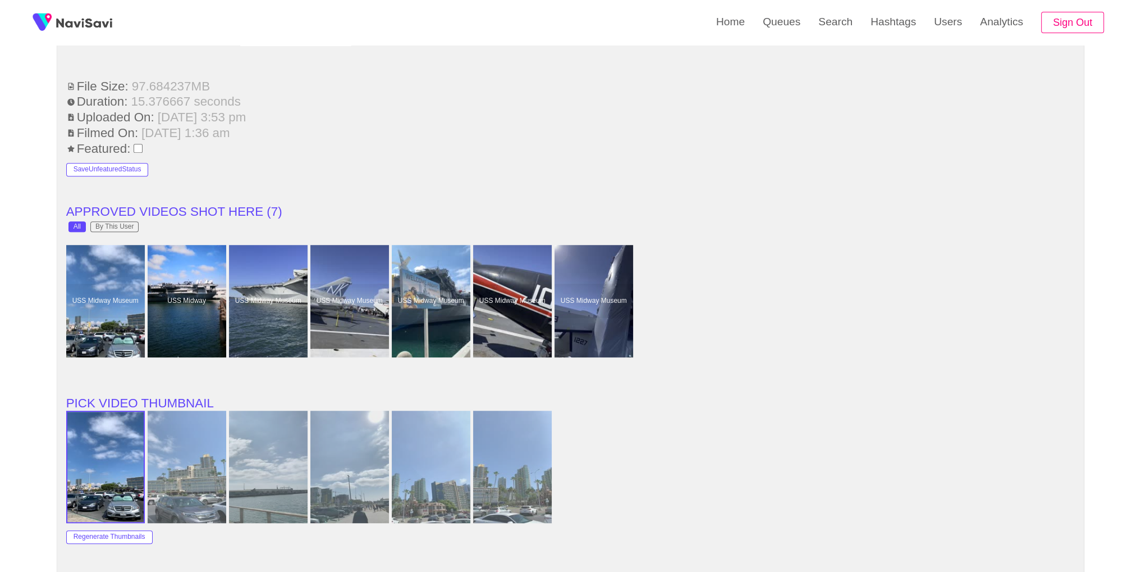
click at [389, 324] on link "USS Midway Museum" at bounding box center [350, 301] width 81 height 112
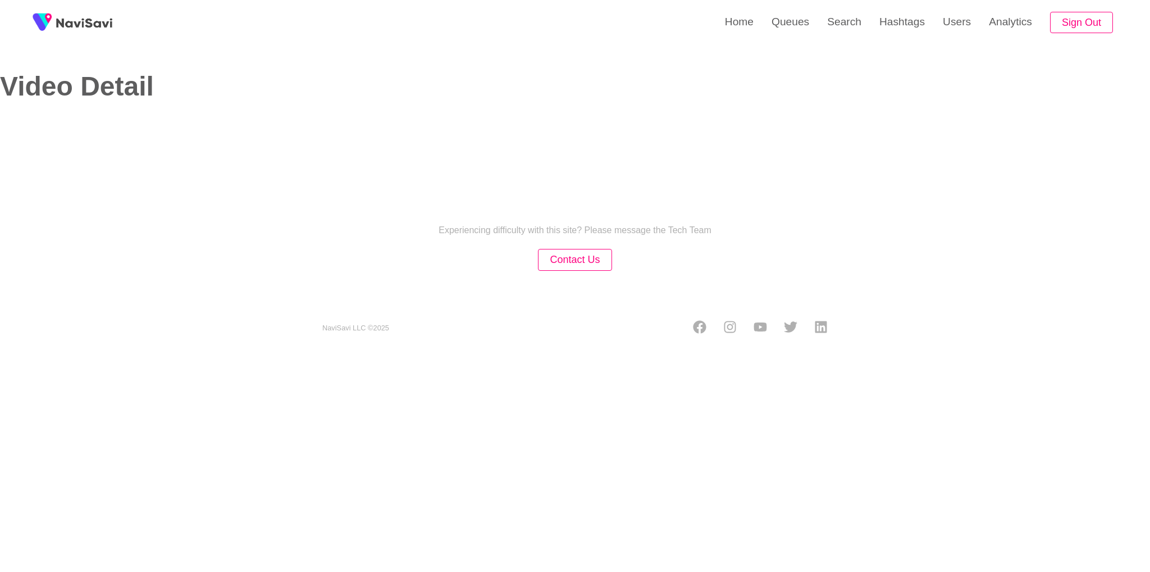
select select "**"
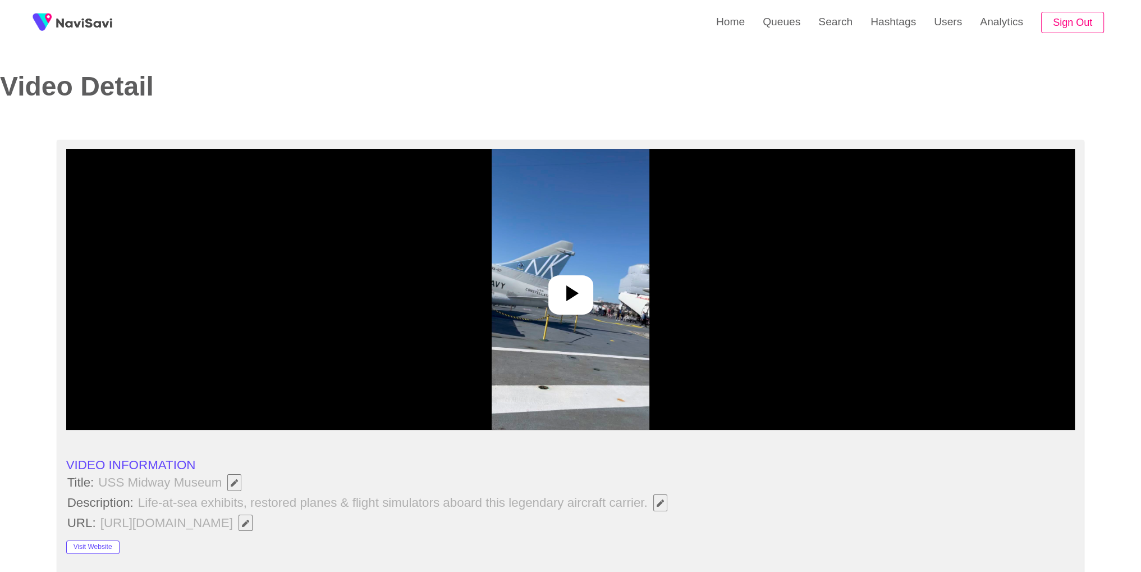
select select "**********"
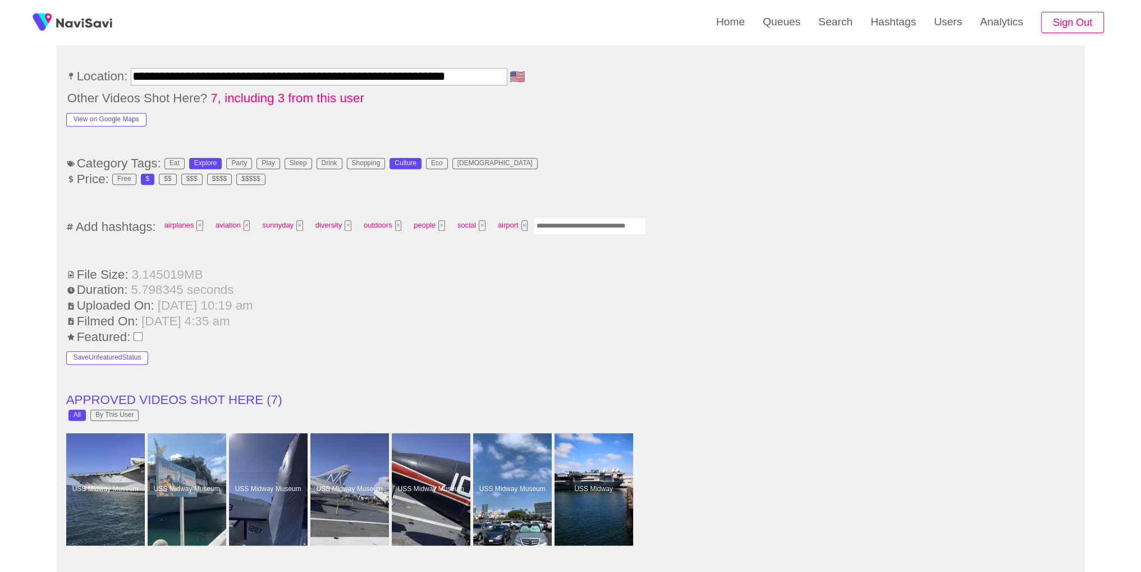
scroll to position [789, 0]
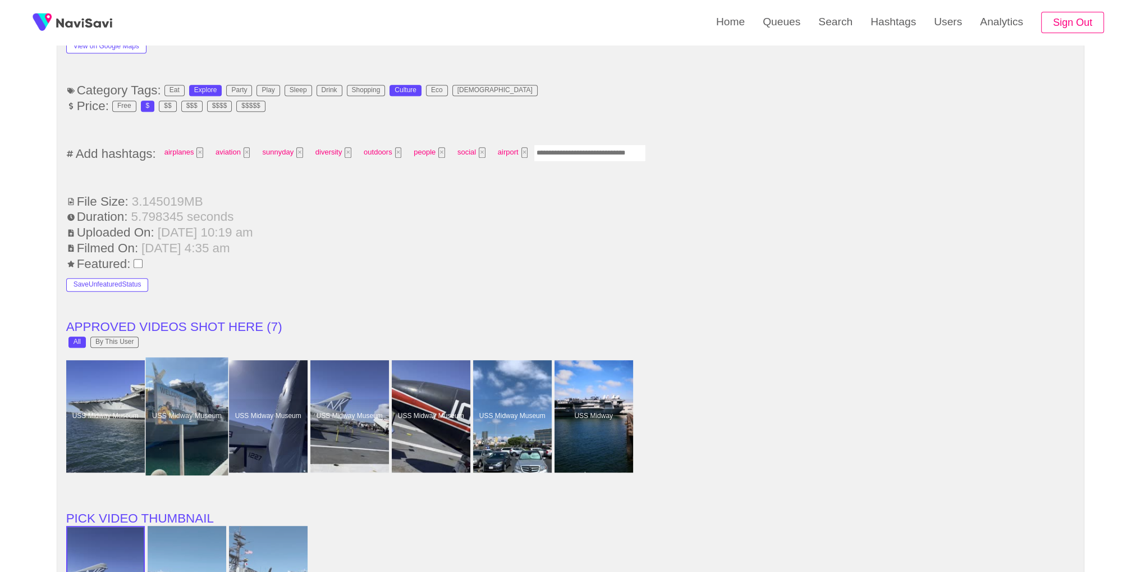
click at [205, 405] on div at bounding box center [186, 416] width 83 height 118
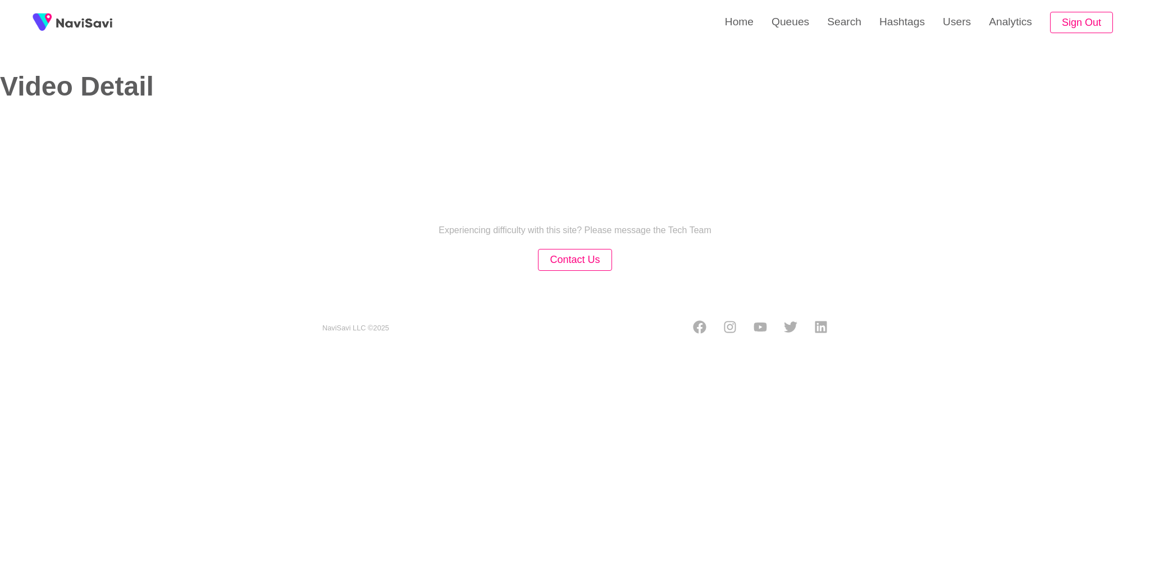
click at [537, 303] on div "Home Queues Search Hashtags Users Analytics Sign Out Video Detail Experiencing …" at bounding box center [575, 177] width 1150 height 354
select select "**********"
select select "**"
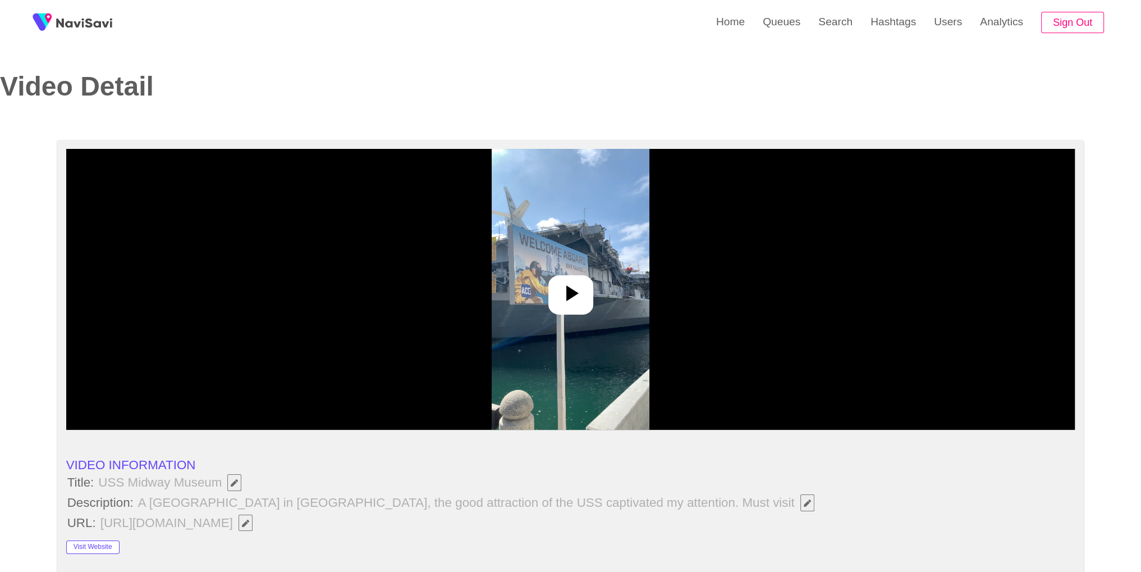
click at [537, 303] on img at bounding box center [571, 289] width 158 height 281
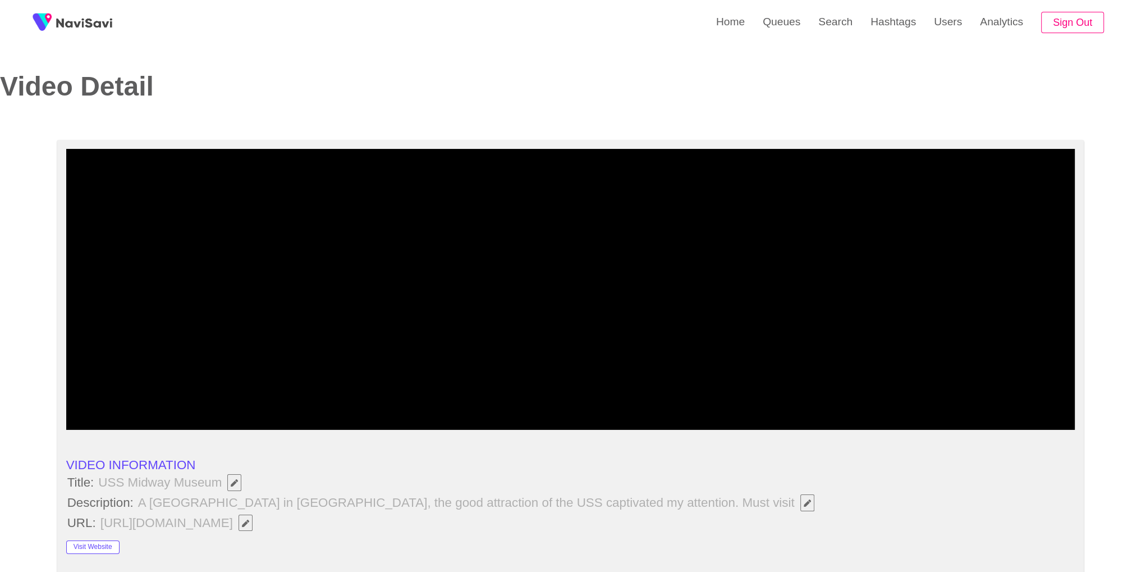
drag, startPoint x: 1093, startPoint y: 166, endPoint x: 1130, endPoint y: 127, distance: 53.2
drag, startPoint x: 1135, startPoint y: 106, endPoint x: 1149, endPoint y: 173, distance: 68.9
click at [892, 423] on icon "add" at bounding box center [885, 418] width 125 height 13
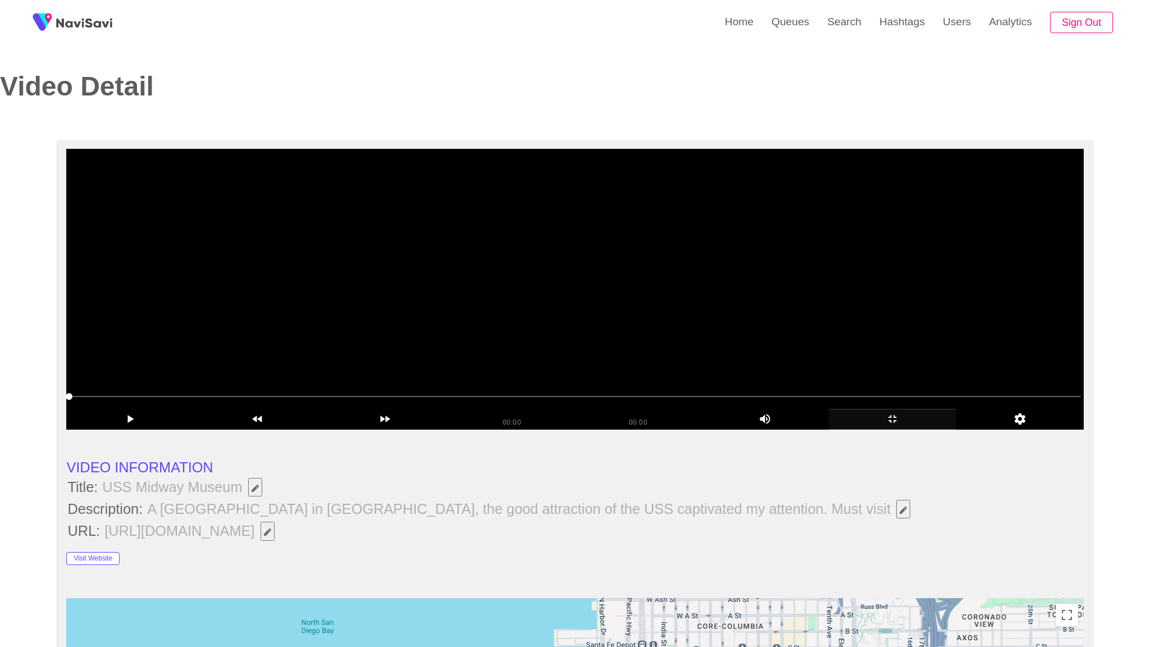
click at [853, 344] on video at bounding box center [574, 289] width 1017 height 281
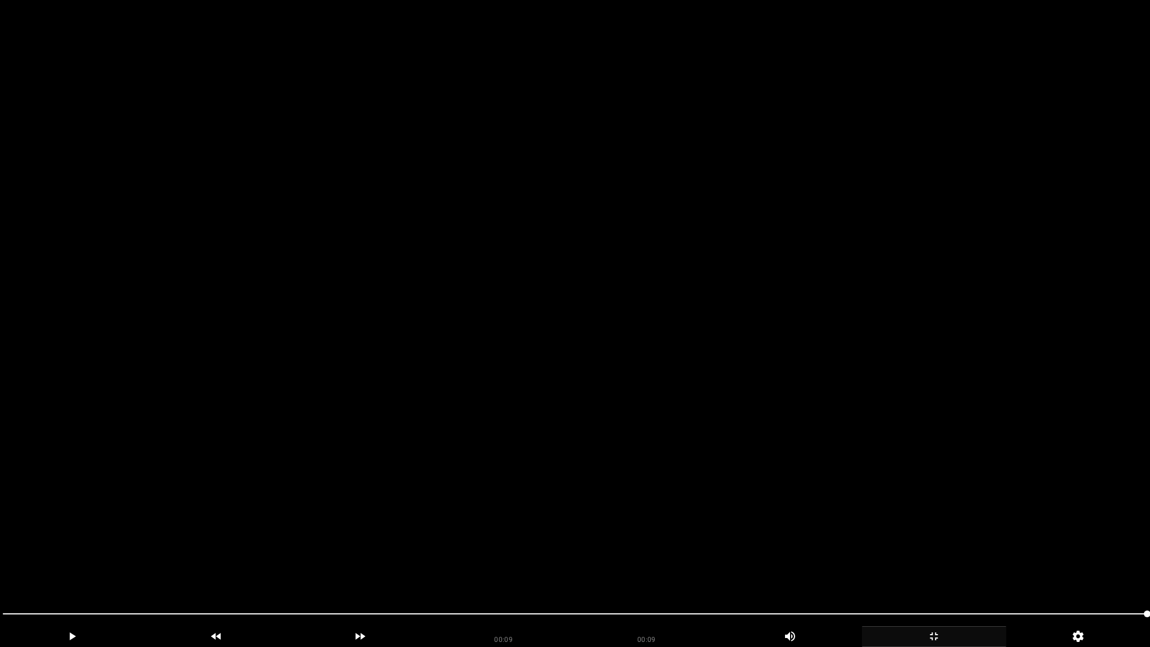
click at [904, 500] on video at bounding box center [575, 323] width 1150 height 647
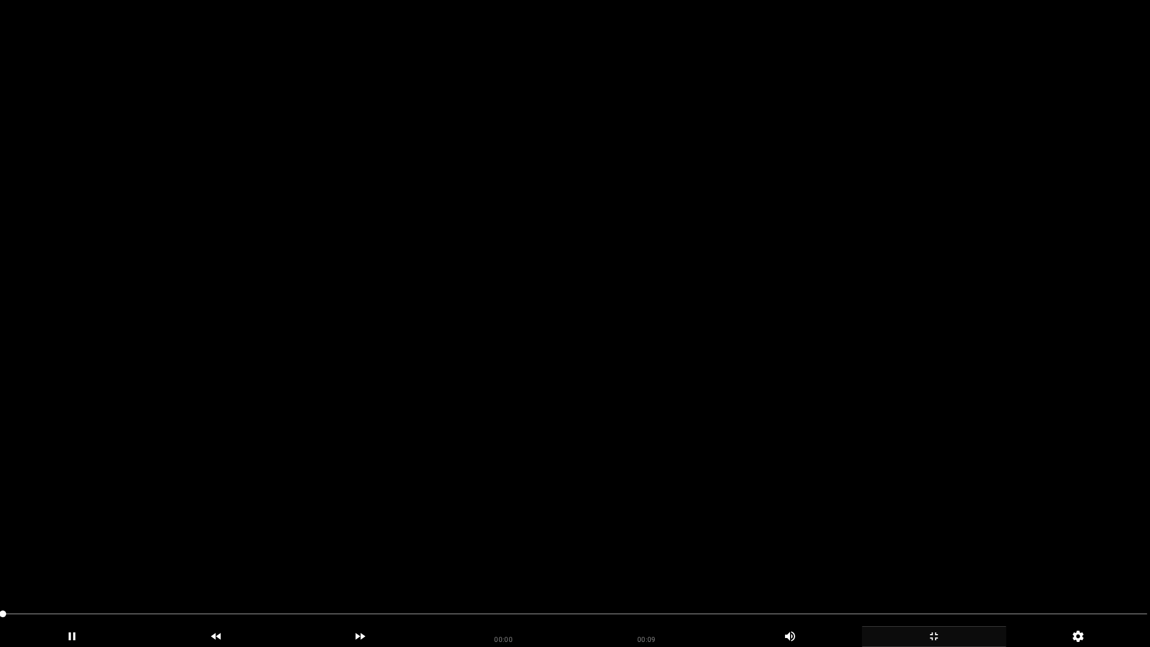
click at [904, 500] on video at bounding box center [575, 323] width 1150 height 647
click at [943, 571] on icon "add" at bounding box center [933, 635] width 143 height 13
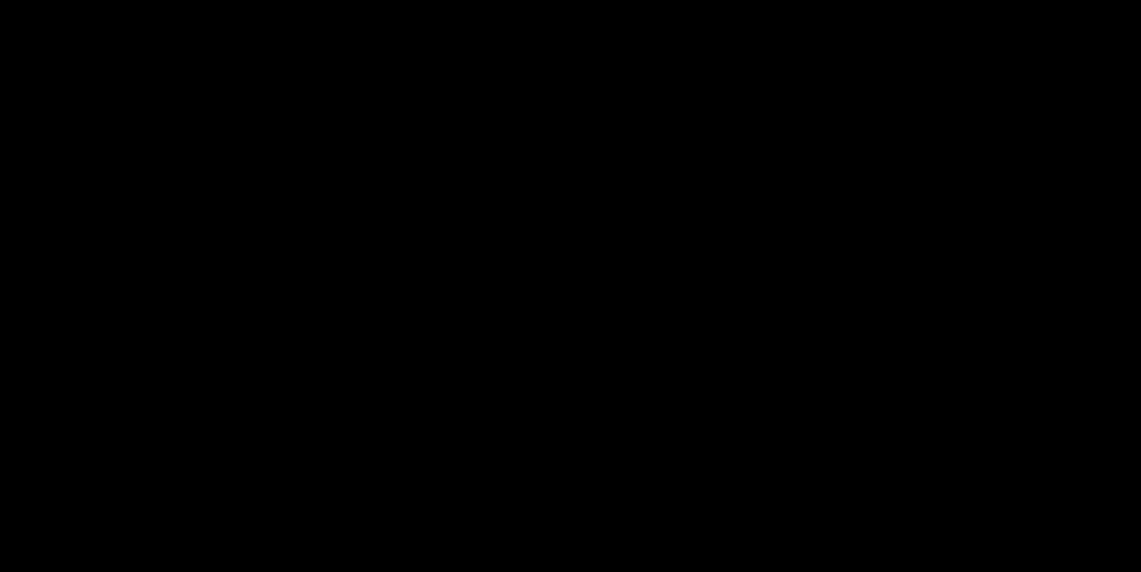
click at [884, 554] on icon "add" at bounding box center [927, 560] width 142 height 13
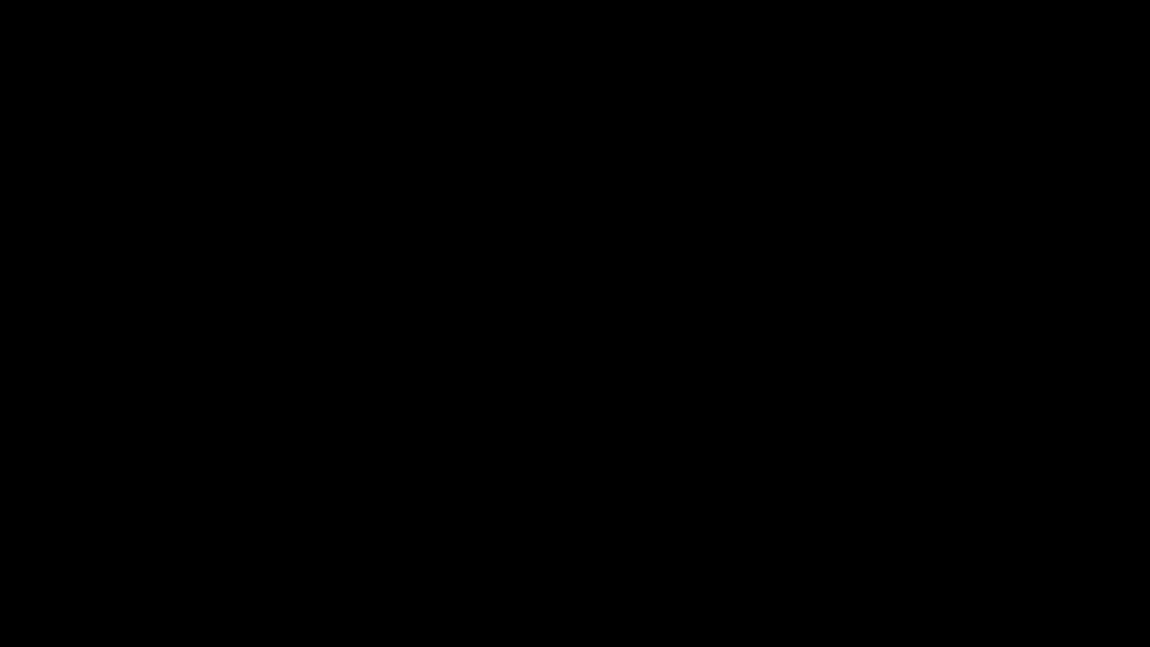
click at [606, 571] on span at bounding box center [335, 613] width 664 height 1
click at [449, 571] on span at bounding box center [575, 614] width 1144 height 18
click at [948, 571] on icon "add" at bounding box center [933, 635] width 143 height 13
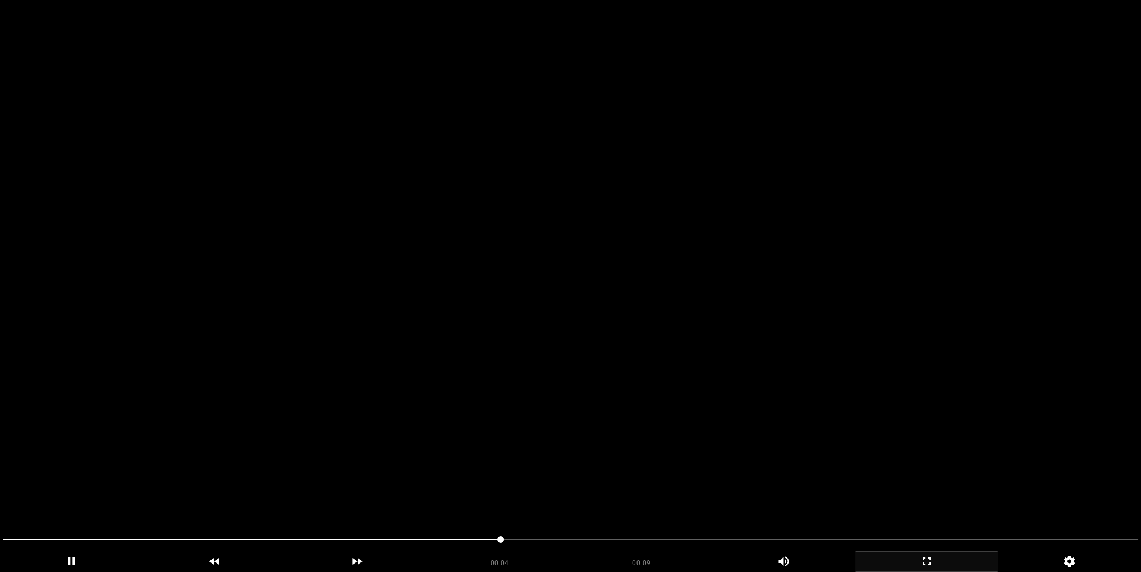
click at [665, 268] on video at bounding box center [570, 286] width 1141 height 572
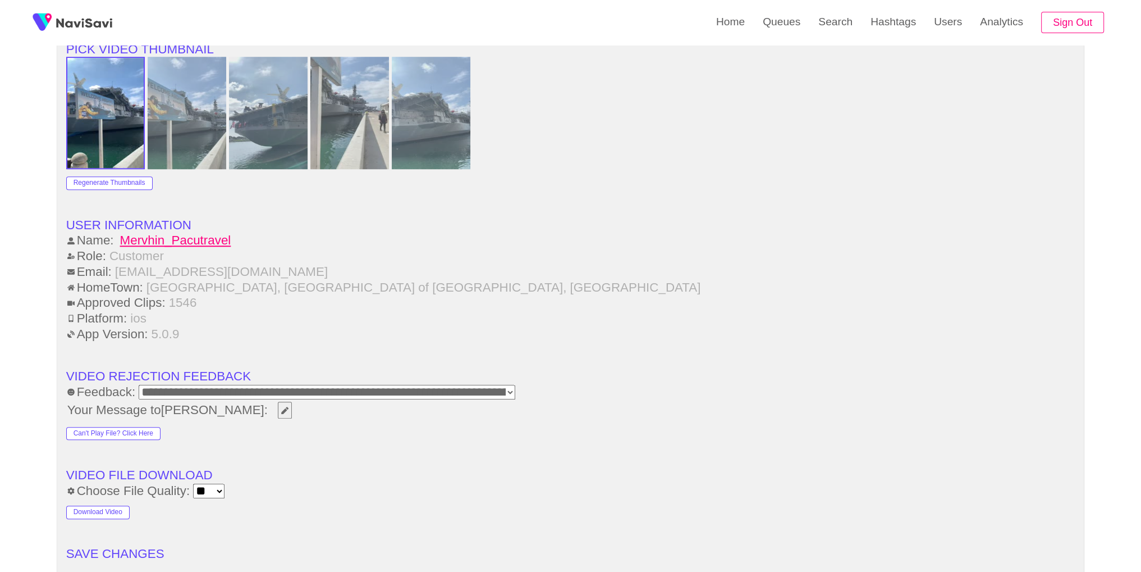
scroll to position [1322, 0]
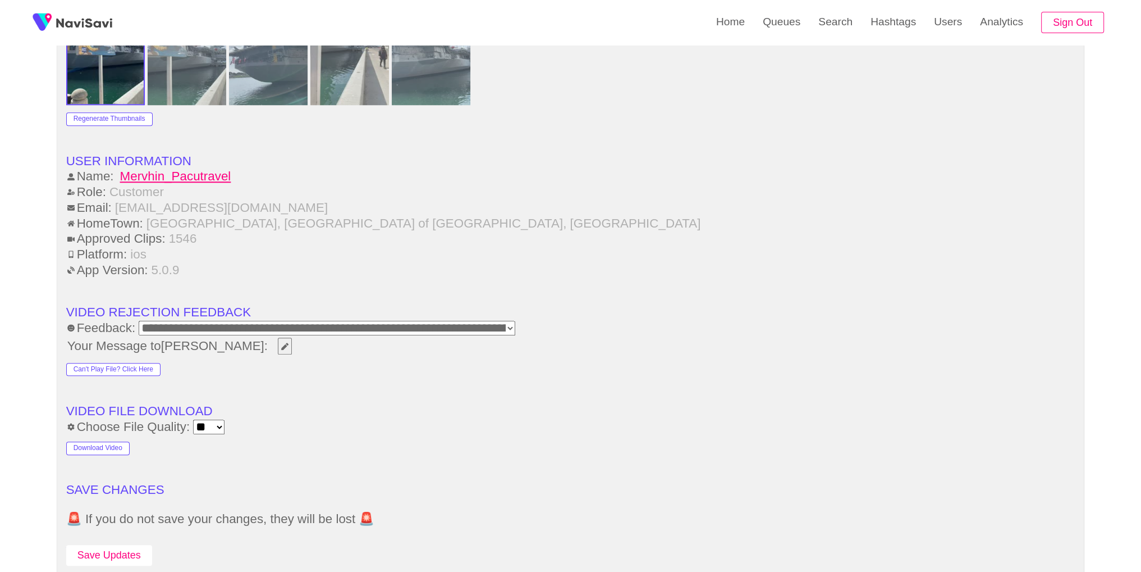
click at [118, 549] on button "Save Updates" at bounding box center [109, 555] width 86 height 21
click at [837, 27] on link "Search" at bounding box center [836, 22] width 52 height 44
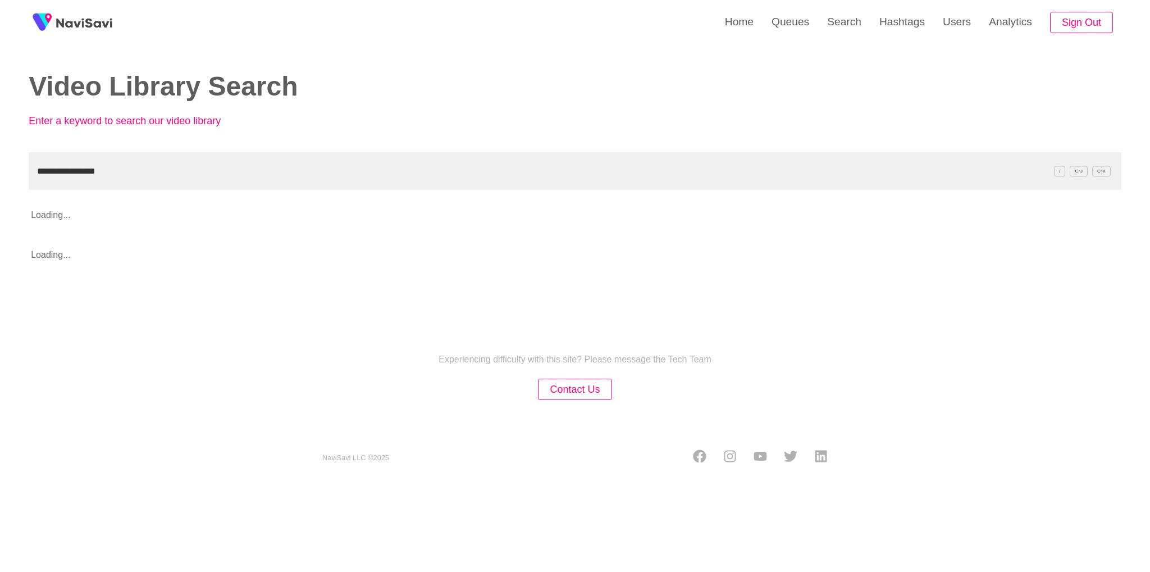
type input "**********"
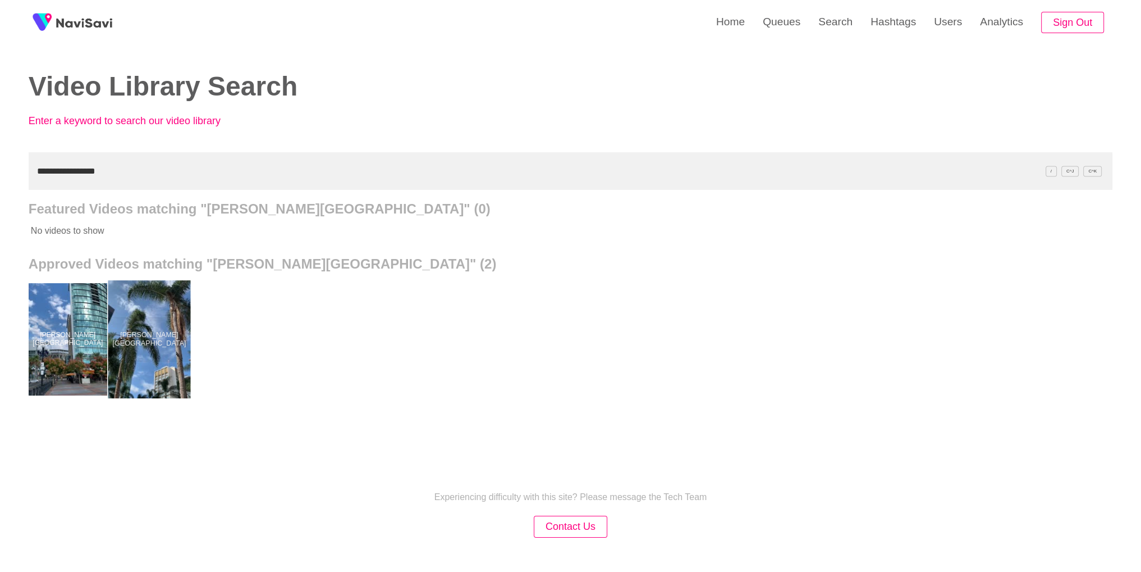
click at [152, 348] on div at bounding box center [149, 339] width 83 height 118
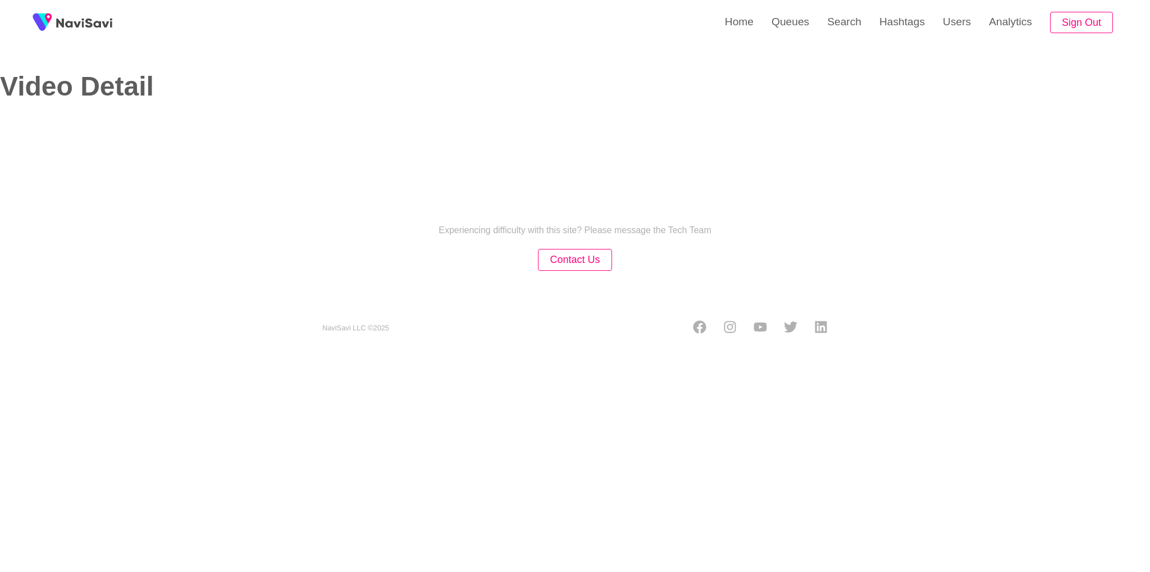
select select "**********"
select select "**"
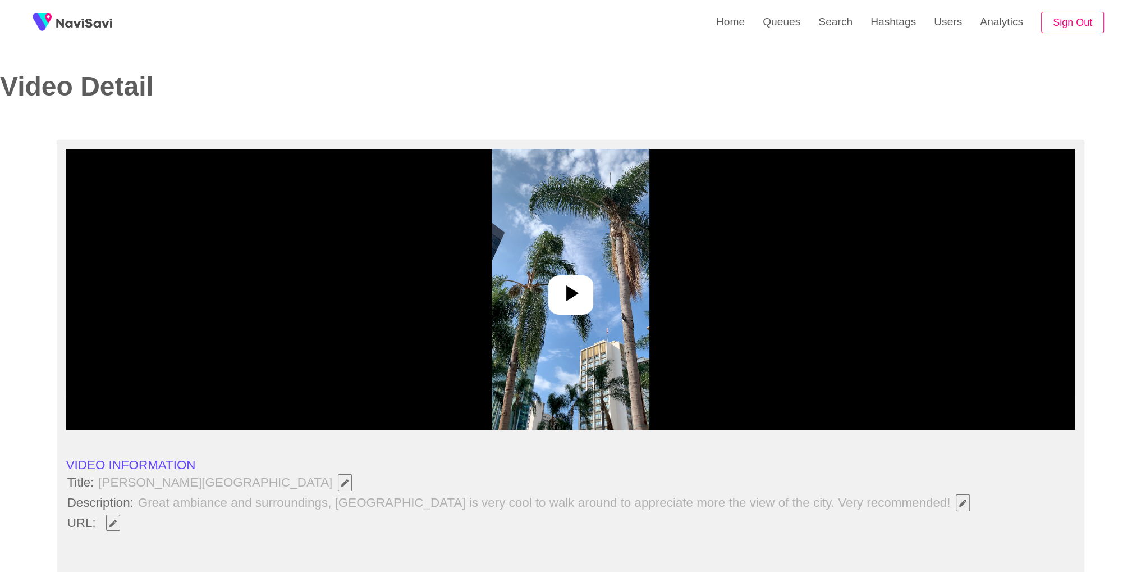
click at [609, 299] on img at bounding box center [571, 289] width 158 height 281
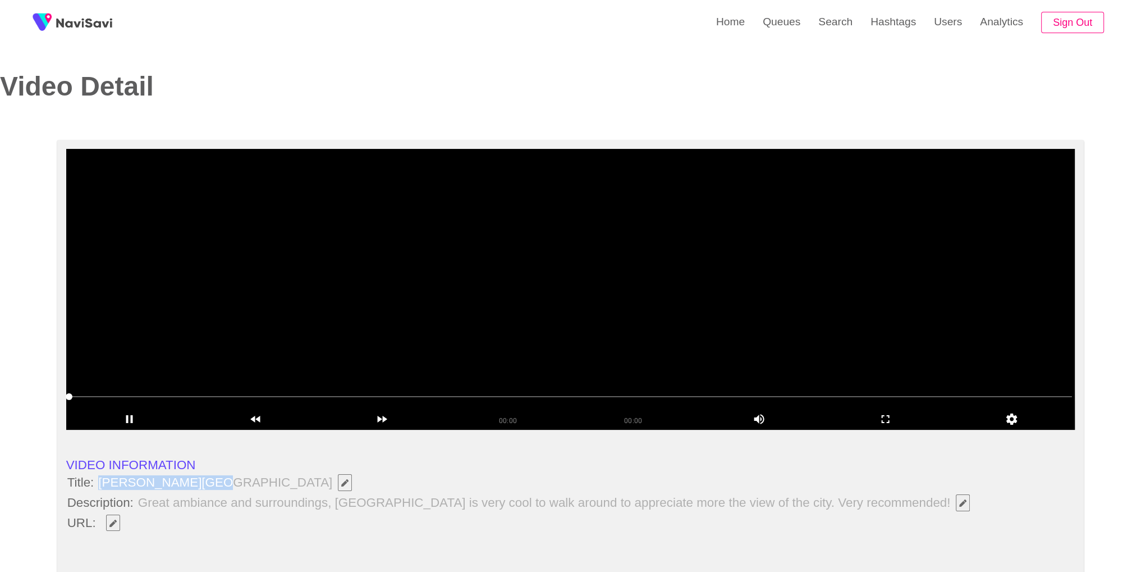
copy span "[PERSON_NAME][GEOGRAPHIC_DATA]"
drag, startPoint x: 100, startPoint y: 482, endPoint x: 202, endPoint y: 487, distance: 101.8
click at [202, 487] on span "[PERSON_NAME][GEOGRAPHIC_DATA]" at bounding box center [228, 482] width 262 height 19
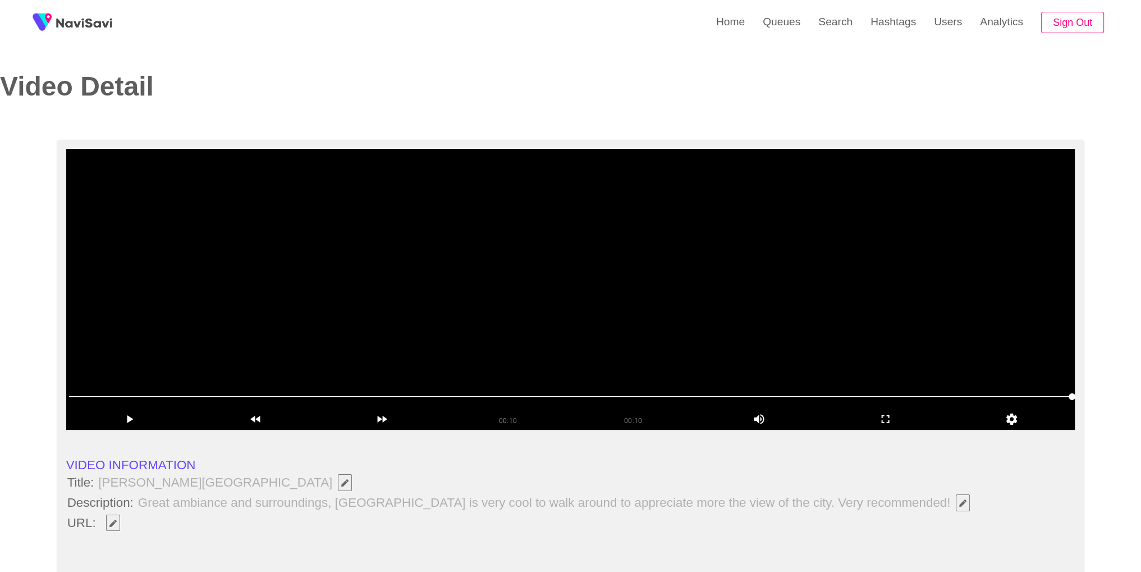
click at [175, 524] on li "URL:" at bounding box center [570, 522] width 1009 height 19
click at [116, 523] on icon "Edit Field" at bounding box center [112, 522] width 7 height 7
click at [685, 333] on video at bounding box center [570, 289] width 1009 height 281
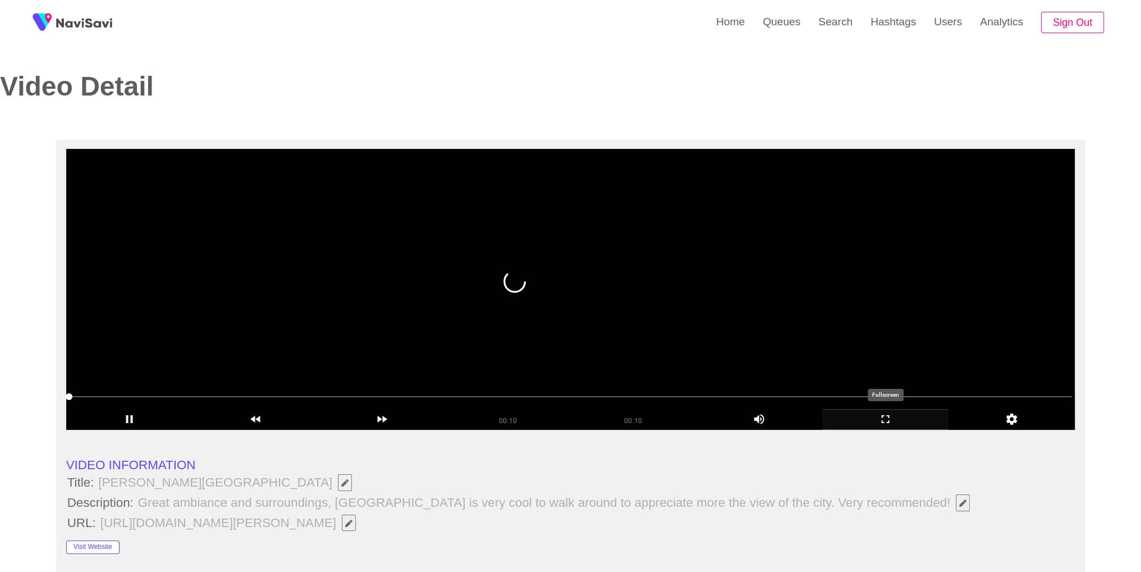
click at [910, 418] on icon "add" at bounding box center [885, 418] width 125 height 13
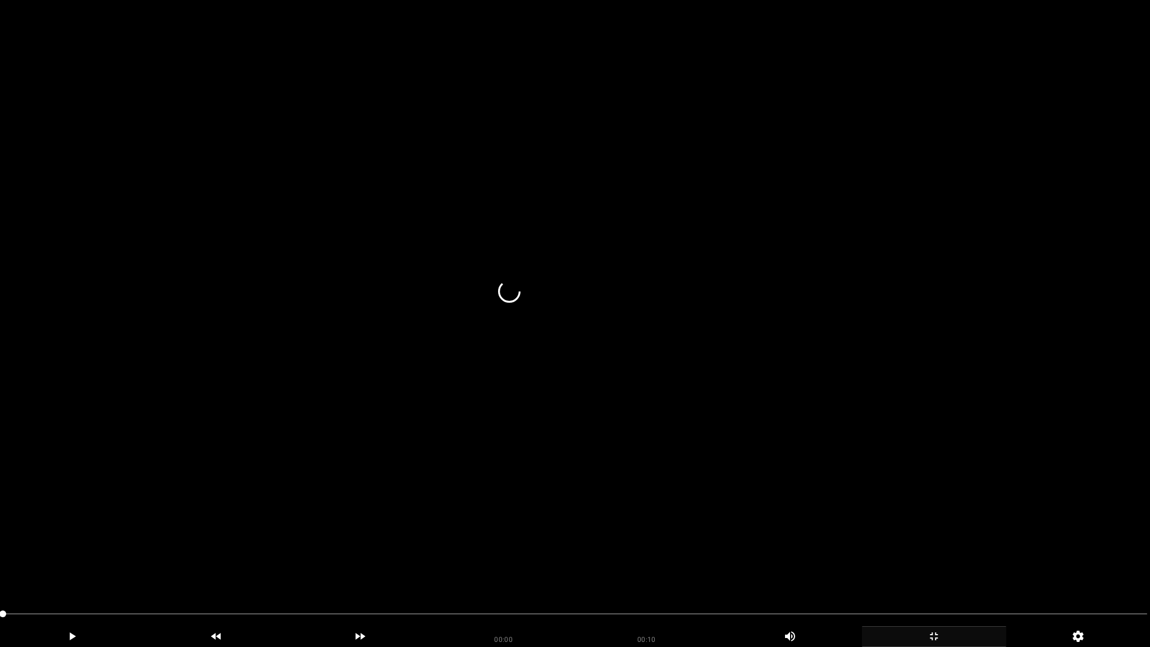
click at [898, 469] on video at bounding box center [575, 323] width 1150 height 647
click at [936, 571] on icon "add" at bounding box center [933, 635] width 143 height 13
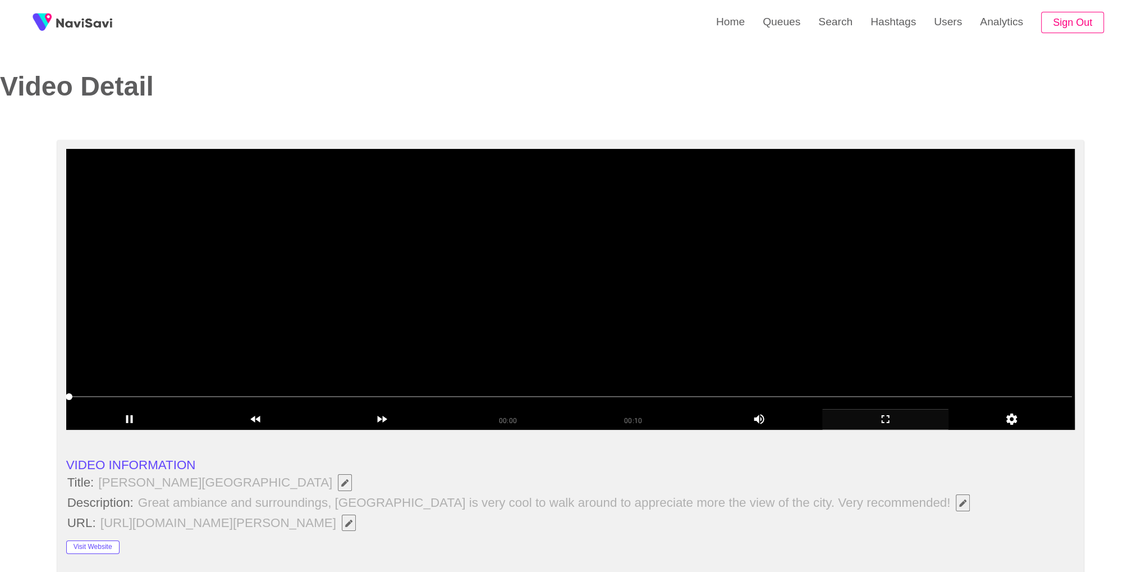
click at [673, 307] on video at bounding box center [570, 289] width 1009 height 281
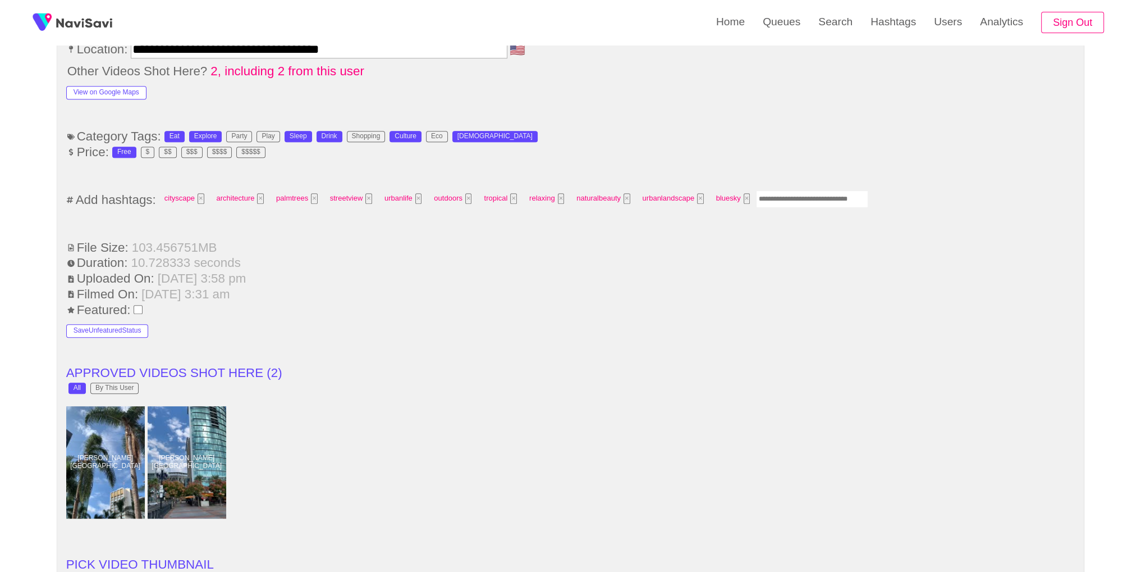
scroll to position [779, 0]
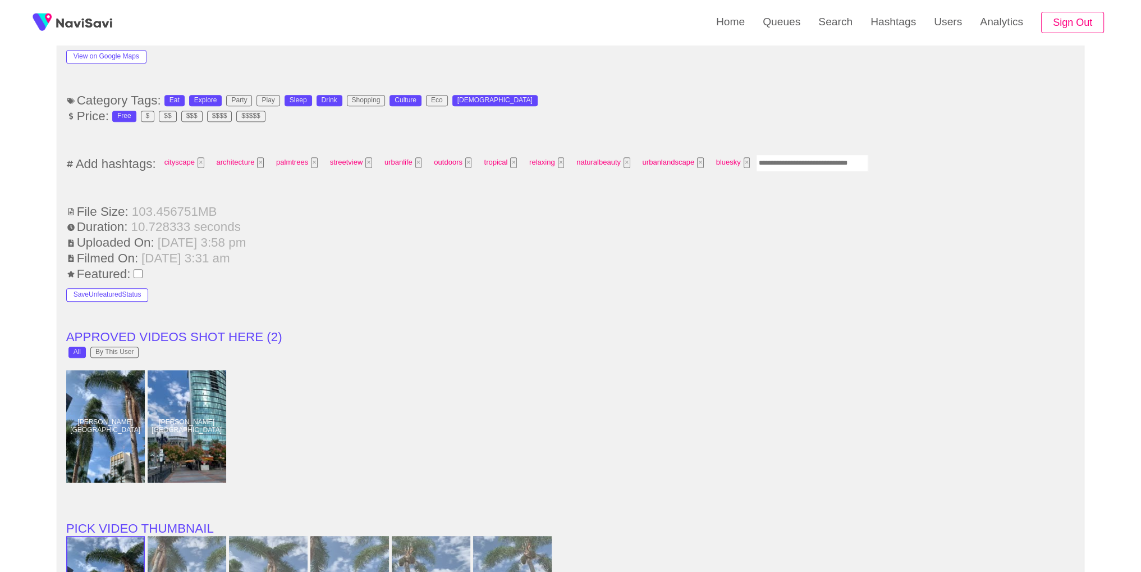
drag, startPoint x: 793, startPoint y: 162, endPoint x: 839, endPoint y: 134, distance: 53.6
click at [793, 161] on input "Enter tag here and press return" at bounding box center [812, 162] width 112 height 17
type input "*********"
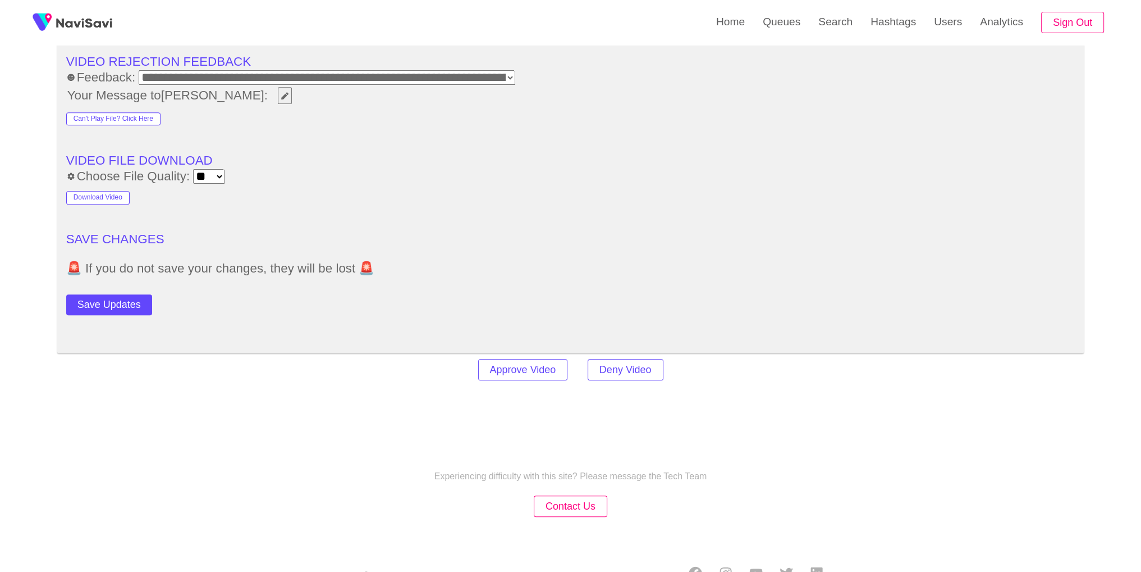
scroll to position [1582, 0]
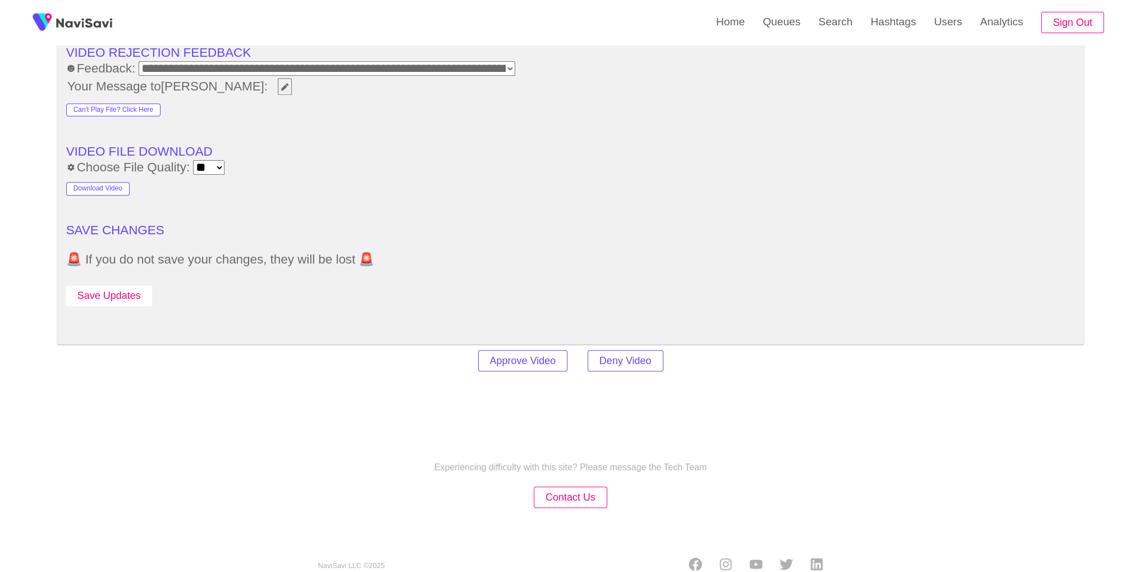
click at [136, 295] on button "Save Updates" at bounding box center [109, 295] width 86 height 21
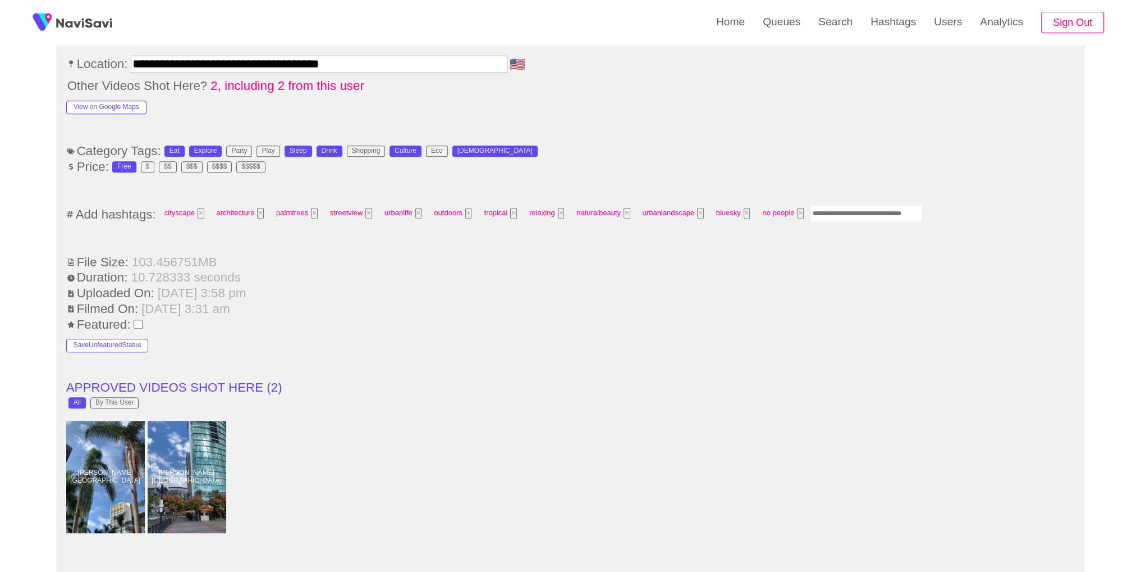
scroll to position [727, 0]
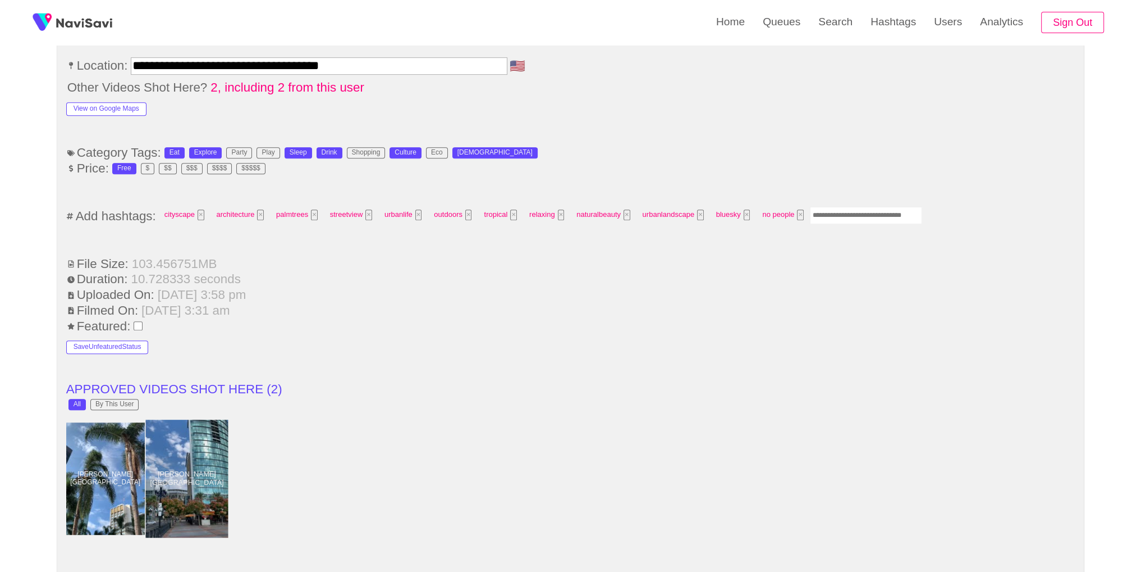
click at [175, 483] on div at bounding box center [186, 478] width 83 height 118
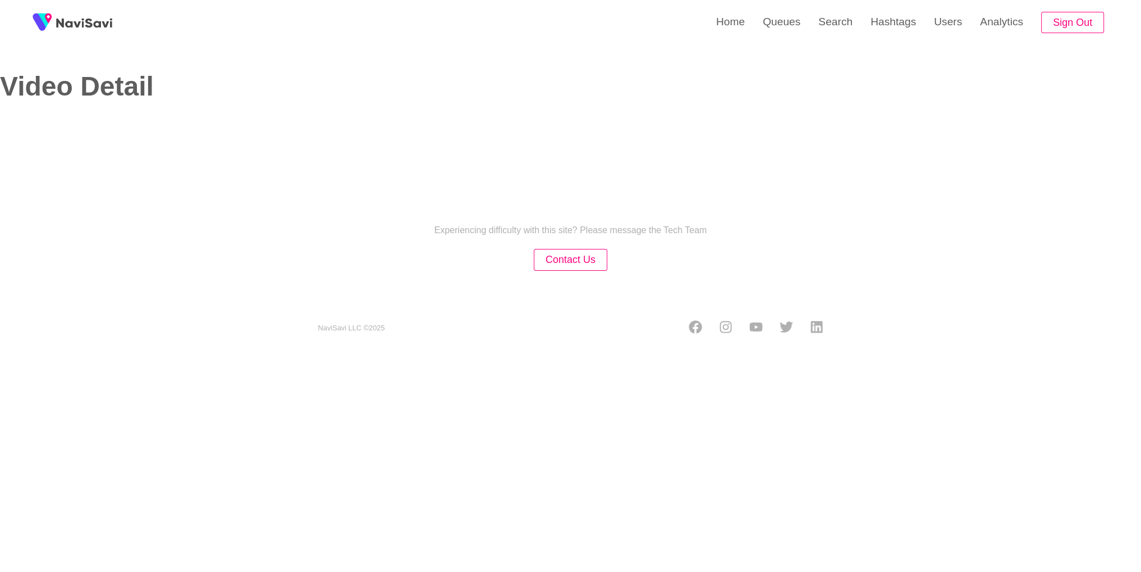
select select "**********"
select select "**"
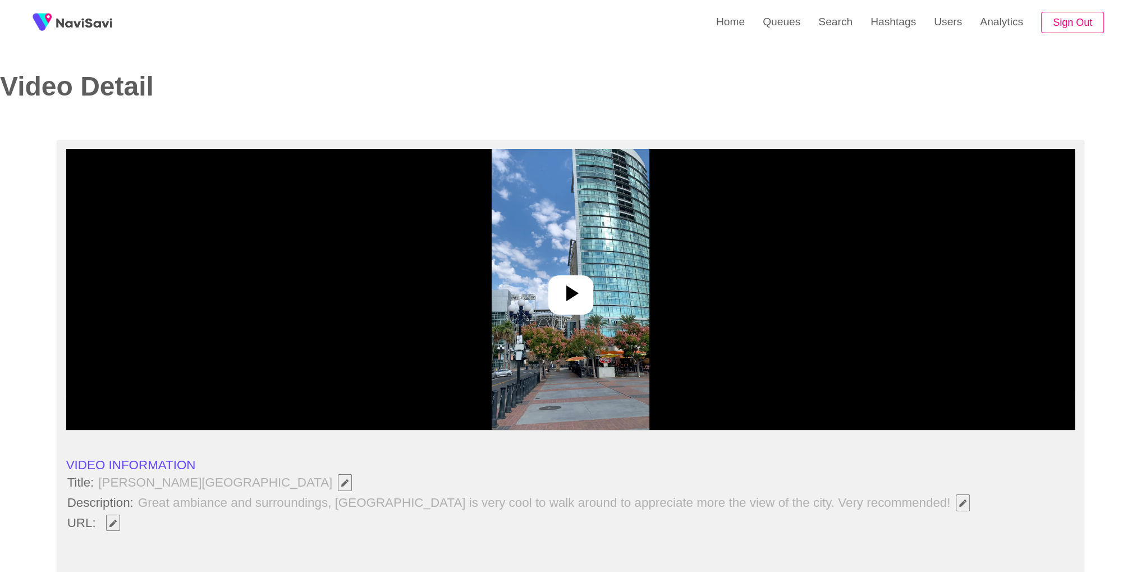
click at [541, 268] on div at bounding box center [570, 289] width 1009 height 281
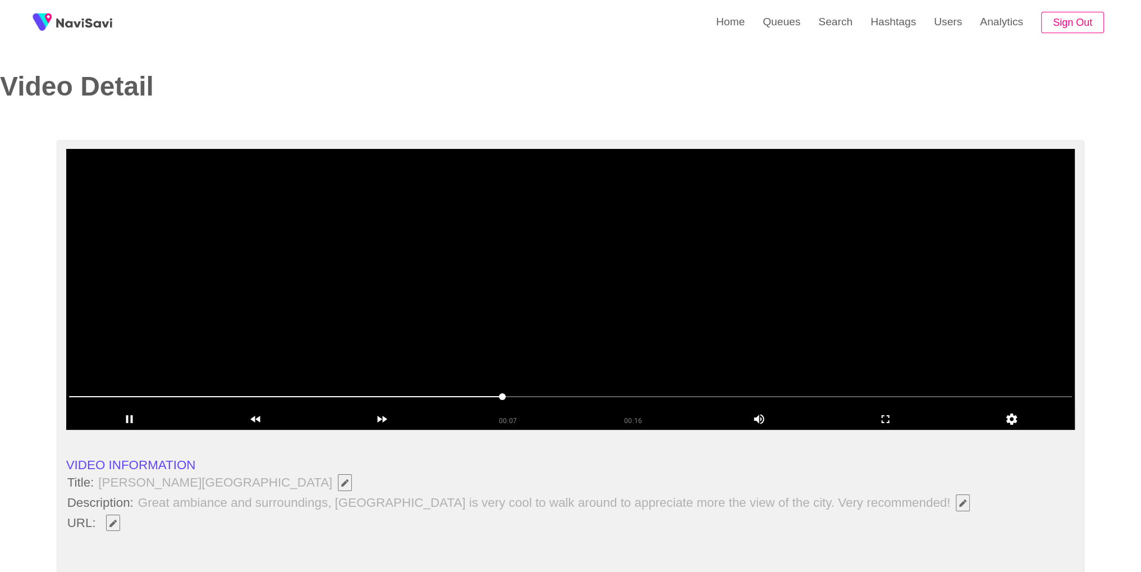
click at [111, 517] on button "button" at bounding box center [113, 522] width 14 height 17
click at [892, 418] on icon "add" at bounding box center [885, 418] width 125 height 13
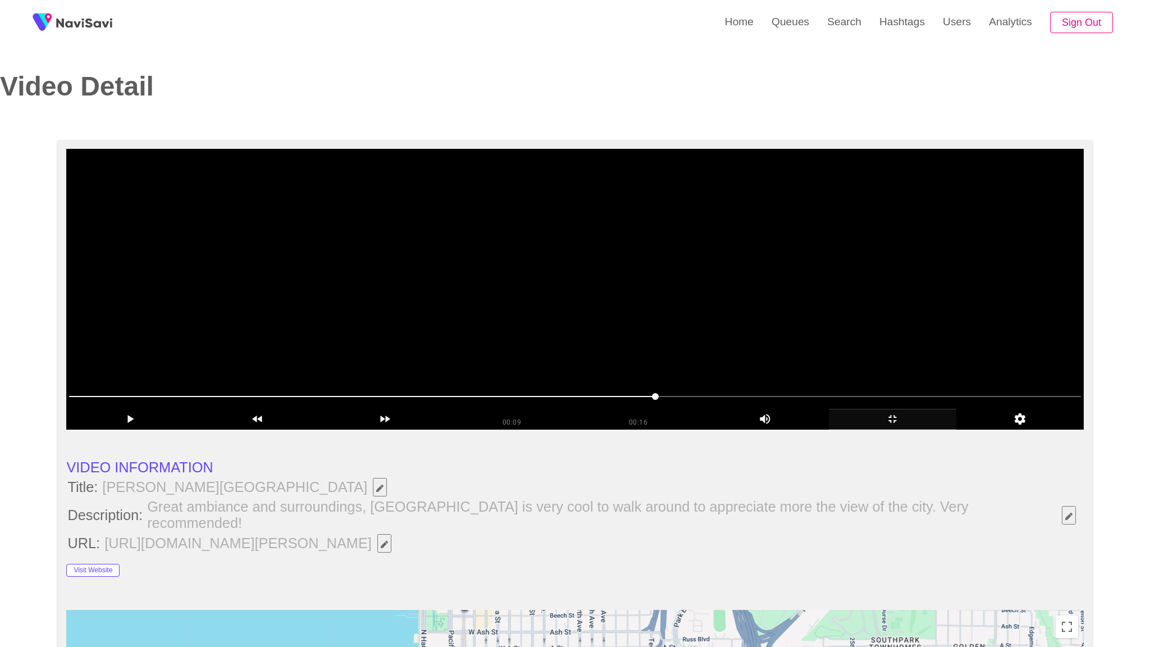
click at [778, 429] on video at bounding box center [574, 289] width 1017 height 281
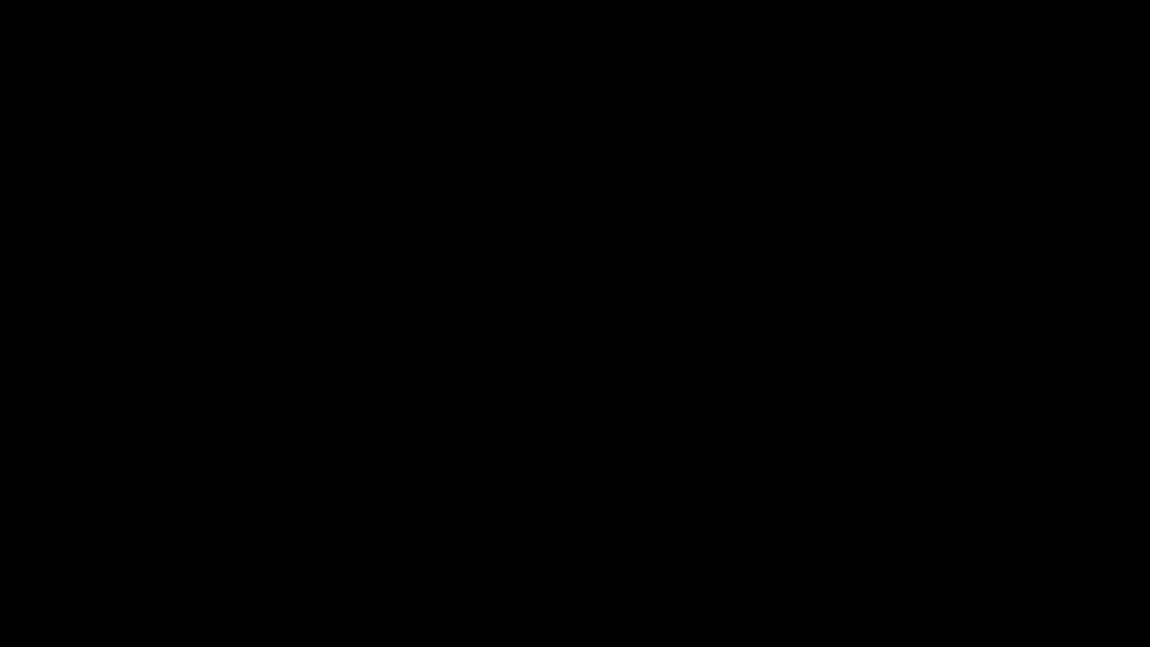
drag, startPoint x: 1036, startPoint y: 618, endPoint x: 1096, endPoint y: 620, distance: 59.6
click at [549, 571] on div "00:16 00:16 Picture In Picture 1" at bounding box center [575, 636] width 1150 height 21
click at [517, 571] on span at bounding box center [575, 614] width 1144 height 18
drag, startPoint x: 386, startPoint y: 612, endPoint x: 374, endPoint y: 613, distance: 11.8
click at [374, 571] on span at bounding box center [575, 614] width 1144 height 18
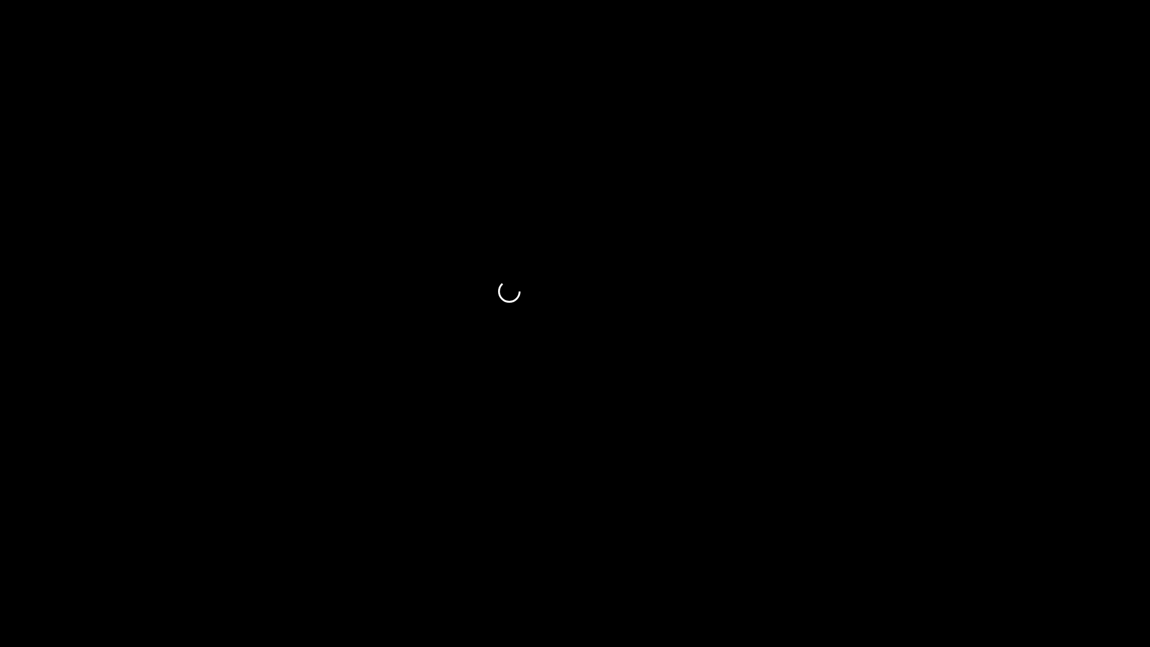
click at [285, 571] on span at bounding box center [575, 614] width 1144 height 18
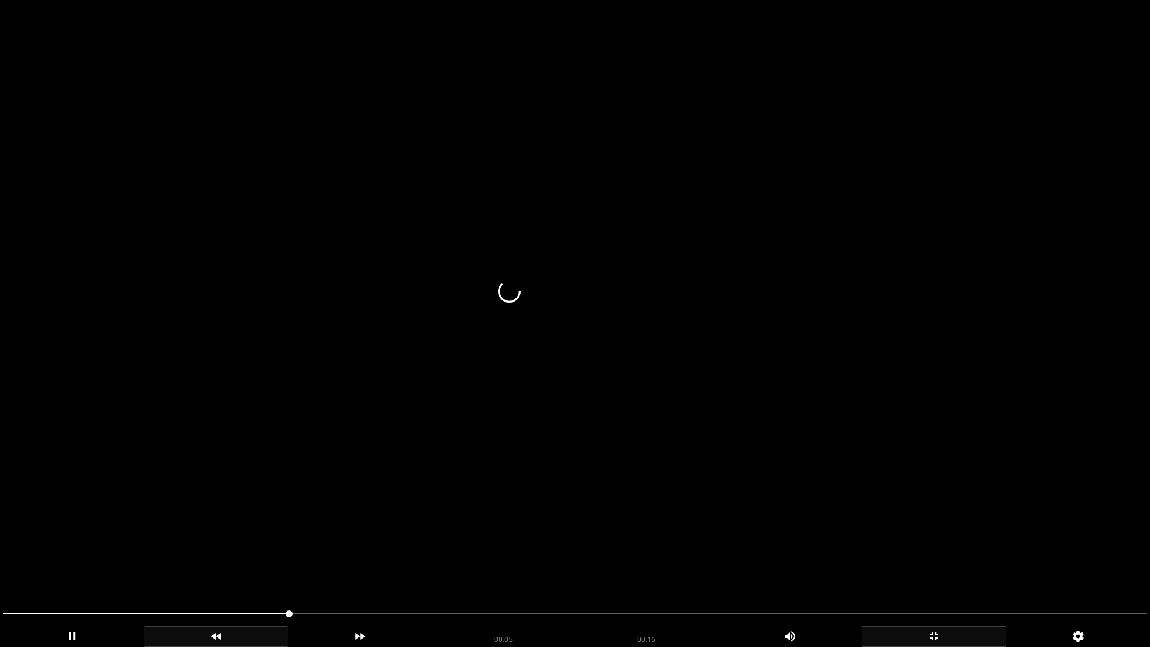
click at [148, 571] on icon "add" at bounding box center [216, 635] width 143 height 13
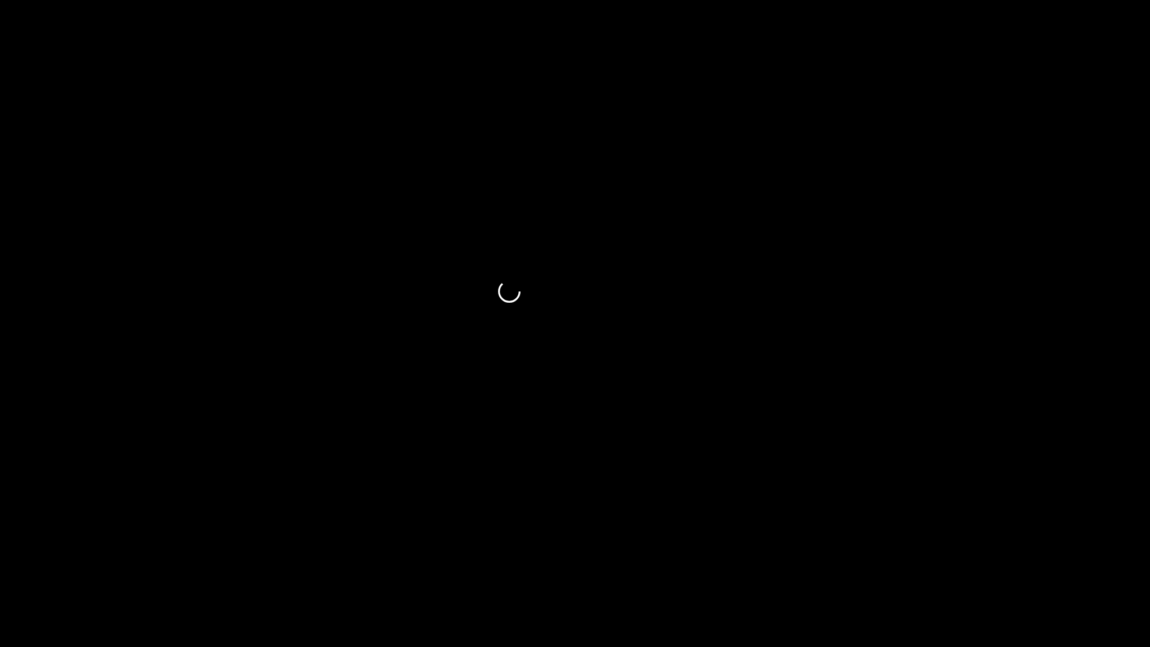
click at [95, 571] on span at bounding box center [575, 614] width 1144 height 18
click at [952, 571] on icon "add" at bounding box center [933, 635] width 143 height 13
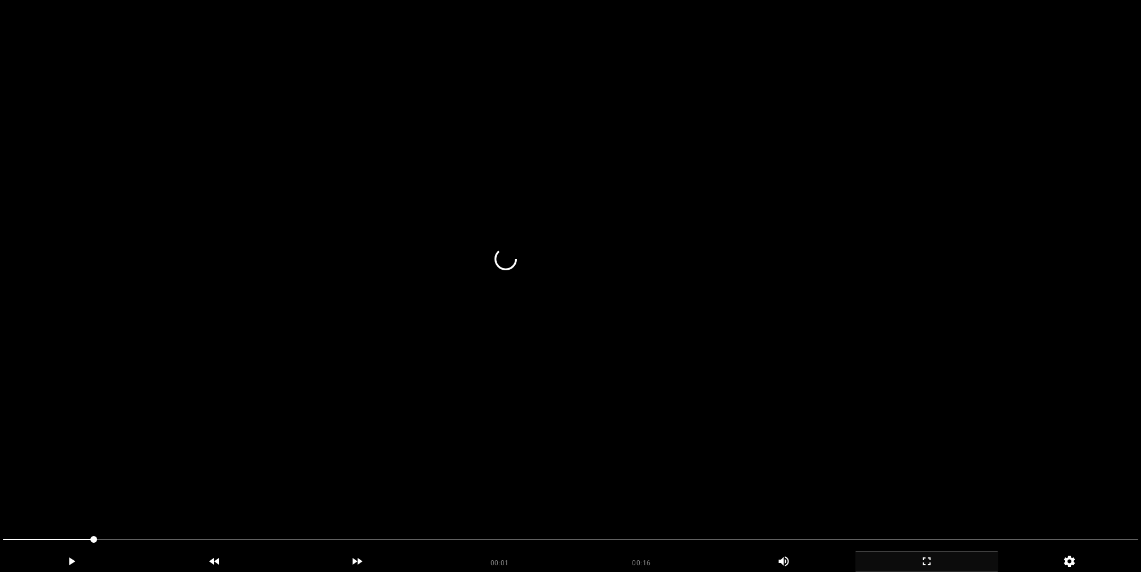
click at [670, 318] on video at bounding box center [570, 286] width 1141 height 572
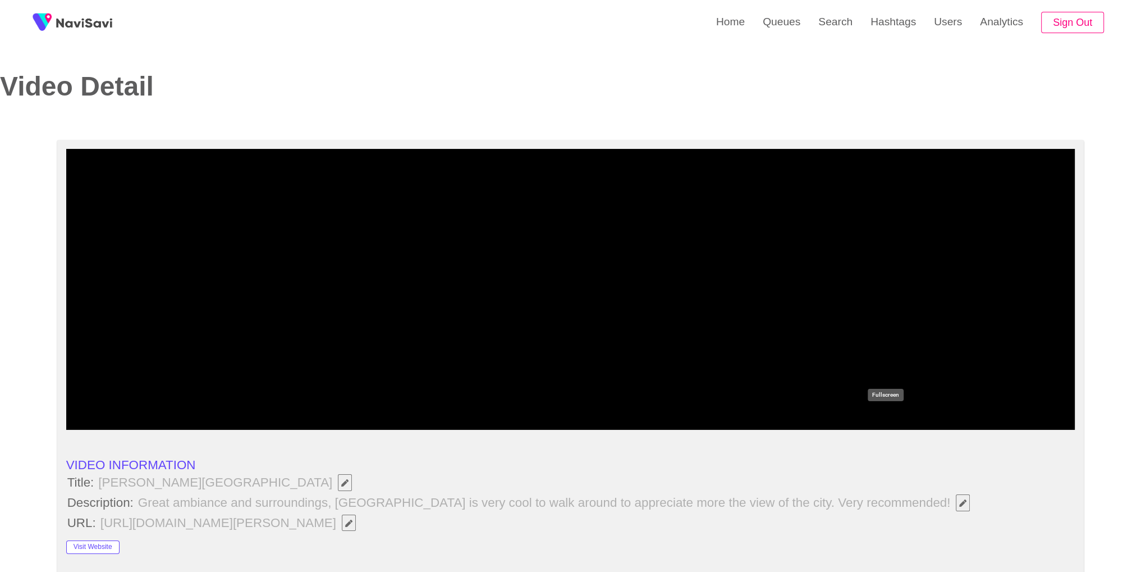
click at [885, 423] on icon "add" at bounding box center [885, 418] width 125 height 13
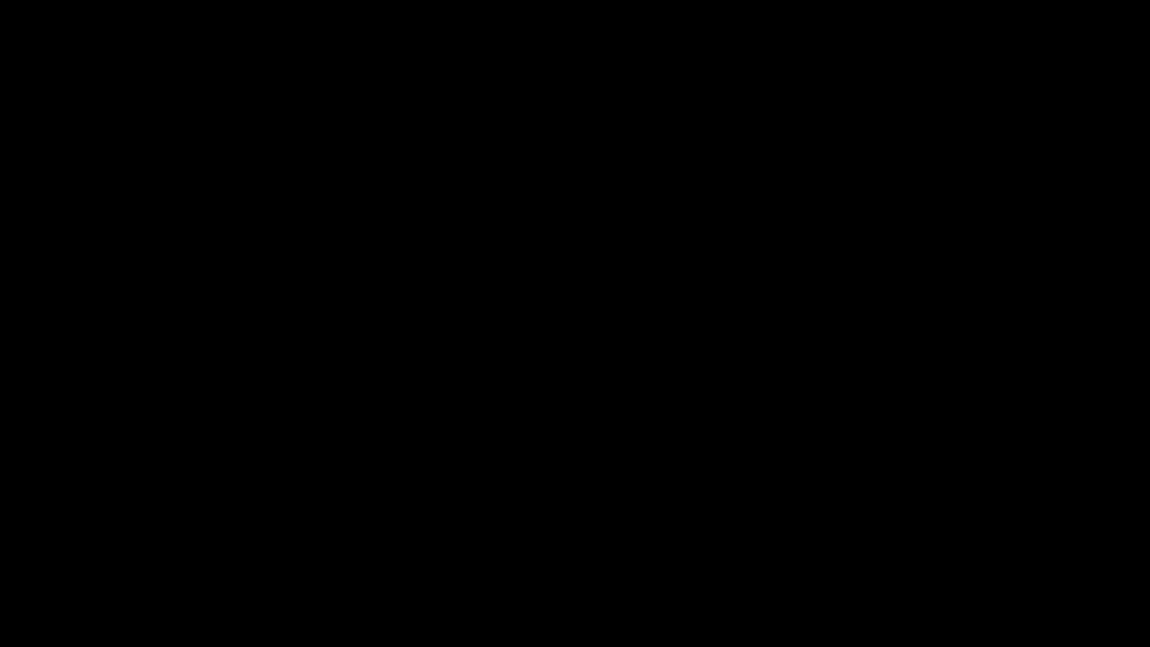
click at [57, 571] on span at bounding box center [575, 614] width 1144 height 18
click at [108, 571] on div at bounding box center [574, 615] width 1153 height 30
click at [216, 501] on video at bounding box center [575, 323] width 1150 height 647
click at [198, 571] on span at bounding box center [575, 613] width 1144 height 1
click at [276, 571] on span at bounding box center [575, 614] width 1144 height 18
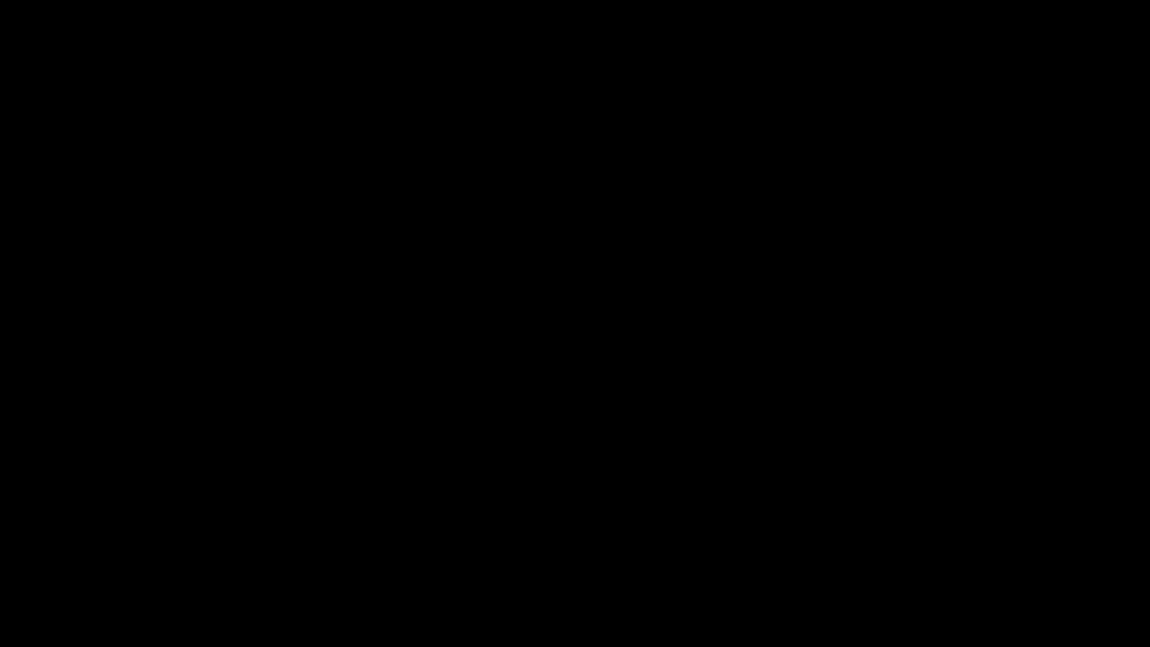
click at [486, 571] on span at bounding box center [575, 614] width 1144 height 18
click at [534, 571] on span at bounding box center [575, 614] width 1144 height 18
click at [624, 571] on span at bounding box center [575, 614] width 1144 height 18
click at [680, 571] on span at bounding box center [575, 614] width 1144 height 18
click at [762, 571] on span at bounding box center [764, 613] width 7 height 7
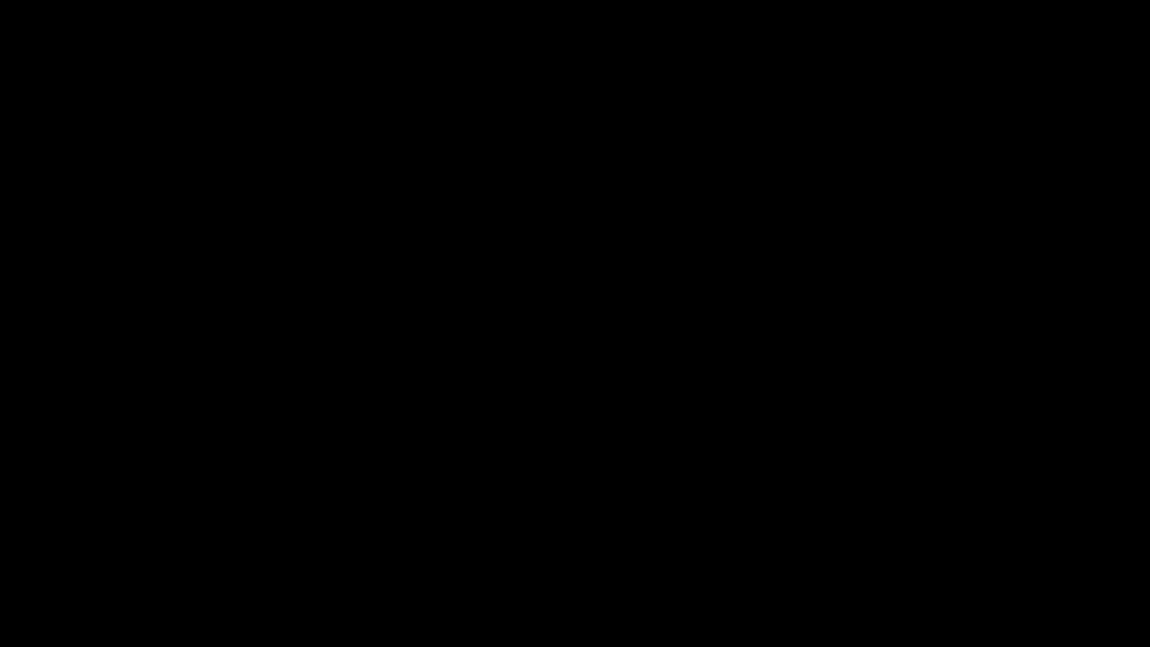
click at [813, 571] on span at bounding box center [575, 614] width 1144 height 18
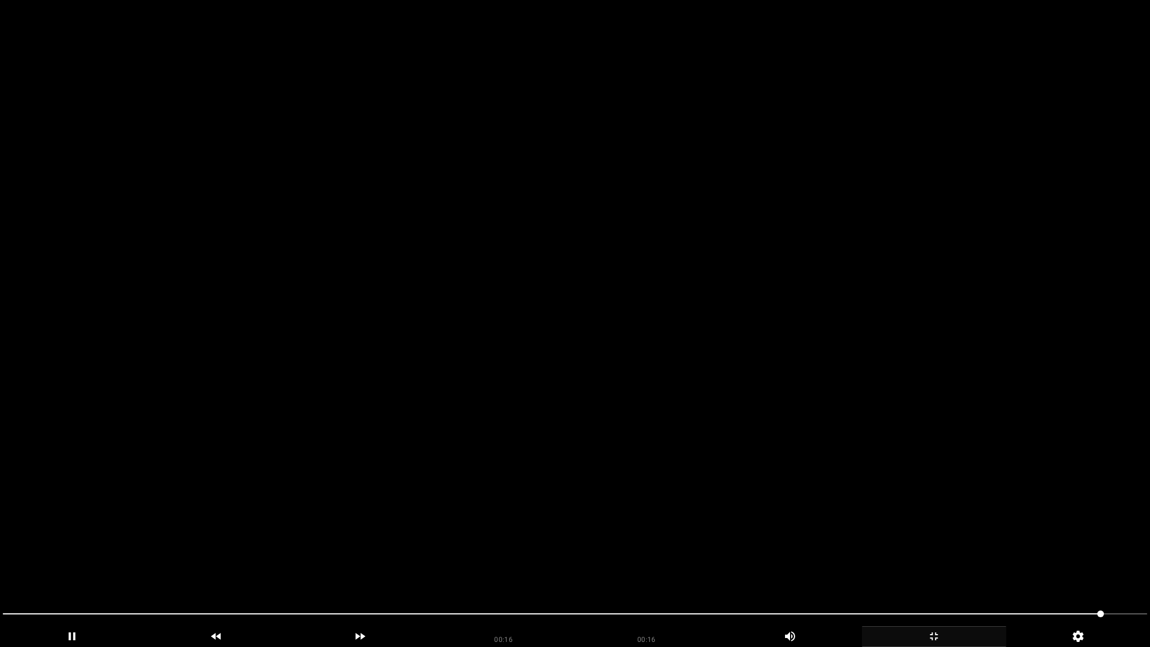
click at [959, 491] on video at bounding box center [575, 323] width 1150 height 647
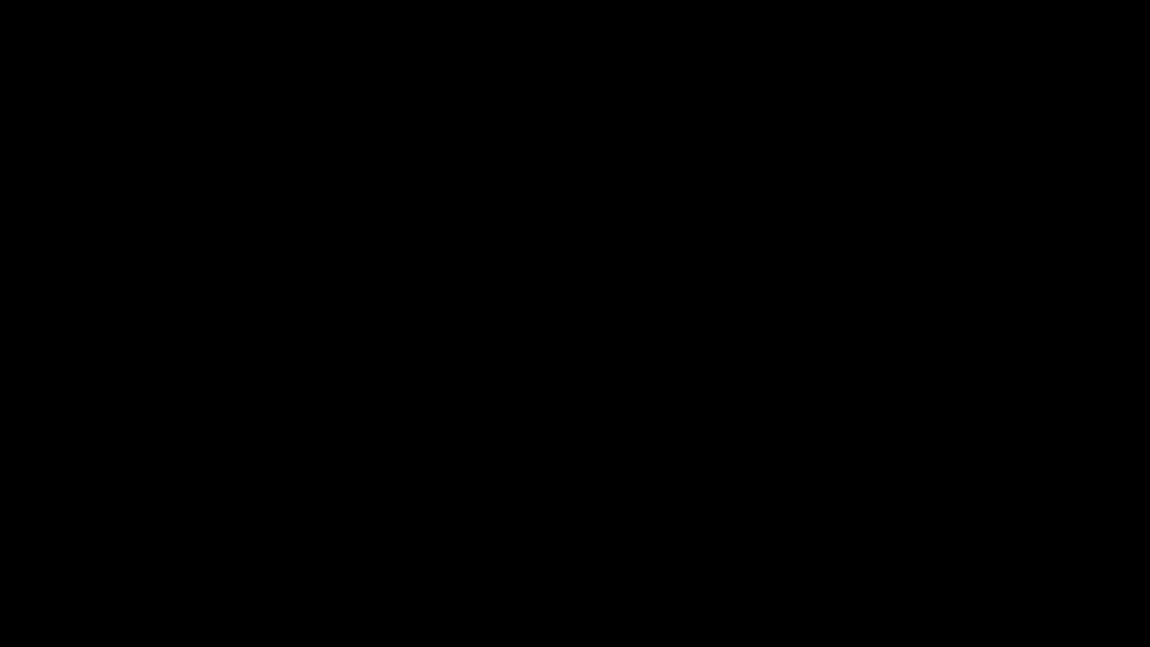
drag, startPoint x: 947, startPoint y: 644, endPoint x: 840, endPoint y: 547, distance: 144.3
click at [945, 571] on div "add" at bounding box center [934, 636] width 144 height 21
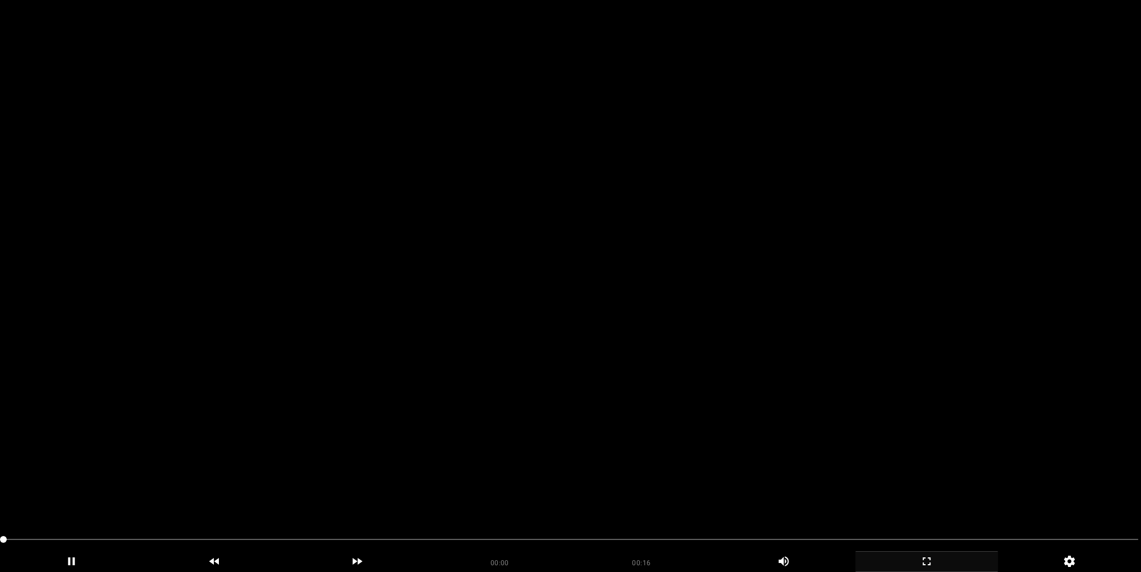
click at [593, 210] on video at bounding box center [570, 286] width 1141 height 572
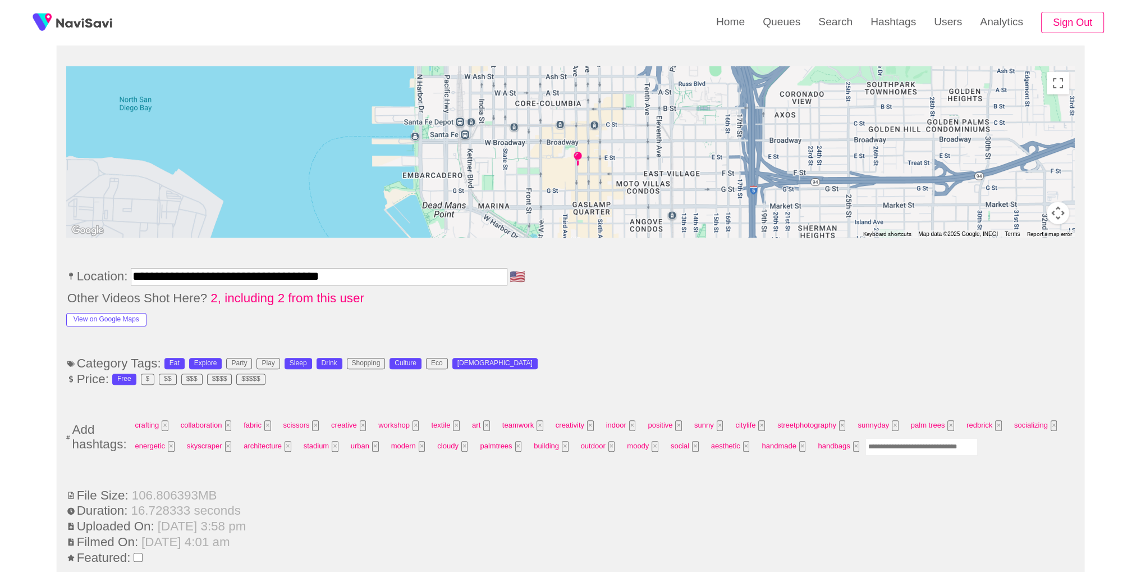
scroll to position [528, 0]
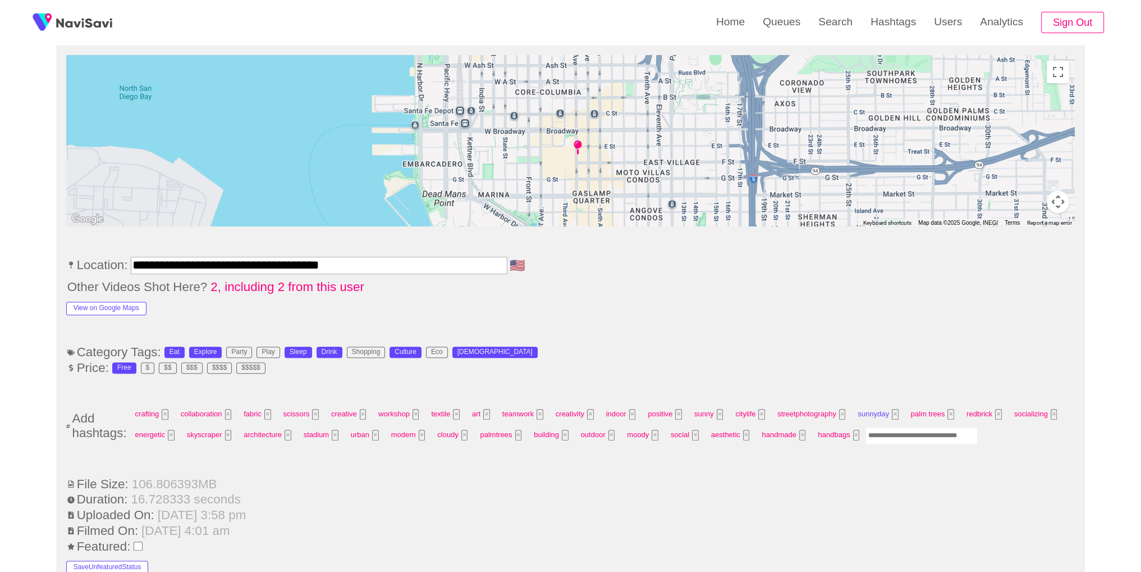
drag, startPoint x: 879, startPoint y: 427, endPoint x: 879, endPoint y: 415, distance: 12.4
click at [879, 427] on input "Enter tag here and press return" at bounding box center [922, 435] width 112 height 17
type input "****"
type input "*********"
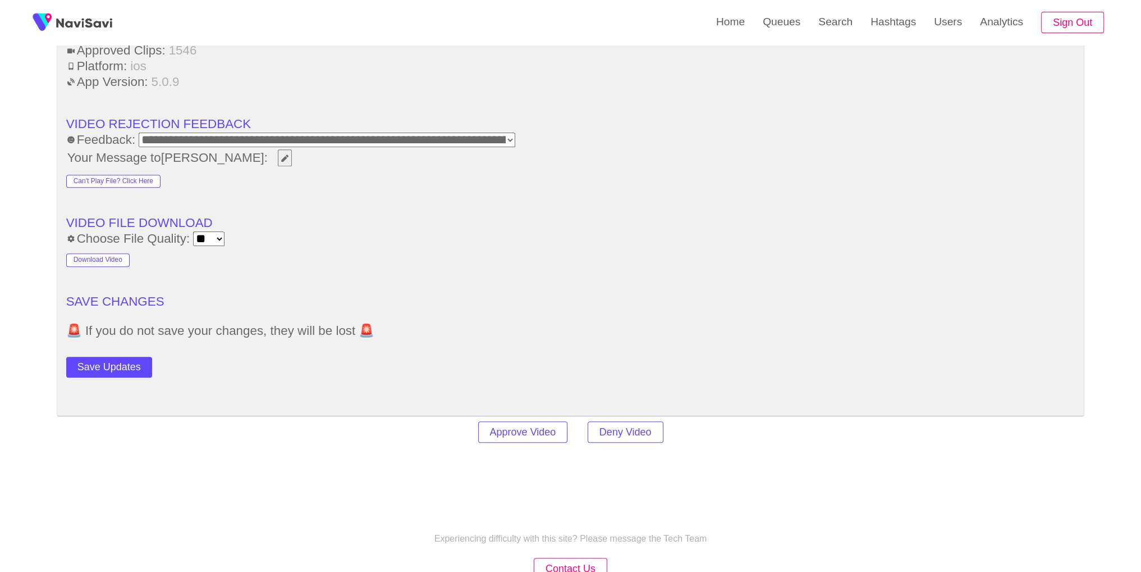
scroll to position [1616, 0]
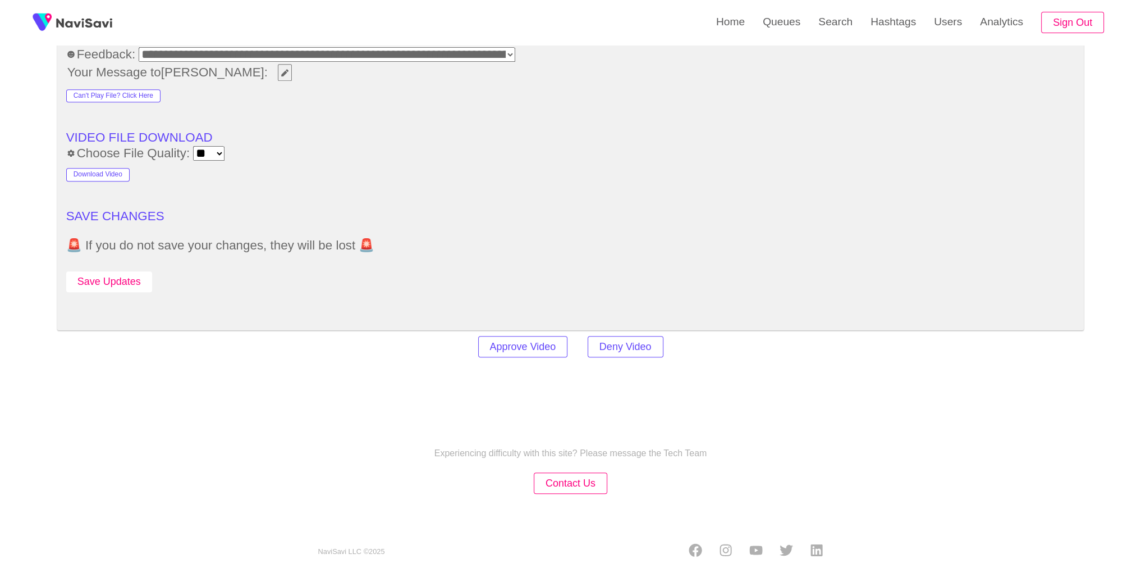
click at [129, 275] on button "Save Updates" at bounding box center [109, 281] width 86 height 21
click at [865, 29] on link "Hashtags" at bounding box center [893, 22] width 63 height 44
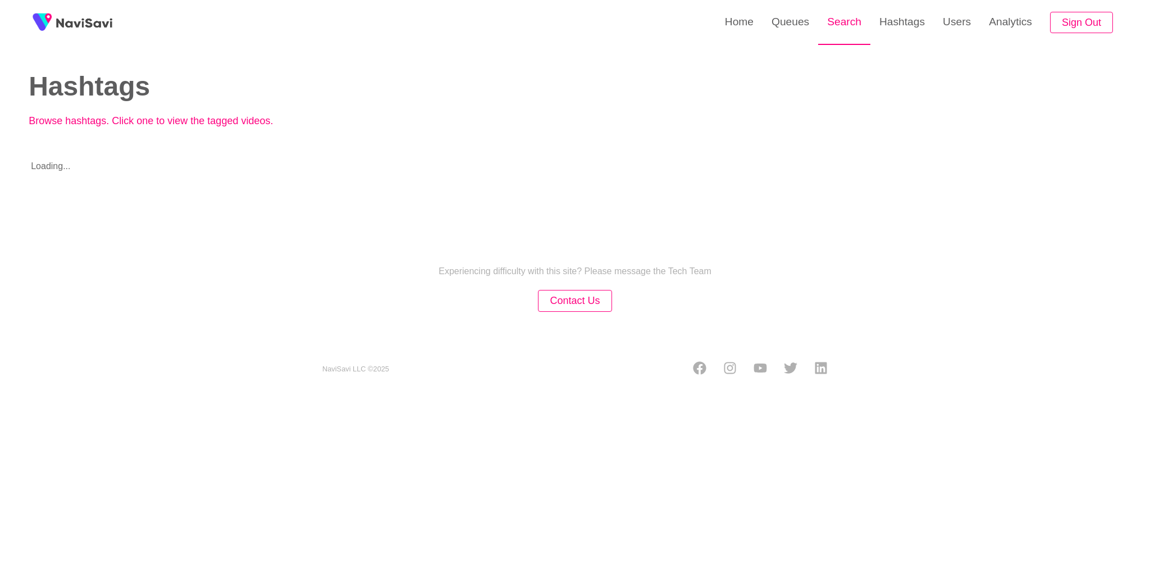
click at [844, 32] on link "Search" at bounding box center [844, 22] width 52 height 44
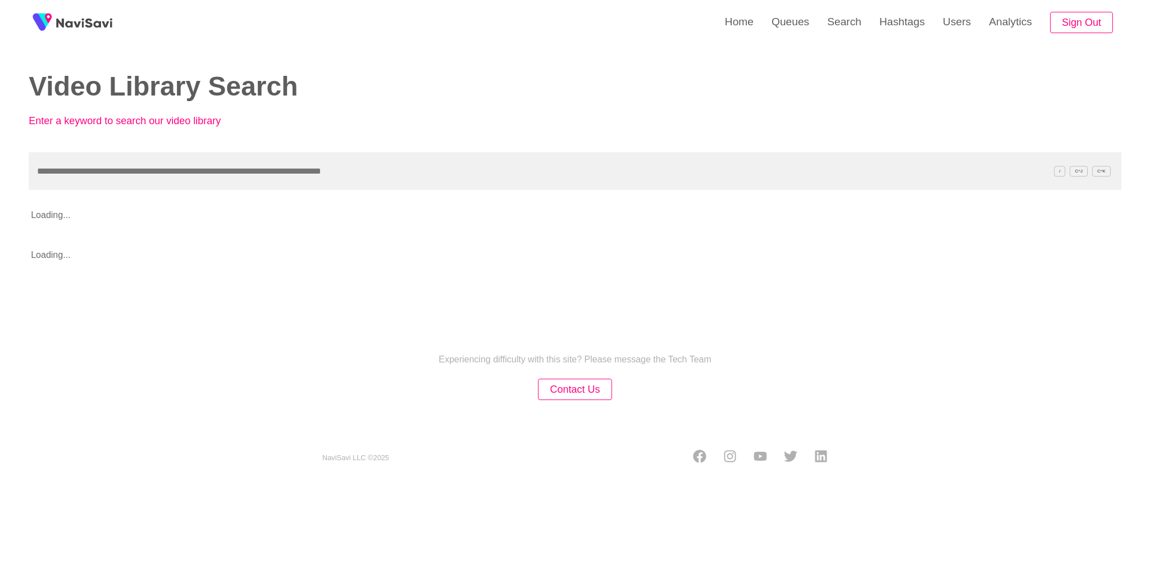
click at [332, 182] on input "text" at bounding box center [575, 171] width 1093 height 38
type input "*********"
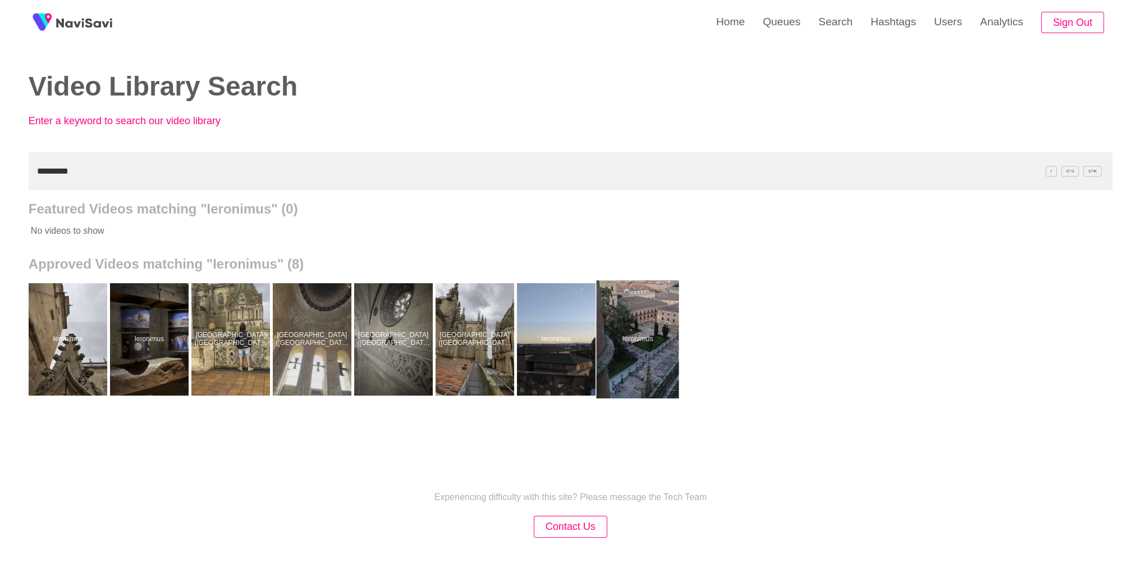
click at [628, 369] on div at bounding box center [637, 339] width 83 height 118
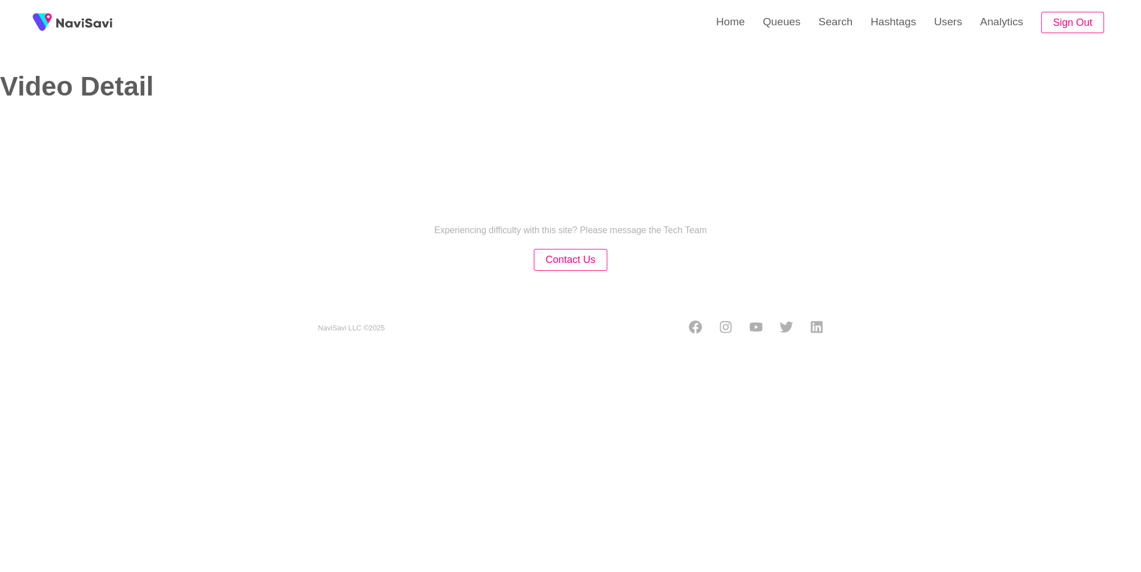
select select "**********"
select select "**"
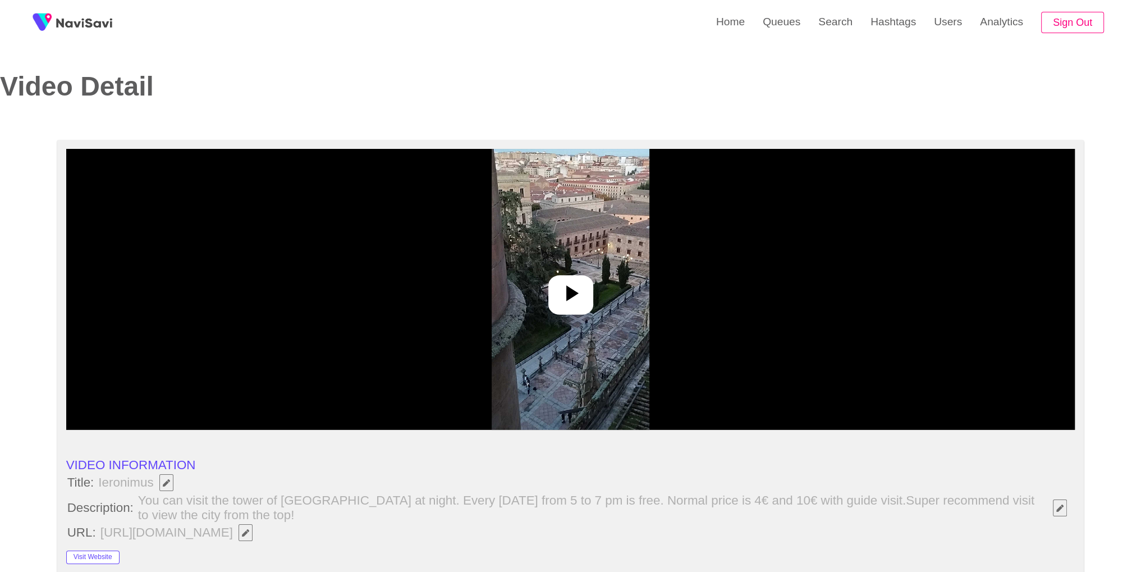
click at [564, 331] on div at bounding box center [570, 289] width 1009 height 281
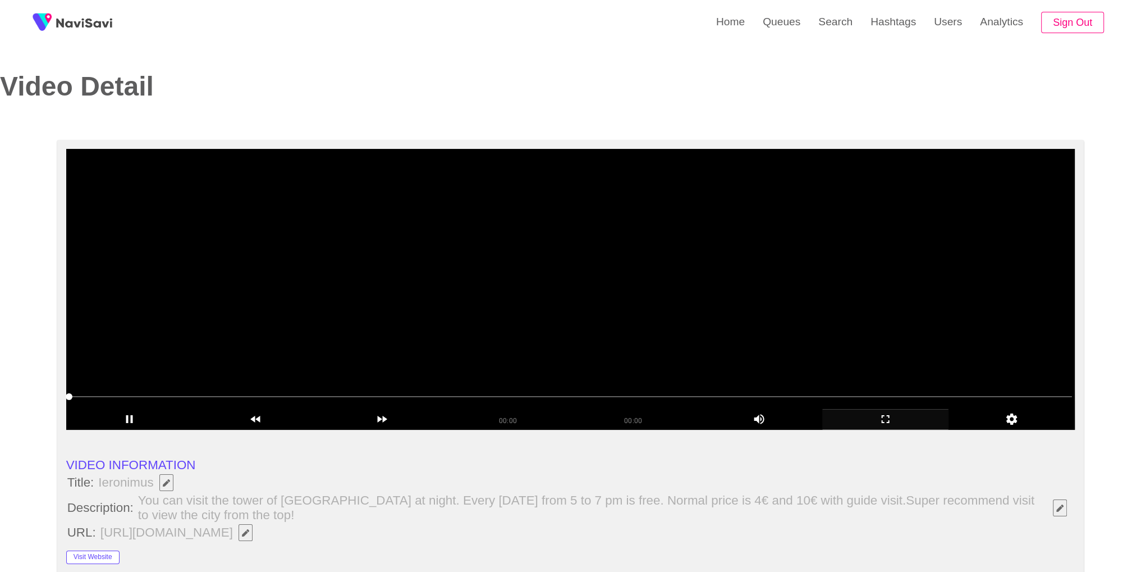
click at [892, 425] on icon "add" at bounding box center [885, 418] width 125 height 13
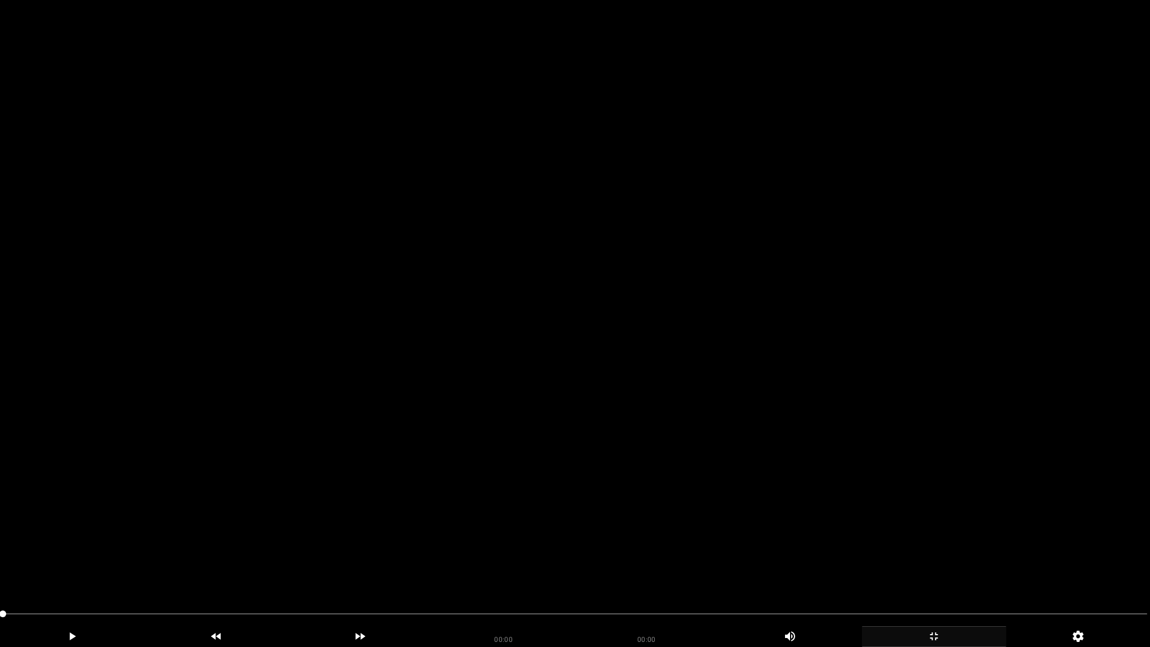
click at [892, 474] on video at bounding box center [575, 323] width 1150 height 647
drag, startPoint x: 940, startPoint y: 615, endPoint x: 962, endPoint y: 615, distance: 21.3
click at [931, 534] on video at bounding box center [575, 323] width 1150 height 647
click at [932, 571] on div "add" at bounding box center [934, 636] width 144 height 21
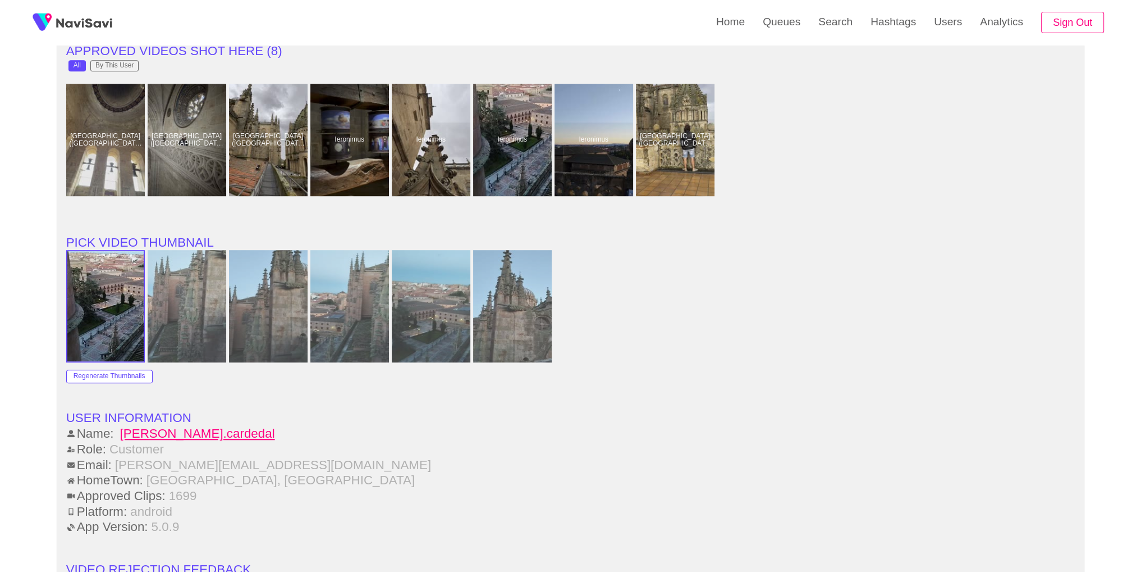
scroll to position [1501, 0]
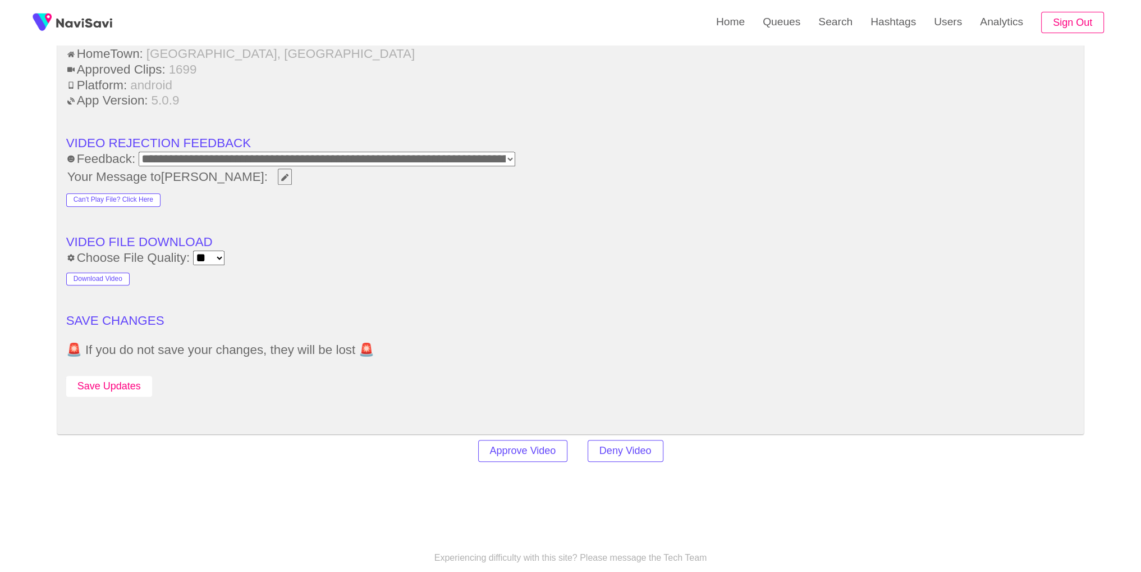
click at [103, 378] on button "Save Updates" at bounding box center [109, 386] width 86 height 21
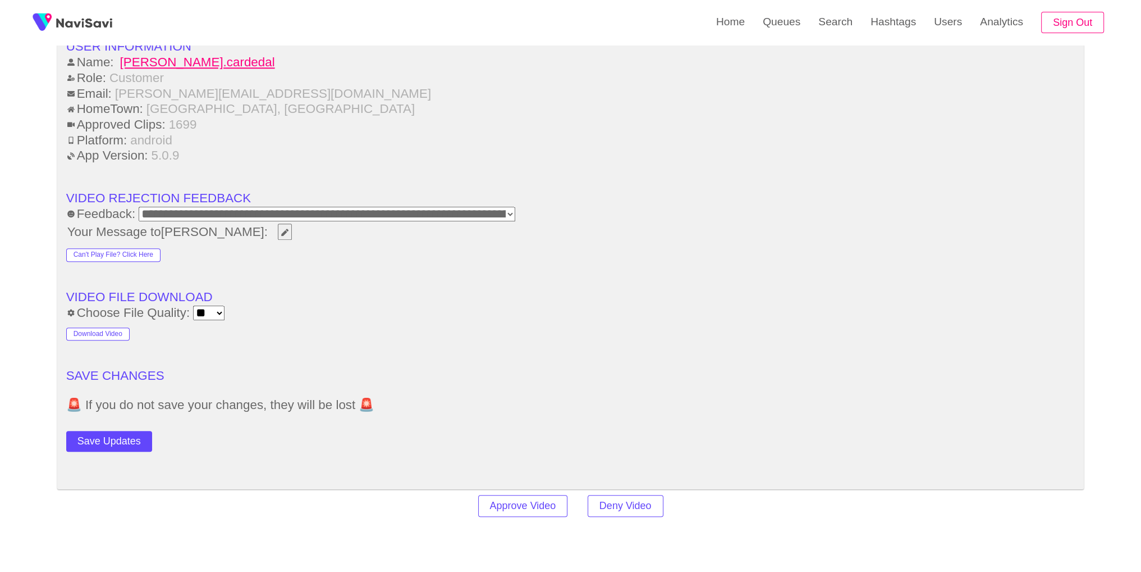
scroll to position [1076, 0]
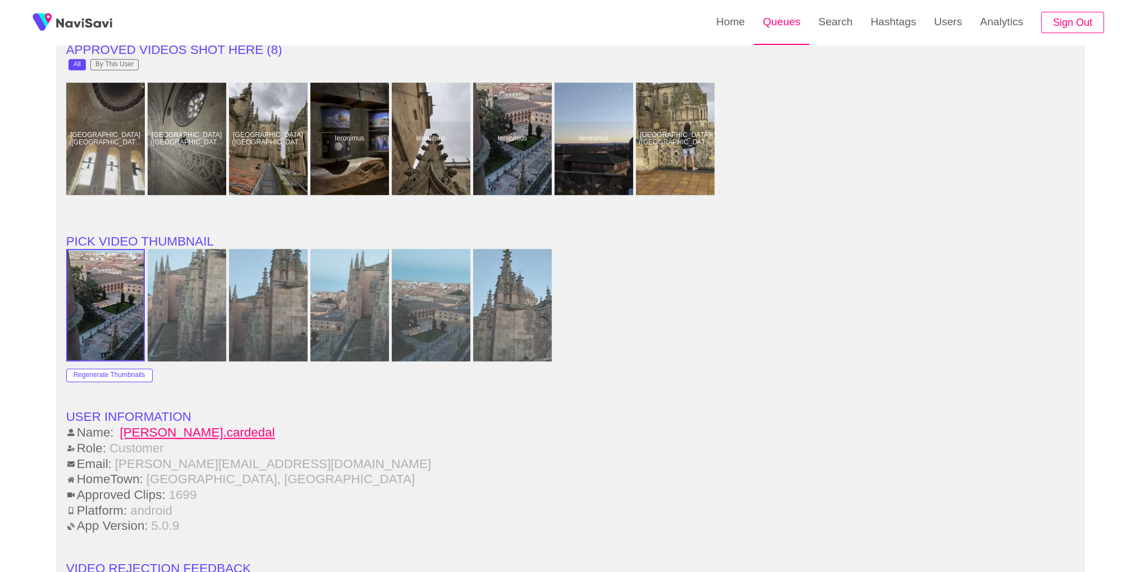
click at [793, 28] on link "Queues" at bounding box center [782, 22] width 56 height 44
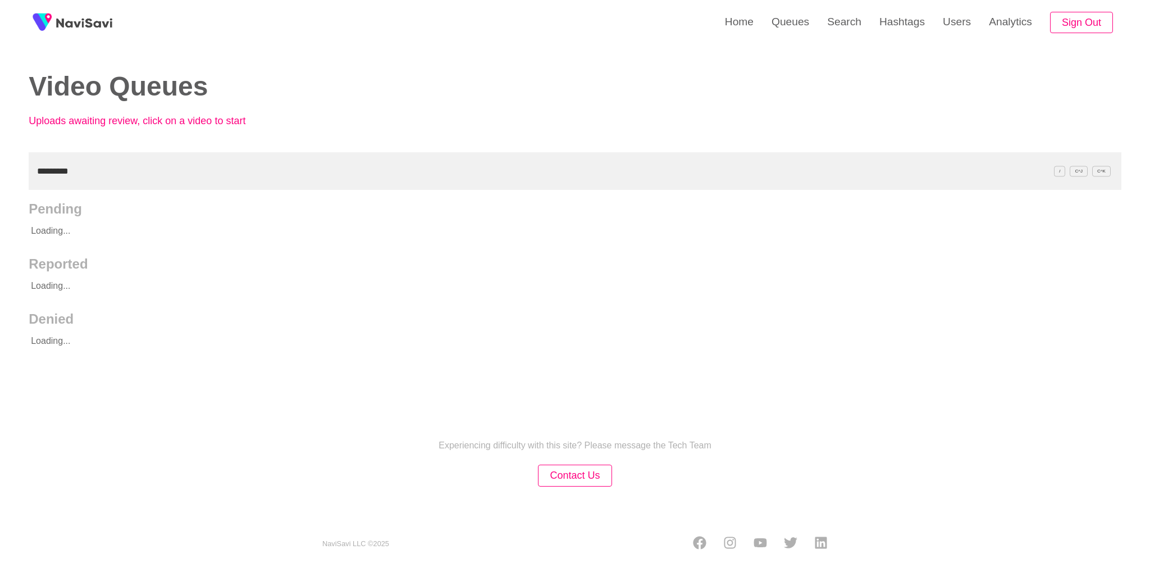
type input "*********"
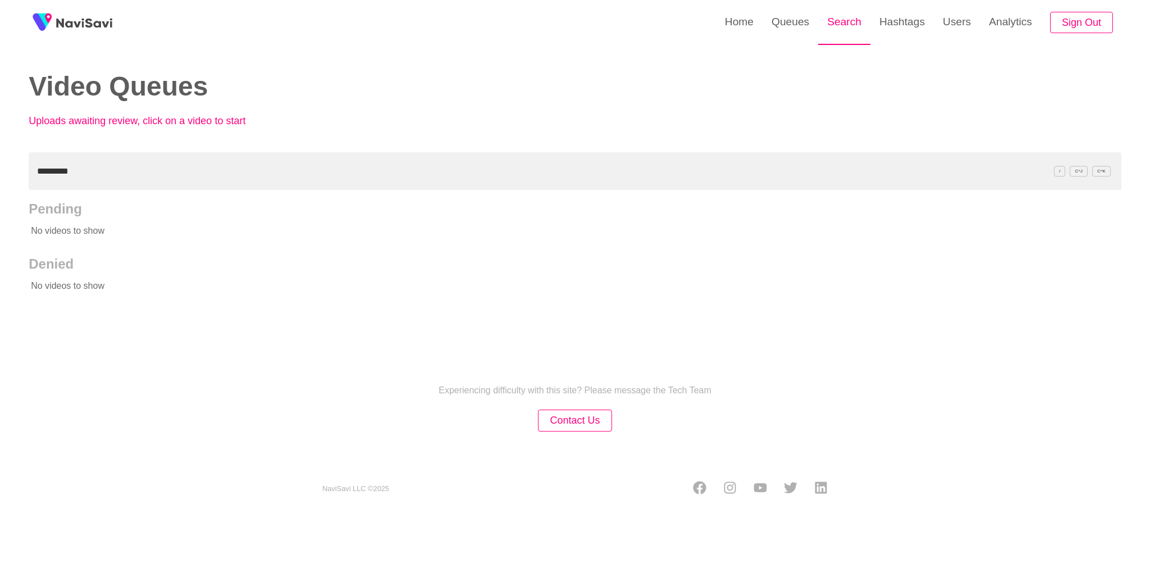
click at [836, 39] on link "Search" at bounding box center [844, 22] width 52 height 44
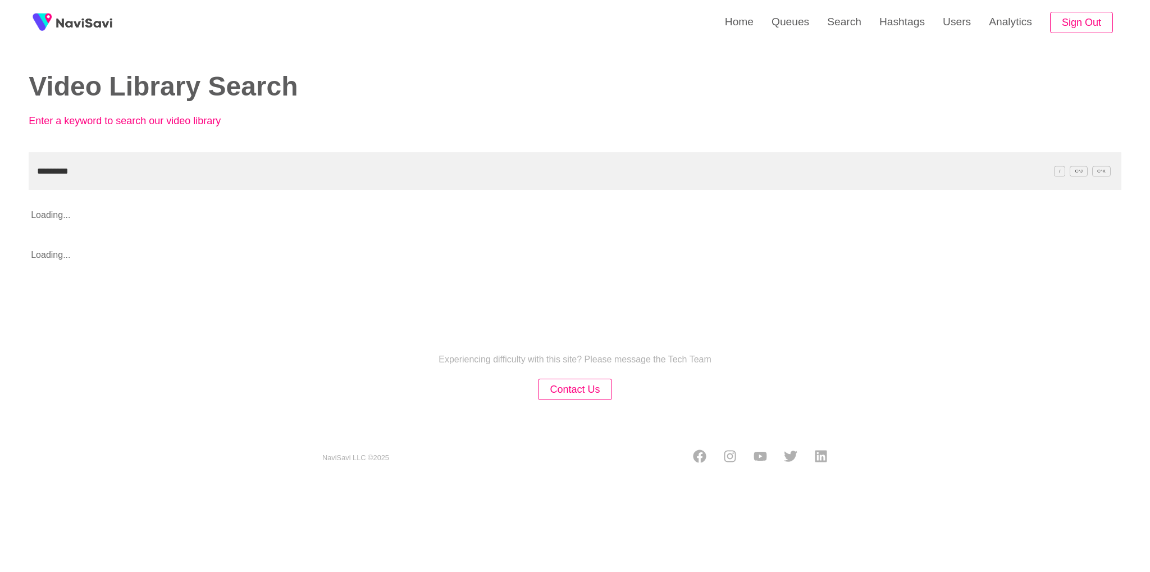
type input "*********"
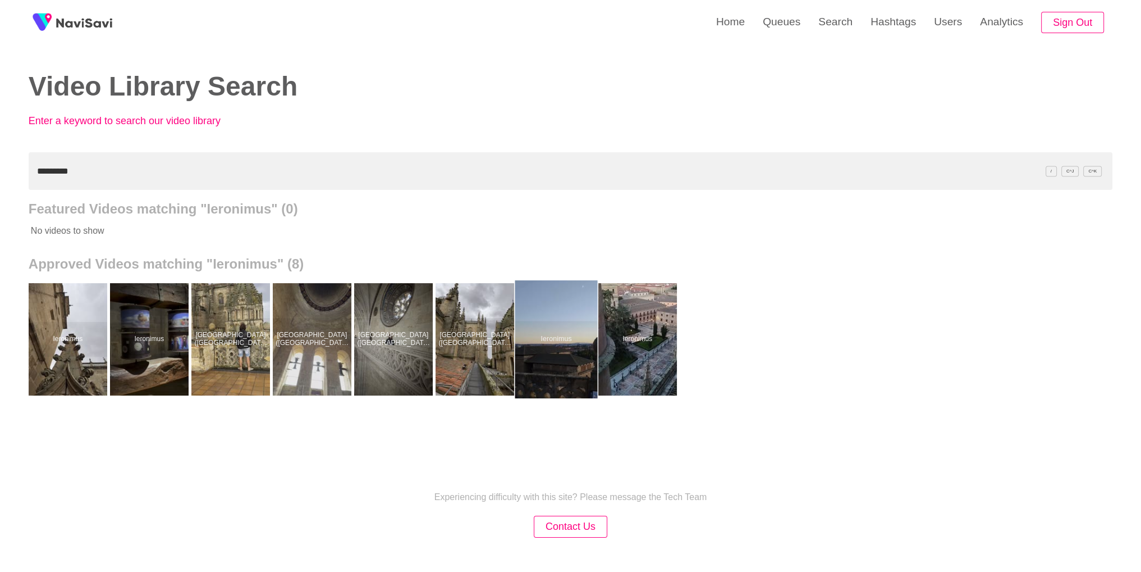
click at [546, 362] on div at bounding box center [556, 339] width 83 height 118
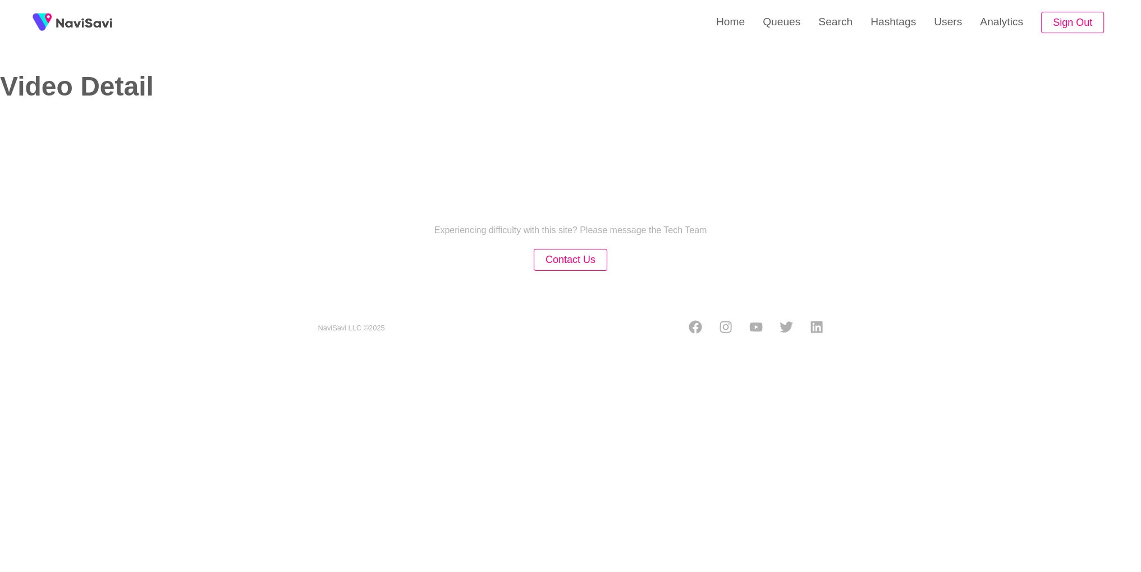
select select "**********"
select select "**"
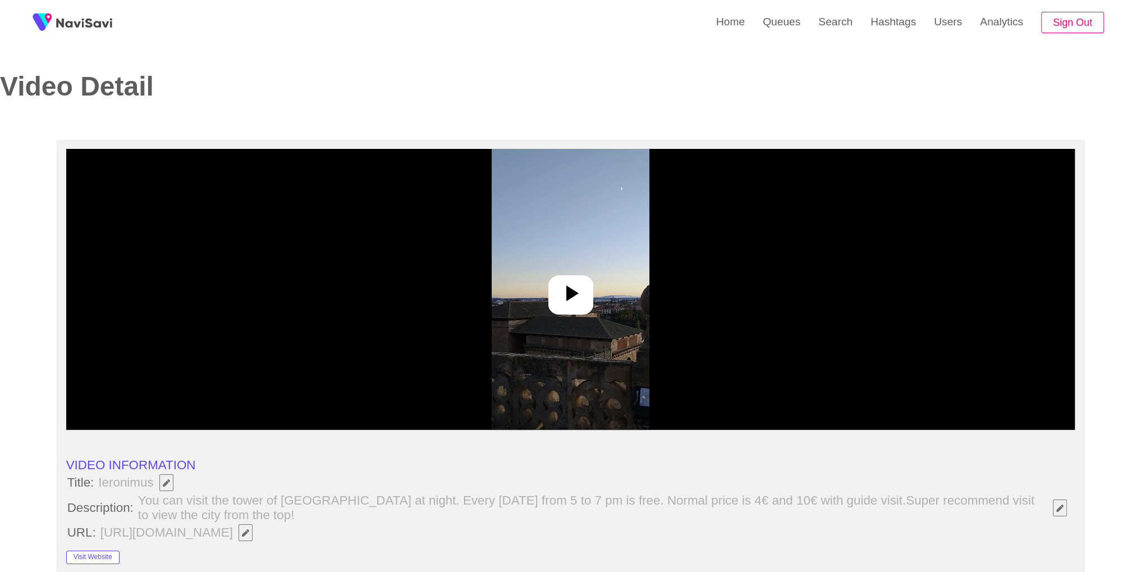
click at [517, 306] on div at bounding box center [570, 289] width 1009 height 281
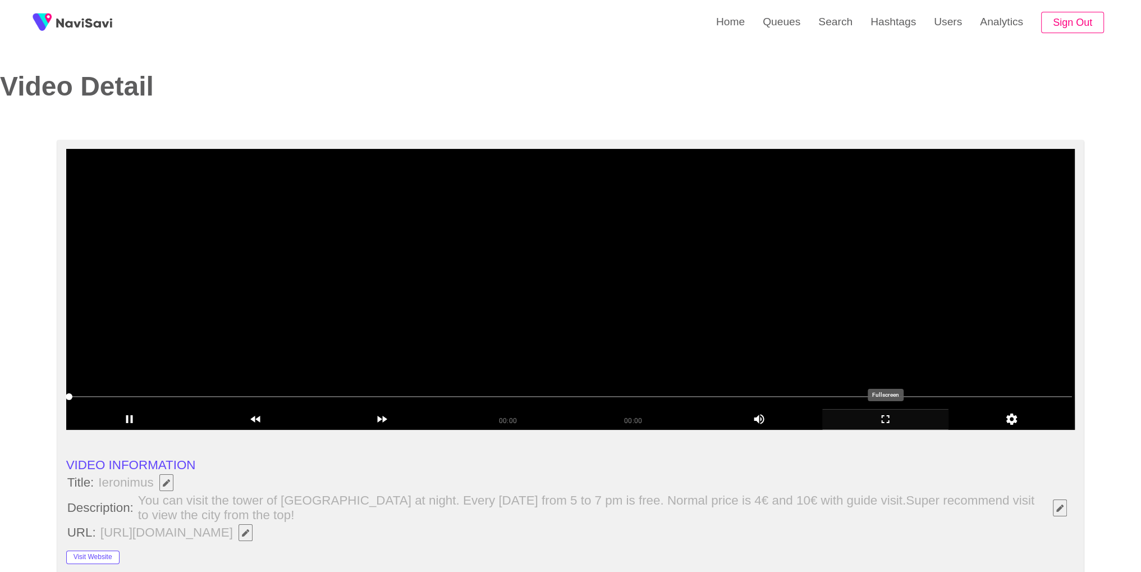
click at [902, 426] on div "add" at bounding box center [885, 419] width 126 height 21
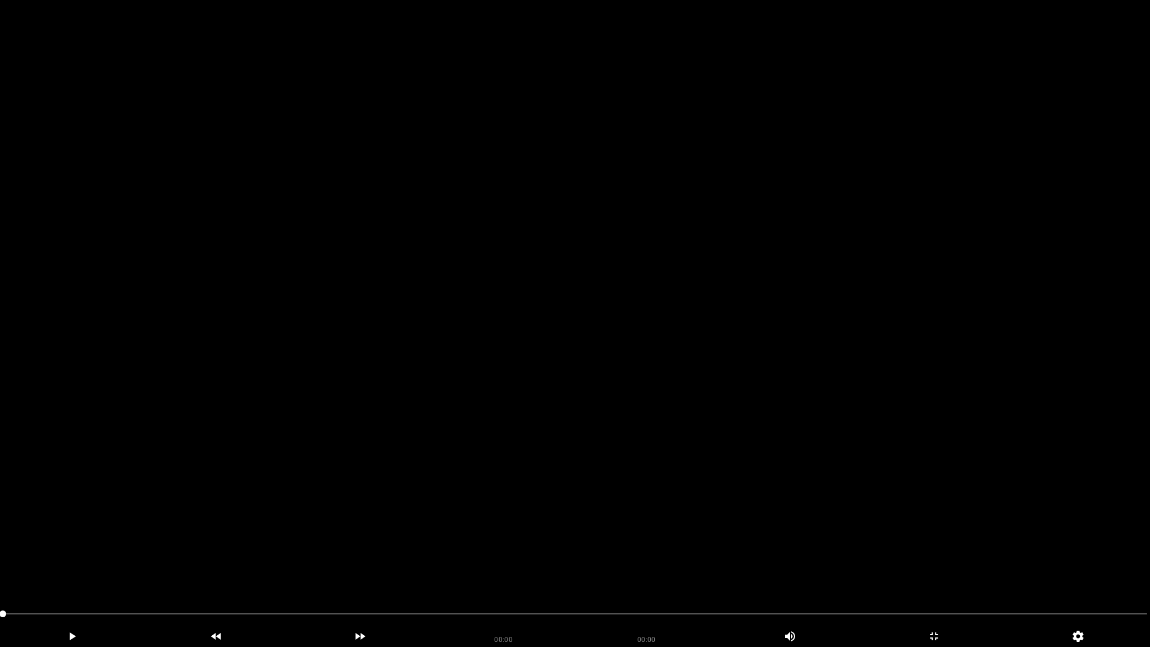
click at [902, 475] on video at bounding box center [575, 323] width 1150 height 647
click at [865, 484] on video at bounding box center [575, 323] width 1150 height 647
click at [945, 571] on icon "add" at bounding box center [933, 635] width 143 height 13
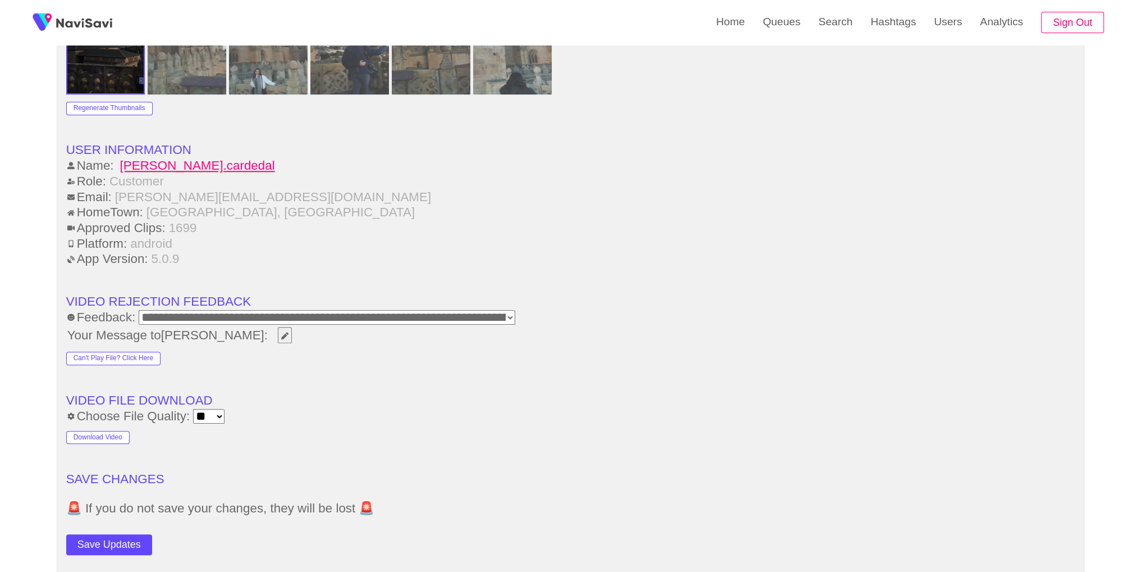
scroll to position [1607, 0]
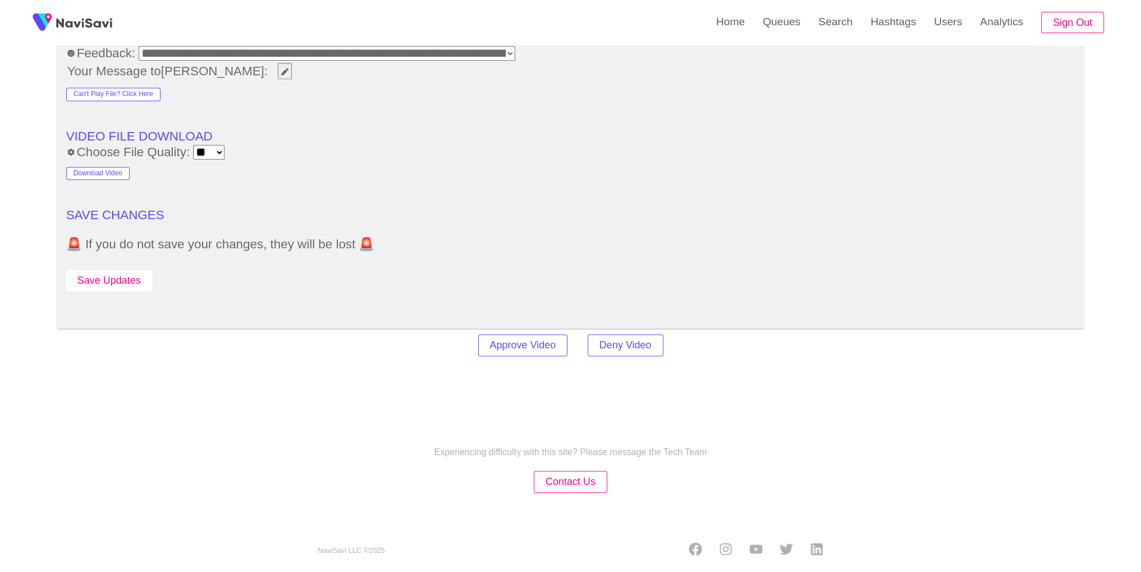
click at [106, 273] on button "Save Updates" at bounding box center [109, 280] width 86 height 21
